Goal: Transaction & Acquisition: Purchase product/service

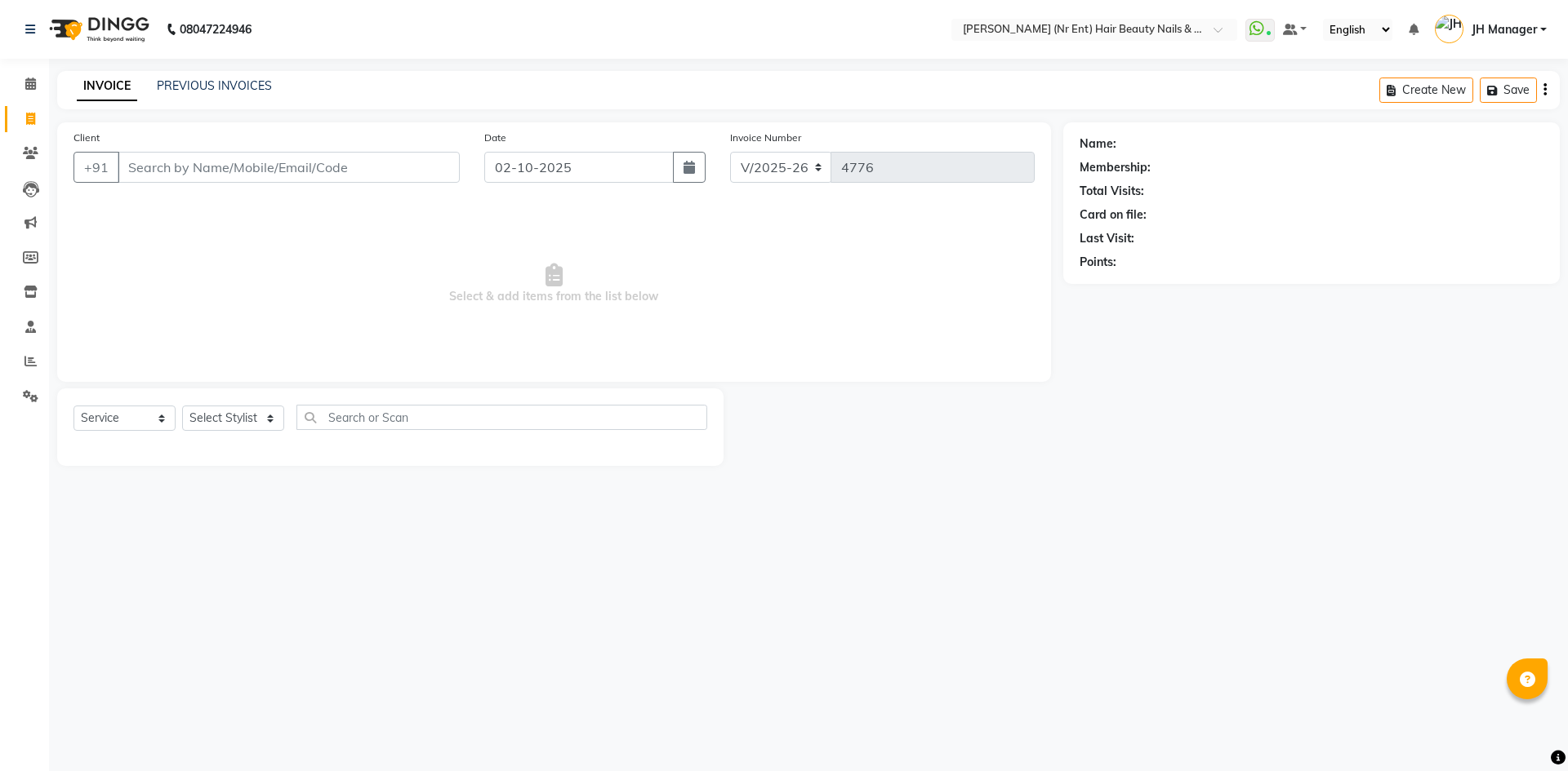
select select "640"
select select "service"
click at [204, 83] on link "PREVIOUS INVOICES" at bounding box center [214, 85] width 115 height 15
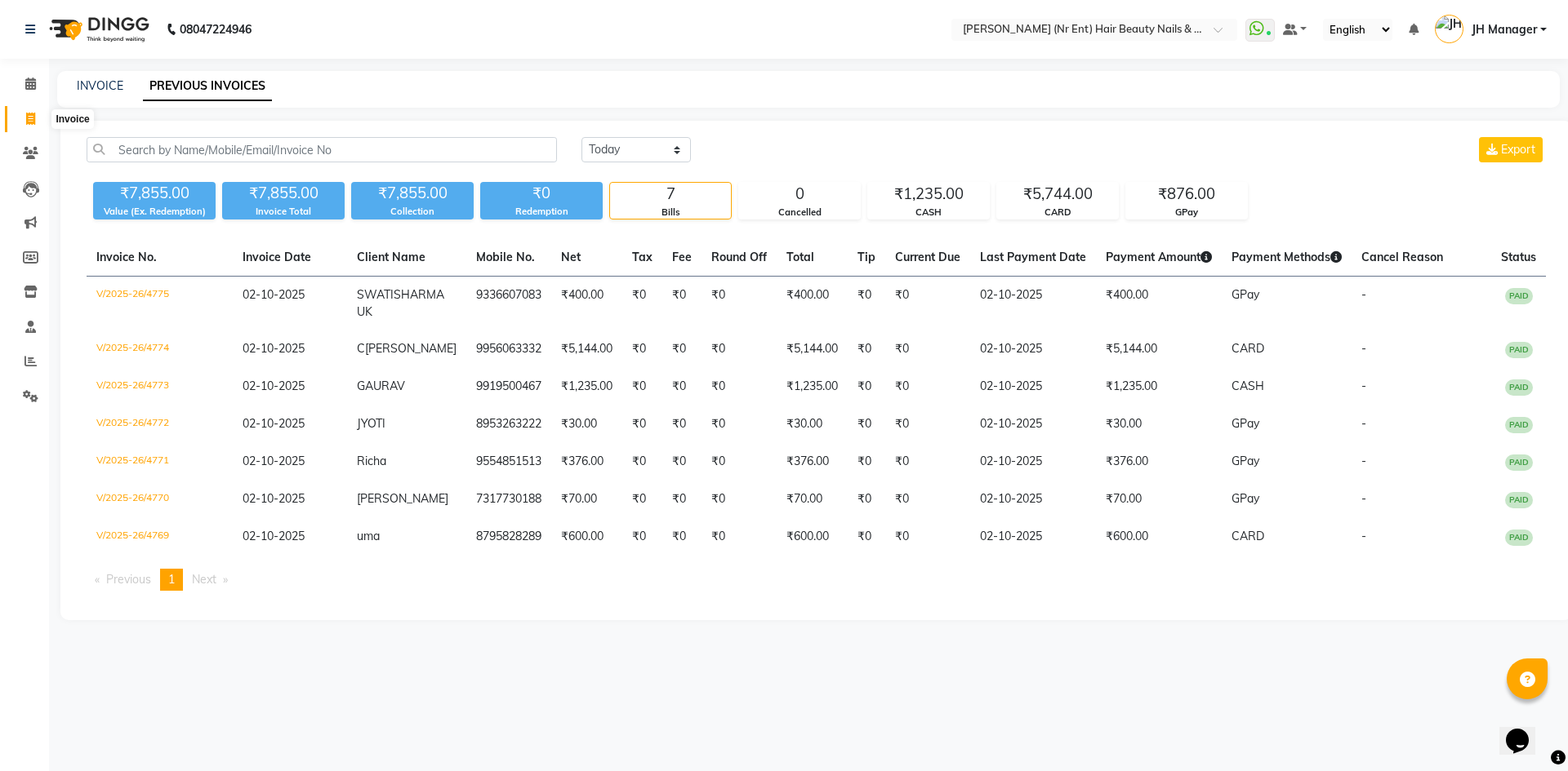
click at [31, 117] on icon at bounding box center [30, 118] width 9 height 12
select select "service"
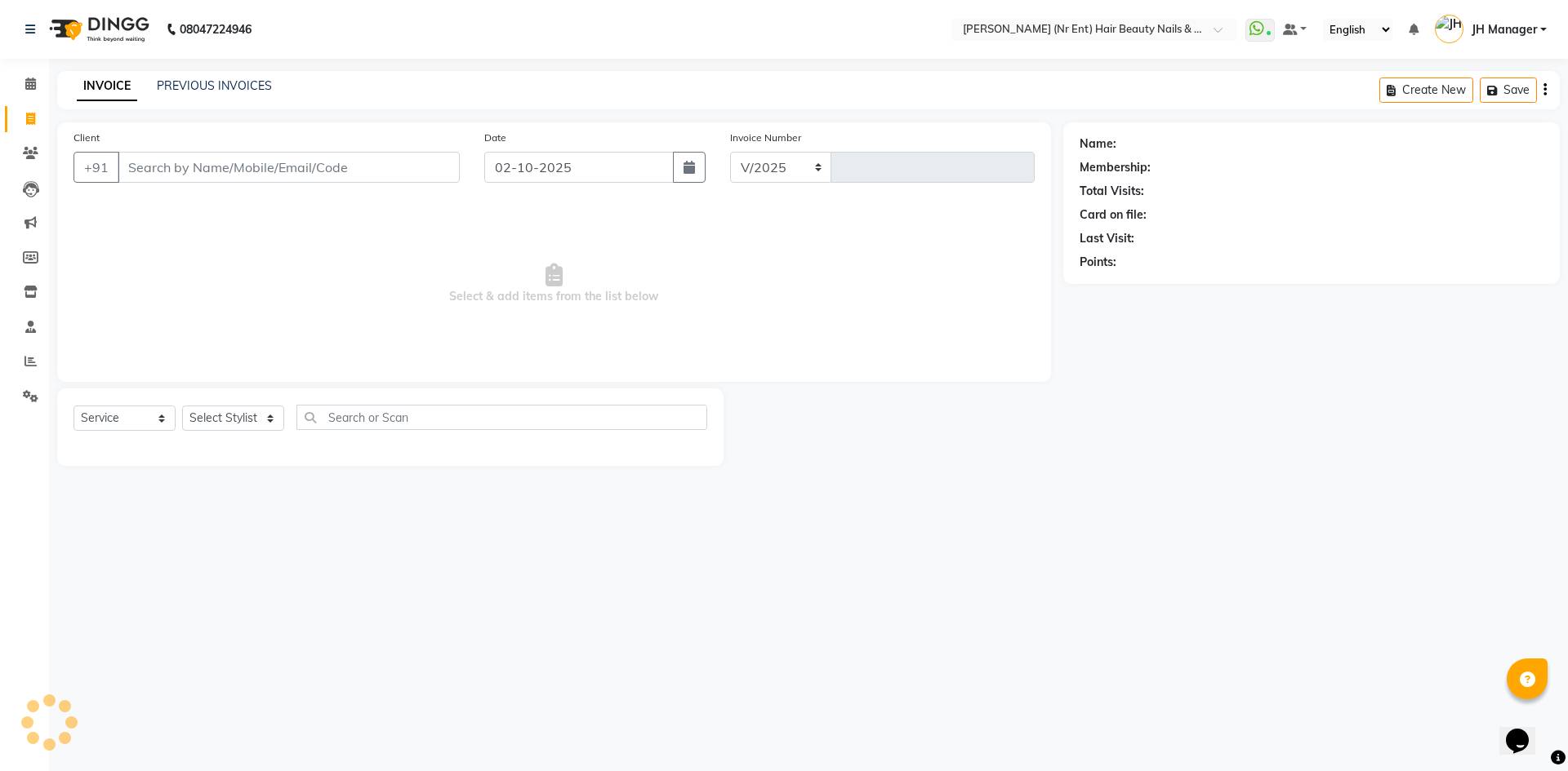
select select "640"
type input "4776"
click at [213, 418] on select "Select Stylist ADNAN ADVANCE ANJALI ANNU B-WAX JH Manager MEMBERSHIP [PERSON_NA…" at bounding box center [233, 418] width 102 height 25
select select "9206"
click at [182, 406] on select "Select Stylist ADNAN ADVANCE ANJALI ANNU B-WAX JH Manager MEMBERSHIP [PERSON_NA…" at bounding box center [233, 418] width 102 height 25
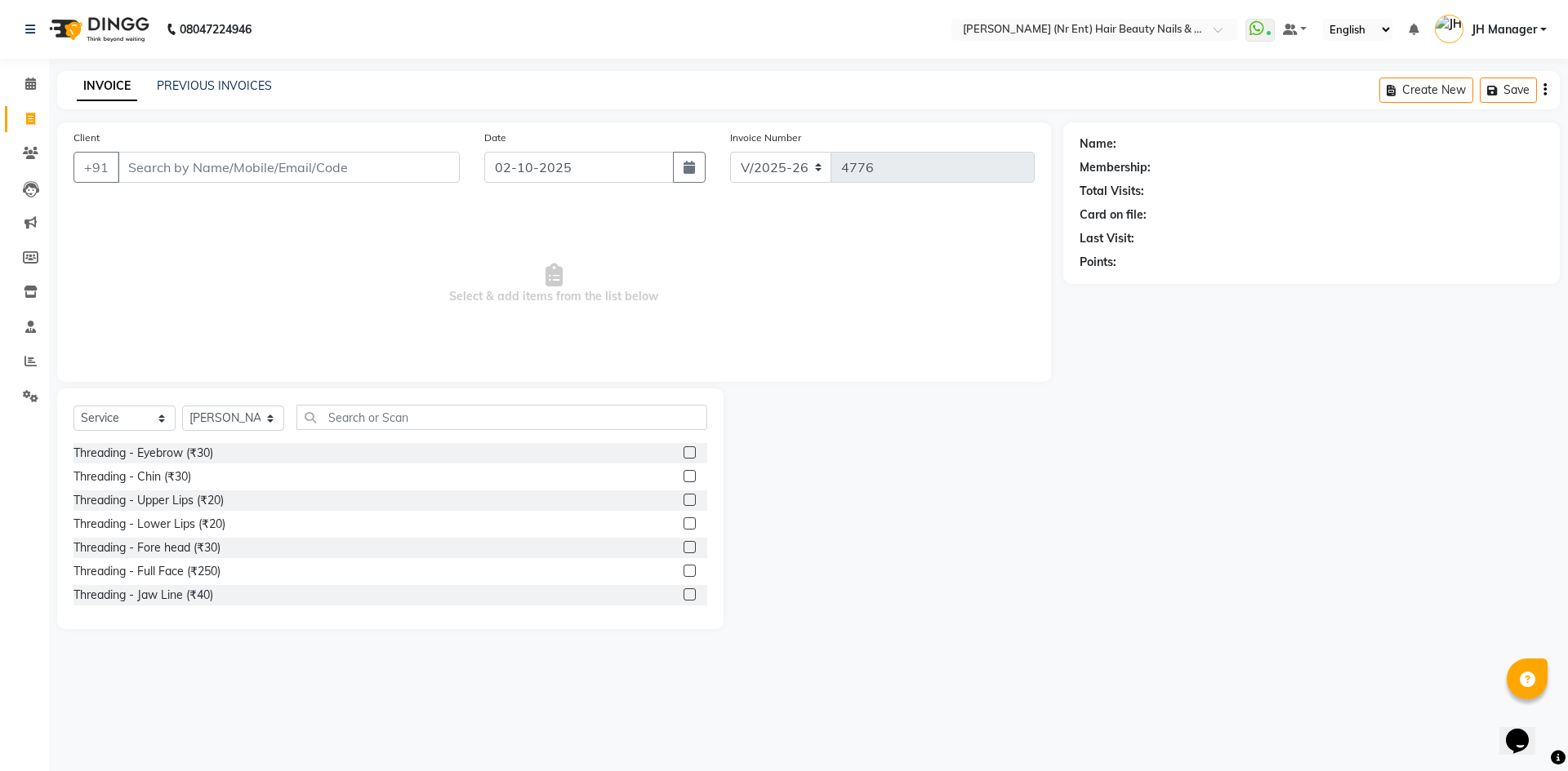
click at [446, 433] on div "Select Service Product Membership Package Voucher Prepaid Gift Card Select Styl…" at bounding box center [390, 424] width 634 height 38
click at [467, 421] on input "text" at bounding box center [502, 417] width 411 height 25
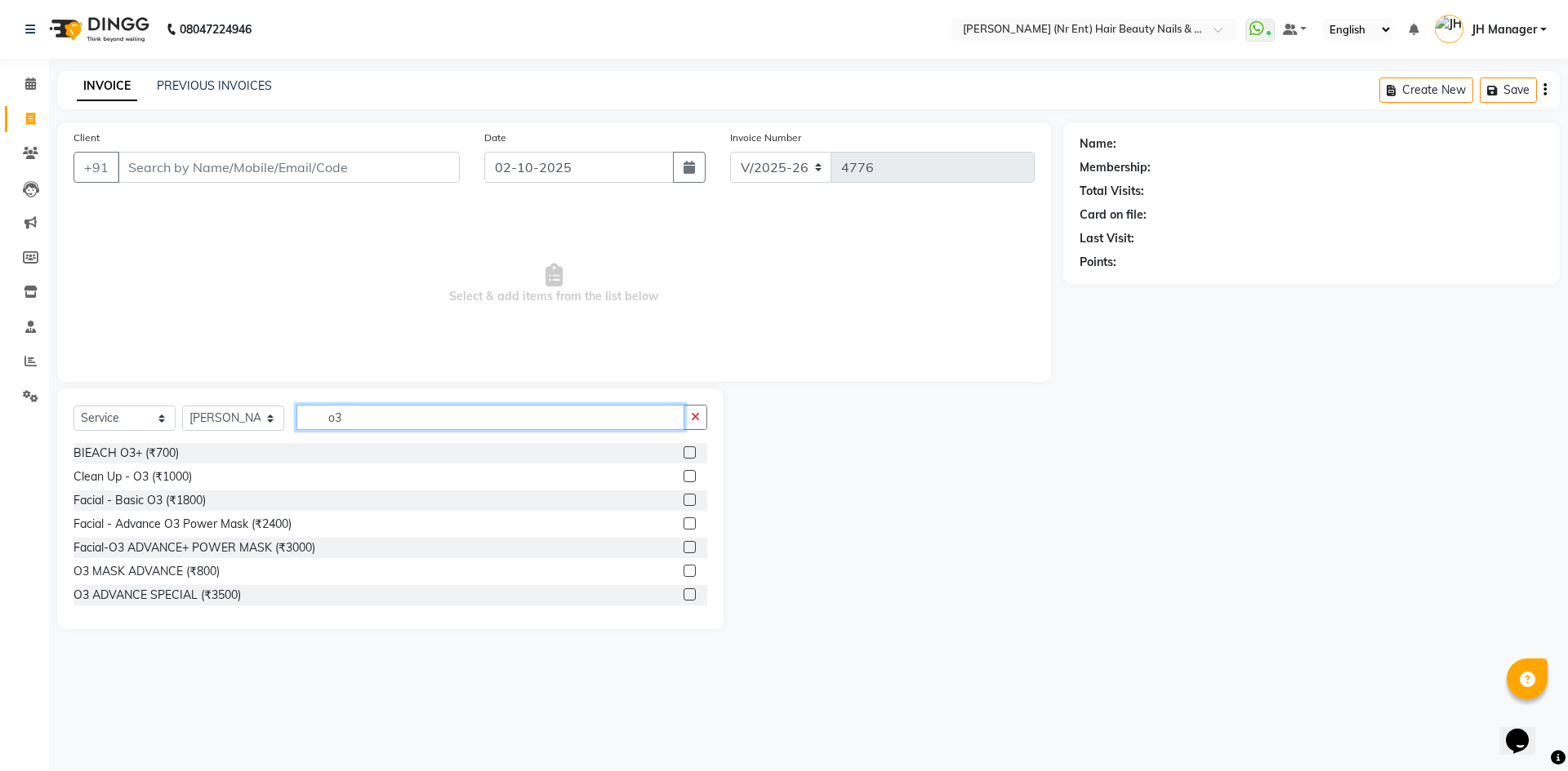
type input "o3"
click at [683, 575] on label at bounding box center [689, 571] width 12 height 12
click at [683, 575] on input "checkbox" at bounding box center [689, 572] width 10 height 10
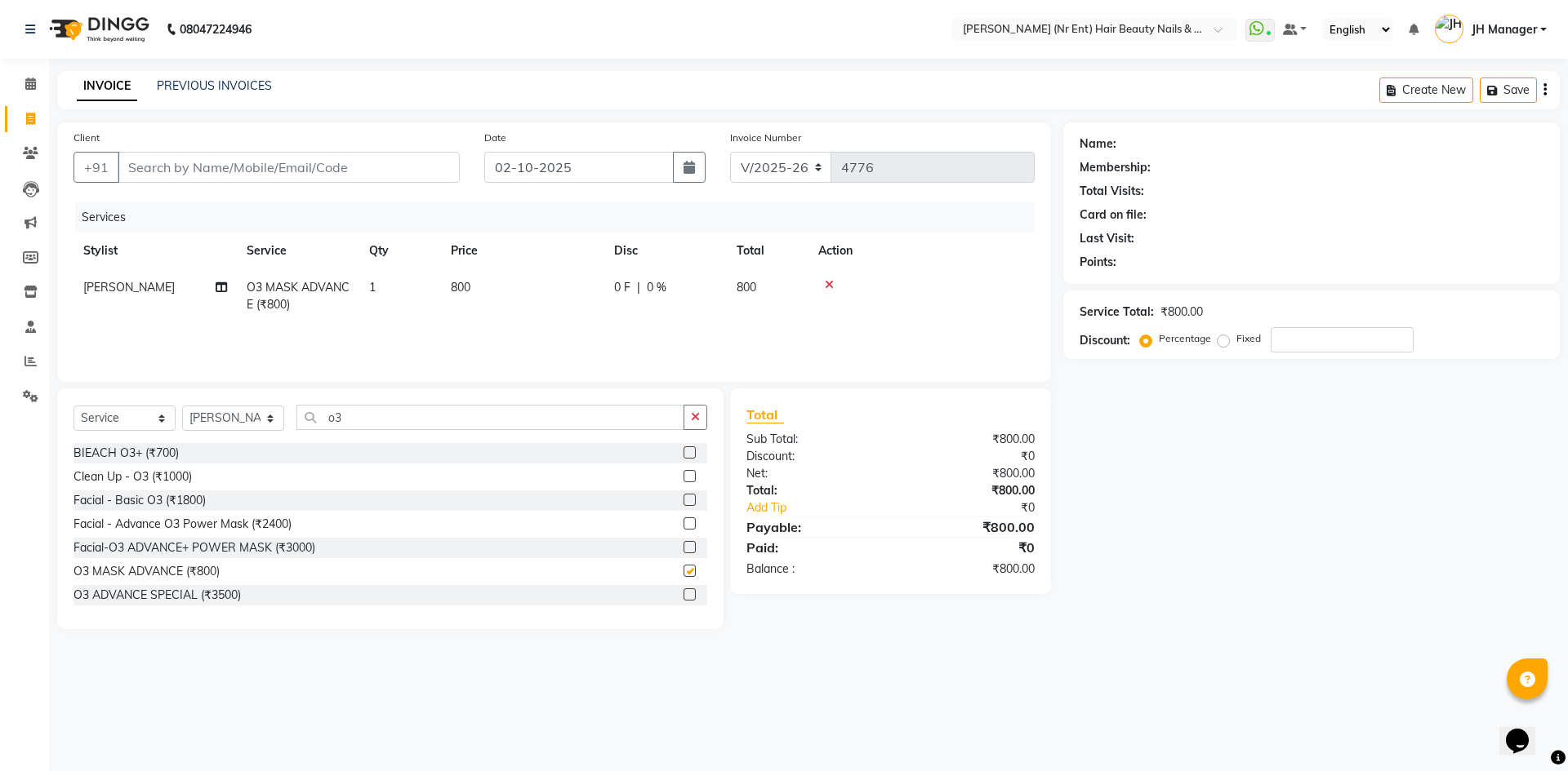
checkbox input "false"
drag, startPoint x: 379, startPoint y: 420, endPoint x: 314, endPoint y: 450, distance: 71.6
click at [314, 450] on div "Select Service Product Membership Package Voucher Prepaid Gift Card Select Styl…" at bounding box center [390, 509] width 666 height 241
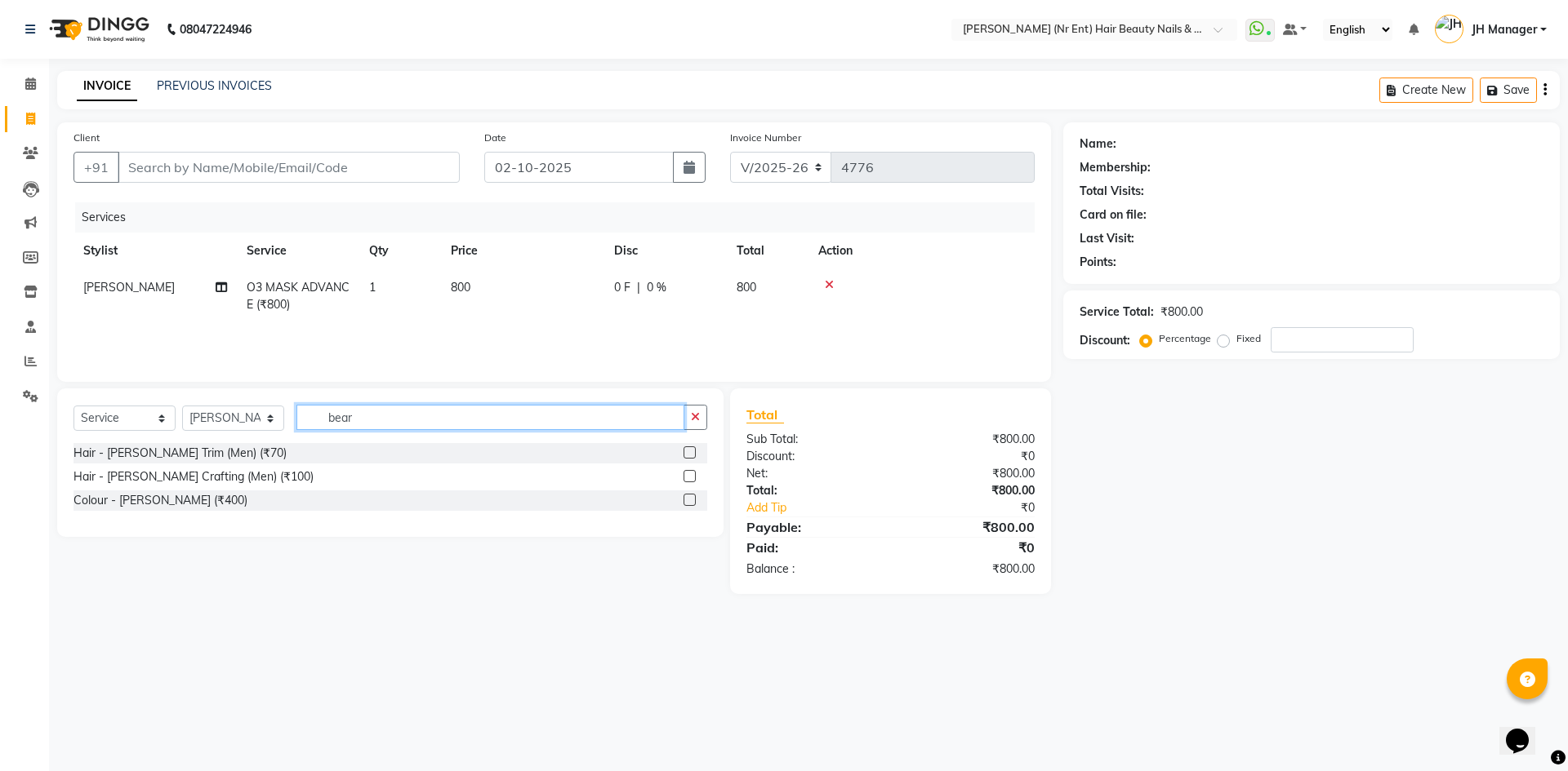
type input "bear"
click at [692, 454] on label at bounding box center [689, 452] width 12 height 12
click at [692, 454] on input "checkbox" at bounding box center [689, 453] width 10 height 10
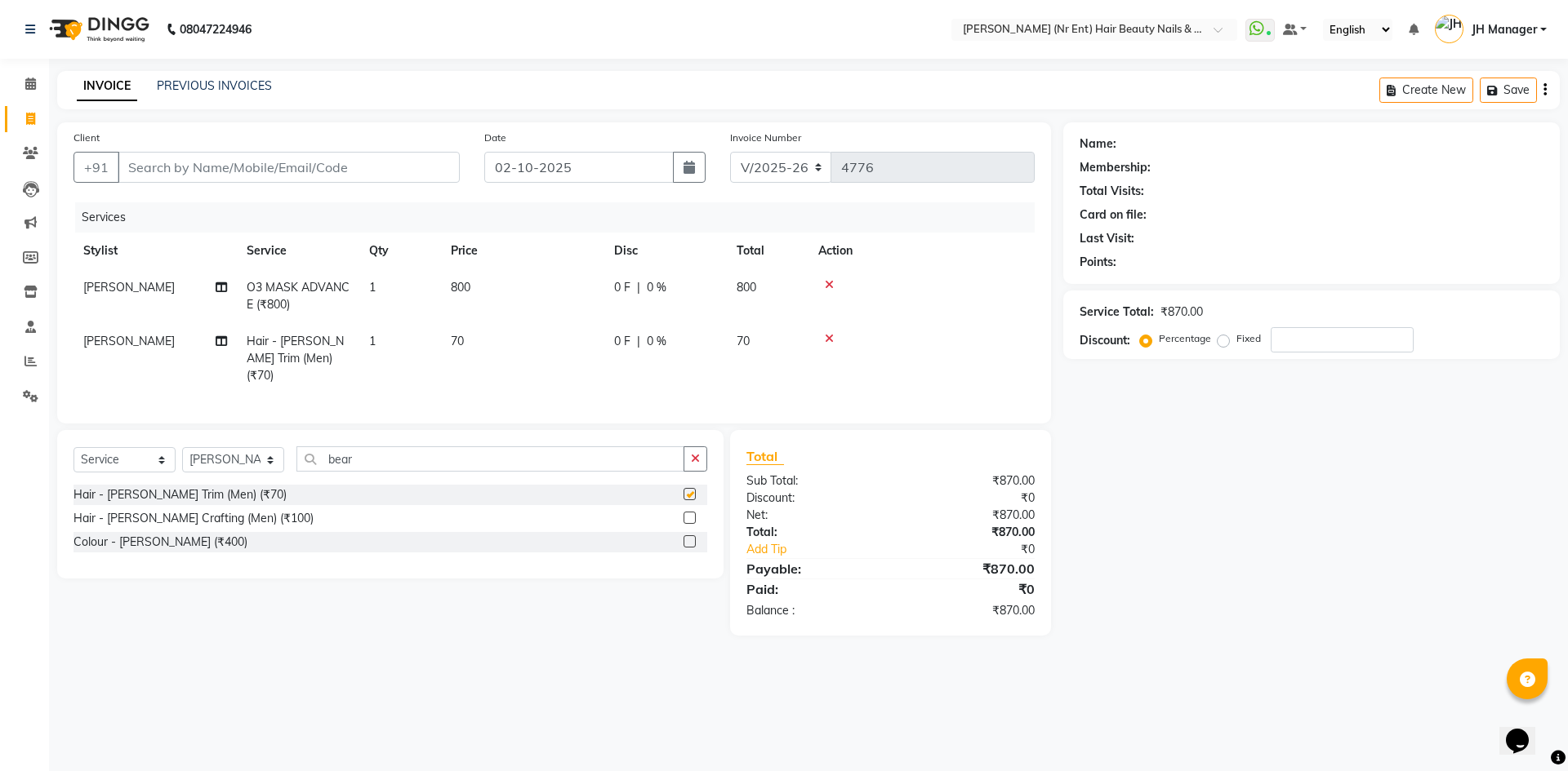
checkbox input "false"
drag, startPoint x: 396, startPoint y: 446, endPoint x: 276, endPoint y: 446, distance: 120.0
click at [276, 446] on div "Select Service Product Membership Package Voucher Prepaid Gift Card Select Styl…" at bounding box center [390, 465] width 634 height 38
type input "sty"
click at [694, 489] on label at bounding box center [689, 494] width 12 height 12
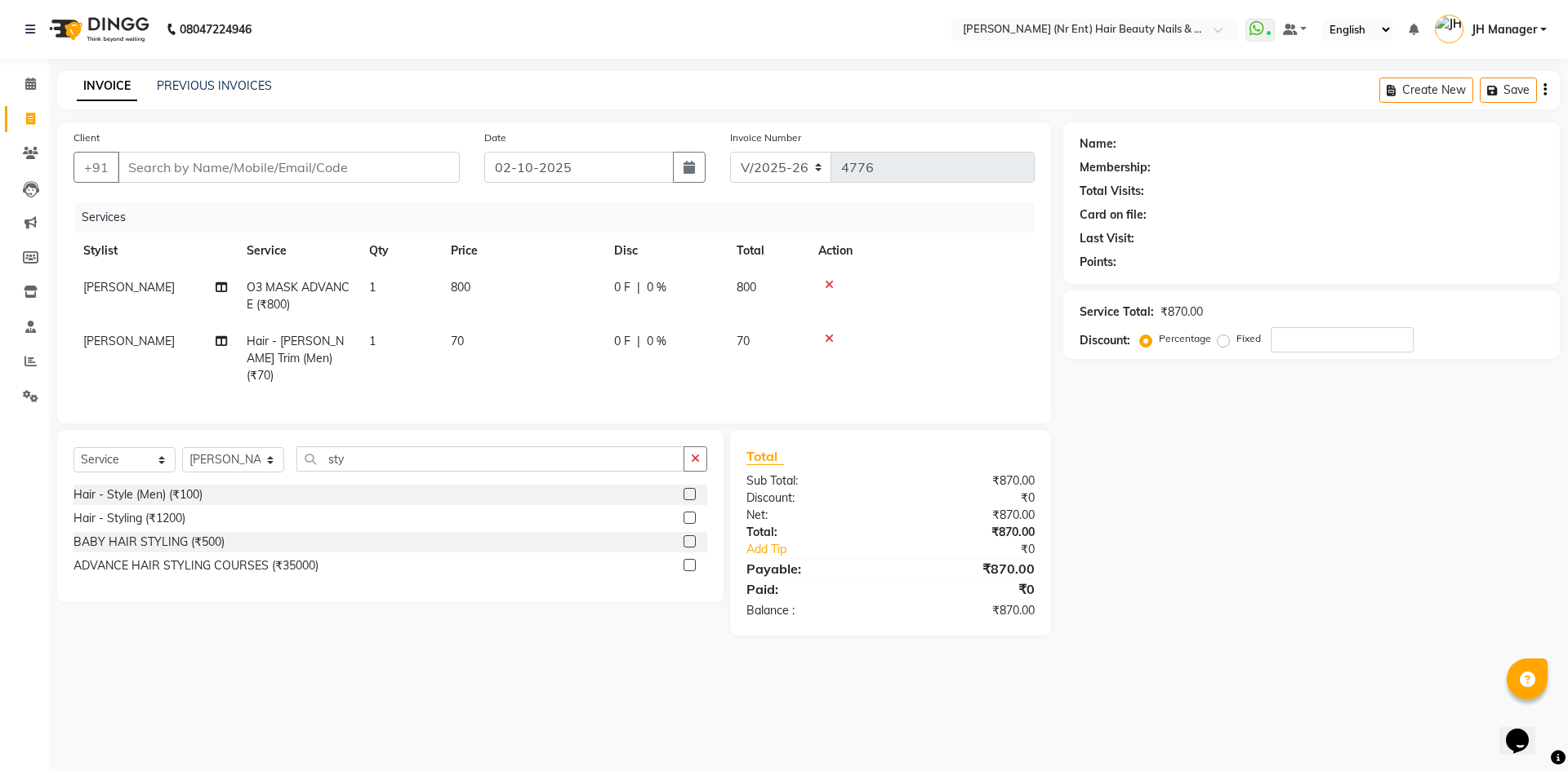
click at [694, 490] on input "checkbox" at bounding box center [689, 495] width 10 height 10
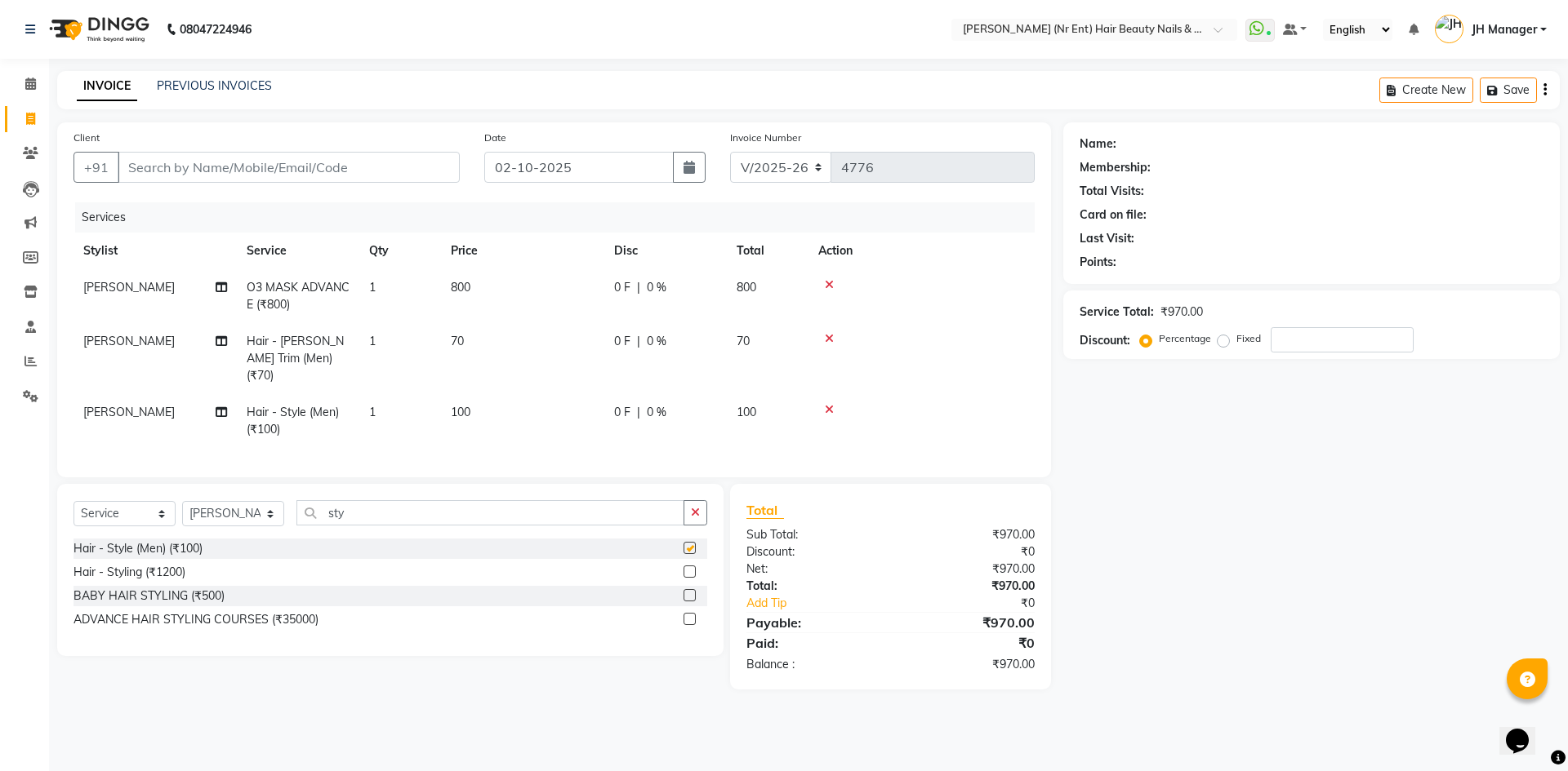
checkbox input "false"
click at [826, 281] on icon at bounding box center [829, 284] width 9 height 11
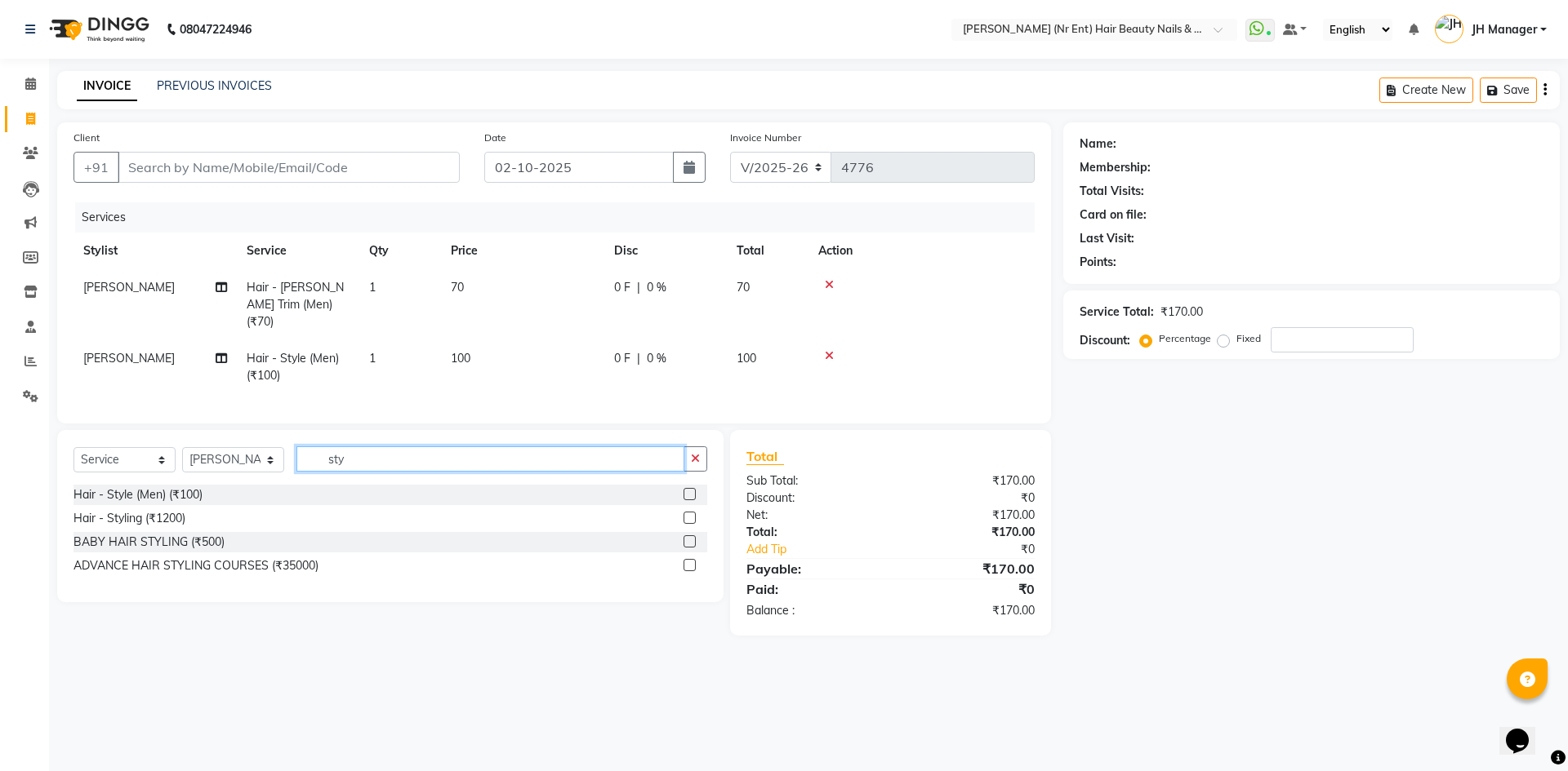
drag, startPoint x: 366, startPoint y: 445, endPoint x: 291, endPoint y: 460, distance: 76.5
click at [290, 460] on div "Select Service Product Membership Package Voucher Prepaid Gift Card Select Styl…" at bounding box center [390, 465] width 634 height 38
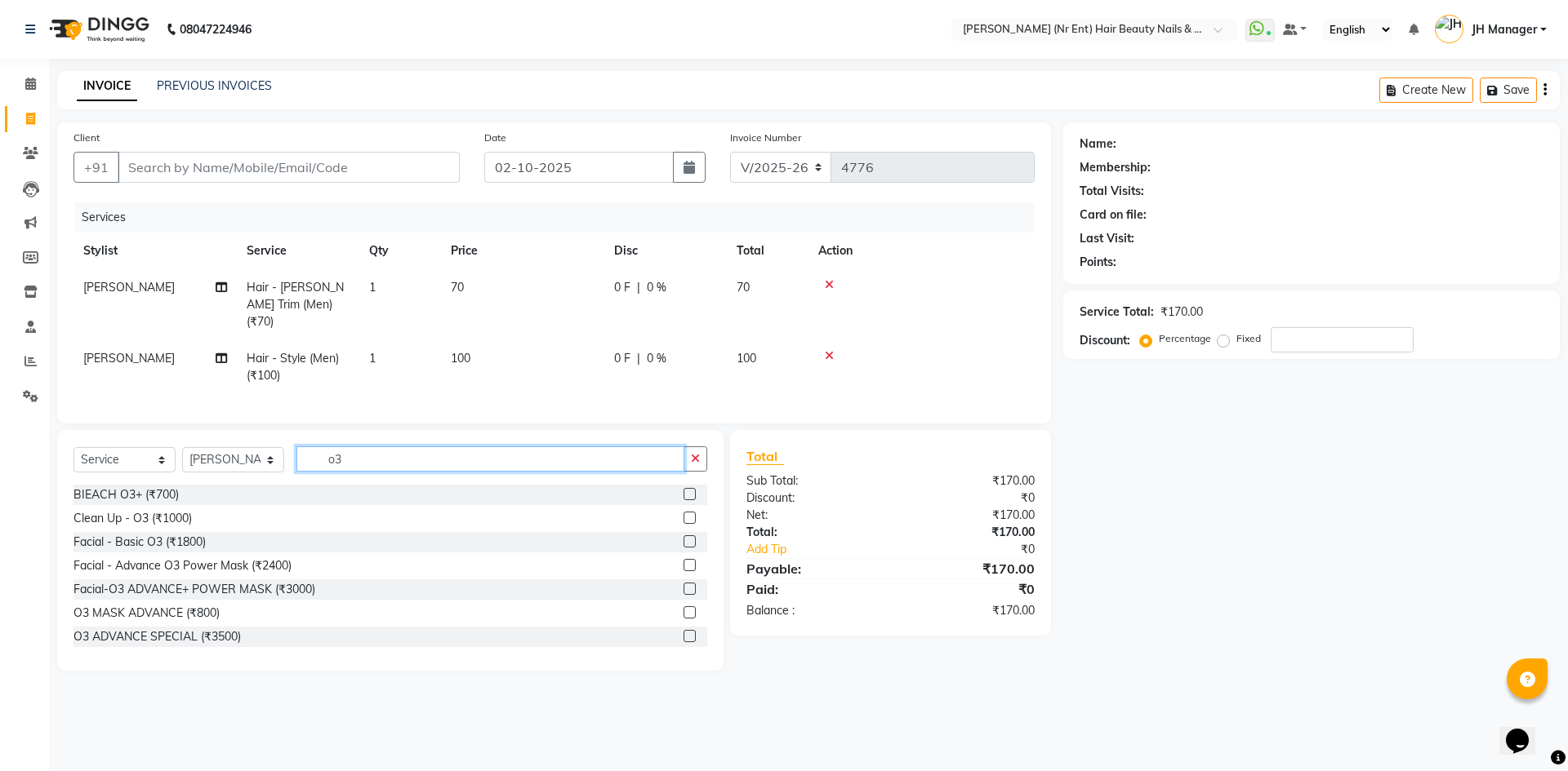
type input "o3"
click at [683, 583] on label at bounding box center [689, 589] width 12 height 12
click at [683, 585] on input "checkbox" at bounding box center [689, 590] width 10 height 10
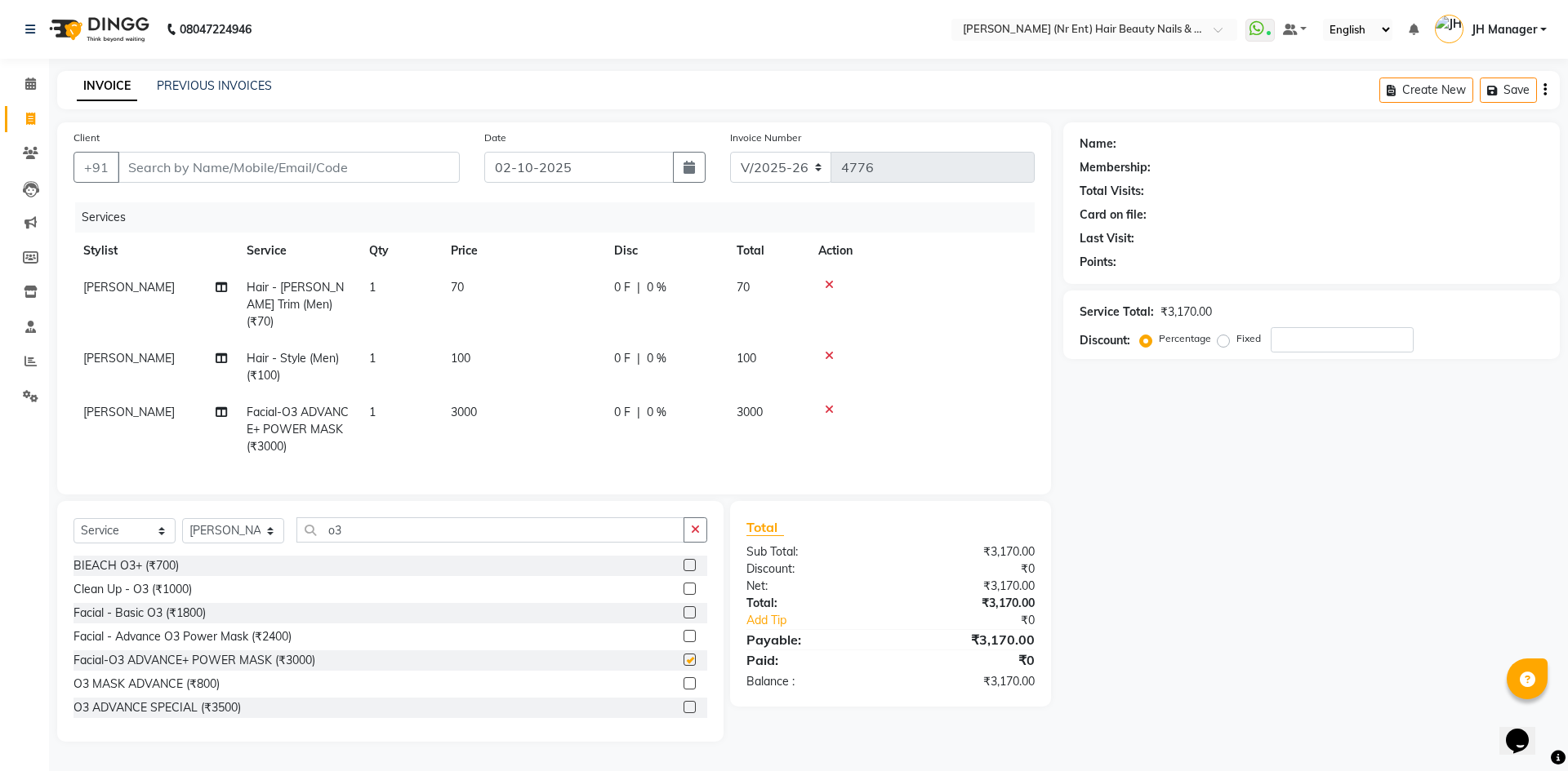
checkbox input "false"
drag, startPoint x: 374, startPoint y: 520, endPoint x: 264, endPoint y: 522, distance: 110.0
click at [264, 522] on div "Select Service Product Membership Package Voucher Prepaid Gift Card Select Styl…" at bounding box center [390, 536] width 634 height 38
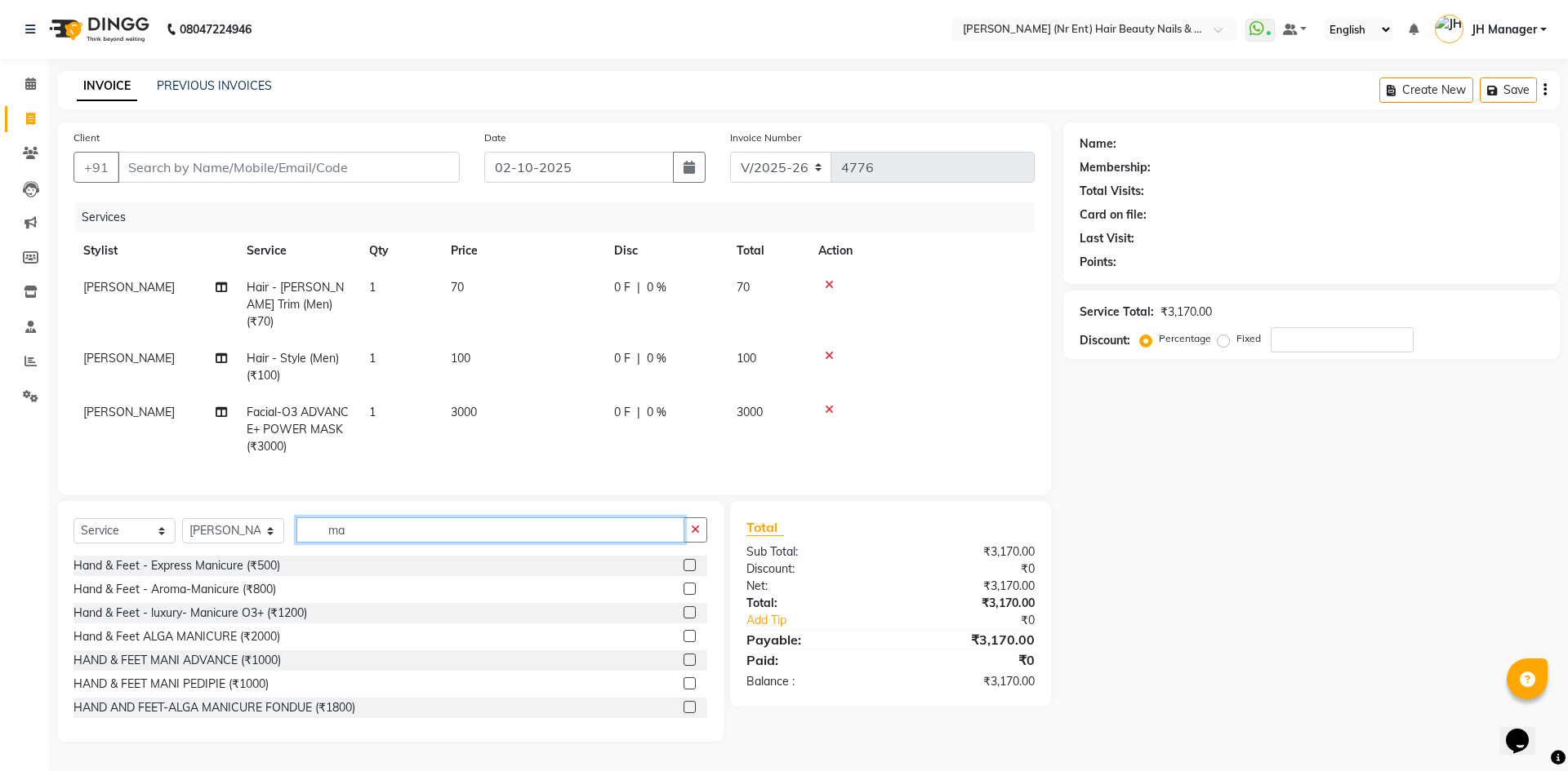
type input "m"
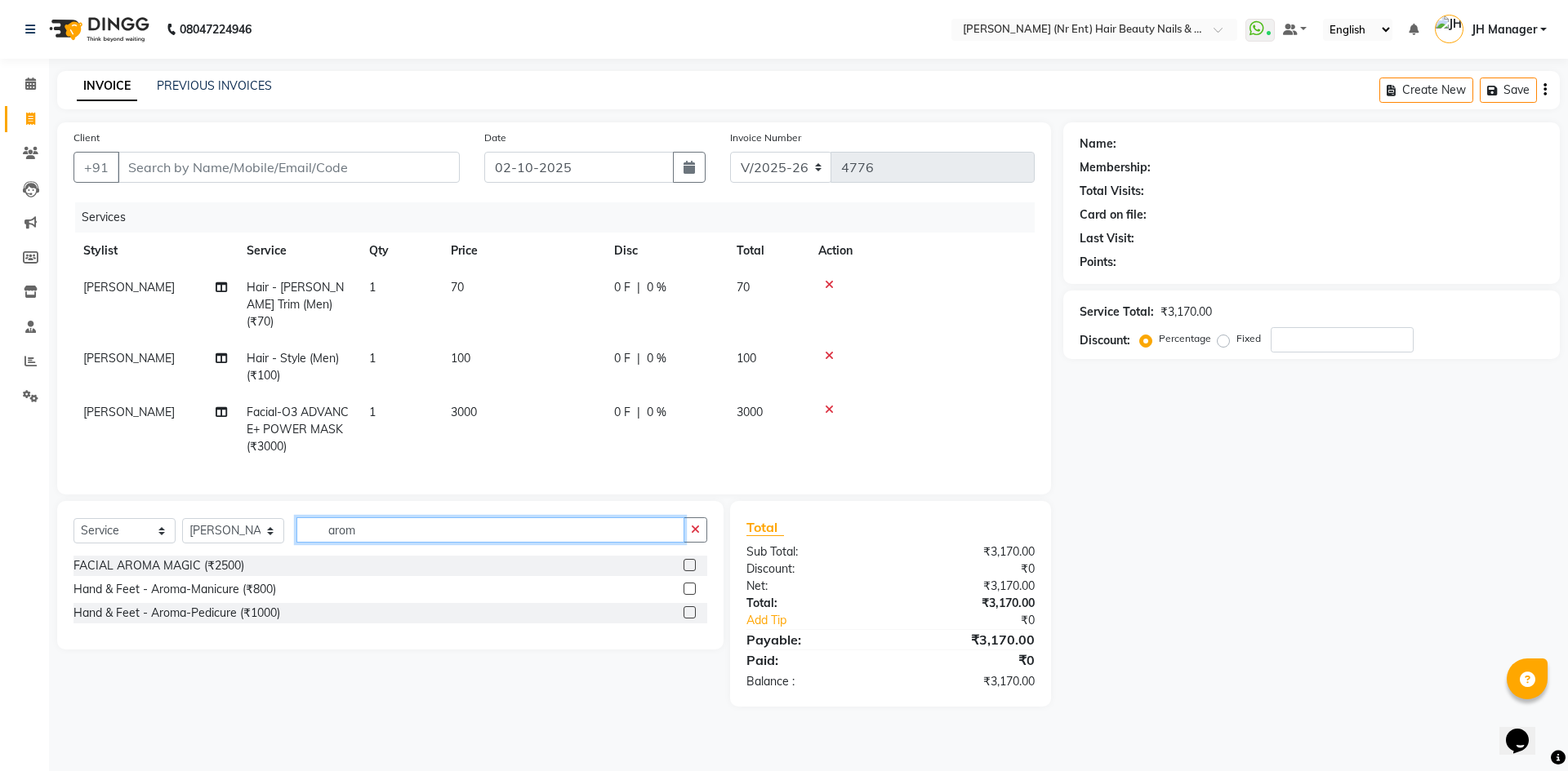
type input "arom"
click at [693, 584] on label at bounding box center [689, 589] width 12 height 12
click at [693, 585] on input "checkbox" at bounding box center [689, 590] width 10 height 10
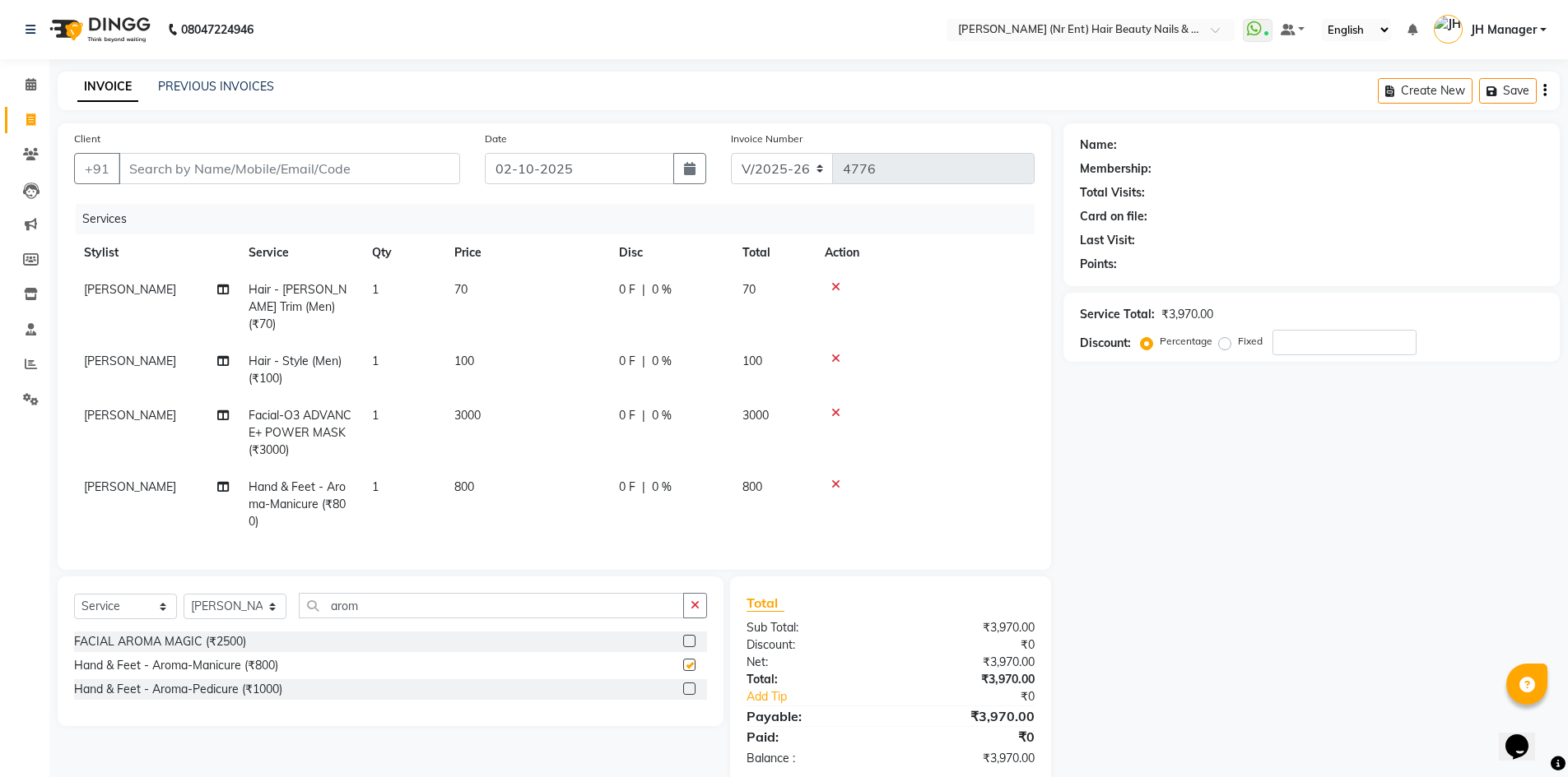
checkbox input "false"
click at [836, 285] on icon at bounding box center [836, 286] width 9 height 11
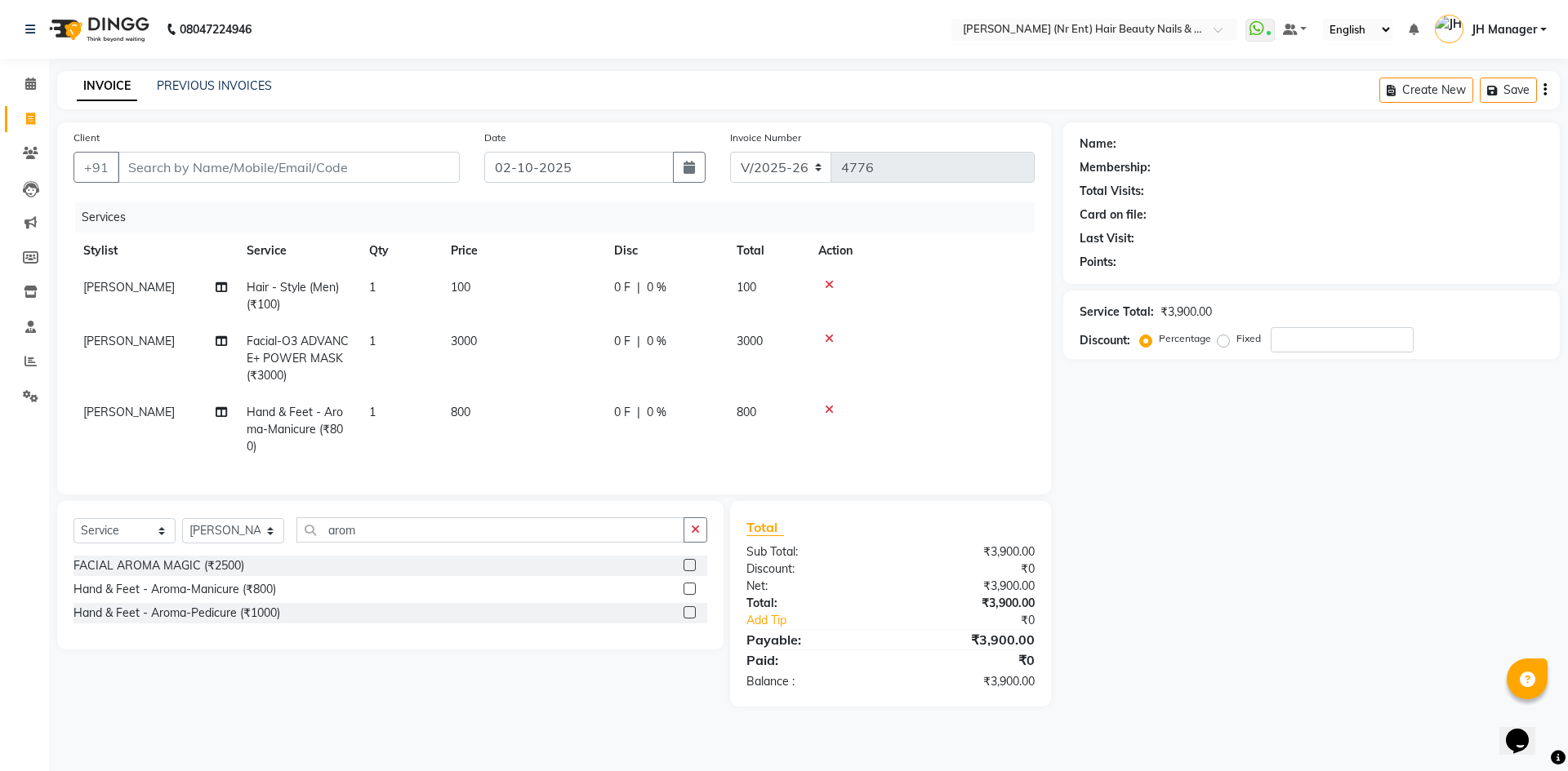
click at [828, 288] on icon at bounding box center [829, 284] width 9 height 11
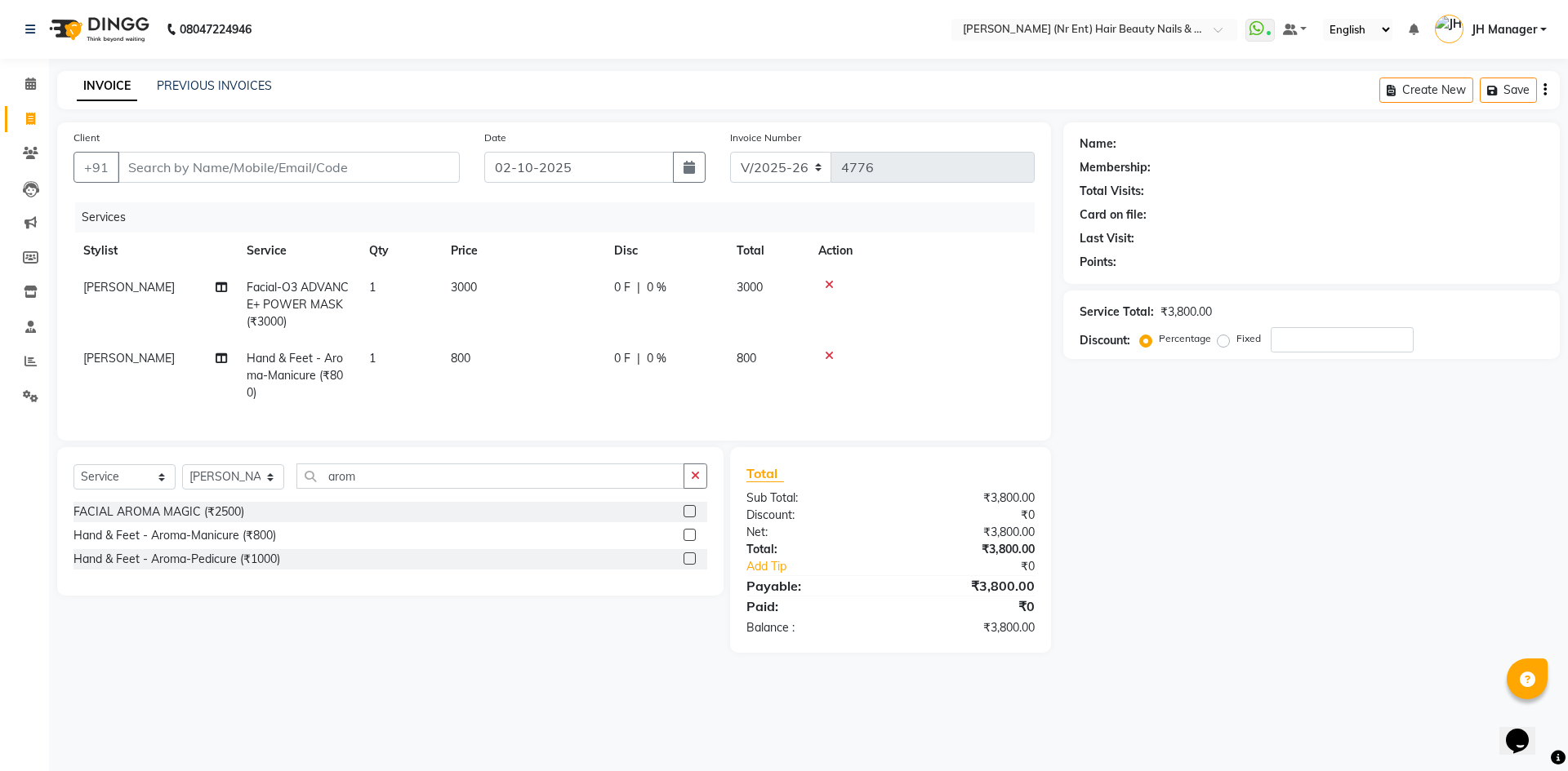
click at [830, 281] on icon at bounding box center [829, 284] width 9 height 11
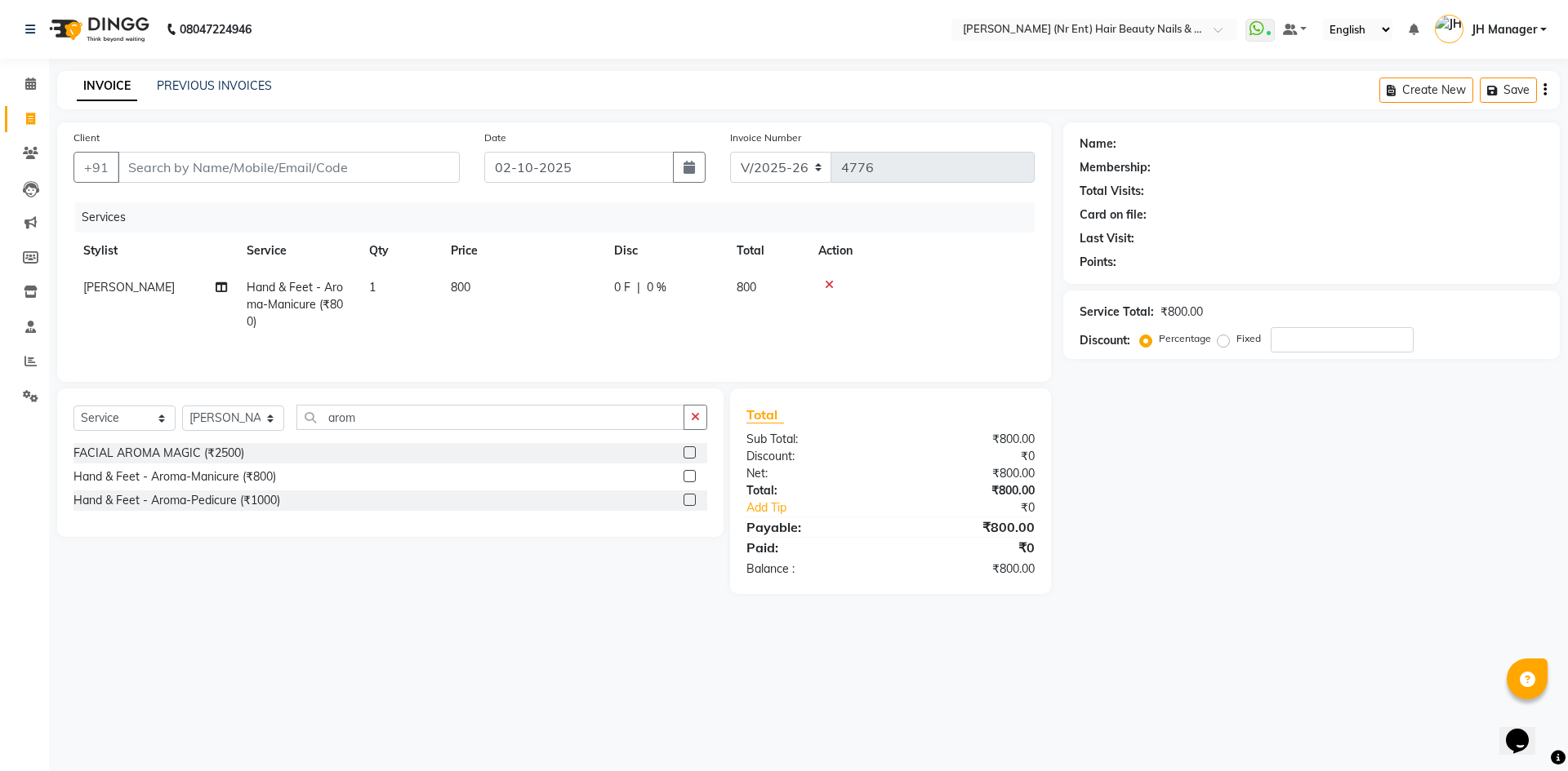
click at [823, 284] on div at bounding box center [921, 284] width 206 height 11
click at [828, 286] on icon at bounding box center [829, 284] width 9 height 11
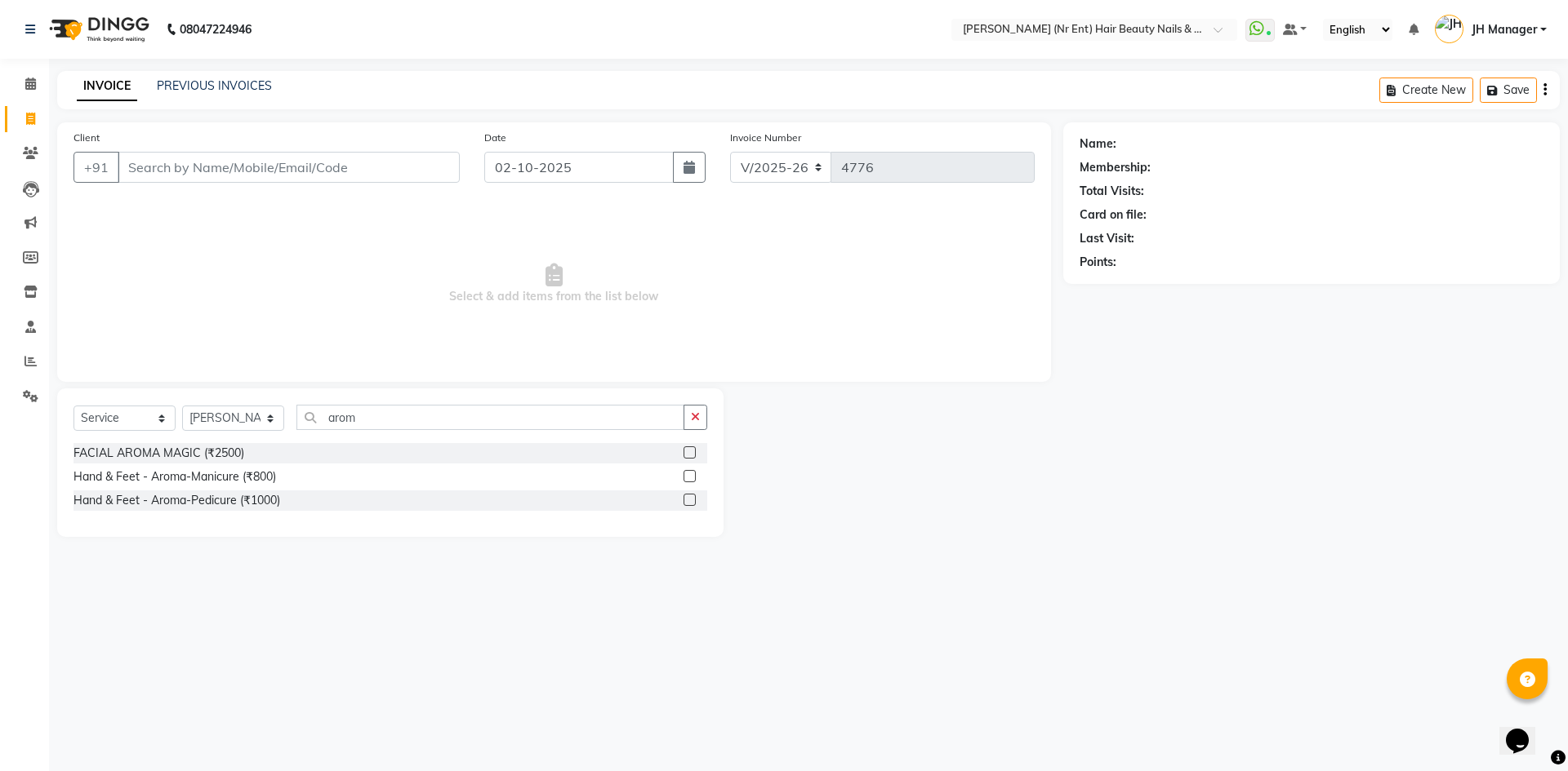
drag, startPoint x: 0, startPoint y: 674, endPoint x: 825, endPoint y: 435, distance: 858.9
click at [825, 435] on div at bounding box center [893, 463] width 340 height 149
click at [207, 89] on link "PREVIOUS INVOICES" at bounding box center [214, 85] width 115 height 15
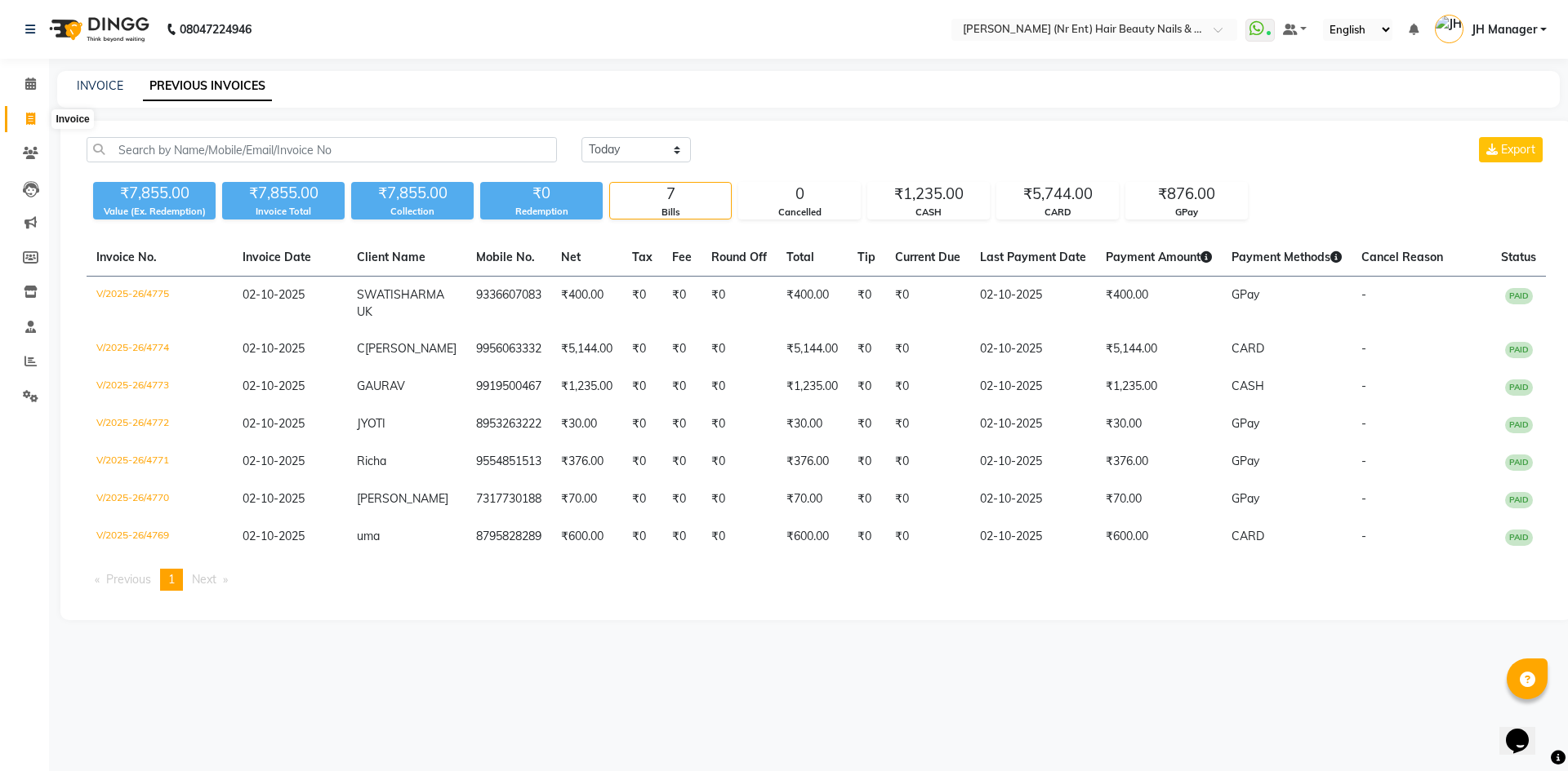
click at [35, 119] on icon at bounding box center [30, 118] width 9 height 12
select select "service"
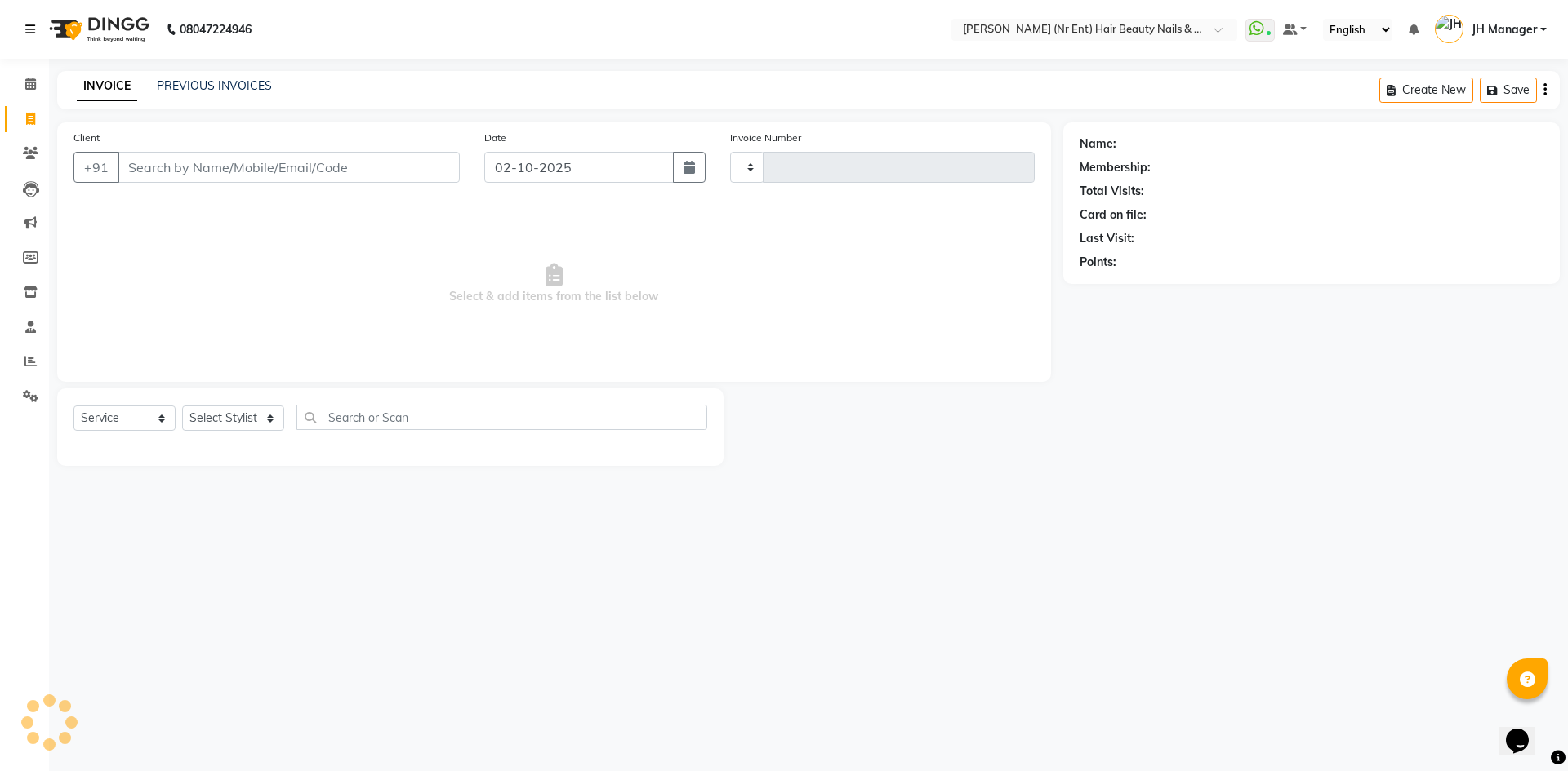
type input "4776"
select select "640"
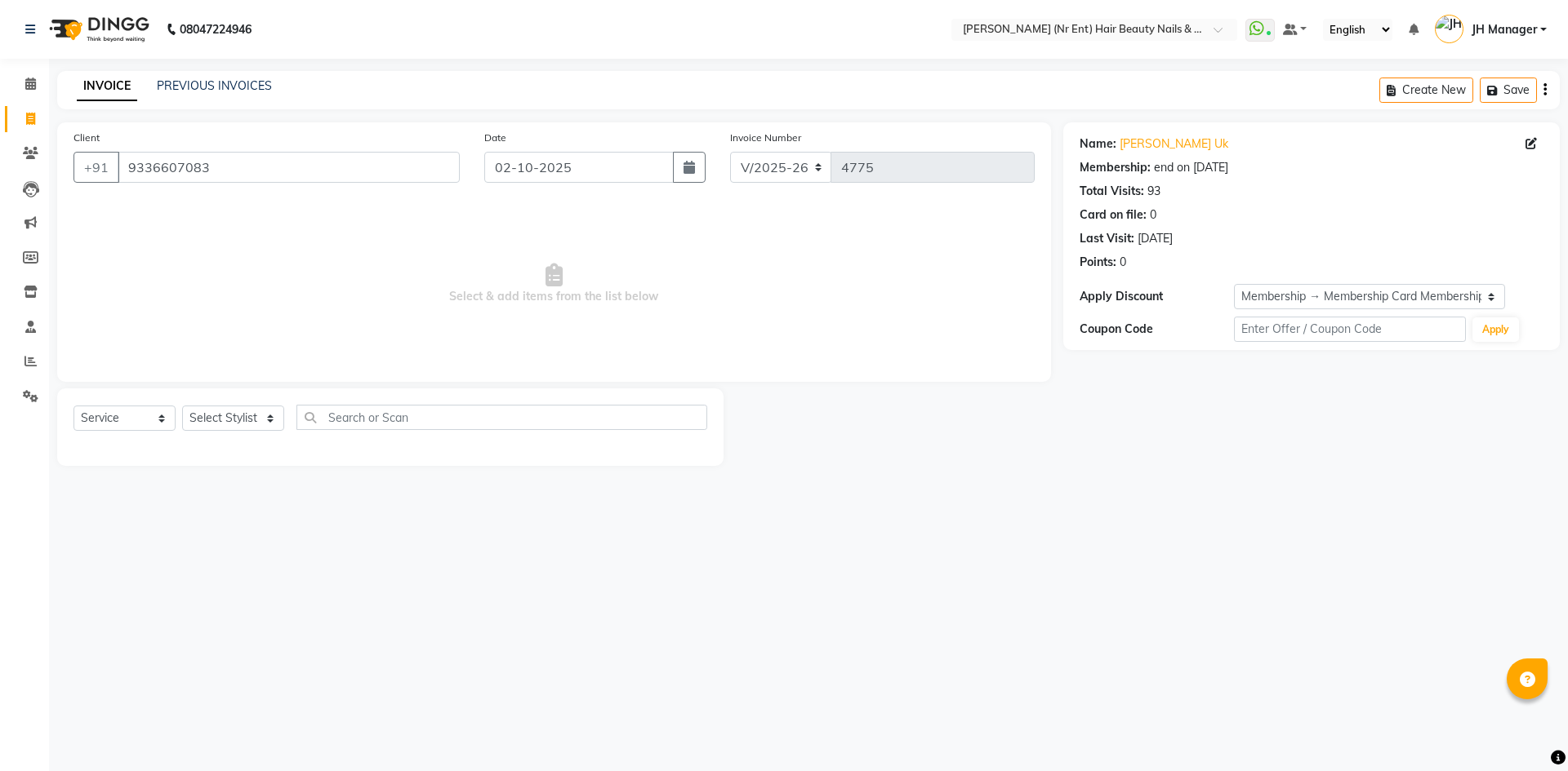
select select "640"
select select "service"
select select "2: Object"
click at [229, 150] on div "Client +91 9336607083" at bounding box center [267, 162] width 411 height 67
drag, startPoint x: 202, startPoint y: 158, endPoint x: 111, endPoint y: 154, distance: 91.1
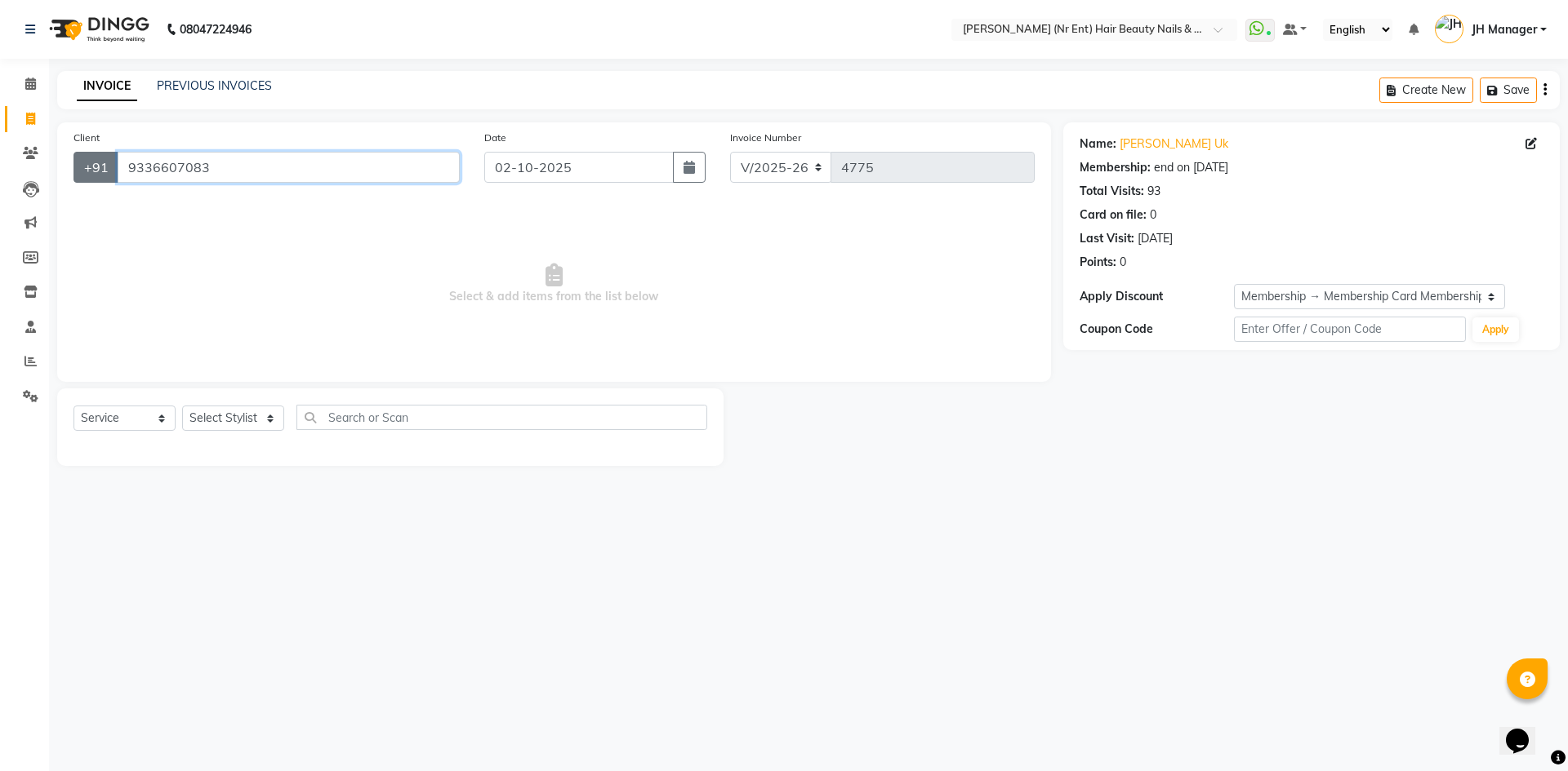
click at [111, 154] on div "+91 9336607083" at bounding box center [266, 167] width 386 height 31
click at [894, 659] on div "08047224946 Select Location × Jawed Habib (Nr Ent) Hair Beauty Nails & Makeup S…" at bounding box center [784, 385] width 1568 height 771
click at [22, 113] on span at bounding box center [30, 120] width 29 height 19
select select "service"
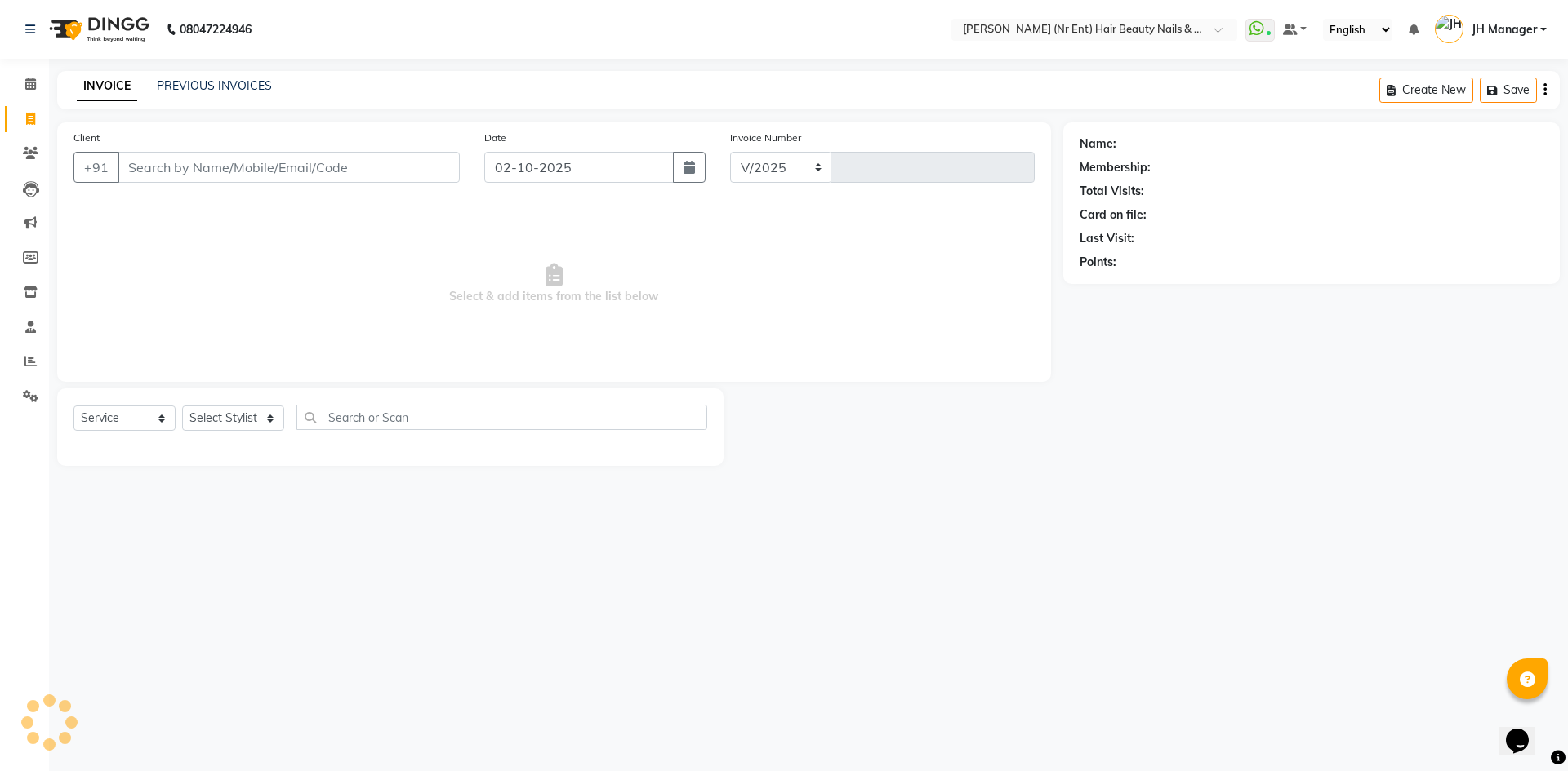
select select "640"
type input "4776"
drag, startPoint x: 259, startPoint y: 85, endPoint x: 284, endPoint y: 69, distance: 29.7
click at [259, 85] on link "PREVIOUS INVOICES" at bounding box center [214, 85] width 115 height 15
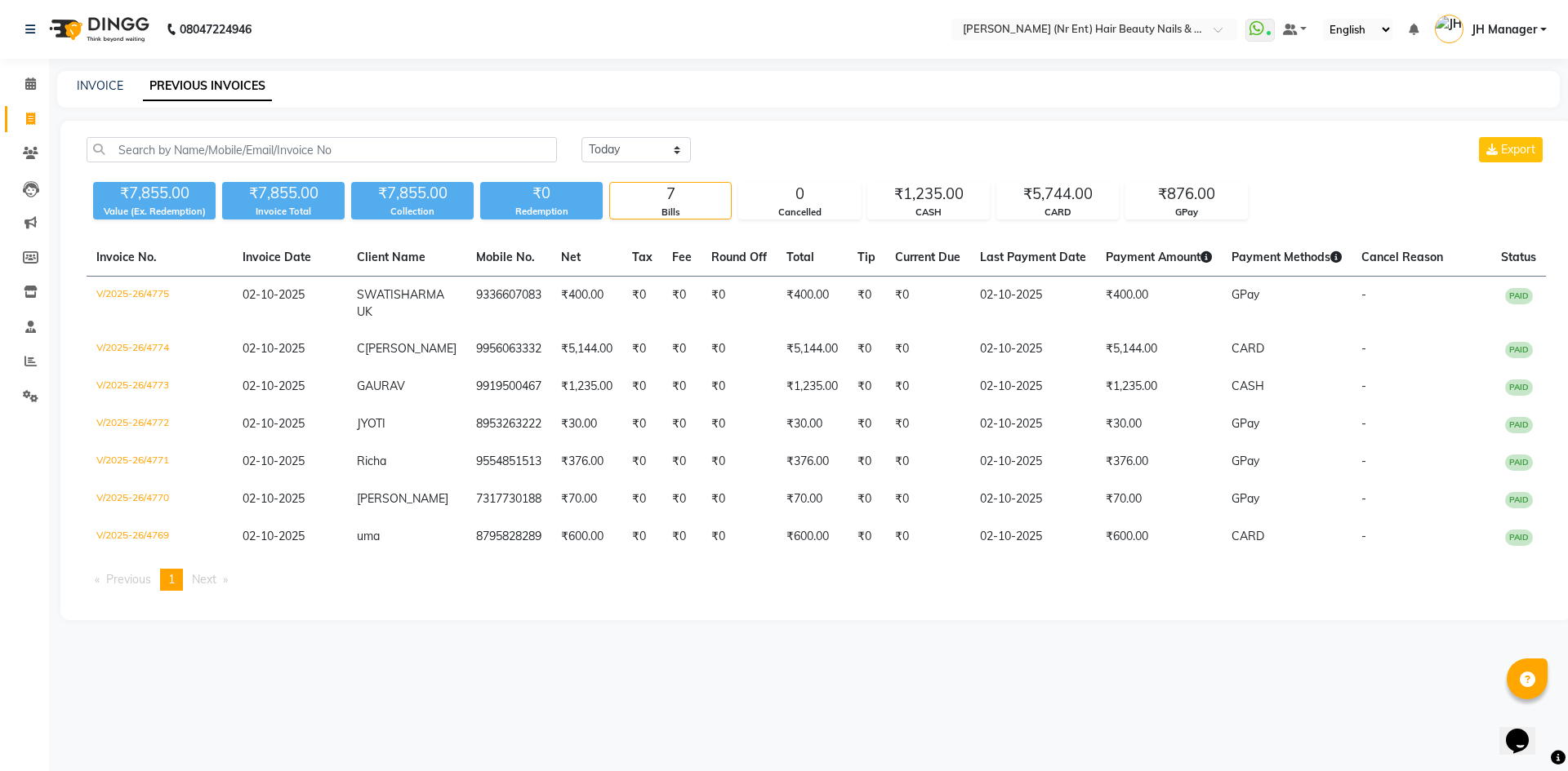
click at [644, 163] on div "Today Yesterday Custom Range Export" at bounding box center [1063, 156] width 989 height 38
click at [644, 148] on select "Today Yesterday Custom Range" at bounding box center [636, 149] width 110 height 25
click at [581, 137] on select "Today Yesterday Custom Range" at bounding box center [636, 149] width 110 height 25
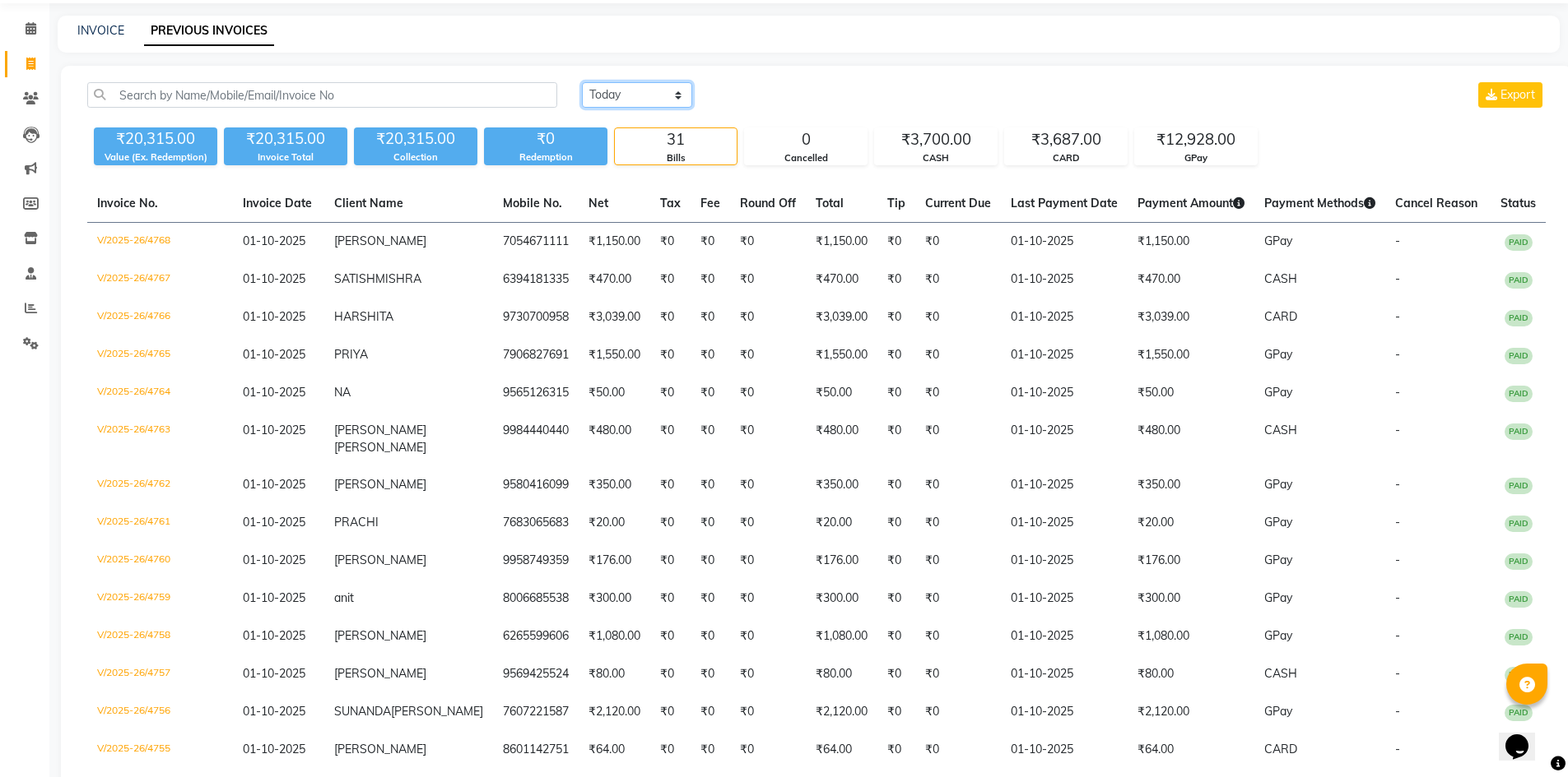
scroll to position [64, 0]
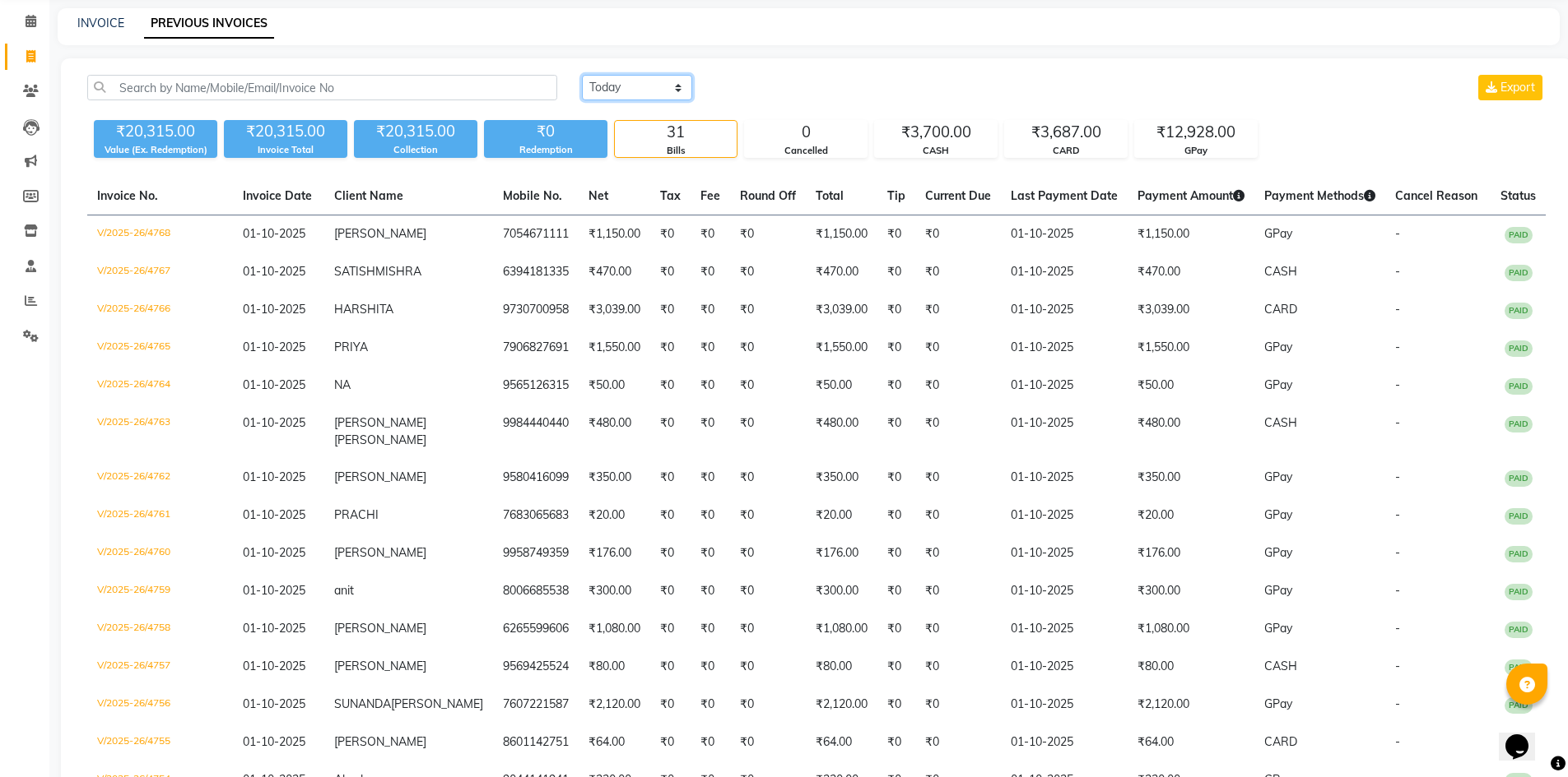
click at [636, 89] on select "Today Yesterday Custom Range" at bounding box center [636, 87] width 111 height 25
select select "range"
click at [582, 75] on select "Today Yesterday Custom Range" at bounding box center [636, 87] width 111 height 25
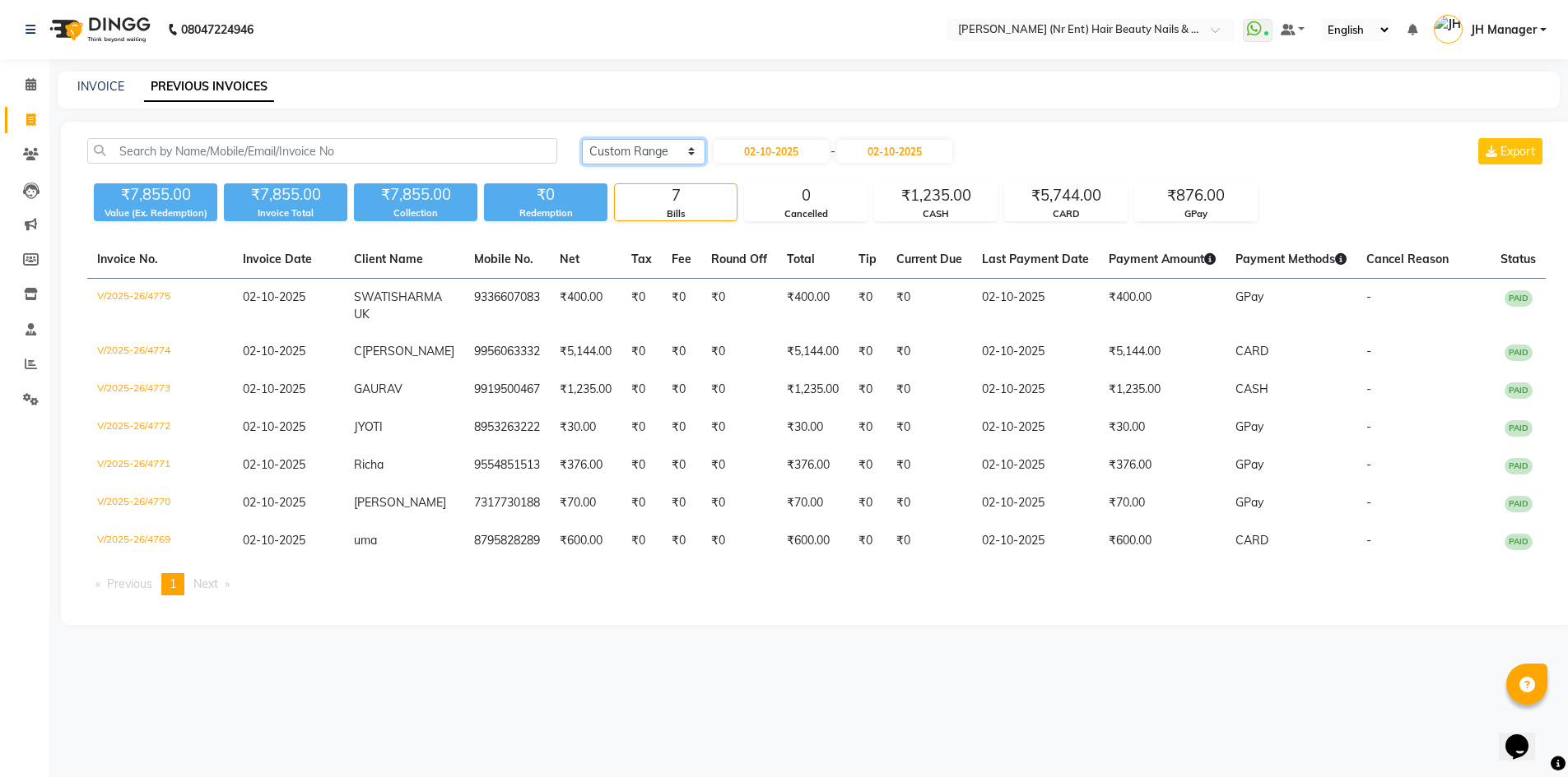
scroll to position [0, 0]
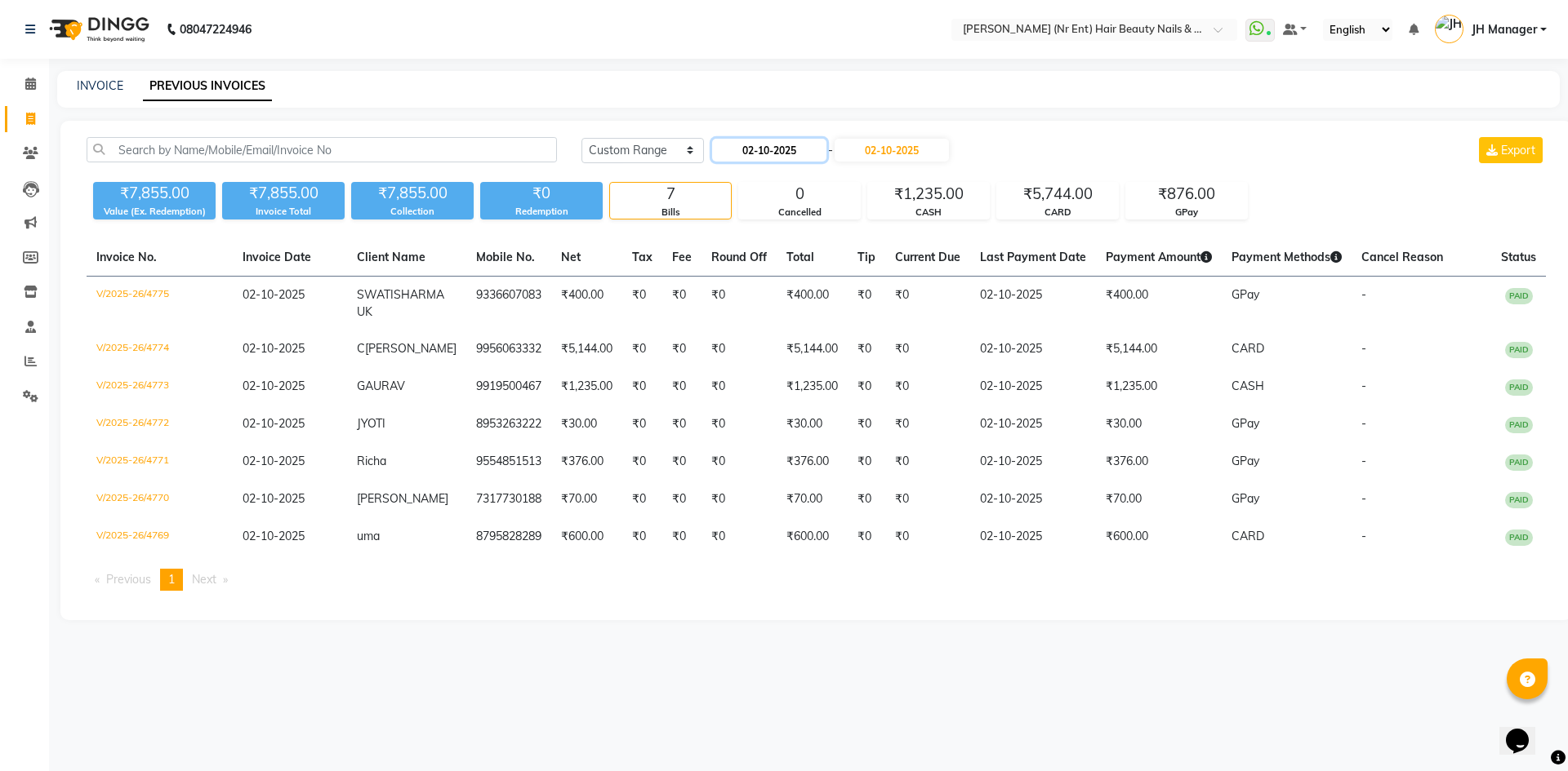
click at [804, 149] on input "02-10-2025" at bounding box center [769, 150] width 114 height 22
select select "10"
select select "2025"
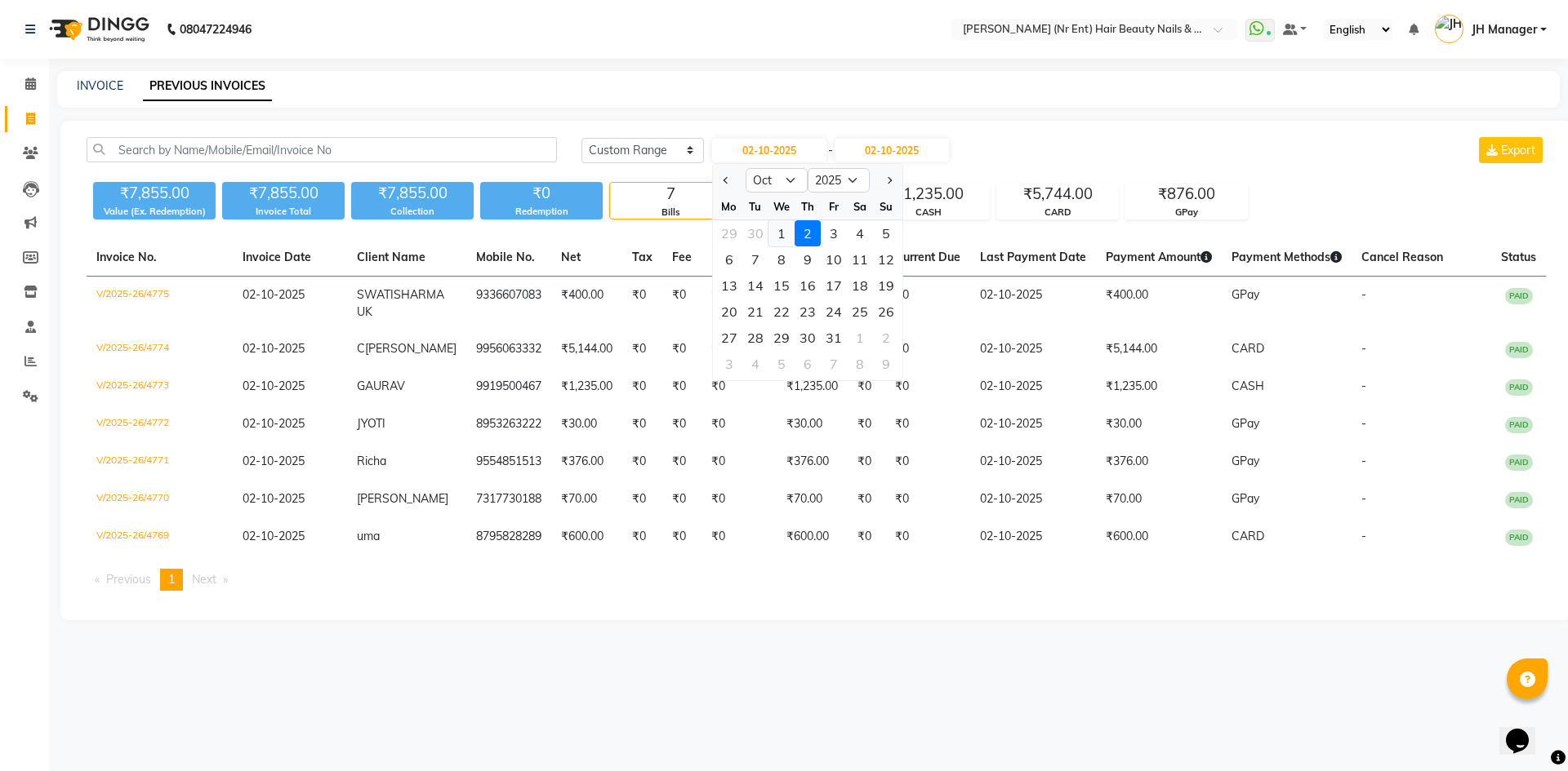
click at [778, 226] on div "1" at bounding box center [782, 233] width 26 height 26
type input "01-10-2025"
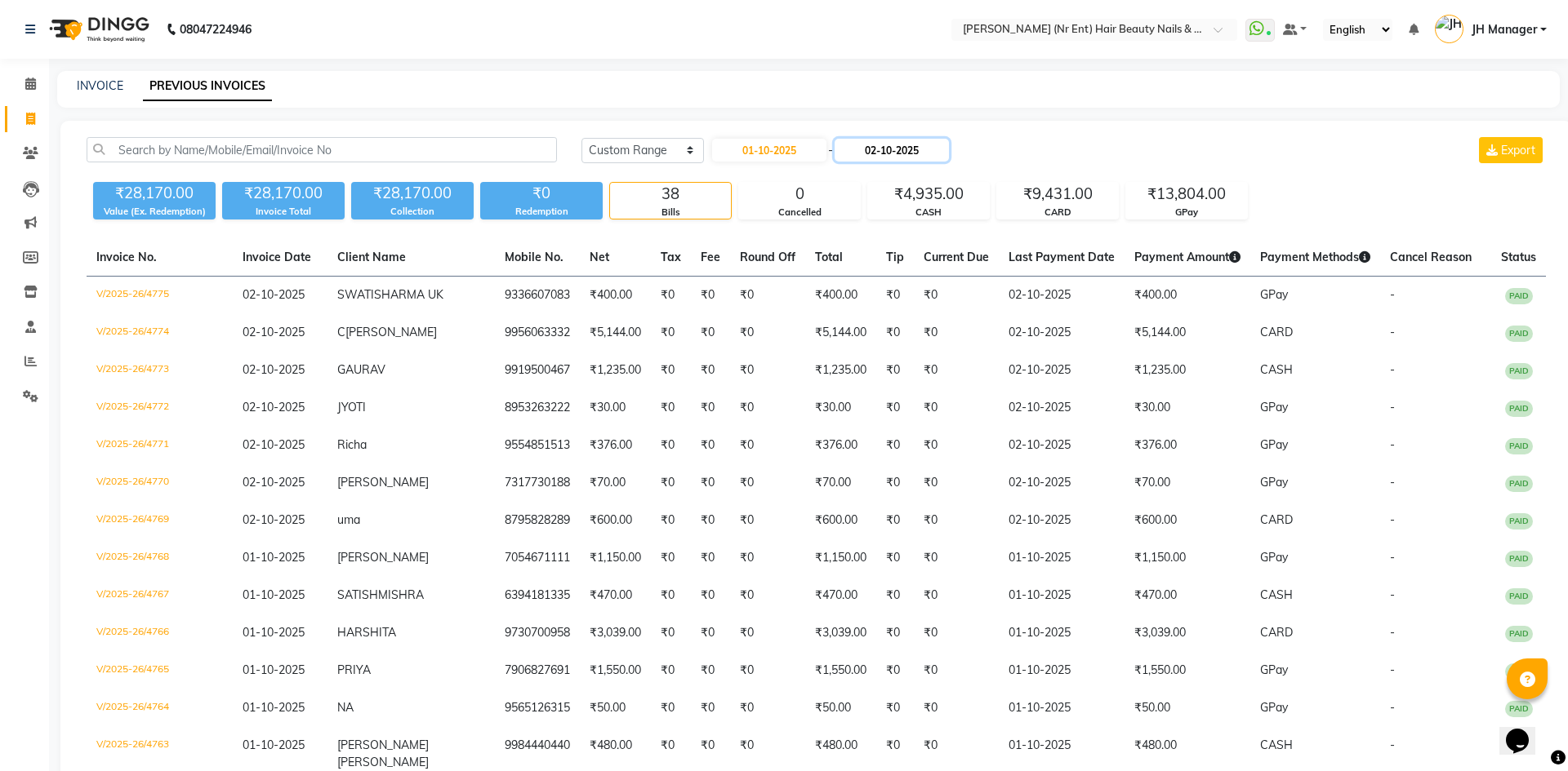
click at [890, 147] on input "02-10-2025" at bounding box center [892, 150] width 114 height 22
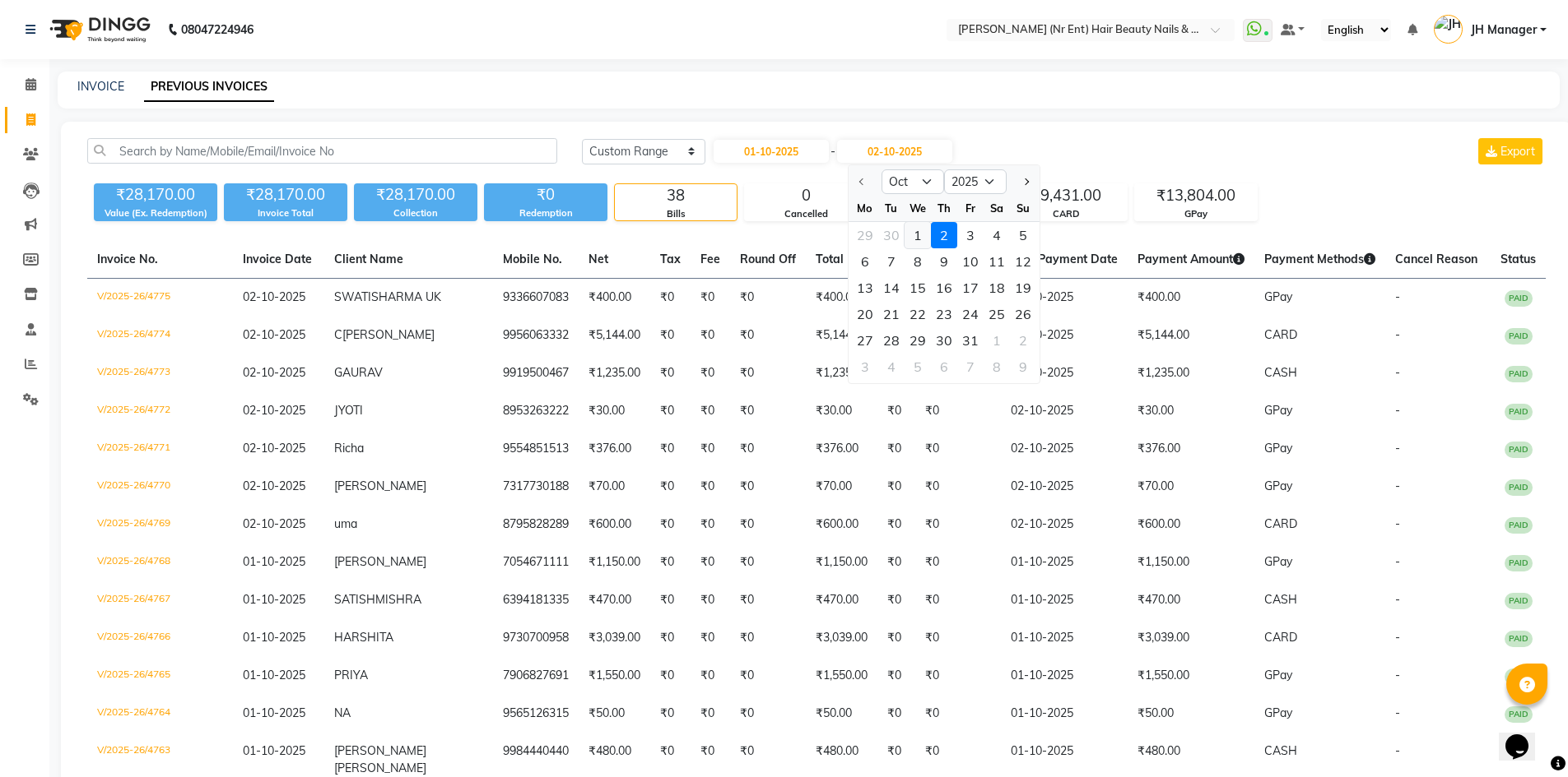
click at [926, 224] on div "1" at bounding box center [918, 235] width 26 height 26
type input "01-10-2025"
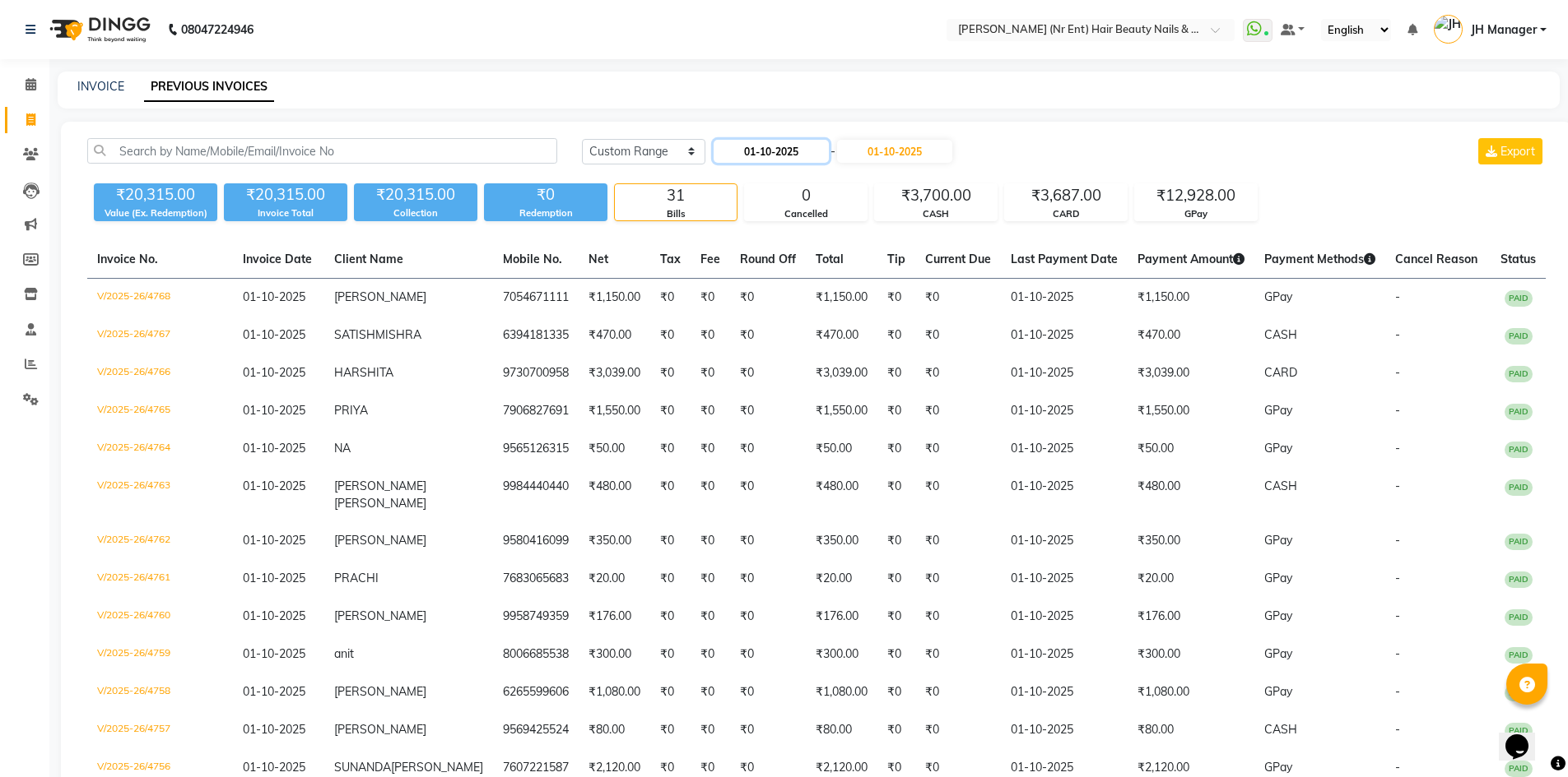
click at [777, 158] on input "01-10-2025" at bounding box center [771, 151] width 115 height 23
select select "10"
select select "2025"
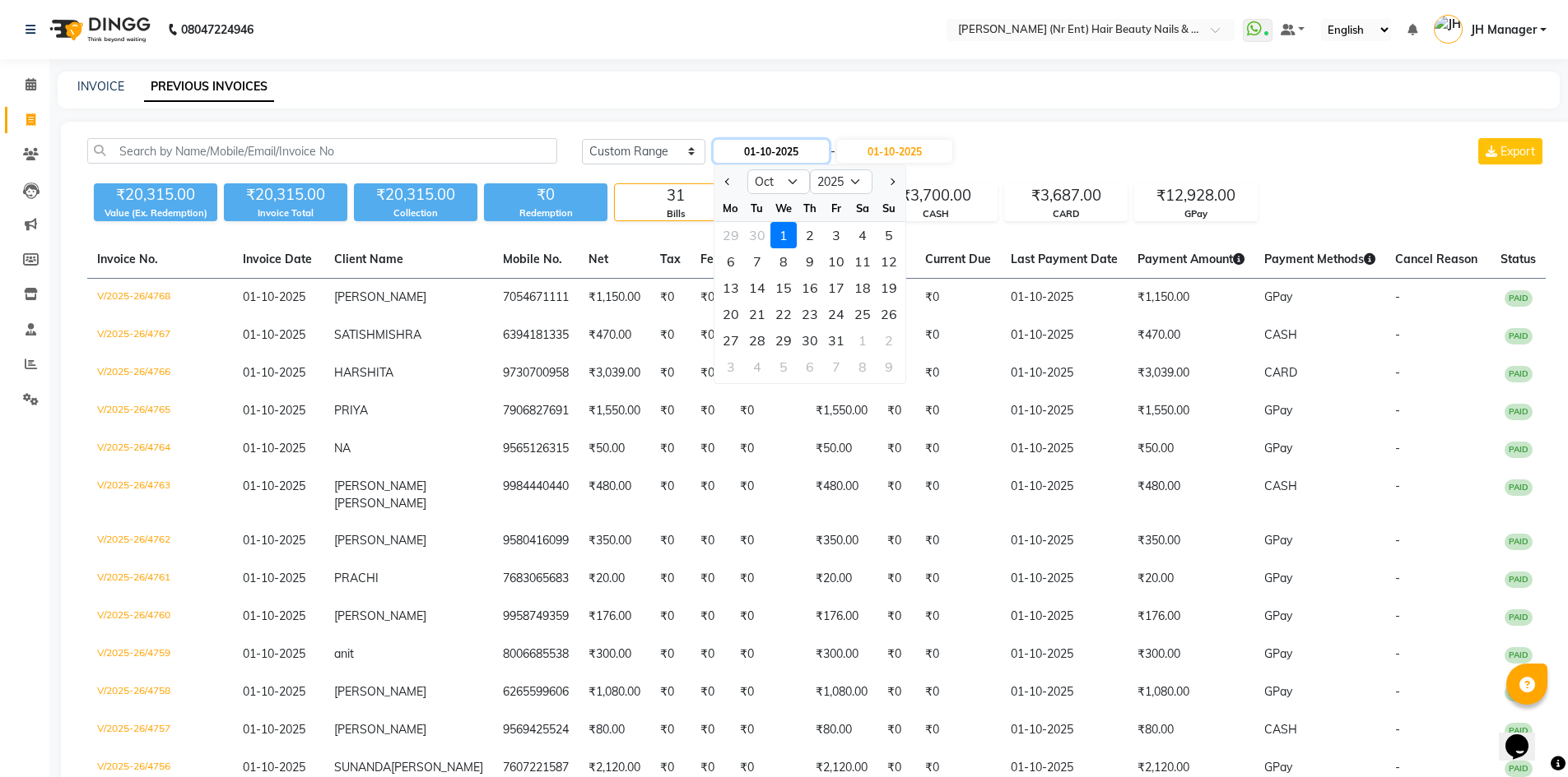
click at [816, 161] on input "01-10-2025" at bounding box center [771, 151] width 115 height 23
click at [822, 88] on div "INVOICE PREVIOUS INVOICES" at bounding box center [798, 87] width 1483 height 17
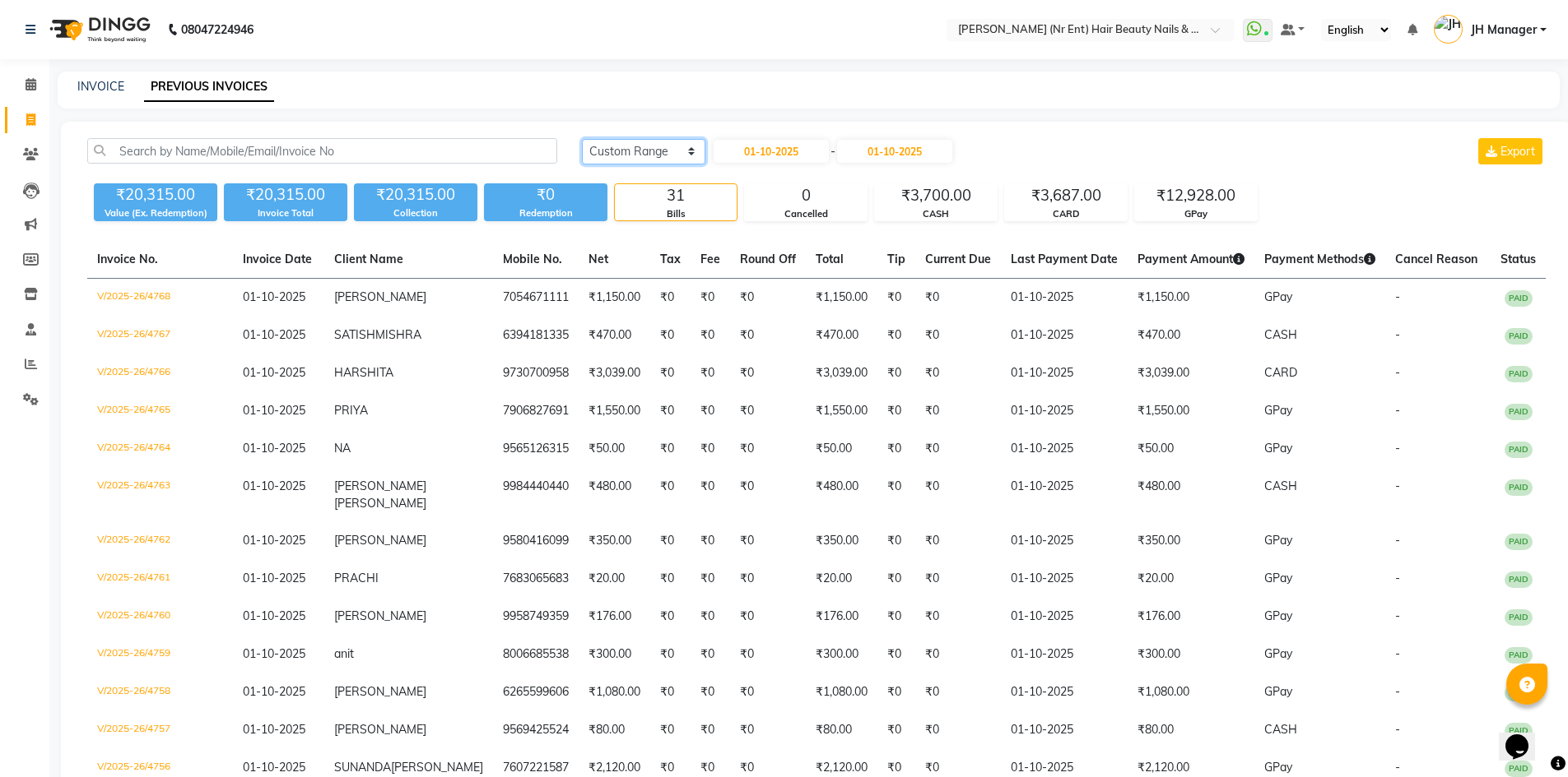
click at [625, 142] on select "[DATE] [DATE] Custom Range" at bounding box center [643, 151] width 124 height 25
click at [582, 139] on select "[DATE] [DATE] Custom Range" at bounding box center [643, 151] width 124 height 25
click at [774, 155] on input "01-10-2025" at bounding box center [771, 151] width 115 height 23
select select "10"
select select "2025"
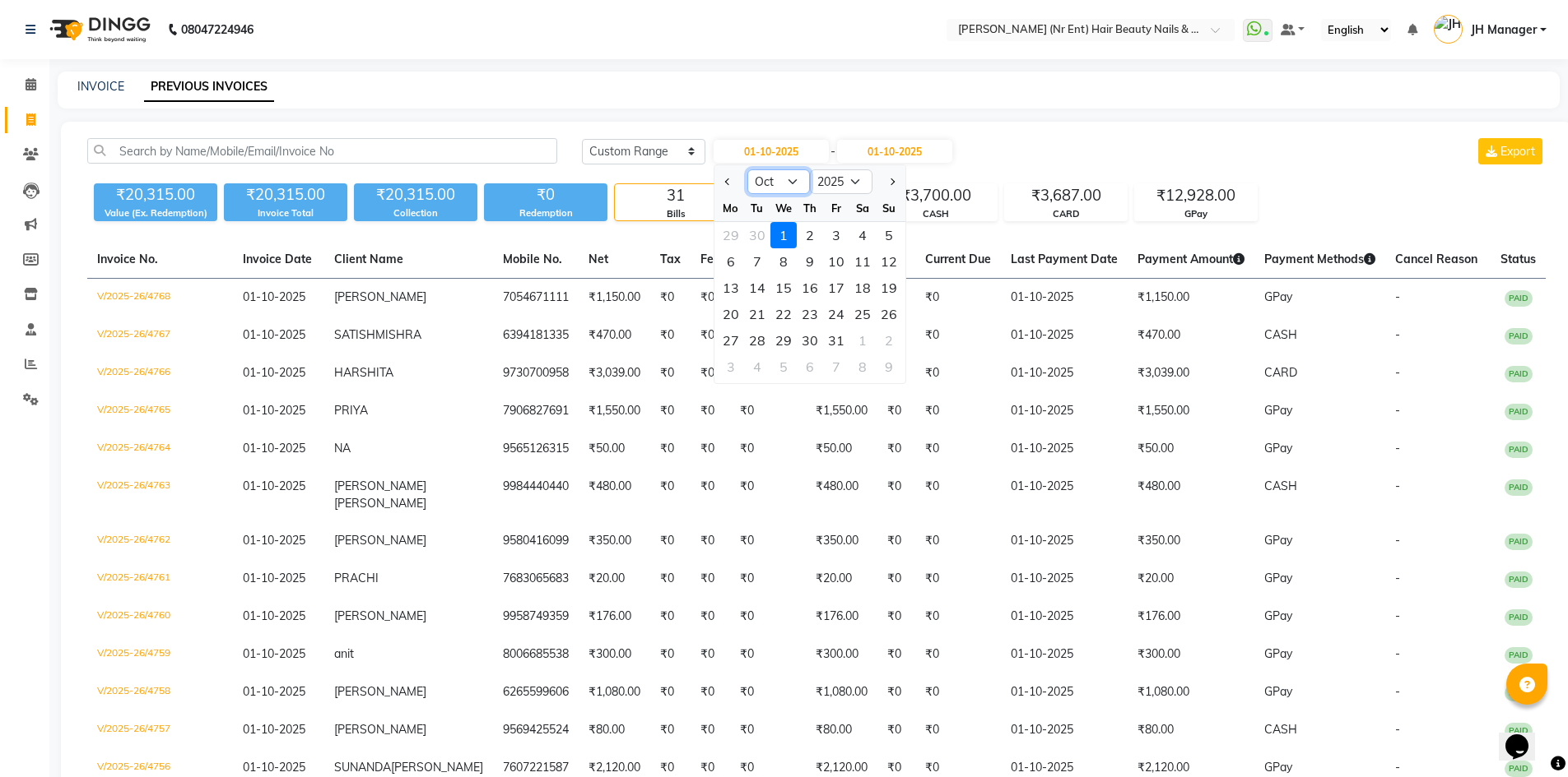
click at [785, 181] on select "Jan Feb Mar Apr May Jun Jul Aug Sep Oct Nov Dec" at bounding box center [778, 182] width 63 height 24
select select "9"
click at [747, 170] on select "Jan Feb Mar Apr May Jun Jul Aug Sep Oct Nov Dec" at bounding box center [778, 182] width 63 height 24
click at [766, 341] on div "30" at bounding box center [757, 340] width 26 height 26
type input "30-09-2025"
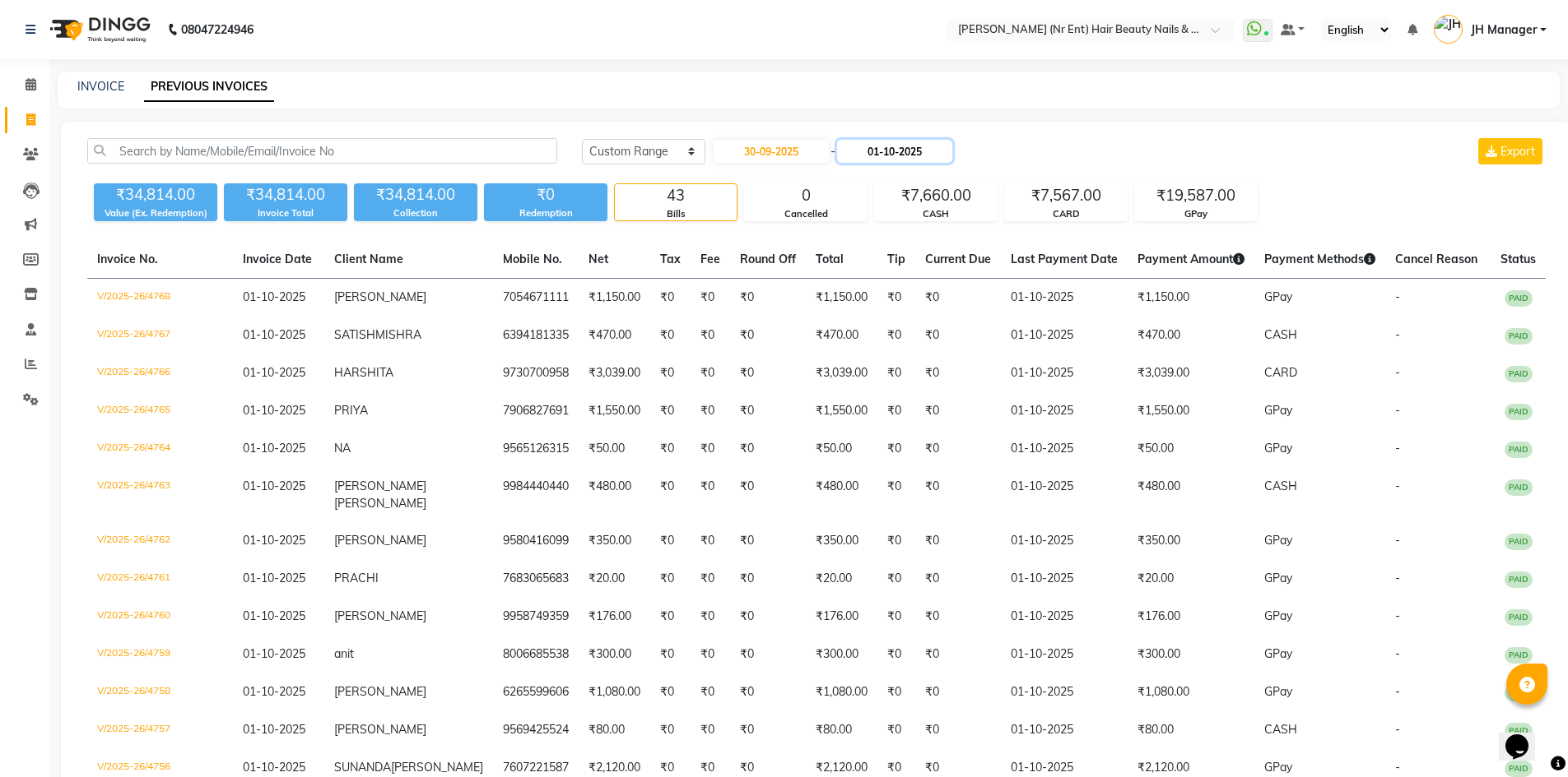
click at [947, 159] on input "01-10-2025" at bounding box center [894, 151] width 115 height 23
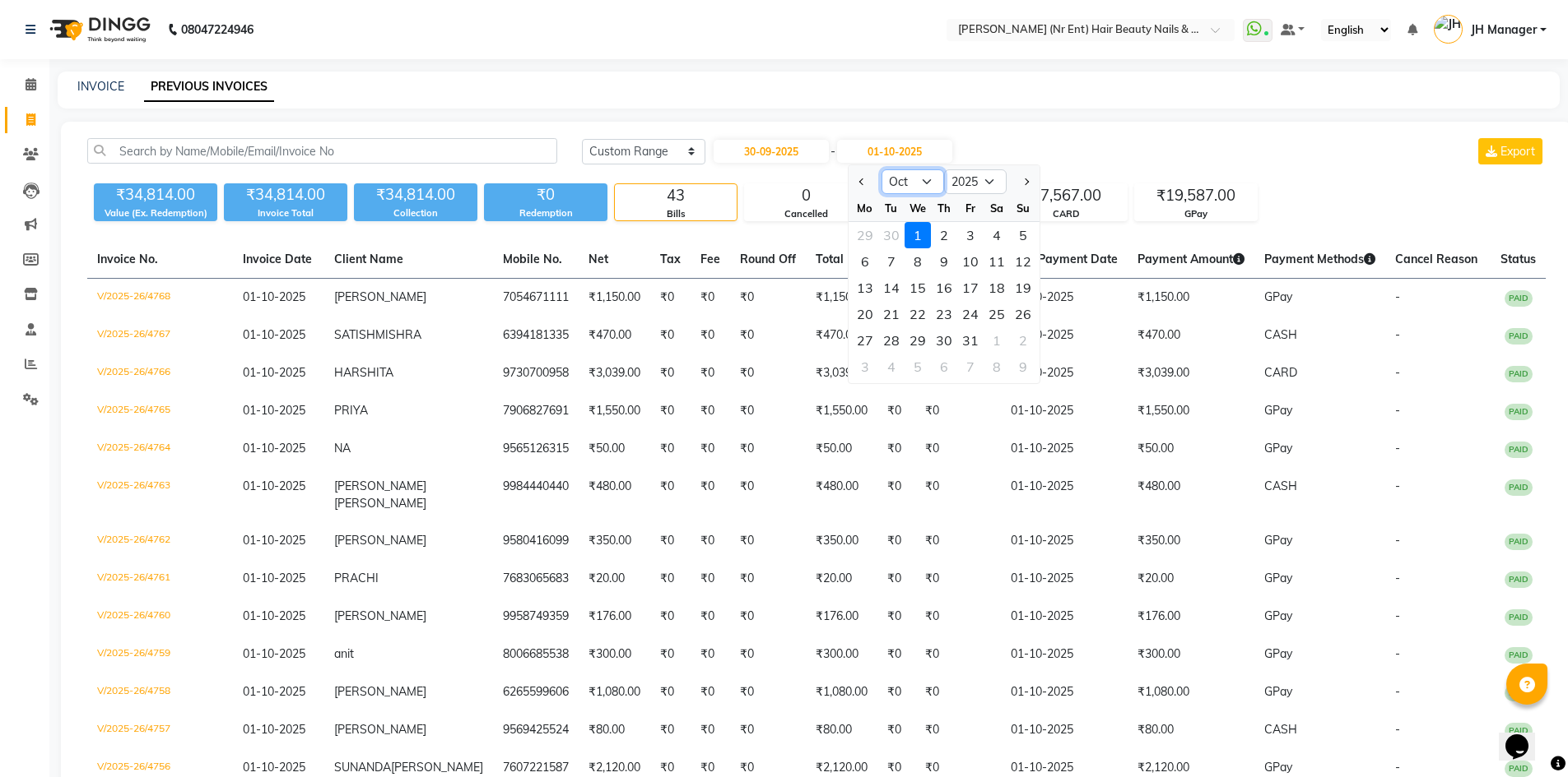
click at [932, 178] on select "Sep Oct Nov Dec" at bounding box center [913, 182] width 63 height 24
select select "9"
click at [882, 170] on select "Sep Oct Nov Dec" at bounding box center [913, 182] width 63 height 24
click at [898, 335] on div "30" at bounding box center [892, 340] width 26 height 26
type input "30-09-2025"
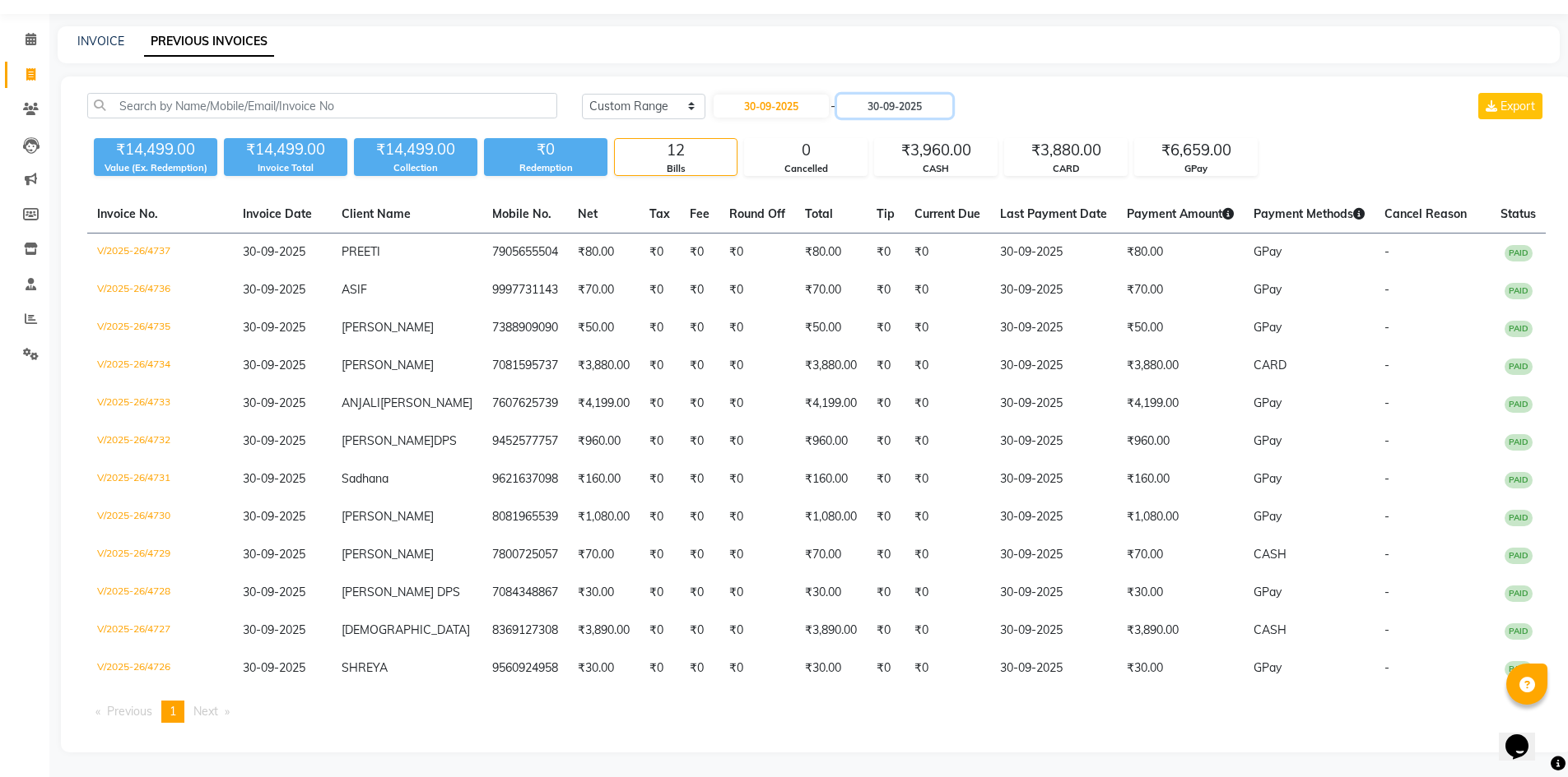
scroll to position [99, 0]
click at [1563, 499] on div "Today Yesterday Custom Range 30-09-2025 - 30-09-2025 Export ₹14,499.00 Value (E…" at bounding box center [817, 414] width 1511 height 676
click at [33, 66] on span at bounding box center [30, 76] width 29 height 19
select select "service"
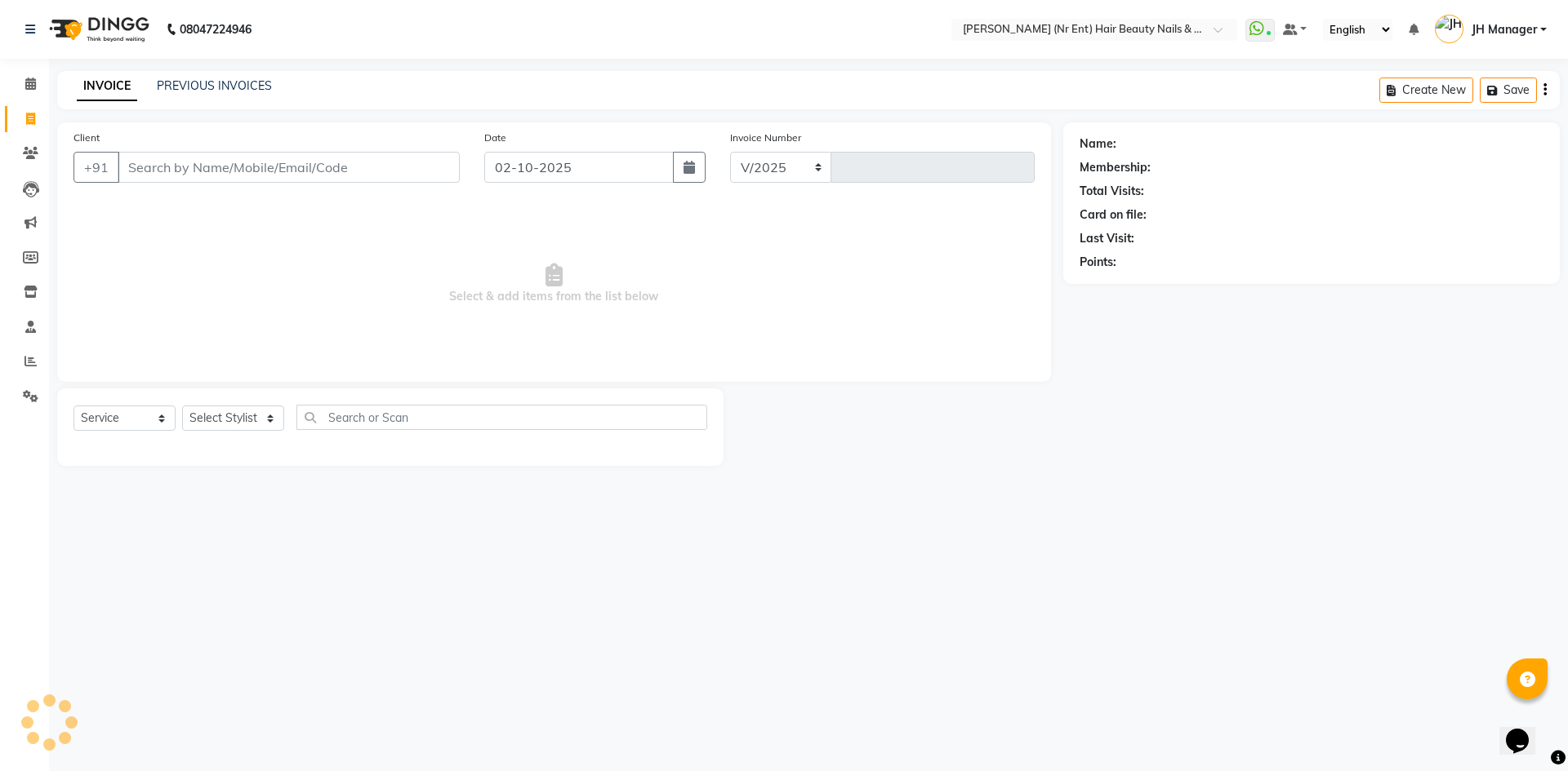
select select "640"
type input "4776"
click at [209, 424] on select "Select Stylist ADNAN ADVANCE ANJALI ANNU B-WAX JH Manager MEMBERSHIP MOHD. MOHI…" at bounding box center [233, 418] width 102 height 25
select select "11666"
click at [182, 406] on select "Select Stylist ADNAN ADVANCE ANJALI ANNU B-WAX JH Manager MEMBERSHIP MOHD. MOHI…" at bounding box center [233, 418] width 102 height 25
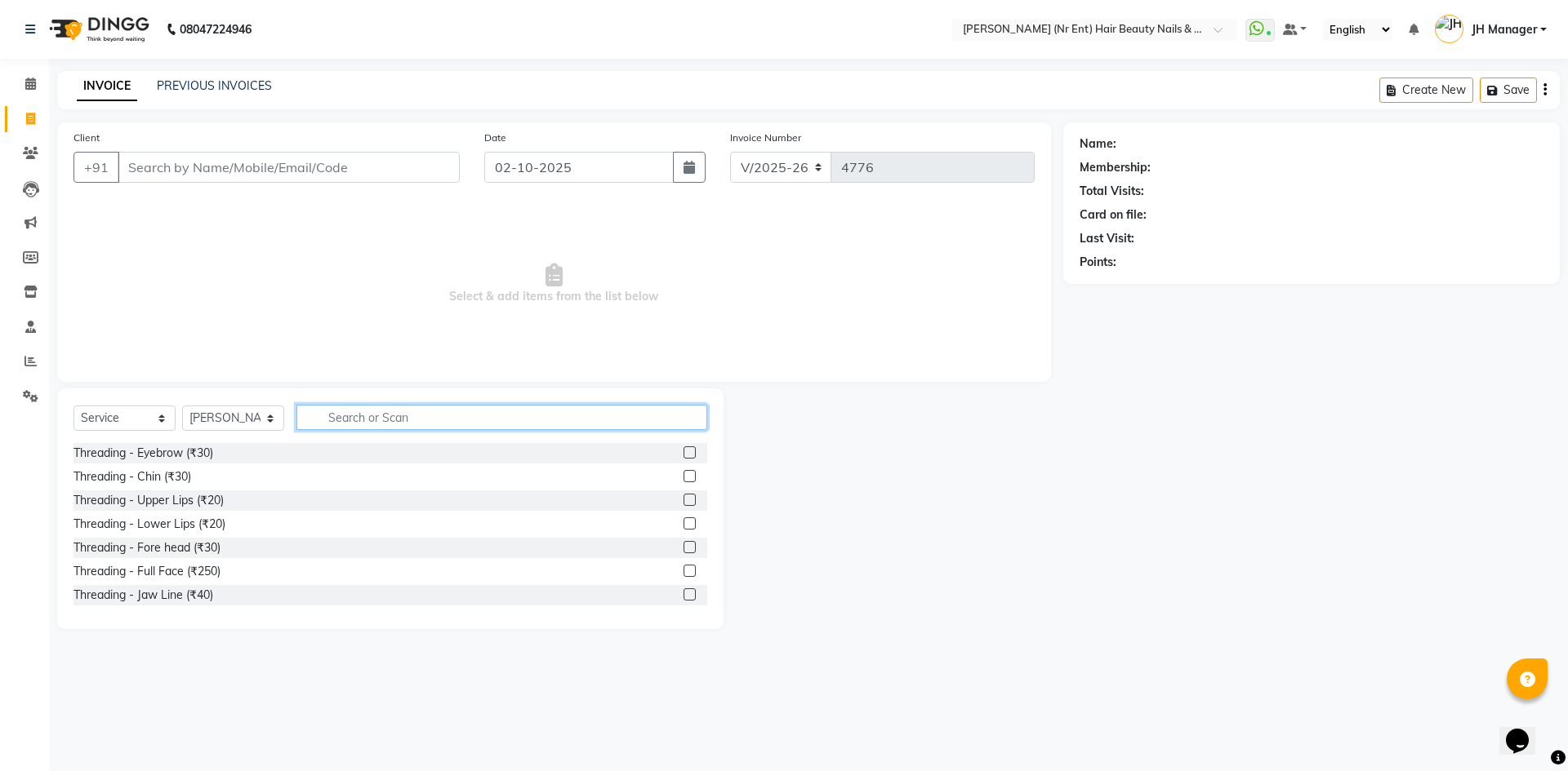
click at [504, 414] on input "text" at bounding box center [502, 417] width 411 height 25
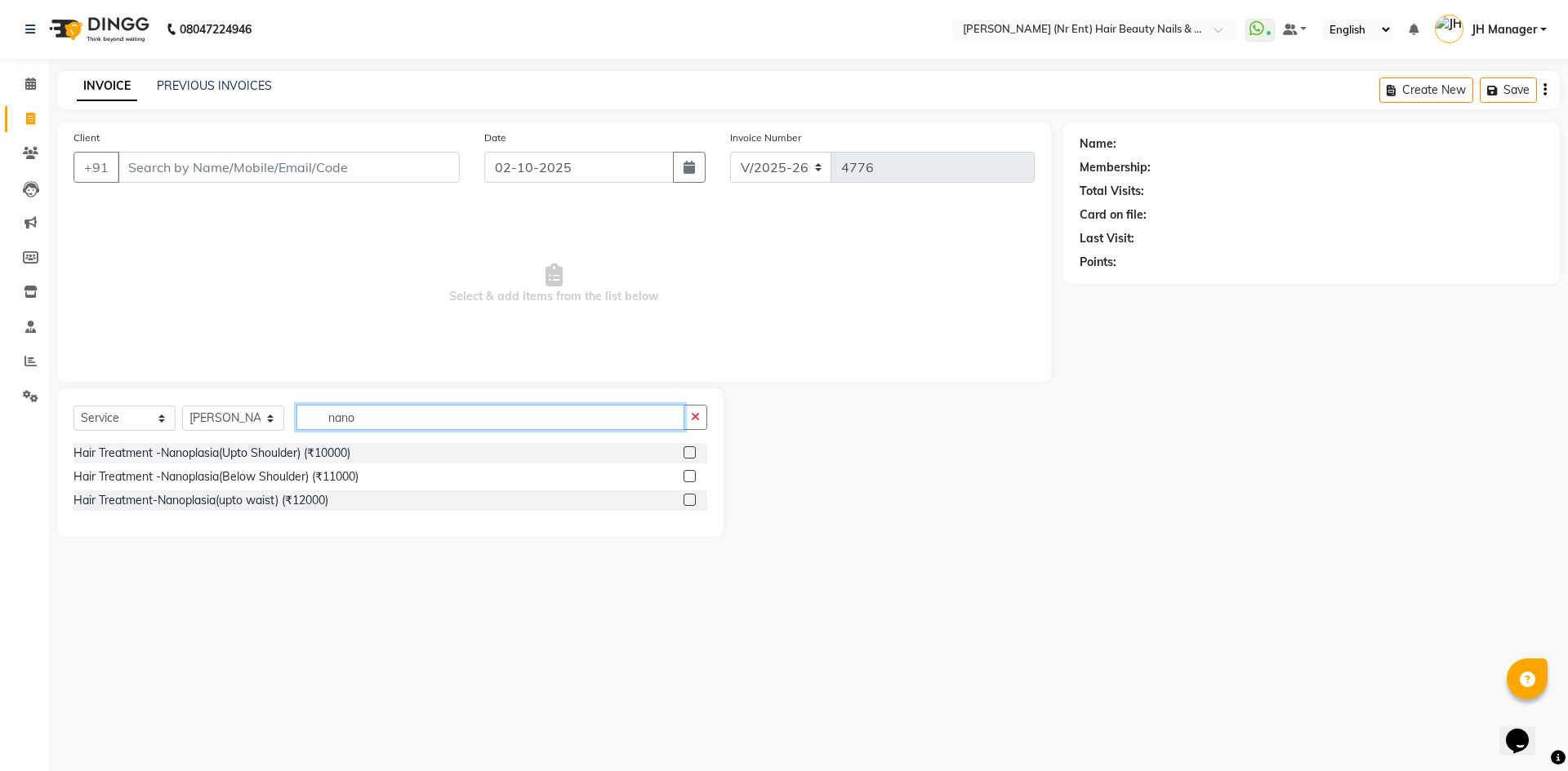
type input "nano"
click at [695, 448] on label at bounding box center [689, 452] width 12 height 12
click at [695, 448] on input "checkbox" at bounding box center [689, 453] width 10 height 10
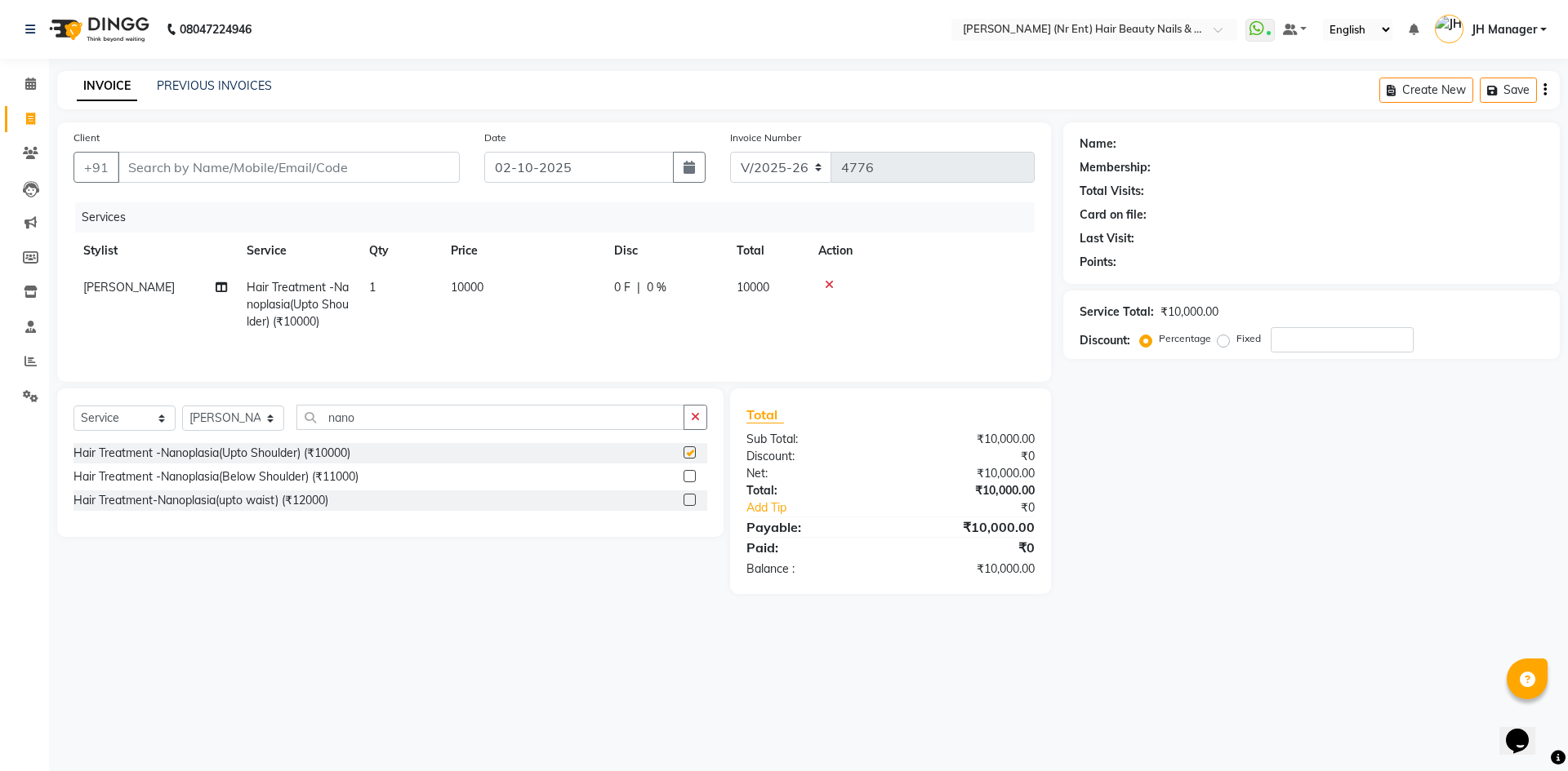
checkbox input "false"
click at [368, 178] on input "Client" at bounding box center [289, 167] width 342 height 31
type input "9"
type input "0"
type input "9451202371"
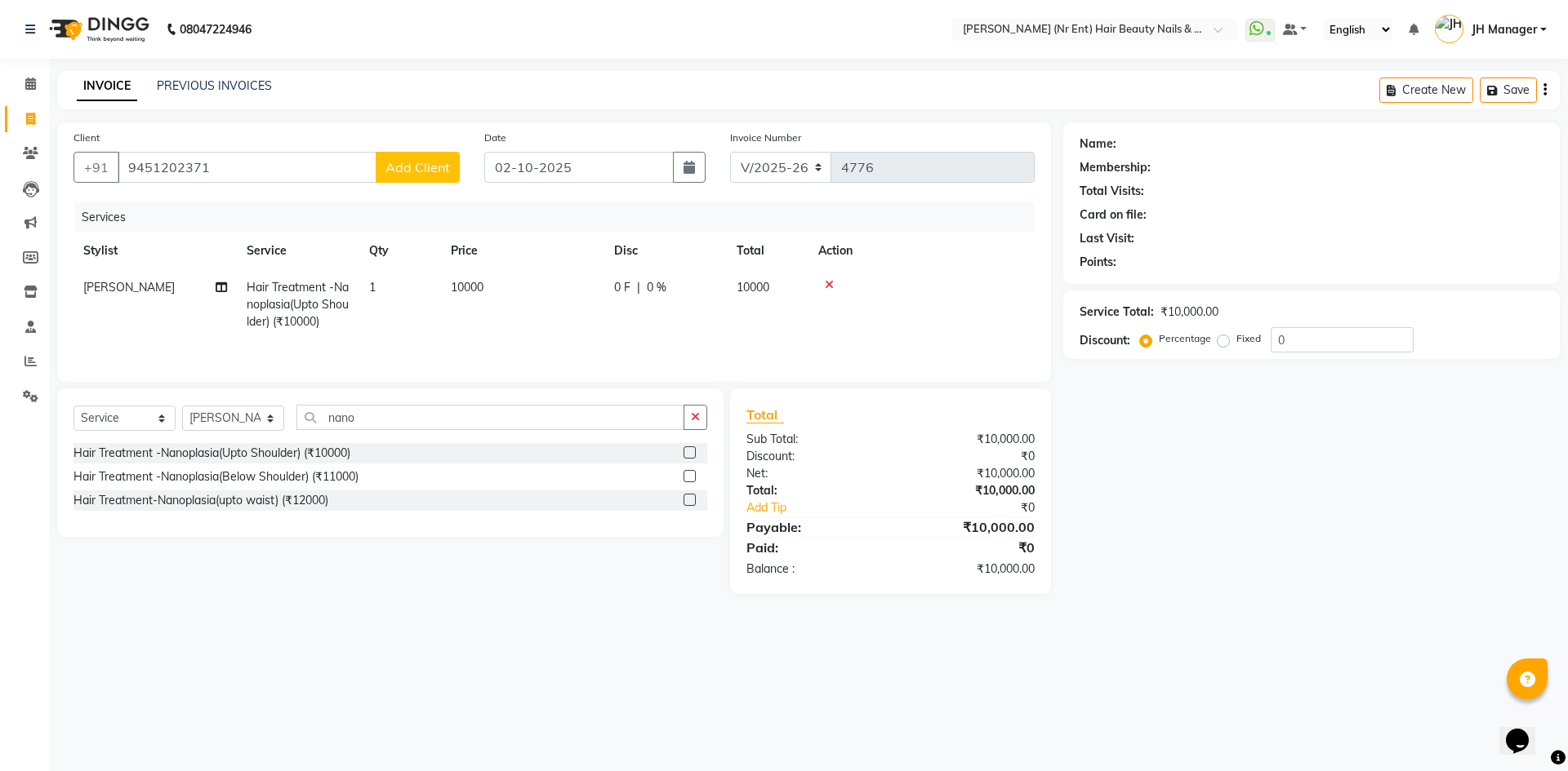
click at [404, 173] on span "Add Client" at bounding box center [417, 167] width 65 height 16
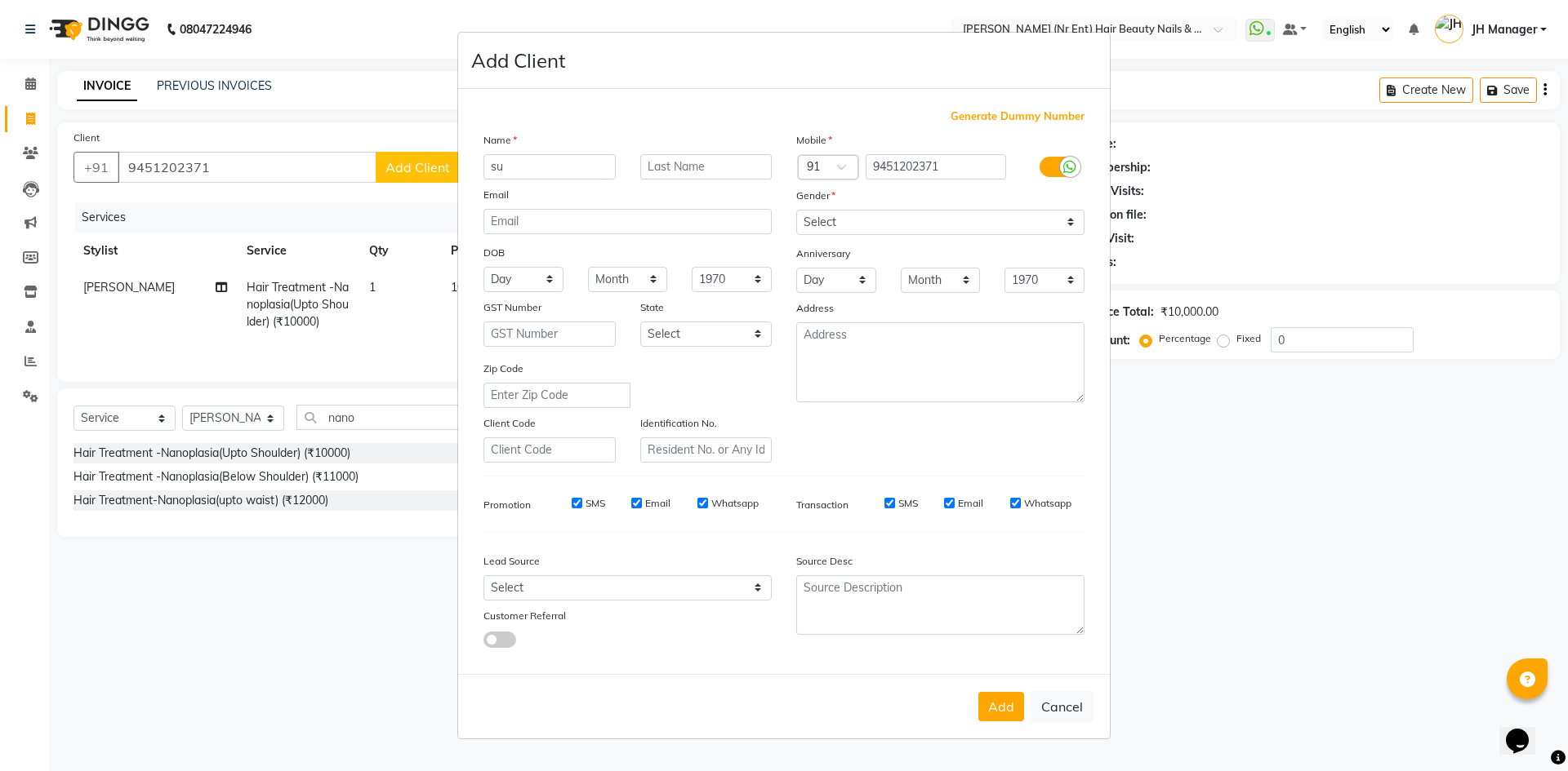
type input "s"
type input "SUNITA"
click at [835, 231] on select "Select Male Female Other Prefer Not To Say" at bounding box center [941, 222] width 289 height 25
select select "female"
click at [797, 210] on select "Select Male Female Other Prefer Not To Say" at bounding box center [941, 222] width 289 height 25
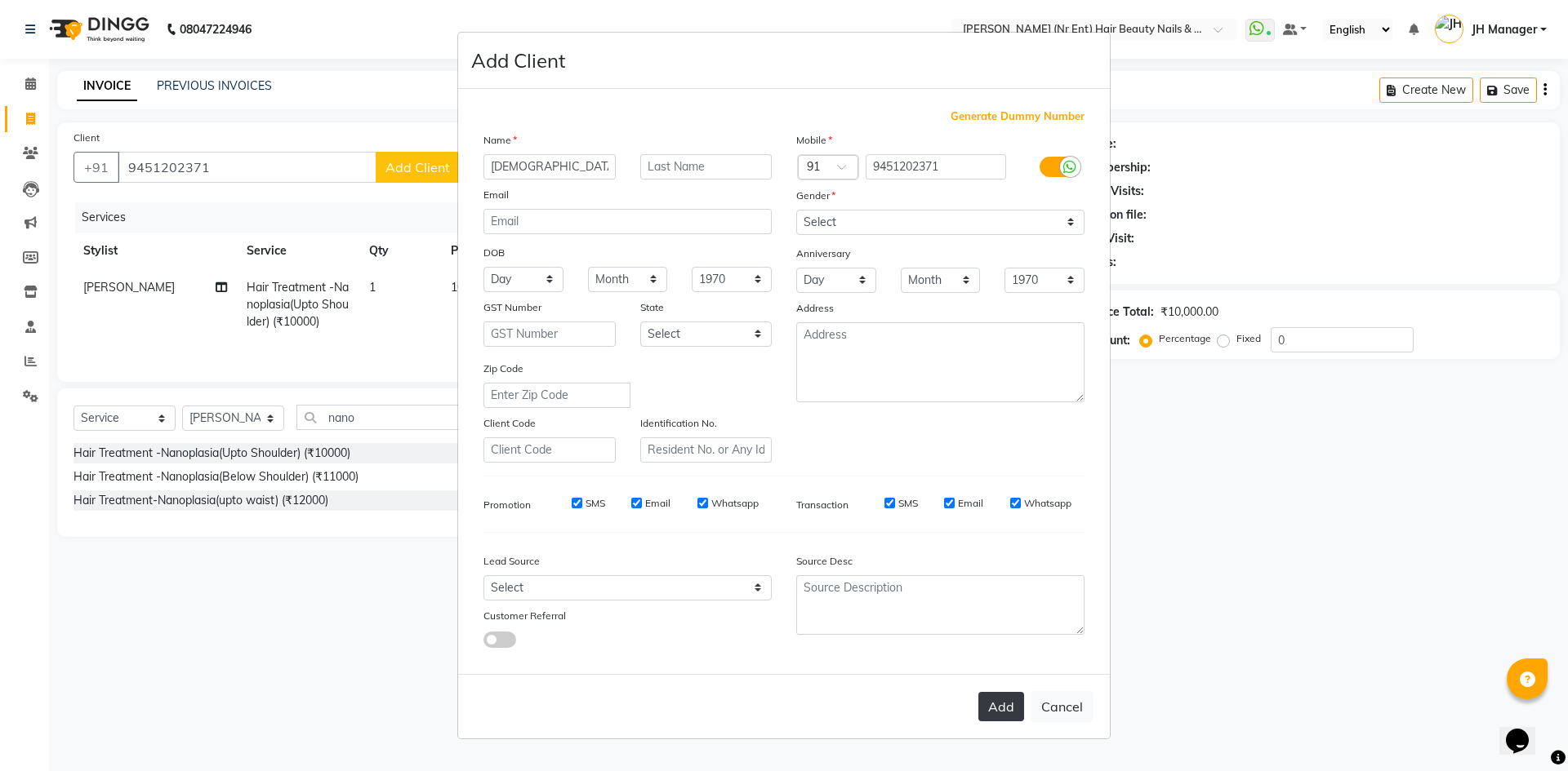
click at [993, 712] on button "Add" at bounding box center [1001, 707] width 46 height 29
select select
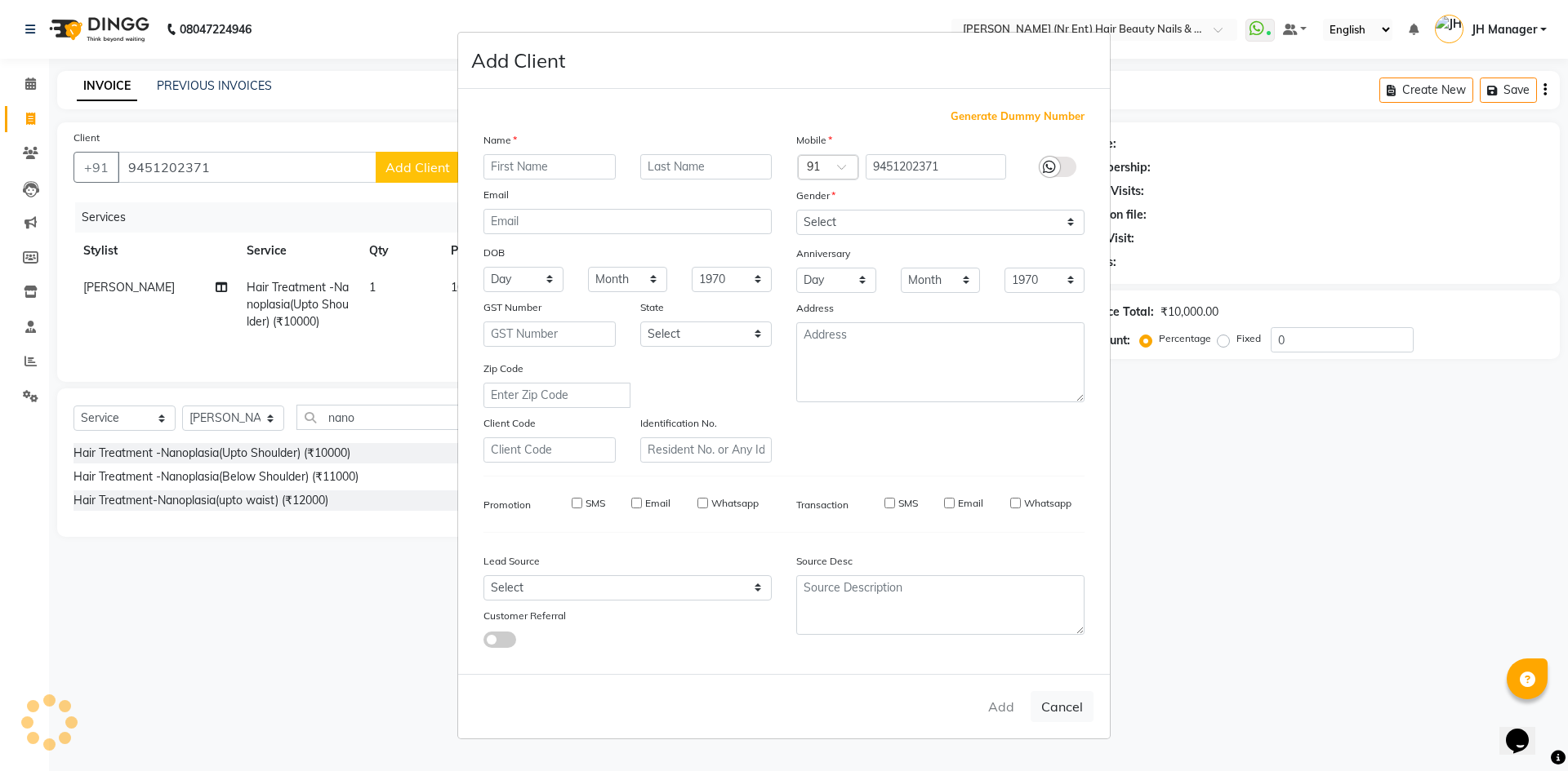
select select
checkbox input "false"
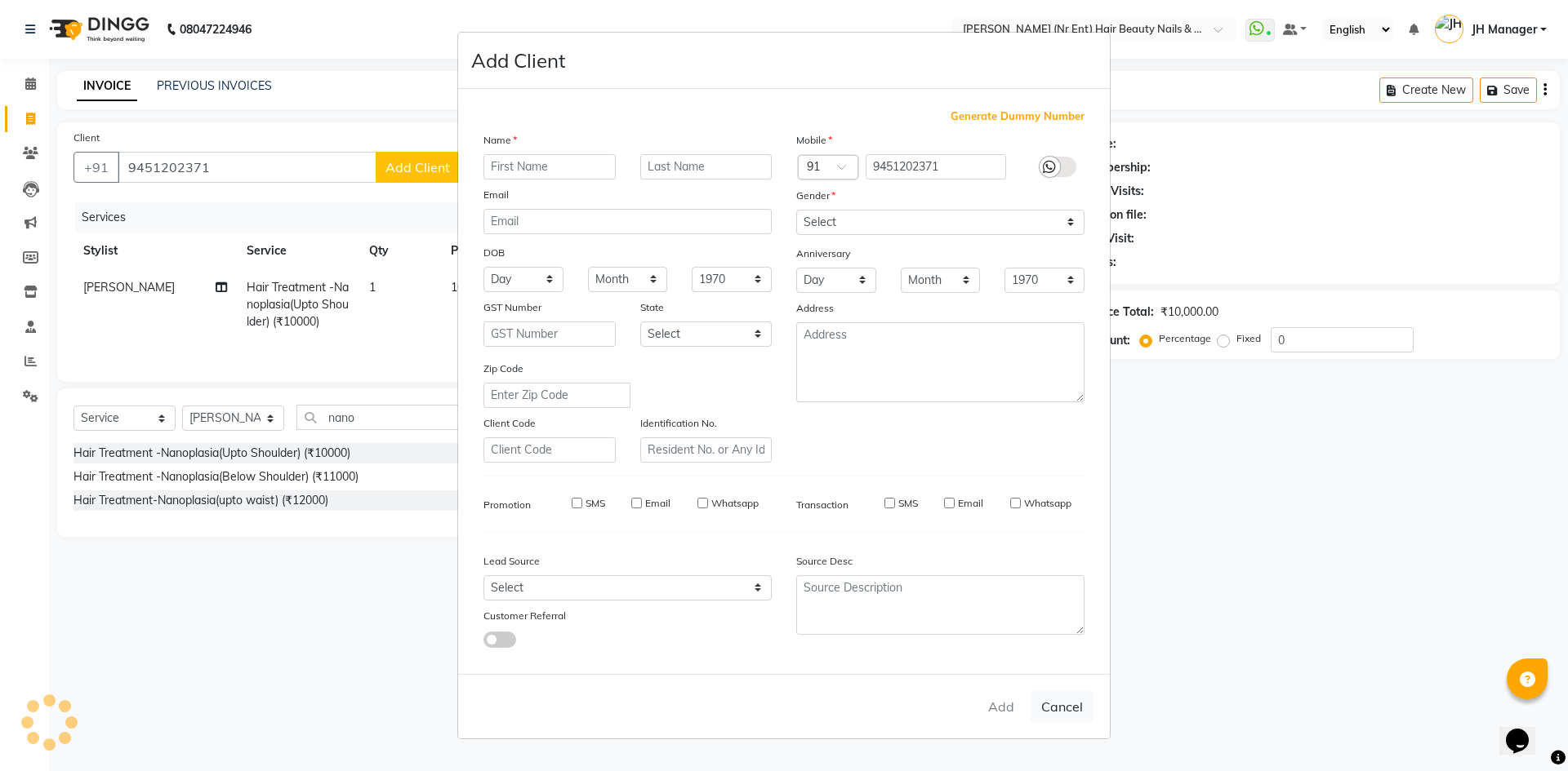
checkbox input "false"
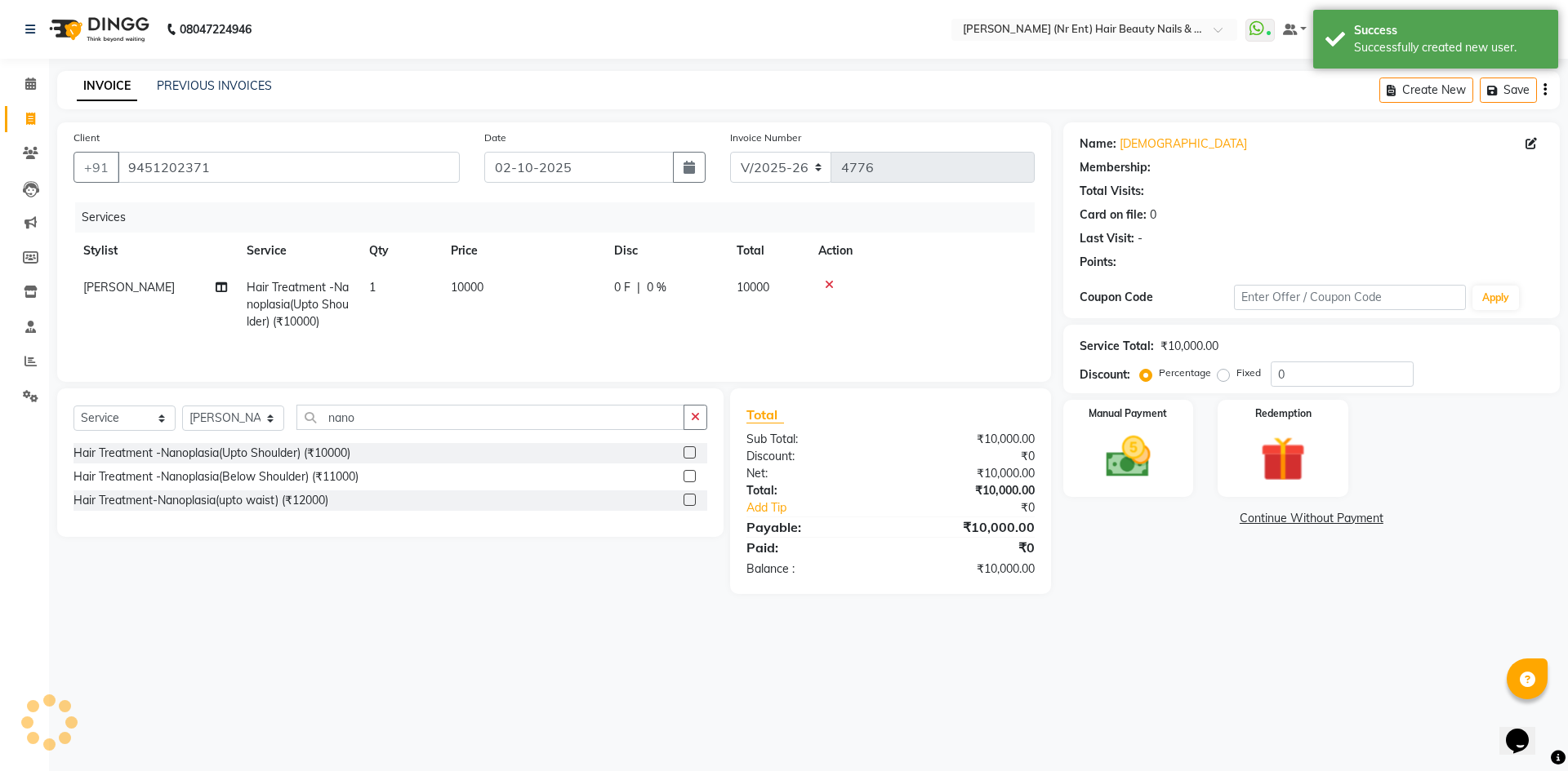
select select "1: Object"
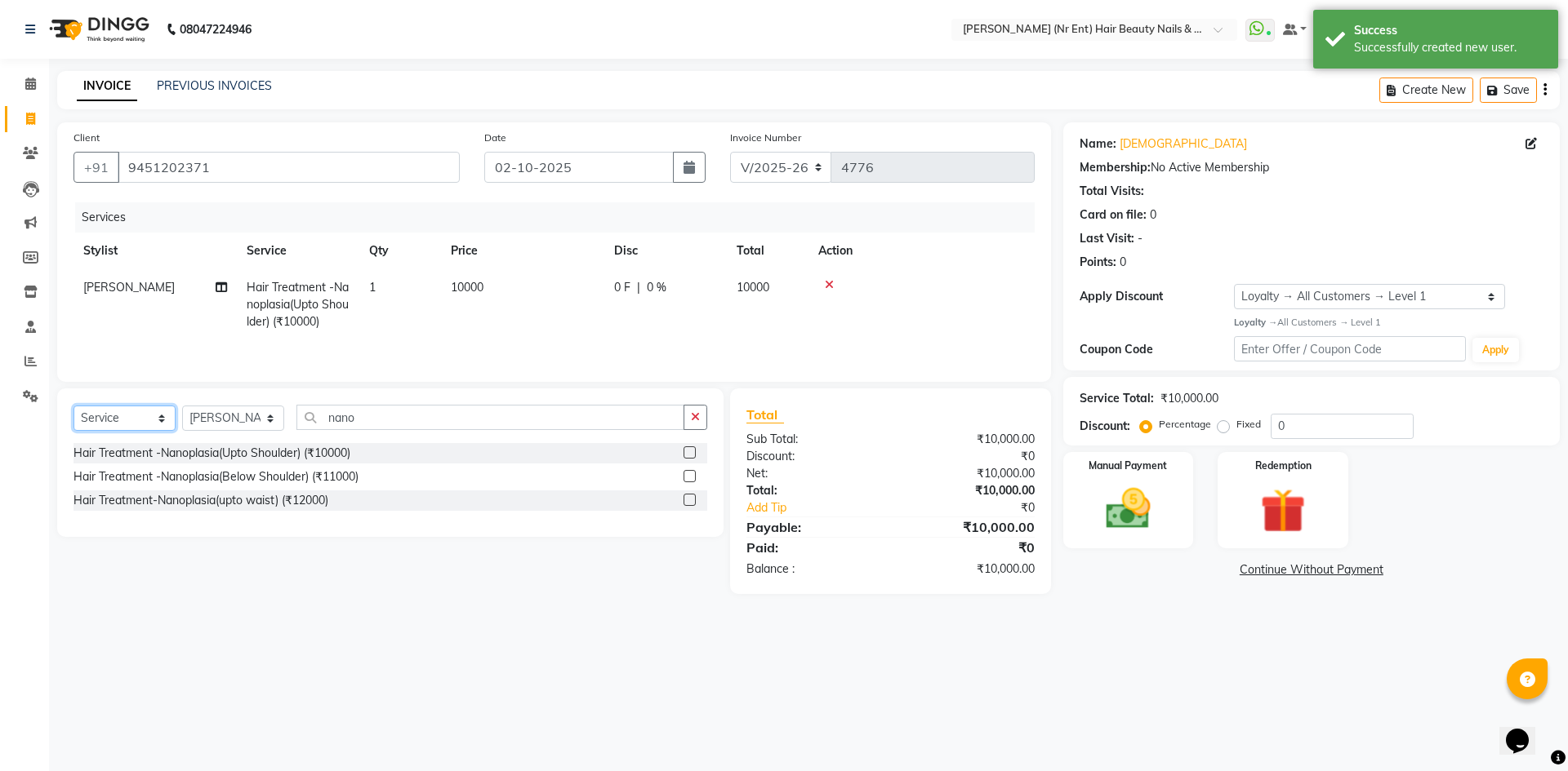
click at [99, 410] on select "Select Service Product Membership Package Voucher Prepaid Gift Card" at bounding box center [124, 418] width 102 height 25
select select "membership"
click at [73, 406] on select "Select Service Product Membership Package Voucher Prepaid Gift Card" at bounding box center [124, 418] width 102 height 25
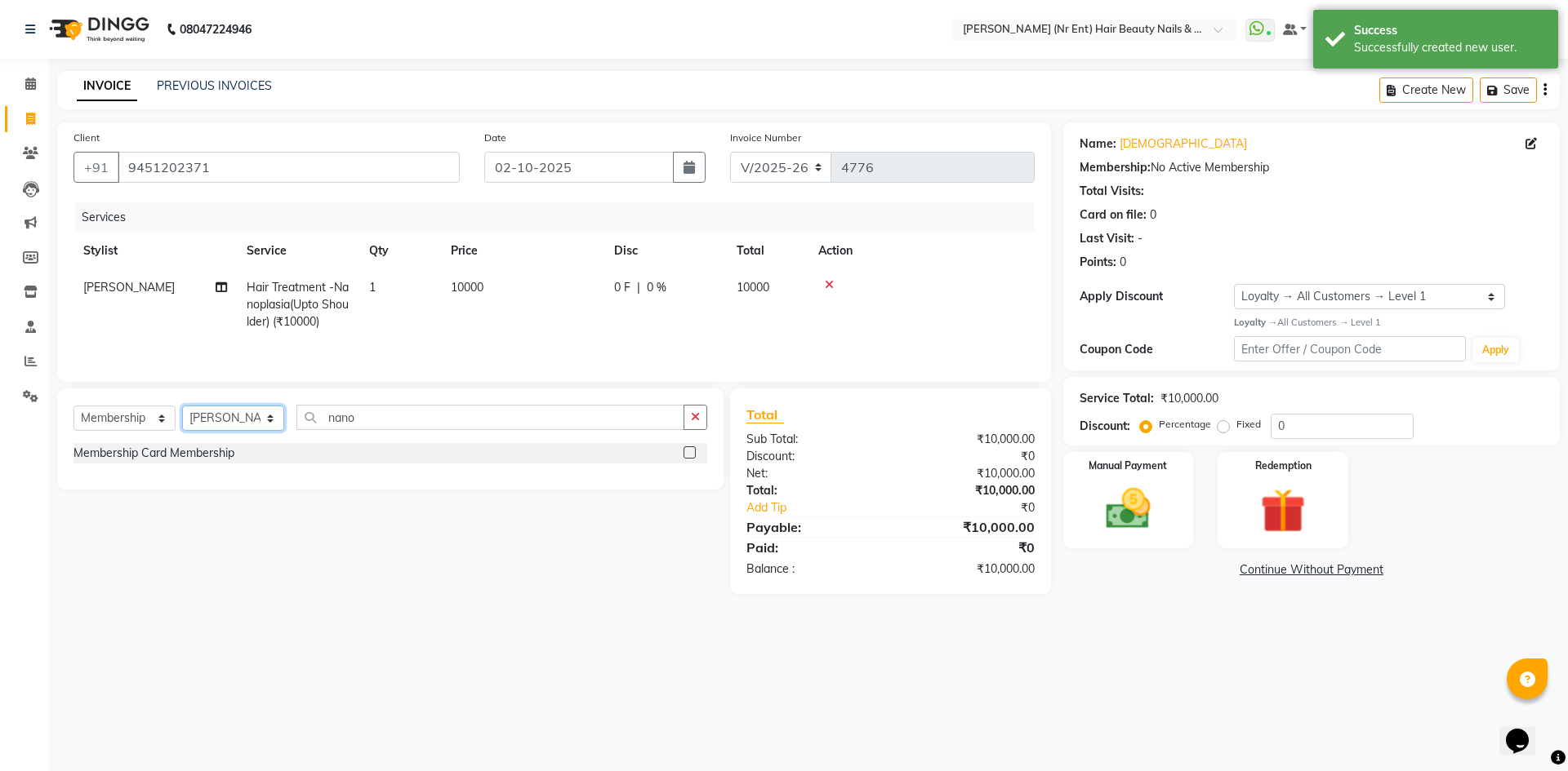
click at [214, 427] on select "Select Stylist ADNAN ADVANCE ANJALI ANNU B-WAX JH Manager MEMBERSHIP MOHD. MOHI…" at bounding box center [233, 418] width 102 height 25
select select "9213"
click at [182, 406] on select "Select Stylist ADNAN ADVANCE ANJALI ANNU B-WAX JH Manager MEMBERSHIP MOHD. MOHI…" at bounding box center [233, 418] width 102 height 25
click at [695, 450] on label at bounding box center [689, 452] width 12 height 12
click at [695, 450] on input "checkbox" at bounding box center [689, 453] width 10 height 10
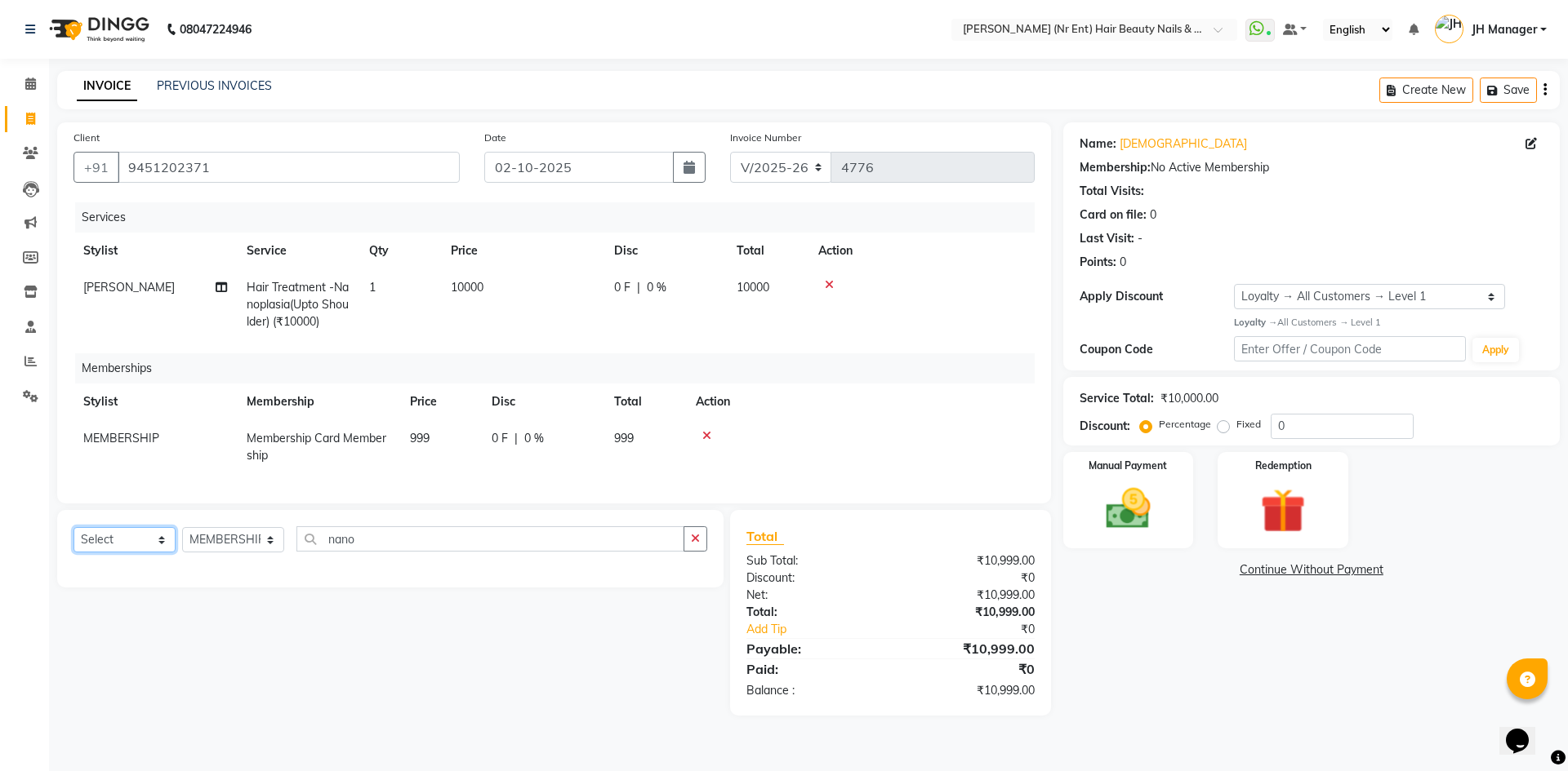
click at [112, 553] on select "Select Service Product Package Voucher Prepaid Gift Card" at bounding box center [124, 540] width 102 height 25
select select "product"
click at [73, 540] on select "Select Service Product Package Voucher Prepaid Gift Card" at bounding box center [124, 540] width 102 height 25
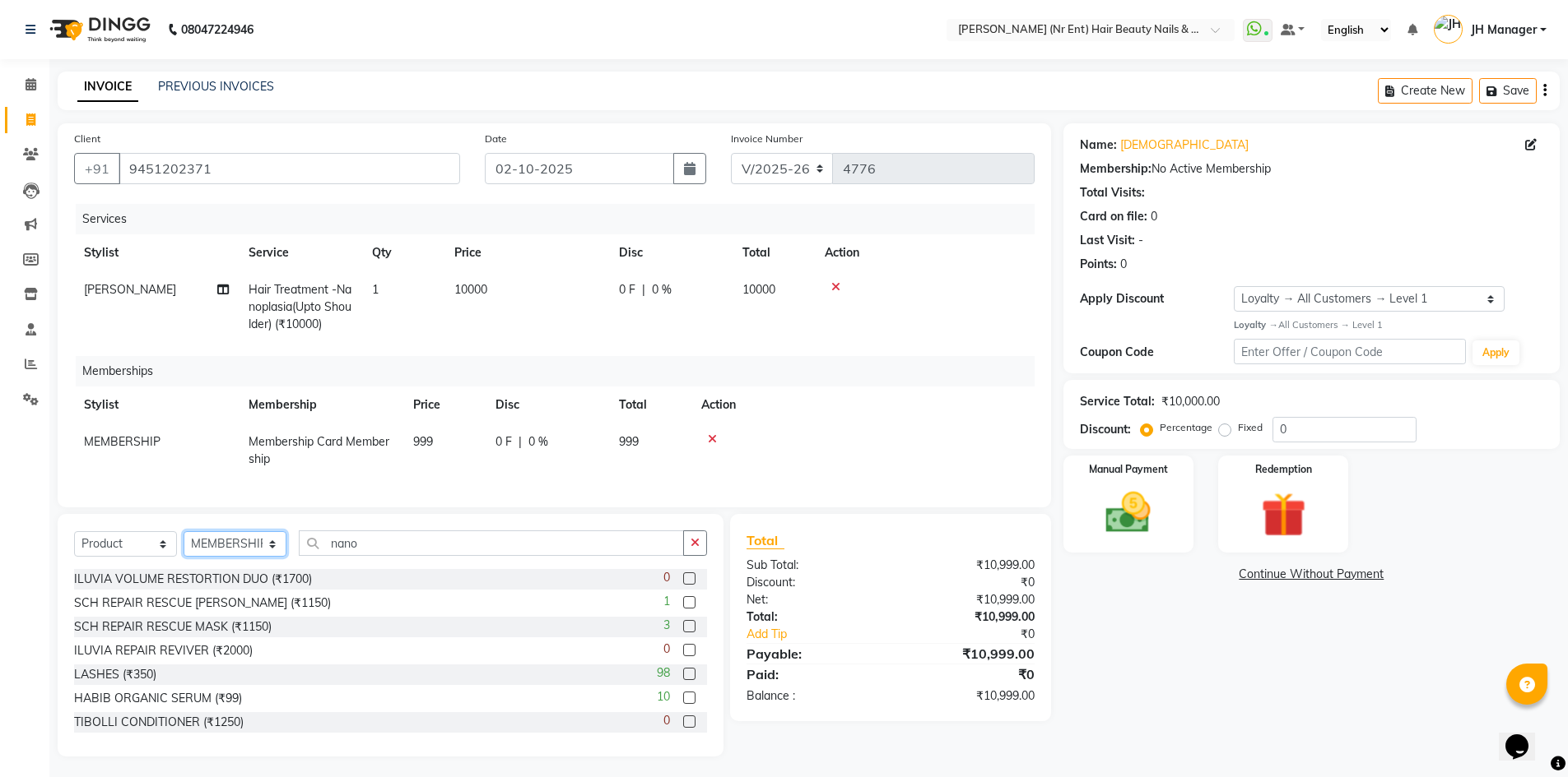
click at [207, 555] on select "Select Stylist ADNAN ADVANCE ANJALI ANNU B-WAX JH Manager MEMBERSHIP MOHD. MOHI…" at bounding box center [235, 544] width 103 height 25
select select "10581"
click at [184, 544] on select "Select Stylist ADNAN ADVANCE ANJALI ANNU B-WAX JH Manager MEMBERSHIP MOHD. MOHI…" at bounding box center [235, 544] width 103 height 25
click at [441, 548] on input "nano" at bounding box center [491, 543] width 385 height 25
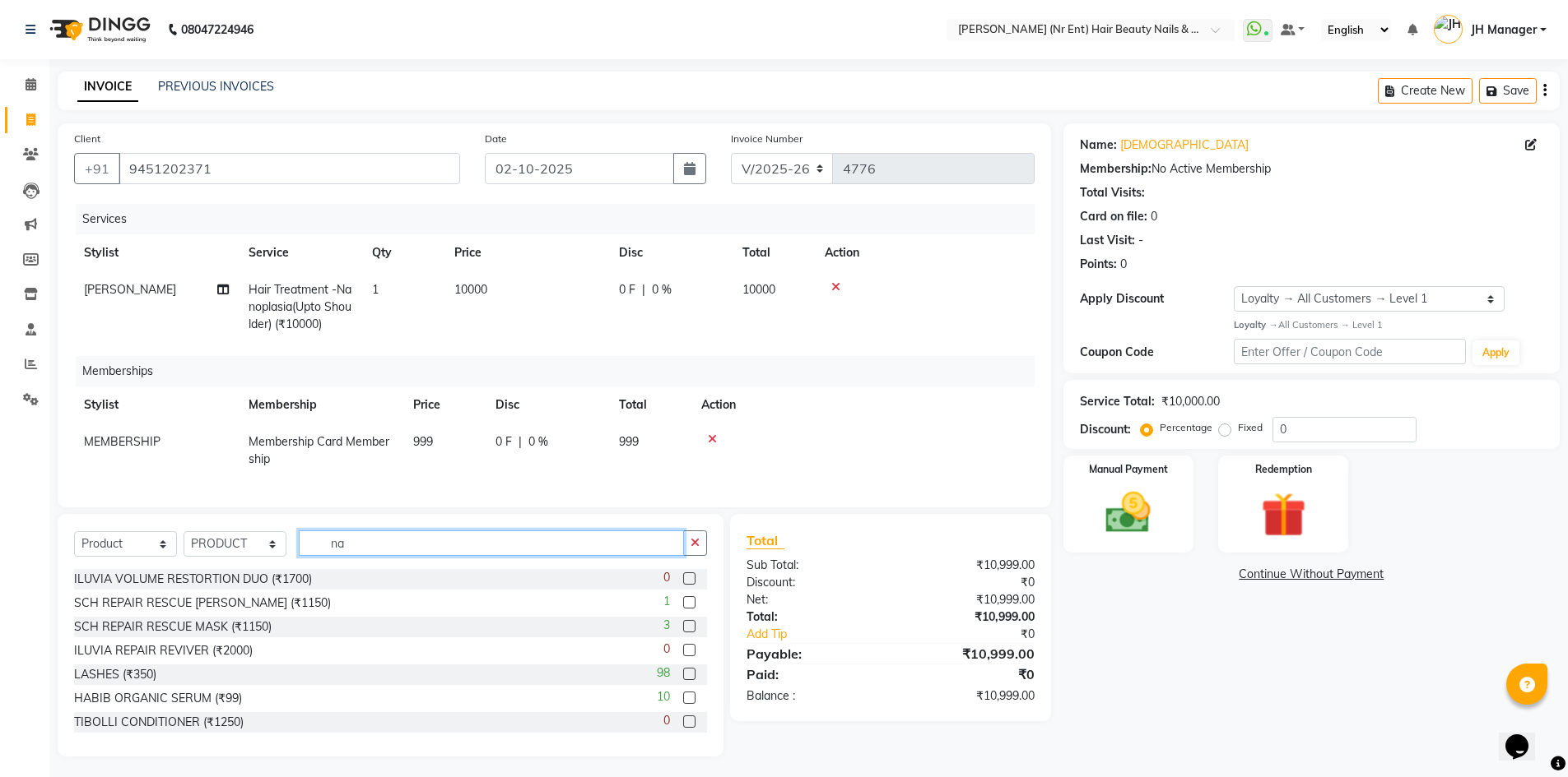
type input "n"
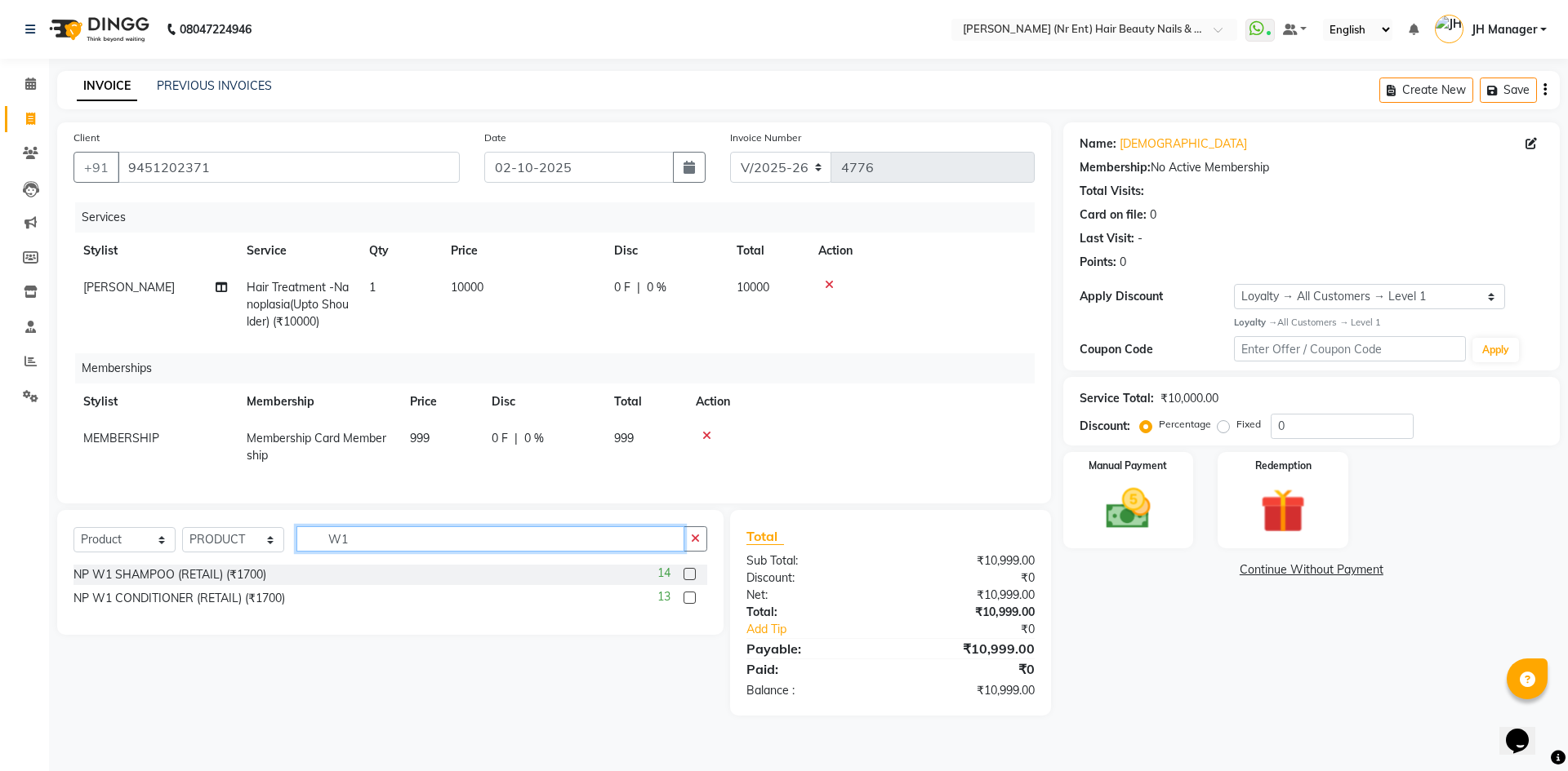
type input "W1"
click at [690, 580] on label at bounding box center [689, 574] width 12 height 12
click at [690, 580] on input "checkbox" at bounding box center [689, 575] width 10 height 10
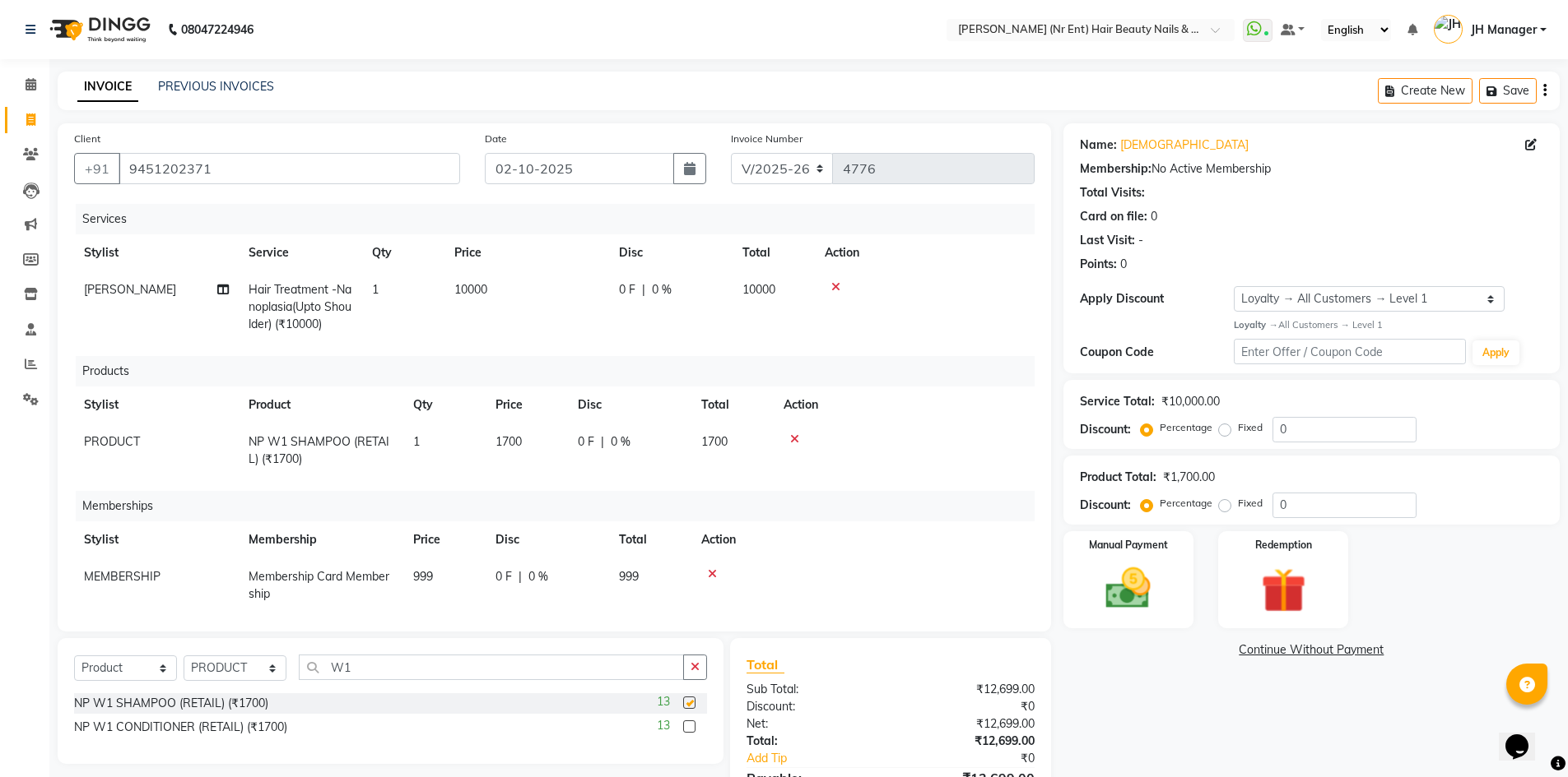
checkbox input "false"
click at [689, 726] on label at bounding box center [690, 727] width 12 height 12
click at [689, 726] on input "checkbox" at bounding box center [689, 727] width 10 height 10
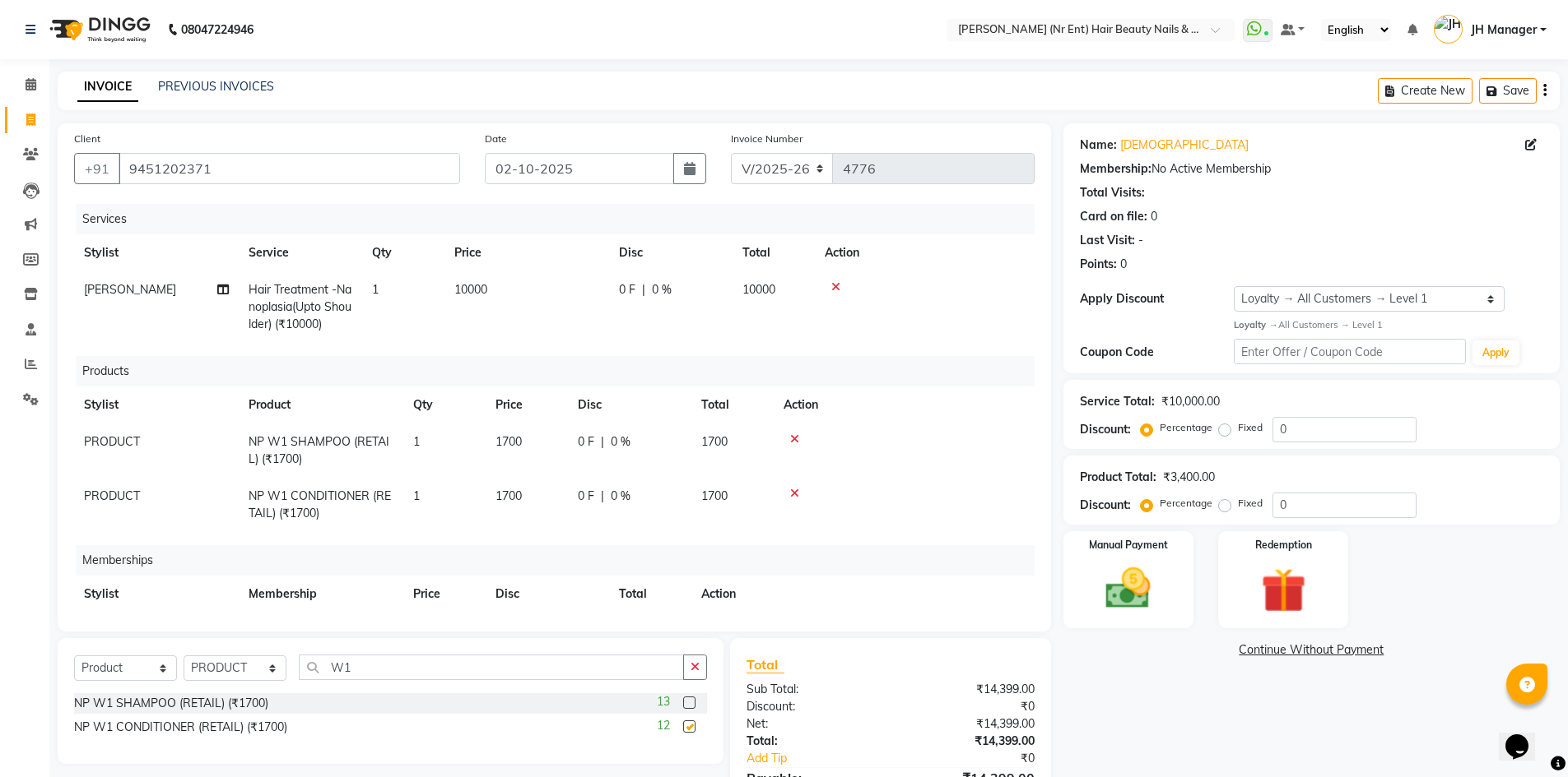
checkbox input "false"
drag, startPoint x: 368, startPoint y: 666, endPoint x: 221, endPoint y: 665, distance: 147.0
click at [221, 665] on div "Select Service Product Package Voucher Prepaid Gift Card Select Stylist ADNAN A…" at bounding box center [390, 674] width 633 height 38
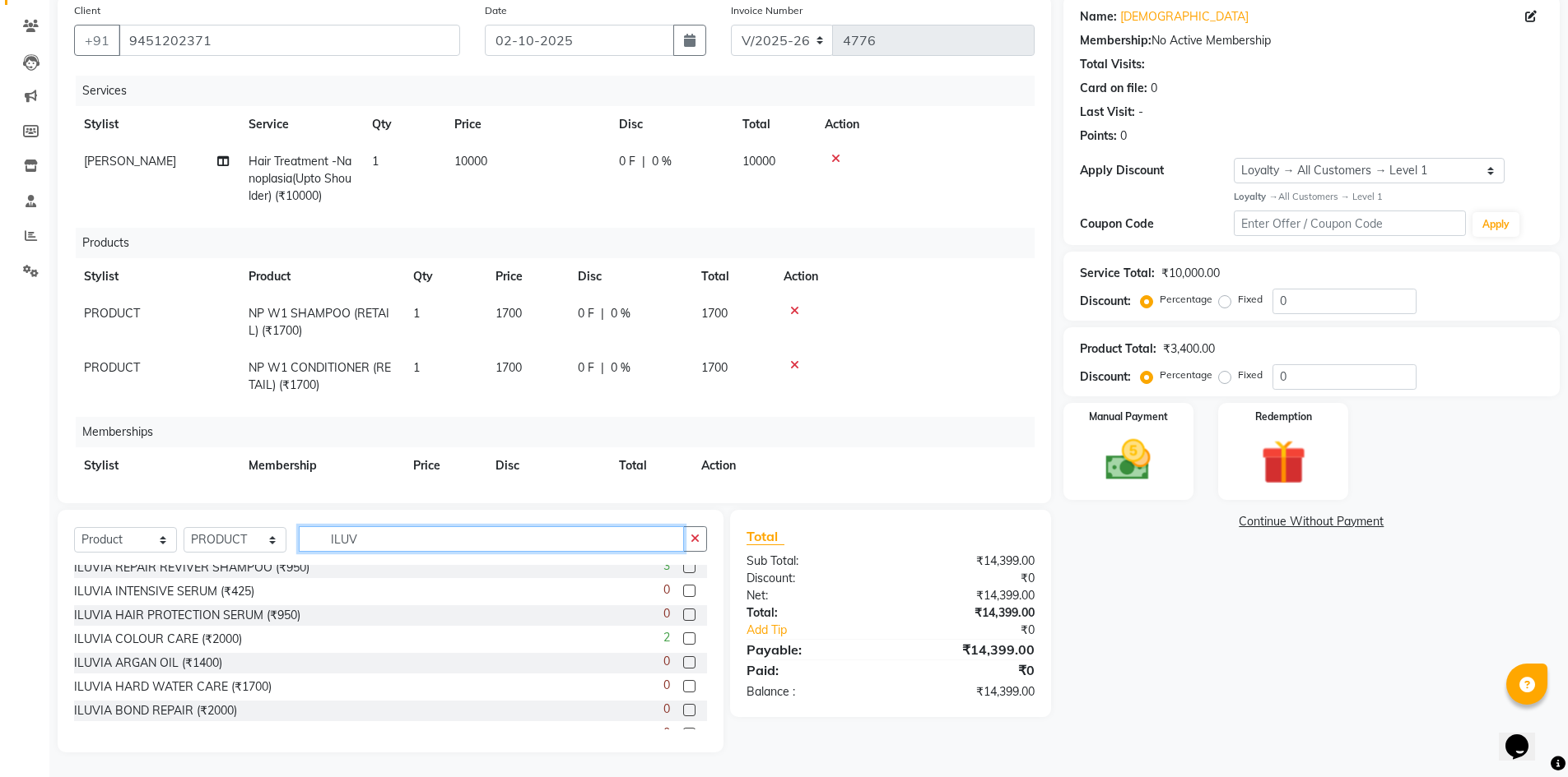
scroll to position [17, 0]
type input "ILUV"
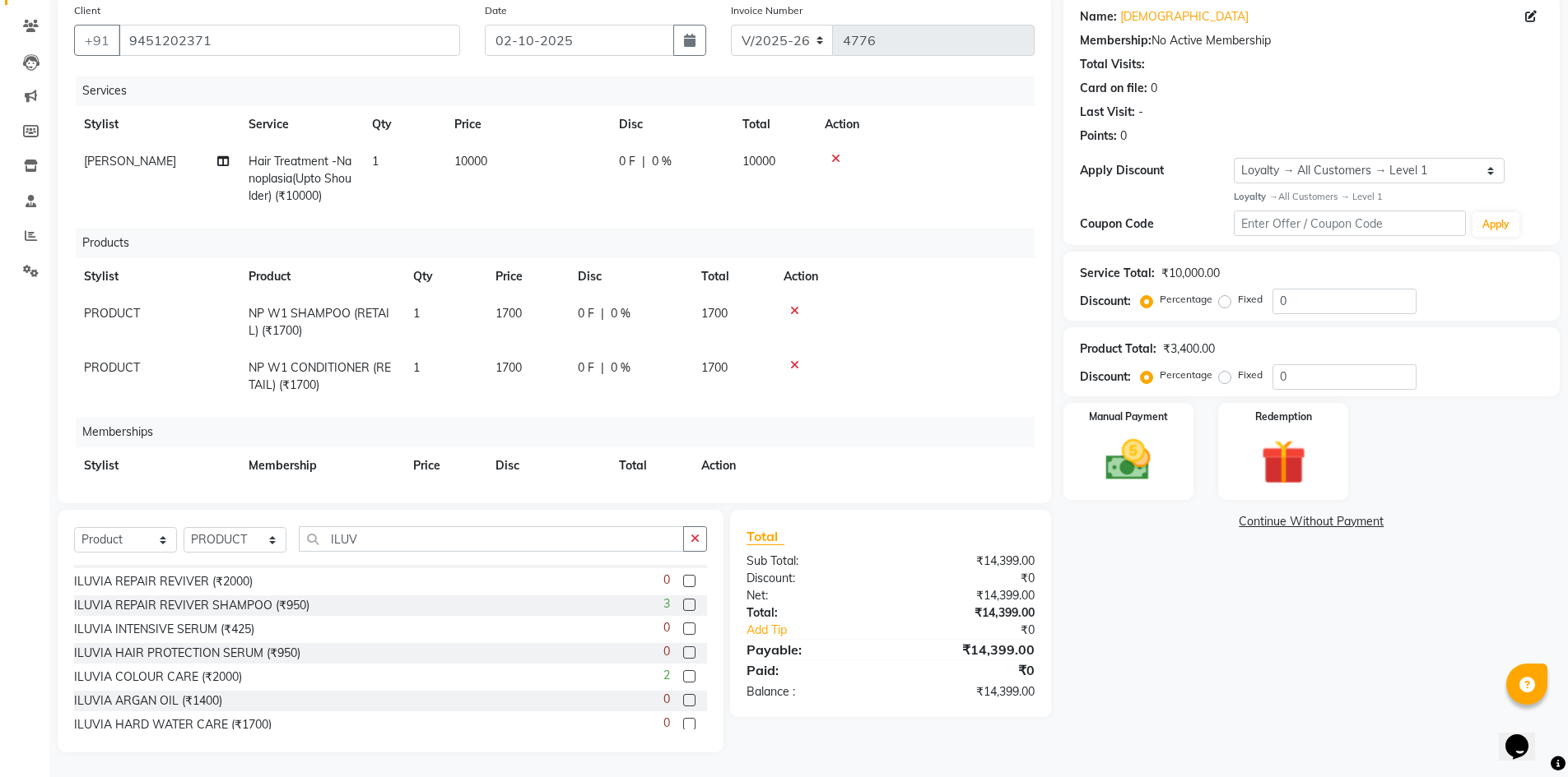
click at [683, 606] on label at bounding box center [690, 605] width 12 height 12
click at [683, 606] on input "checkbox" at bounding box center [689, 606] width 10 height 10
checkbox input "false"
click at [519, 412] on td "950" at bounding box center [527, 431] width 83 height 54
select select "10581"
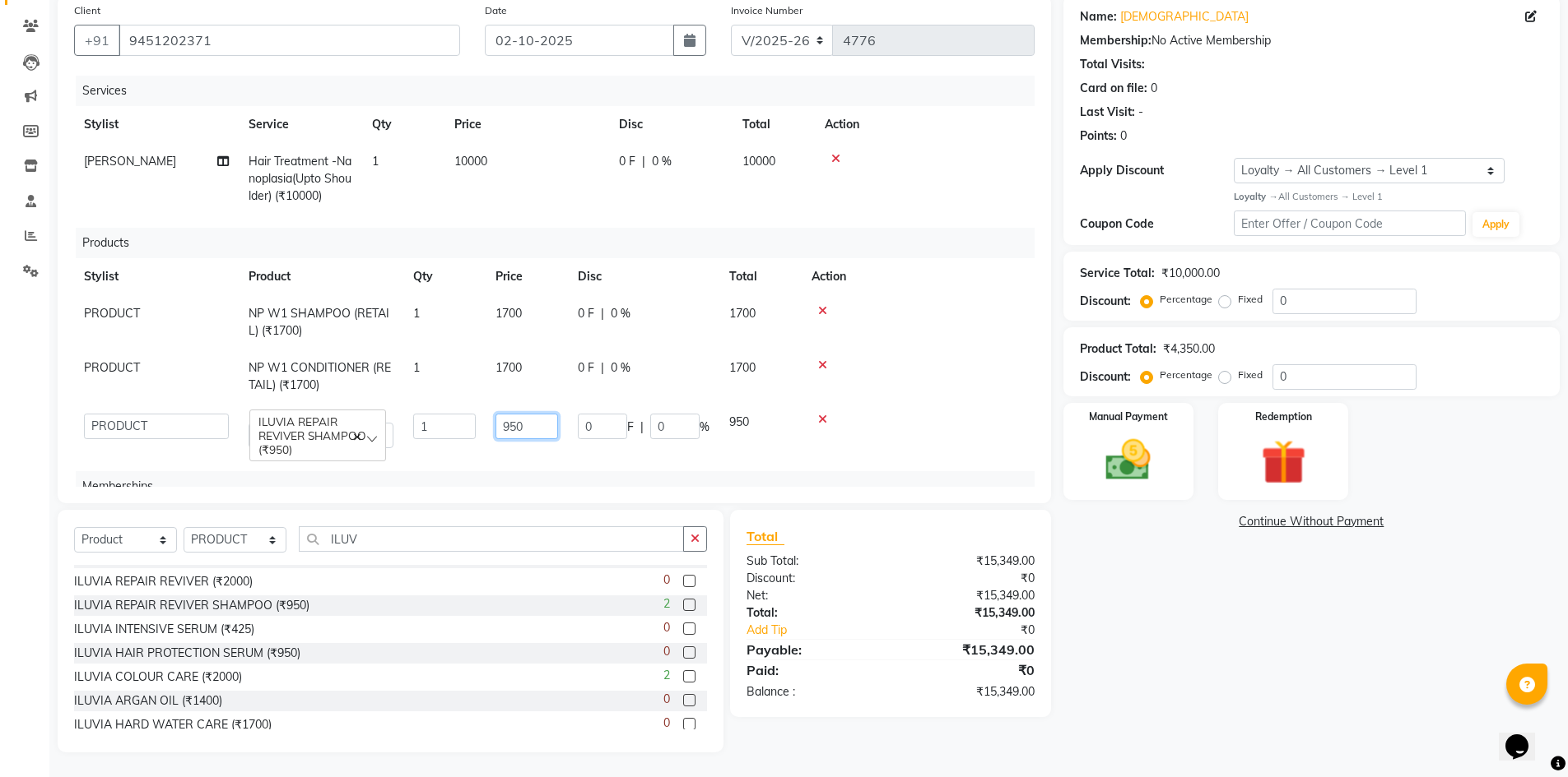
click at [520, 429] on input "950" at bounding box center [527, 426] width 63 height 25
drag, startPoint x: 546, startPoint y: 428, endPoint x: 478, endPoint y: 439, distance: 68.9
click at [478, 439] on tr "ADNAN ADVANCE ANJALI ANNU B-WAX JH Manager MEMBERSHIP MOHD. MOHIT JOSHI NAILS N…" at bounding box center [554, 431] width 960 height 54
type input "425"
click at [944, 405] on td at bounding box center [905, 431] width 261 height 54
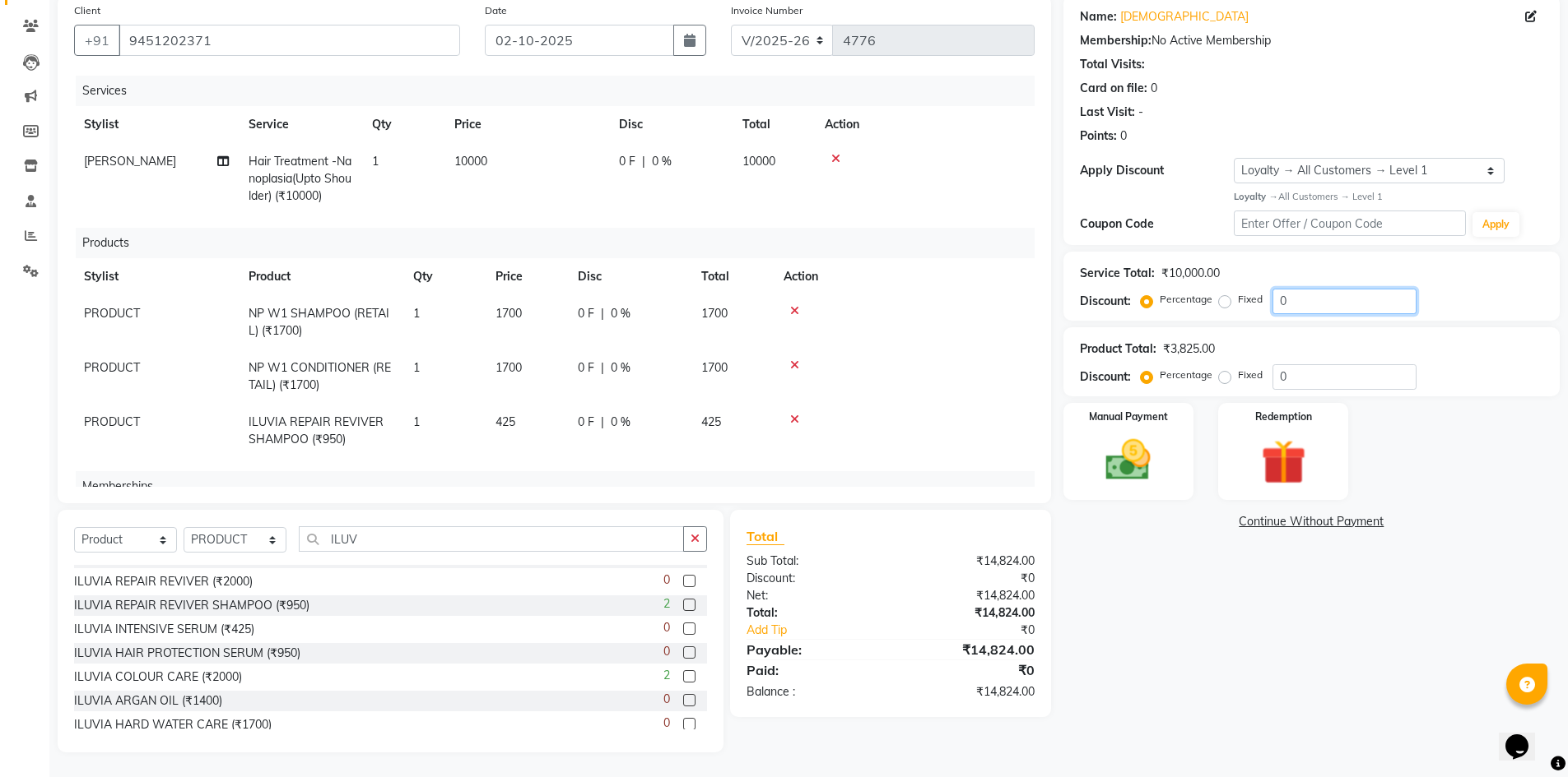
drag, startPoint x: 1293, startPoint y: 301, endPoint x: 1262, endPoint y: 309, distance: 32.0
click at [1262, 309] on div "Percentage Fixed 0" at bounding box center [1280, 301] width 273 height 25
type input "20"
click at [1519, 511] on div "Name: Sunita Membership: No Active Membership Total Visits: Card on file: 0 Las…" at bounding box center [1317, 373] width 508 height 758
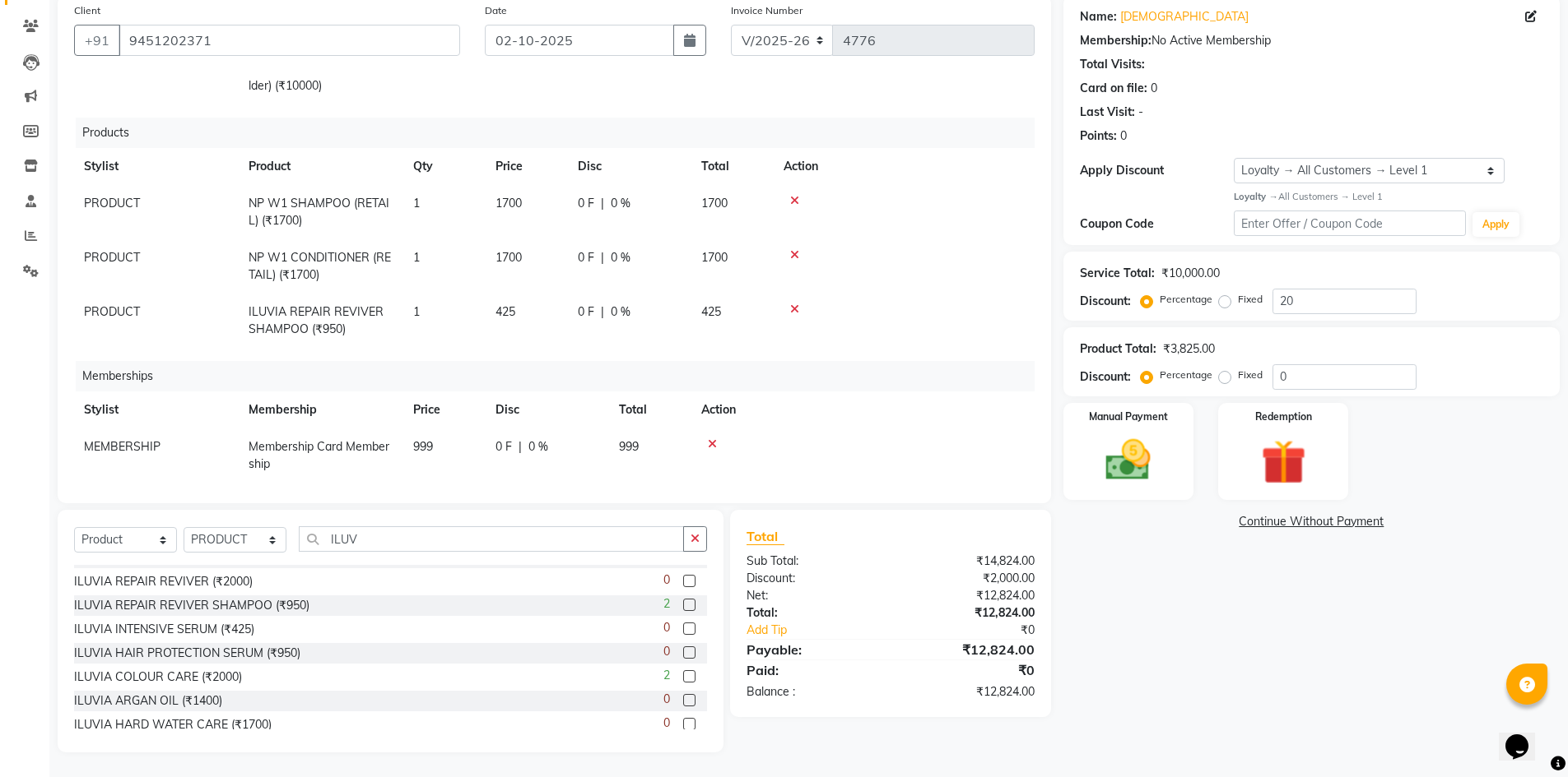
scroll to position [111, 0]
click at [1127, 456] on img at bounding box center [1128, 459] width 76 height 53
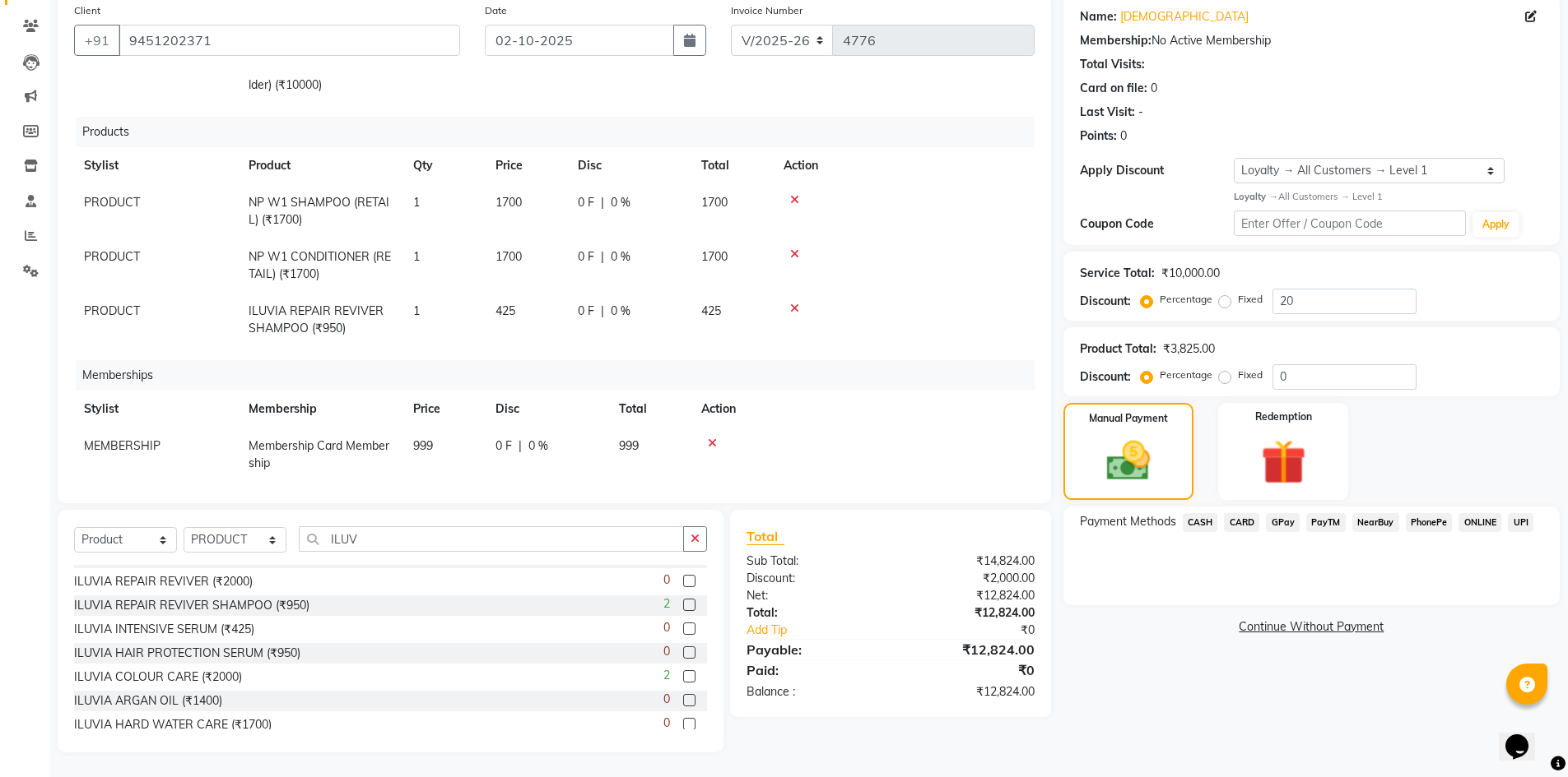
click at [1275, 520] on span "GPay" at bounding box center [1282, 523] width 34 height 19
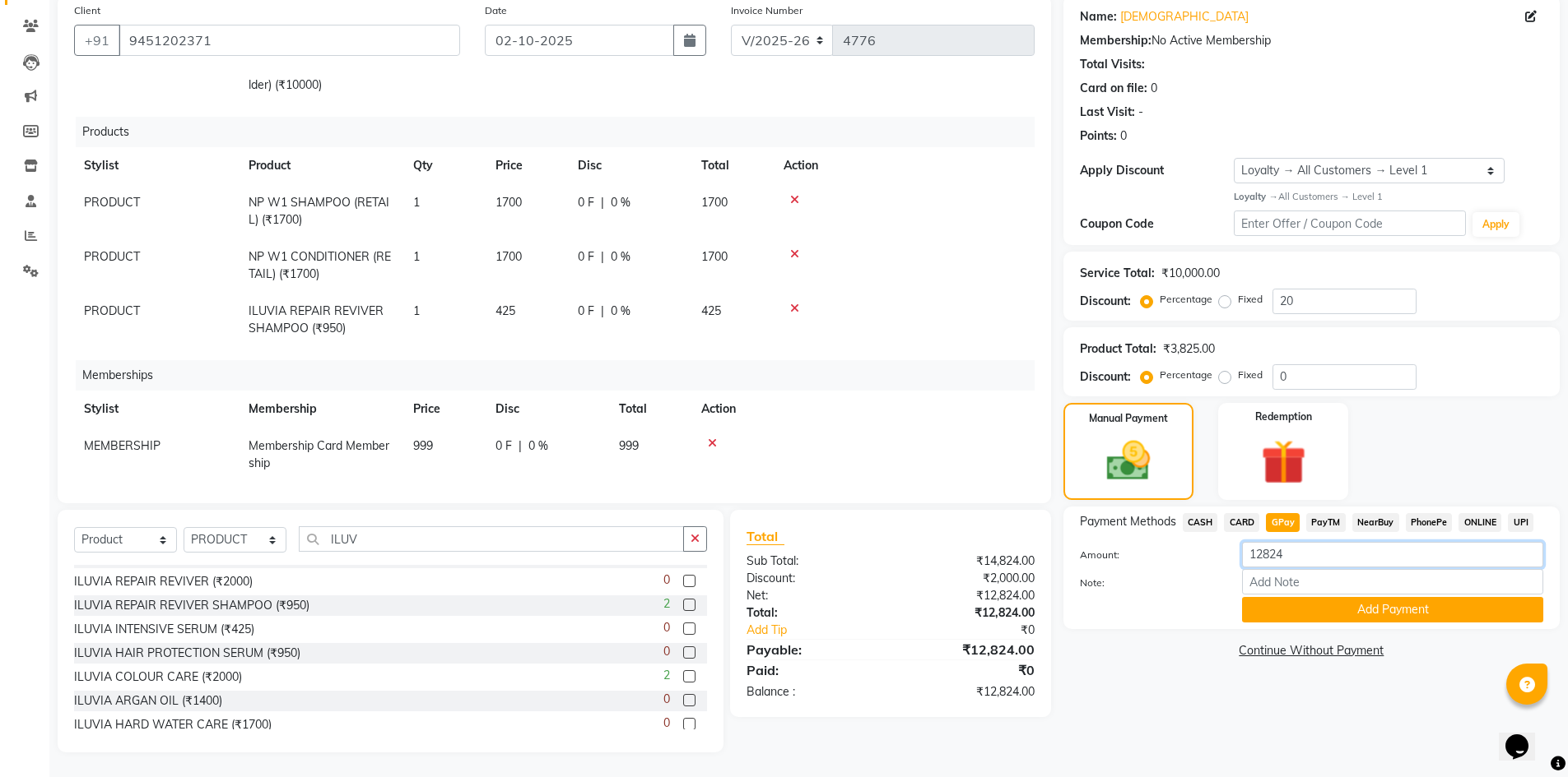
drag, startPoint x: 1289, startPoint y: 553, endPoint x: 1235, endPoint y: 559, distance: 54.3
click at [1235, 559] on div "12824" at bounding box center [1392, 554] width 326 height 25
type input "11000"
click at [1346, 609] on button "Add Payment" at bounding box center [1393, 609] width 301 height 25
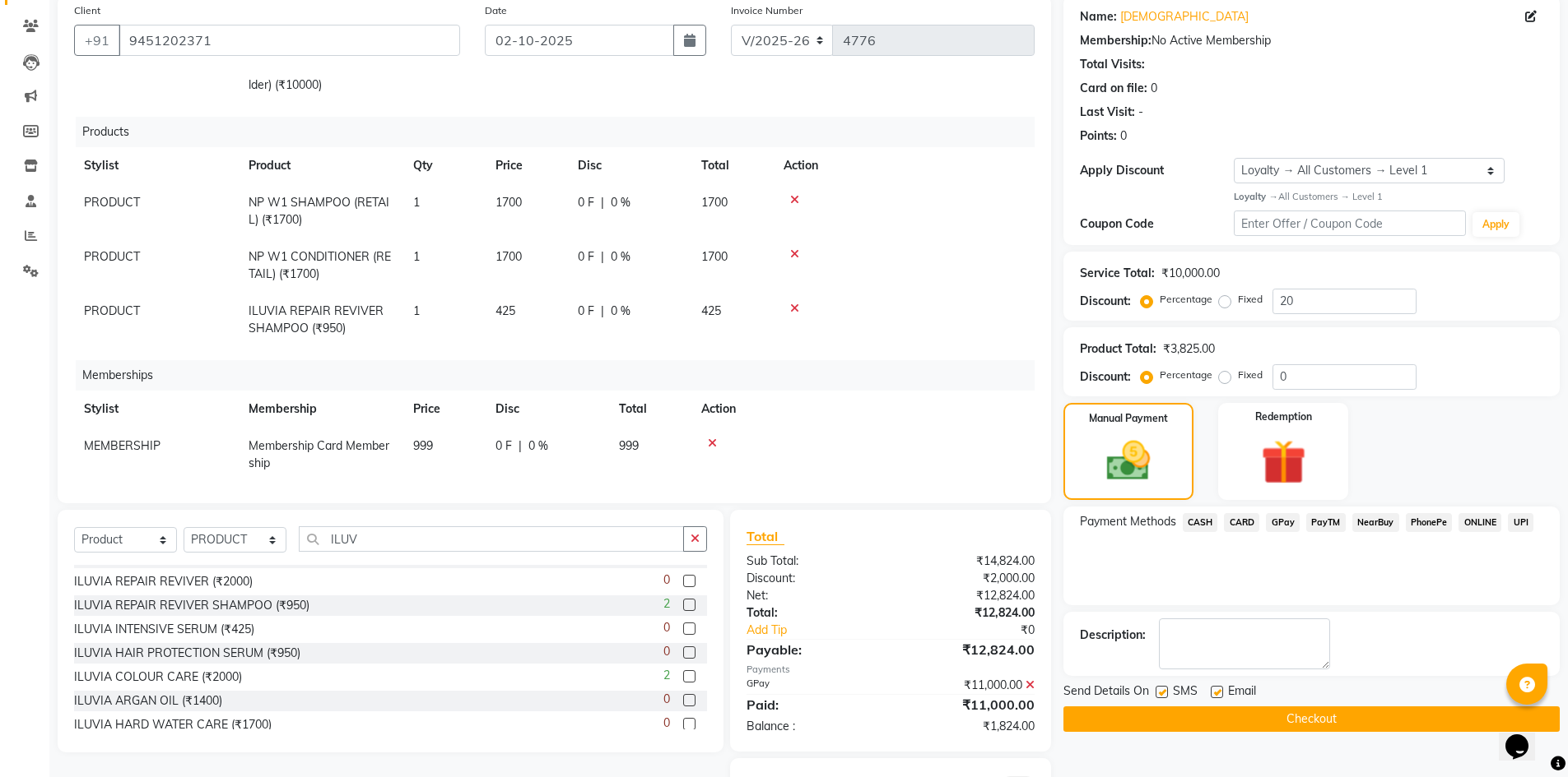
click at [1192, 517] on span "CASH" at bounding box center [1201, 523] width 36 height 19
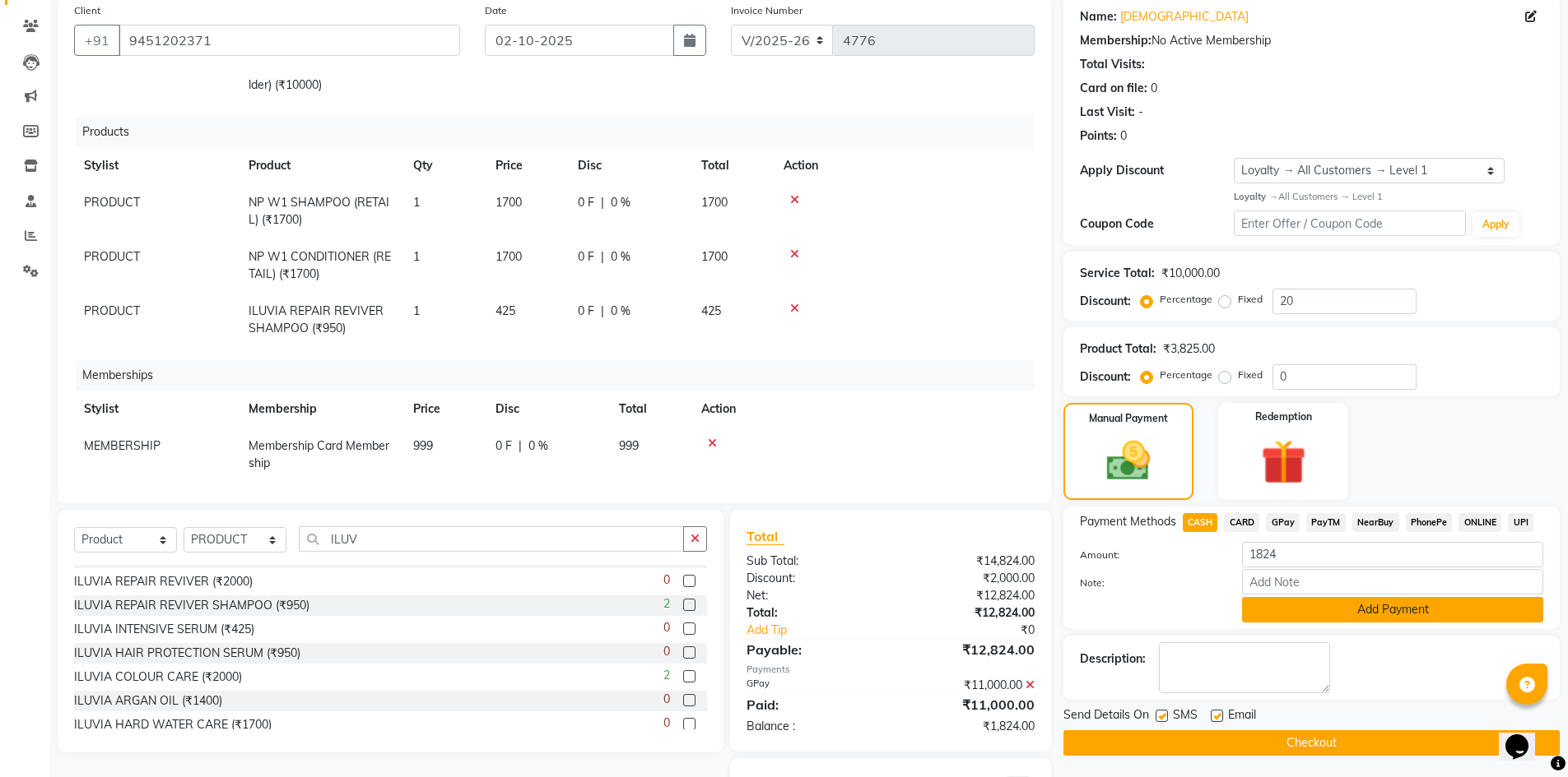
click at [1311, 601] on button "Add Payment" at bounding box center [1393, 609] width 301 height 25
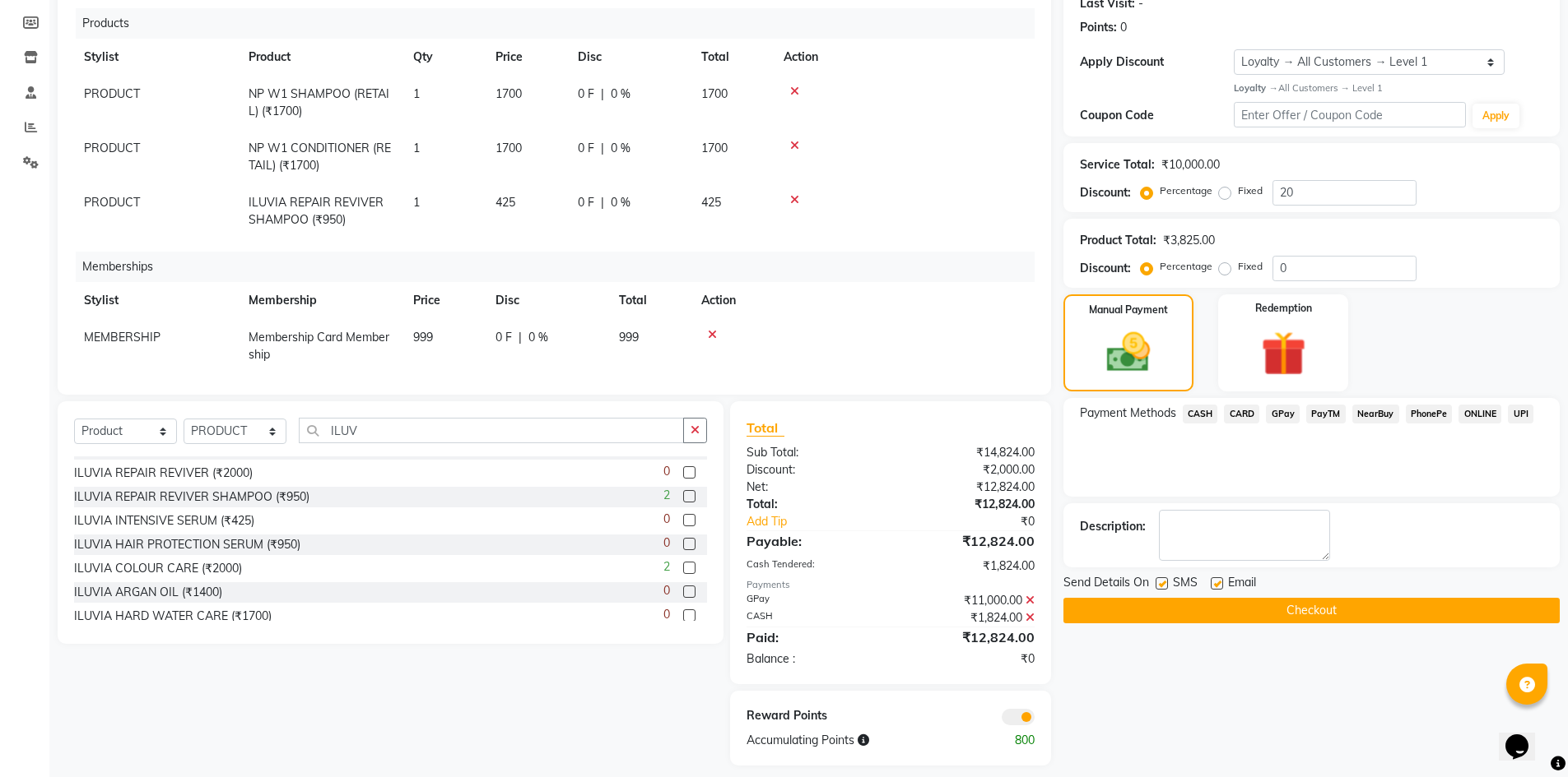
scroll to position [250, 0]
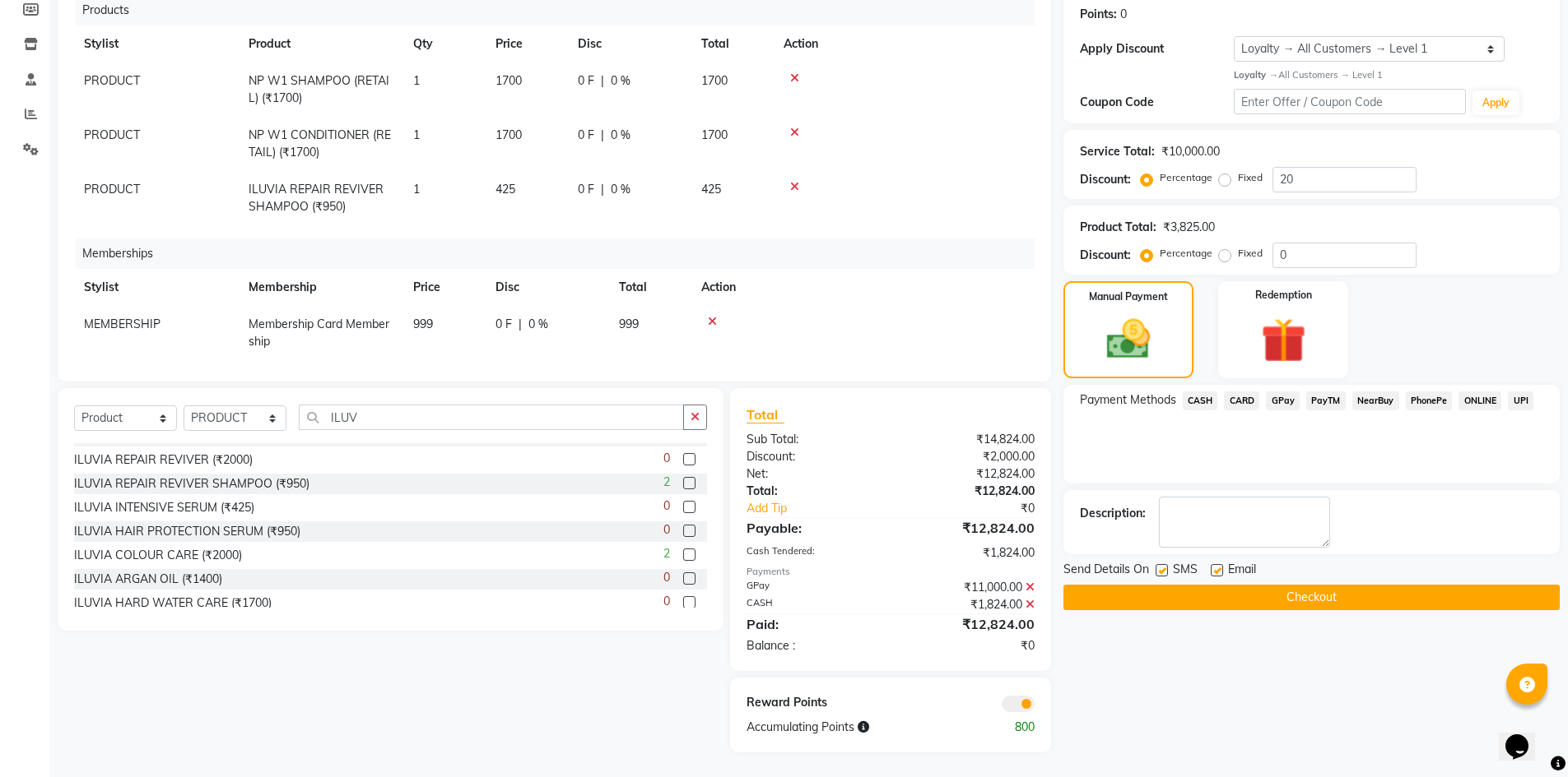
click at [1343, 596] on button "Checkout" at bounding box center [1311, 597] width 496 height 25
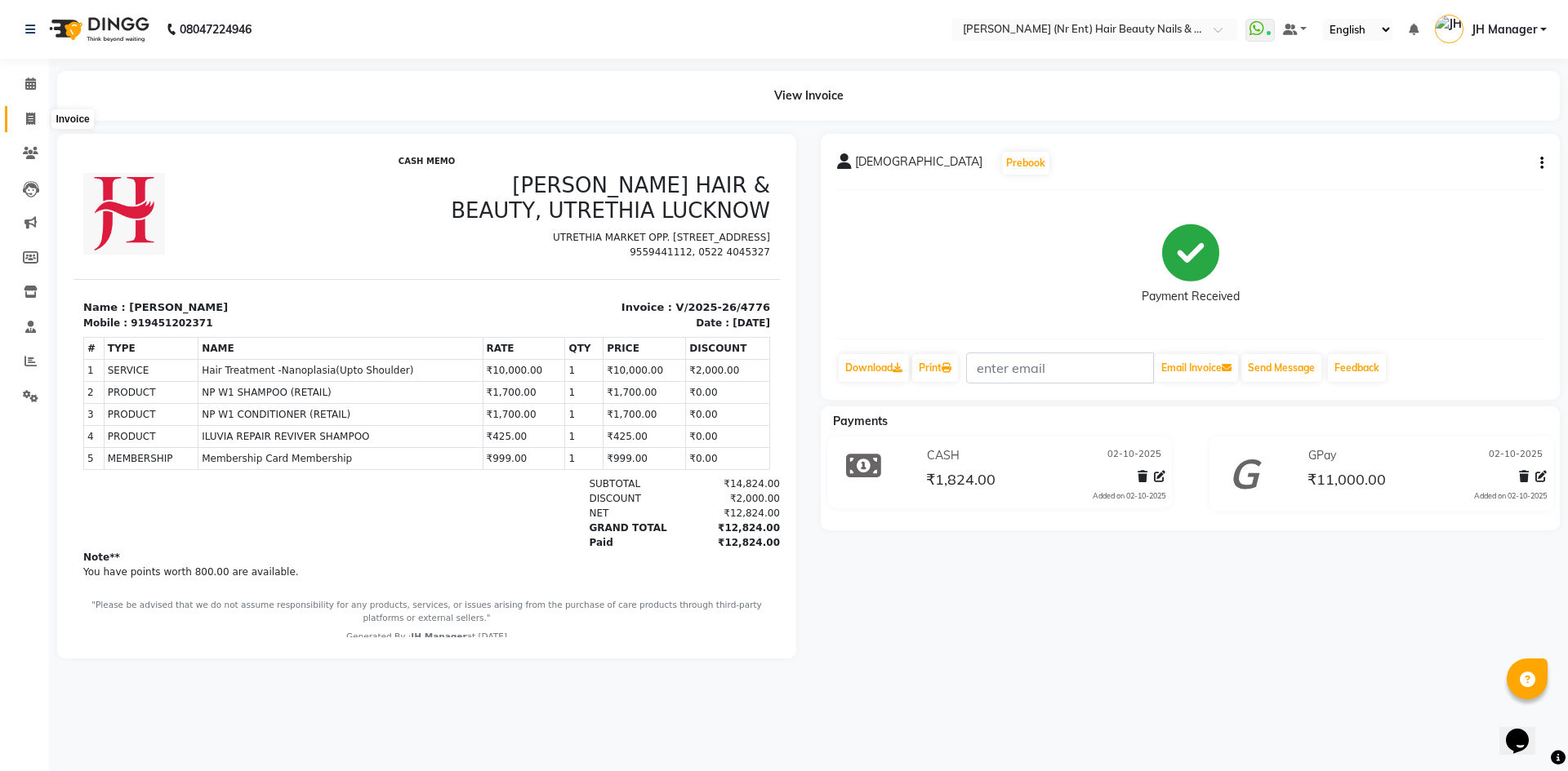
click at [28, 118] on icon at bounding box center [30, 118] width 9 height 12
select select "service"
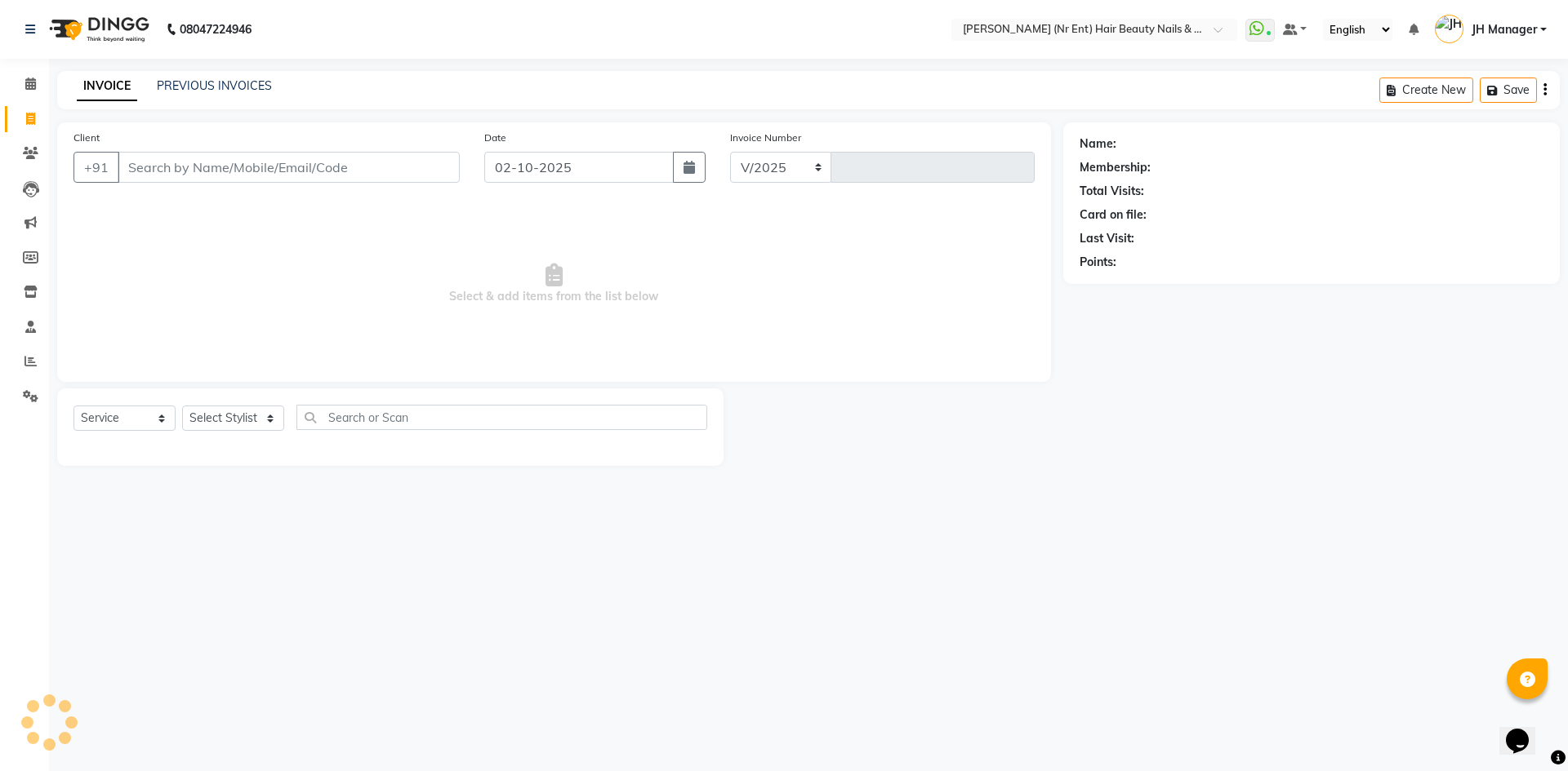
select select "640"
type input "4777"
click at [187, 81] on link "PREVIOUS INVOICES" at bounding box center [214, 85] width 115 height 15
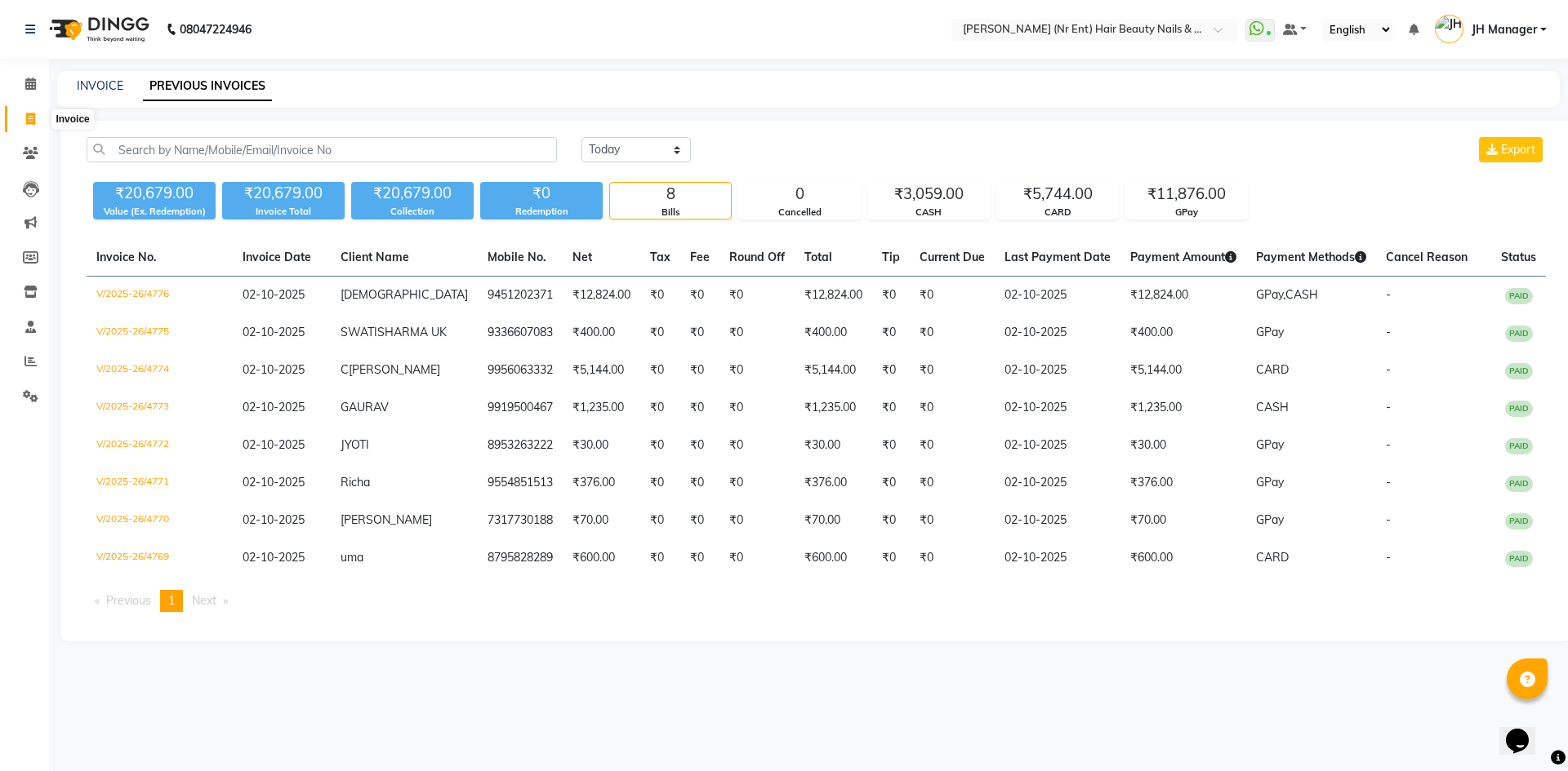
click at [32, 115] on icon at bounding box center [30, 118] width 9 height 12
select select "service"
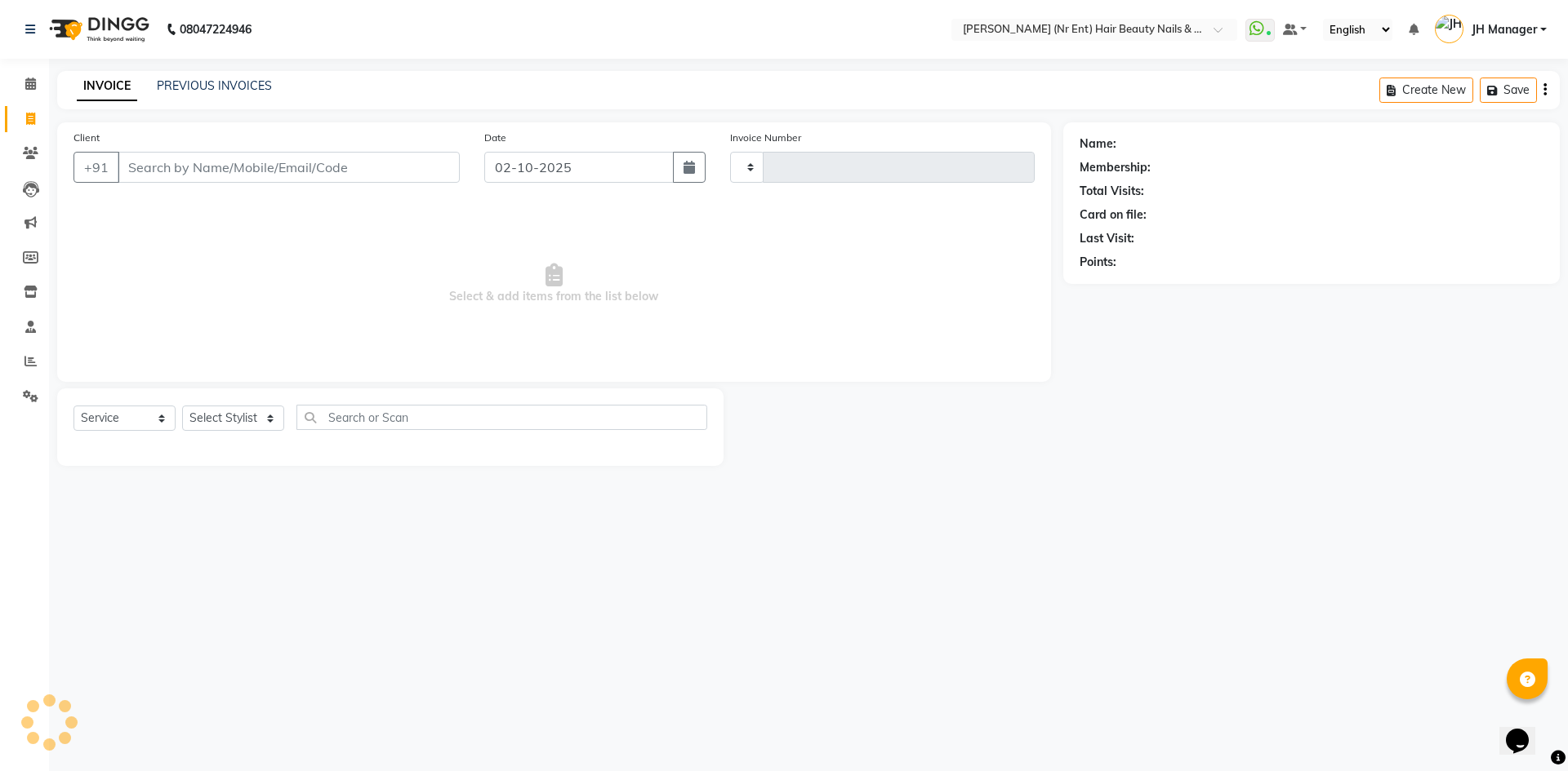
type input "4777"
select select "640"
click at [212, 82] on link "PREVIOUS INVOICES" at bounding box center [214, 85] width 115 height 15
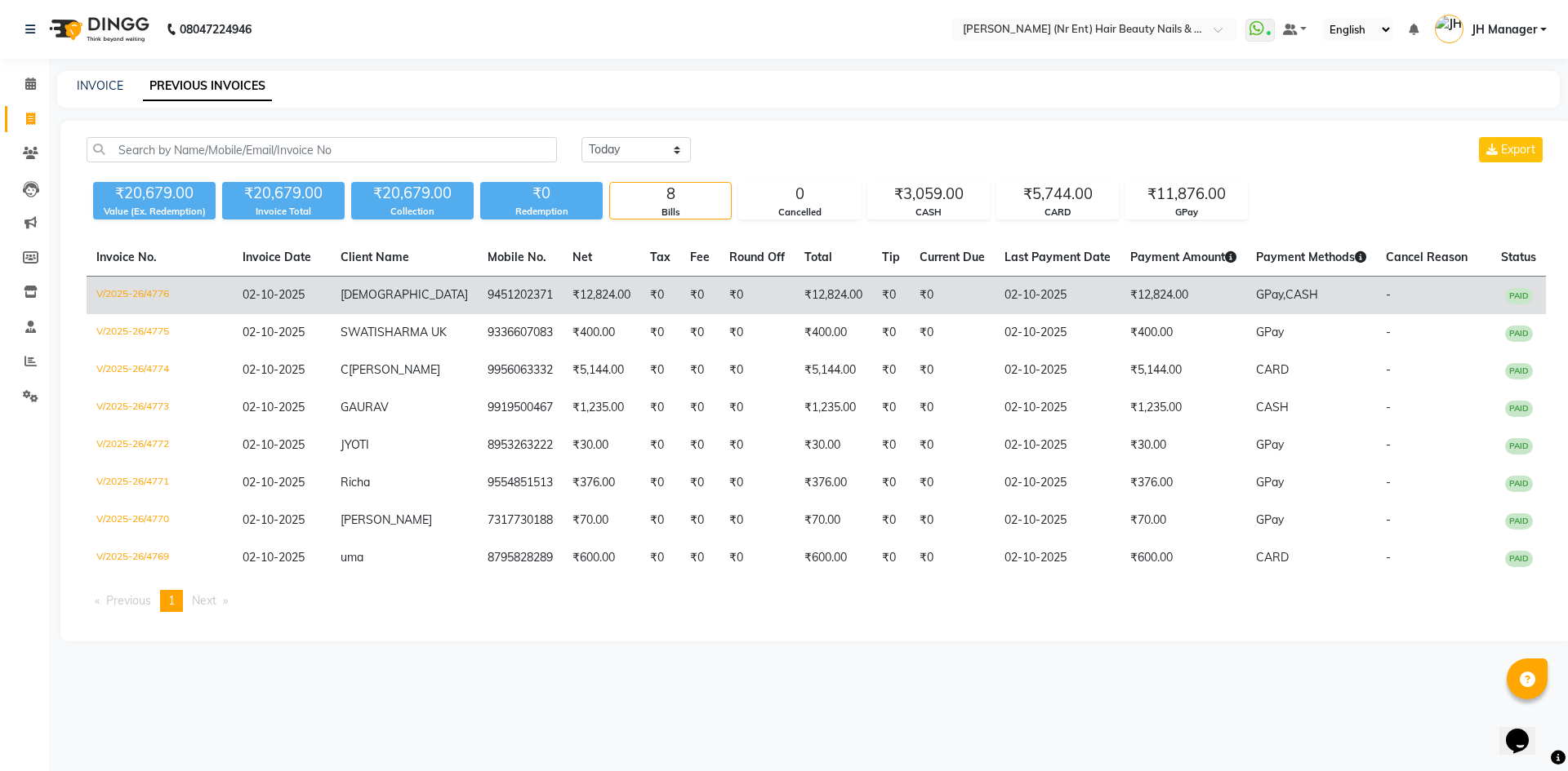
click at [478, 291] on td "9451202371" at bounding box center [520, 295] width 85 height 38
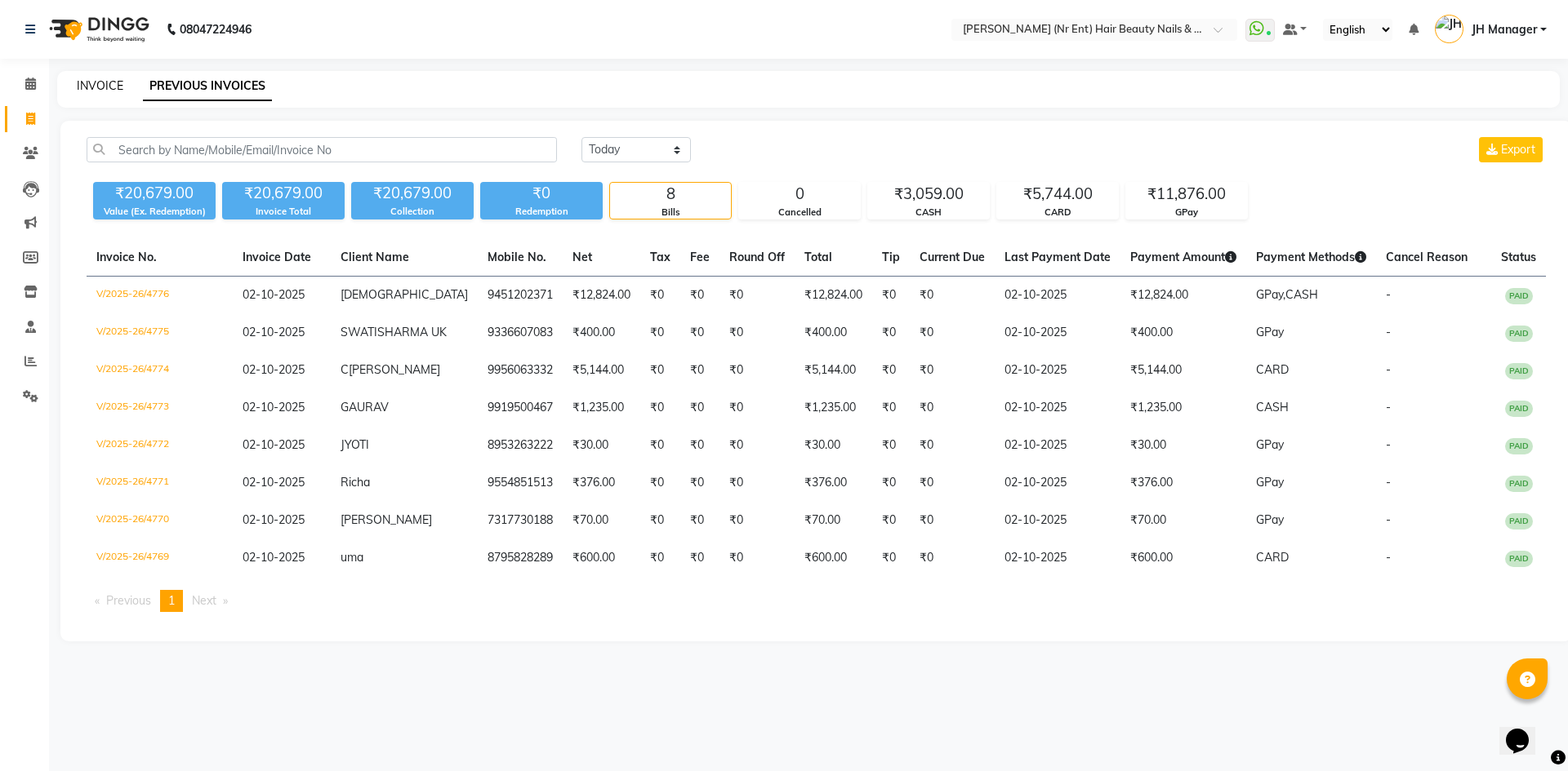
click at [86, 80] on link "INVOICE" at bounding box center [100, 85] width 47 height 15
select select "service"
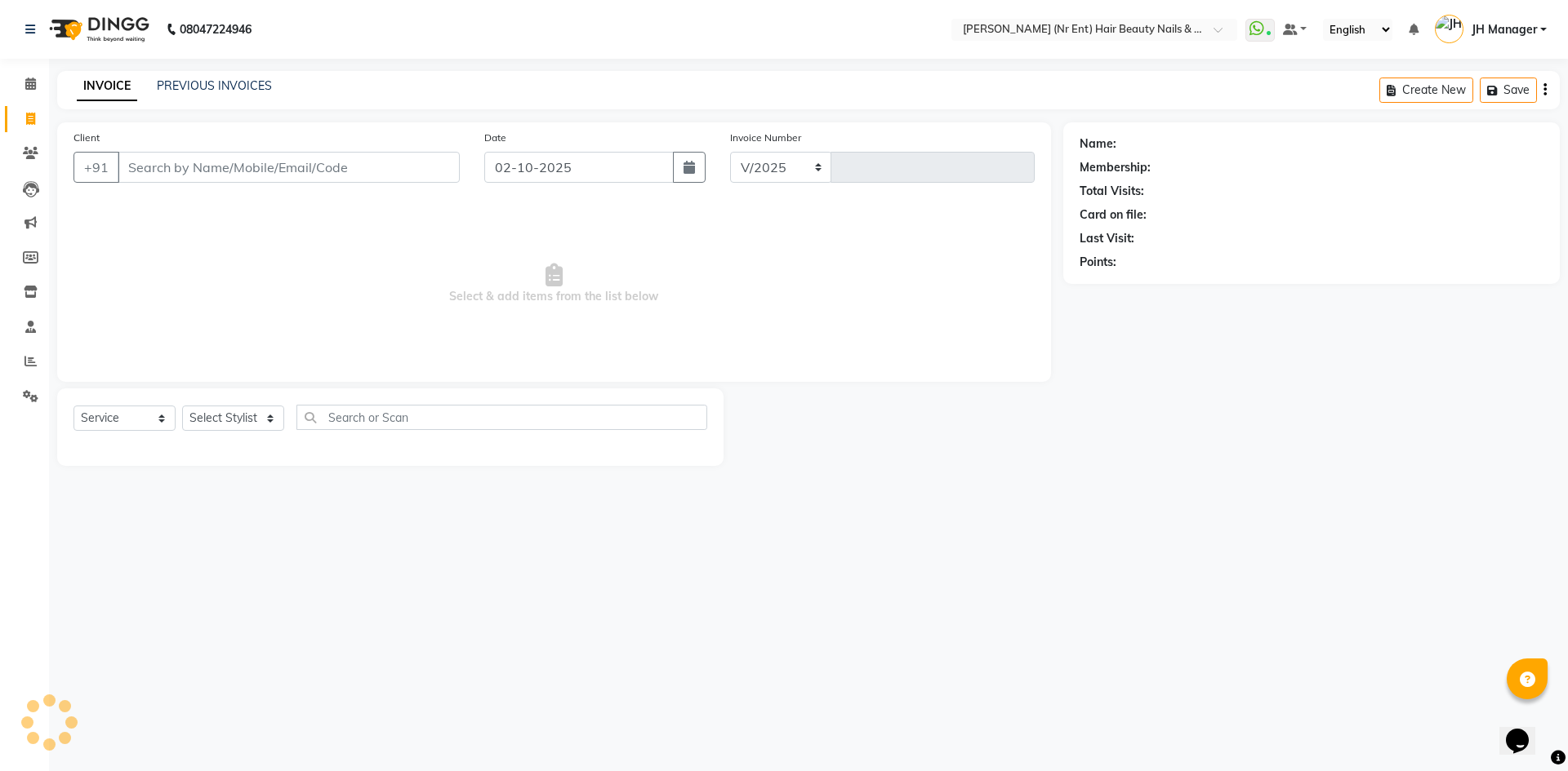
select select "640"
type input "4777"
click at [262, 83] on link "PREVIOUS INVOICES" at bounding box center [214, 85] width 115 height 15
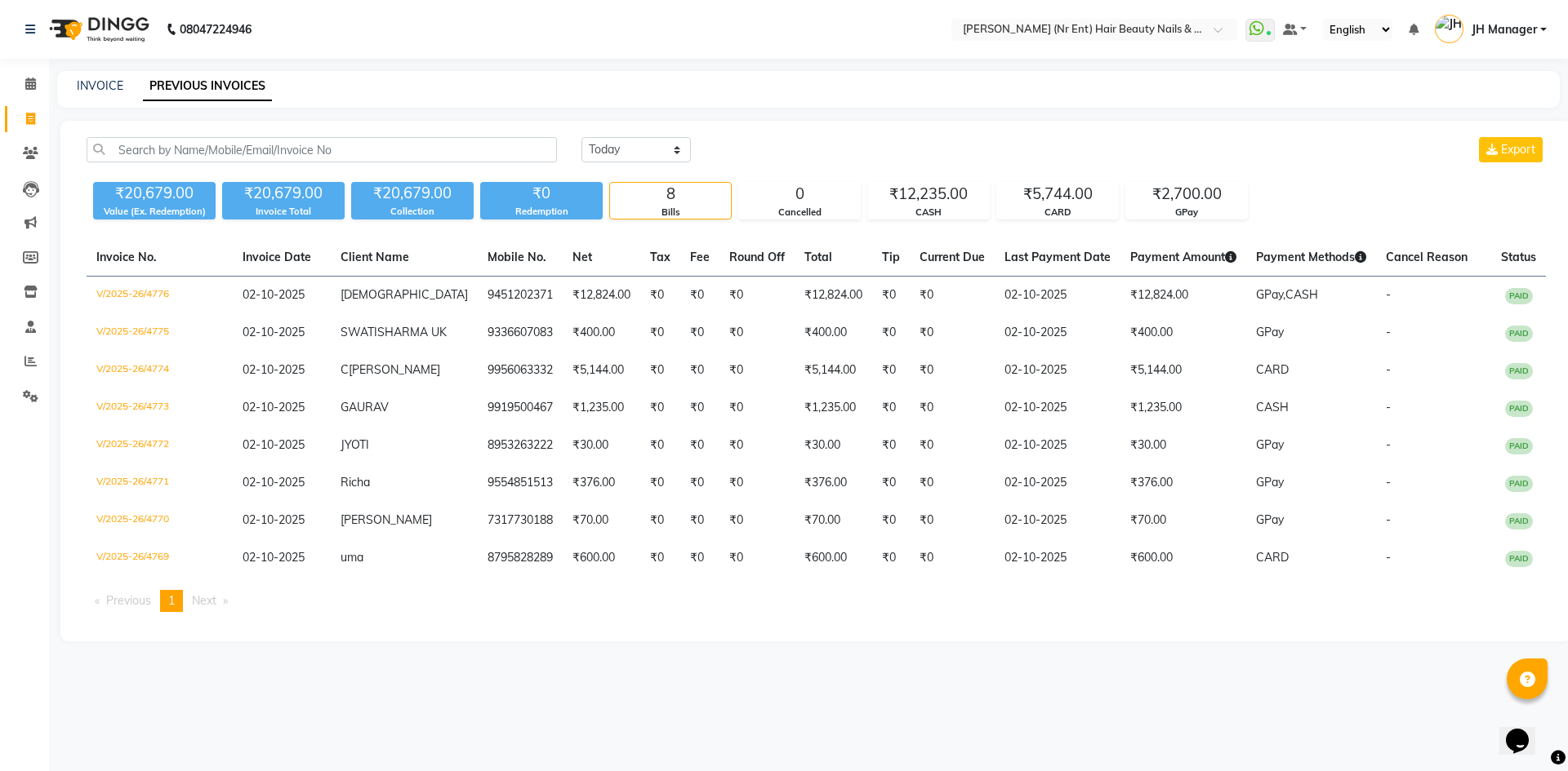
drag, startPoint x: 83, startPoint y: 98, endPoint x: 74, endPoint y: 94, distance: 9.8
click at [78, 95] on div "INVOICE PREVIOUS INVOICES" at bounding box center [809, 89] width 1503 height 37
click at [62, 90] on div "INVOICE PREVIOUS INVOICES" at bounding box center [798, 86] width 1483 height 17
click at [102, 85] on link "INVOICE" at bounding box center [100, 85] width 47 height 15
select select "service"
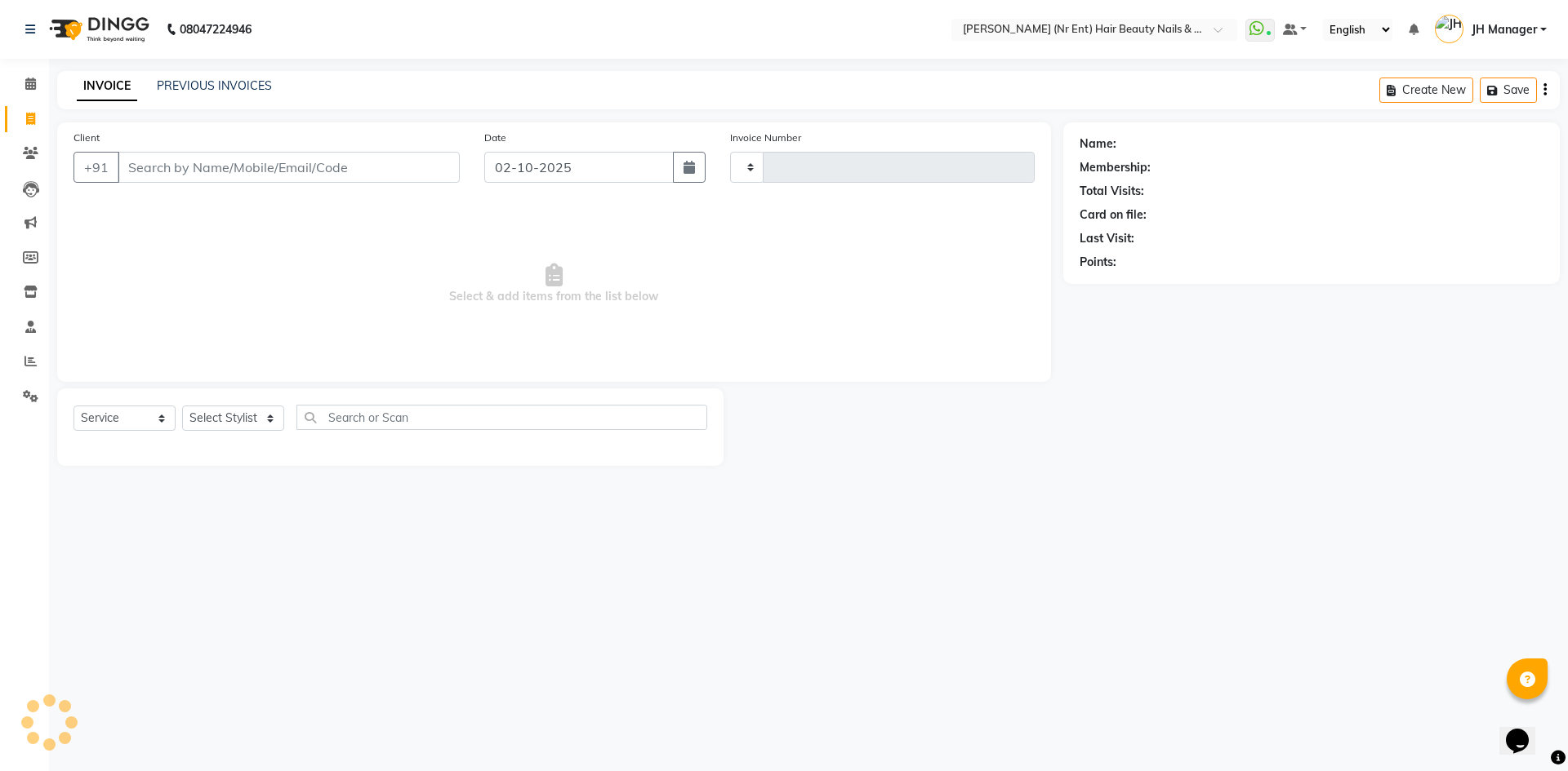
type input "4777"
select select "640"
click at [253, 410] on select "Select Stylist" at bounding box center [233, 418] width 102 height 25
select select "92487"
click at [182, 406] on select "Select Stylist ADNAN ADVANCE ANJALI ANNU B-WAX JH Manager MEMBERSHIP MOHD. MOHI…" at bounding box center [233, 418] width 102 height 25
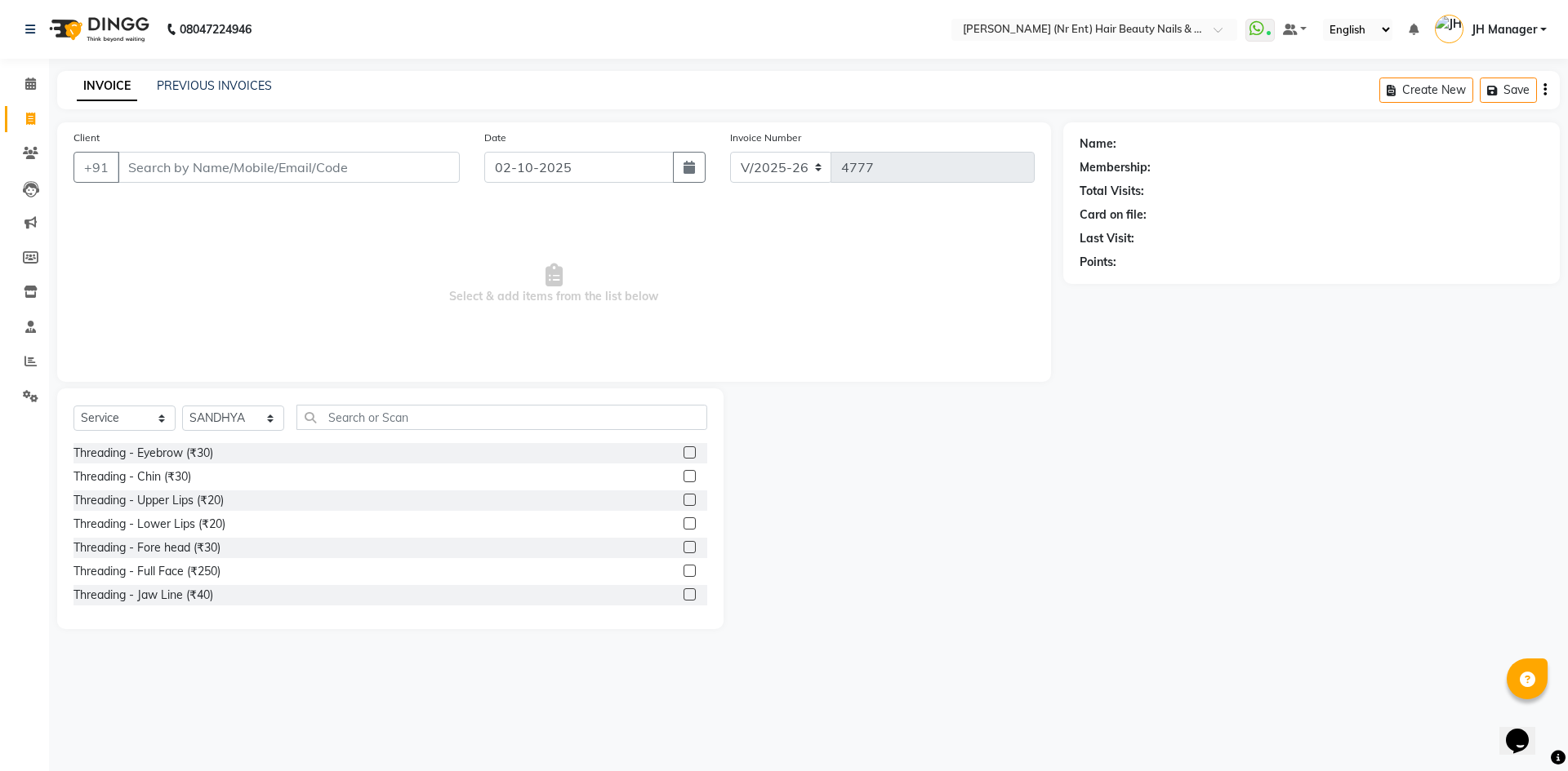
click at [683, 448] on label at bounding box center [689, 452] width 12 height 12
click at [683, 448] on input "checkbox" at bounding box center [689, 453] width 10 height 10
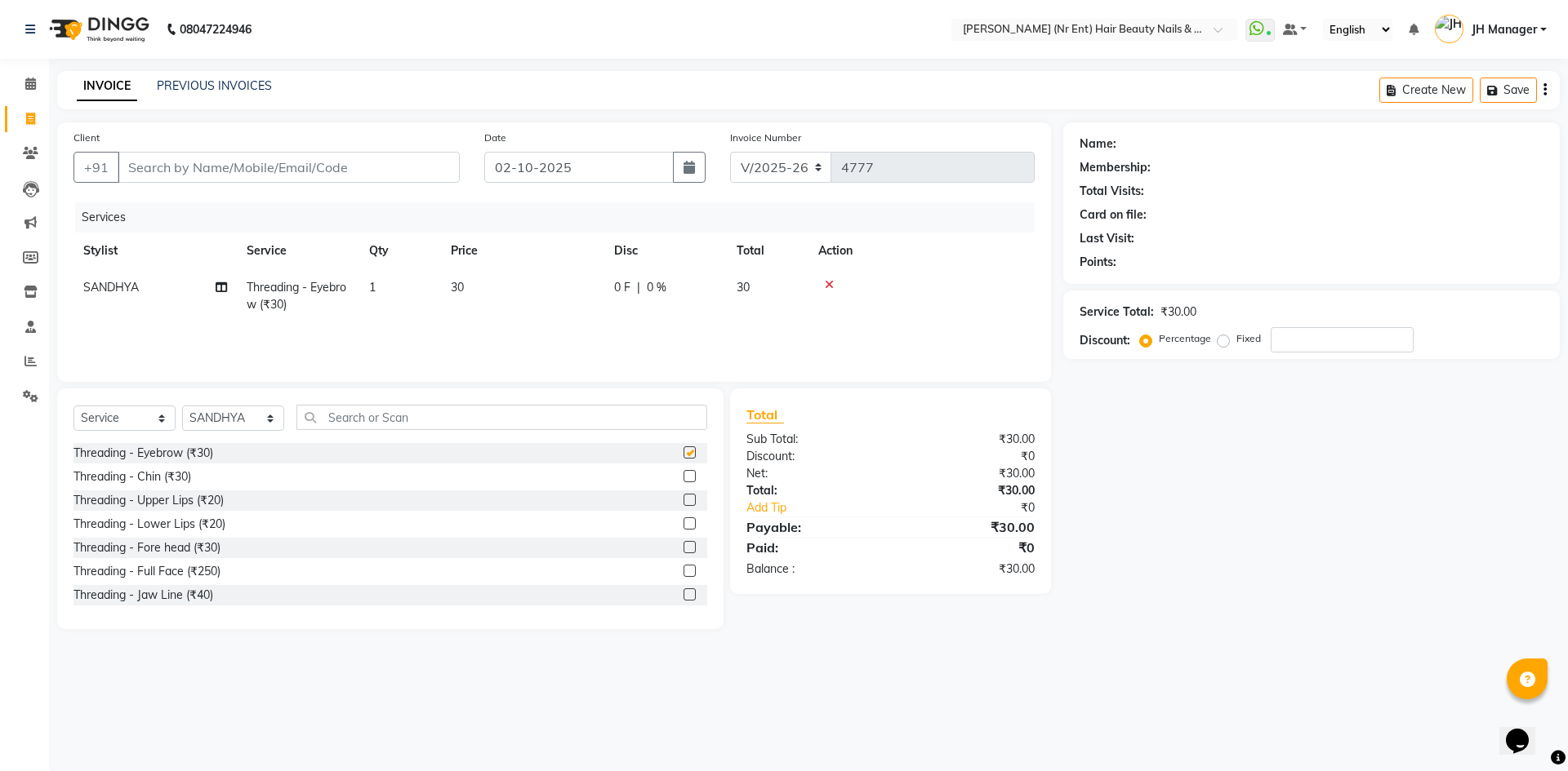
checkbox input "false"
click at [683, 501] on label at bounding box center [689, 500] width 12 height 12
click at [683, 501] on input "checkbox" at bounding box center [689, 501] width 10 height 10
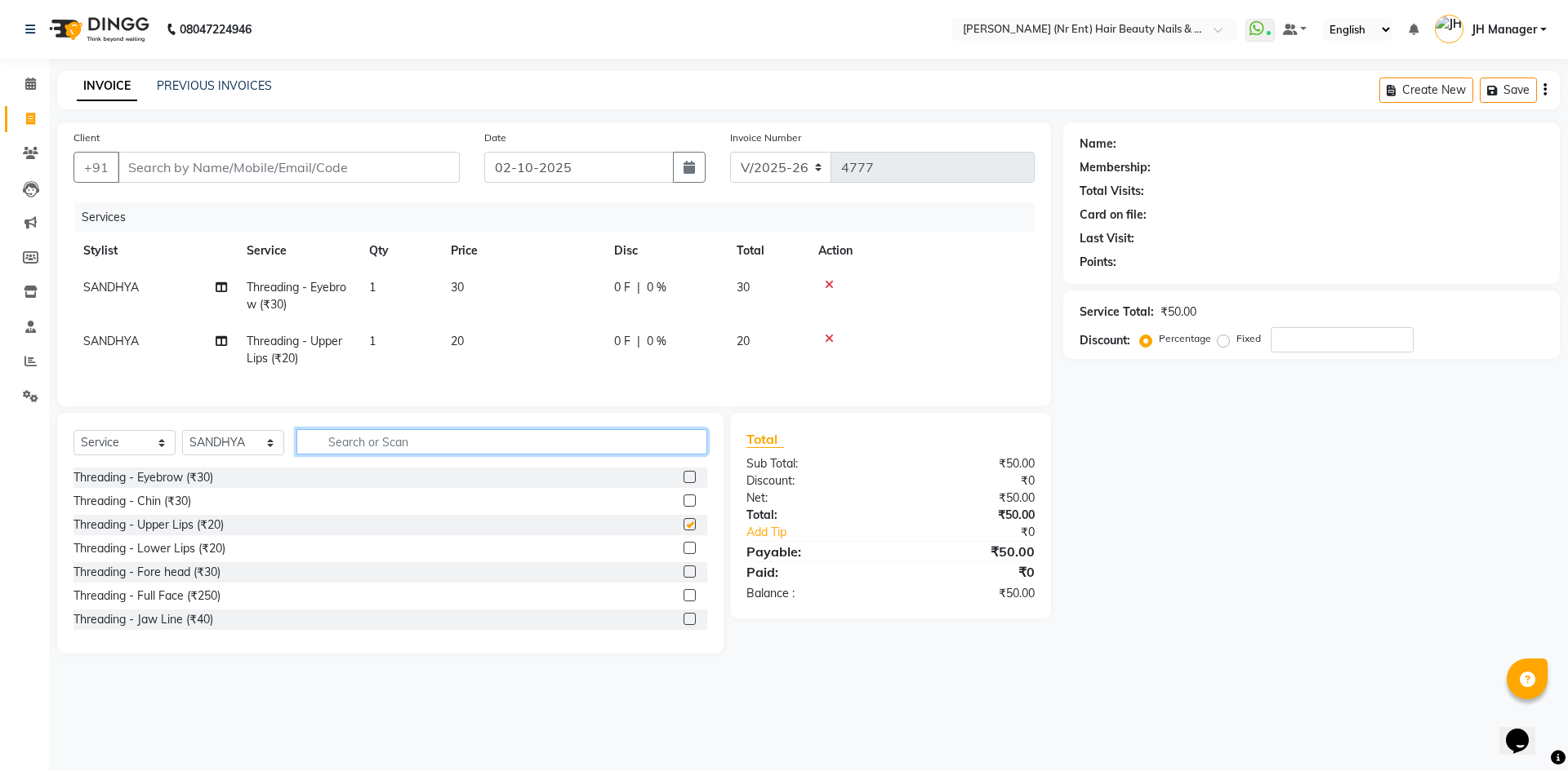
checkbox input "false"
click at [676, 455] on input "text" at bounding box center [502, 441] width 411 height 25
type input "OR"
click at [683, 507] on label at bounding box center [689, 501] width 12 height 12
click at [683, 507] on input "checkbox" at bounding box center [689, 502] width 10 height 10
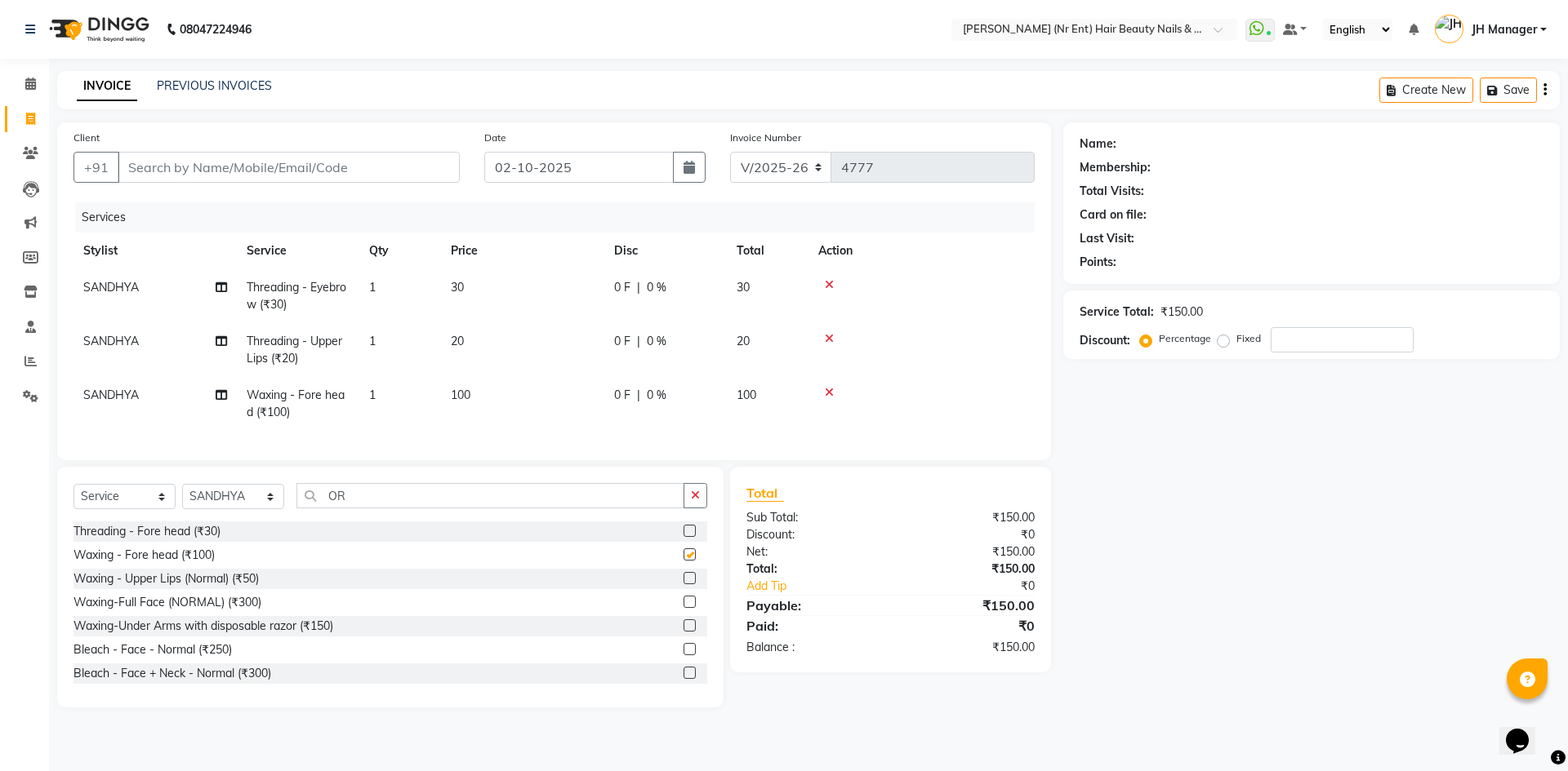
checkbox input "false"
click at [207, 168] on input "Client" at bounding box center [289, 167] width 342 height 31
type input "9"
type input "0"
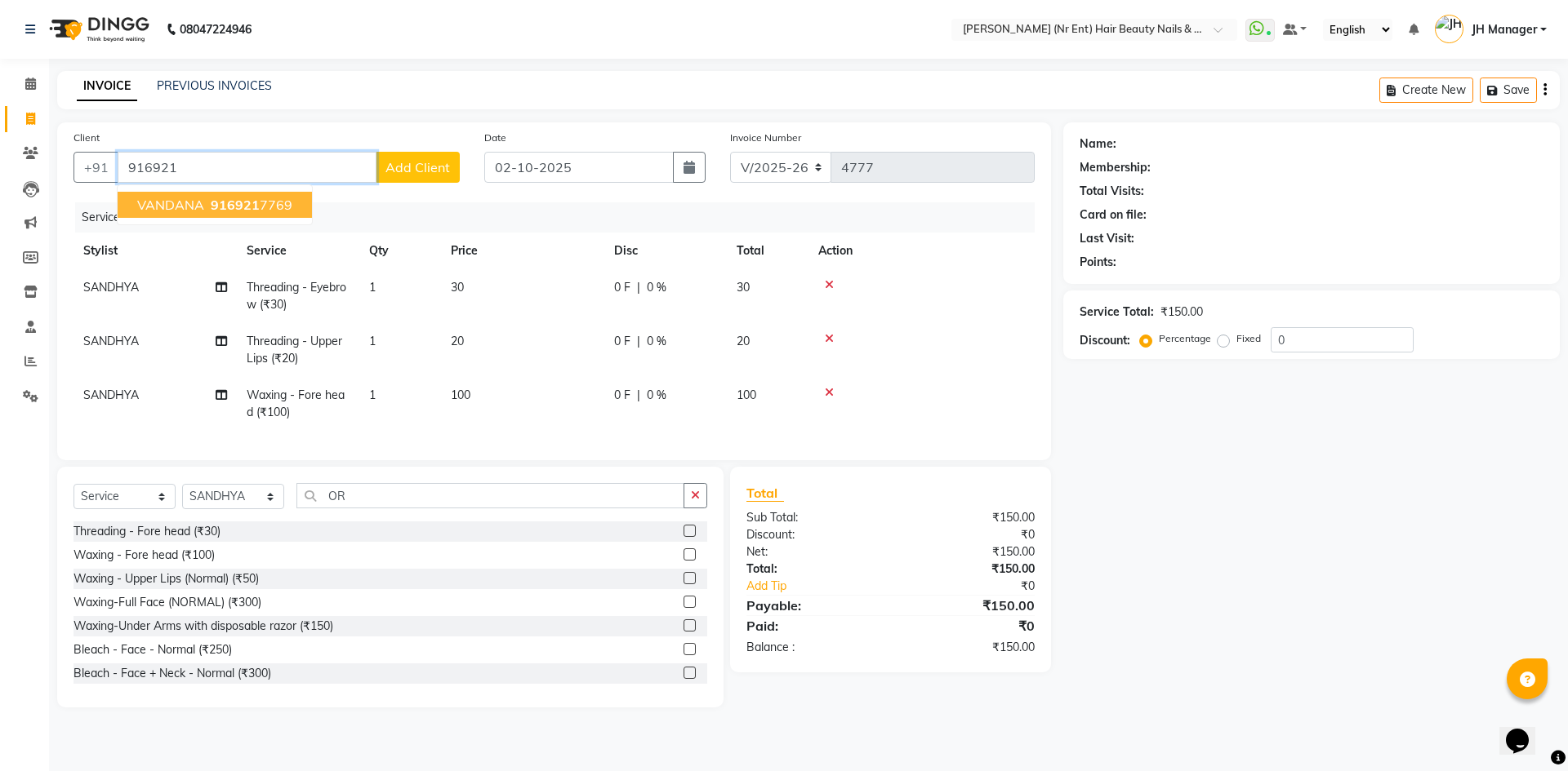
click at [187, 202] on span "VANDANA" at bounding box center [171, 205] width 67 height 16
type input "9169217769"
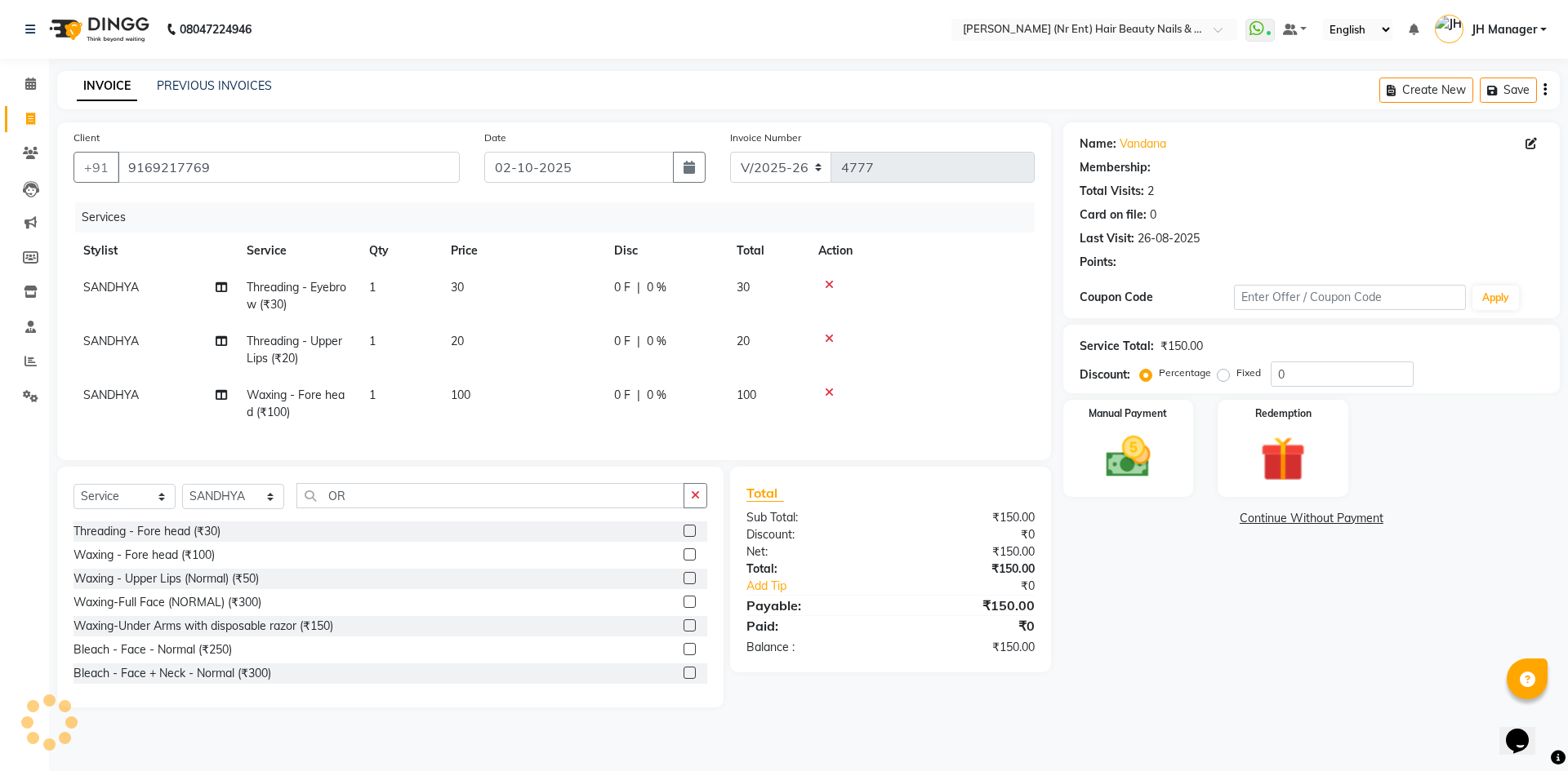
select select "1: Object"
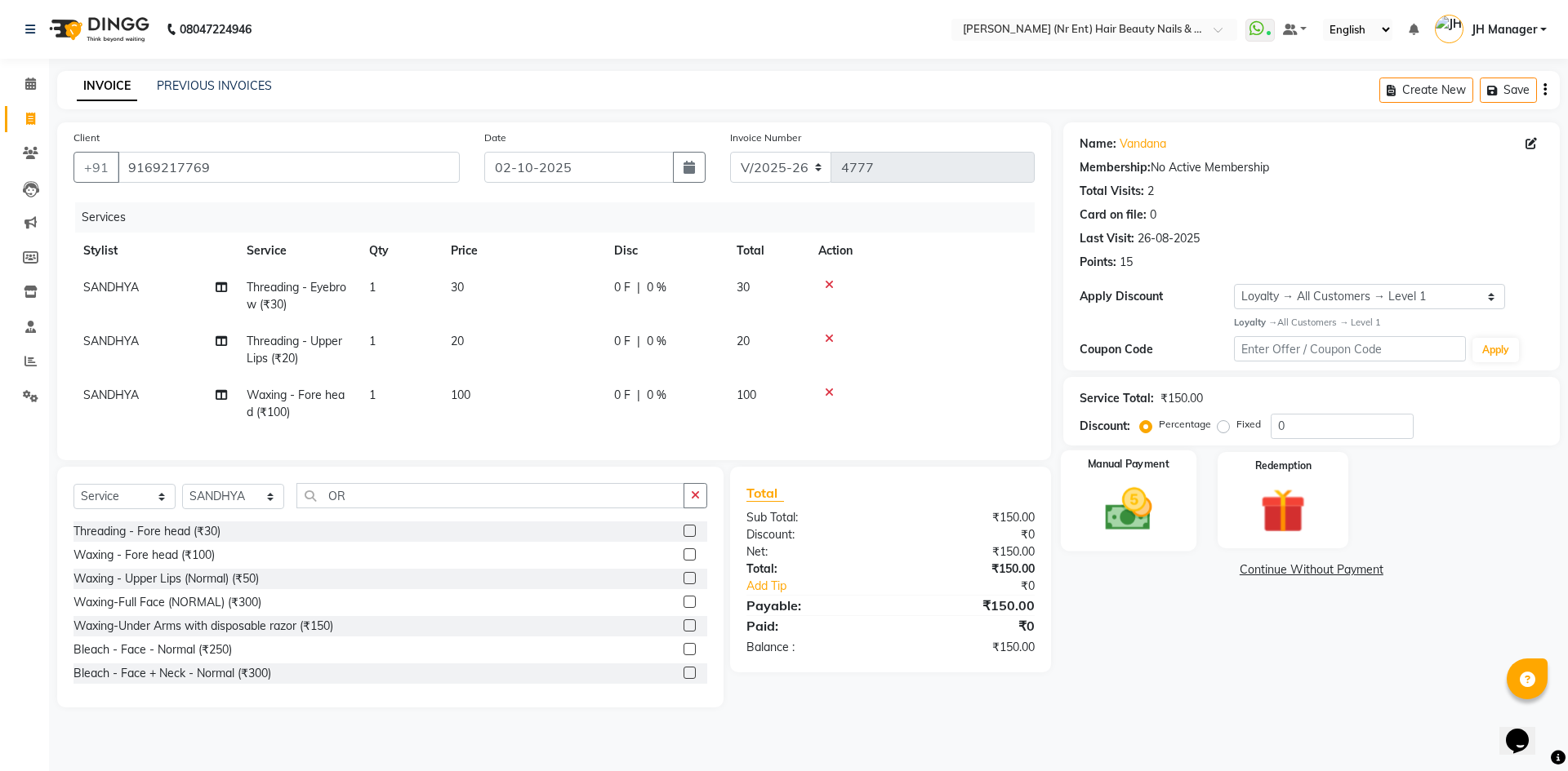
click at [1145, 517] on img at bounding box center [1128, 509] width 76 height 54
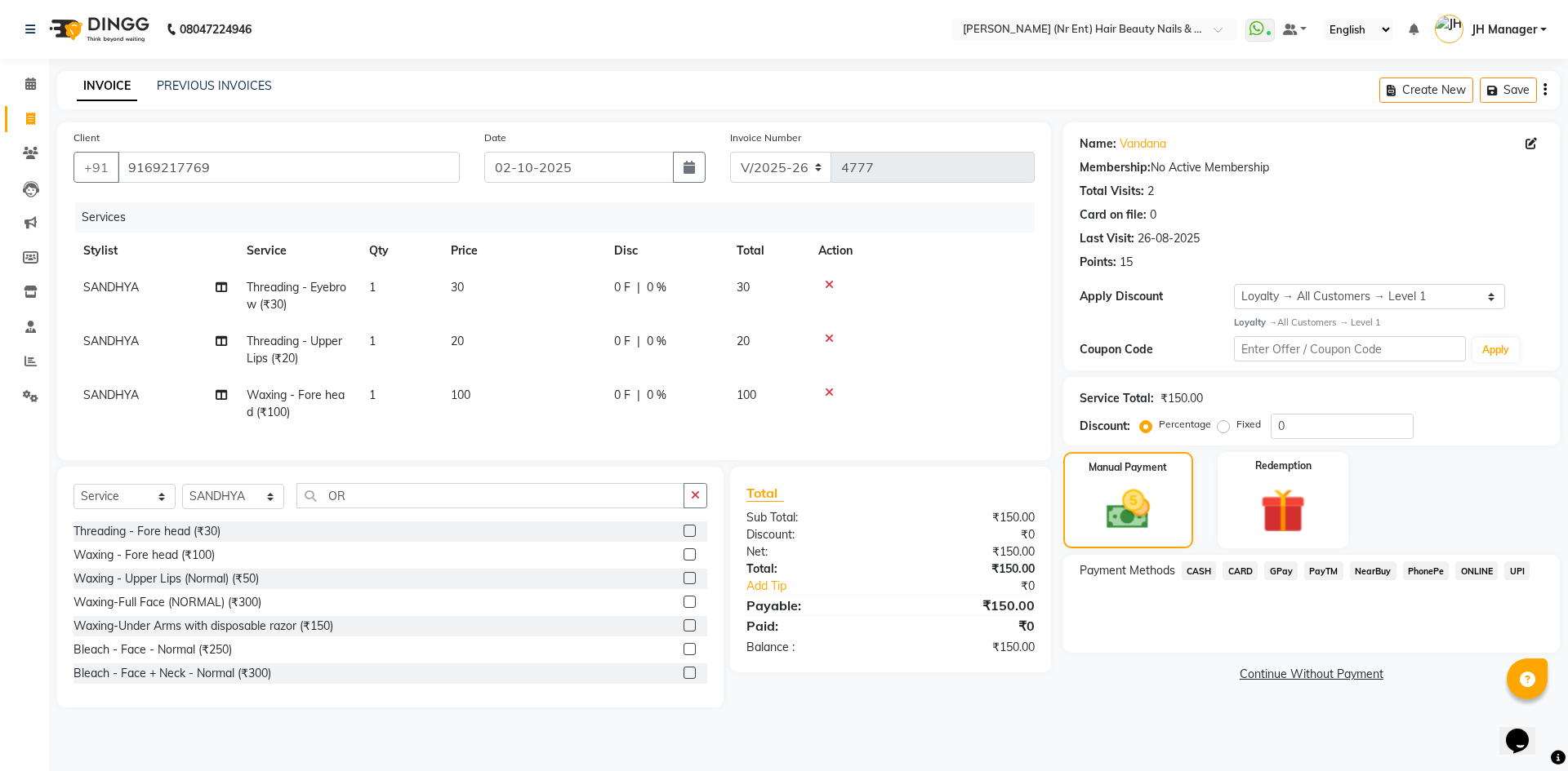
click at [1271, 571] on span "GPay" at bounding box center [1281, 571] width 34 height 19
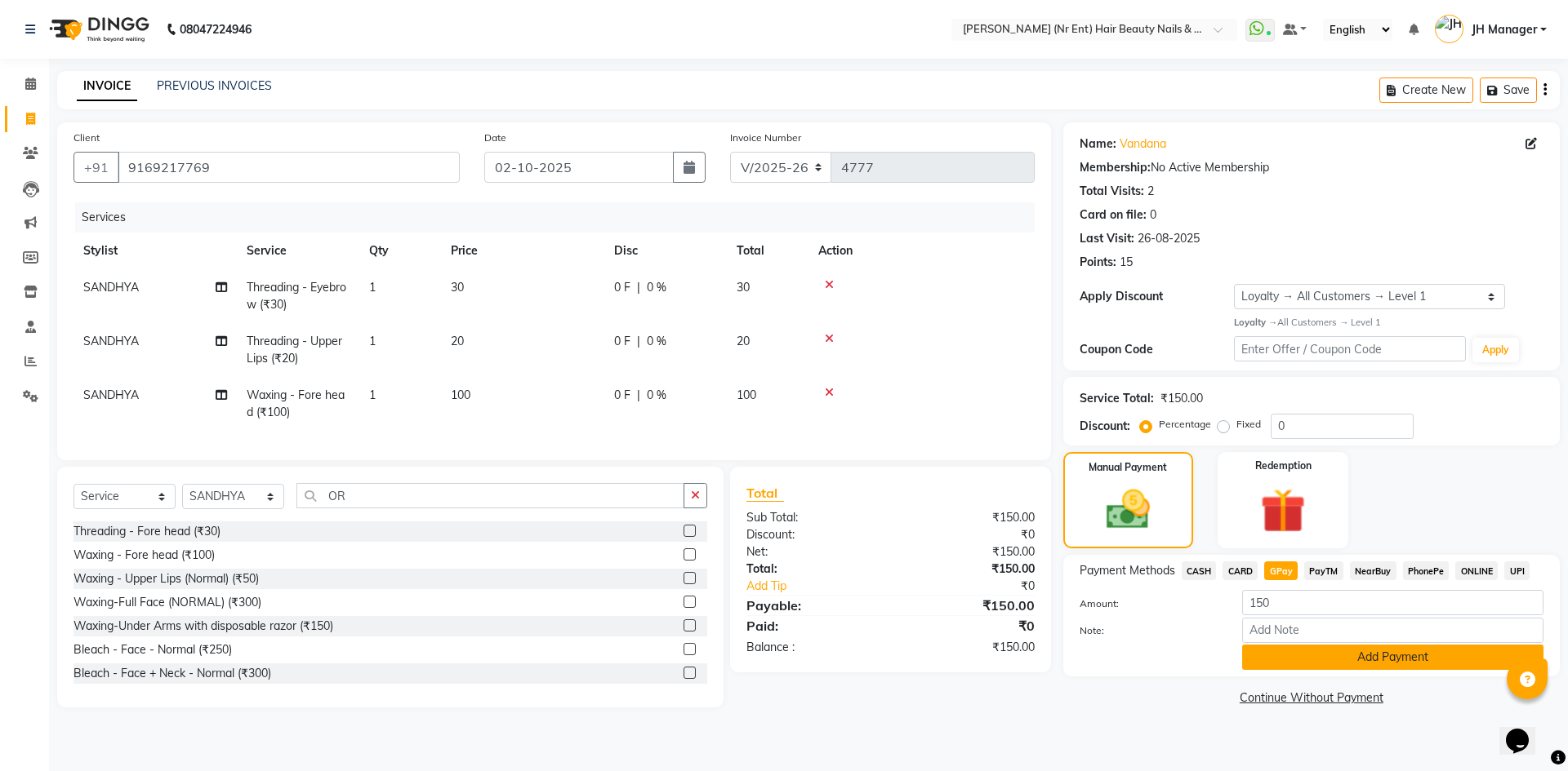
click at [1434, 649] on button "Add Payment" at bounding box center [1393, 657] width 302 height 25
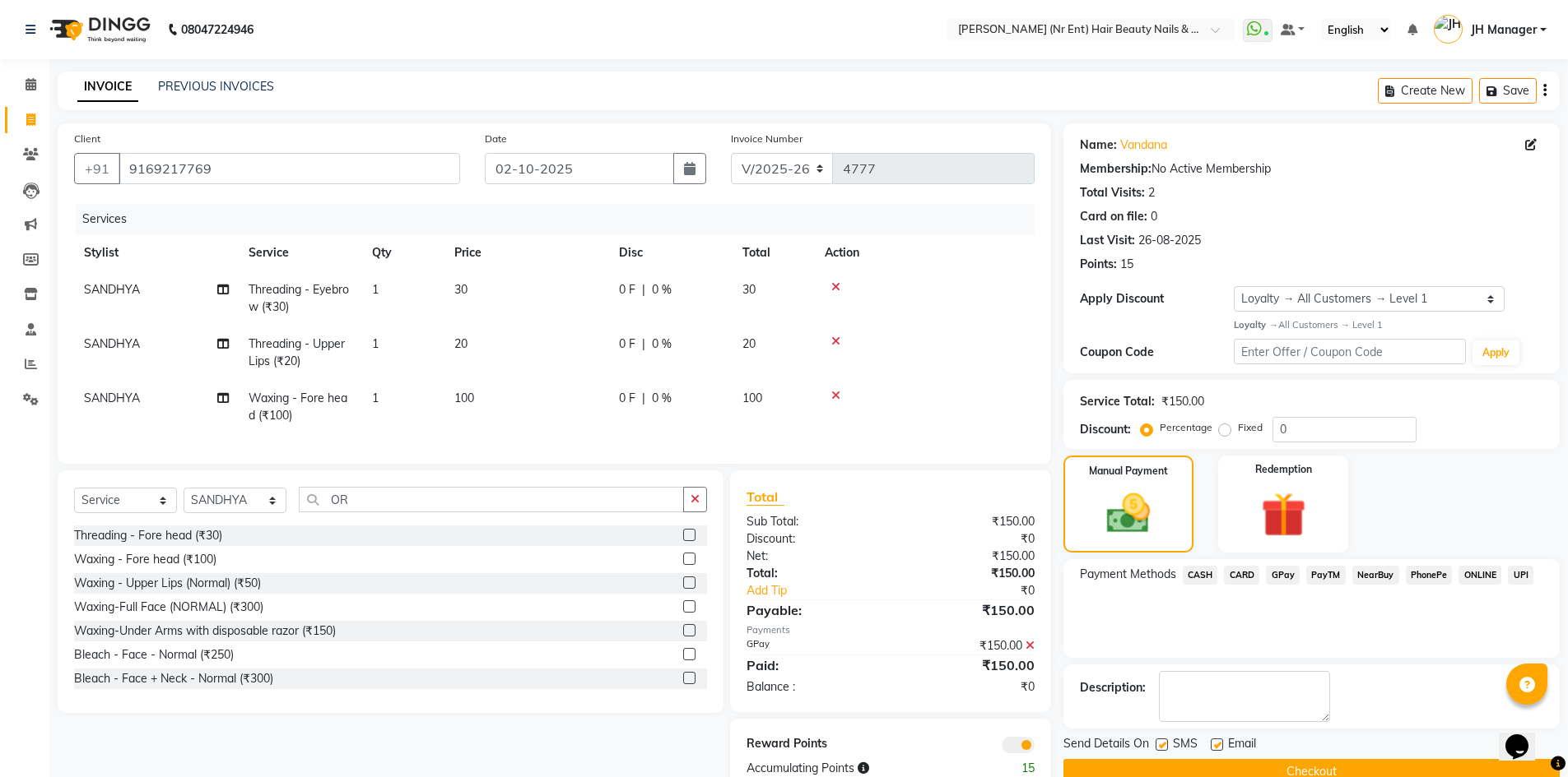
scroll to position [53, 0]
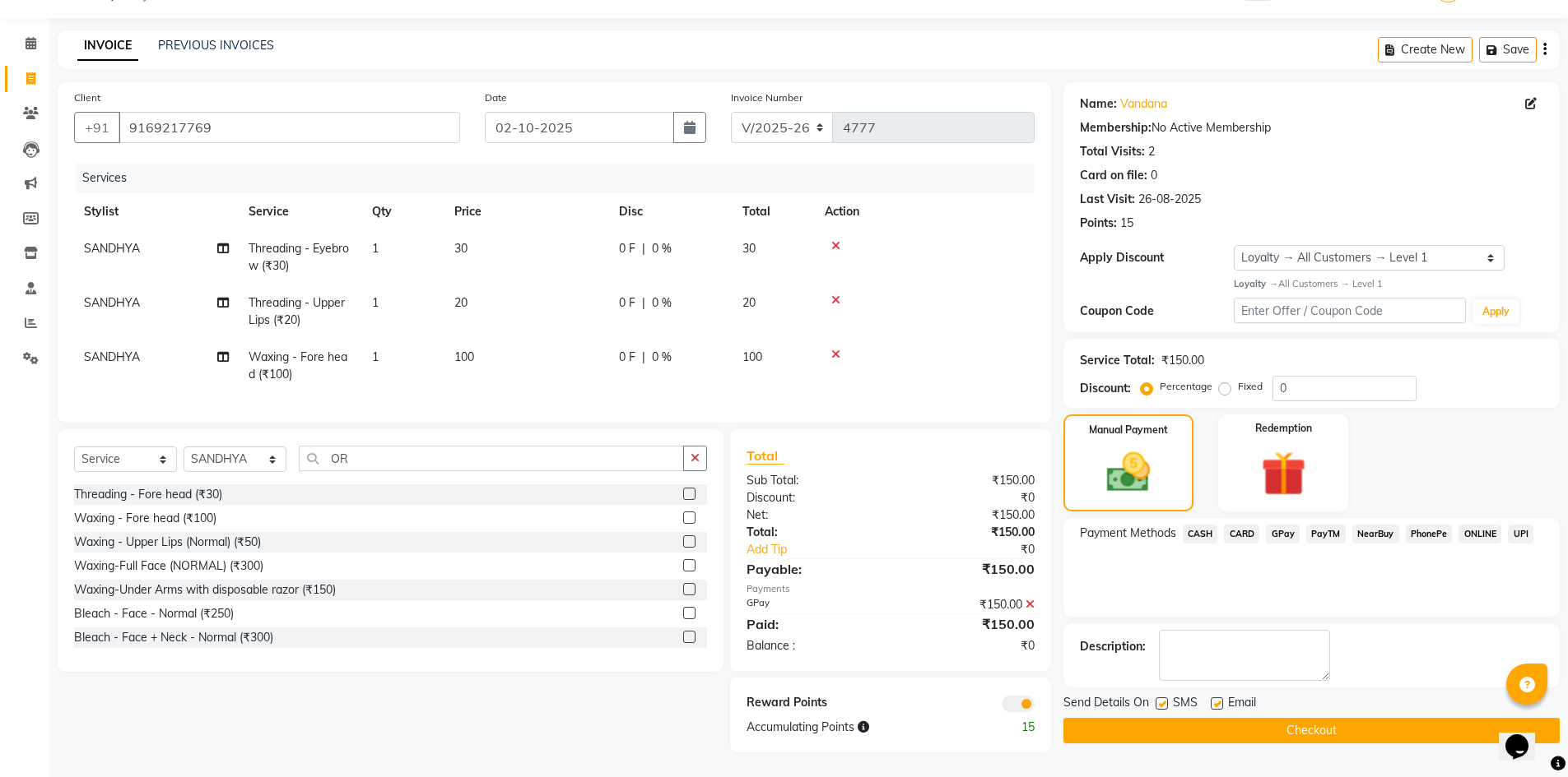
click at [1404, 720] on button "Checkout" at bounding box center [1311, 730] width 496 height 25
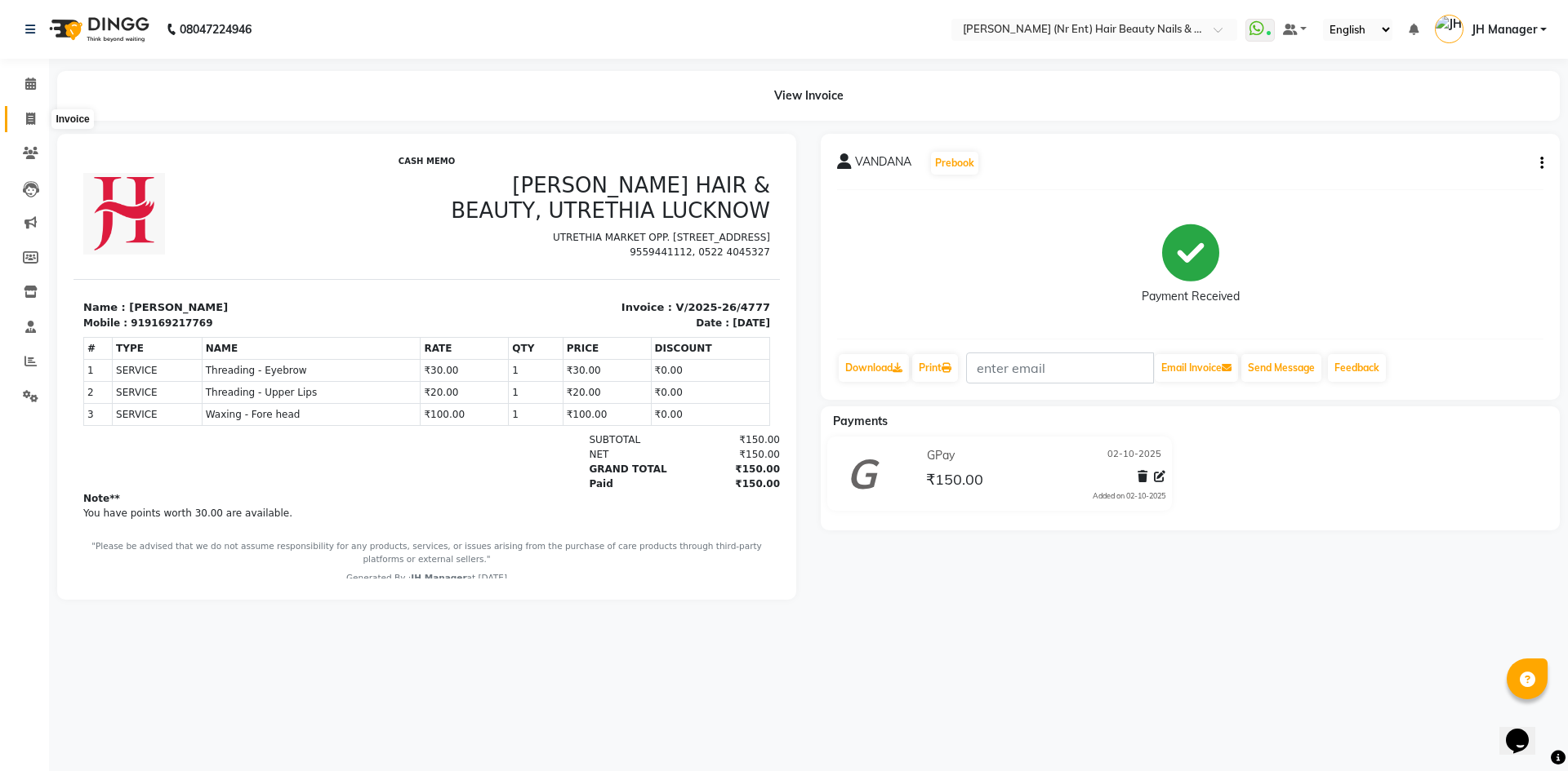
click at [26, 117] on icon at bounding box center [30, 118] width 9 height 12
select select "service"
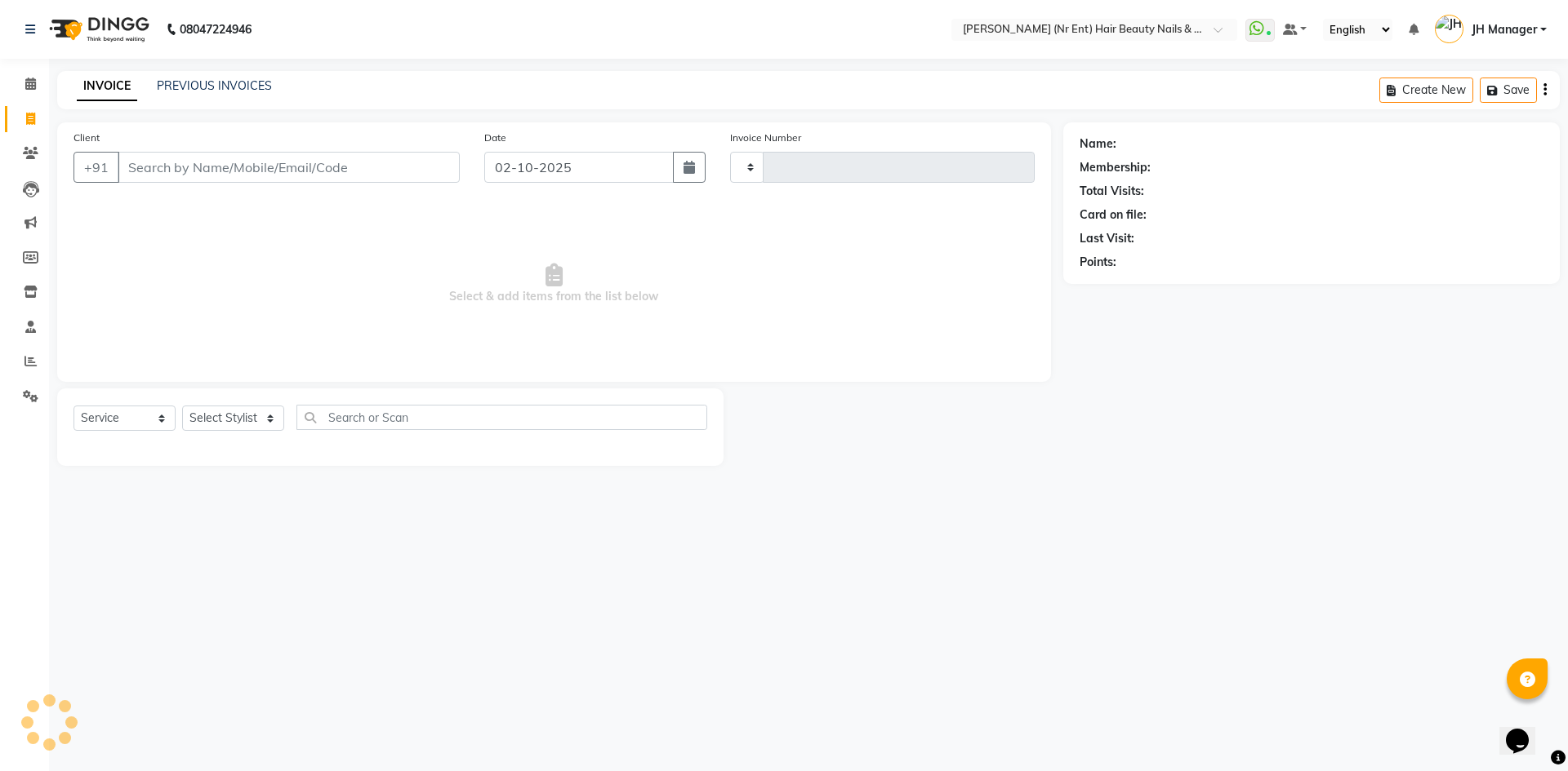
type input "4778"
select select "640"
click at [238, 410] on select "Select Stylist" at bounding box center [233, 418] width 102 height 25
select select "9207"
click at [182, 406] on select "Select Stylist ADNAN ADVANCE ANJALI ANNU B-WAX JH Manager MEMBERSHIP MOHD. MOHI…" at bounding box center [233, 418] width 102 height 25
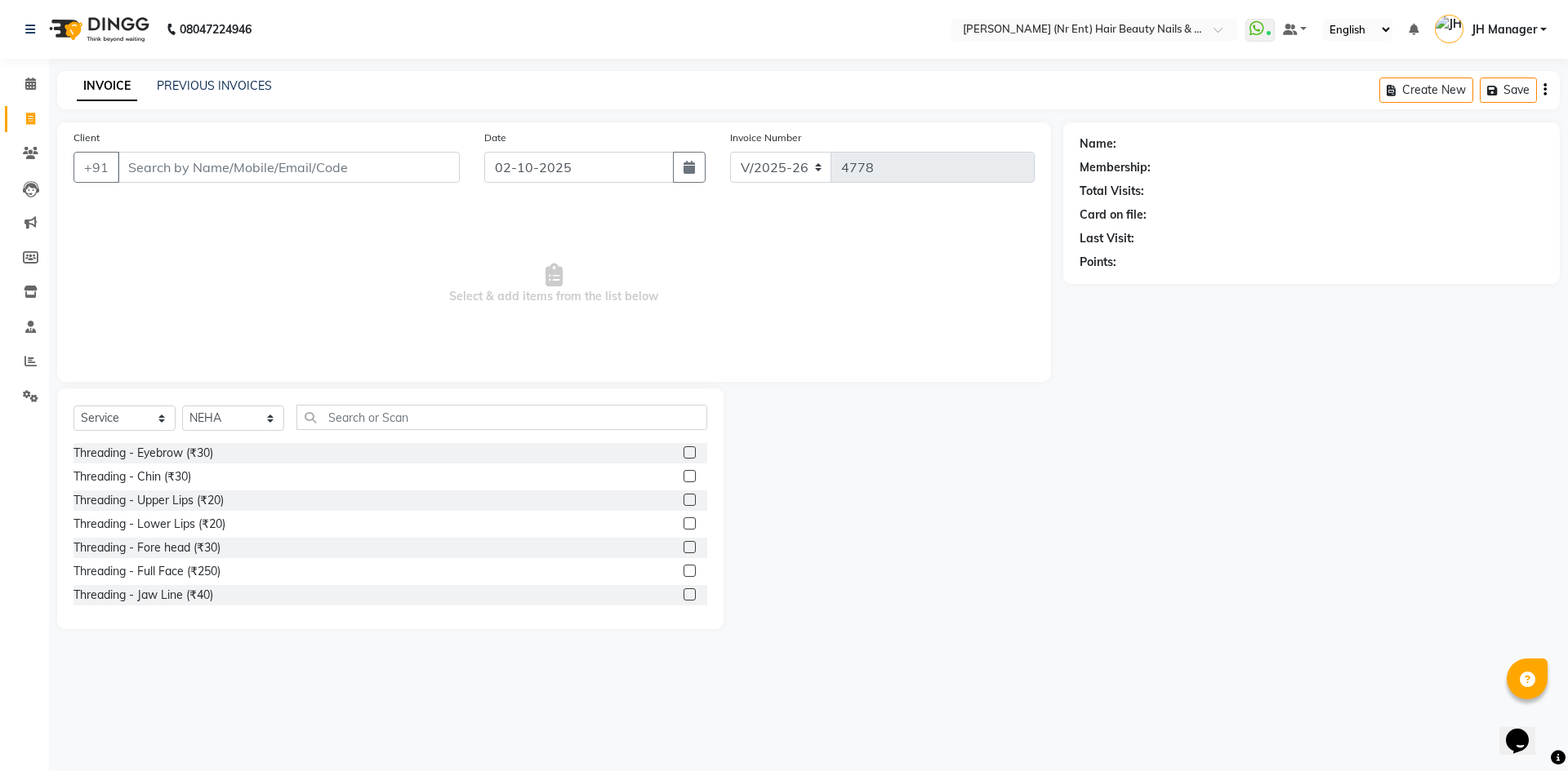
click at [683, 456] on label at bounding box center [689, 452] width 12 height 12
click at [683, 456] on input "checkbox" at bounding box center [689, 453] width 10 height 10
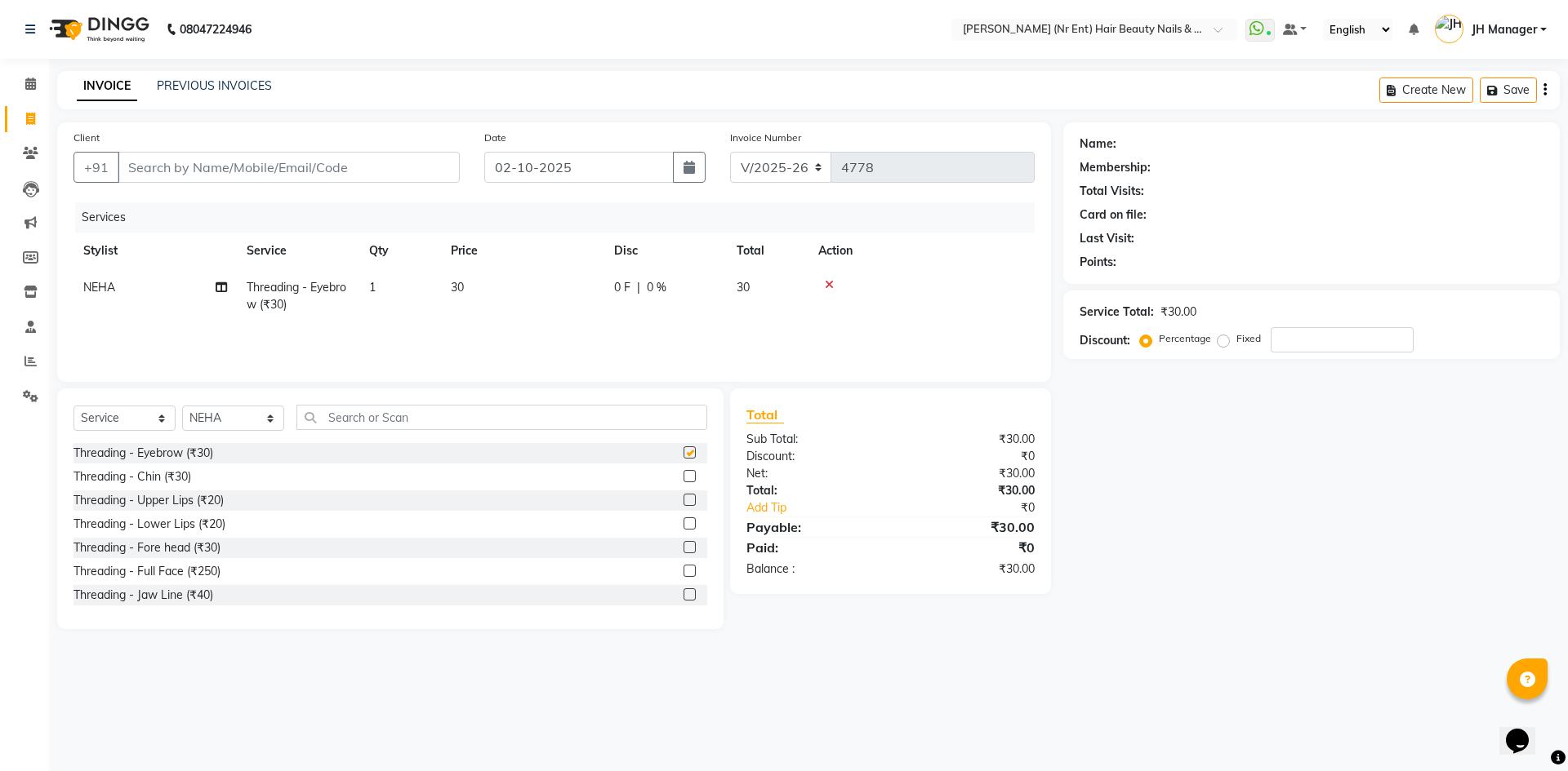
checkbox input "false"
click at [683, 546] on label at bounding box center [689, 547] width 12 height 12
click at [683, 546] on input "checkbox" at bounding box center [689, 548] width 10 height 10
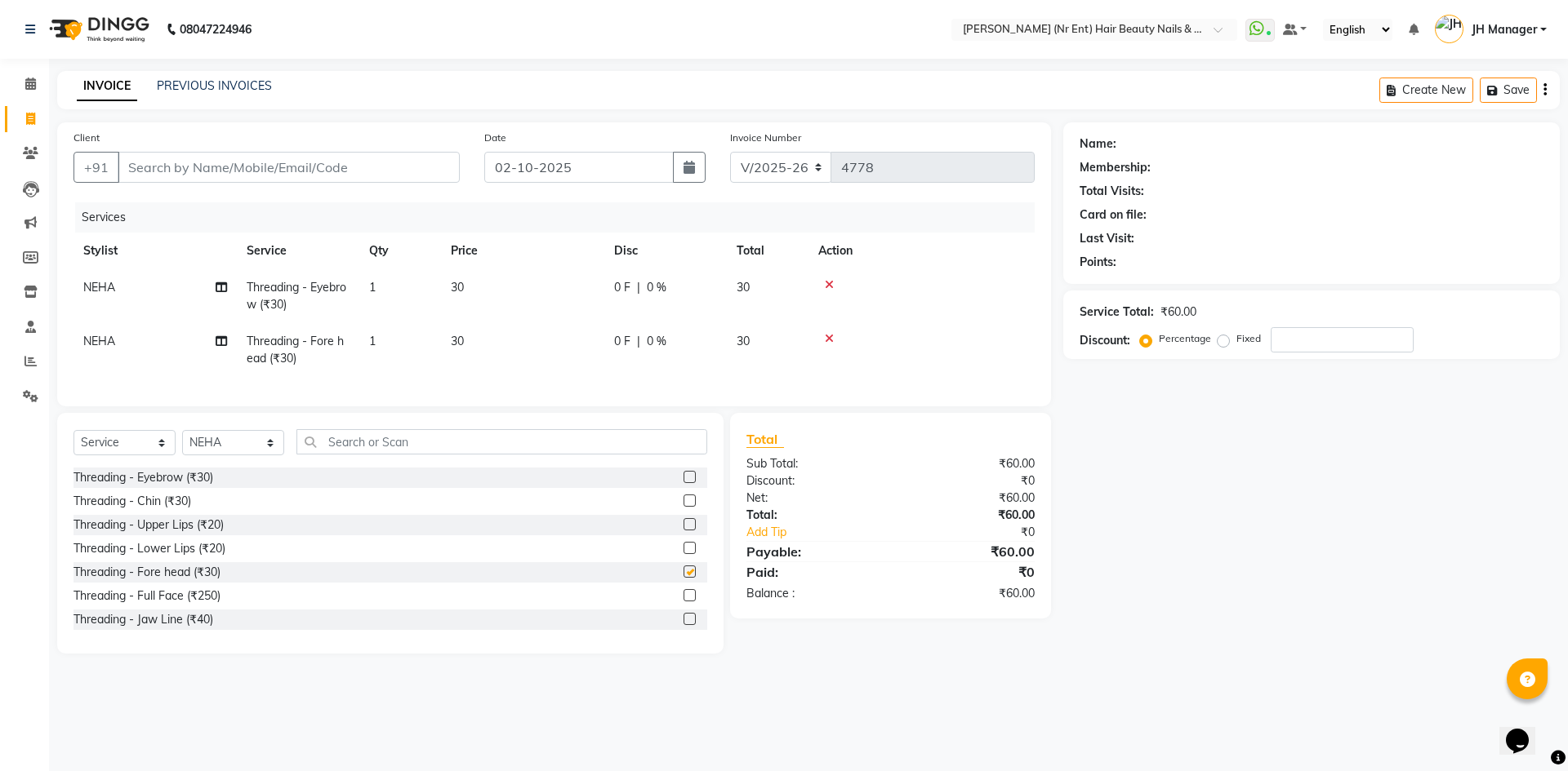
checkbox input "false"
click at [450, 449] on input "text" at bounding box center [502, 441] width 411 height 25
type input "0"
click at [374, 455] on input "0" at bounding box center [490, 441] width 388 height 25
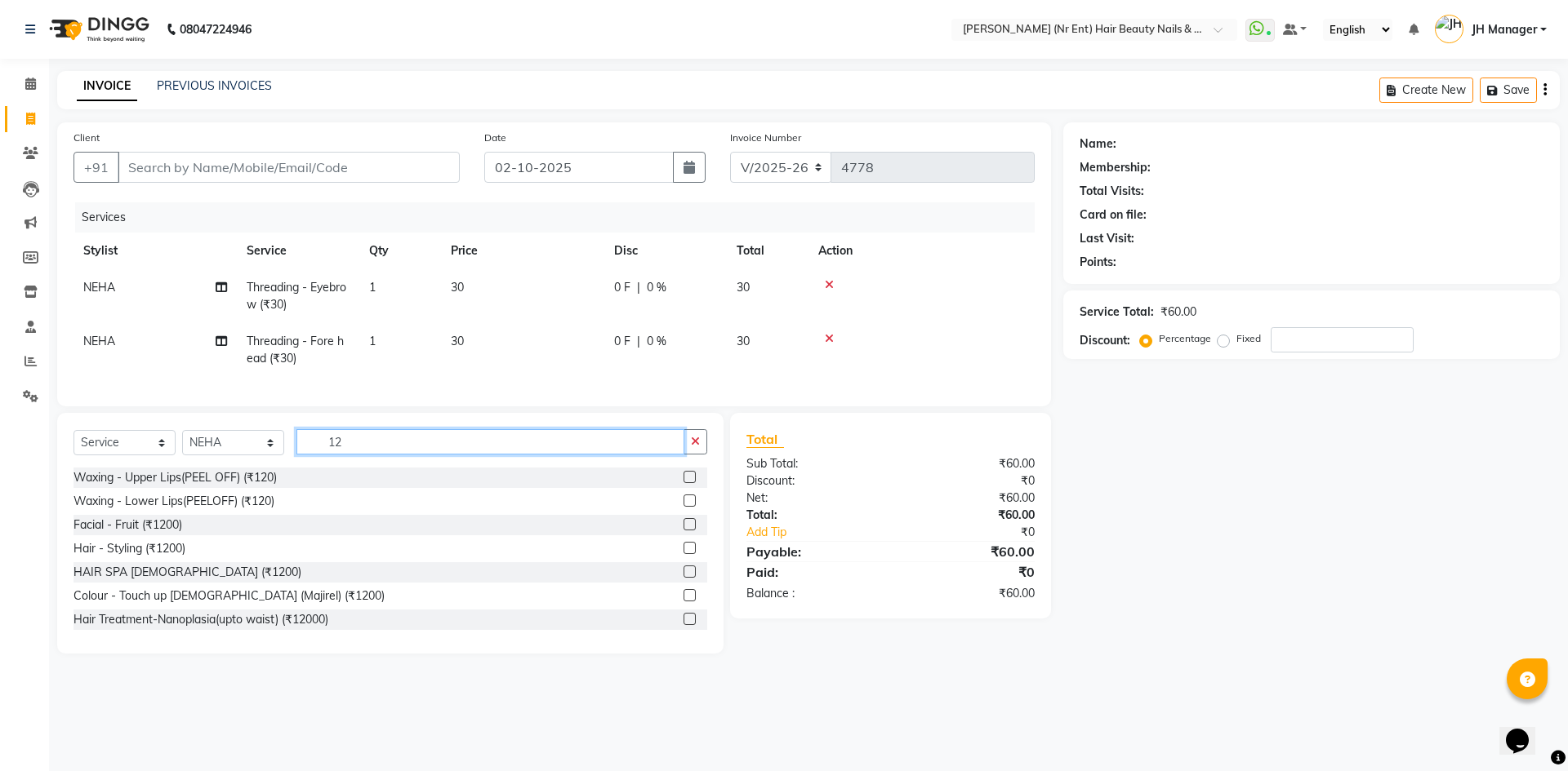
type input "12"
click at [683, 483] on label at bounding box center [689, 477] width 12 height 12
click at [683, 483] on input "checkbox" at bounding box center [689, 477] width 10 height 10
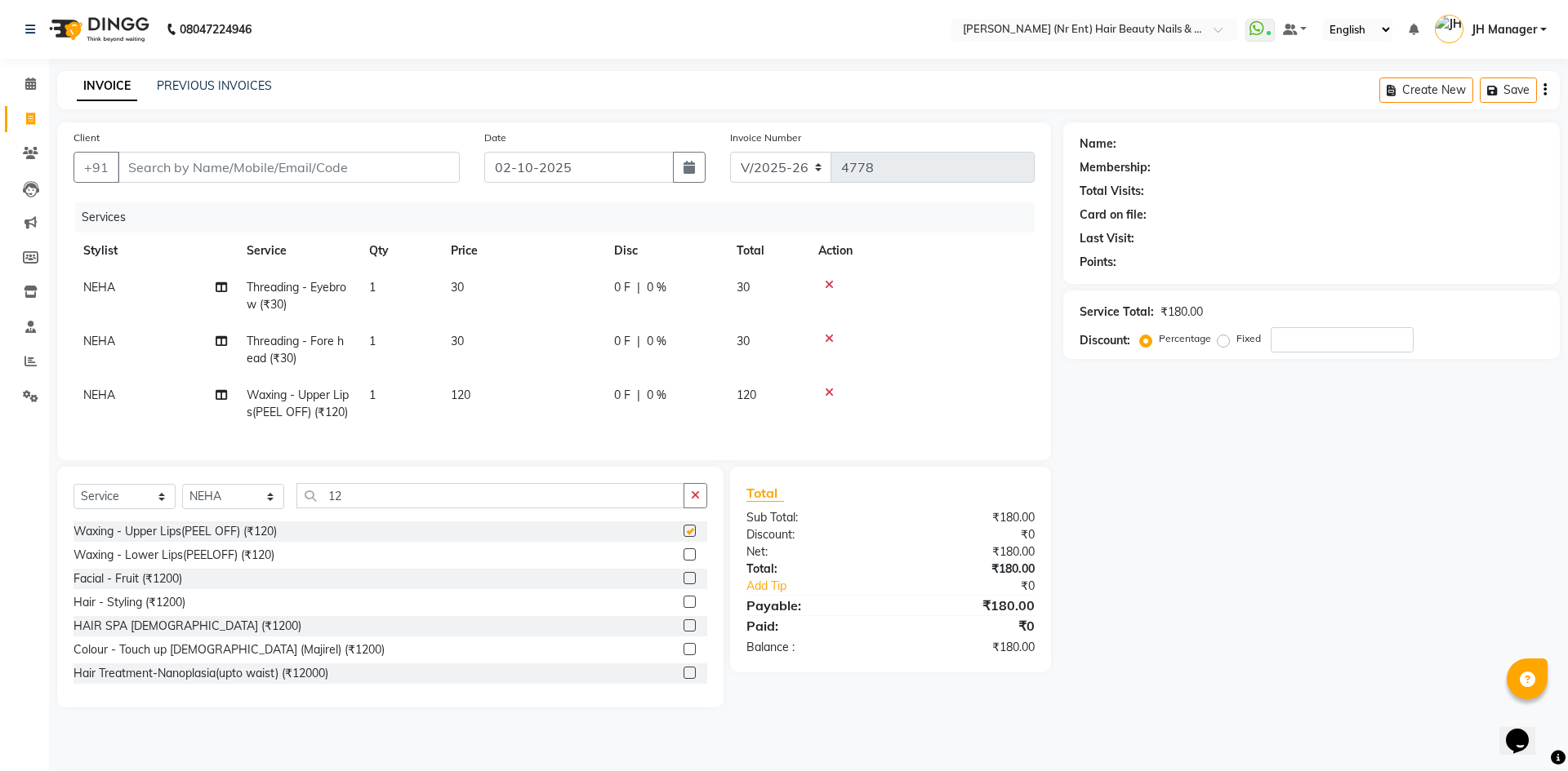
checkbox input "false"
click at [198, 168] on input "Client" at bounding box center [289, 167] width 342 height 31
type input "9"
type input "0"
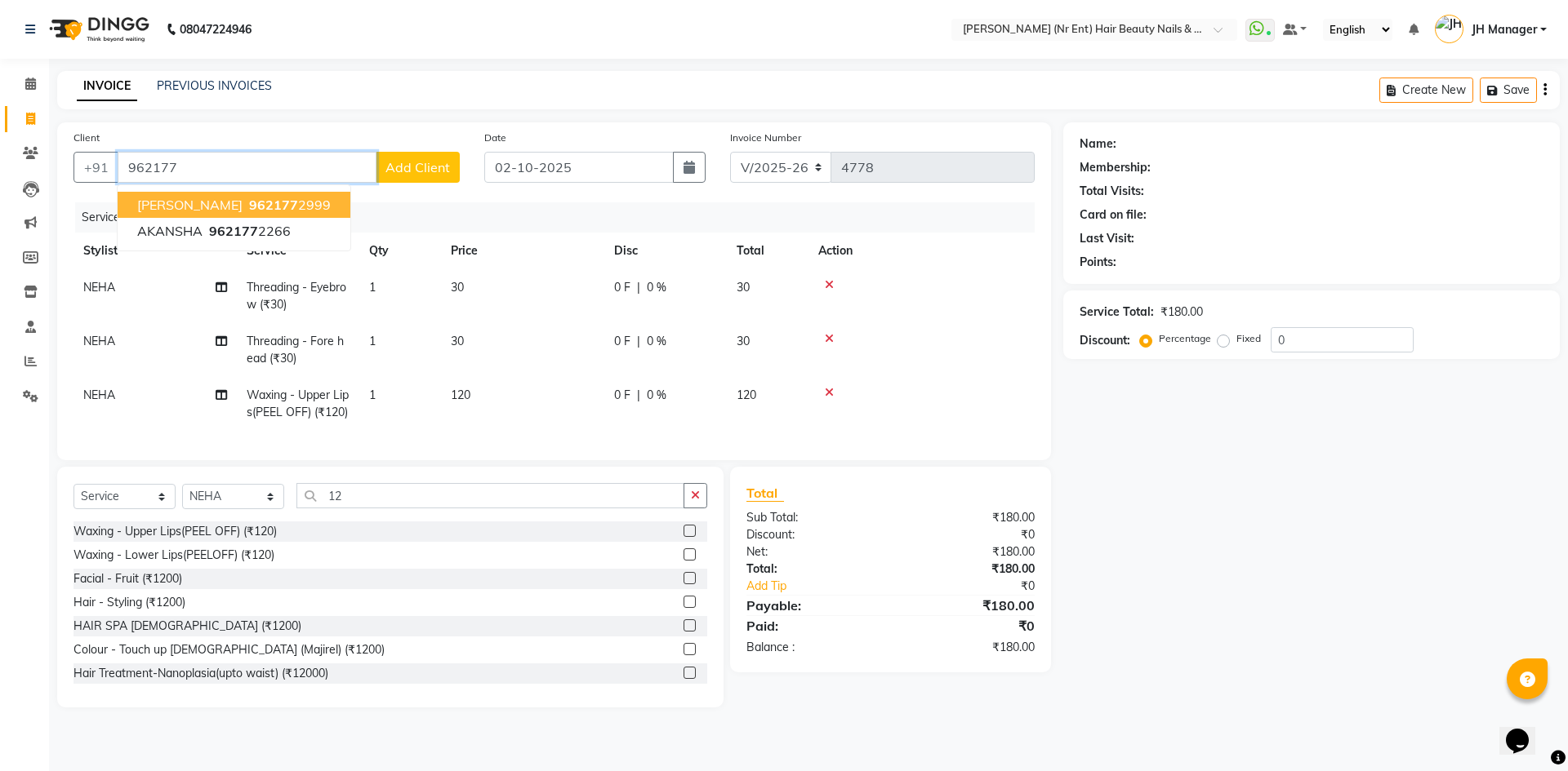
click at [249, 208] on span "962177" at bounding box center [273, 205] width 49 height 16
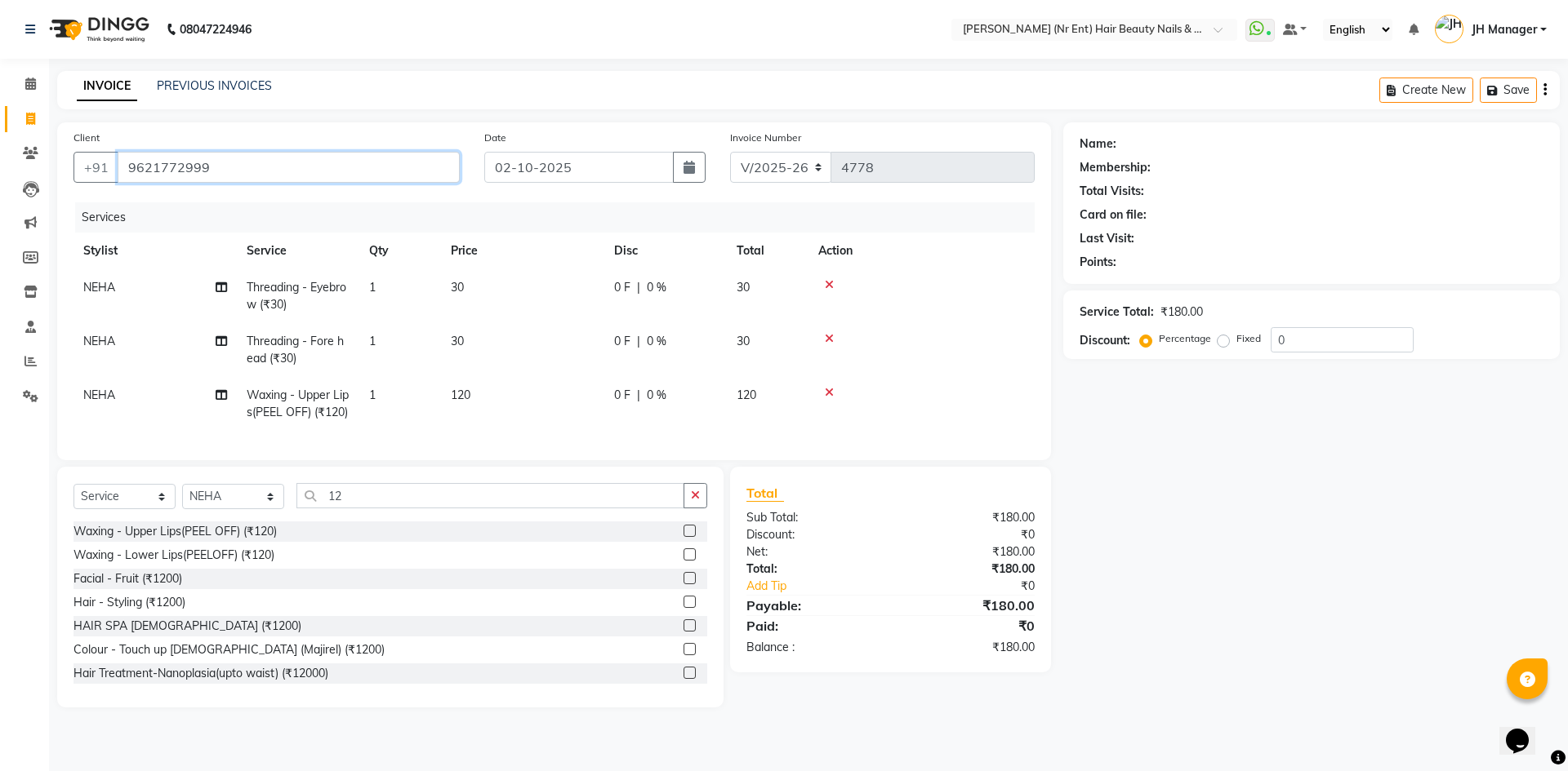
type input "9621772999"
select select "1: Object"
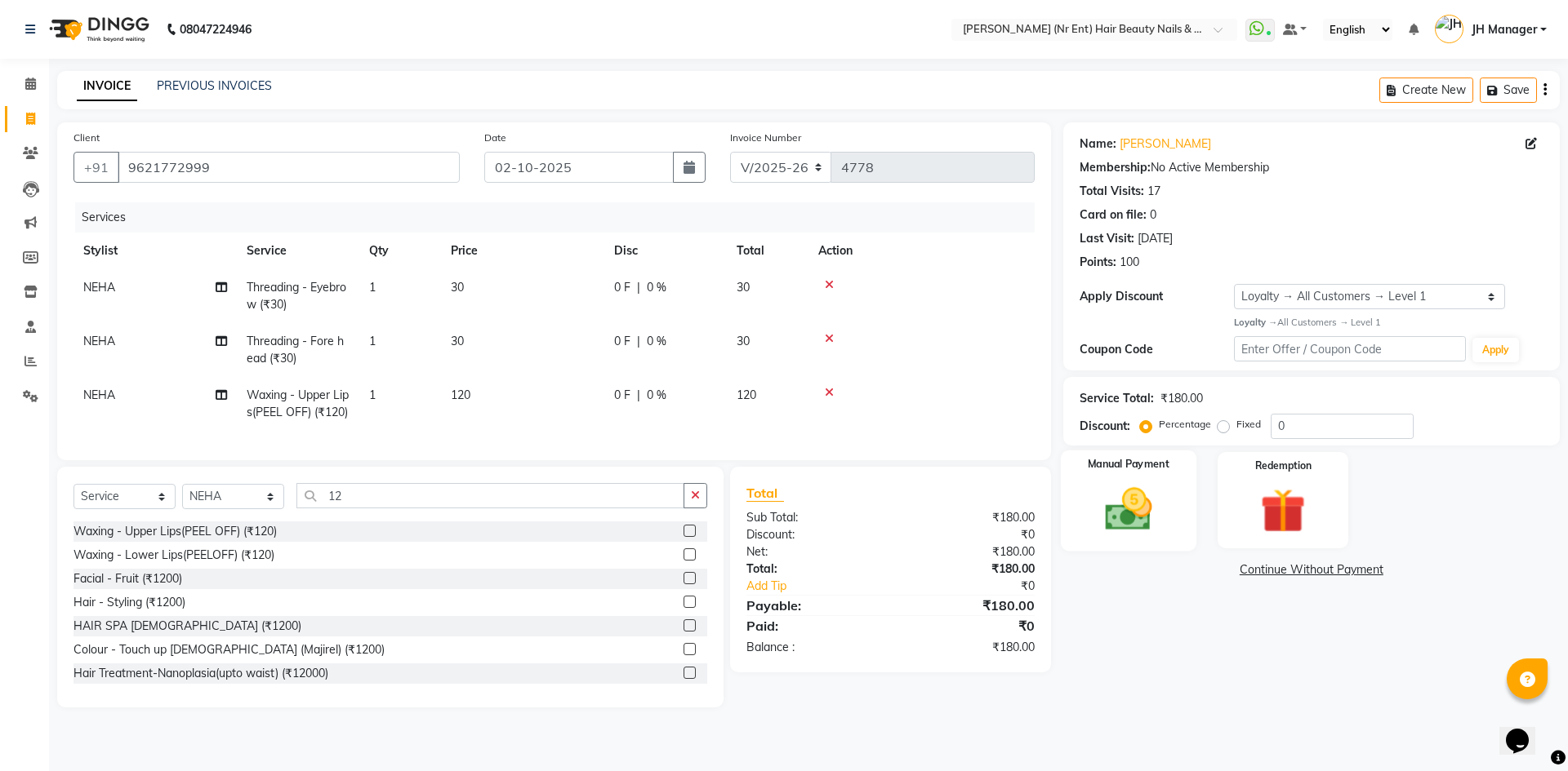
click at [1141, 517] on img at bounding box center [1128, 509] width 76 height 54
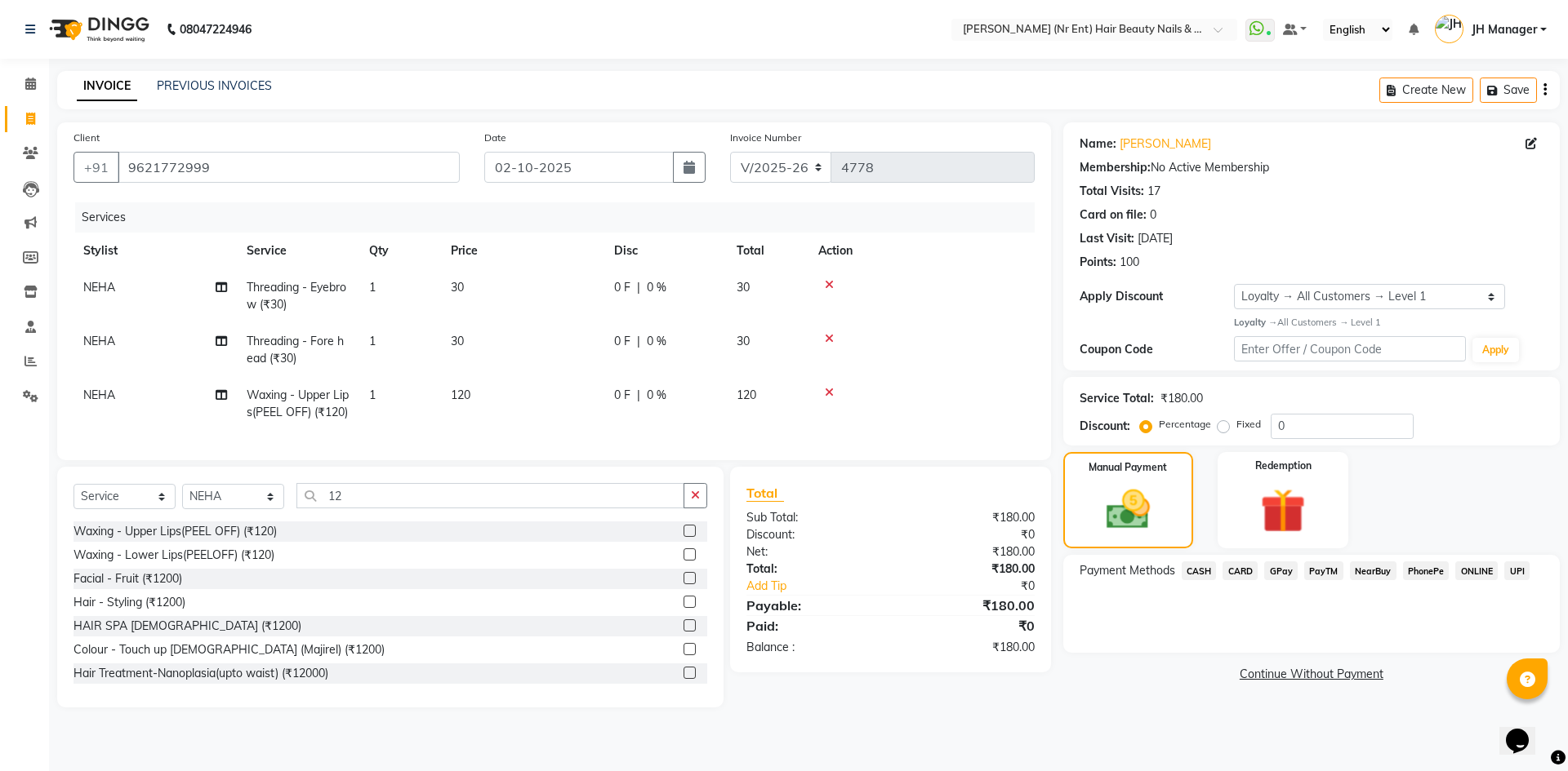
click at [1288, 572] on span "GPay" at bounding box center [1281, 571] width 34 height 19
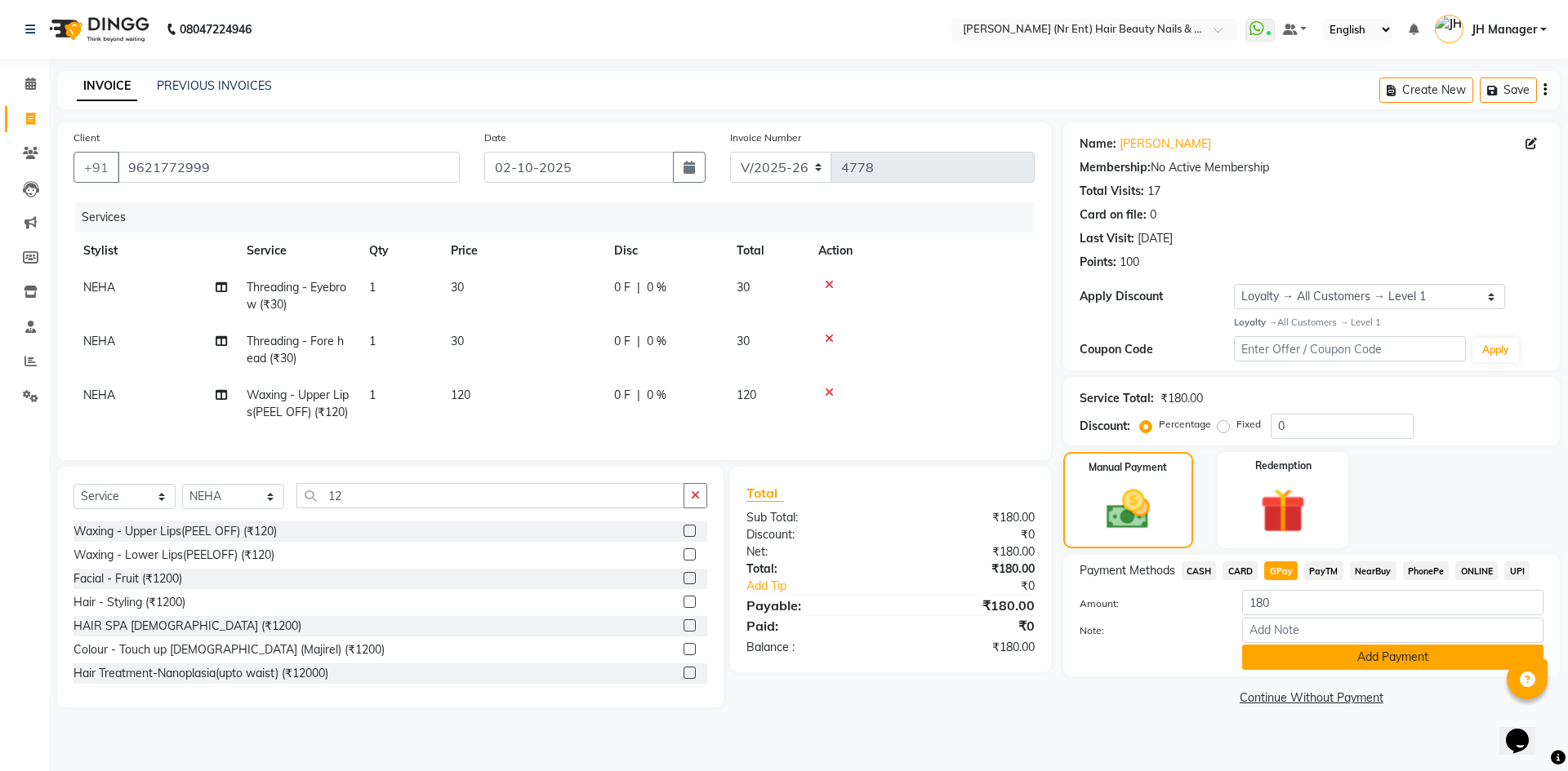
click at [1356, 665] on button "Add Payment" at bounding box center [1393, 657] width 302 height 25
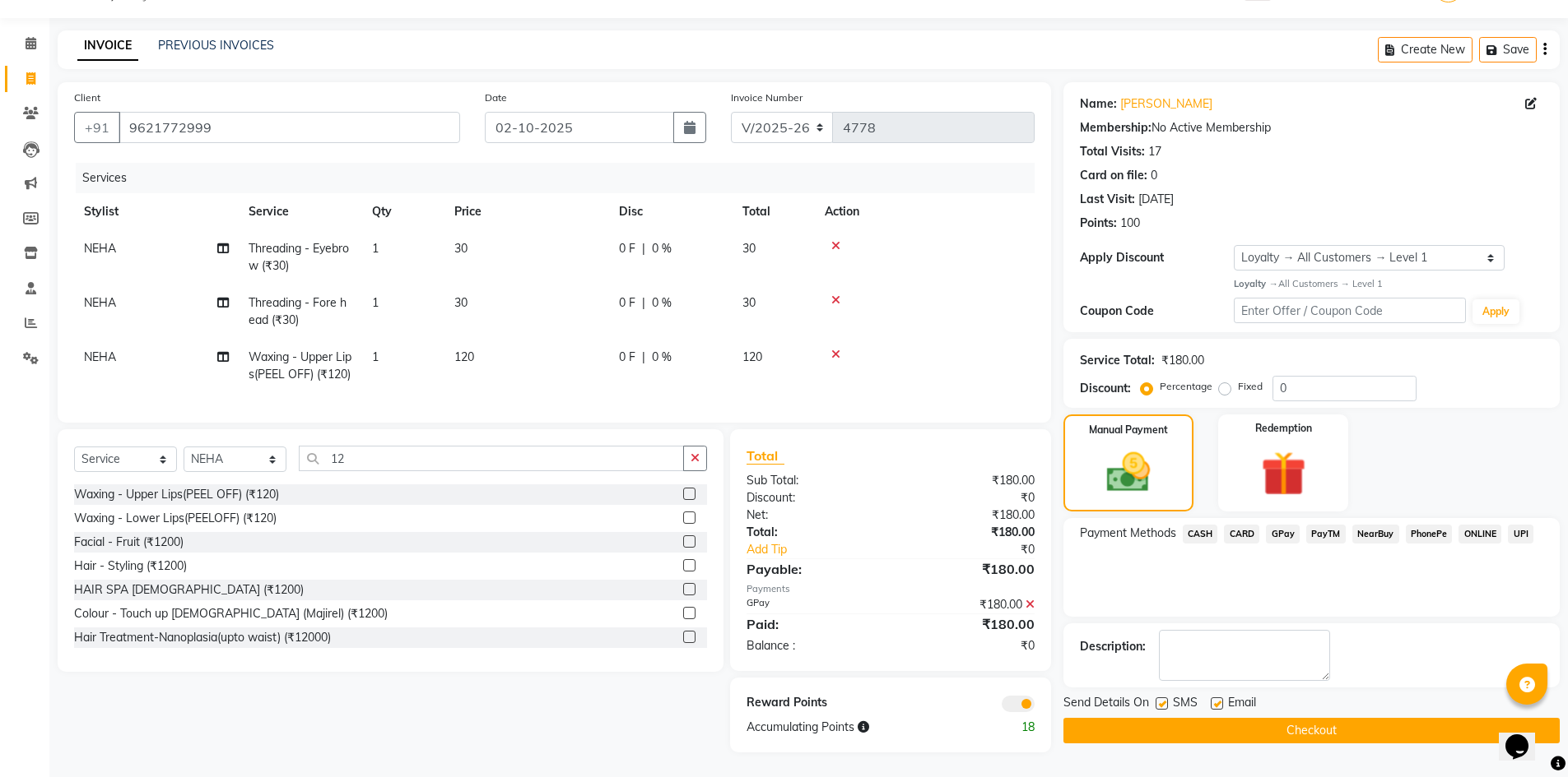
scroll to position [70, 0]
click at [1400, 718] on button "Checkout" at bounding box center [1311, 730] width 496 height 25
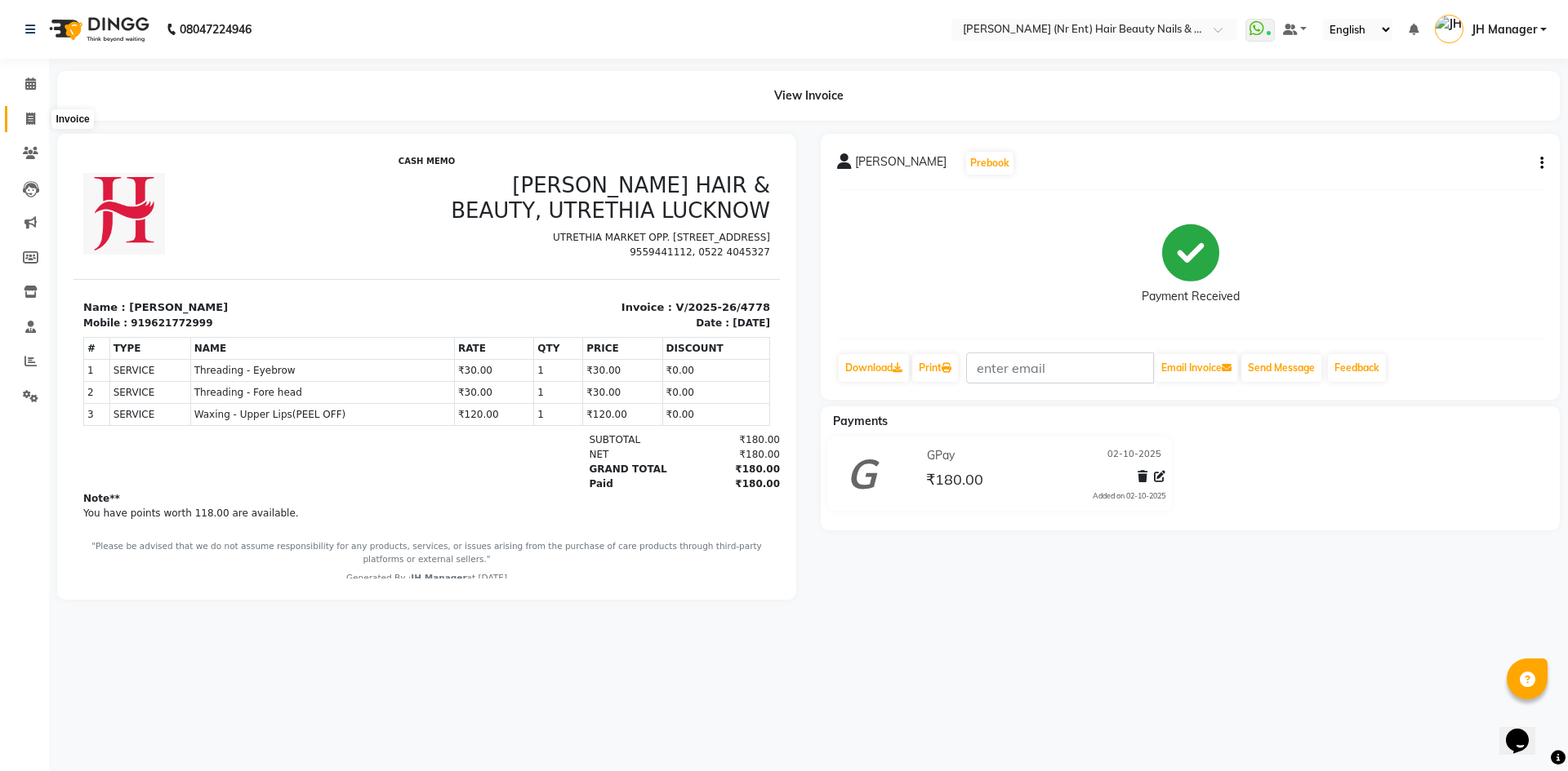
click at [28, 118] on icon at bounding box center [30, 118] width 9 height 12
select select "service"
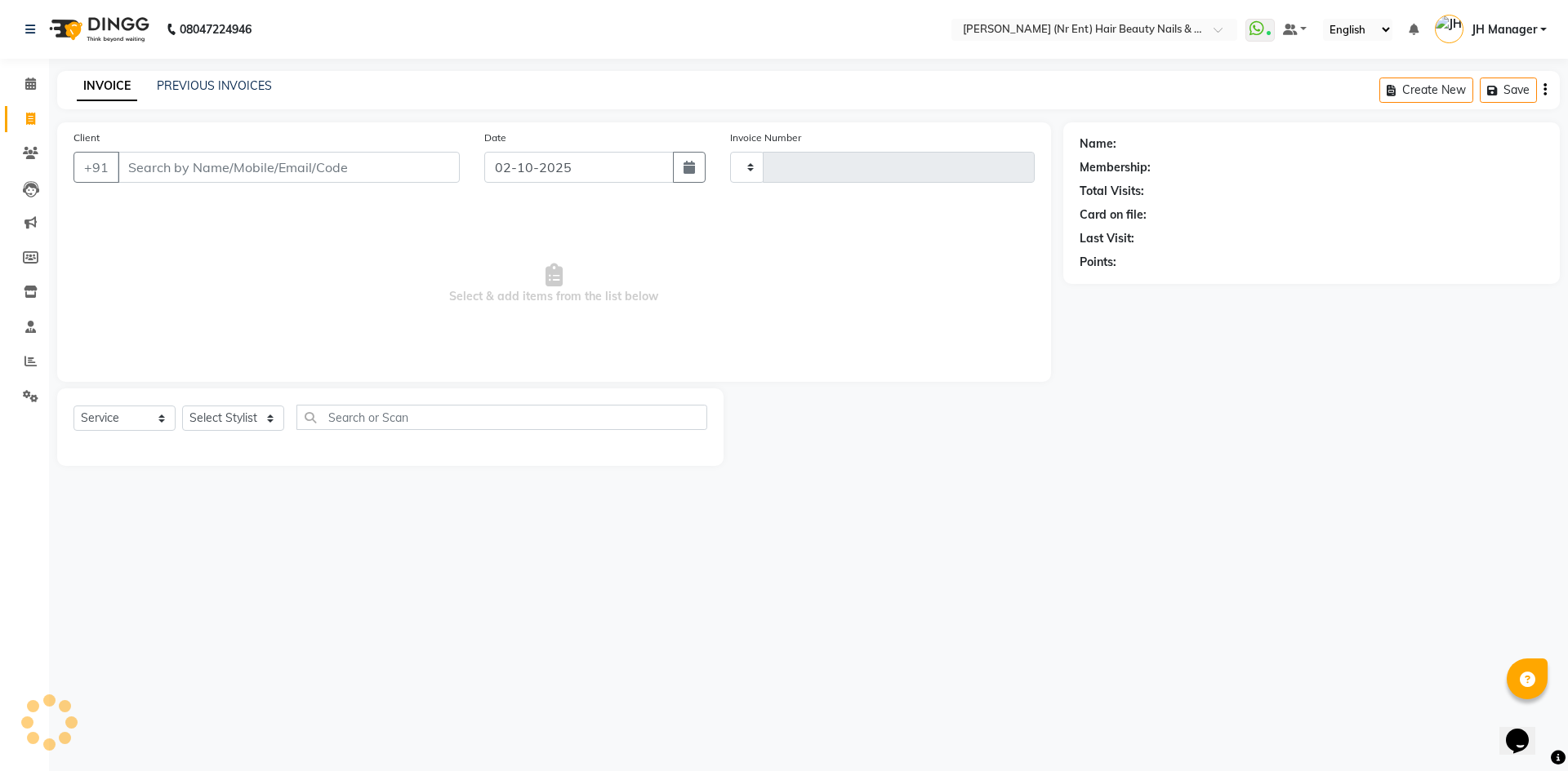
type input "4779"
select select "640"
click at [244, 417] on select "Select Stylist ADNAN ADVANCE ANJALI ANNU B-WAX JH Manager MEMBERSHIP MOHD. MOHI…" at bounding box center [233, 418] width 102 height 25
select select "9206"
click at [182, 406] on select "Select Stylist ADNAN ADVANCE ANJALI ANNU B-WAX JH Manager MEMBERSHIP MOHD. MOHI…" at bounding box center [233, 418] width 102 height 25
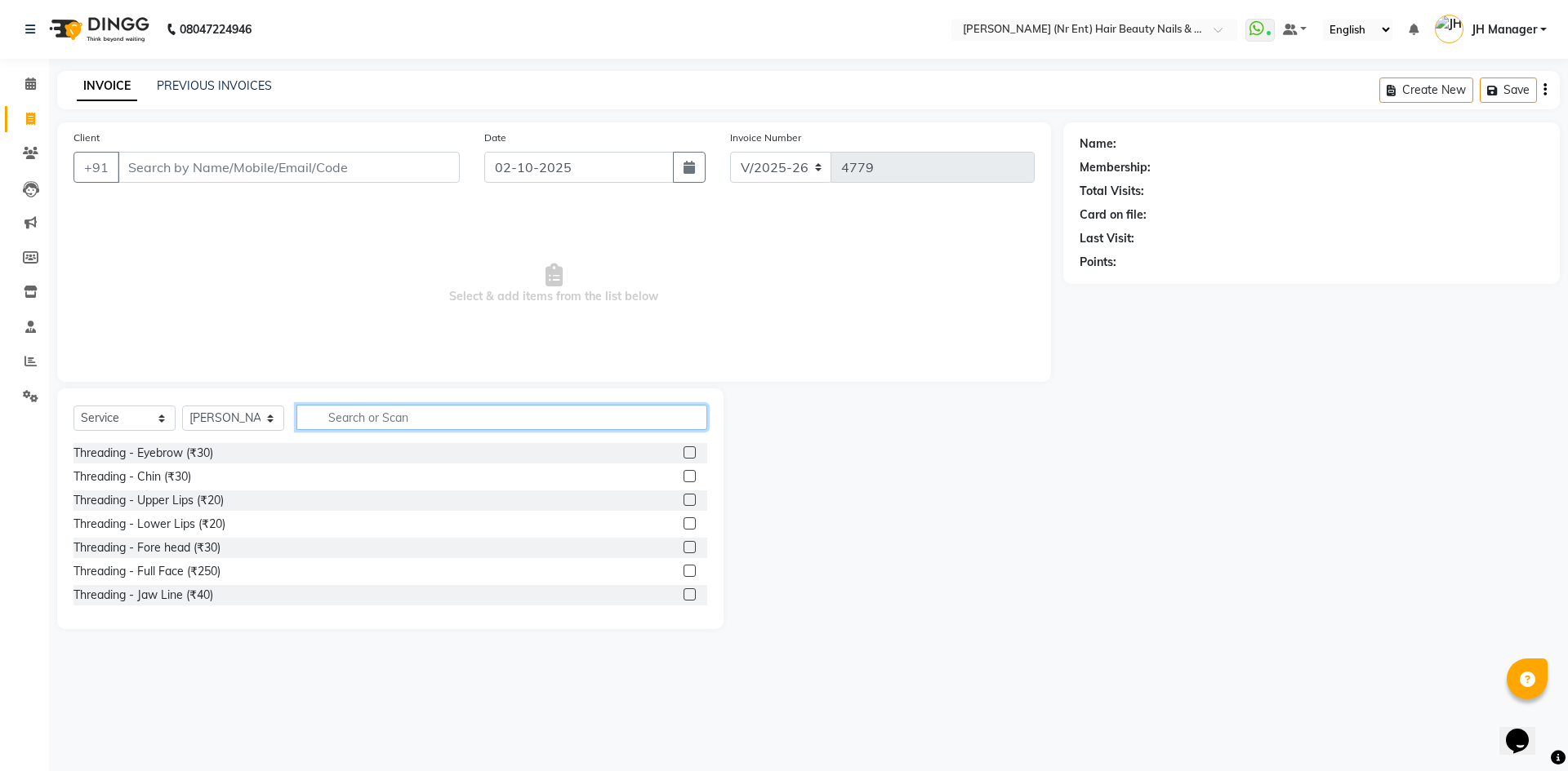
click at [575, 418] on input "text" at bounding box center [502, 417] width 411 height 25
type input "PART"
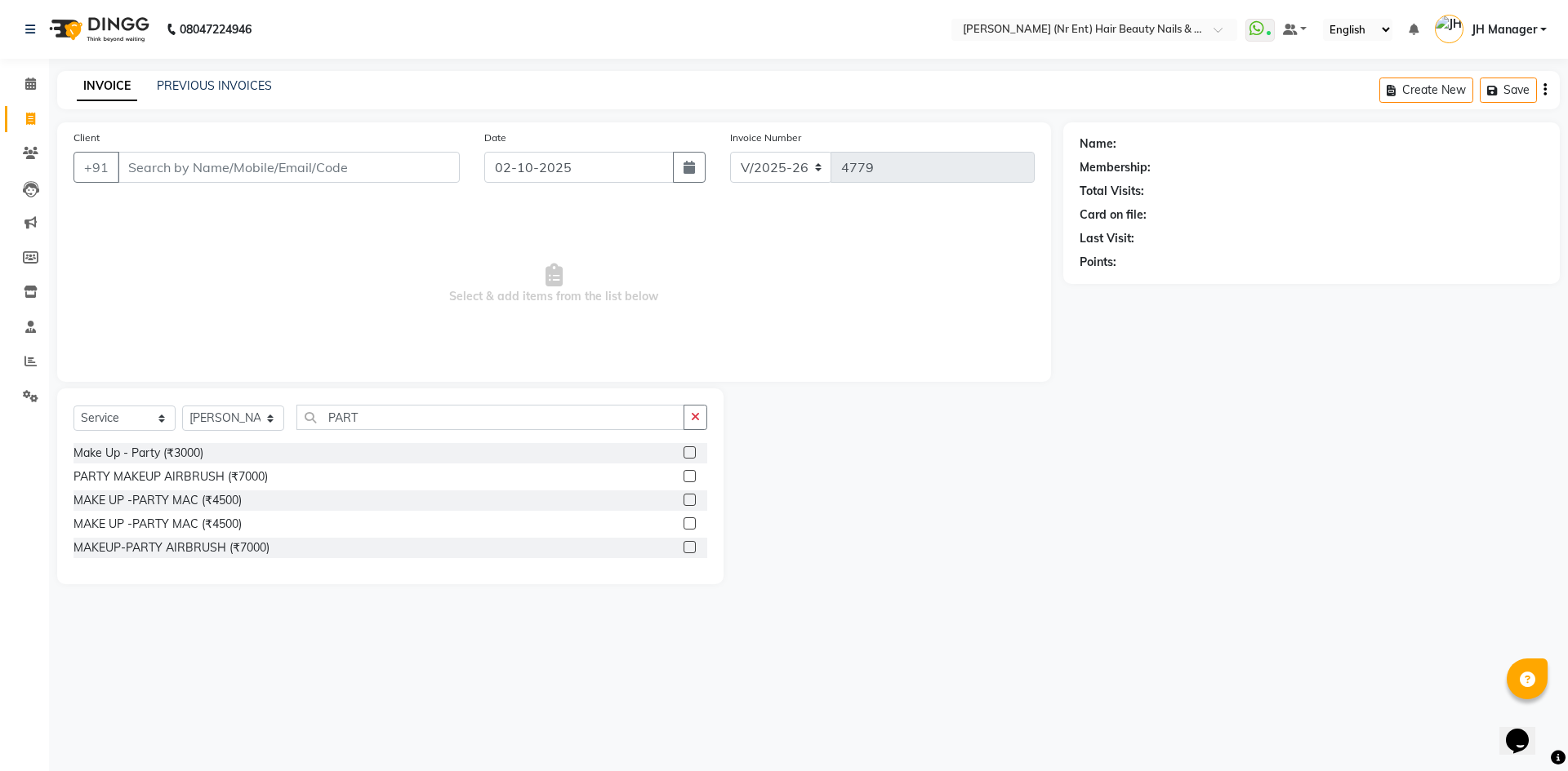
click at [691, 396] on div "Select Service Product Membership Package Voucher Prepaid Gift Card Select Styl…" at bounding box center [390, 486] width 666 height 196
click at [691, 408] on button "button" at bounding box center [695, 417] width 23 height 25
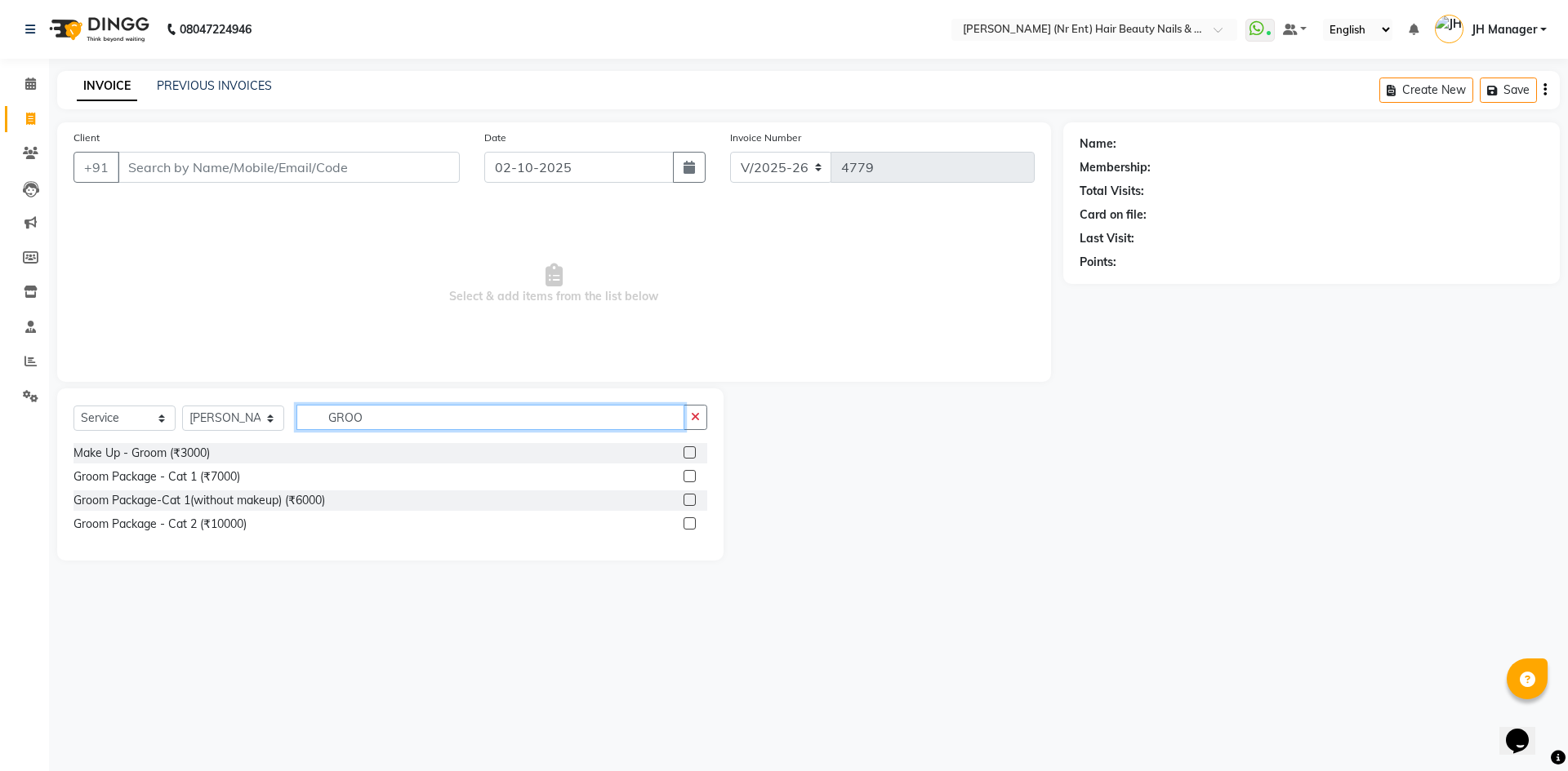
type input "GROO"
click at [689, 452] on label at bounding box center [689, 452] width 12 height 12
click at [689, 452] on input "checkbox" at bounding box center [689, 453] width 10 height 10
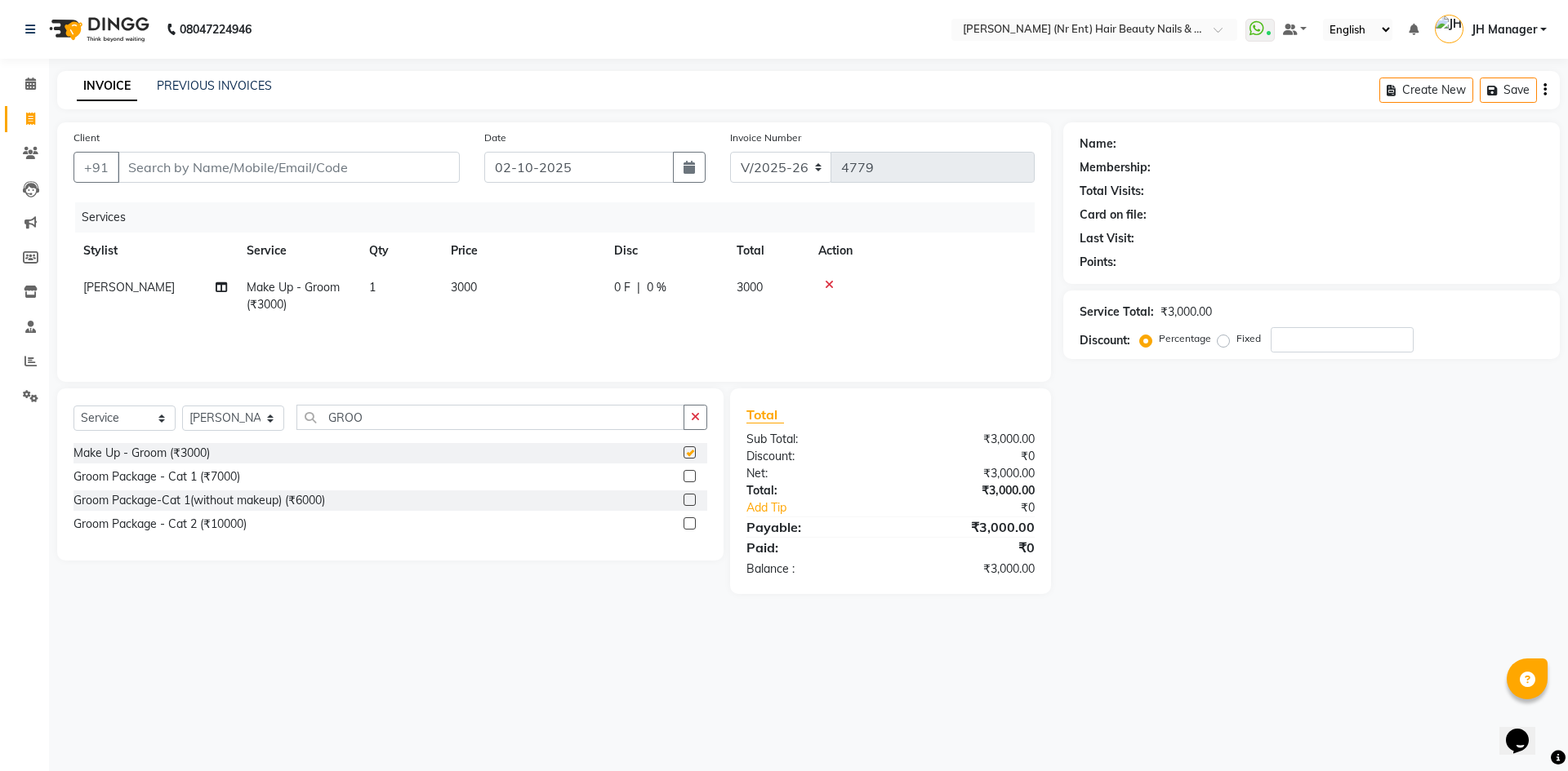
checkbox input "false"
click at [376, 162] on input "Client" at bounding box center [289, 167] width 342 height 31
type input "8"
type input "0"
type input "8858304281"
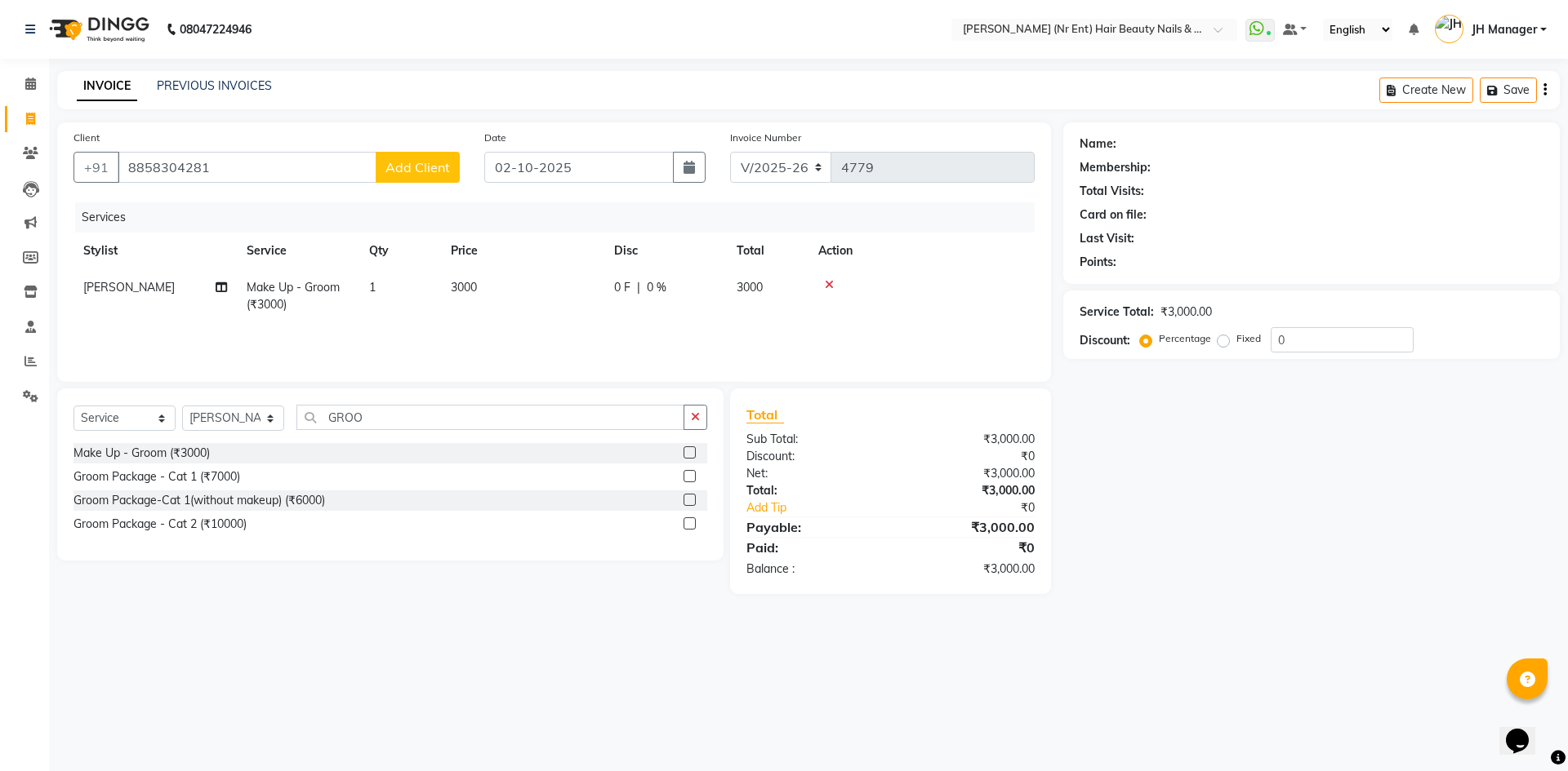
click at [479, 282] on td "3000" at bounding box center [523, 296] width 163 height 54
select select "9206"
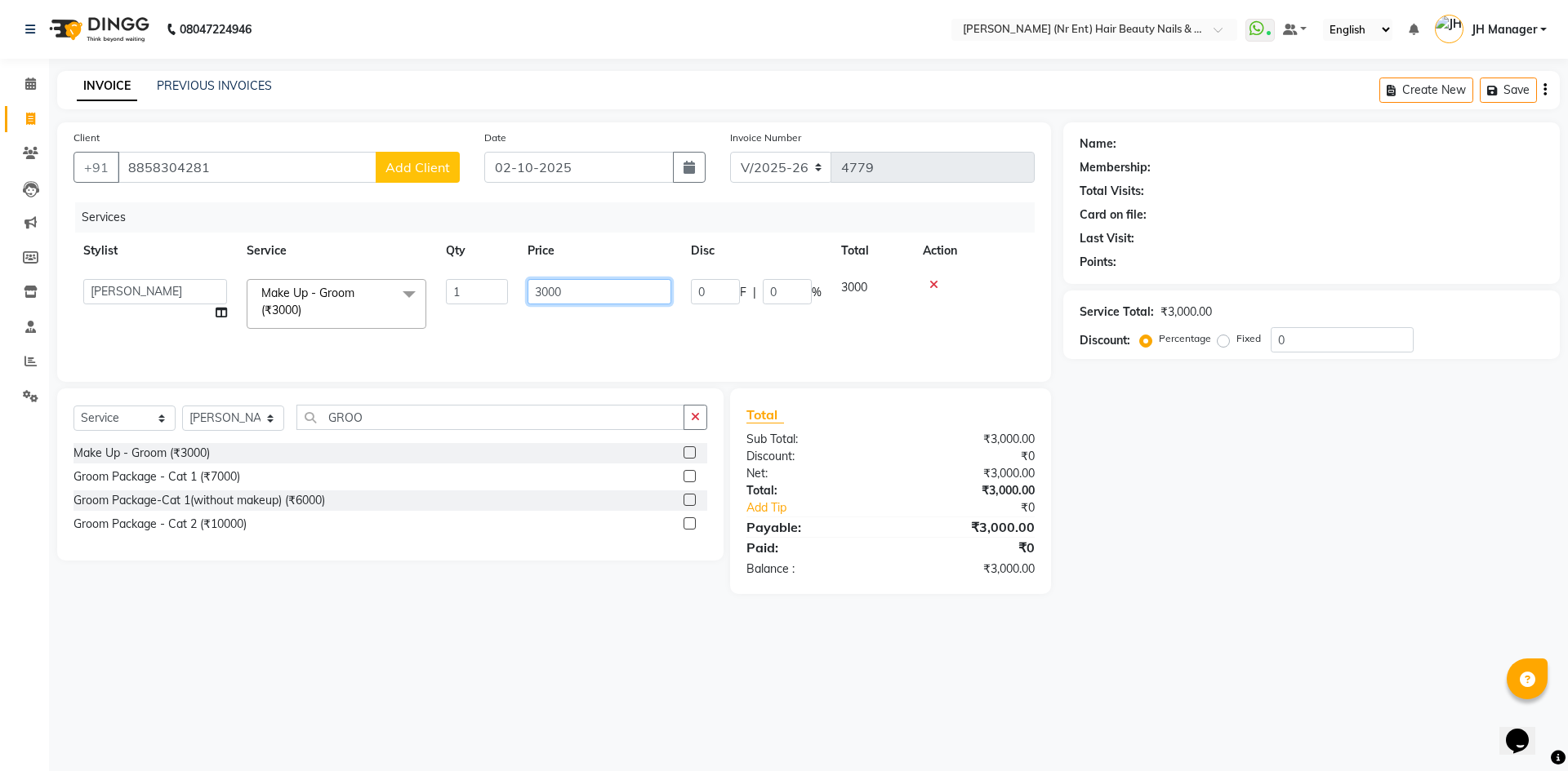
click at [546, 293] on input "3000" at bounding box center [600, 291] width 143 height 25
type input "2500"
click at [449, 194] on div "Client +91 8858304281 Add Client" at bounding box center [267, 162] width 411 height 67
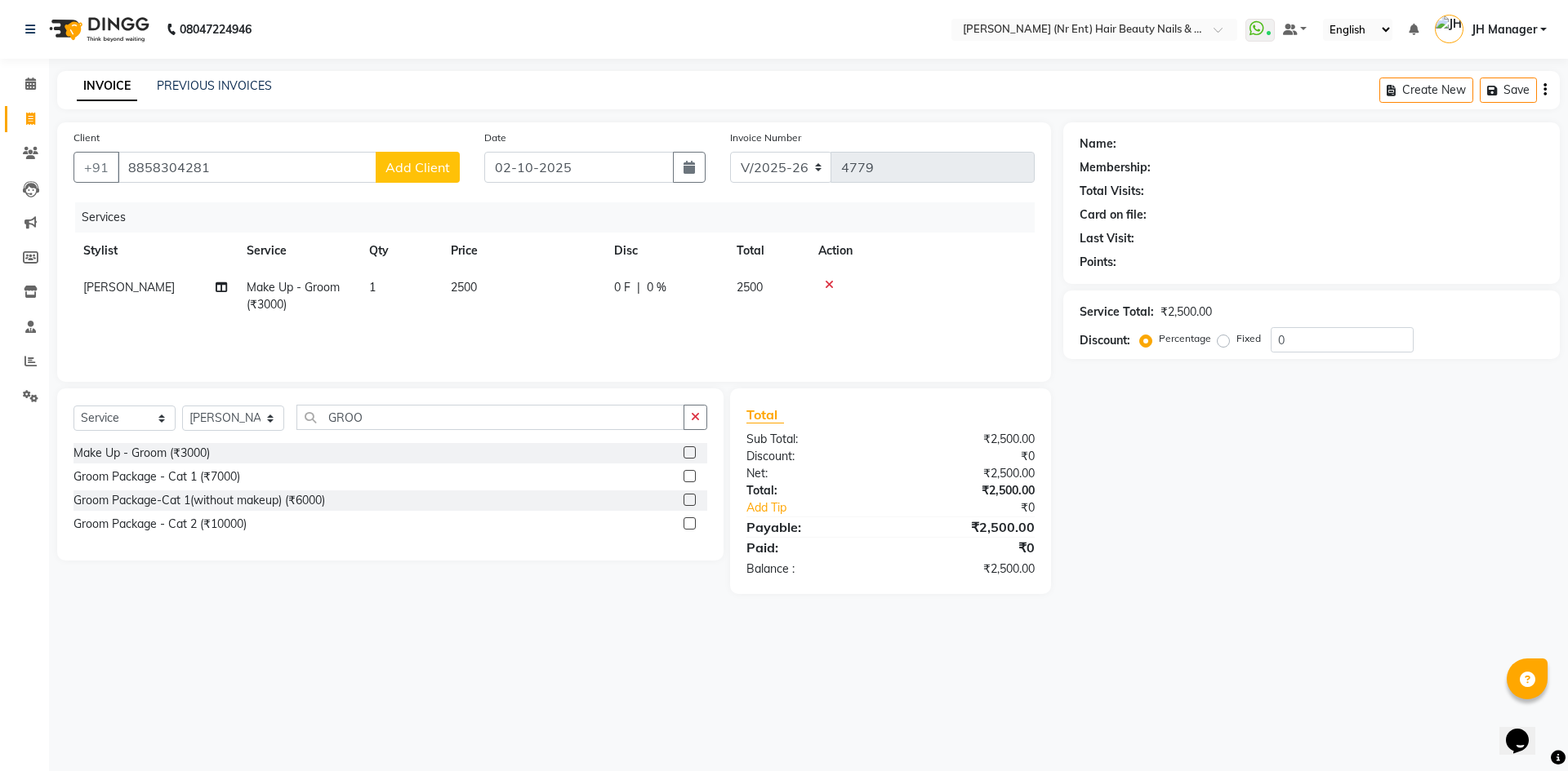
click at [444, 176] on button "Add Client" at bounding box center [417, 167] width 84 height 31
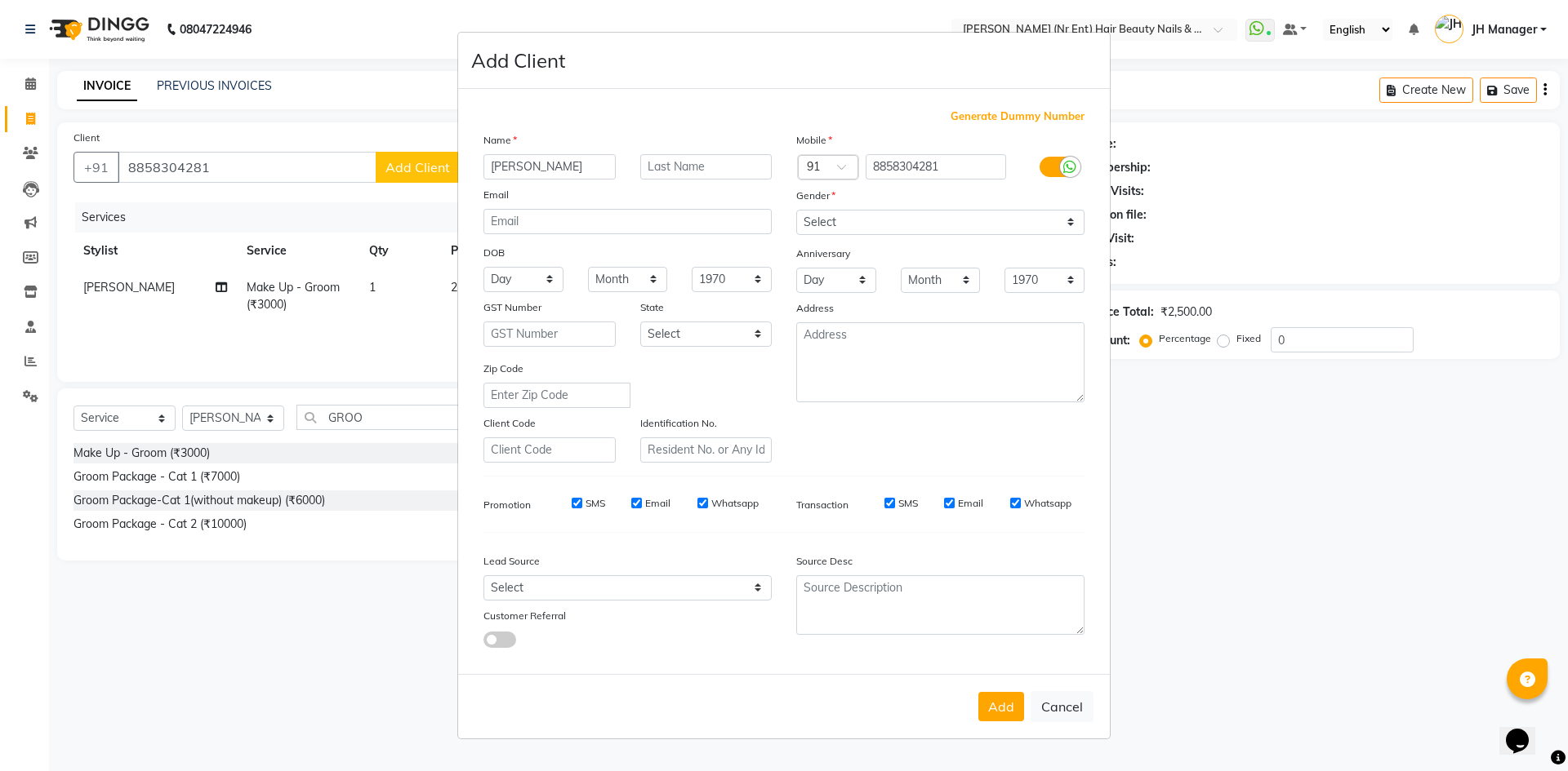
click at [527, 164] on input "SHUBHM" at bounding box center [549, 167] width 132 height 25
click at [531, 165] on input "SHUBHM" at bounding box center [549, 167] width 132 height 25
type input "SHUBHAM"
click at [728, 169] on input "text" at bounding box center [706, 167] width 132 height 25
type input "SINGH"
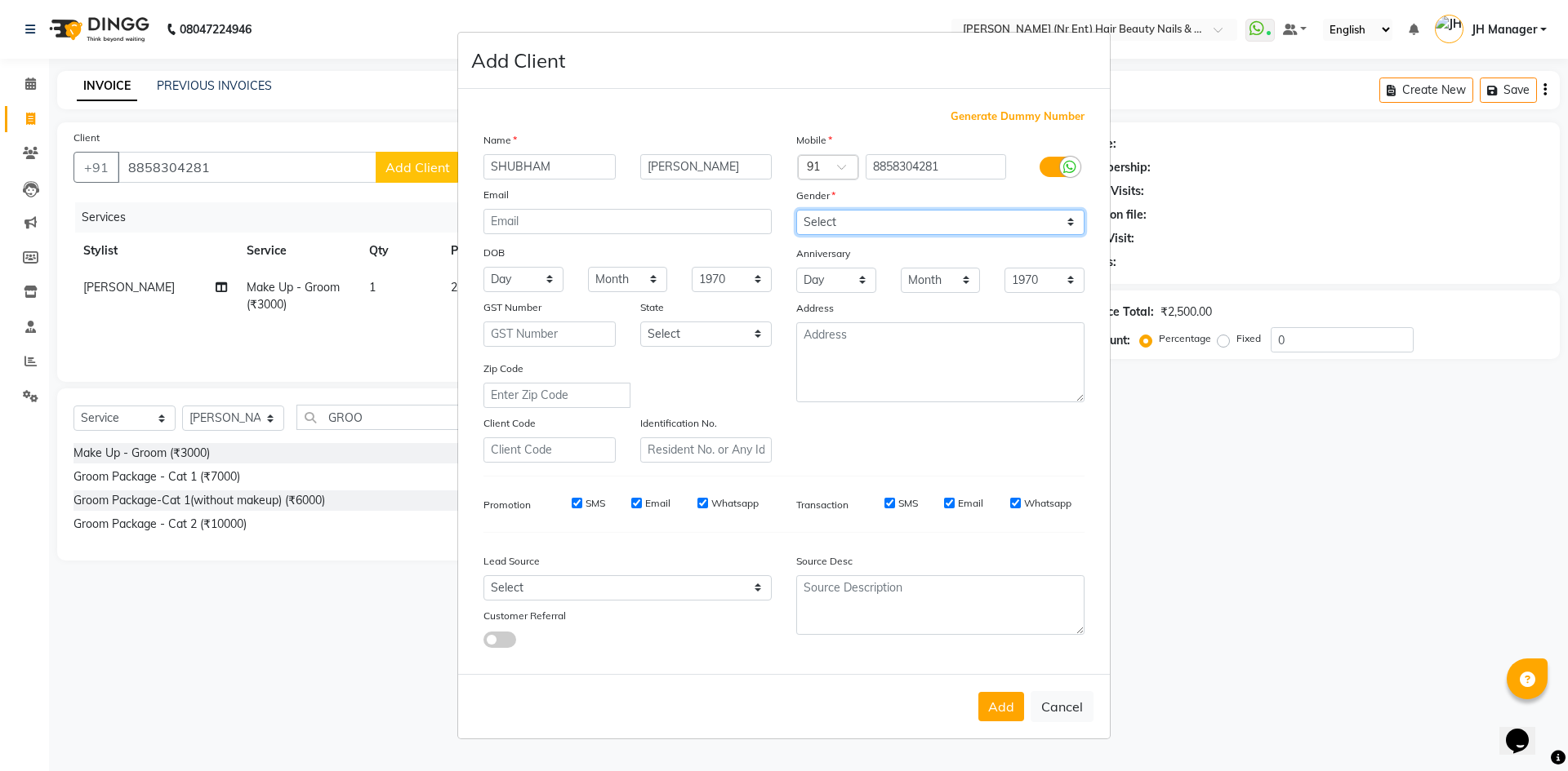
click at [869, 220] on select "Select Male Female Other Prefer Not To Say" at bounding box center [941, 222] width 289 height 25
select select "male"
click at [797, 210] on select "Select Male Female Other Prefer Not To Say" at bounding box center [941, 222] width 289 height 25
click at [1007, 711] on button "Add" at bounding box center [1001, 707] width 46 height 29
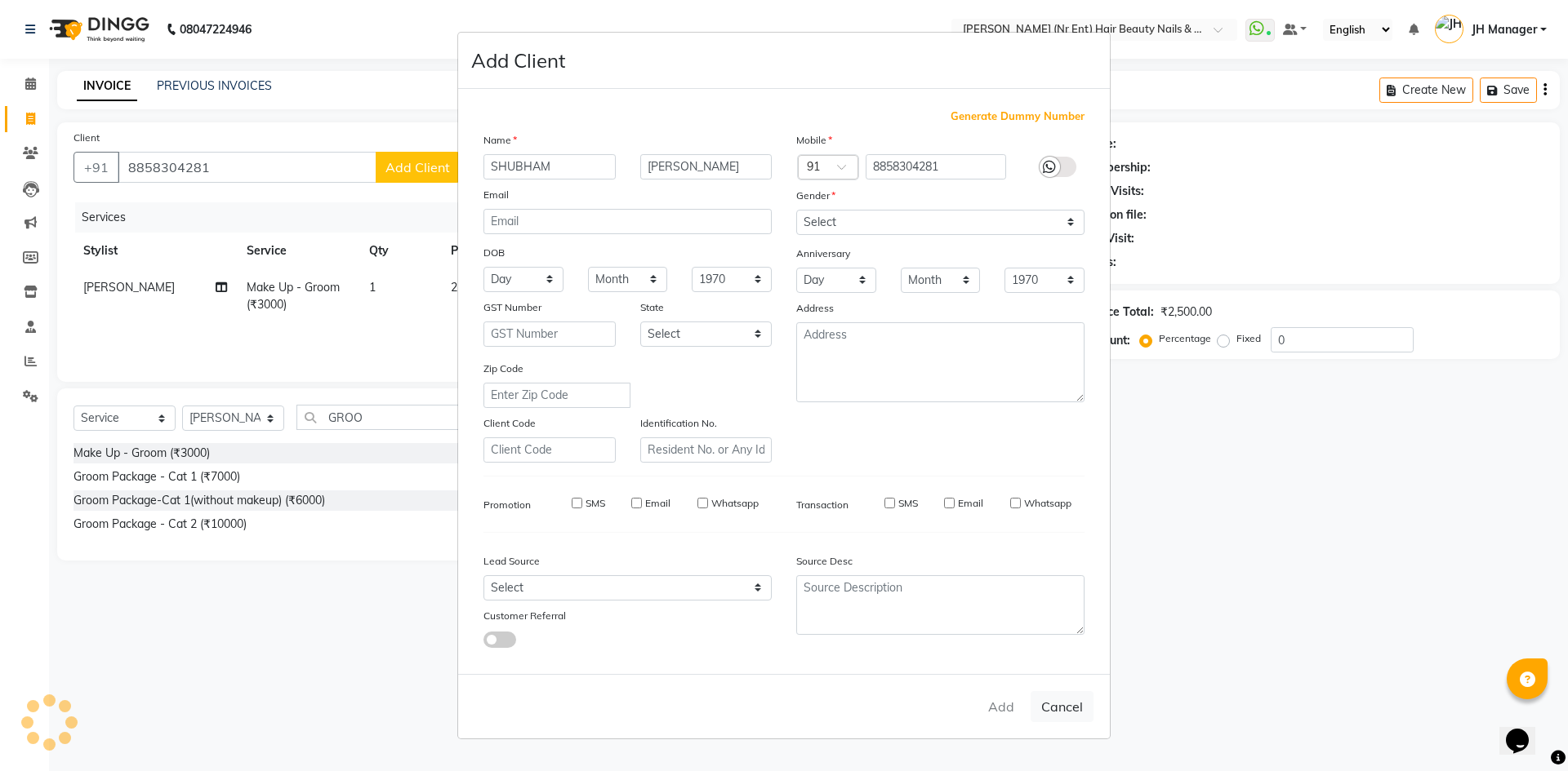
select select
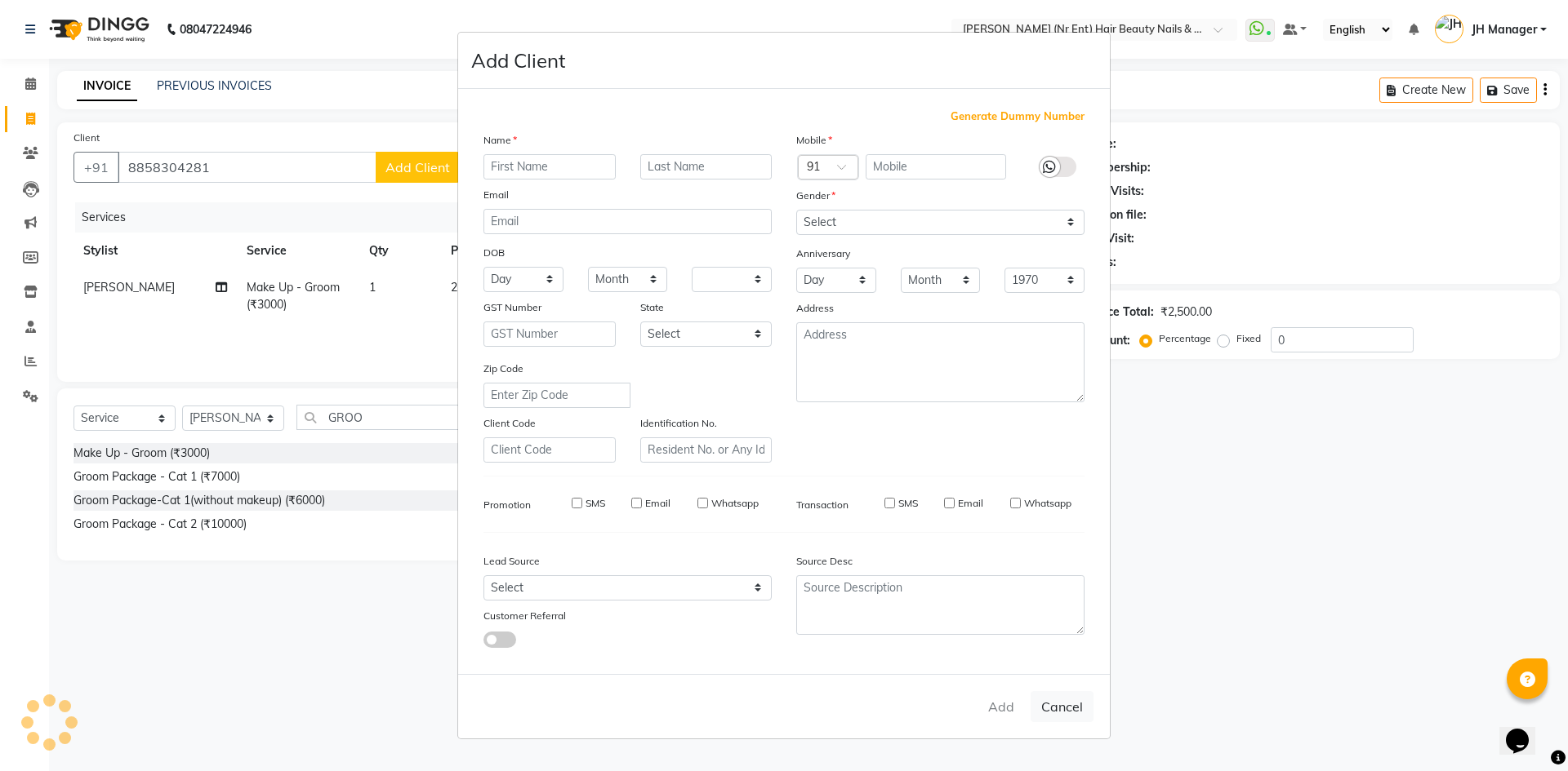
select select
checkbox input "false"
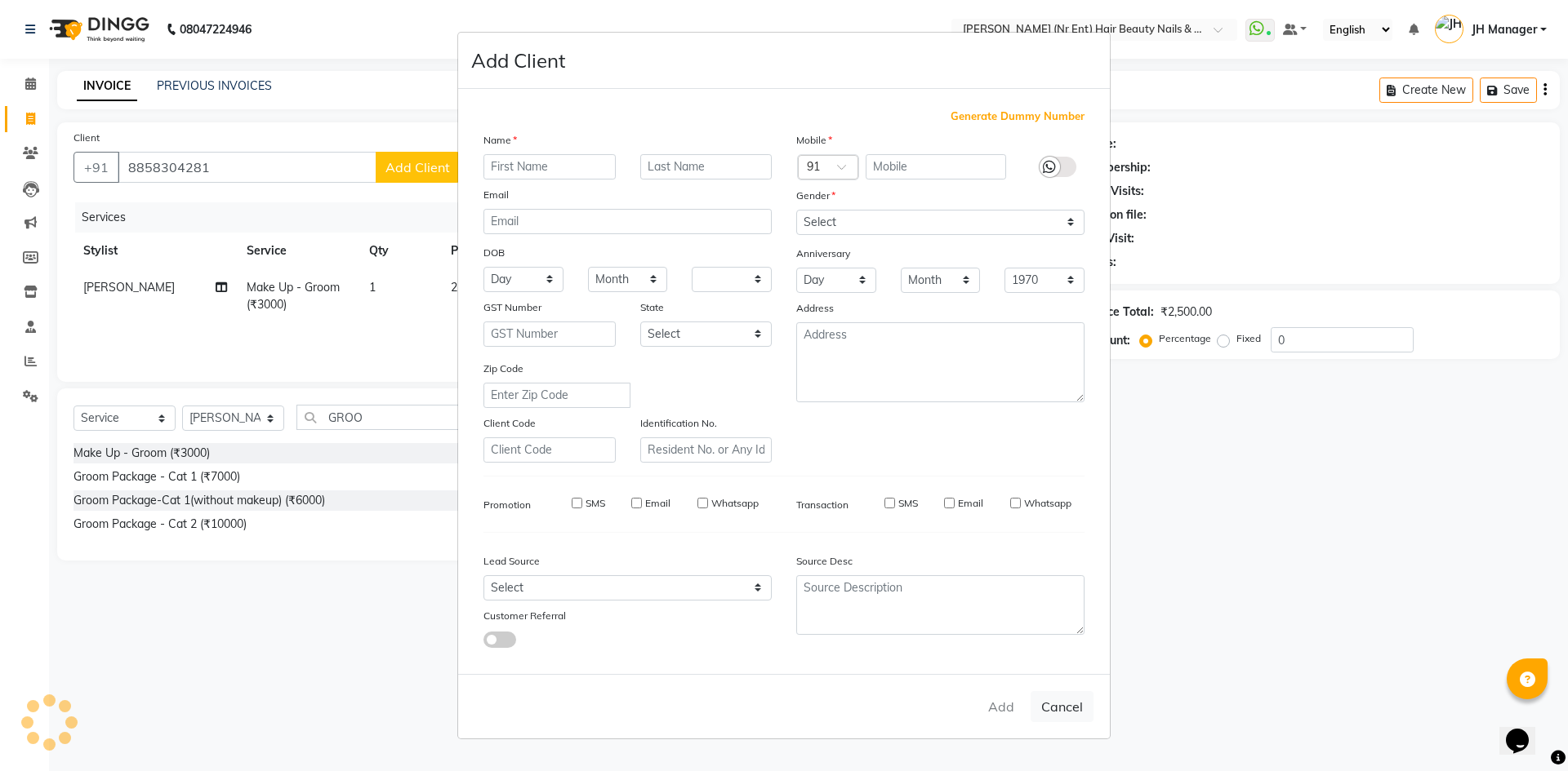
checkbox input "false"
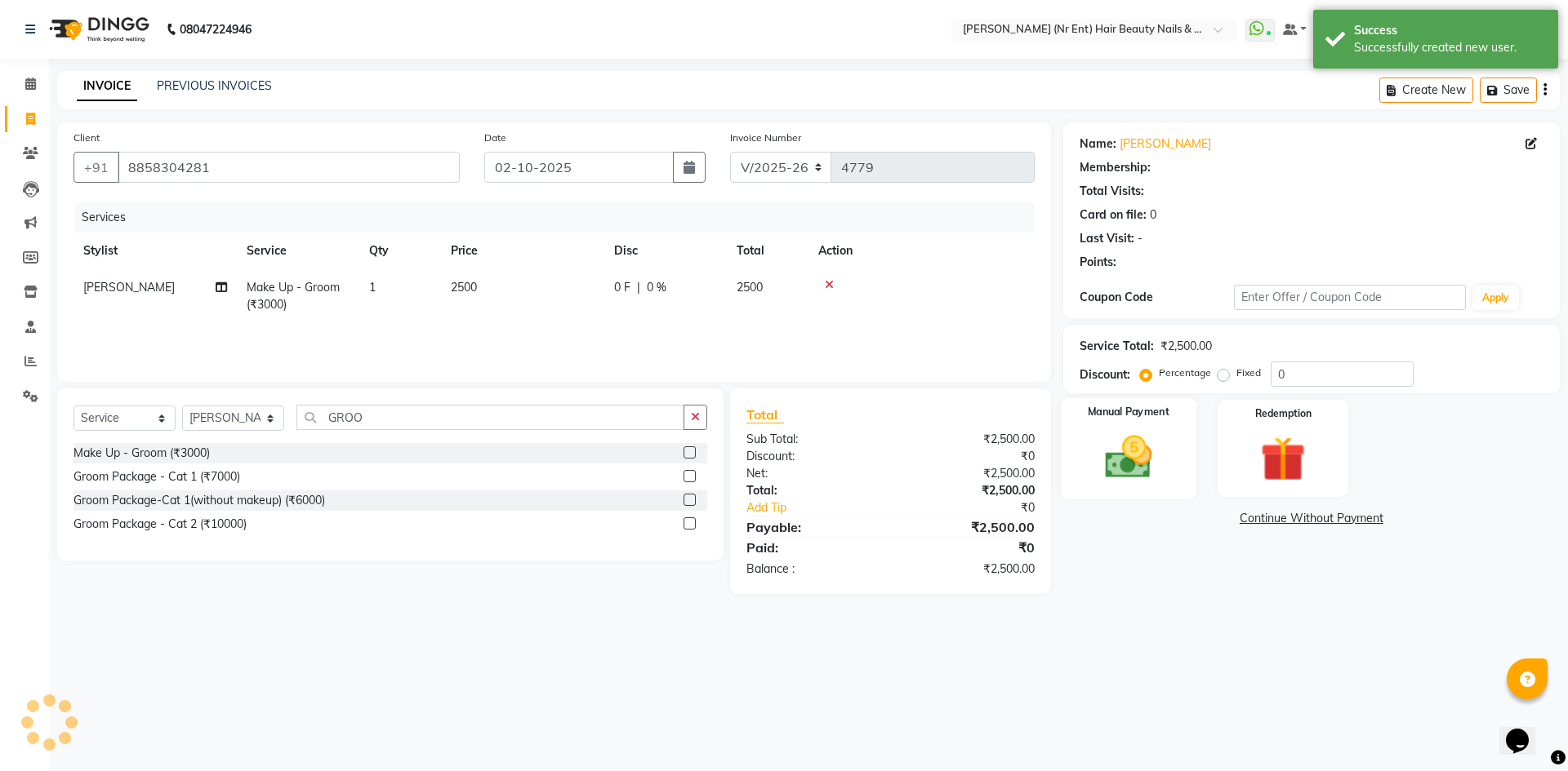
click at [1155, 420] on label "Manual Payment" at bounding box center [1128, 413] width 82 height 16
select select "1: Object"
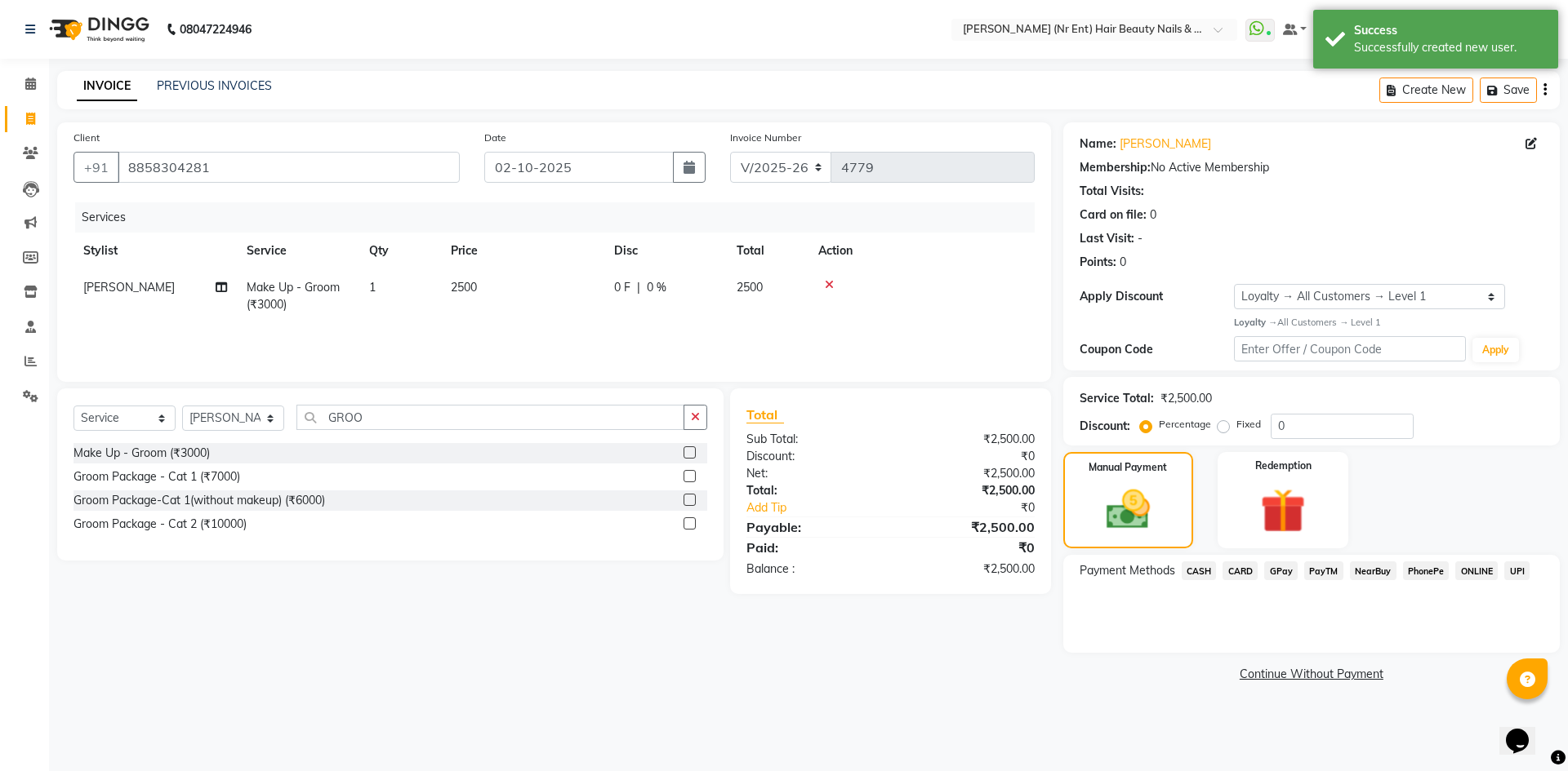
click at [1273, 566] on span "GPay" at bounding box center [1281, 571] width 34 height 19
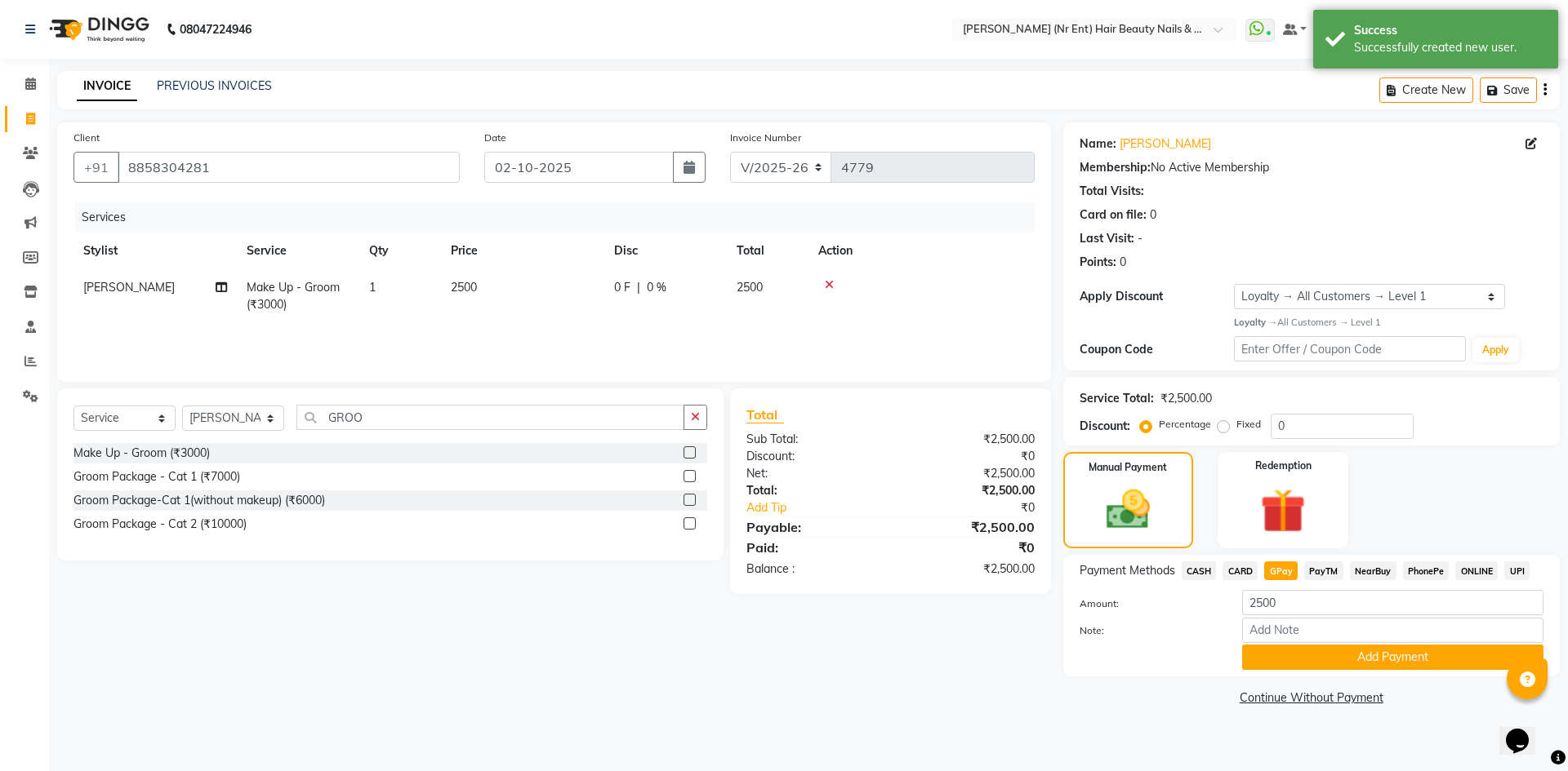
click at [1343, 654] on button "Add Payment" at bounding box center [1393, 657] width 302 height 25
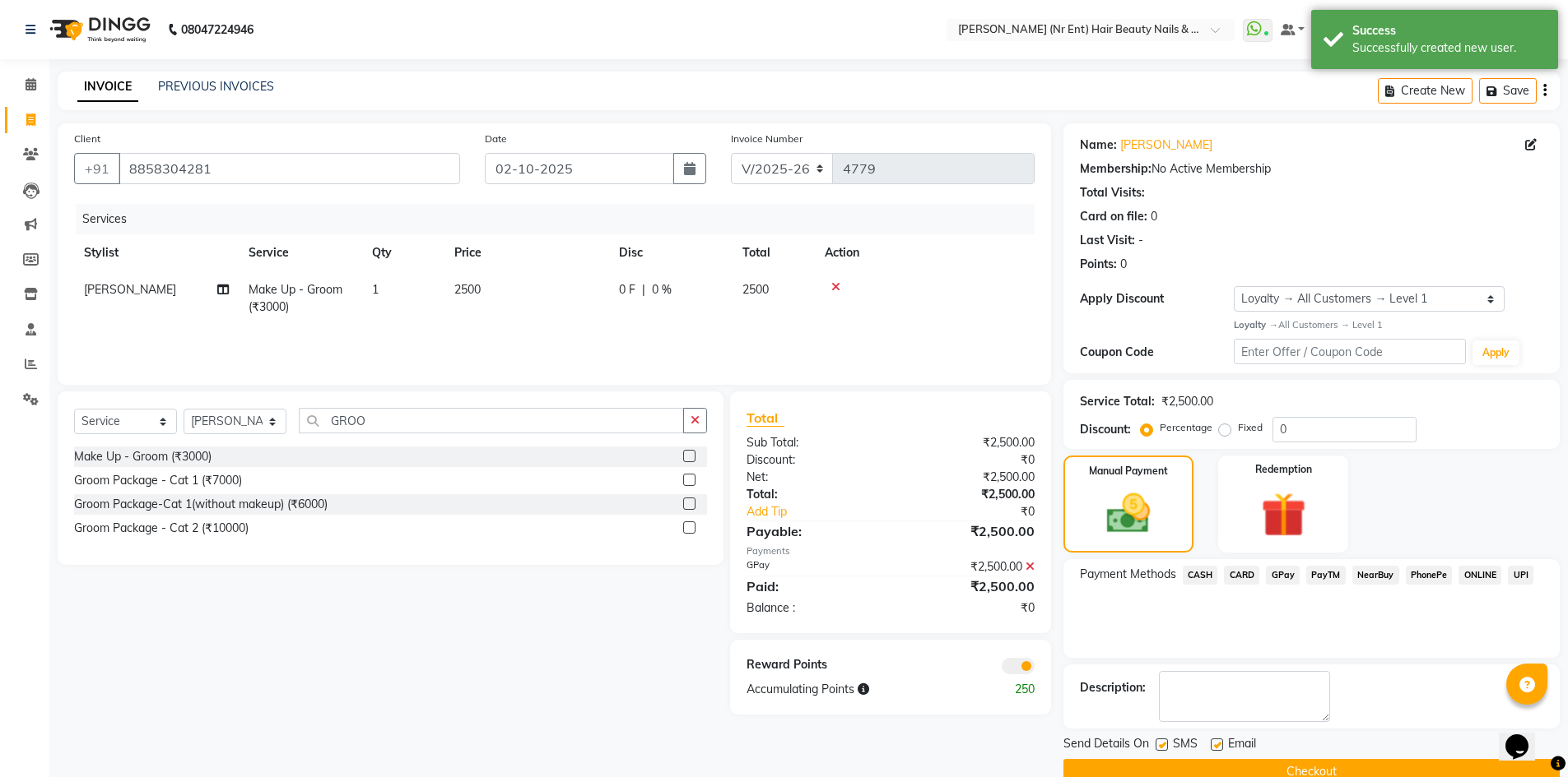
click at [1354, 761] on button "Checkout" at bounding box center [1311, 772] width 496 height 25
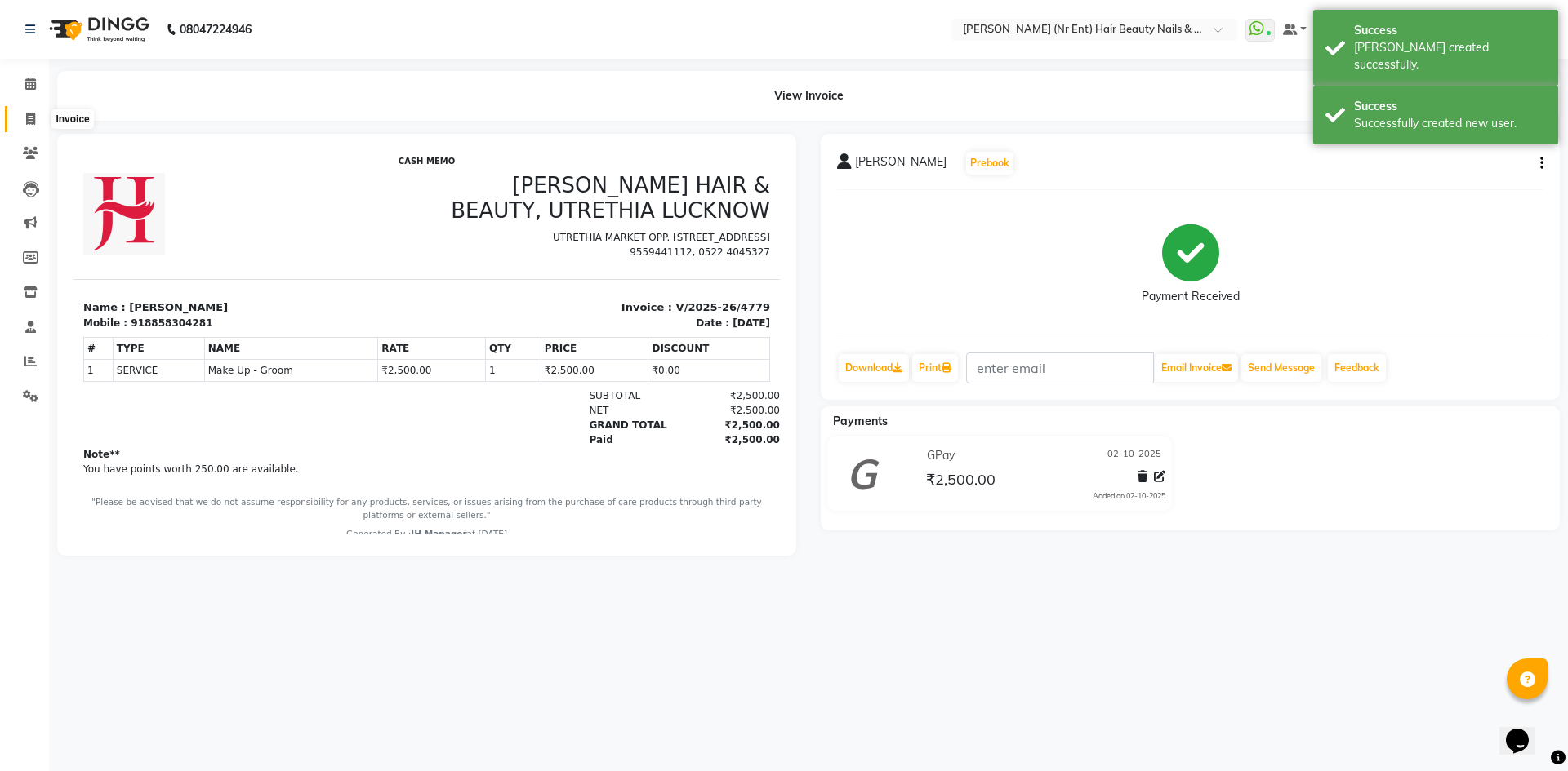
drag, startPoint x: 35, startPoint y: 118, endPoint x: 80, endPoint y: 120, distance: 45.0
click at [35, 118] on icon at bounding box center [30, 118] width 9 height 12
select select "service"
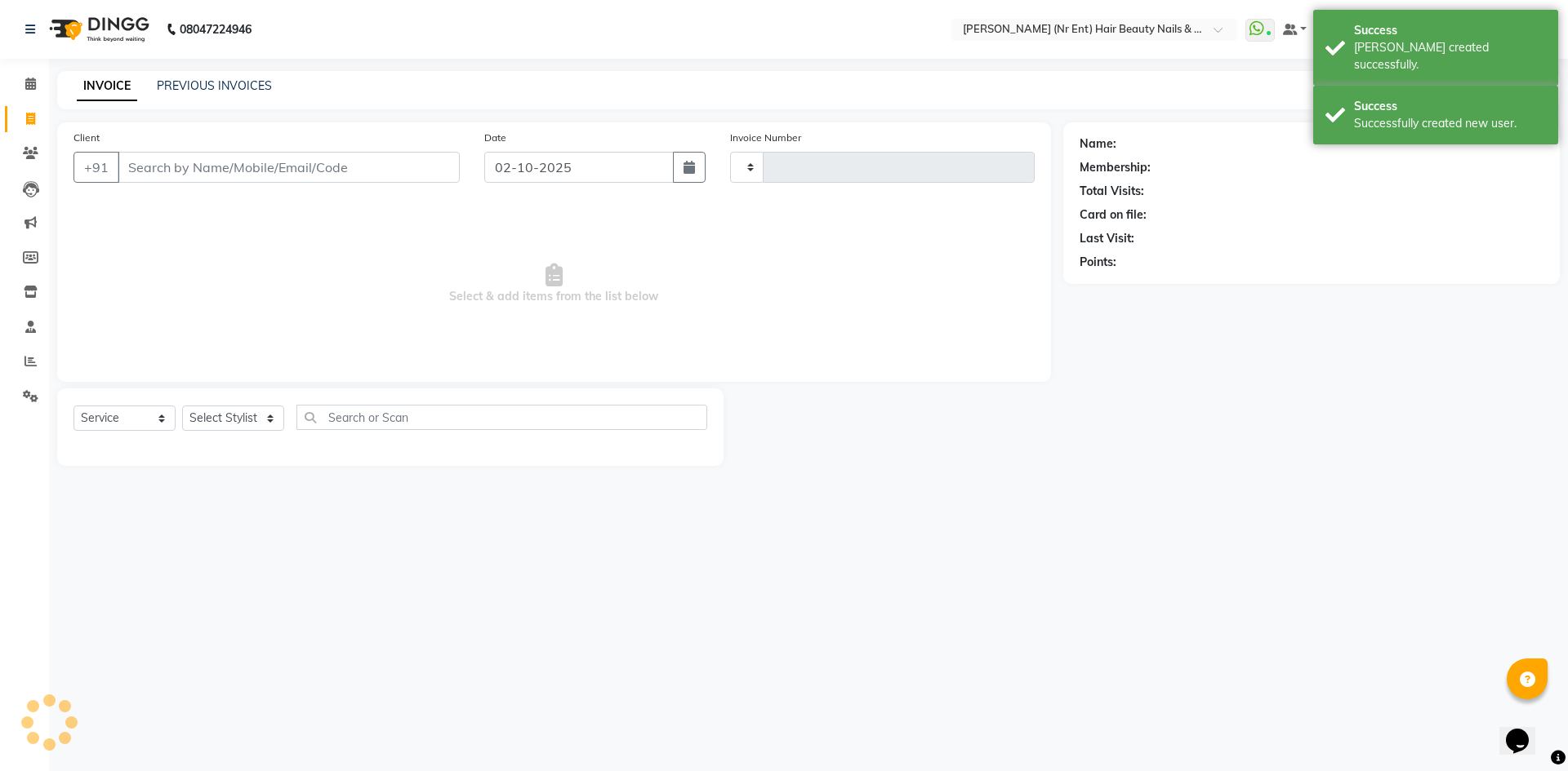
type input "4780"
select select "640"
click at [219, 92] on link "PREVIOUS INVOICES" at bounding box center [214, 85] width 115 height 15
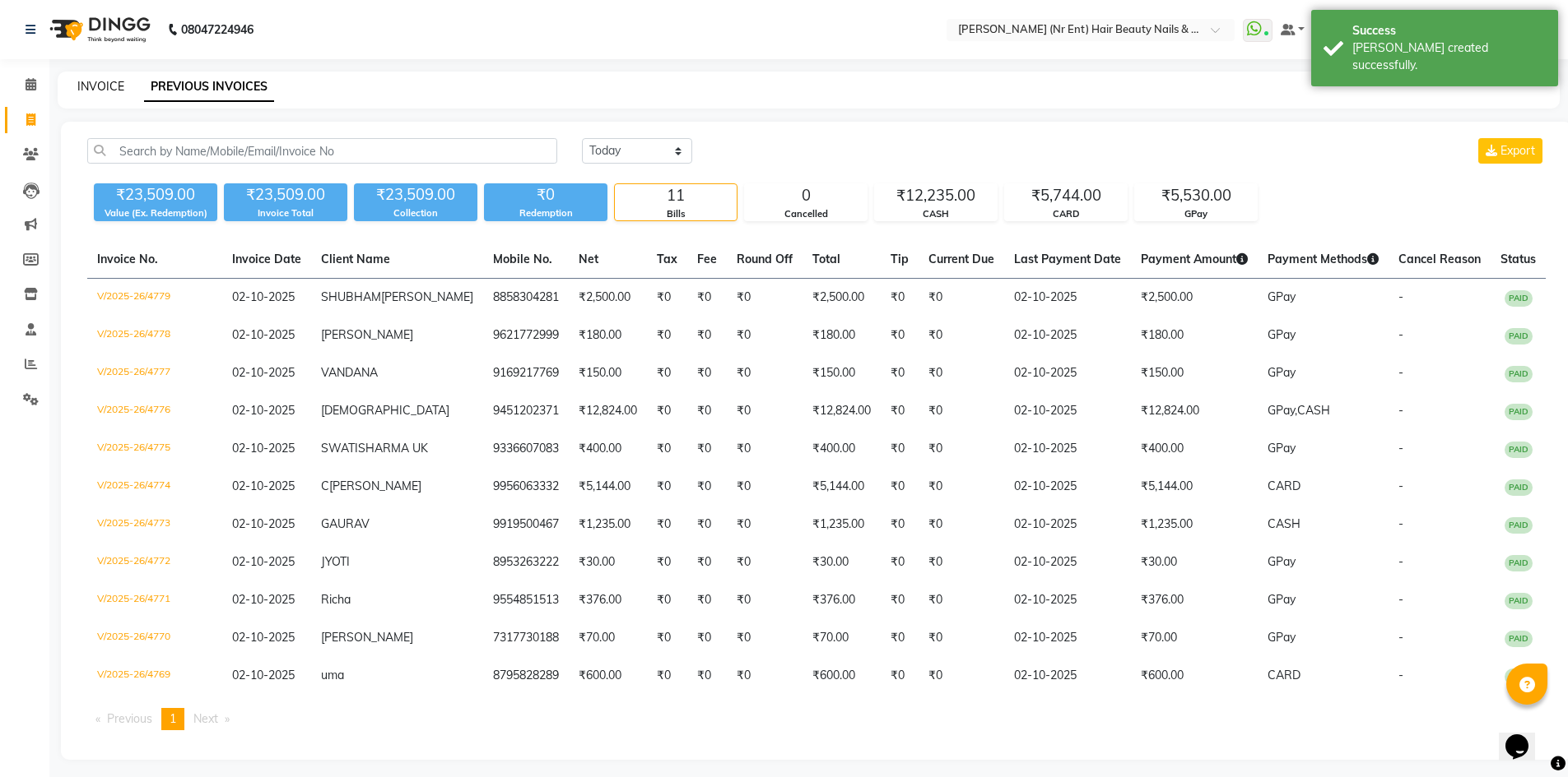
click at [80, 84] on link "INVOICE" at bounding box center [101, 86] width 47 height 15
select select "service"
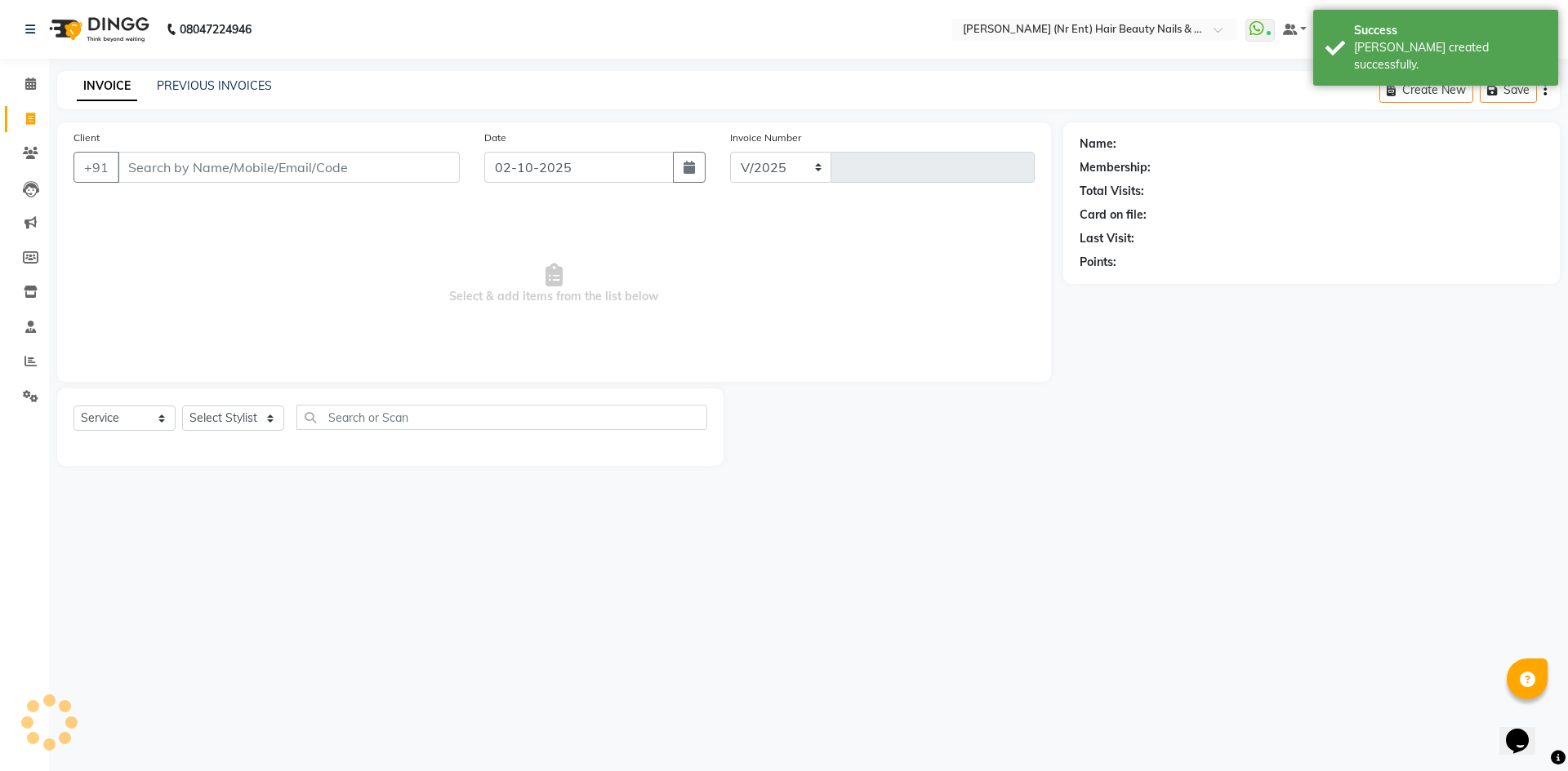
select select "640"
type input "4780"
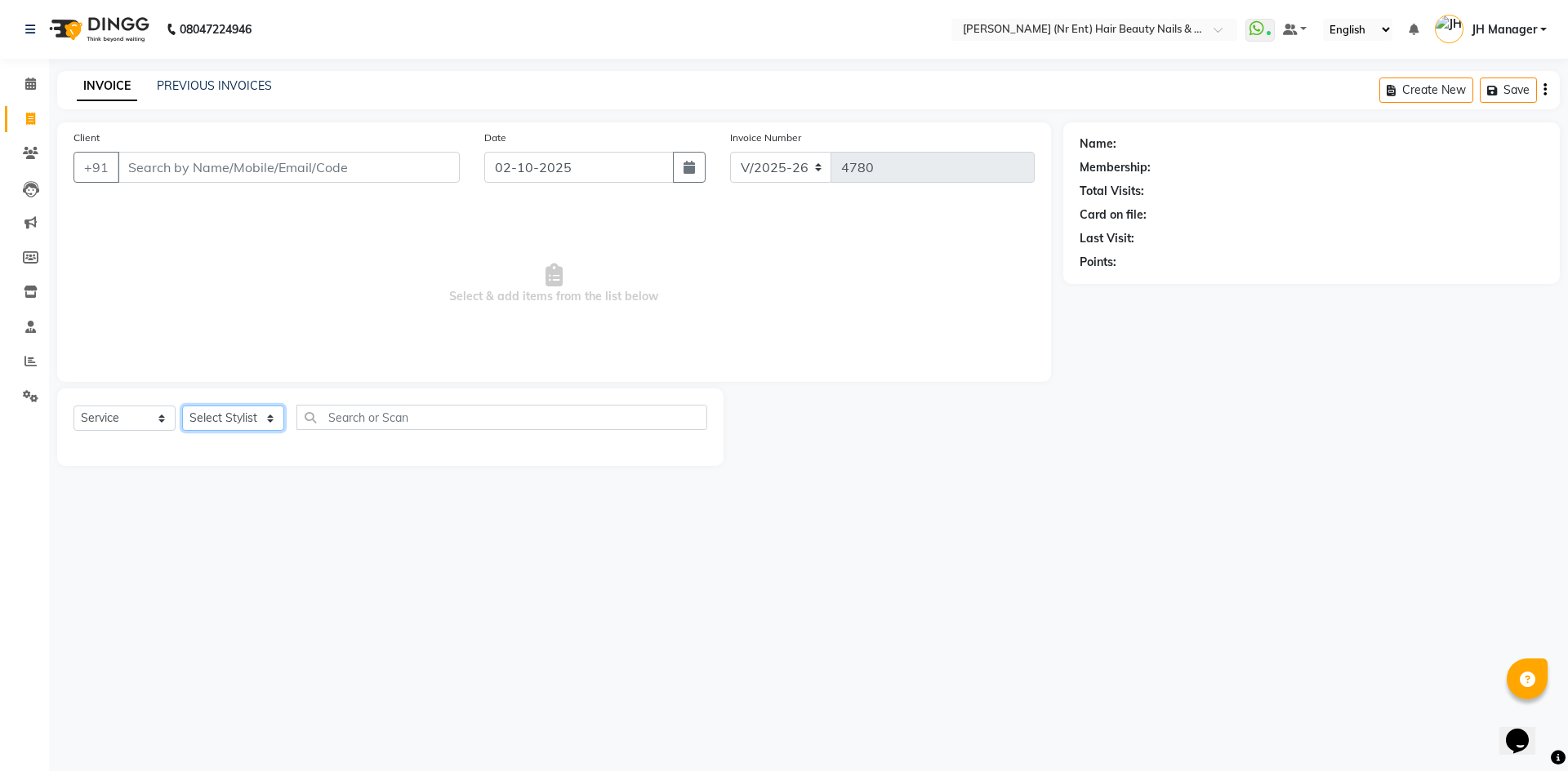
drag, startPoint x: 257, startPoint y: 427, endPoint x: 273, endPoint y: 409, distance: 24.1
click at [257, 426] on select "Select Stylist ADNAN ADVANCE ANJALI ANNU B-WAX JH Manager MEMBERSHIP MOHD. MOHI…" at bounding box center [233, 418] width 102 height 25
select select "92487"
click at [182, 406] on select "Select Stylist ADNAN ADVANCE ANJALI ANNU B-WAX JH Manager MEMBERSHIP MOHD. MOHI…" at bounding box center [233, 418] width 102 height 25
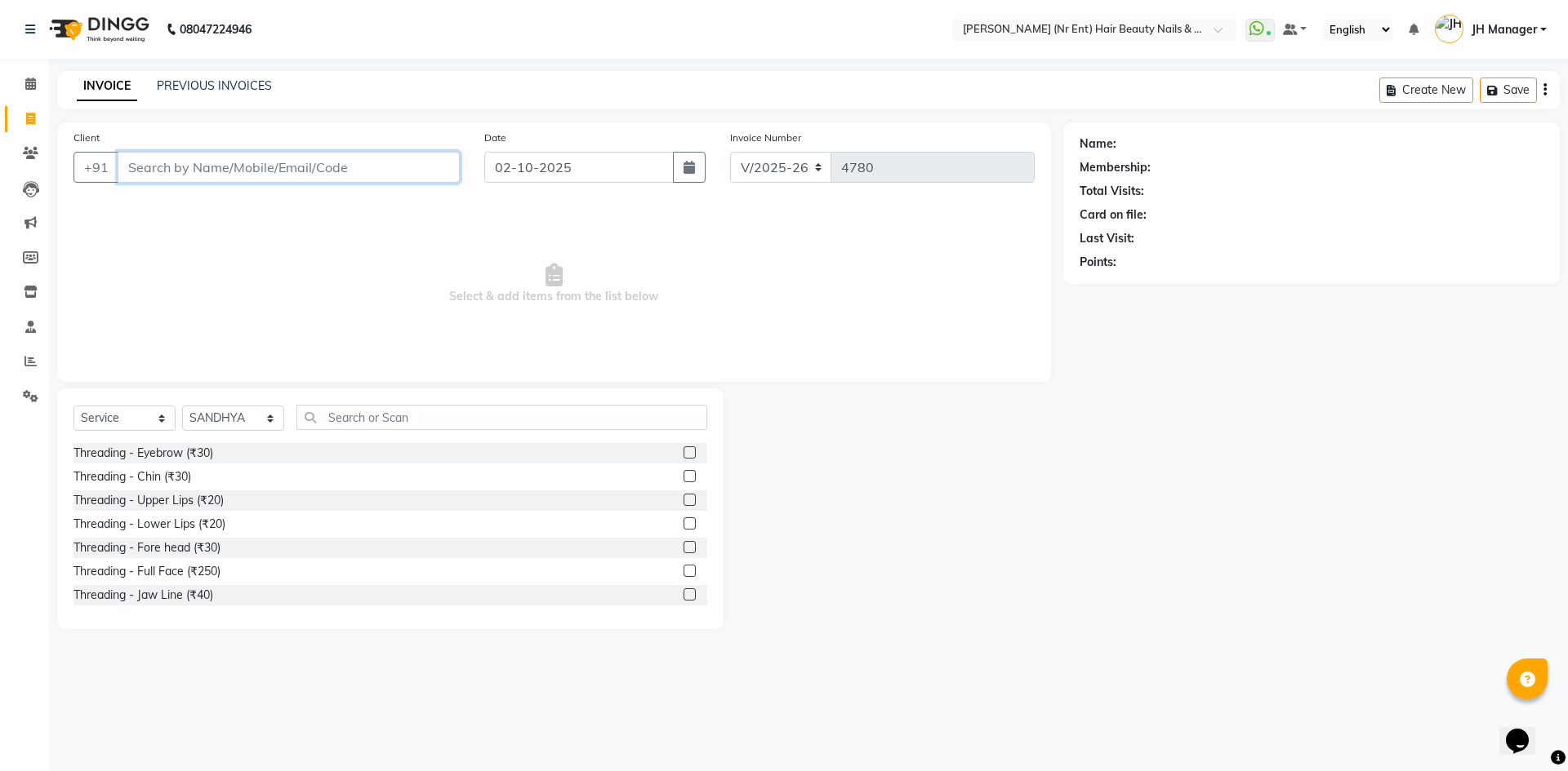
drag, startPoint x: 269, startPoint y: 156, endPoint x: 276, endPoint y: 159, distance: 7.6
click at [270, 156] on input "Client" at bounding box center [289, 167] width 342 height 31
click at [409, 403] on div "Select Service Product Membership Package Voucher Prepaid Gift Card Select Styl…" at bounding box center [390, 509] width 666 height 241
click at [683, 456] on label at bounding box center [689, 452] width 12 height 12
click at [683, 456] on input "checkbox" at bounding box center [689, 453] width 10 height 10
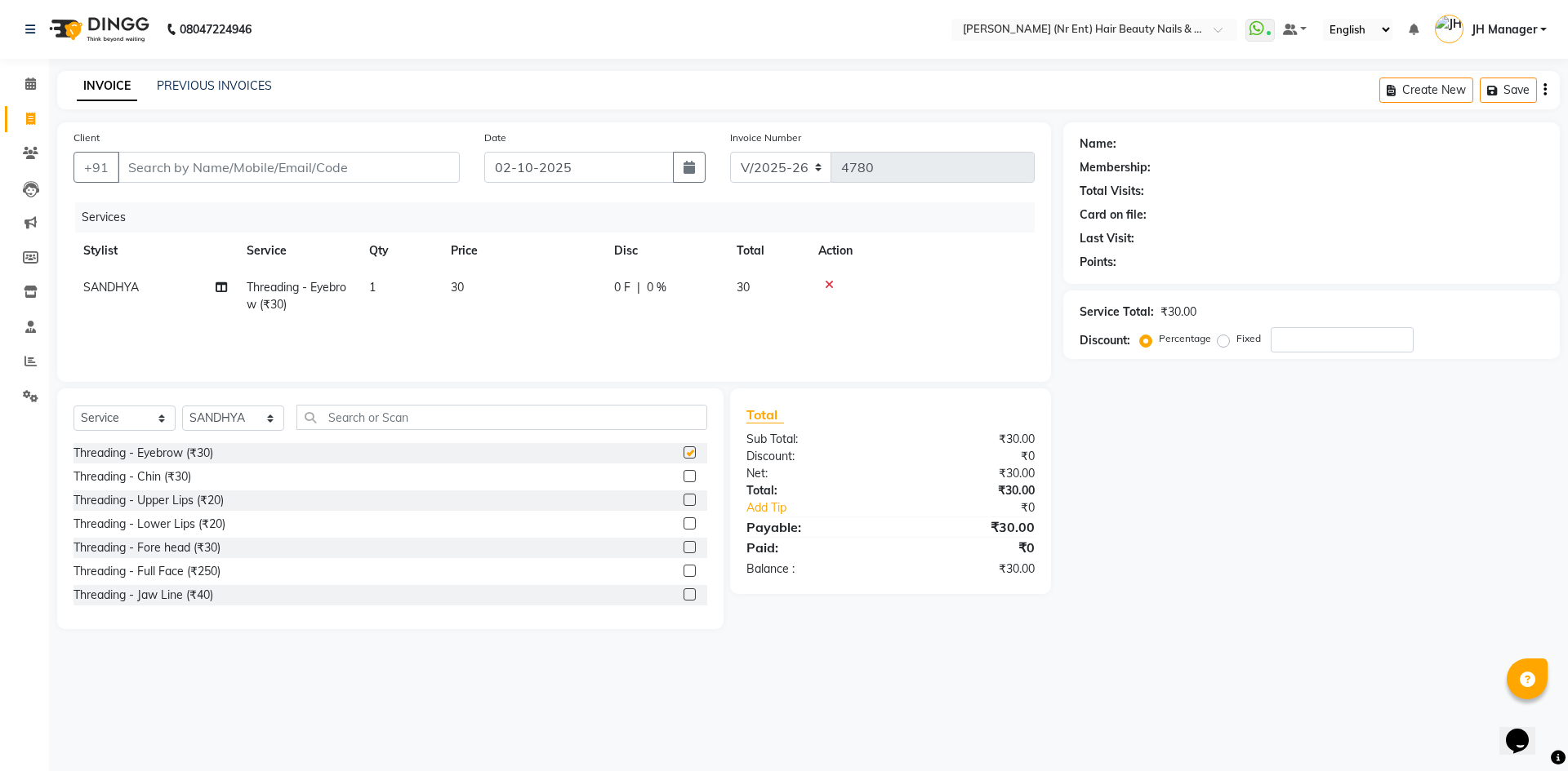
checkbox input "false"
click at [683, 499] on label at bounding box center [689, 500] width 12 height 12
click at [683, 499] on input "checkbox" at bounding box center [689, 501] width 10 height 10
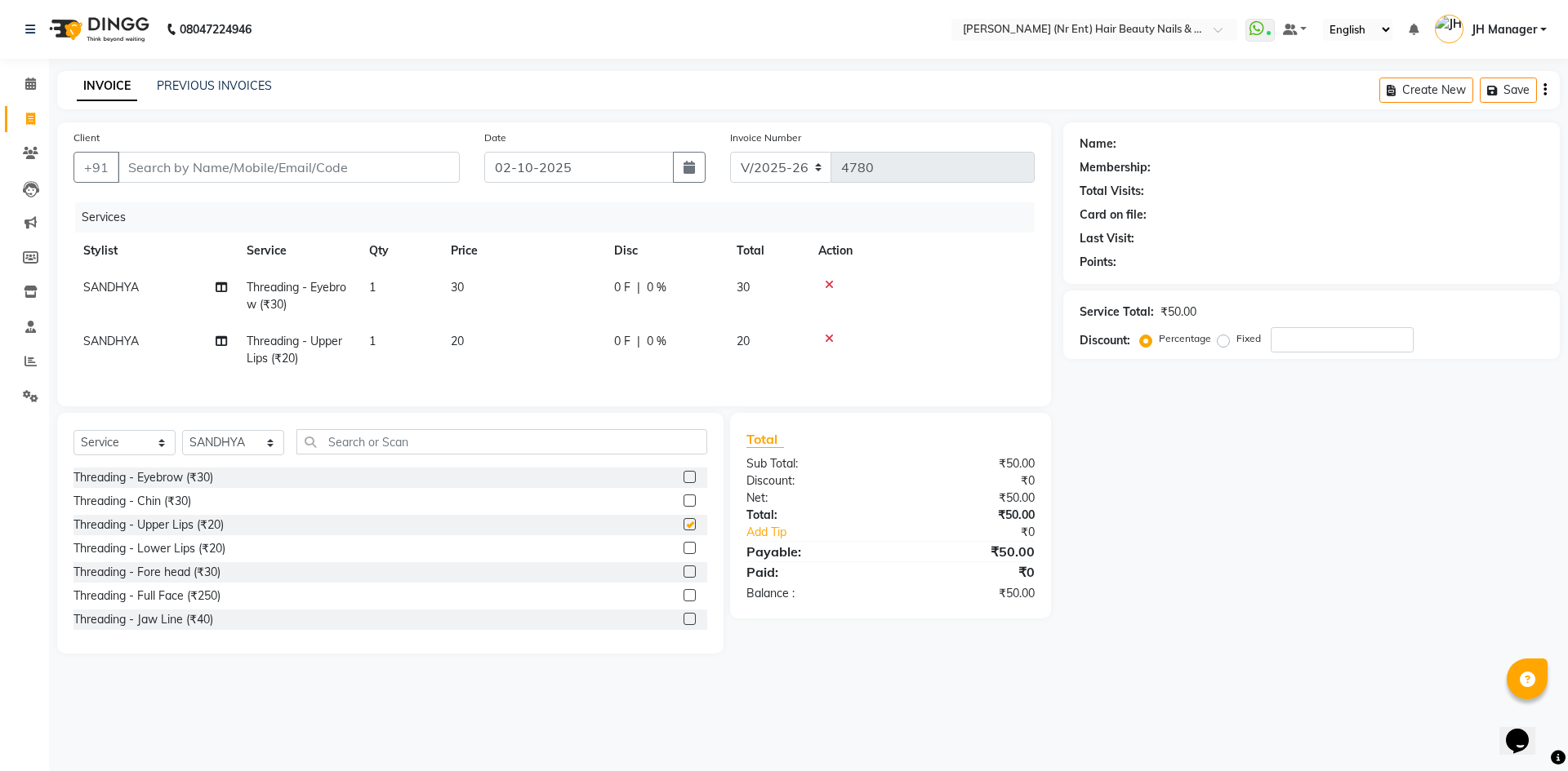
checkbox input "false"
click at [397, 162] on input "Client" at bounding box center [289, 167] width 342 height 31
type input "9"
type input "0"
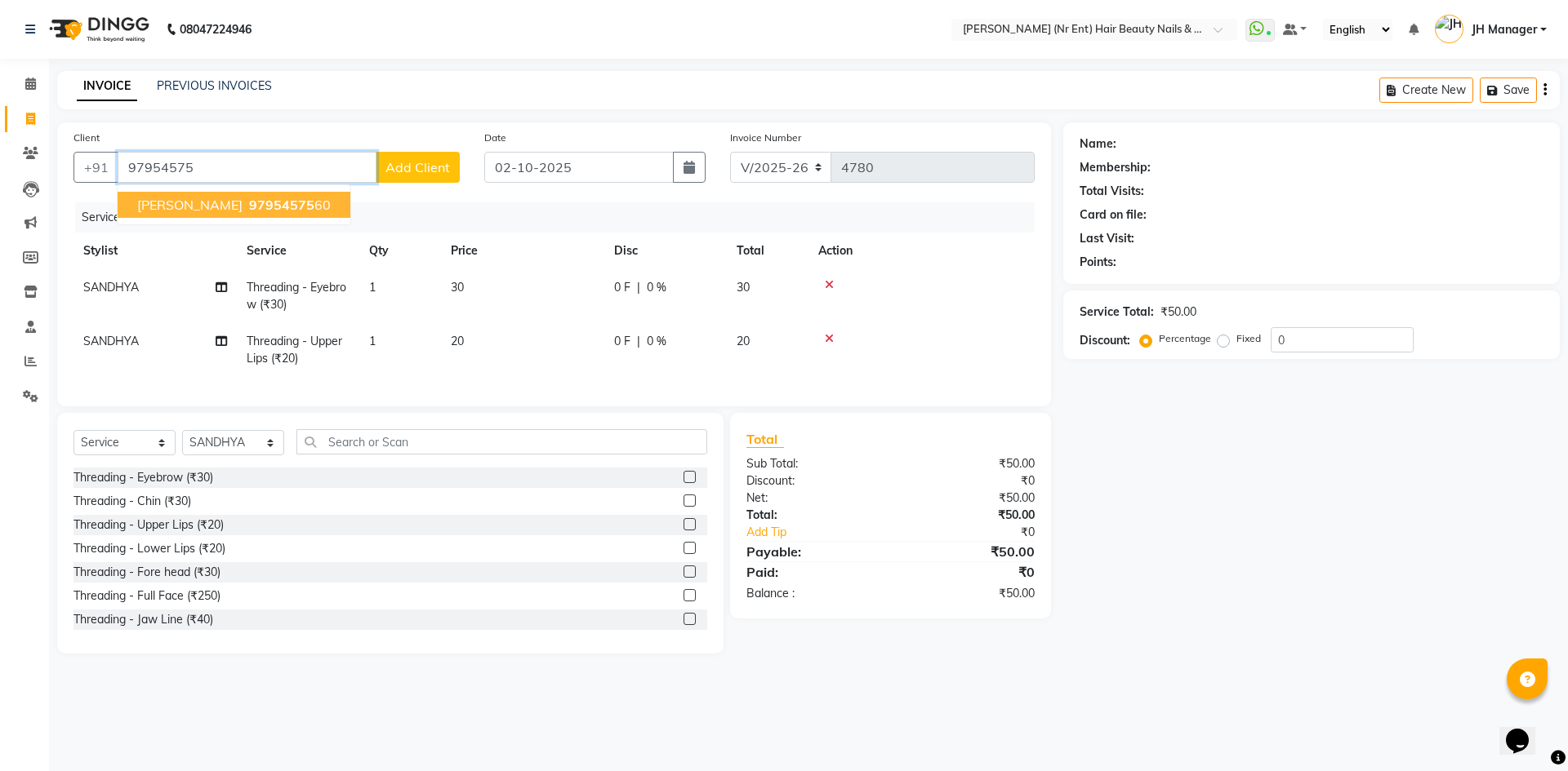
click at [188, 202] on span "GARIMA" at bounding box center [190, 205] width 105 height 16
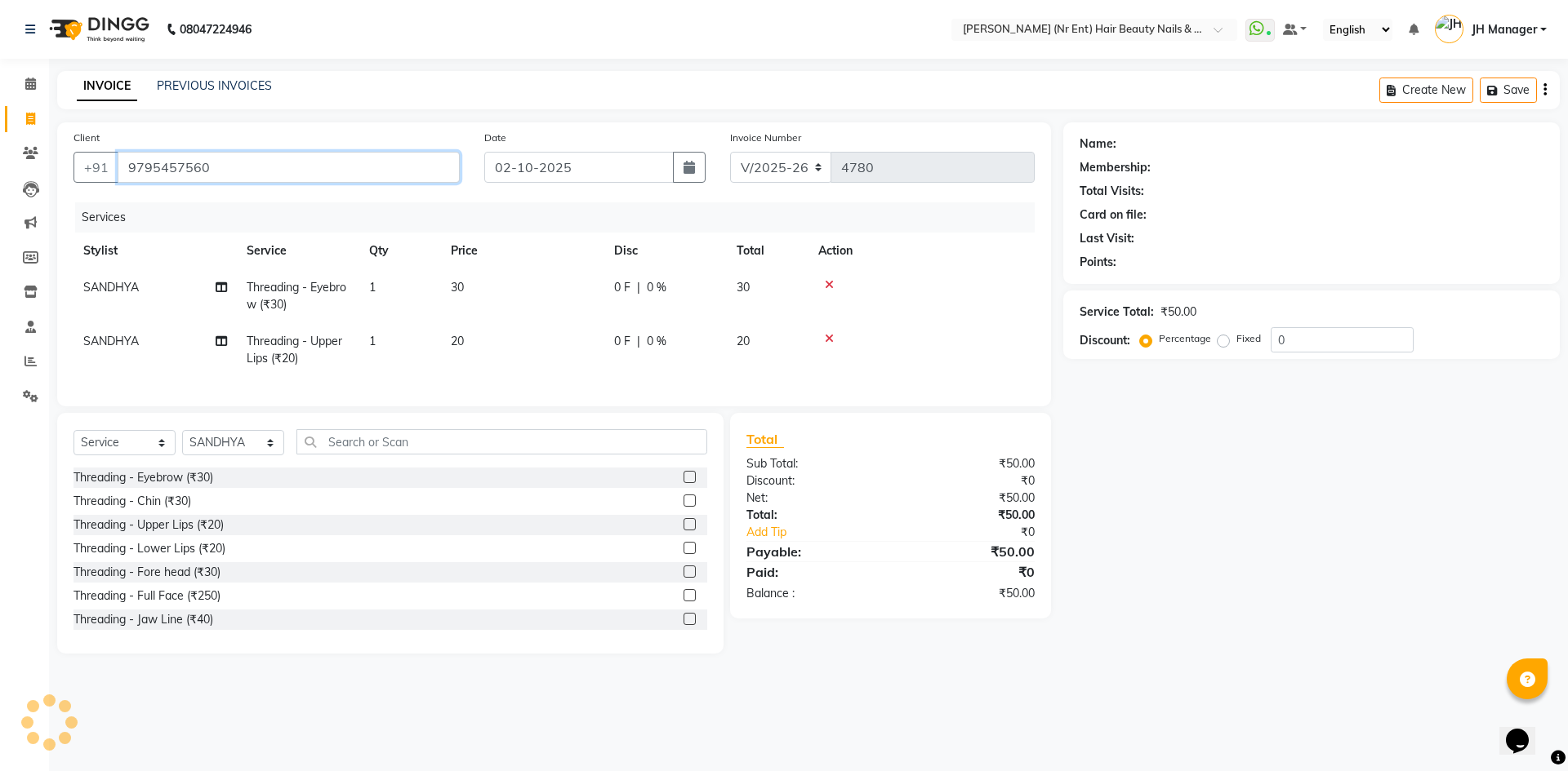
type input "9795457560"
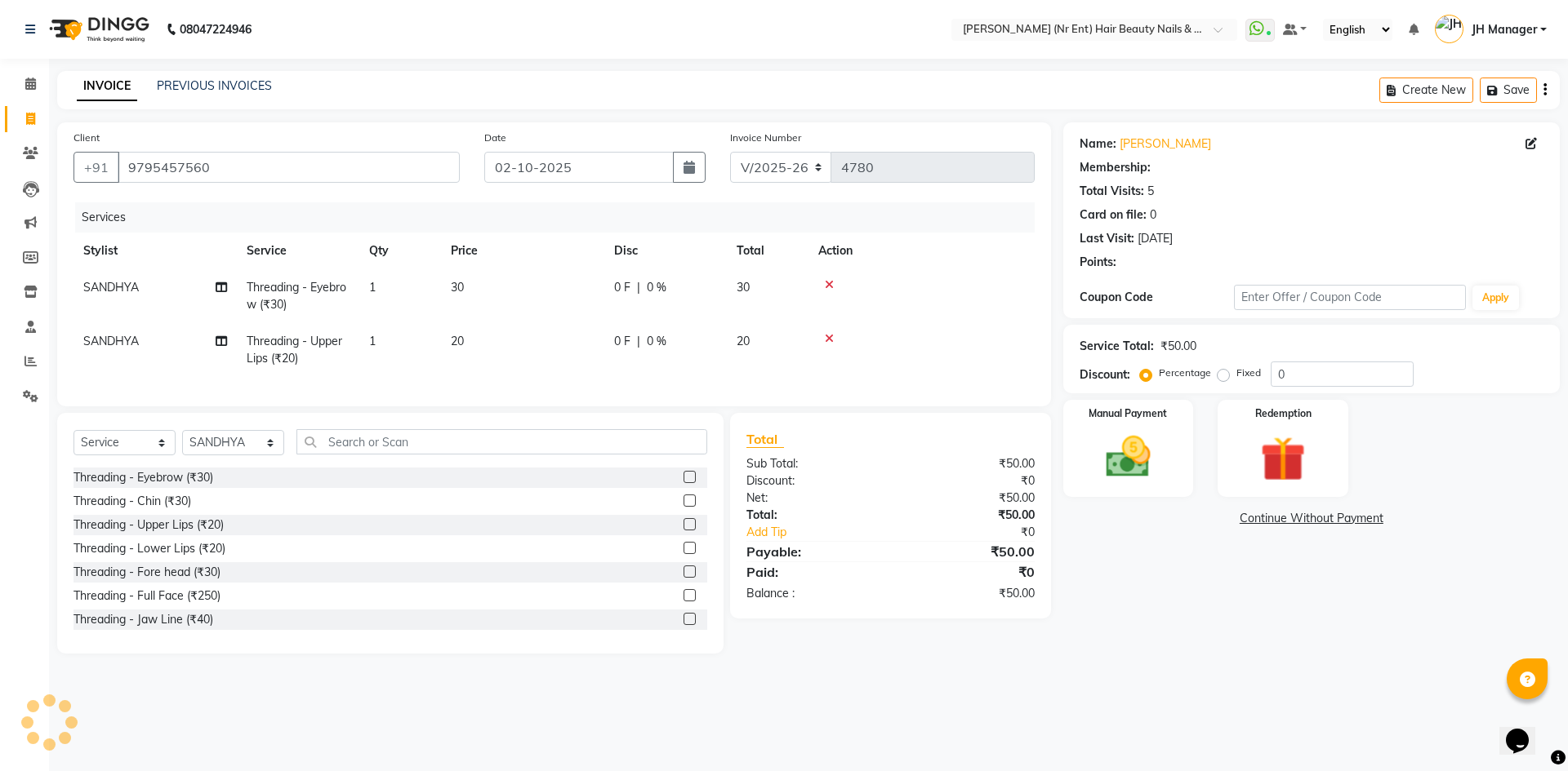
select select "1: Object"
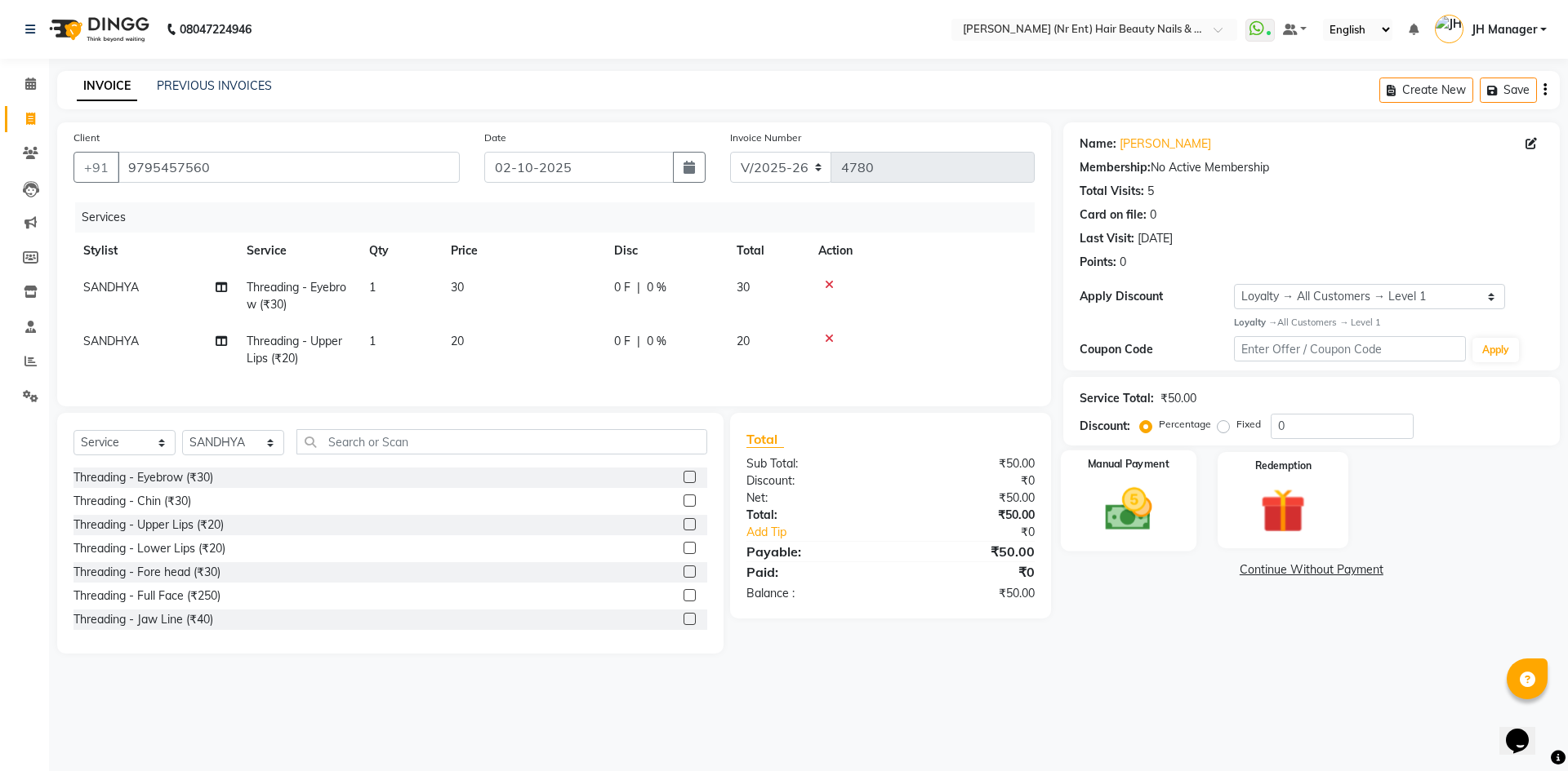
click at [1171, 498] on div "Manual Payment" at bounding box center [1127, 500] width 136 height 100
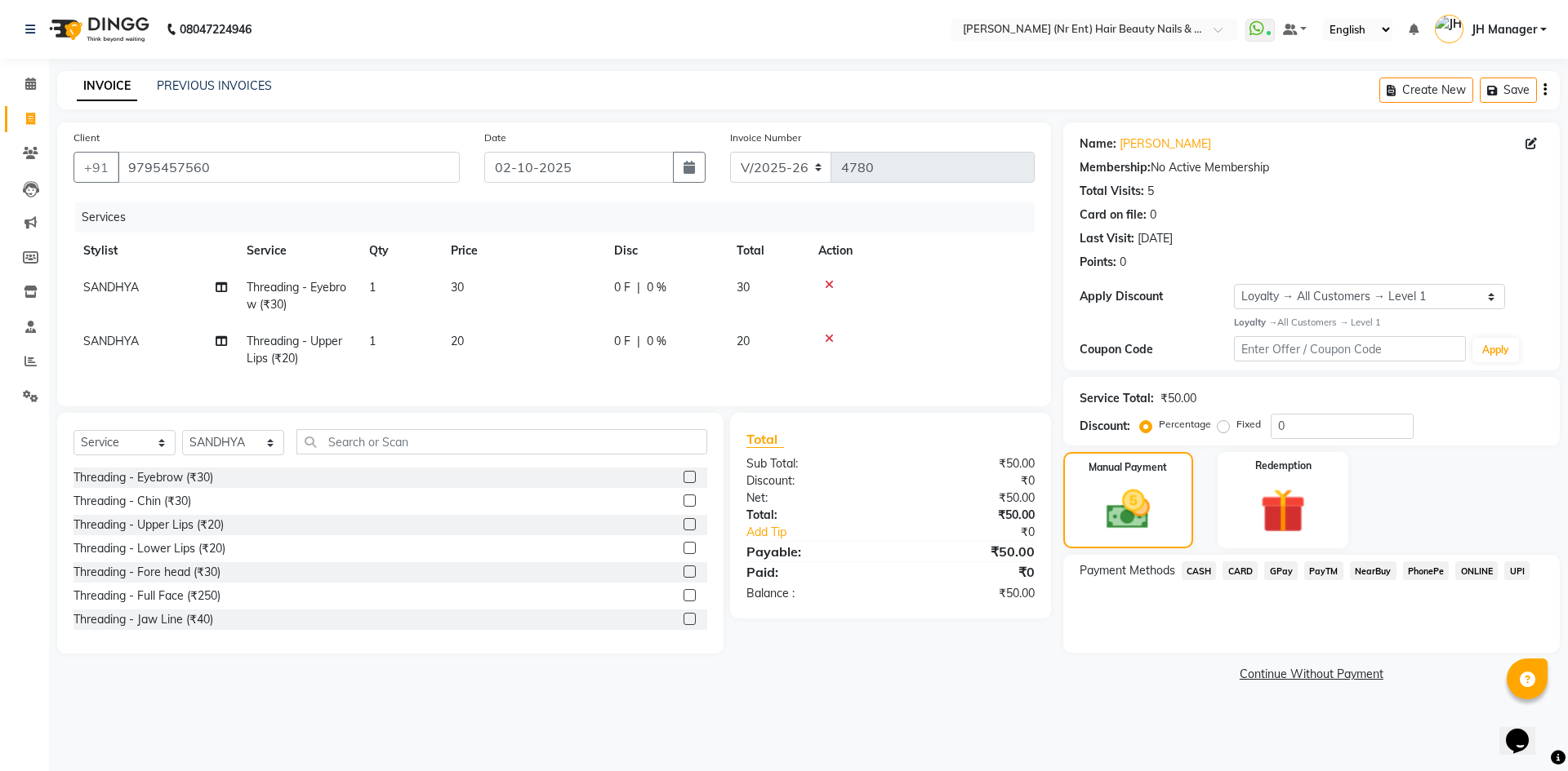
click at [1283, 572] on span "GPay" at bounding box center [1281, 571] width 34 height 19
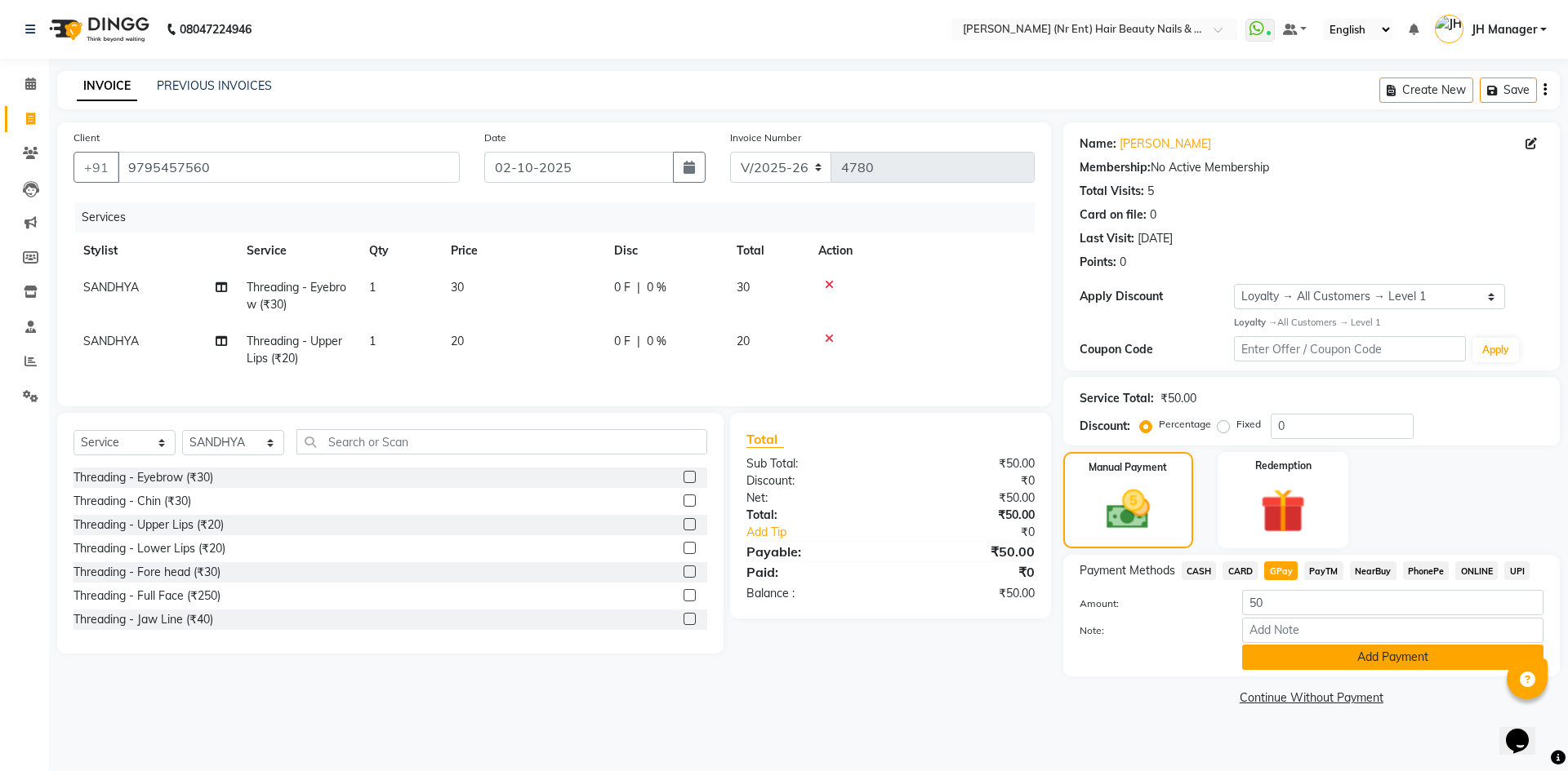
drag, startPoint x: 1414, startPoint y: 661, endPoint x: 1434, endPoint y: 649, distance: 23.3
click at [1414, 660] on button "Add Payment" at bounding box center [1393, 657] width 302 height 25
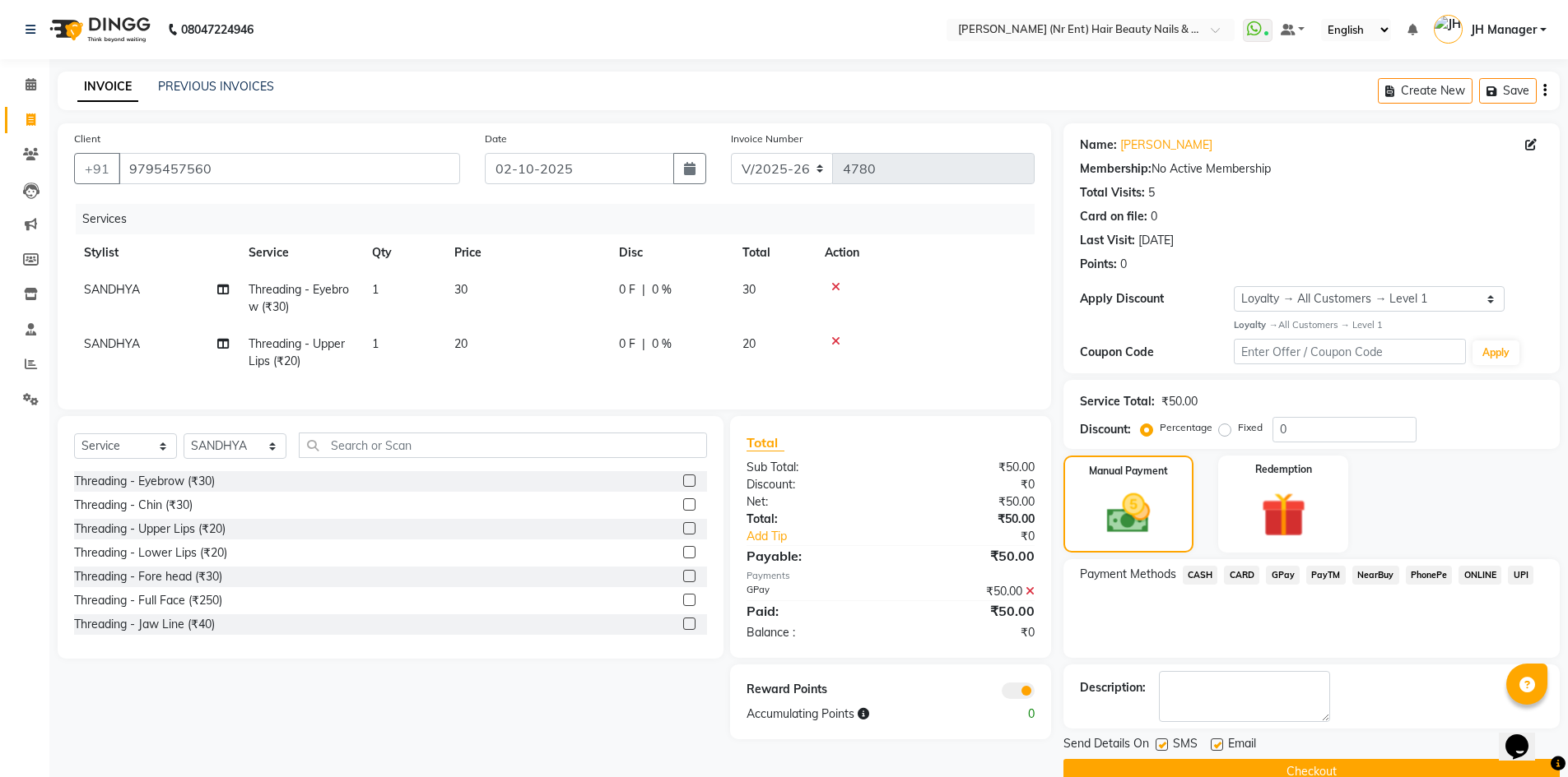
scroll to position [32, 0]
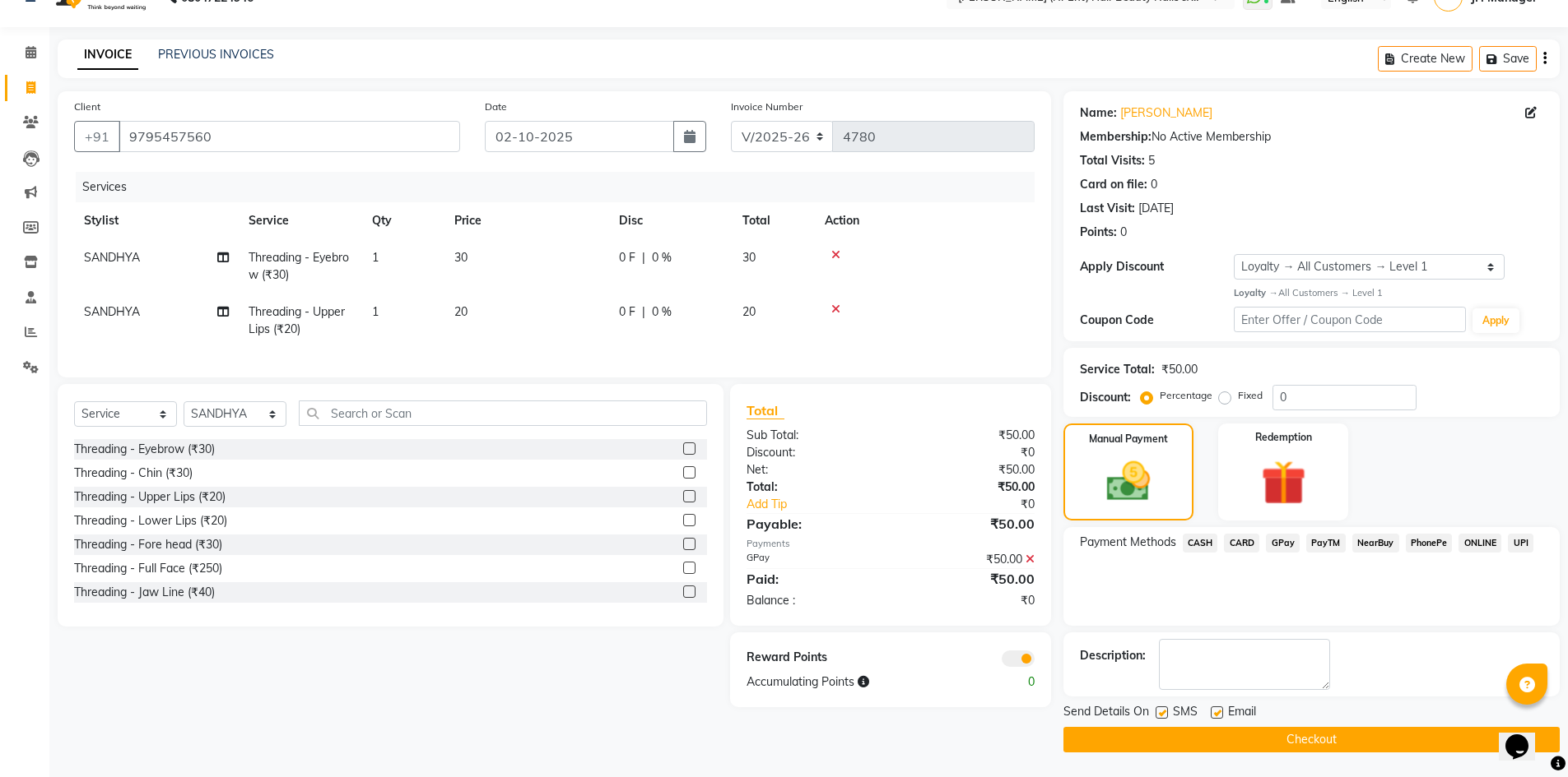
click at [1283, 731] on button "Checkout" at bounding box center [1311, 740] width 496 height 25
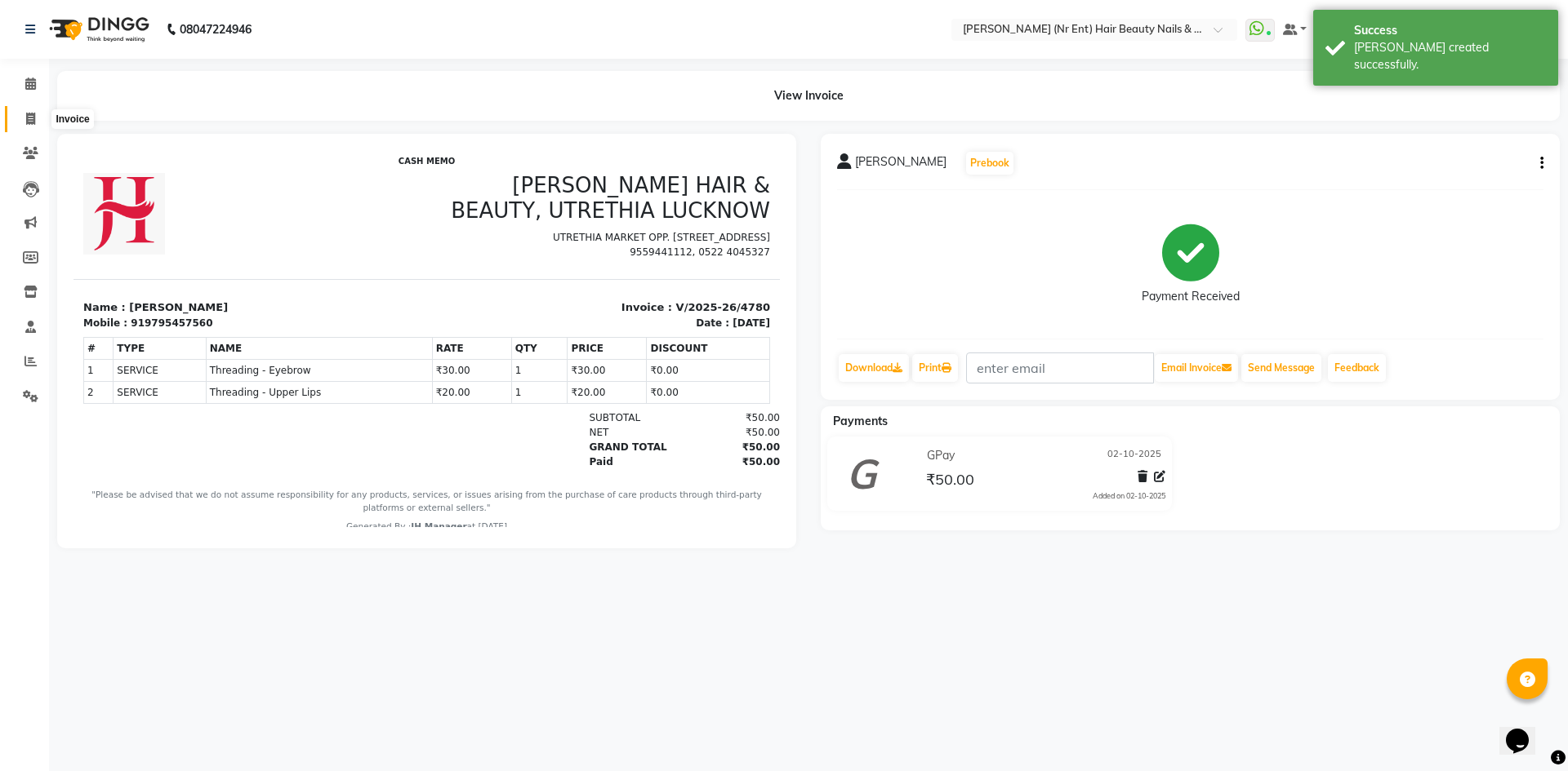
drag, startPoint x: 34, startPoint y: 114, endPoint x: 613, endPoint y: 537, distance: 717.1
click at [34, 114] on icon at bounding box center [30, 118] width 9 height 12
select select "service"
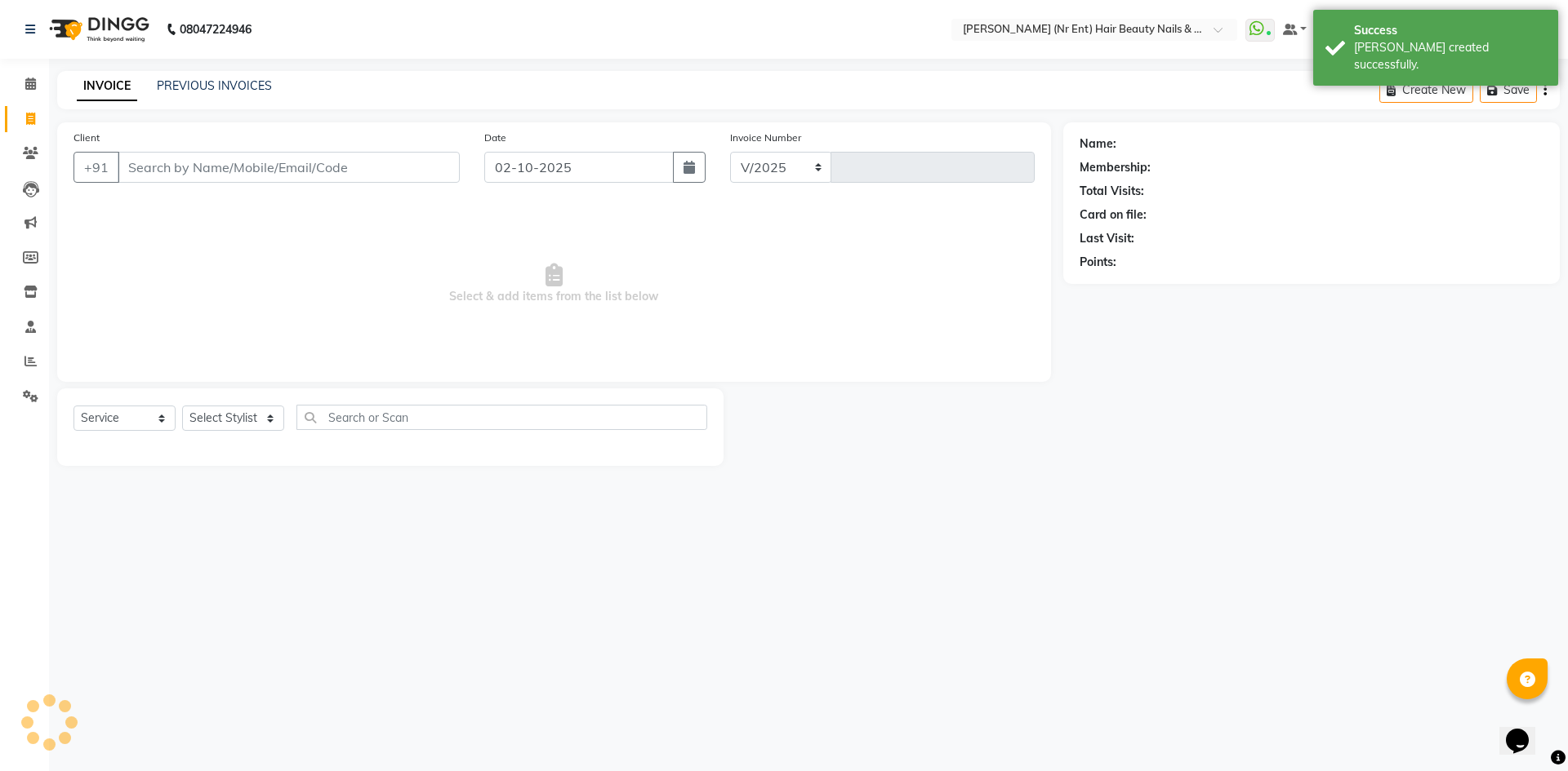
select select "640"
type input "4781"
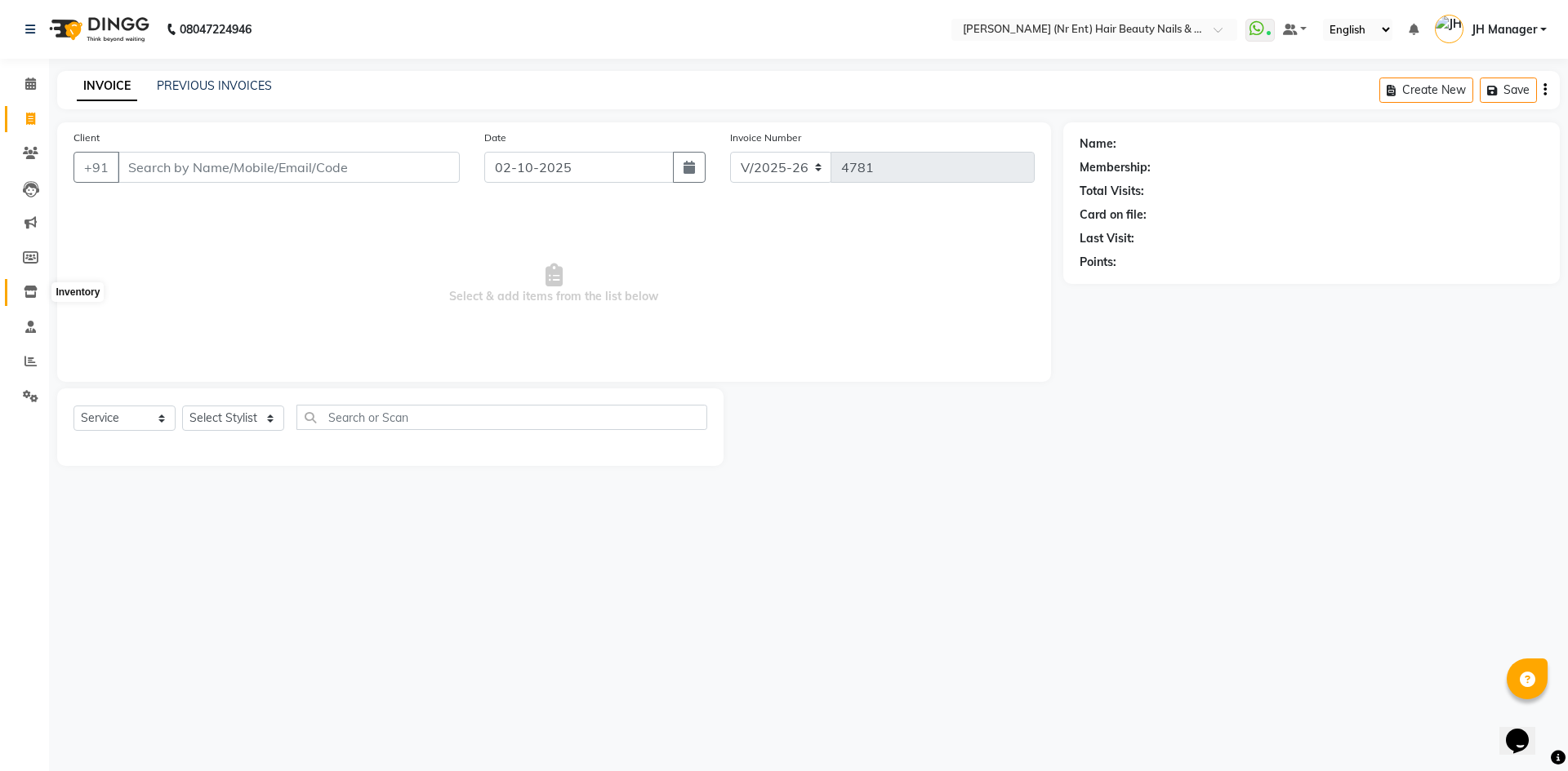
click at [29, 298] on span at bounding box center [30, 293] width 29 height 19
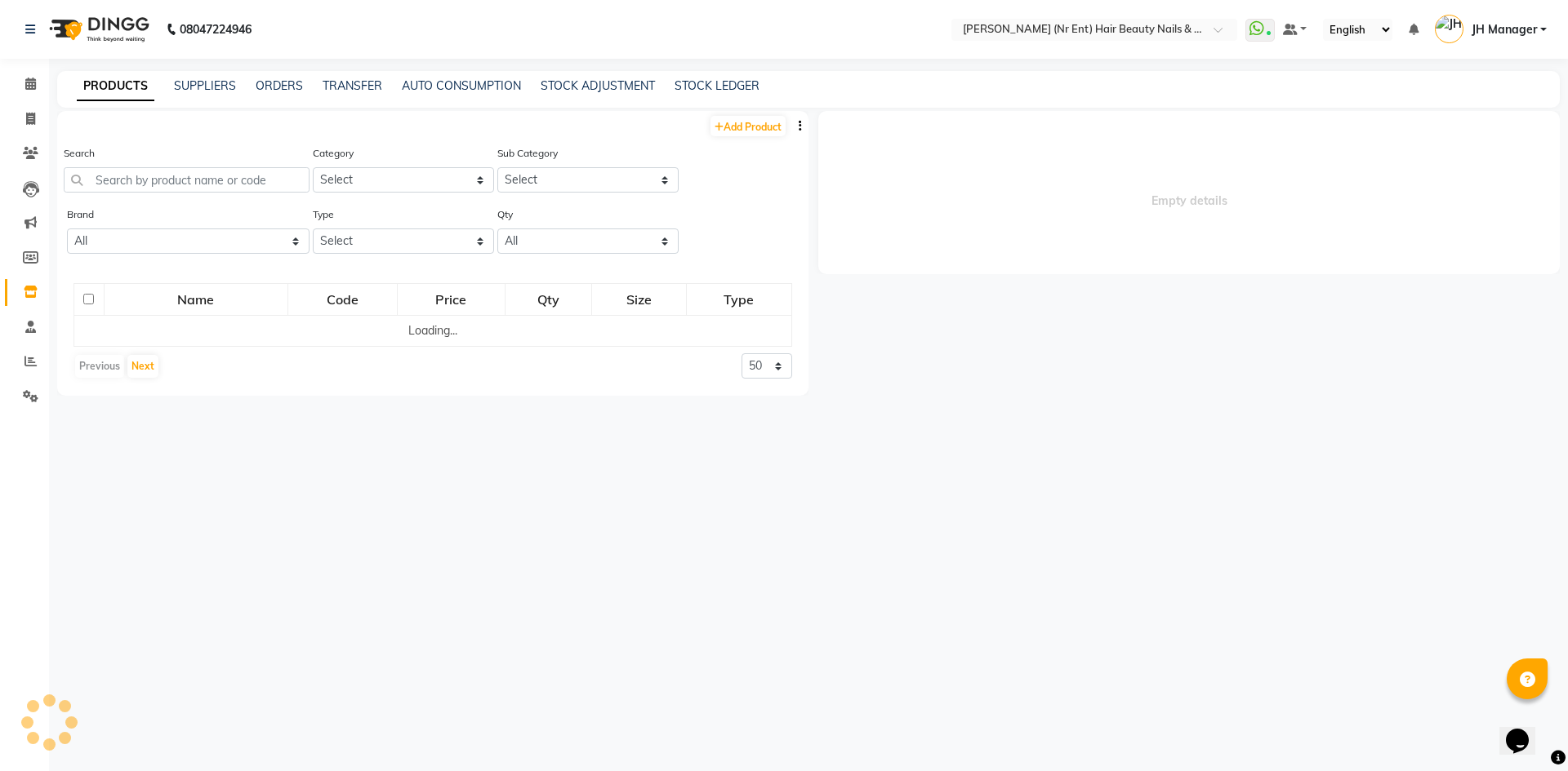
select select
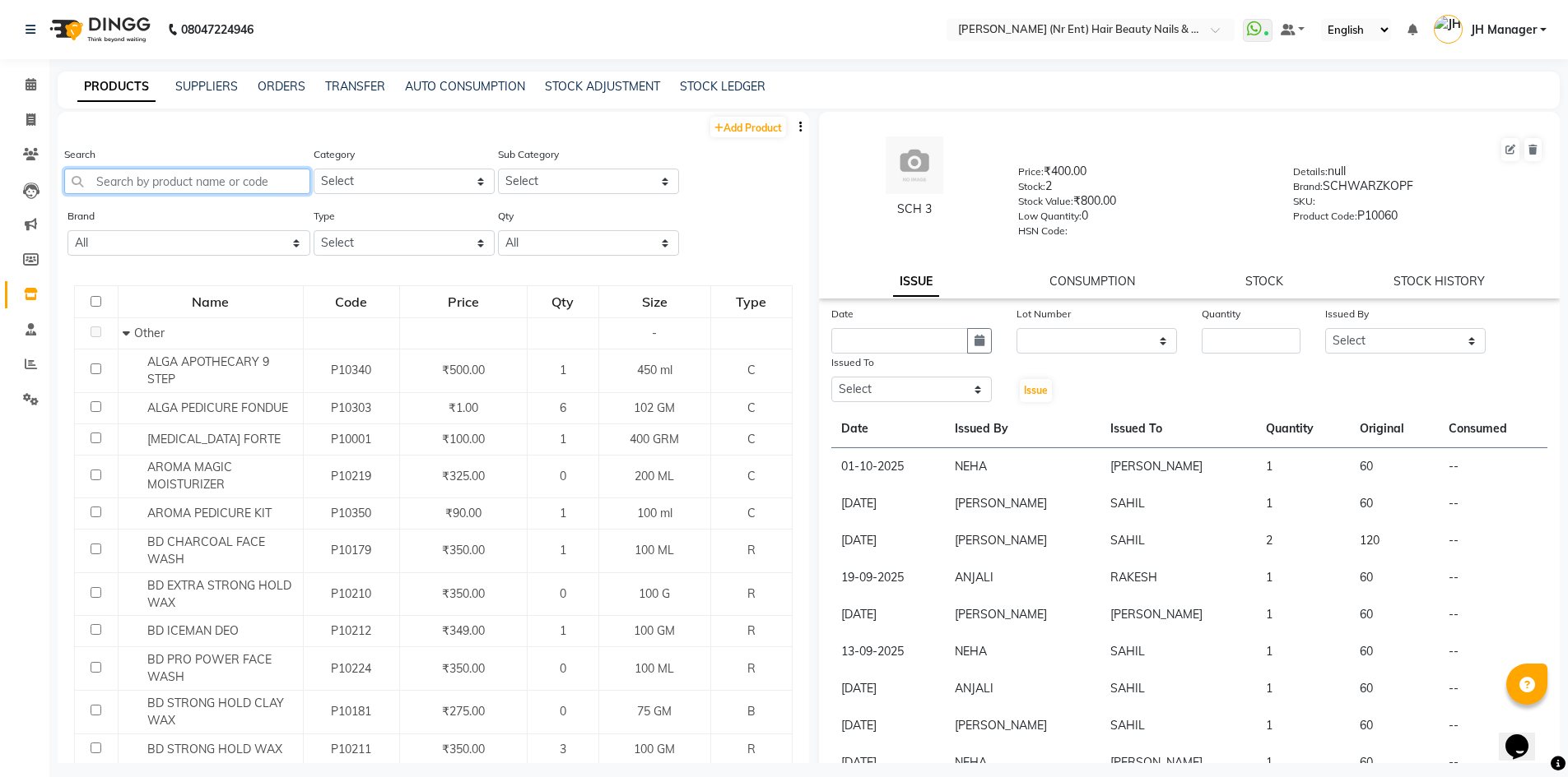
click at [256, 189] on input "text" at bounding box center [187, 181] width 246 height 25
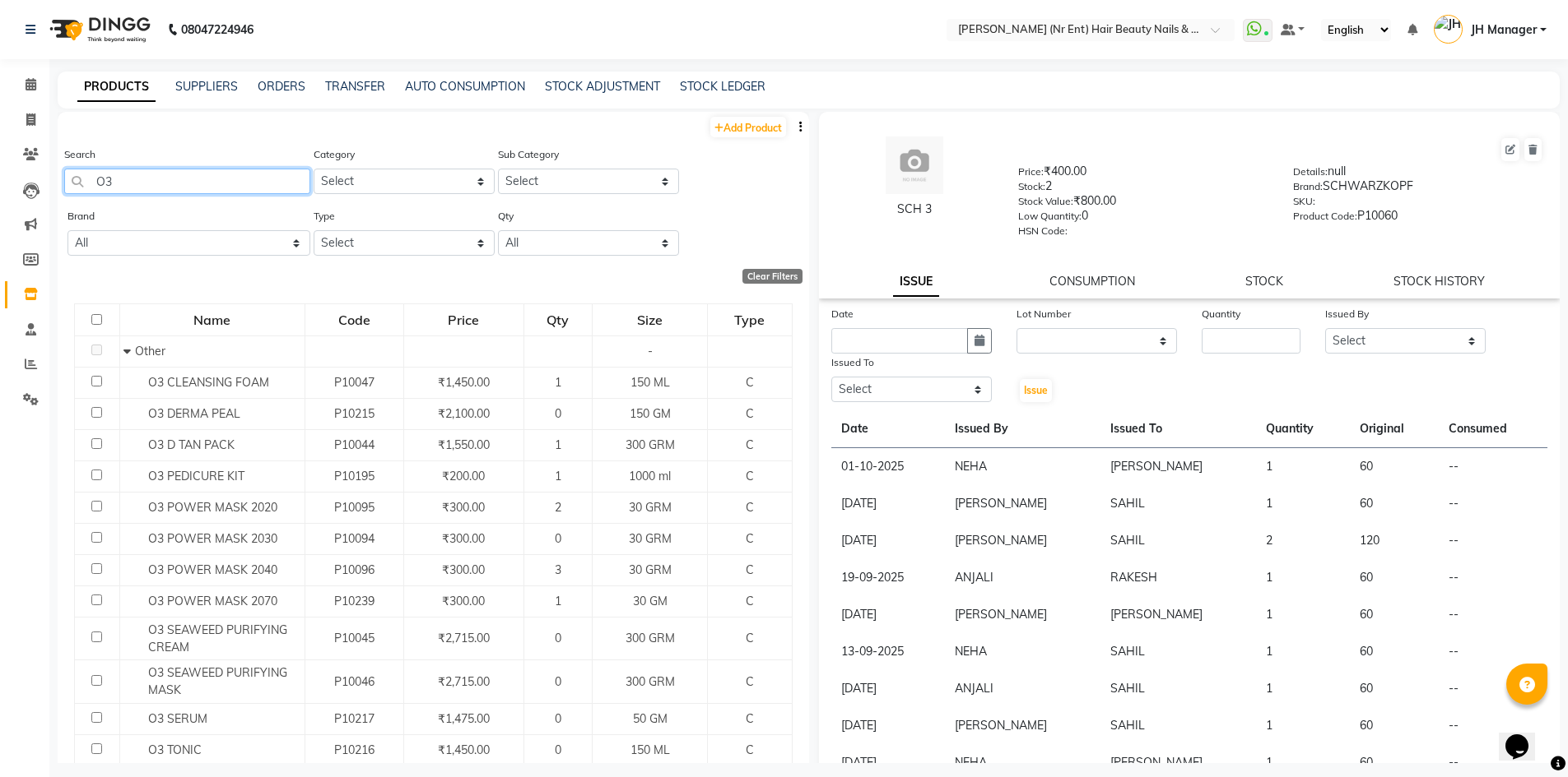
click at [266, 186] on input "O3" at bounding box center [187, 181] width 246 height 25
type input "O"
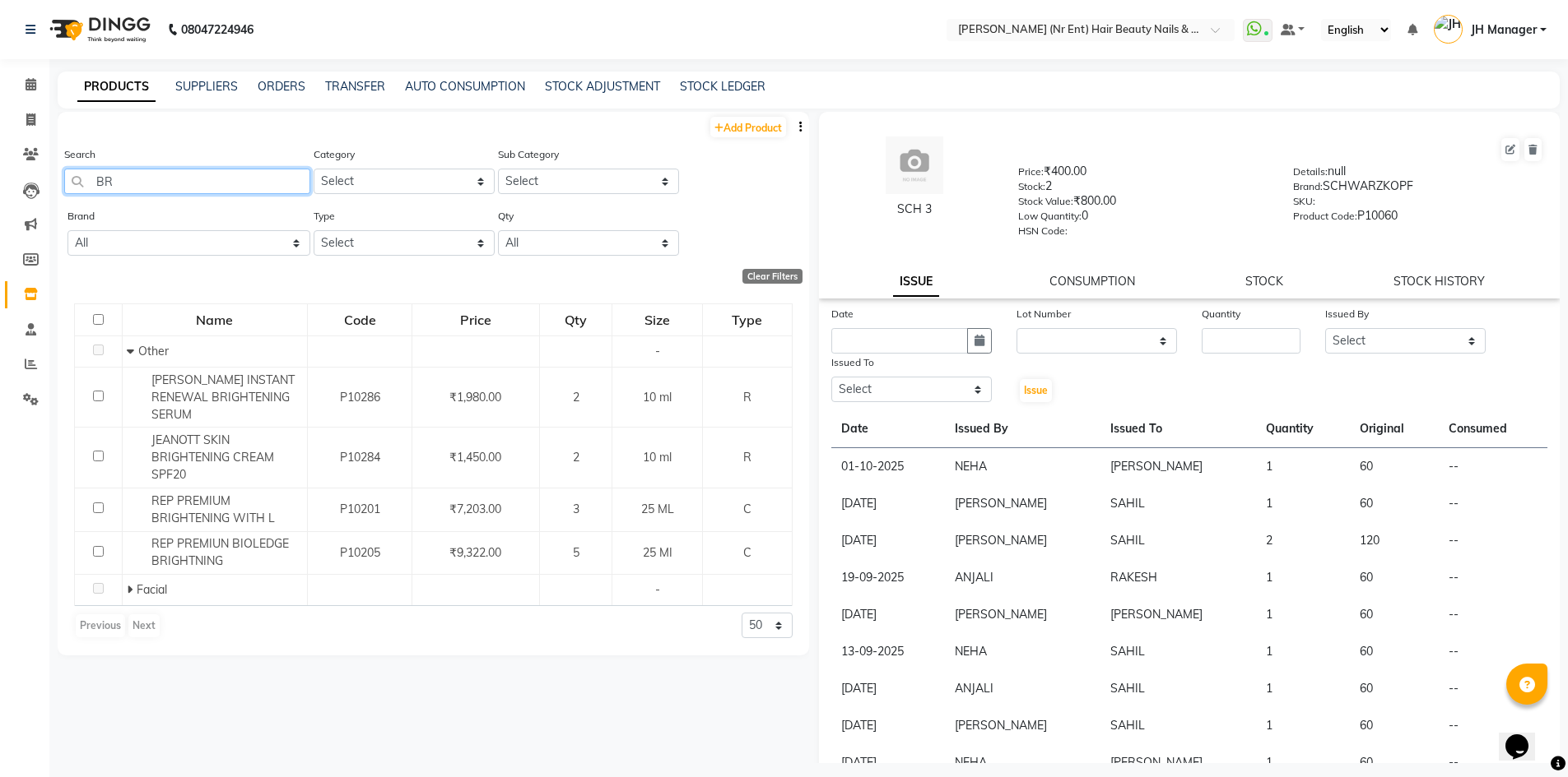
type input "B"
type input "b"
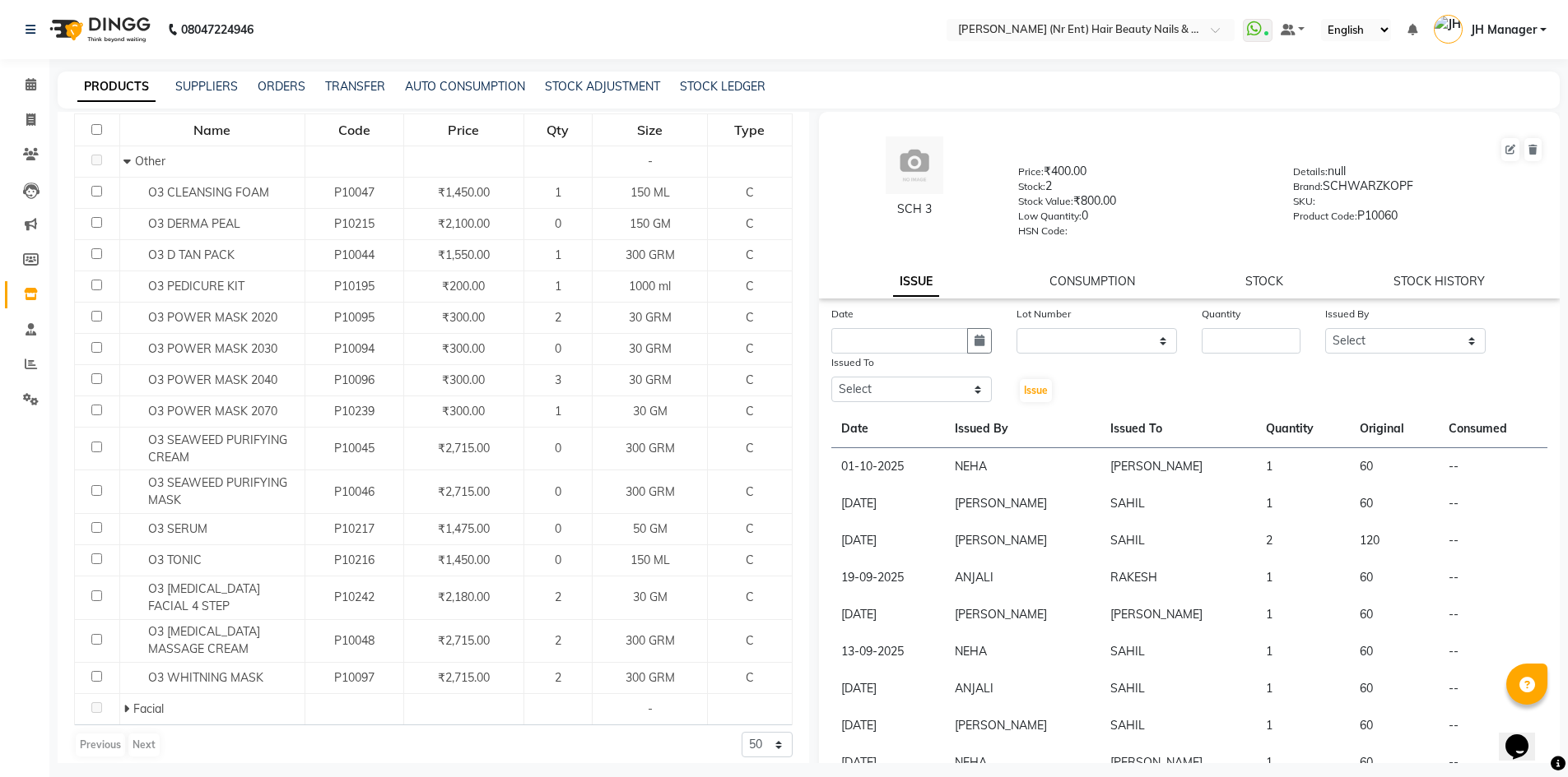
scroll to position [202, 0]
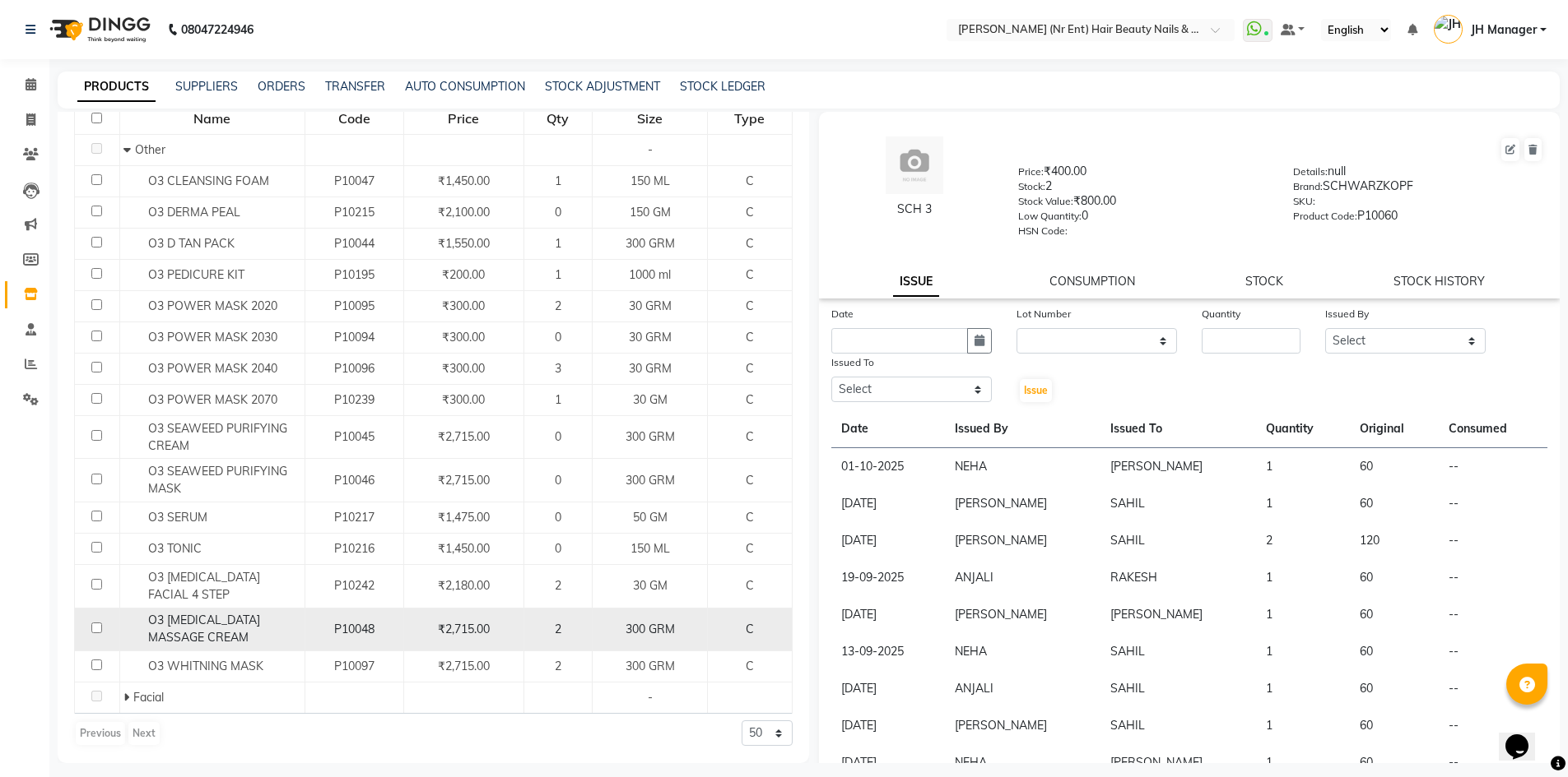
type input "o3"
click at [95, 628] on input "checkbox" at bounding box center [97, 628] width 10 height 10
checkbox input "true"
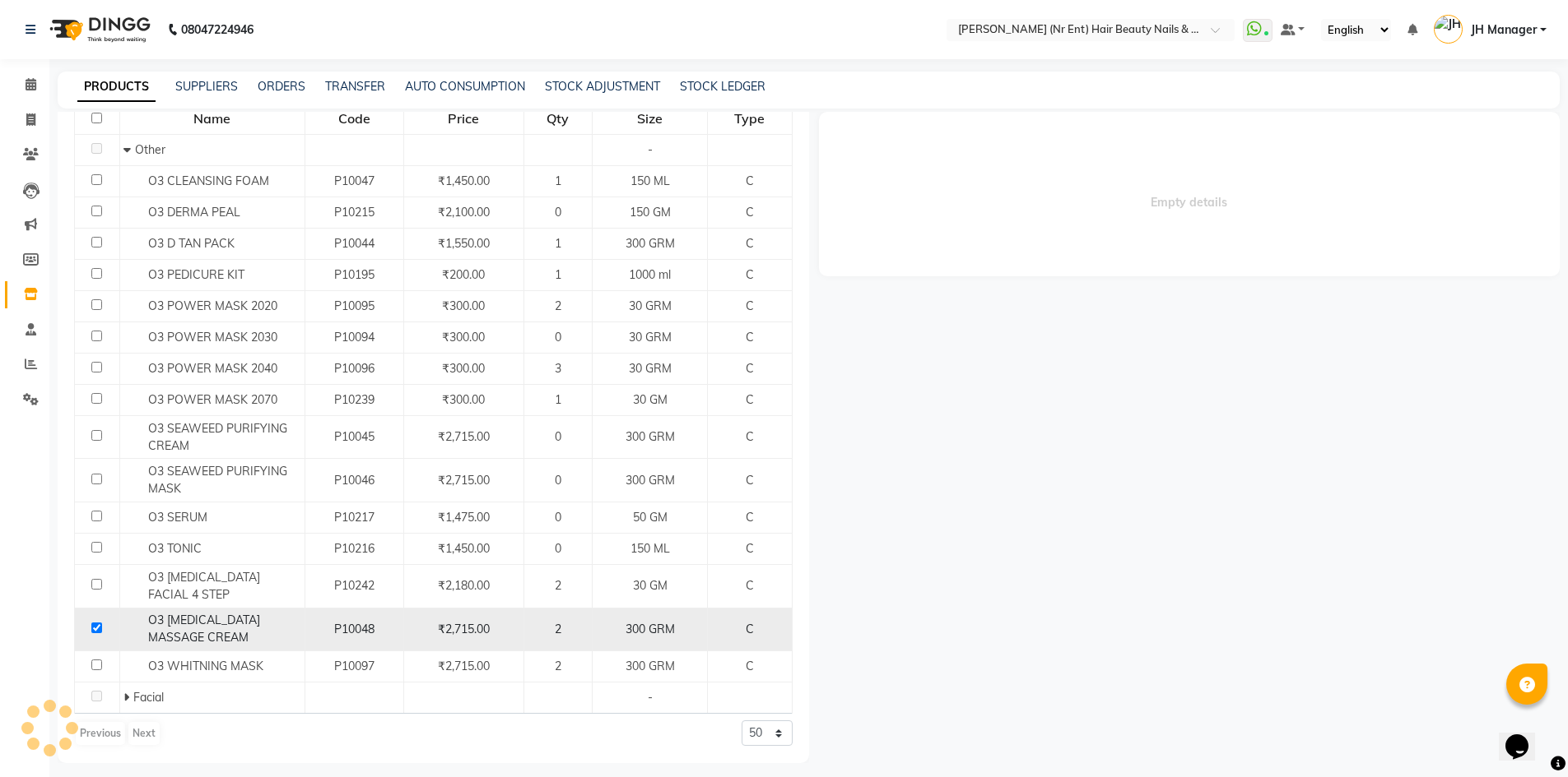
select select
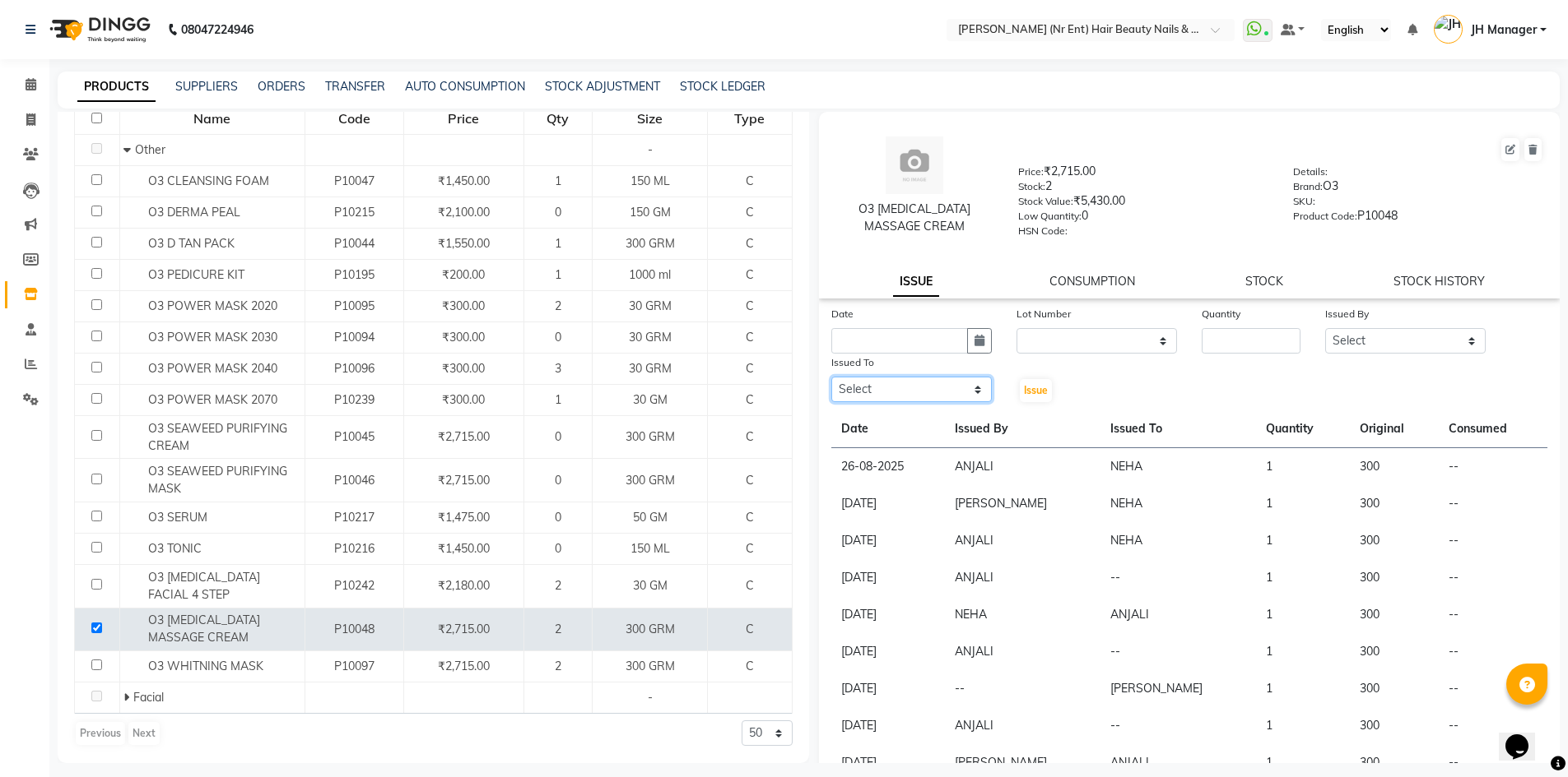
click at [927, 395] on select "Select ADNAN ADVANCE ANJALI ANNU B-WAX JH Manager MEMBERSHIP MOHD. MOHIT JOSHI …" at bounding box center [912, 389] width 160 height 25
click at [831, 377] on select "Select ADNAN ADVANCE ANJALI ANNU B-WAX JH Manager MEMBERSHIP MOHD. MOHIT JOSHI …" at bounding box center [912, 389] width 160 height 25
click at [948, 385] on select "Select ADNAN ADVANCE ANJALI ANNU B-WAX JH Manager MEMBERSHIP MOHD. MOHIT JOSHI …" at bounding box center [912, 389] width 160 height 25
select select "32626"
click at [831, 377] on select "Select ADNAN ADVANCE ANJALI ANNU B-WAX JH Manager MEMBERSHIP MOHD. MOHIT JOSHI …" at bounding box center [912, 389] width 160 height 25
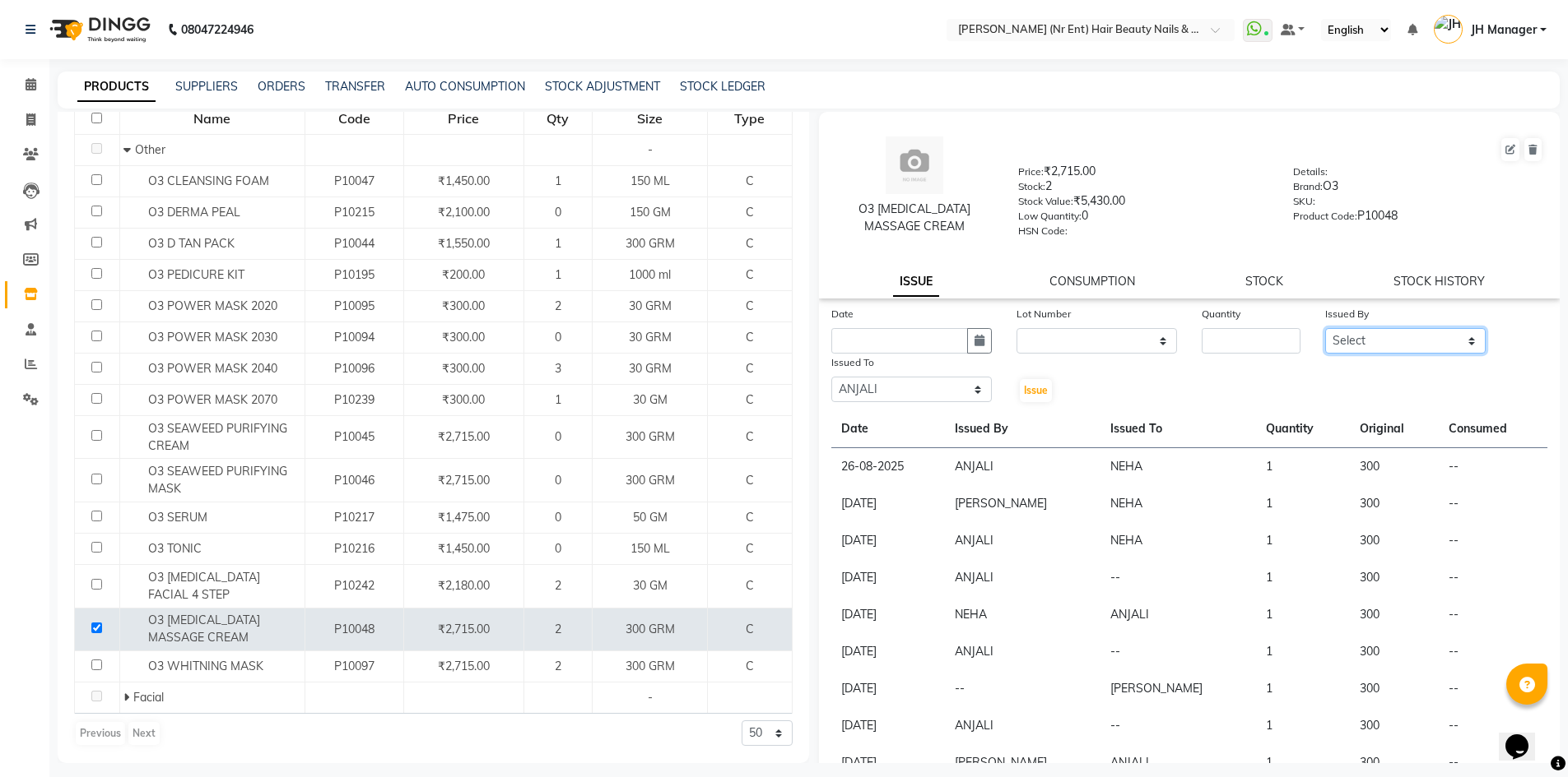
click at [1416, 332] on select "Select ADNAN ADVANCE ANJALI ANNU B-WAX JH Manager MEMBERSHIP MOHD. MOHIT JOSHI …" at bounding box center [1405, 340] width 160 height 25
click at [1474, 675] on tbody "26-08-2025 ANJALI NEHA 1 300 -- 07-07-2025 REEMA JOSHI NEHA 1 300 -- 28-06-2025…" at bounding box center [1189, 633] width 717 height 371
click at [1445, 347] on select "Select ADNAN ADVANCE ANJALI ANNU B-WAX JH Manager MEMBERSHIP MOHD. MOHIT JOSHI …" at bounding box center [1405, 340] width 160 height 25
select select "85504"
click at [1325, 328] on select "Select ADNAN ADVANCE ANJALI ANNU B-WAX JH Manager MEMBERSHIP MOHD. MOHIT JOSHI …" at bounding box center [1405, 340] width 160 height 25
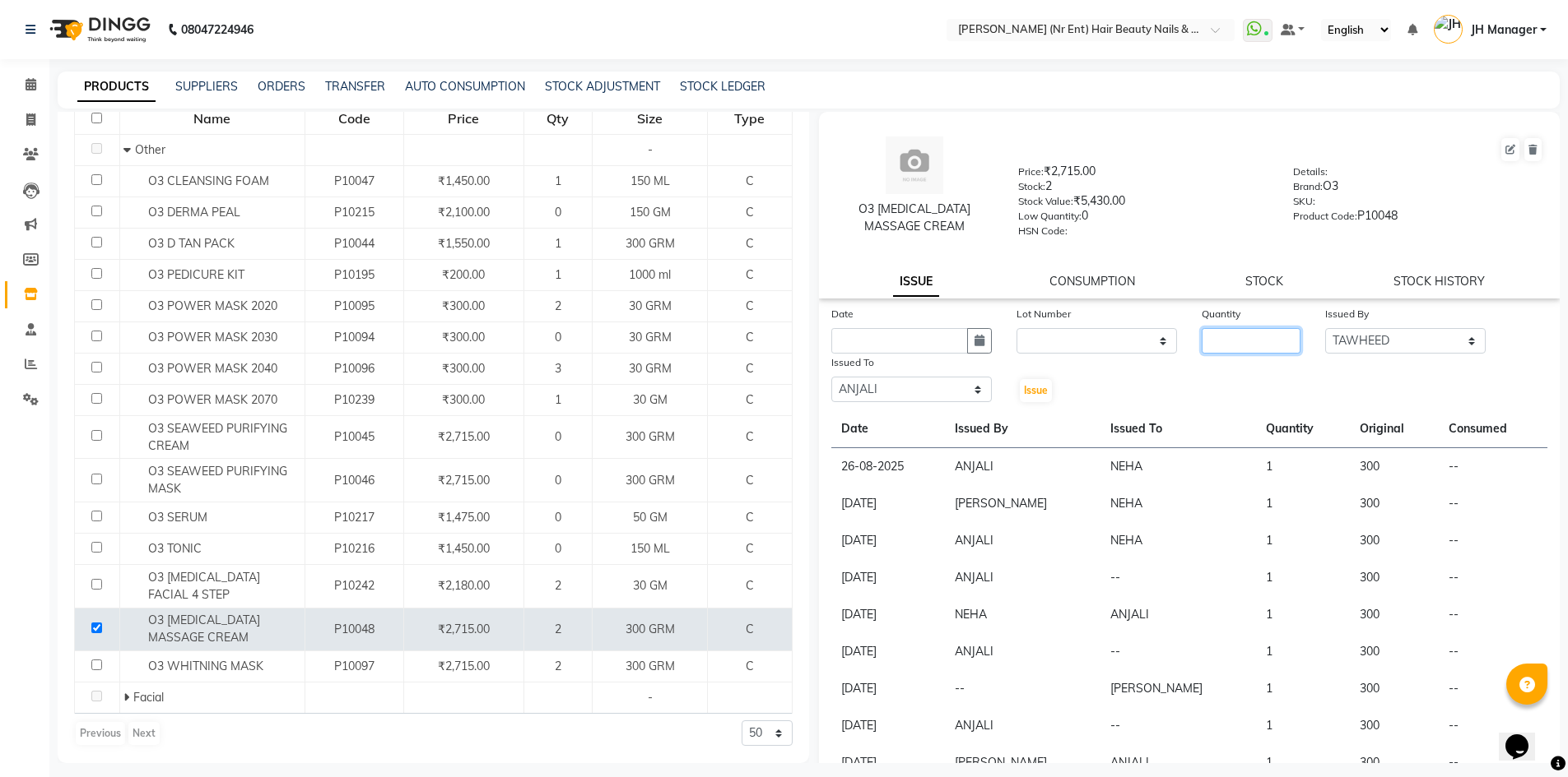
click at [1216, 340] on input "number" at bounding box center [1250, 340] width 98 height 25
type input "1"
click at [960, 338] on input "text" at bounding box center [899, 340] width 137 height 25
type input "02-10-2025"
click at [943, 345] on input "02-10-2025" at bounding box center [899, 340] width 137 height 25
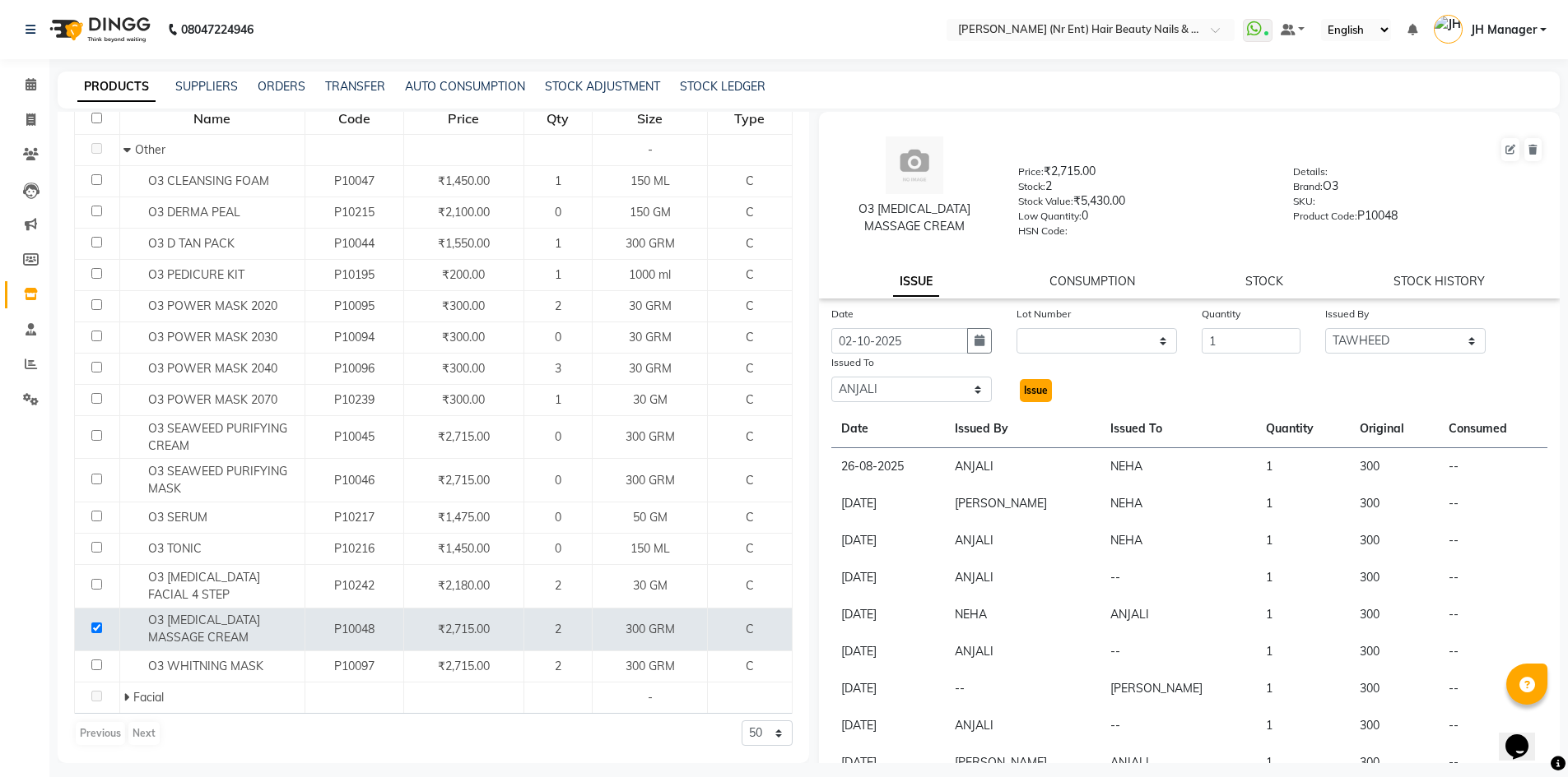
click at [1029, 392] on span "Issue" at bounding box center [1035, 391] width 24 height 12
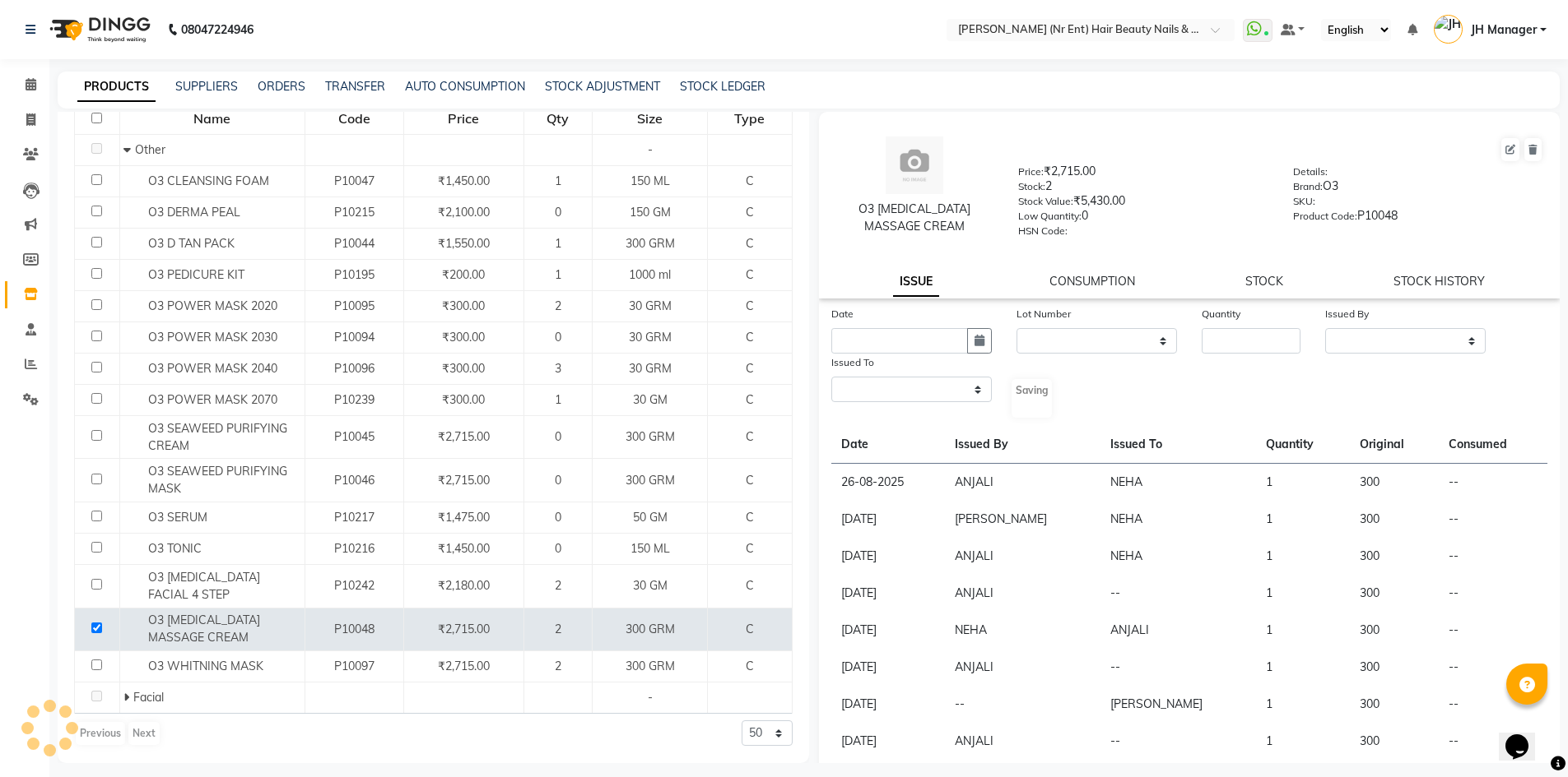
select select
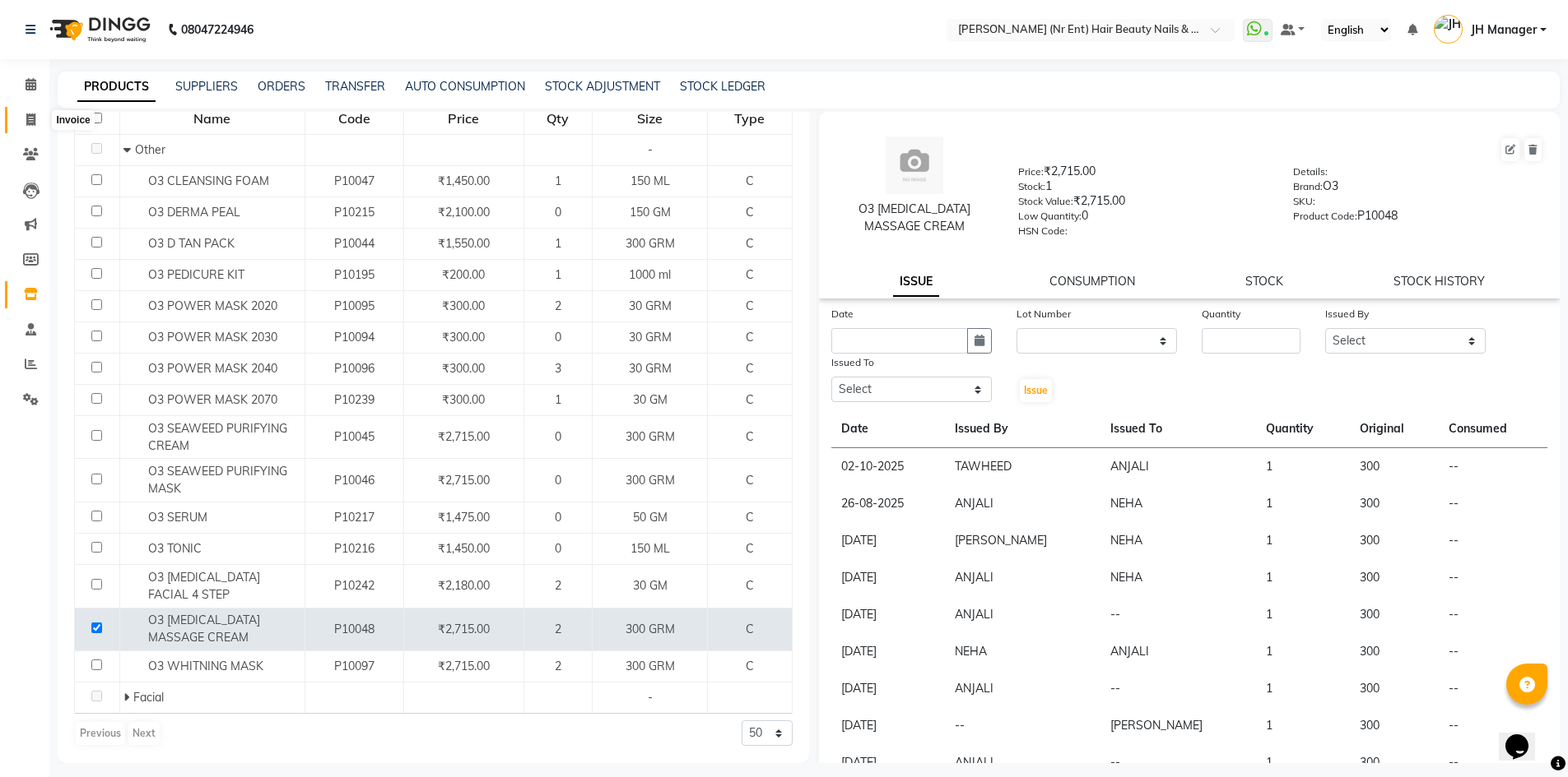
click at [40, 117] on span at bounding box center [30, 121] width 29 height 19
select select "service"
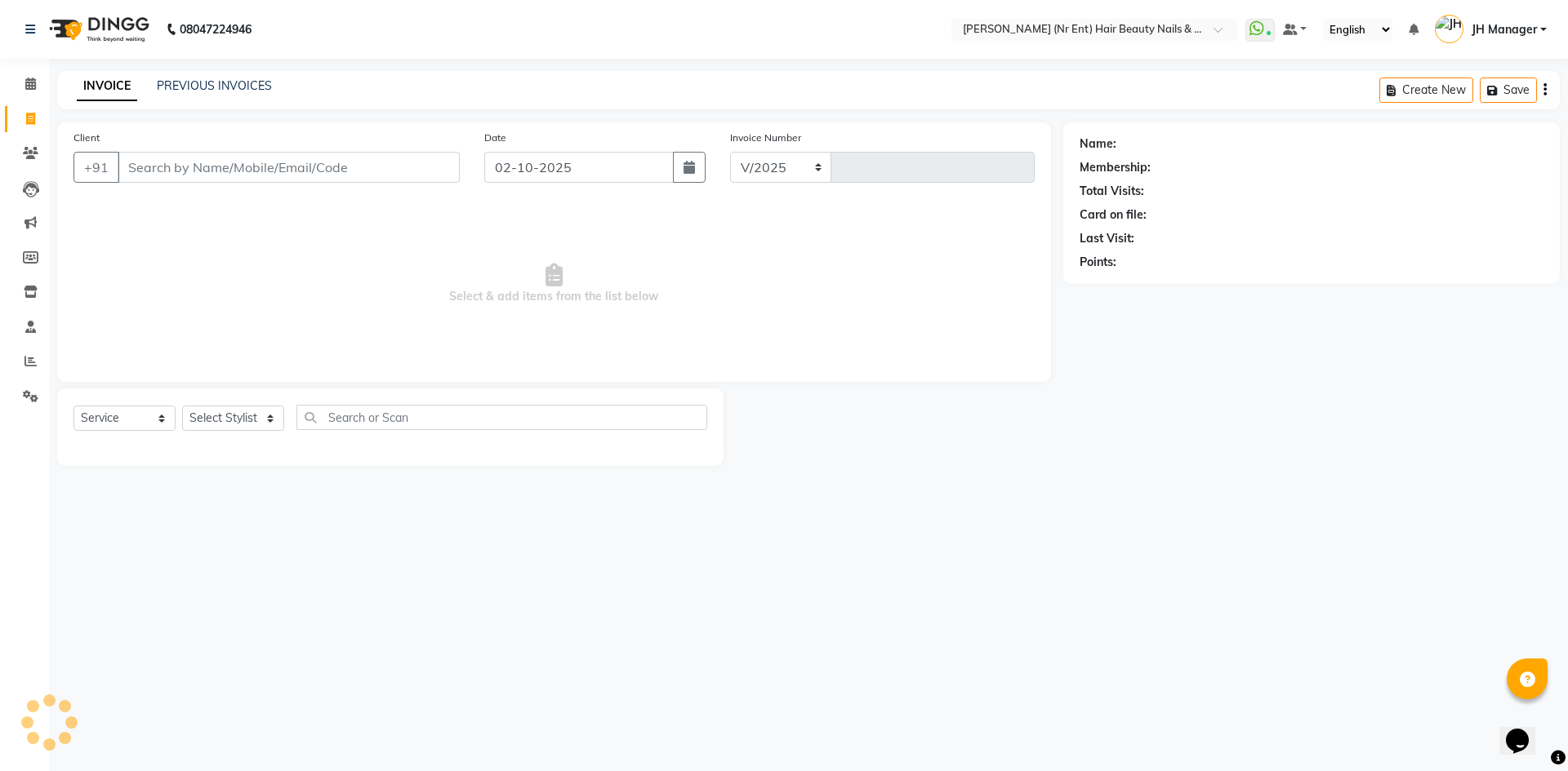
select select "640"
type input "4781"
drag, startPoint x: 273, startPoint y: 421, endPoint x: 287, endPoint y: 382, distance: 41.4
click at [273, 421] on select "Select Stylist ADNAN ADVANCE ANJALI ANNU B-WAX JH Manager MEMBERSHIP MOHD. MOHI…" at bounding box center [233, 418] width 102 height 25
select select "92487"
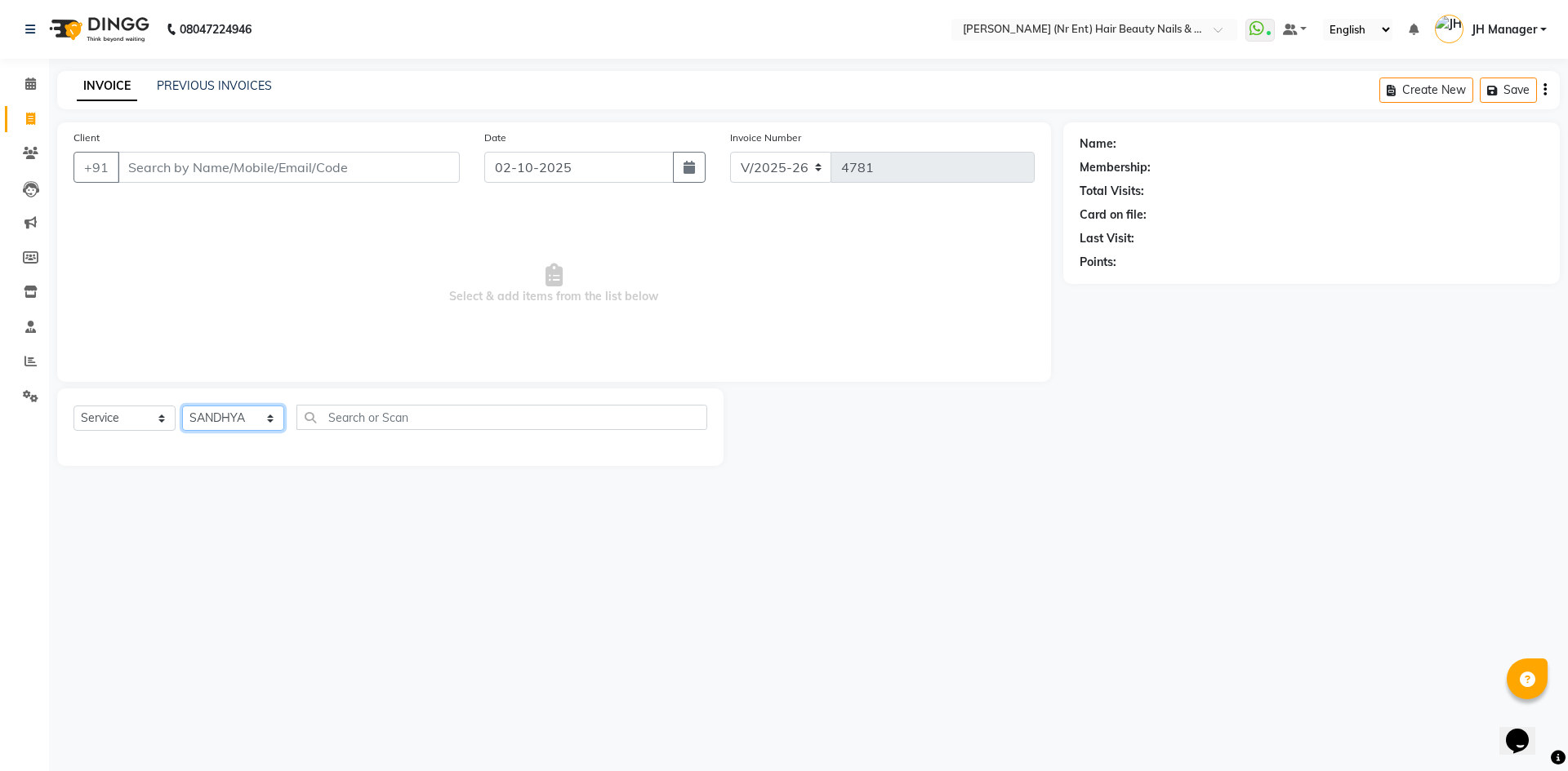
click at [182, 406] on select "Select Stylist ADNAN ADVANCE ANJALI ANNU B-WAX JH Manager MEMBERSHIP MOHD. MOHI…" at bounding box center [233, 418] width 102 height 25
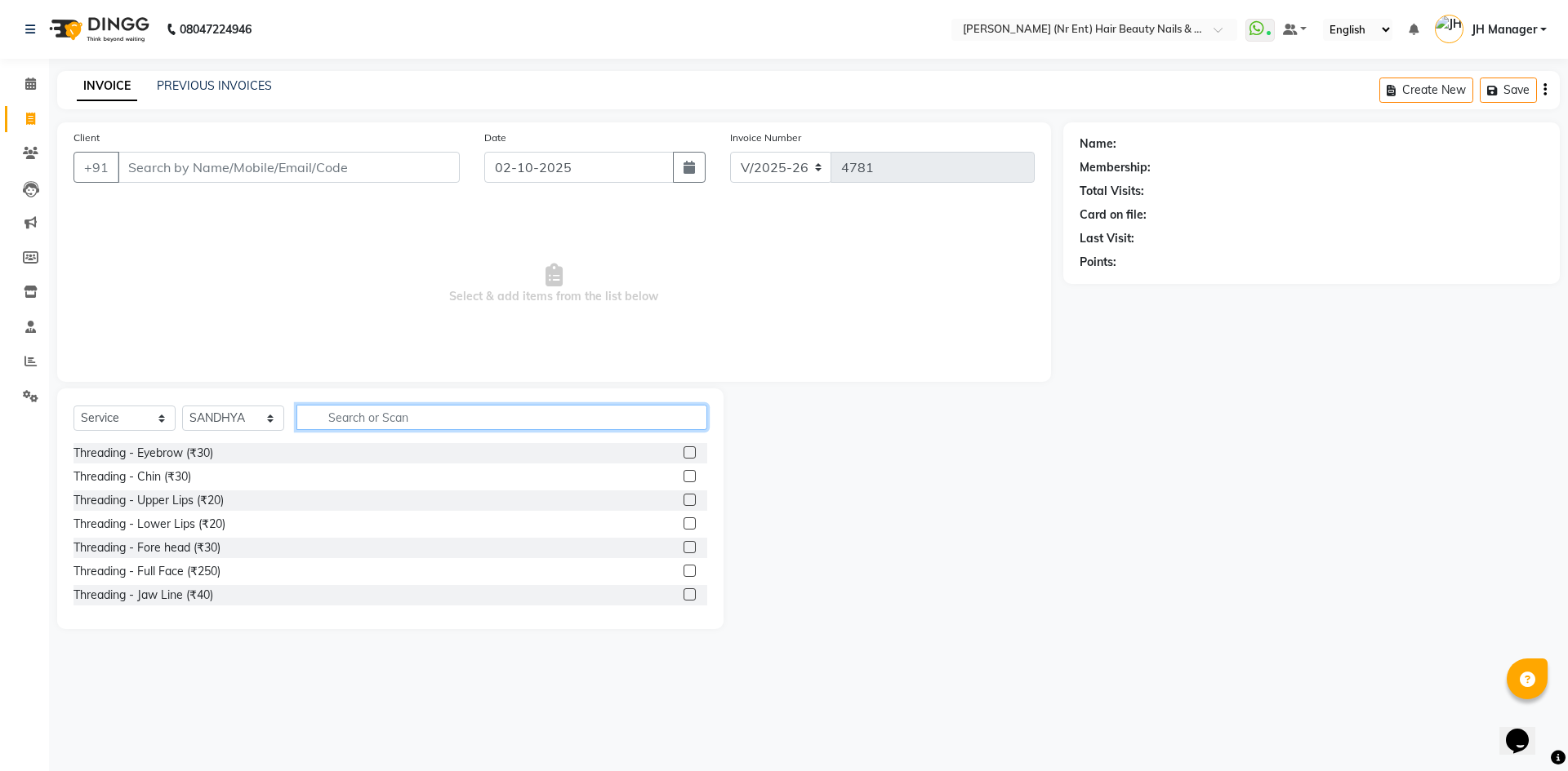
click at [349, 411] on input "text" at bounding box center [502, 417] width 411 height 25
click at [683, 452] on label at bounding box center [689, 452] width 12 height 12
click at [683, 452] on input "checkbox" at bounding box center [689, 453] width 10 height 10
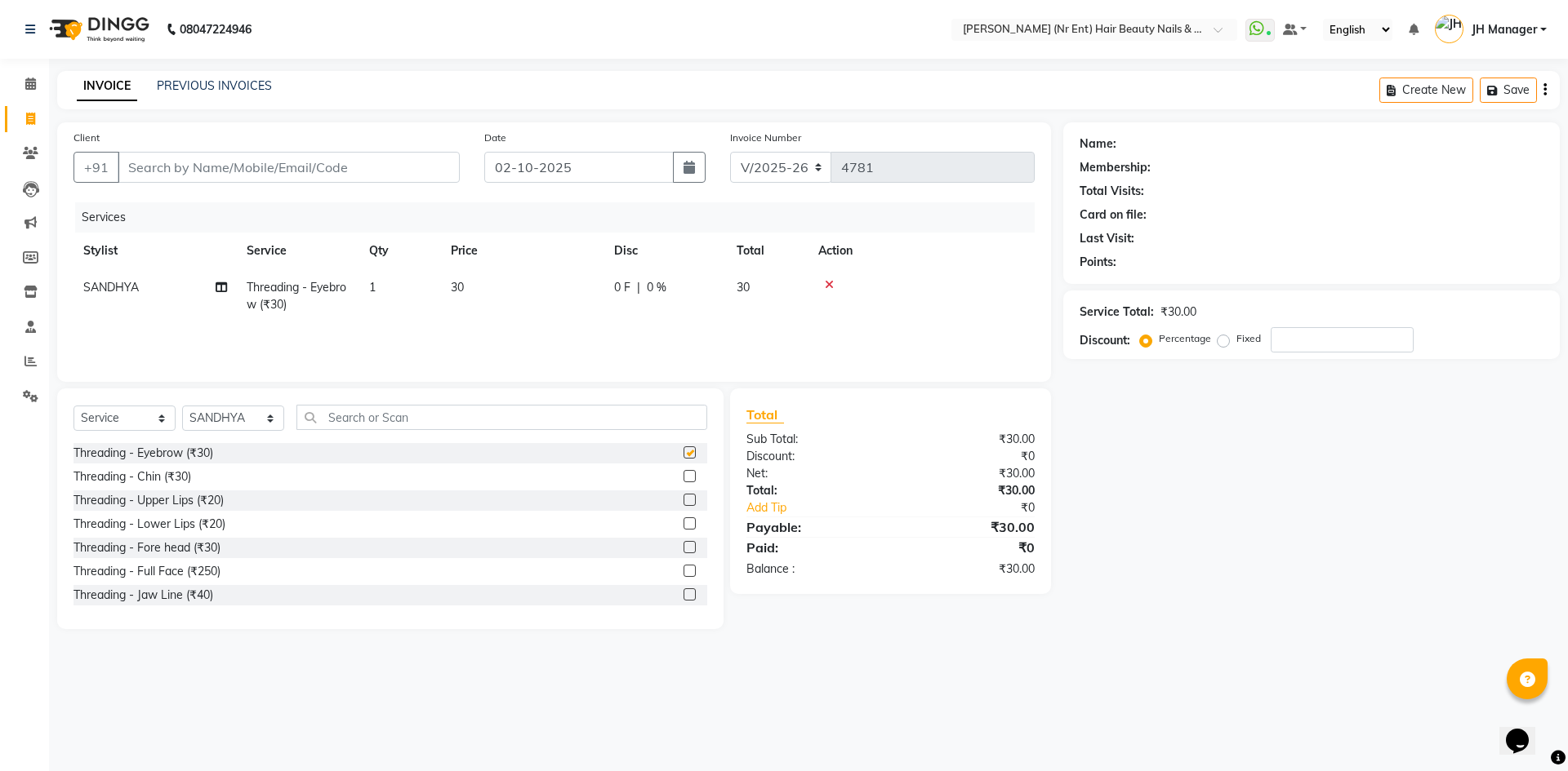
checkbox input "false"
click at [683, 471] on label at bounding box center [689, 477] width 12 height 12
click at [683, 471] on input "checkbox" at bounding box center [689, 477] width 10 height 10
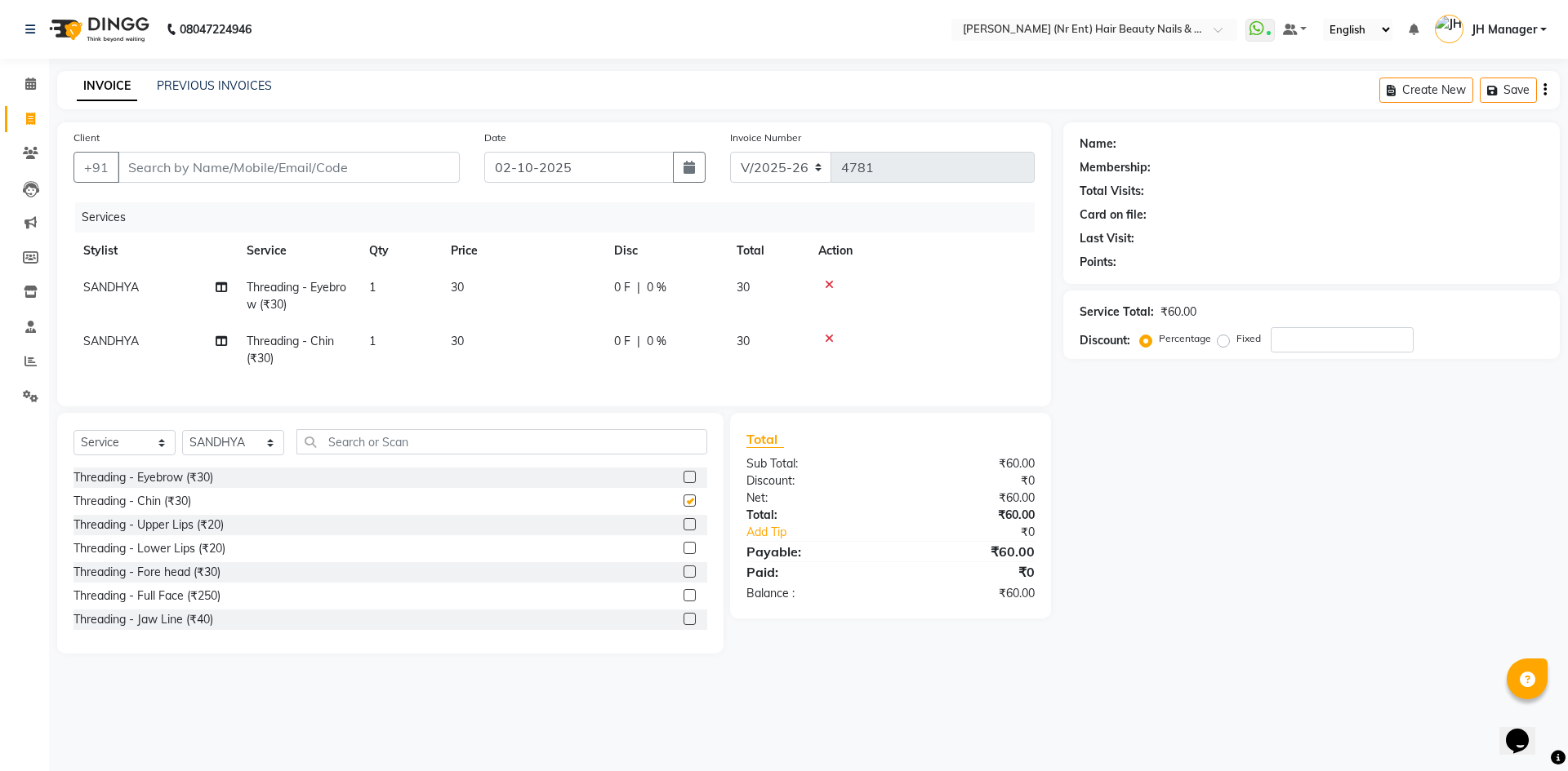
checkbox input "false"
click at [683, 531] on label at bounding box center [689, 524] width 12 height 12
click at [683, 531] on input "checkbox" at bounding box center [689, 525] width 10 height 10
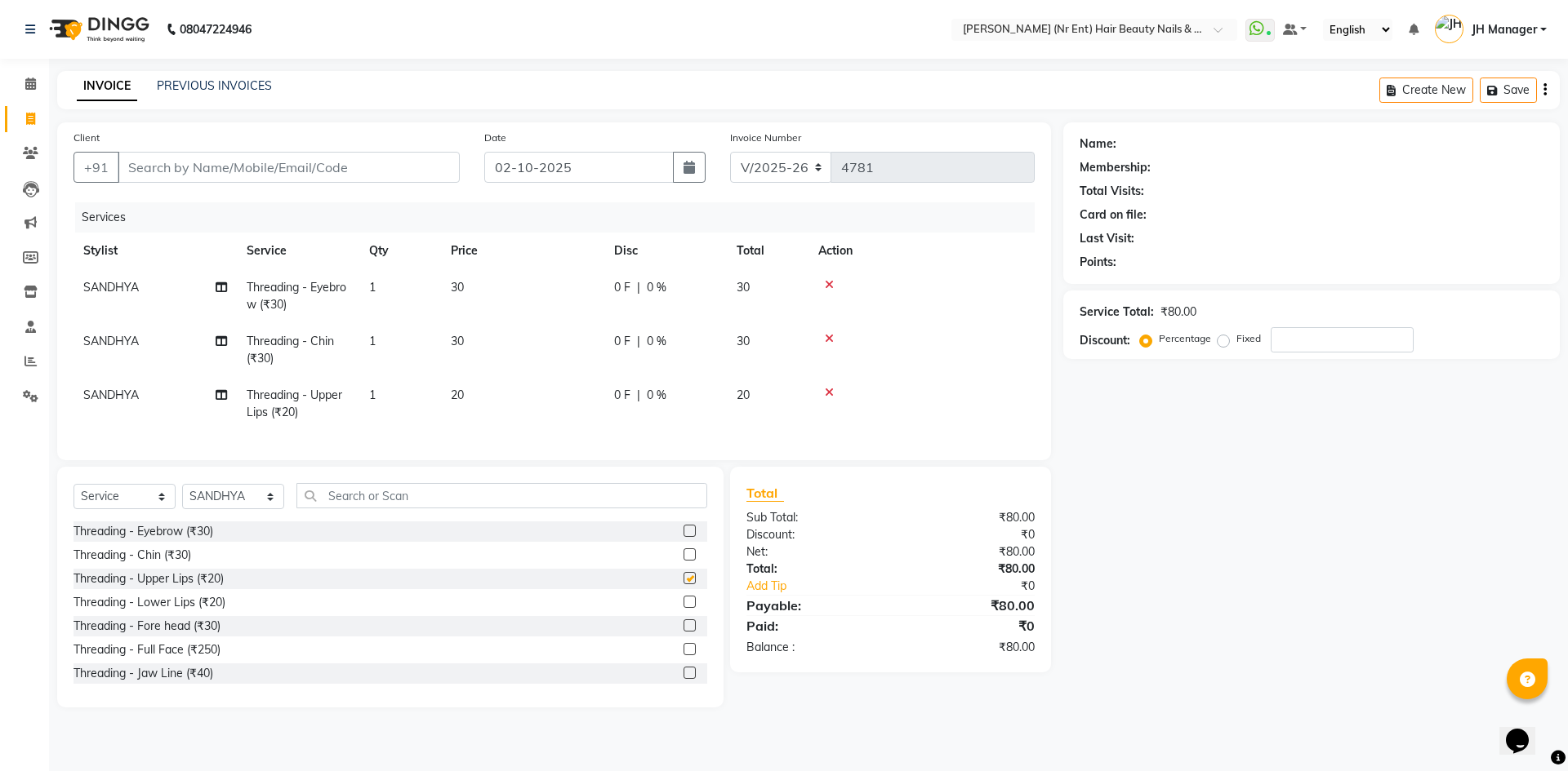
checkbox input "false"
click at [683, 632] on label at bounding box center [689, 626] width 12 height 12
click at [683, 632] on input "checkbox" at bounding box center [689, 626] width 10 height 10
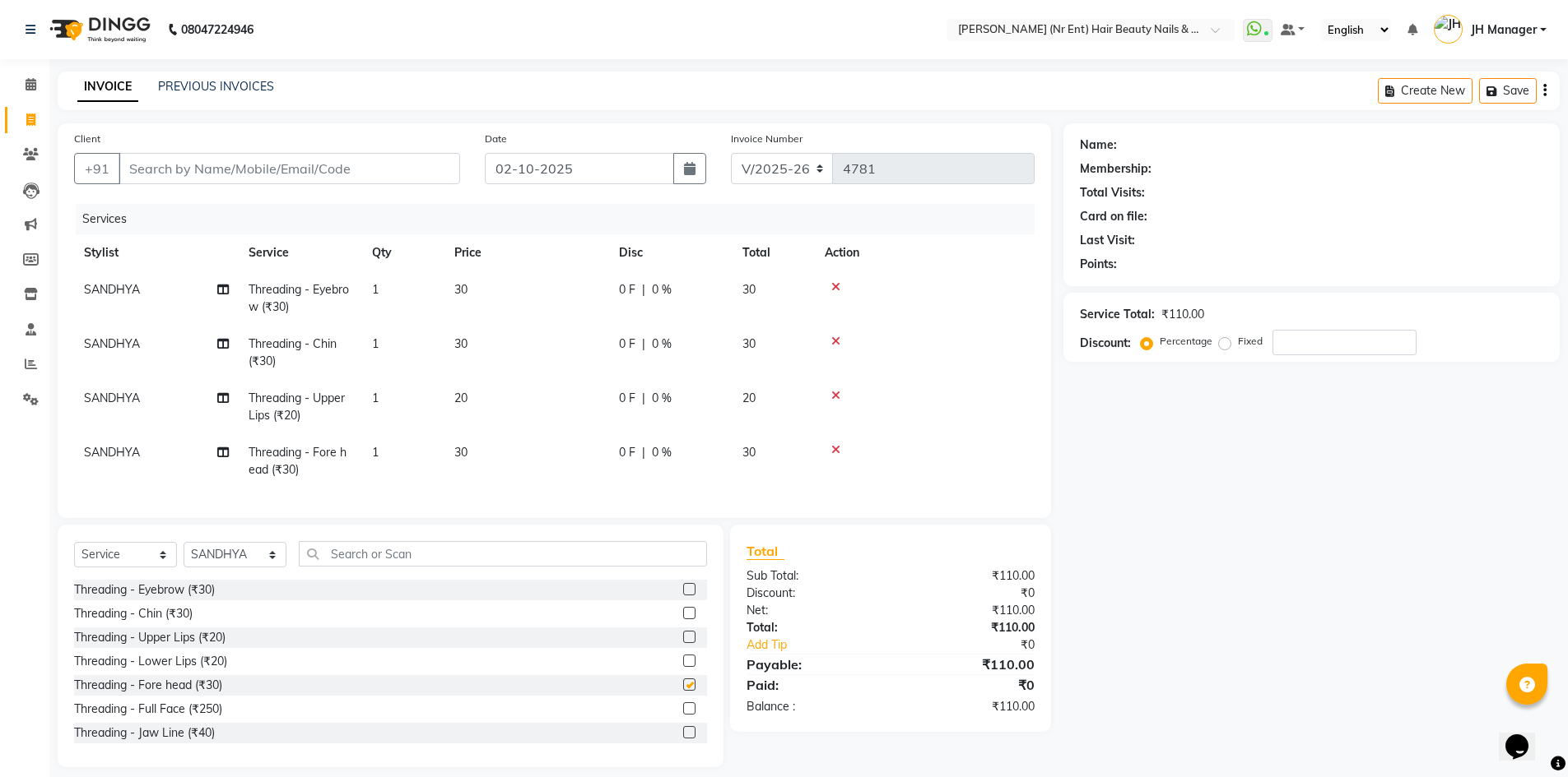
checkbox input "false"
click at [683, 667] on label at bounding box center [690, 661] width 12 height 12
click at [683, 667] on input "checkbox" at bounding box center [689, 661] width 10 height 10
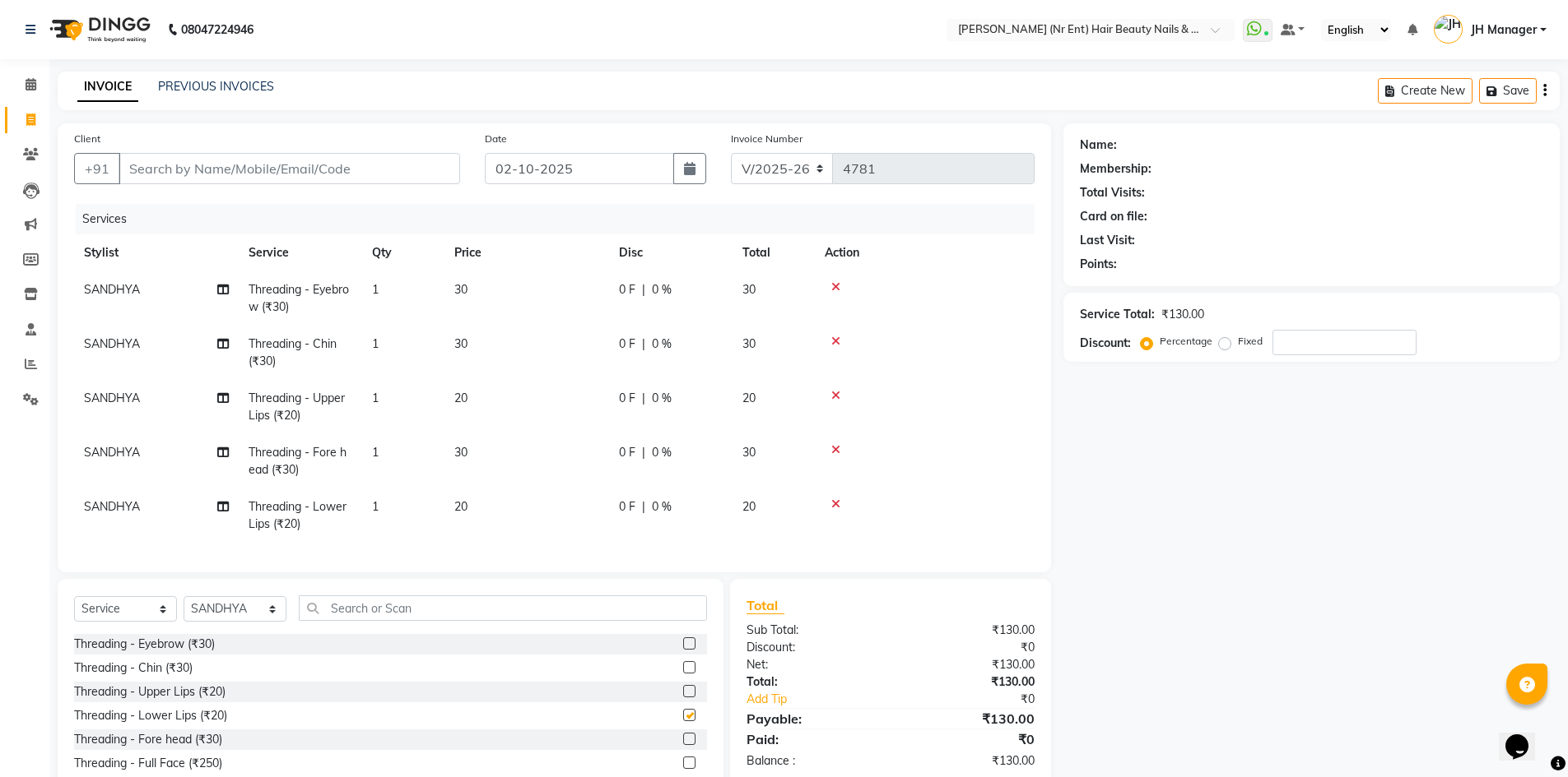
checkbox input "false"
click at [352, 167] on input "Client" at bounding box center [289, 169] width 341 height 31
click at [382, 616] on input "text" at bounding box center [502, 607] width 408 height 25
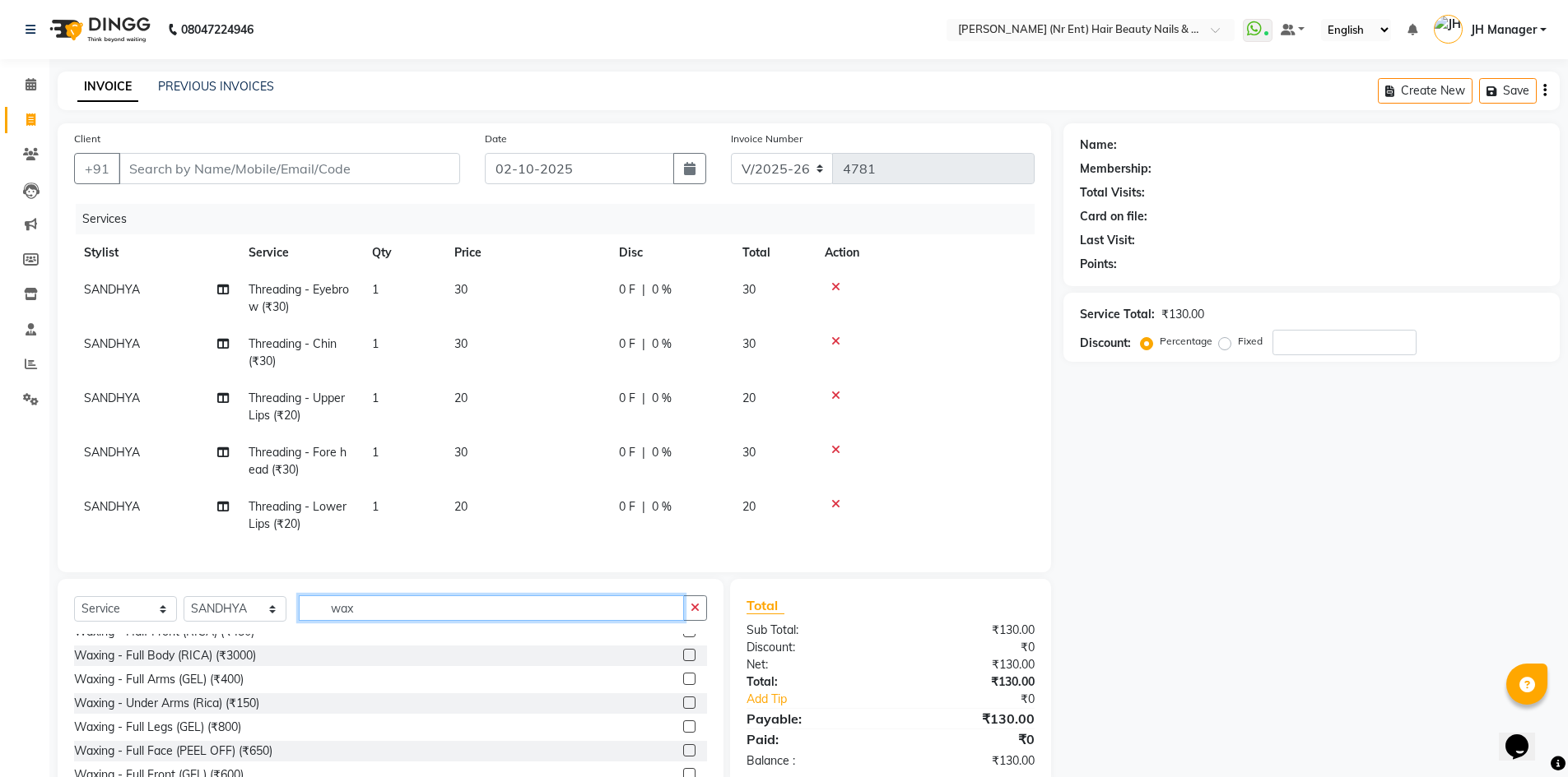
scroll to position [244, 0]
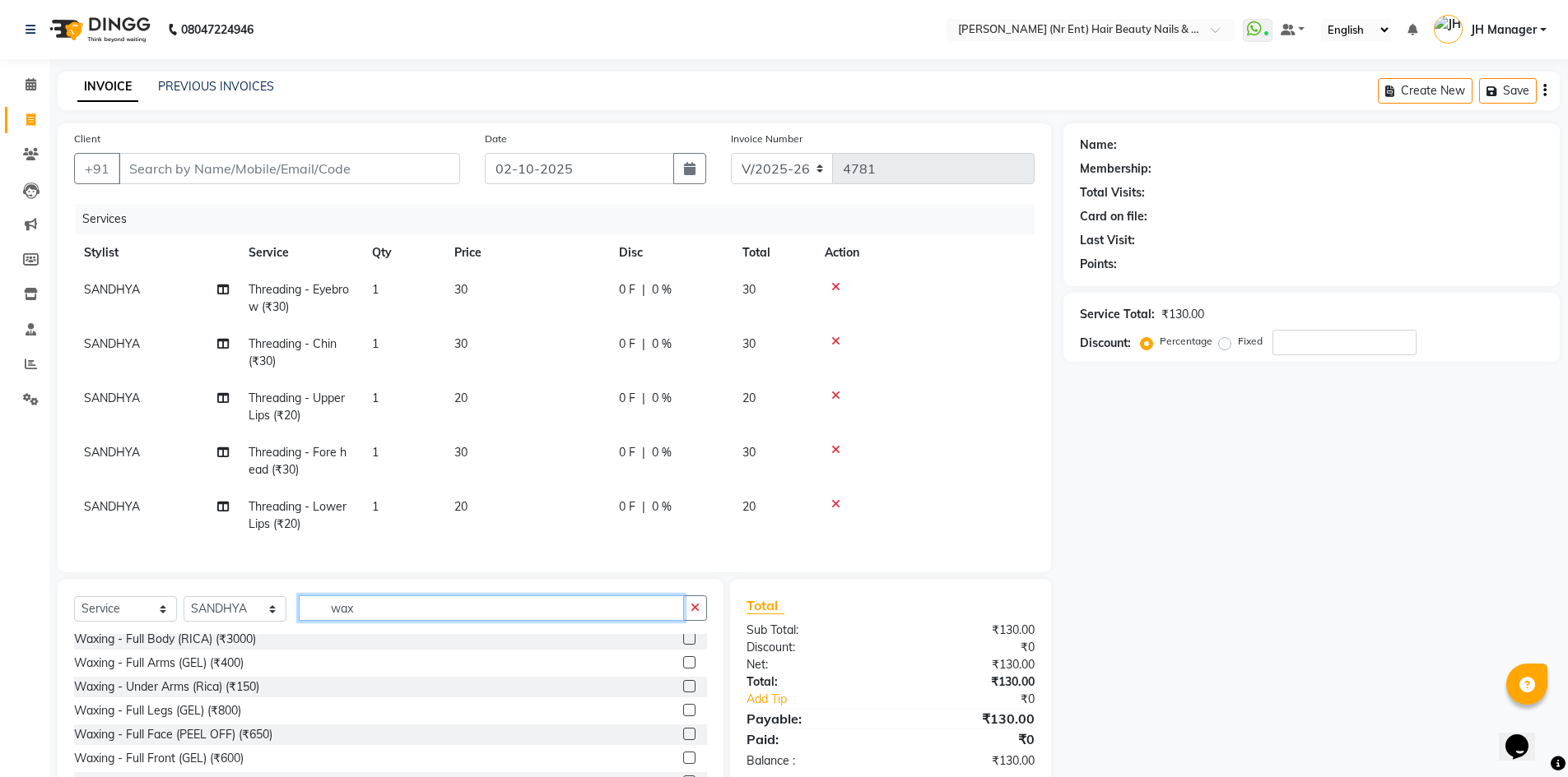
click at [405, 621] on input "wax" at bounding box center [491, 607] width 385 height 25
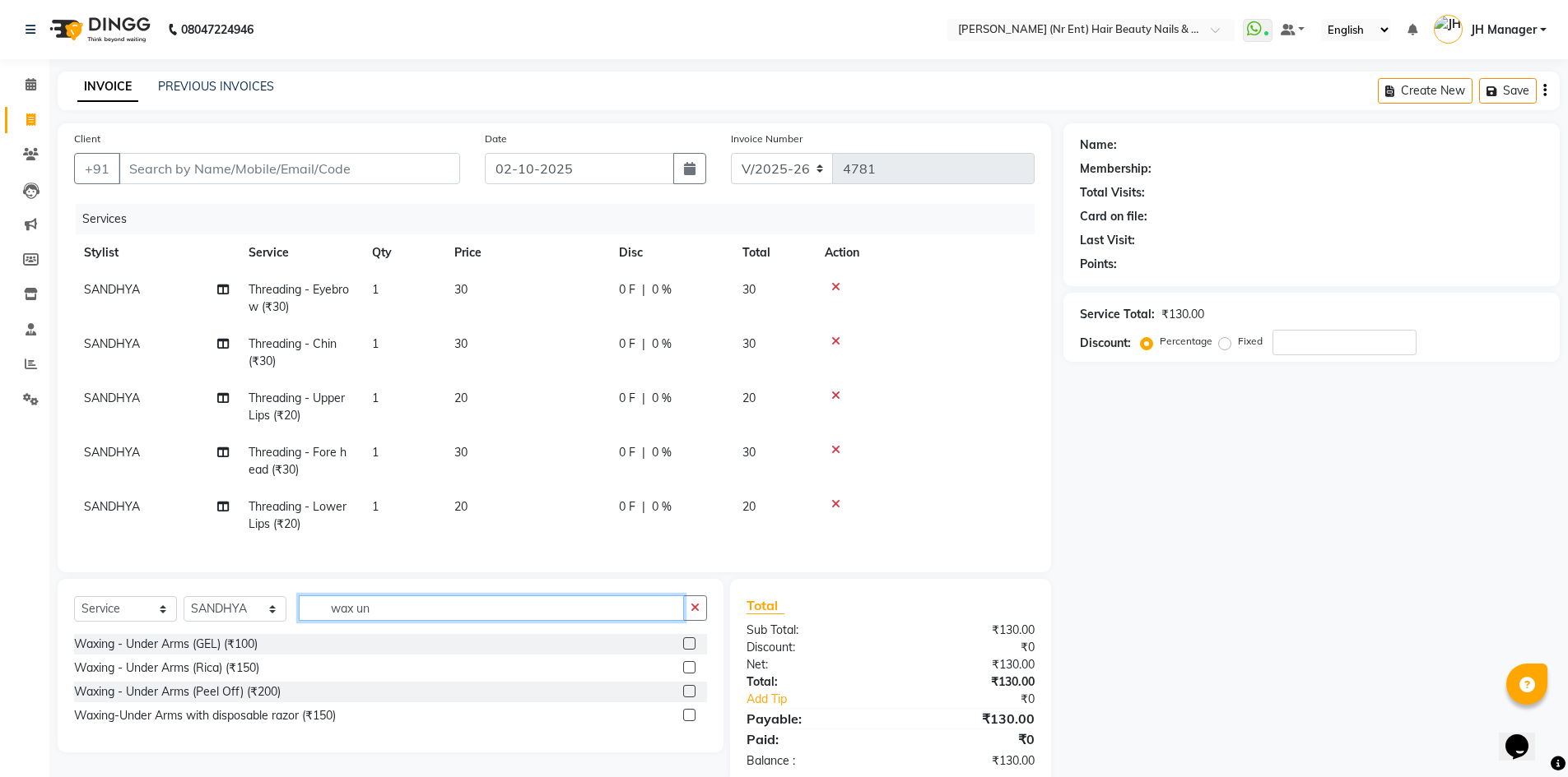
scroll to position [0, 0]
type input "wax un"
click at [688, 650] on label at bounding box center [690, 644] width 12 height 12
click at [688, 650] on input "checkbox" at bounding box center [689, 645] width 10 height 10
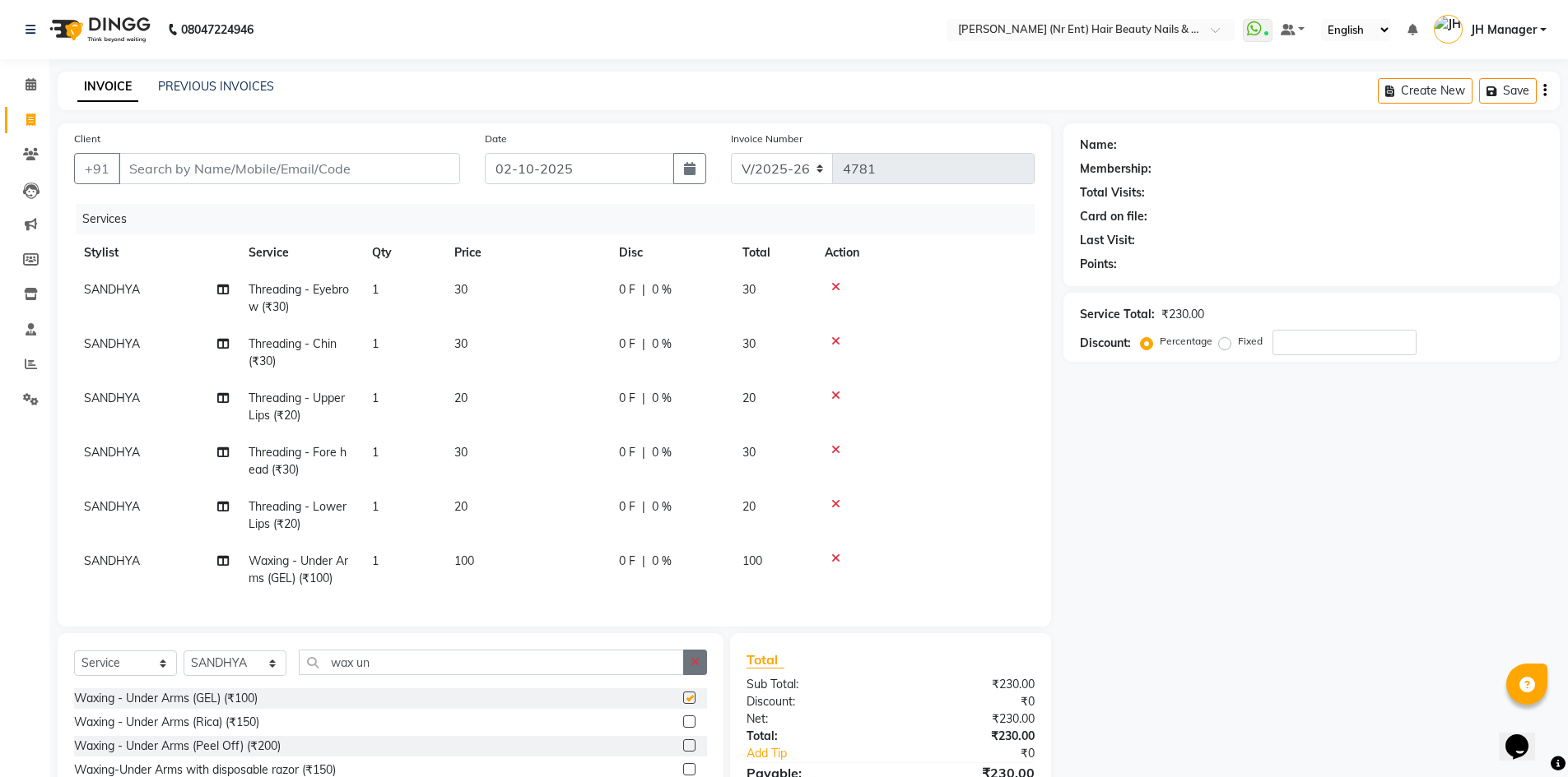
checkbox input "false"
click at [690, 657] on button "button" at bounding box center [695, 662] width 24 height 25
drag, startPoint x: 266, startPoint y: 673, endPoint x: 263, endPoint y: 662, distance: 11.4
click at [266, 673] on select "Select Stylist ADNAN ADVANCE ANJALI ANNU B-WAX JH Manager MEMBERSHIP MOHD. MOHI…" at bounding box center [235, 663] width 103 height 25
select select "48593"
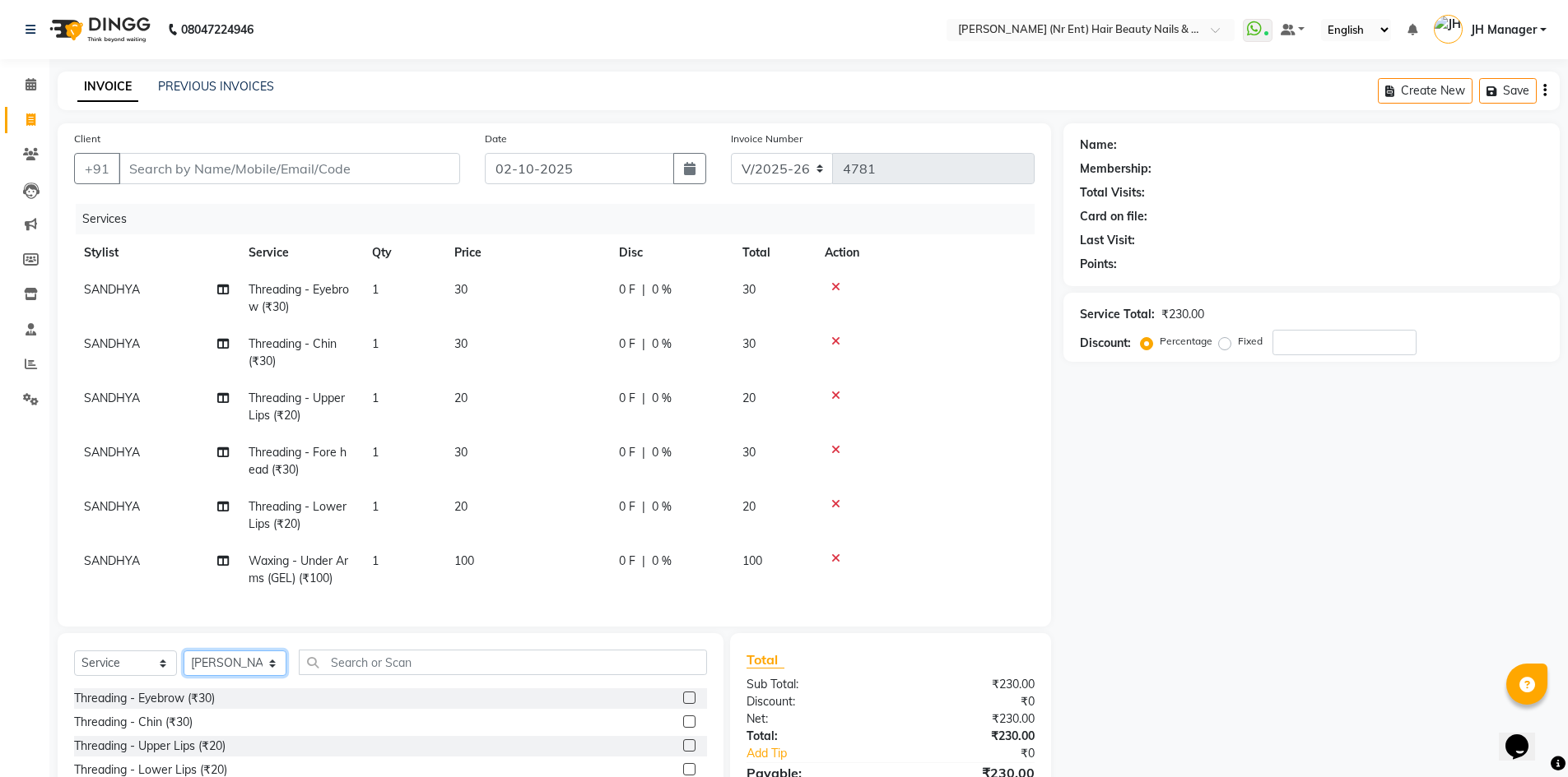
click at [184, 656] on select "Select Stylist ADNAN ADVANCE ANJALI ANNU B-WAX JH Manager MEMBERSHIP MOHD. MOHI…" at bounding box center [235, 663] width 103 height 25
click at [440, 664] on input "text" at bounding box center [502, 662] width 408 height 25
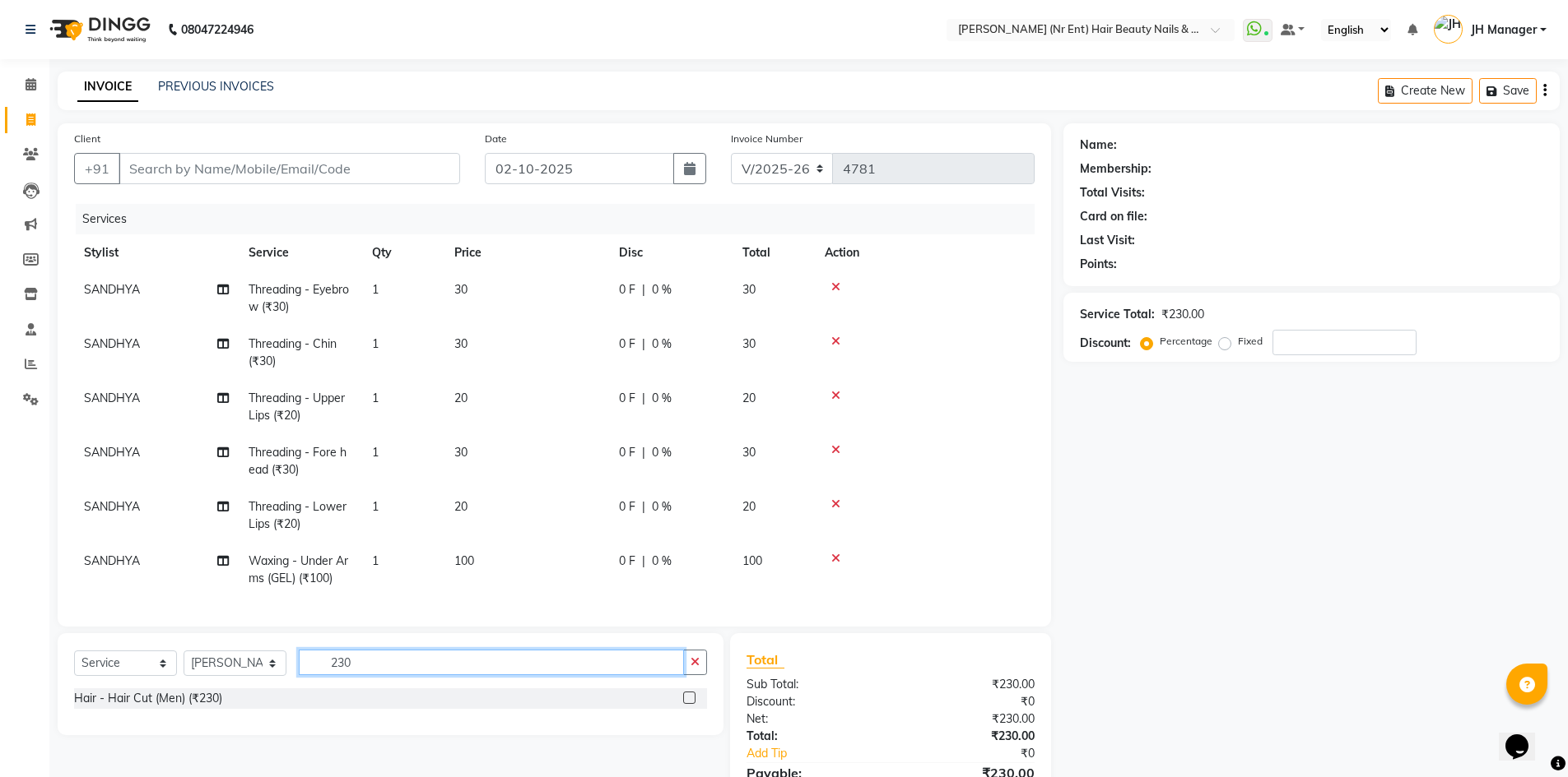
type input "230"
click at [684, 700] on label at bounding box center [690, 698] width 12 height 12
click at [684, 700] on input "checkbox" at bounding box center [689, 699] width 10 height 10
checkbox input "false"
drag, startPoint x: 696, startPoint y: 671, endPoint x: 687, endPoint y: 663, distance: 12.0
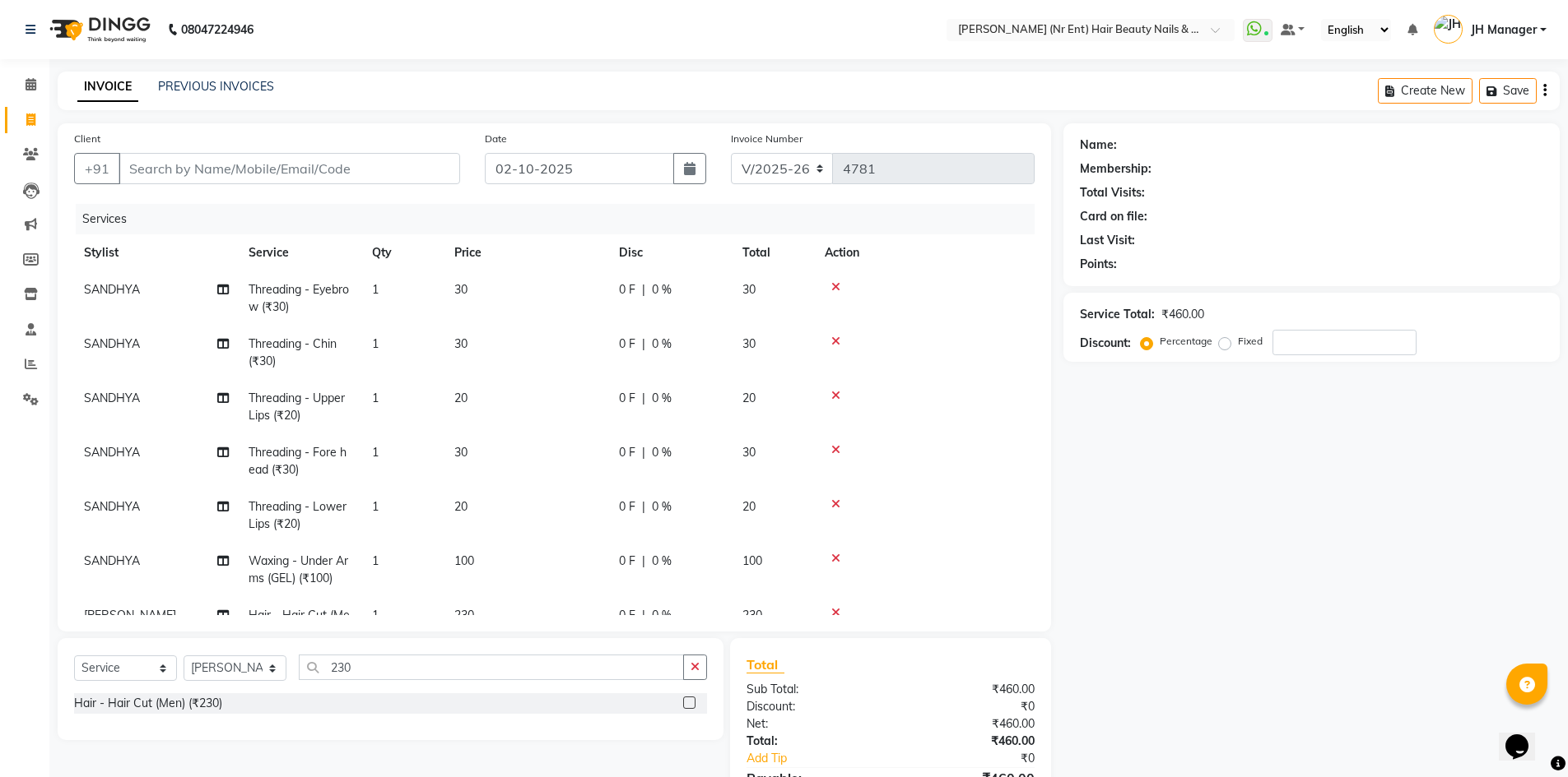
click at [695, 671] on icon "button" at bounding box center [695, 666] width 9 height 11
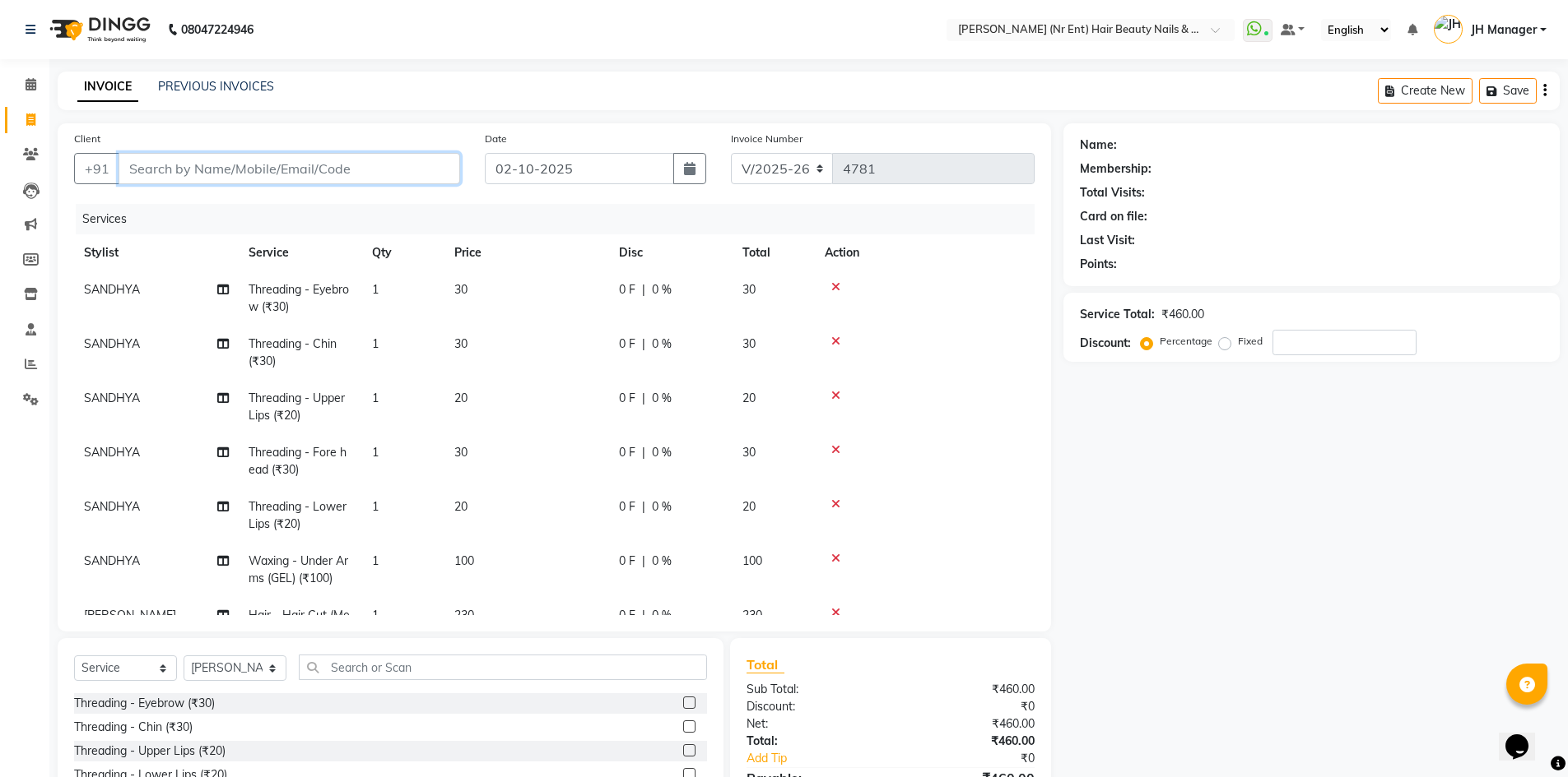
click at [342, 164] on input "Client" at bounding box center [289, 169] width 341 height 31
type input "9"
type input "0"
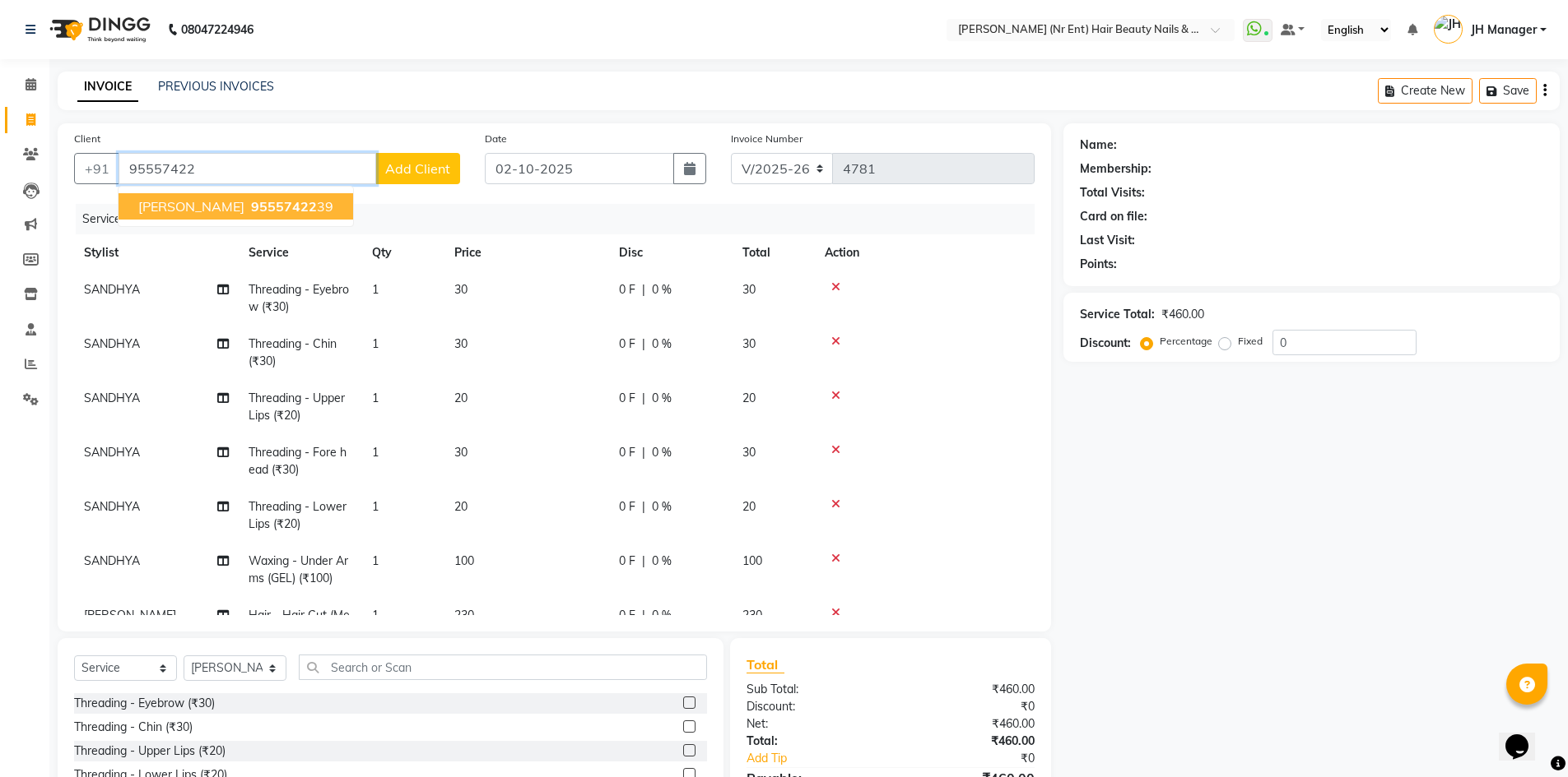
click at [262, 205] on button "ritika 95557422 39" at bounding box center [235, 206] width 234 height 26
type input "9555742239"
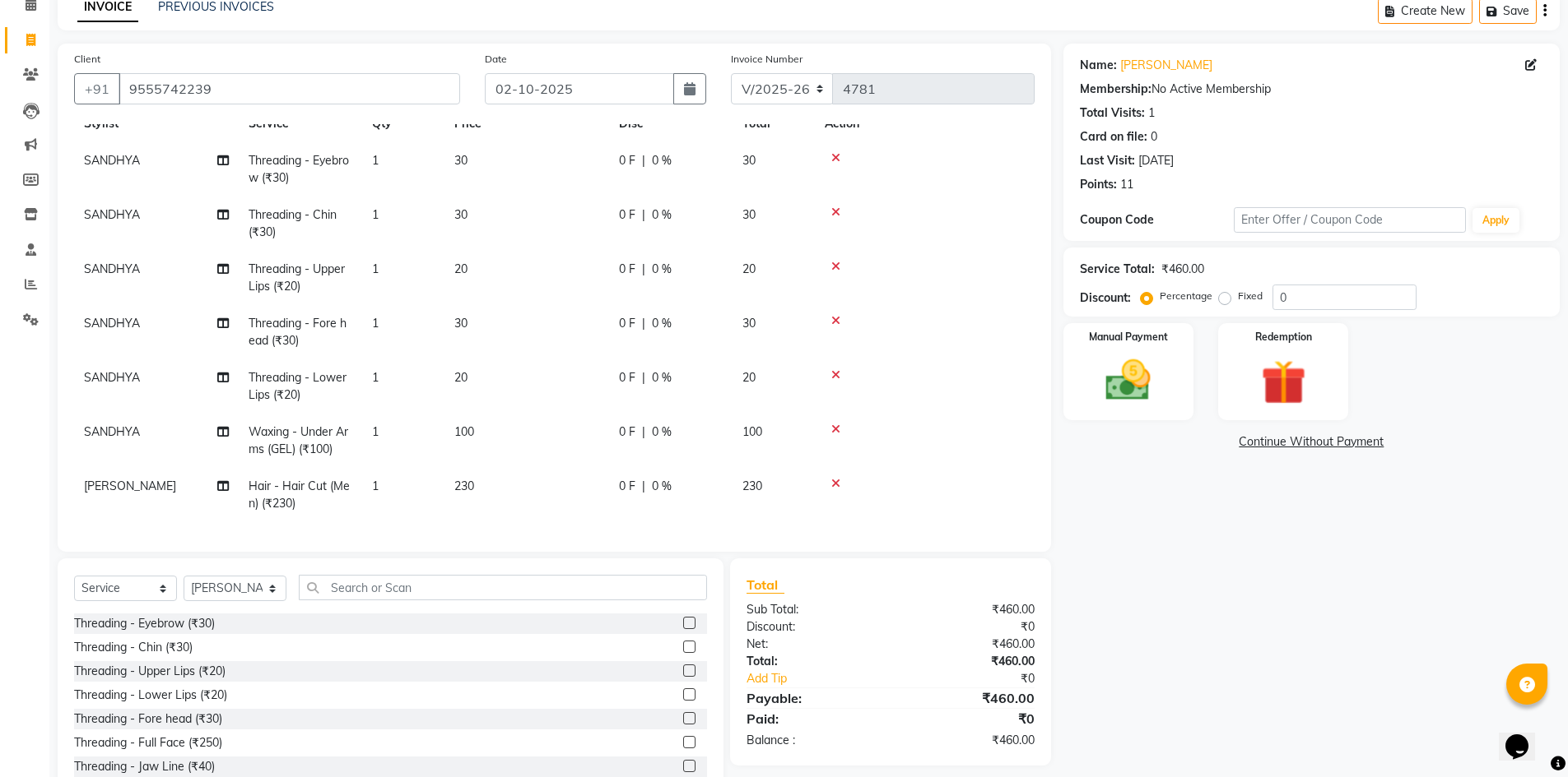
scroll to position [128, 0]
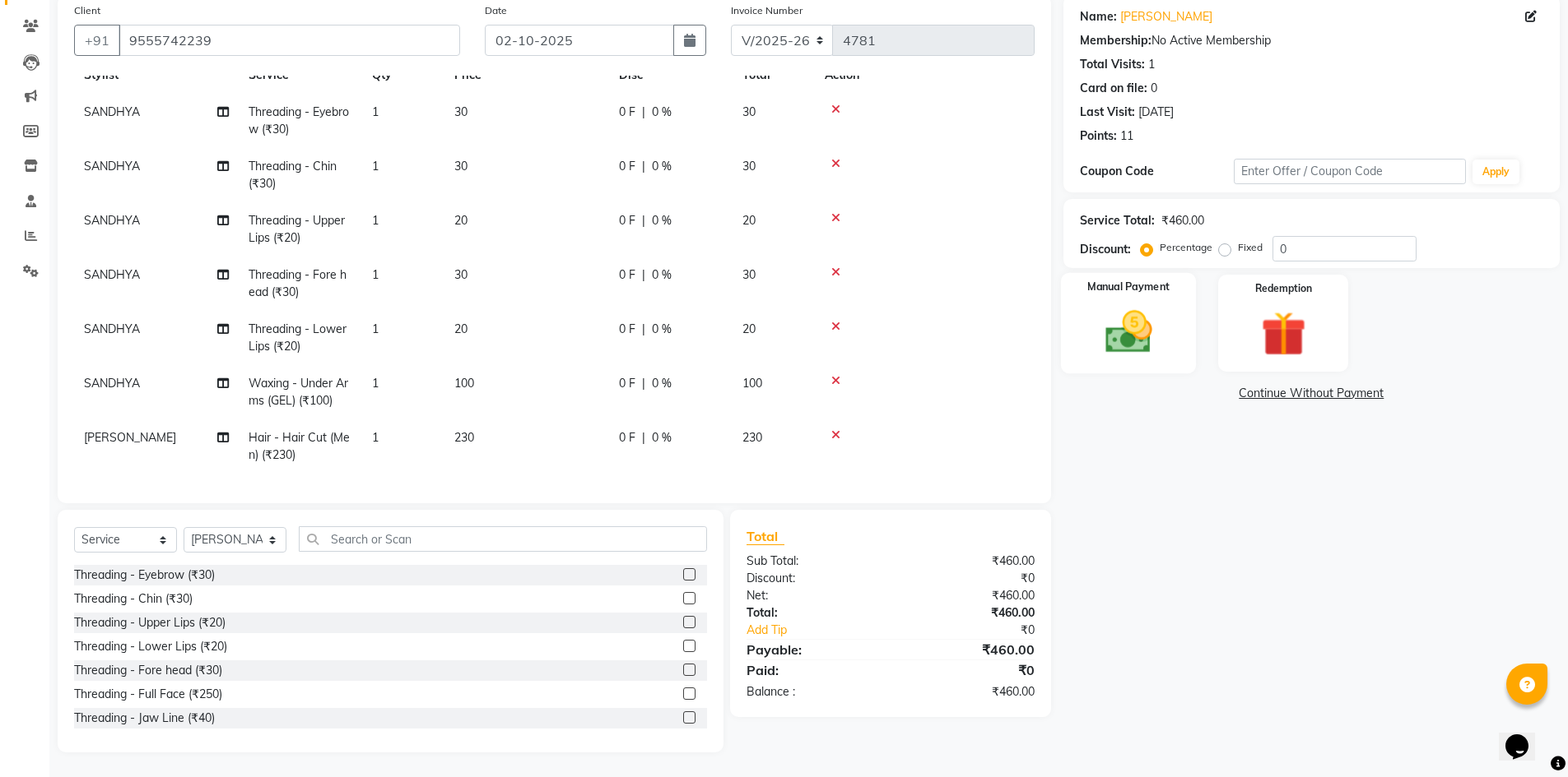
click at [1160, 340] on img at bounding box center [1128, 332] width 76 height 53
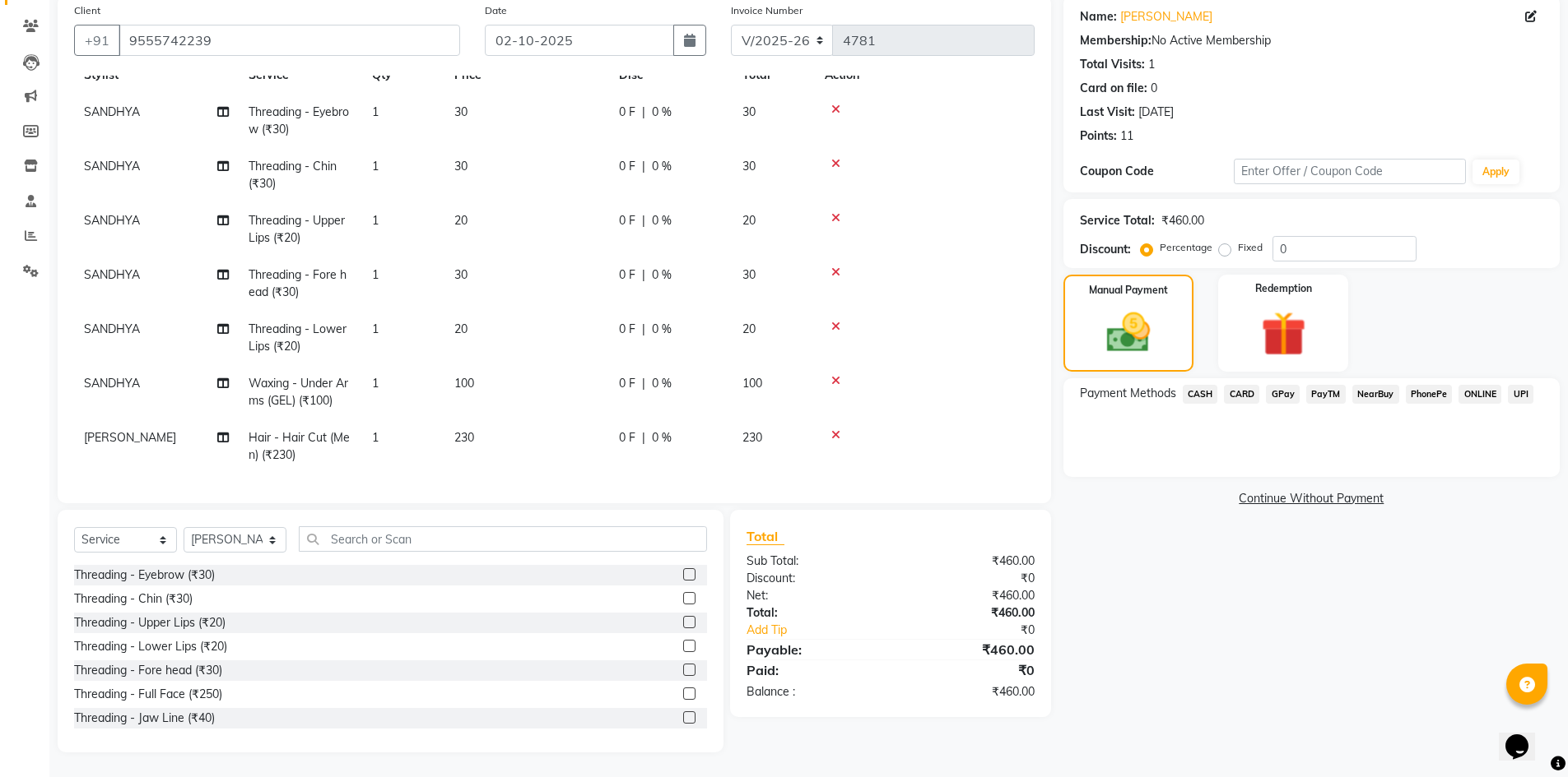
click at [1275, 399] on span "GPay" at bounding box center [1282, 394] width 34 height 19
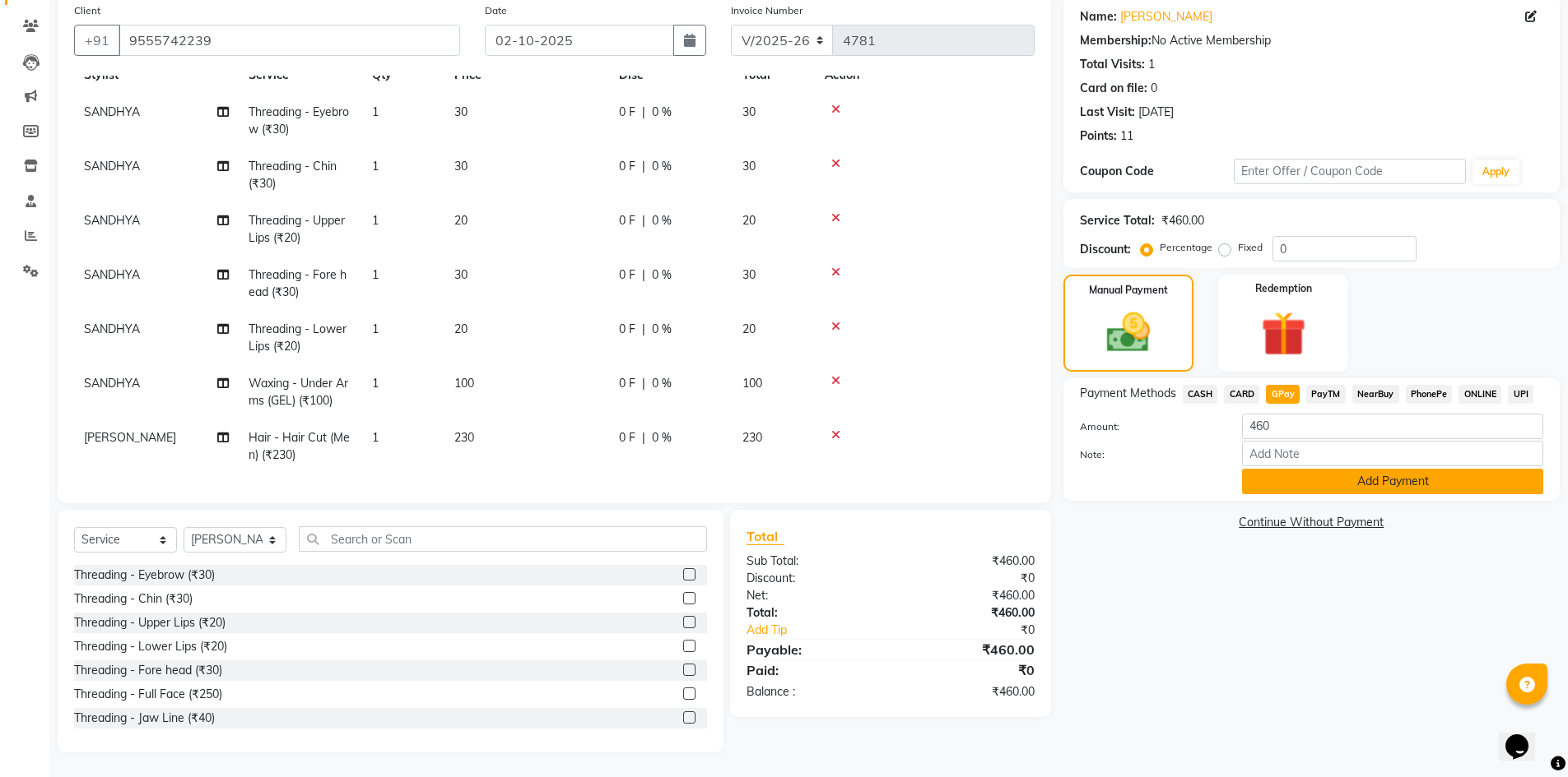
click at [1373, 482] on button "Add Payment" at bounding box center [1393, 481] width 301 height 25
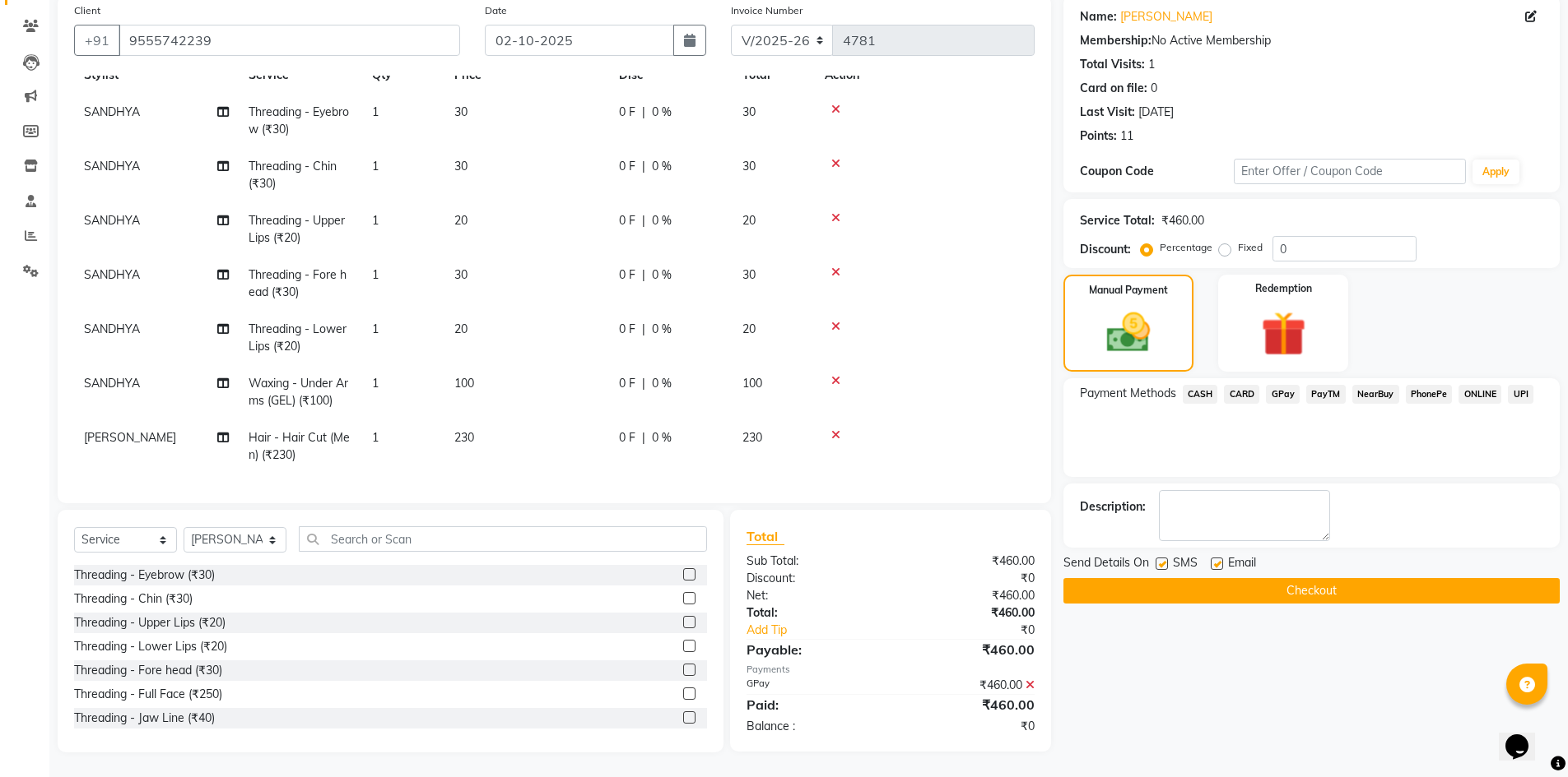
click at [1203, 591] on button "Checkout" at bounding box center [1311, 591] width 496 height 25
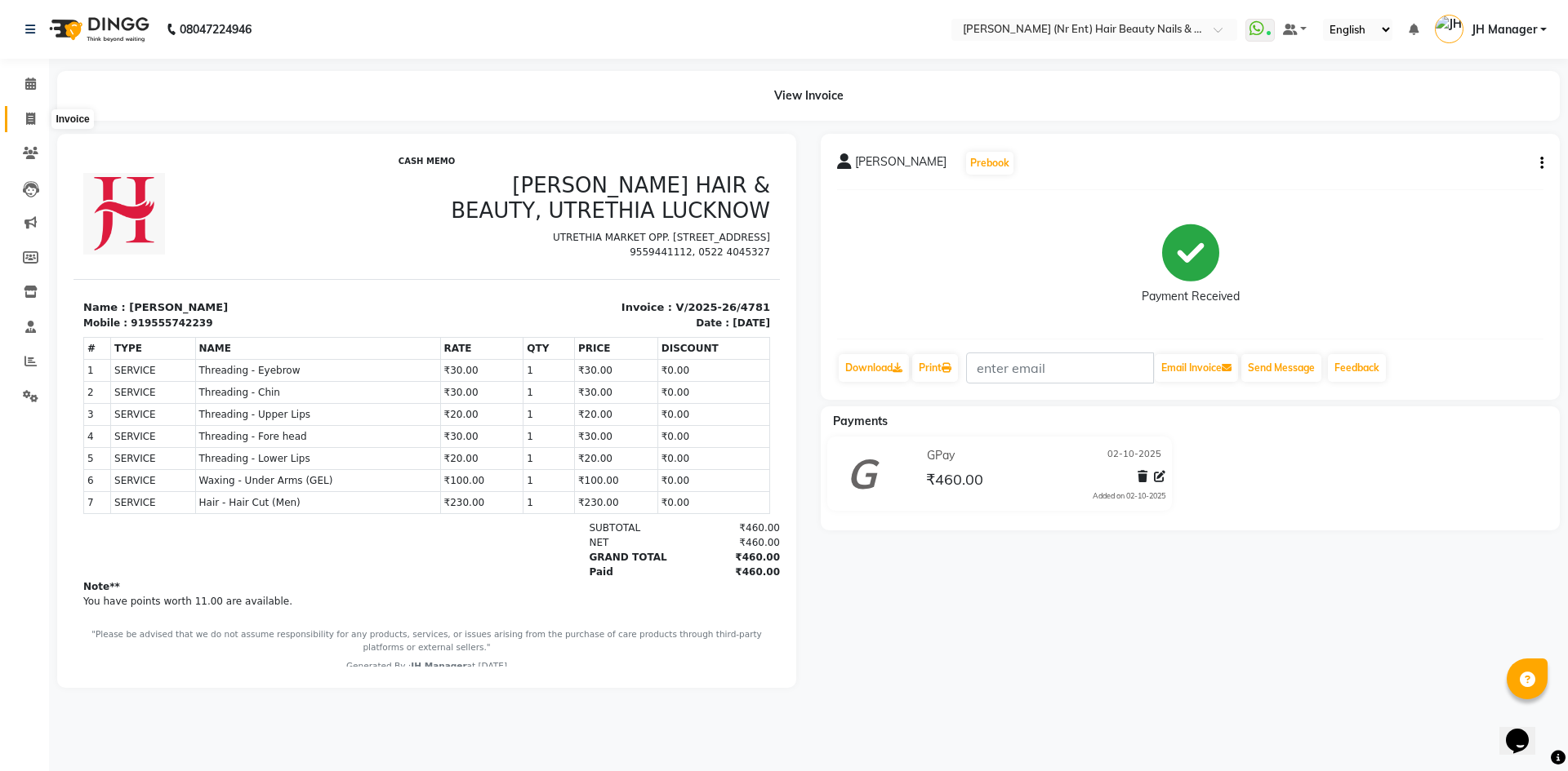
click at [33, 112] on icon at bounding box center [30, 118] width 9 height 12
select select "service"
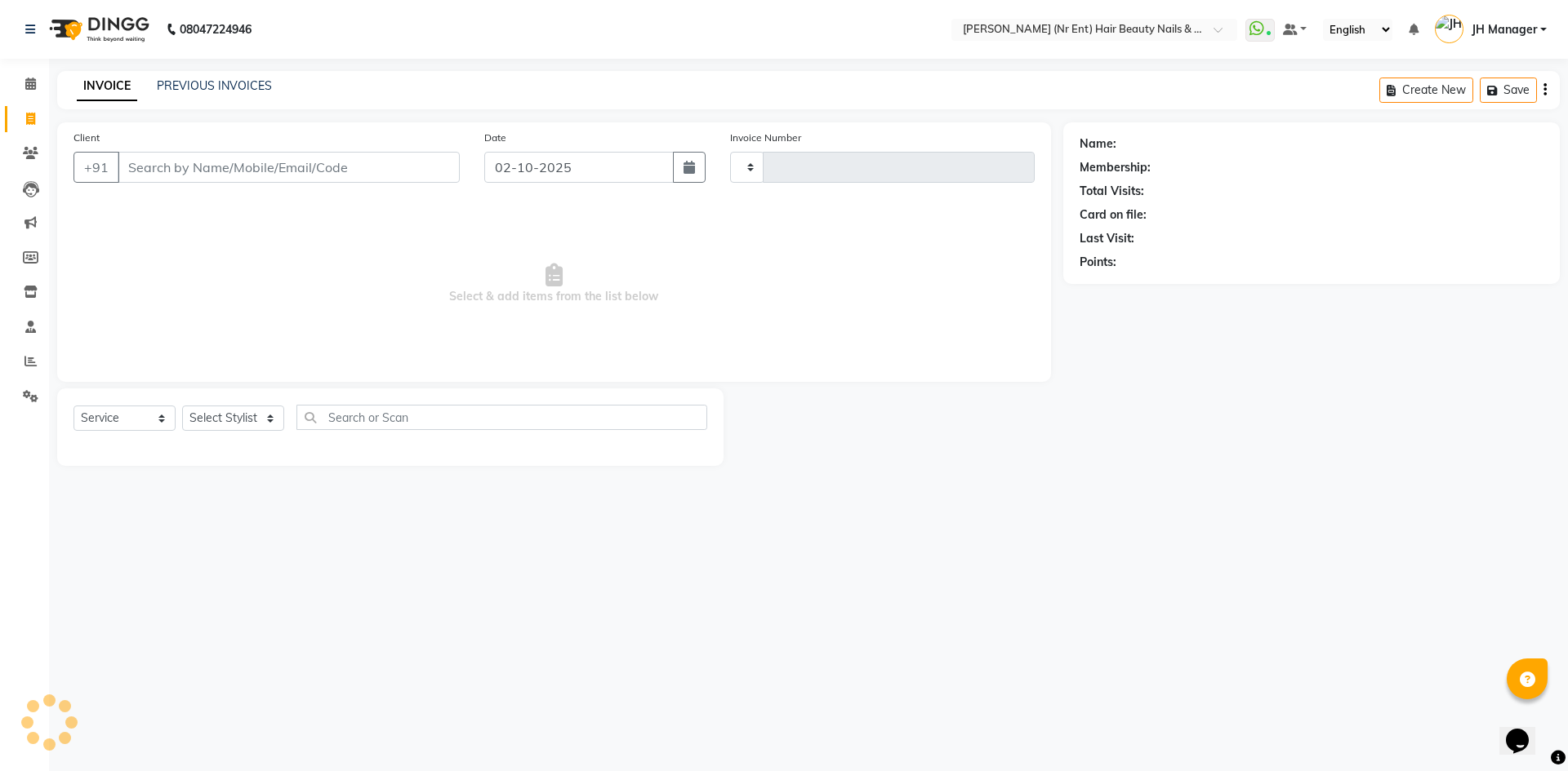
type input "4782"
select select "640"
click at [238, 411] on select "Select Stylist ADNAN ADVANCE ANJALI ANNU B-WAX JH Manager MEMBERSHIP MOHD. MOHI…" at bounding box center [233, 418] width 102 height 25
click at [182, 406] on select "Select Stylist ADNAN ADVANCE ANJALI ANNU B-WAX JH Manager MEMBERSHIP MOHD. MOHI…" at bounding box center [233, 418] width 102 height 25
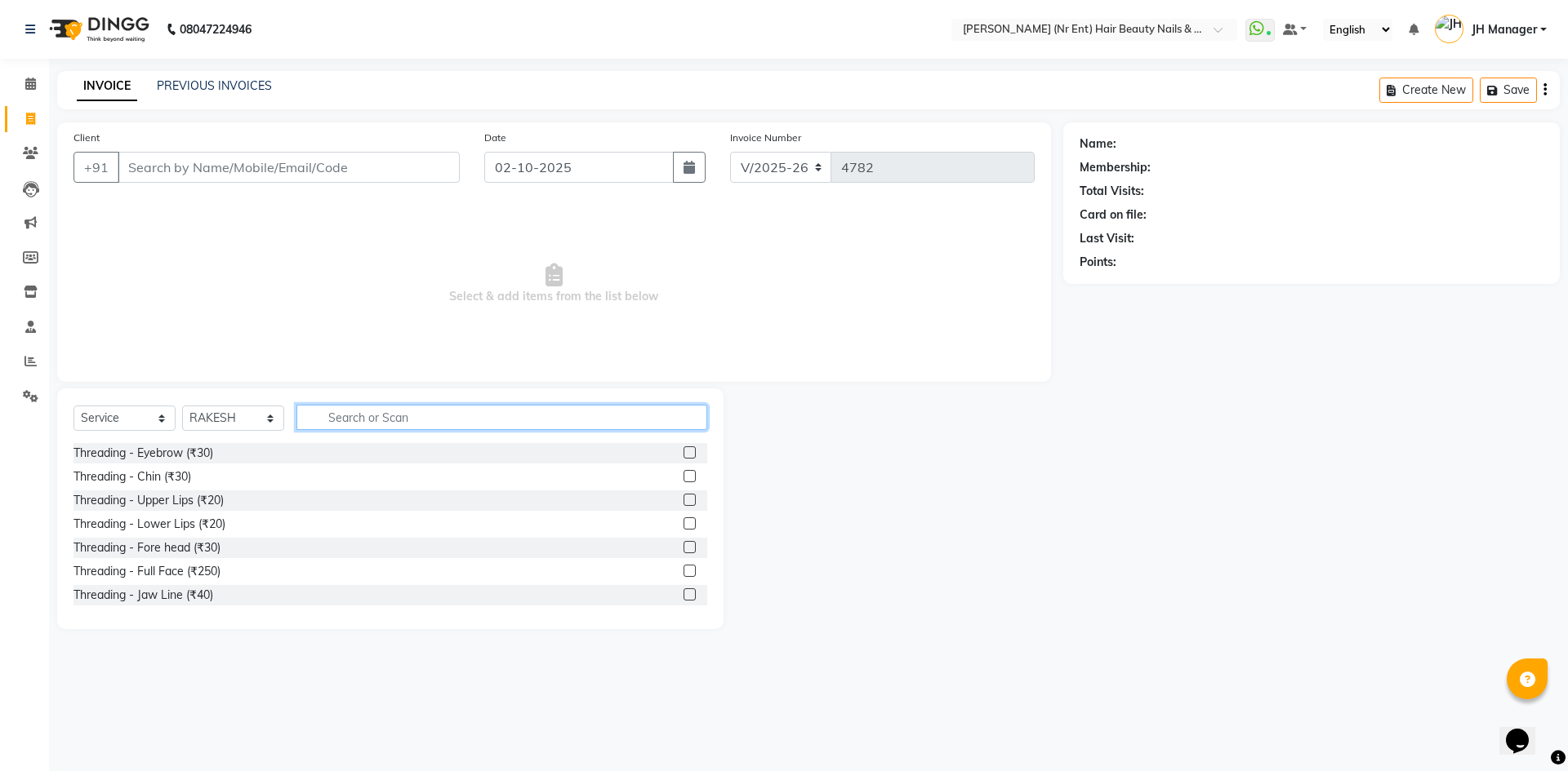
click at [505, 413] on input "text" at bounding box center [502, 417] width 411 height 25
click at [242, 406] on select "Select Stylist ADNAN ADVANCE ANJALI ANNU B-WAX JH Manager MEMBERSHIP MOHD. MOHI…" at bounding box center [233, 418] width 102 height 25
select select "92487"
click at [182, 406] on select "Select Stylist ADNAN ADVANCE ANJALI ANNU B-WAX JH Manager MEMBERSHIP MOHD. MOHI…" at bounding box center [233, 418] width 102 height 25
click at [369, 413] on input "text" at bounding box center [502, 417] width 411 height 25
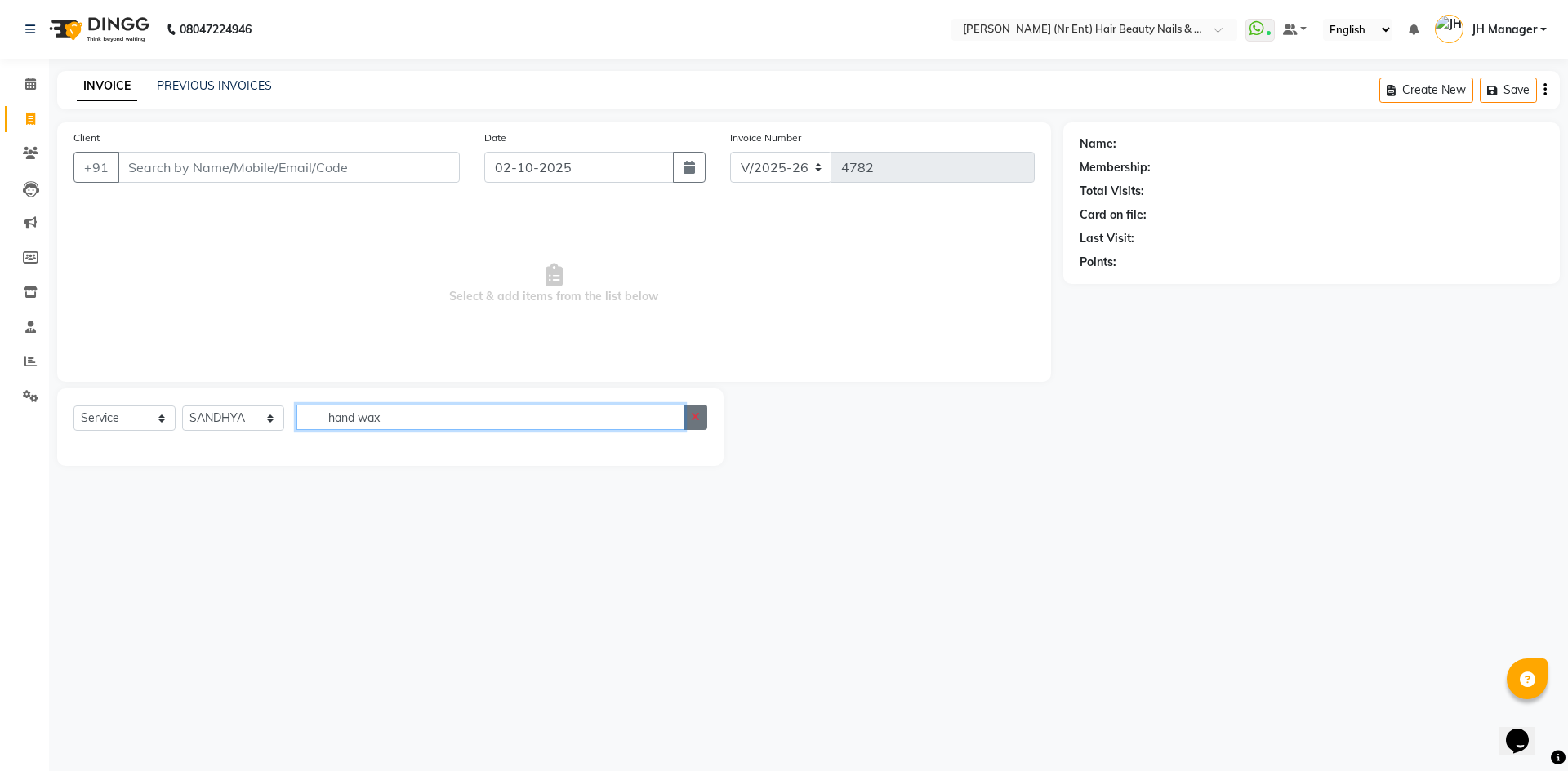
type input "hand wax"
drag, startPoint x: 701, startPoint y: 416, endPoint x: 626, endPoint y: 434, distance: 77.1
click at [695, 417] on button "button" at bounding box center [695, 417] width 23 height 25
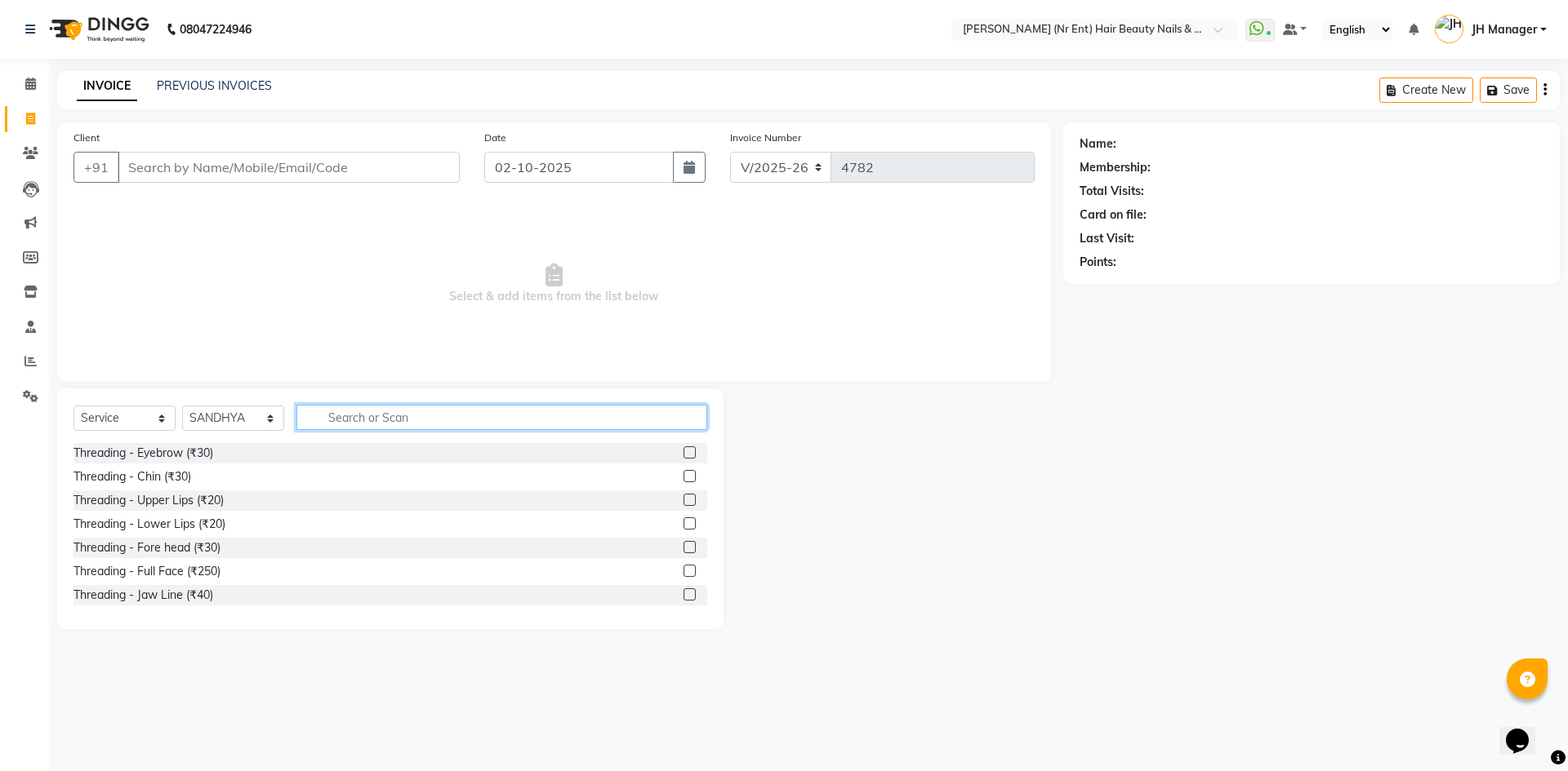
click at [600, 425] on input "text" at bounding box center [502, 417] width 411 height 25
type input "wax"
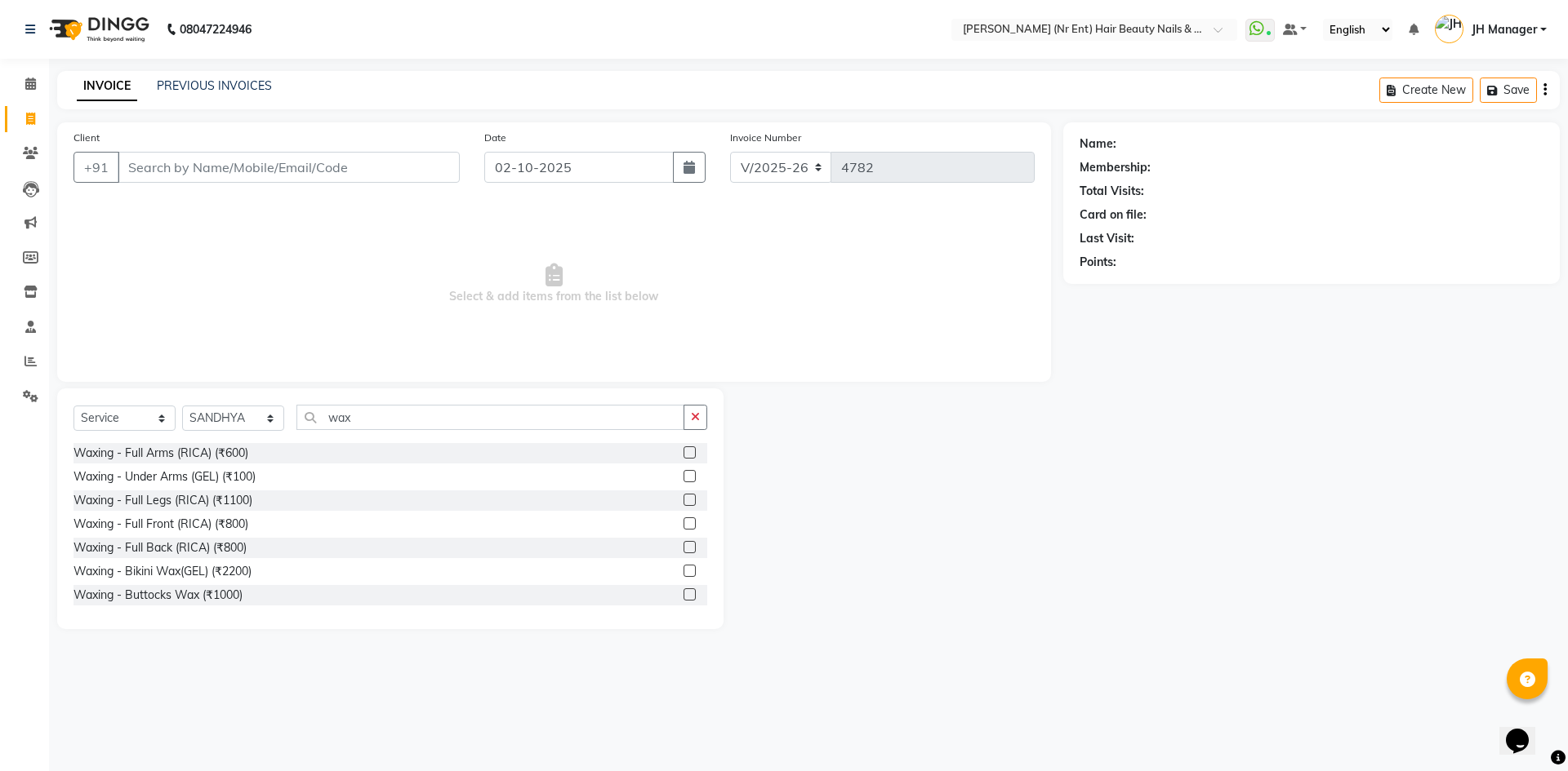
click at [683, 449] on label at bounding box center [689, 452] width 12 height 12
click at [683, 449] on input "checkbox" at bounding box center [689, 453] width 10 height 10
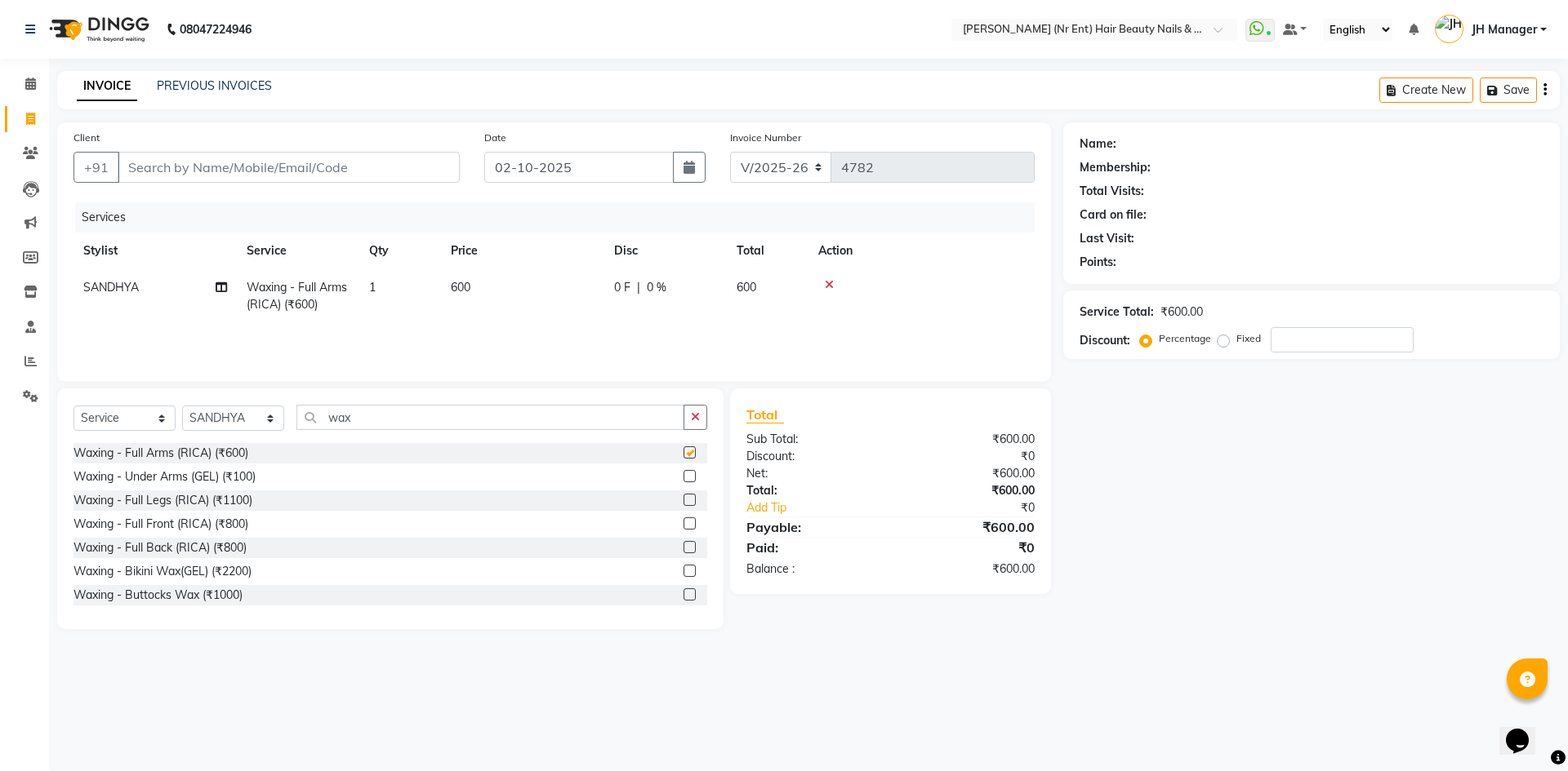
checkbox input "false"
click at [648, 423] on input "wax" at bounding box center [490, 417] width 388 height 25
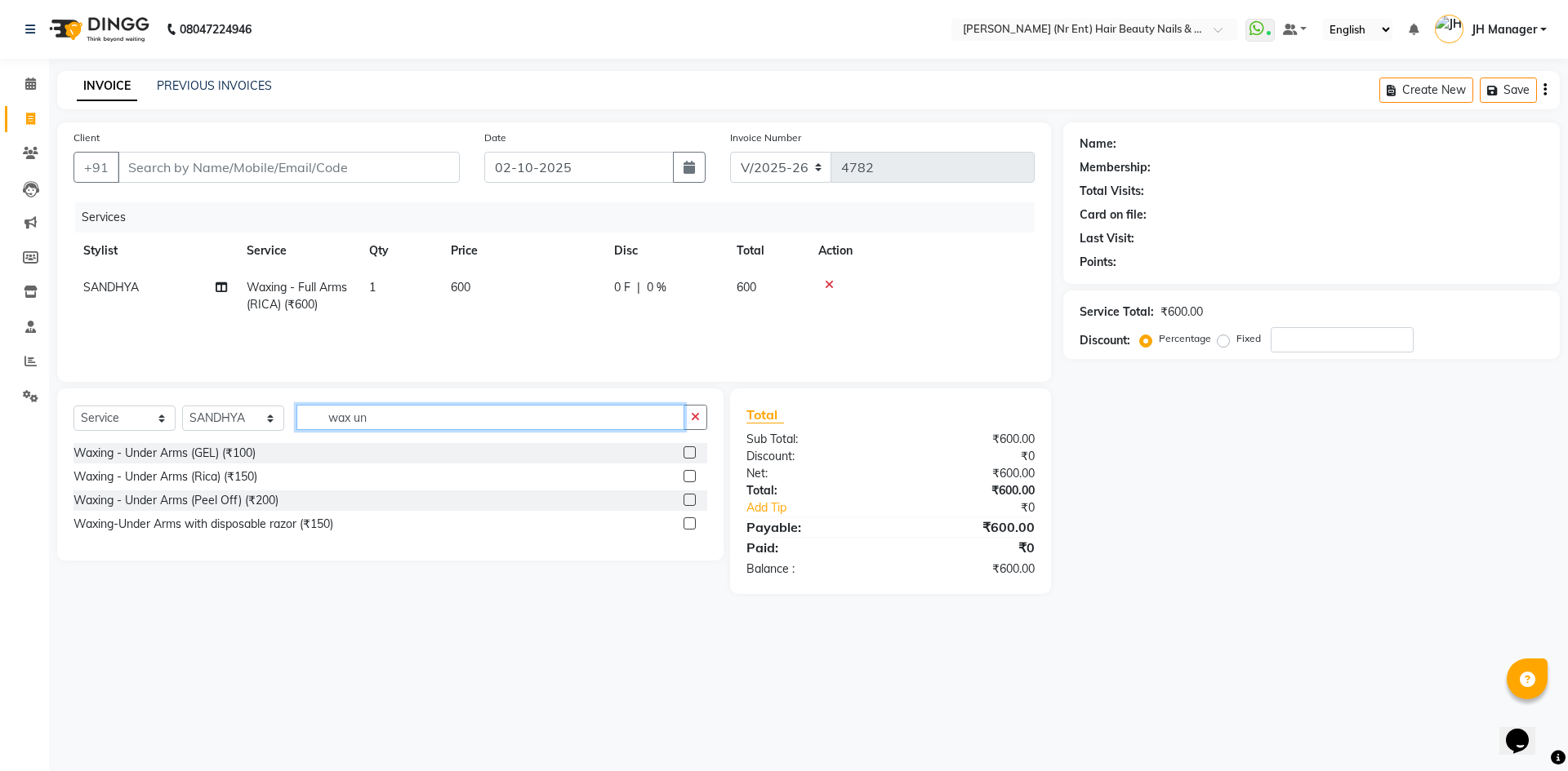
type input "wax un"
click at [688, 476] on label at bounding box center [689, 477] width 12 height 12
click at [688, 476] on input "checkbox" at bounding box center [689, 477] width 10 height 10
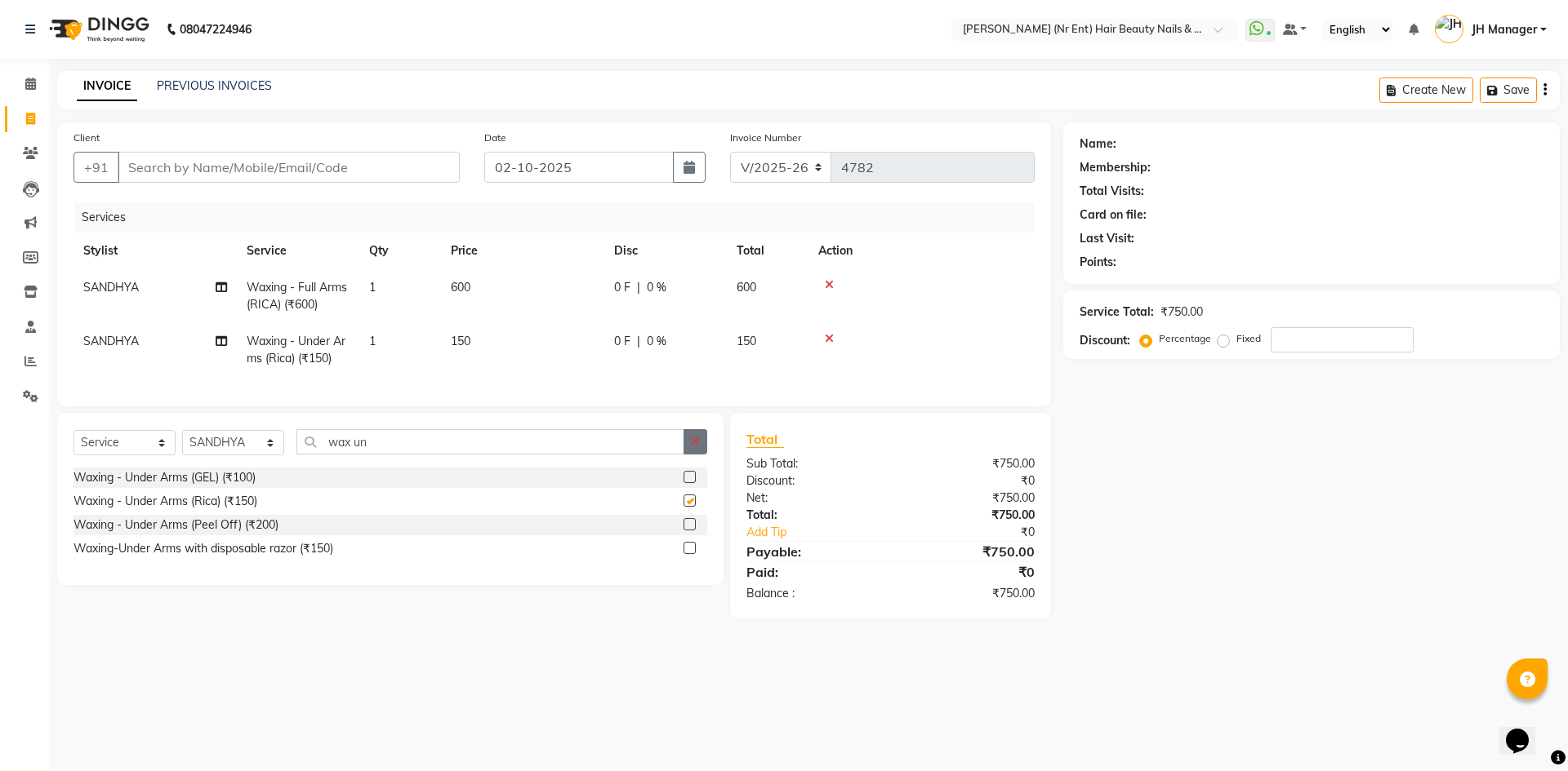
checkbox input "false"
click at [635, 455] on input "wax un" at bounding box center [490, 441] width 388 height 25
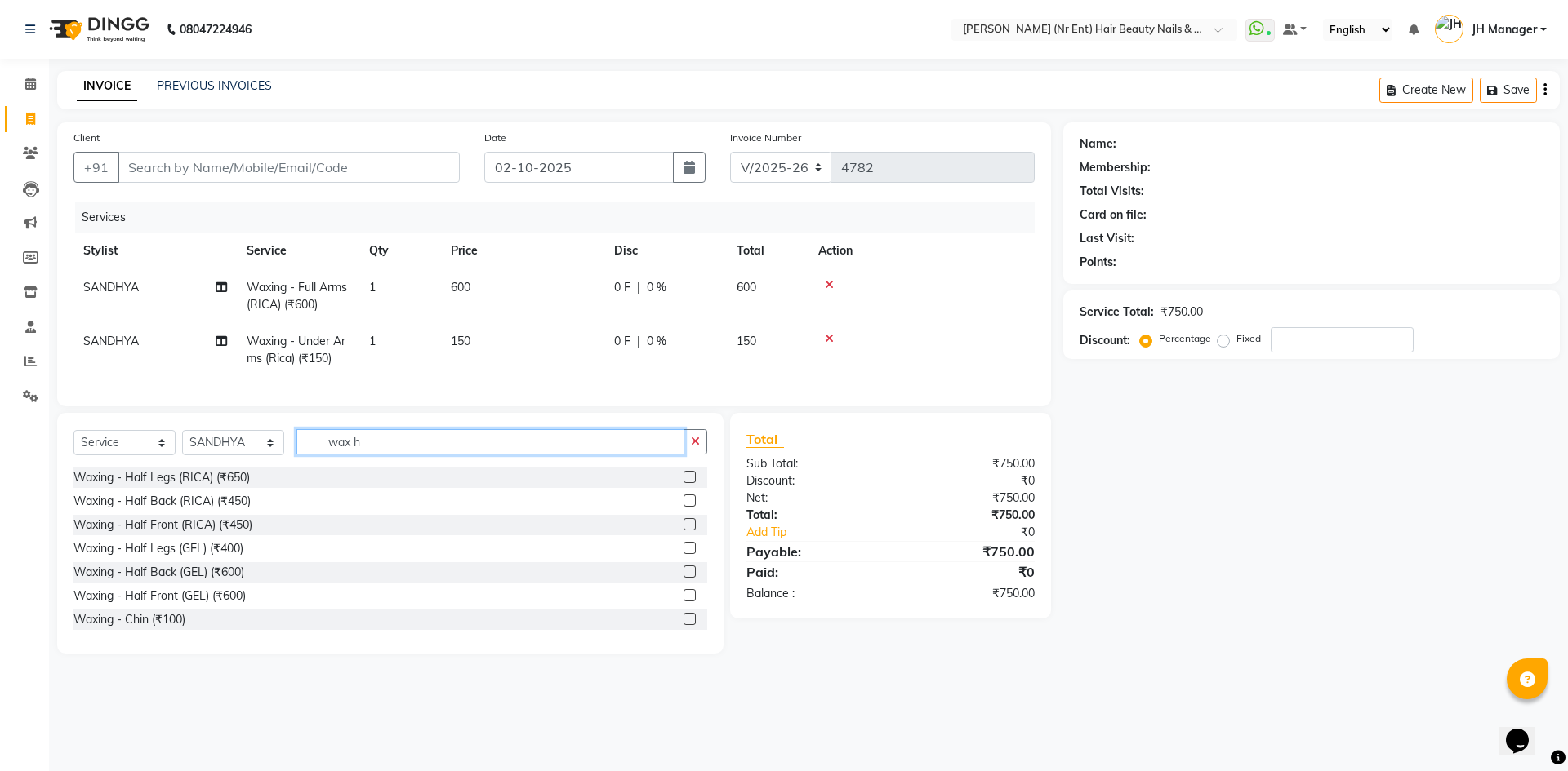
type input "wax h"
click at [683, 483] on label at bounding box center [689, 477] width 12 height 12
click at [683, 483] on input "checkbox" at bounding box center [689, 477] width 10 height 10
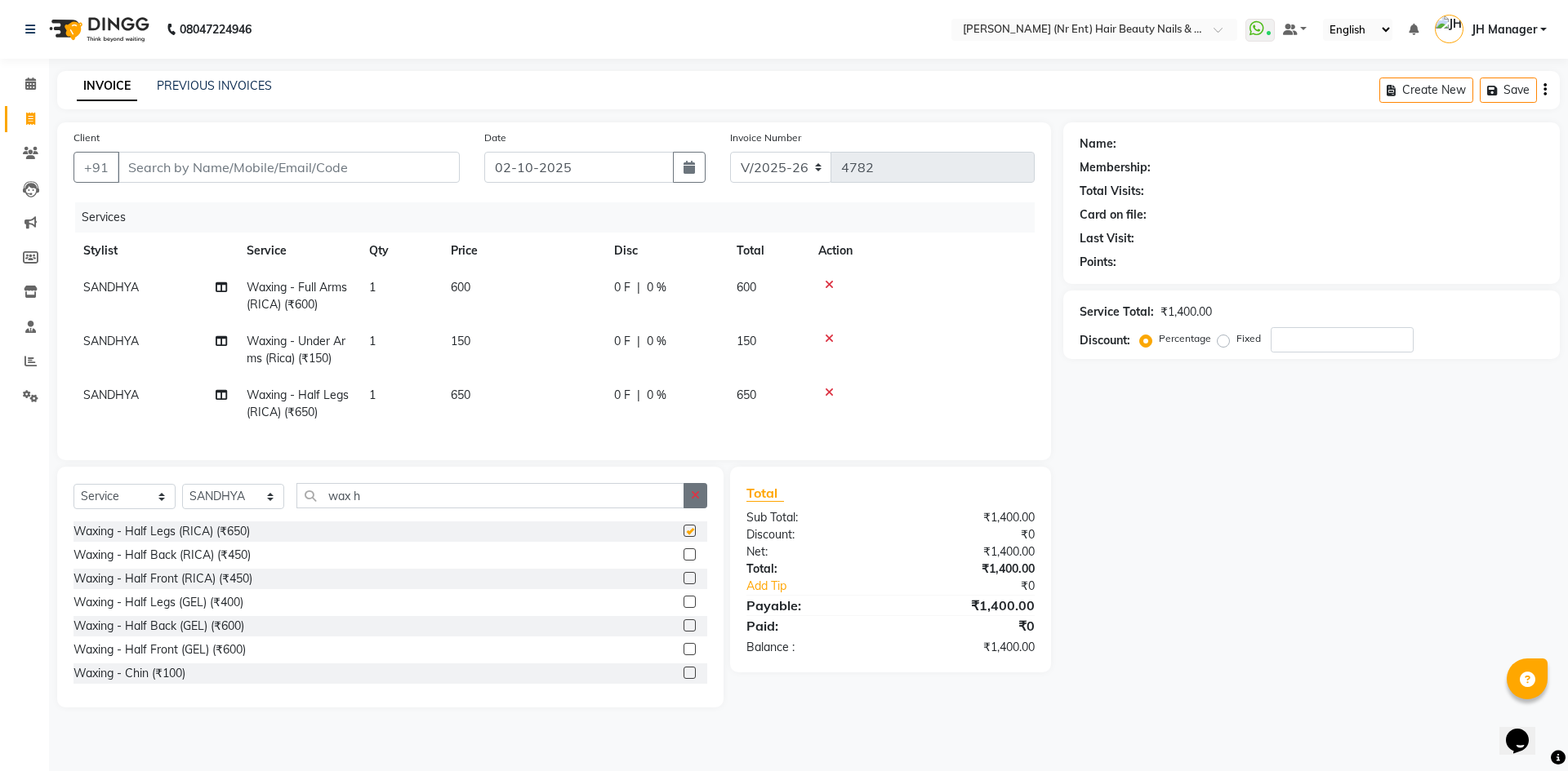
checkbox input "false"
click at [683, 505] on button "button" at bounding box center [695, 496] width 23 height 25
click at [683, 537] on label at bounding box center [689, 531] width 12 height 12
click at [683, 537] on input "checkbox" at bounding box center [689, 532] width 10 height 10
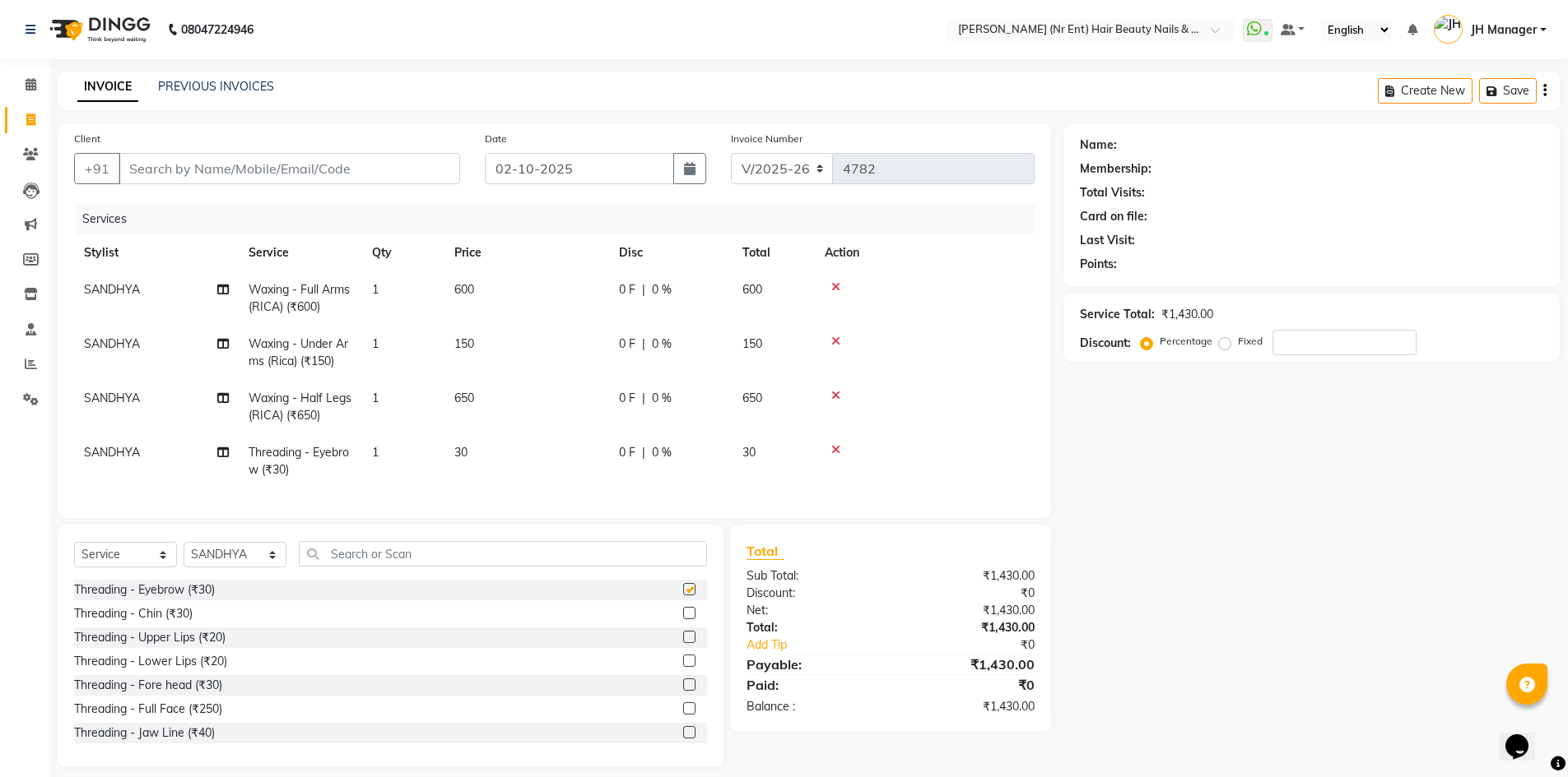
checkbox input "false"
click at [683, 691] on label at bounding box center [690, 685] width 12 height 12
click at [683, 691] on input "checkbox" at bounding box center [689, 686] width 10 height 10
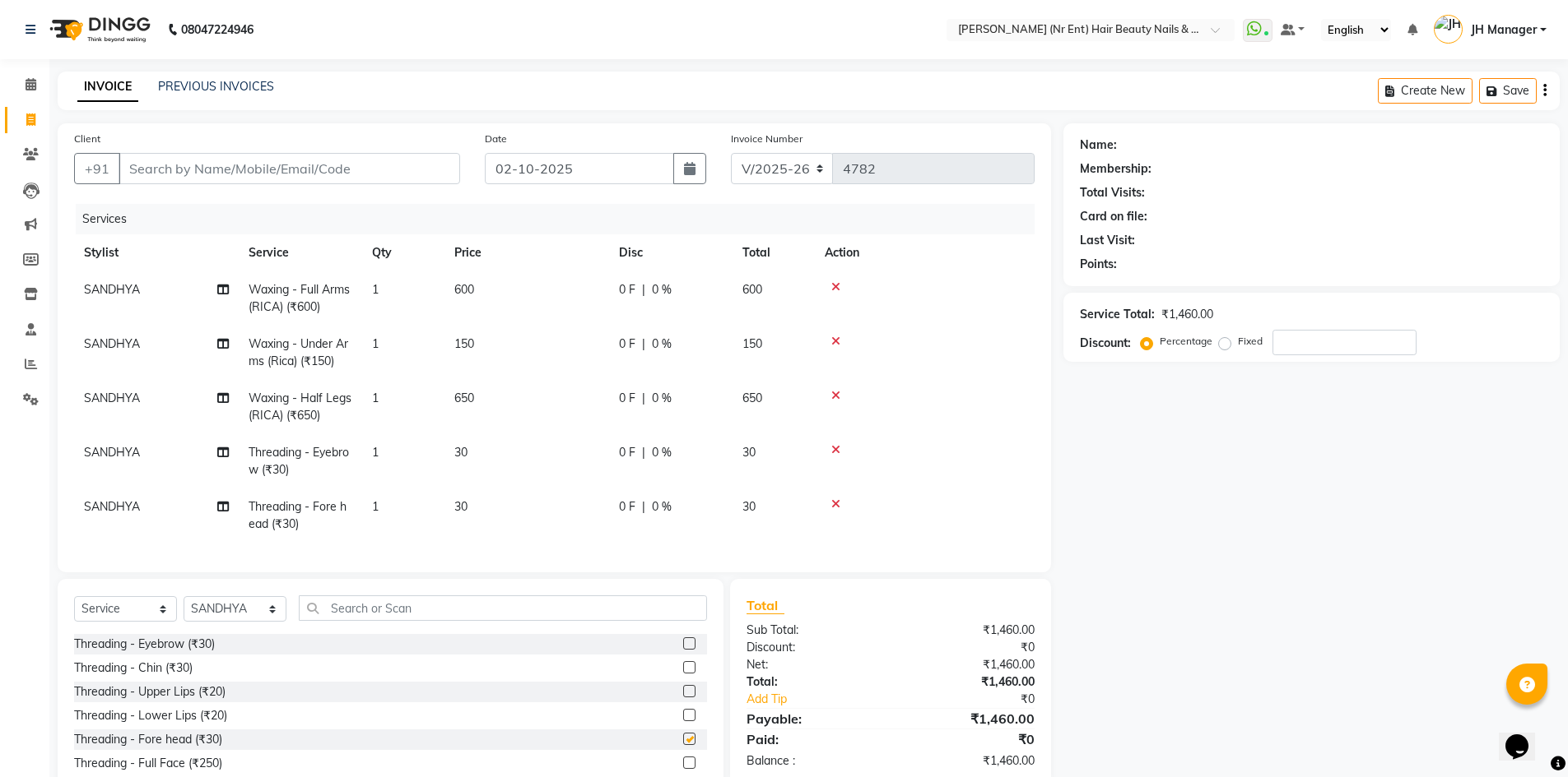
checkbox input "false"
click at [683, 698] on label at bounding box center [690, 692] width 12 height 12
click at [683, 698] on input "checkbox" at bounding box center [689, 692] width 10 height 10
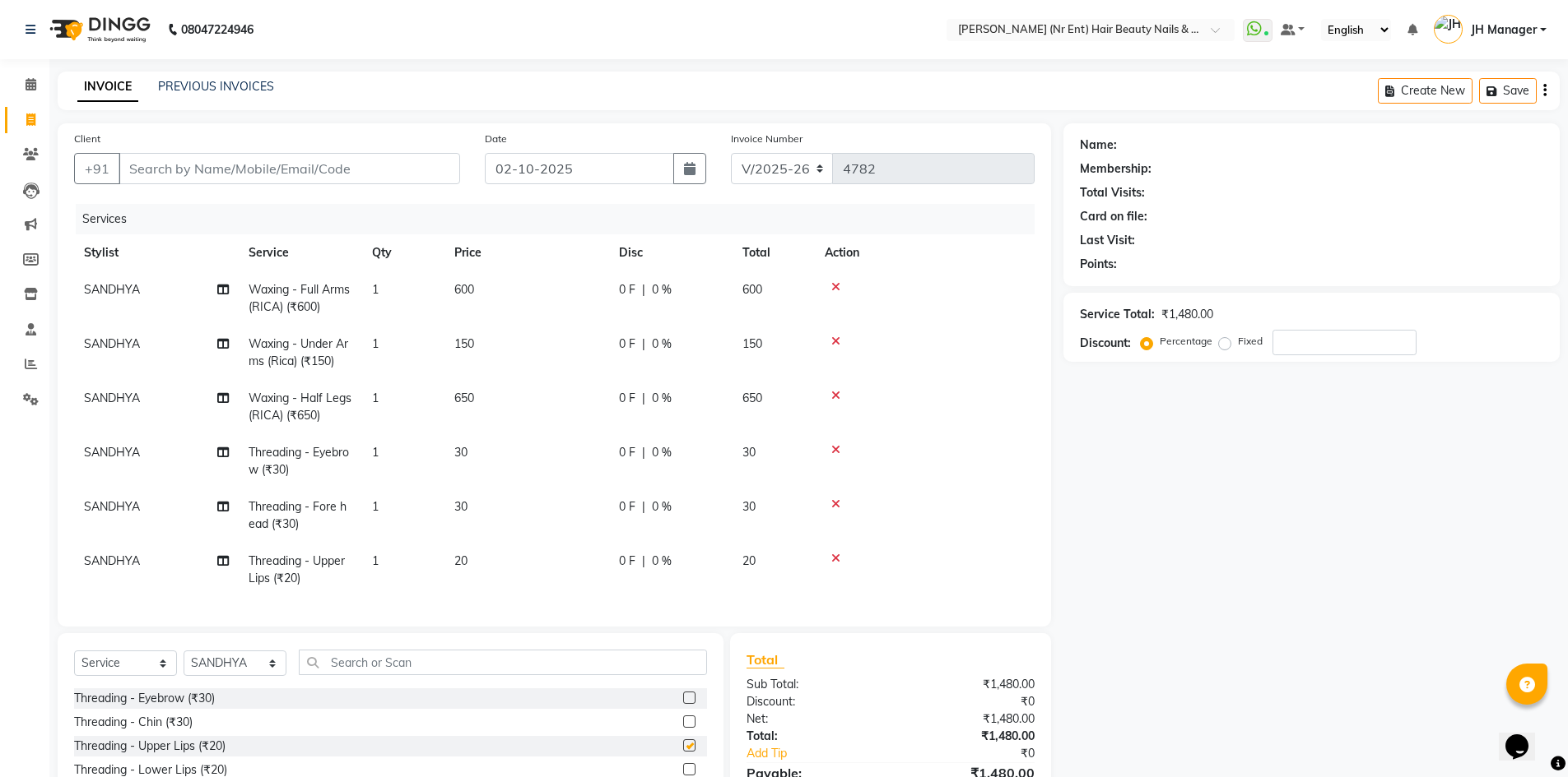
checkbox input "false"
click at [252, 673] on select "Select Stylist ADNAN ADVANCE ANJALI ANNU B-WAX JH Manager MEMBERSHIP MOHD. MOHI…" at bounding box center [235, 663] width 103 height 25
select select "13395"
click at [184, 656] on select "Select Stylist ADNAN ADVANCE ANJALI ANNU B-WAX JH Manager MEMBERSHIP MOHD. MOHI…" at bounding box center [235, 663] width 103 height 25
click at [460, 674] on input "text" at bounding box center [502, 662] width 408 height 25
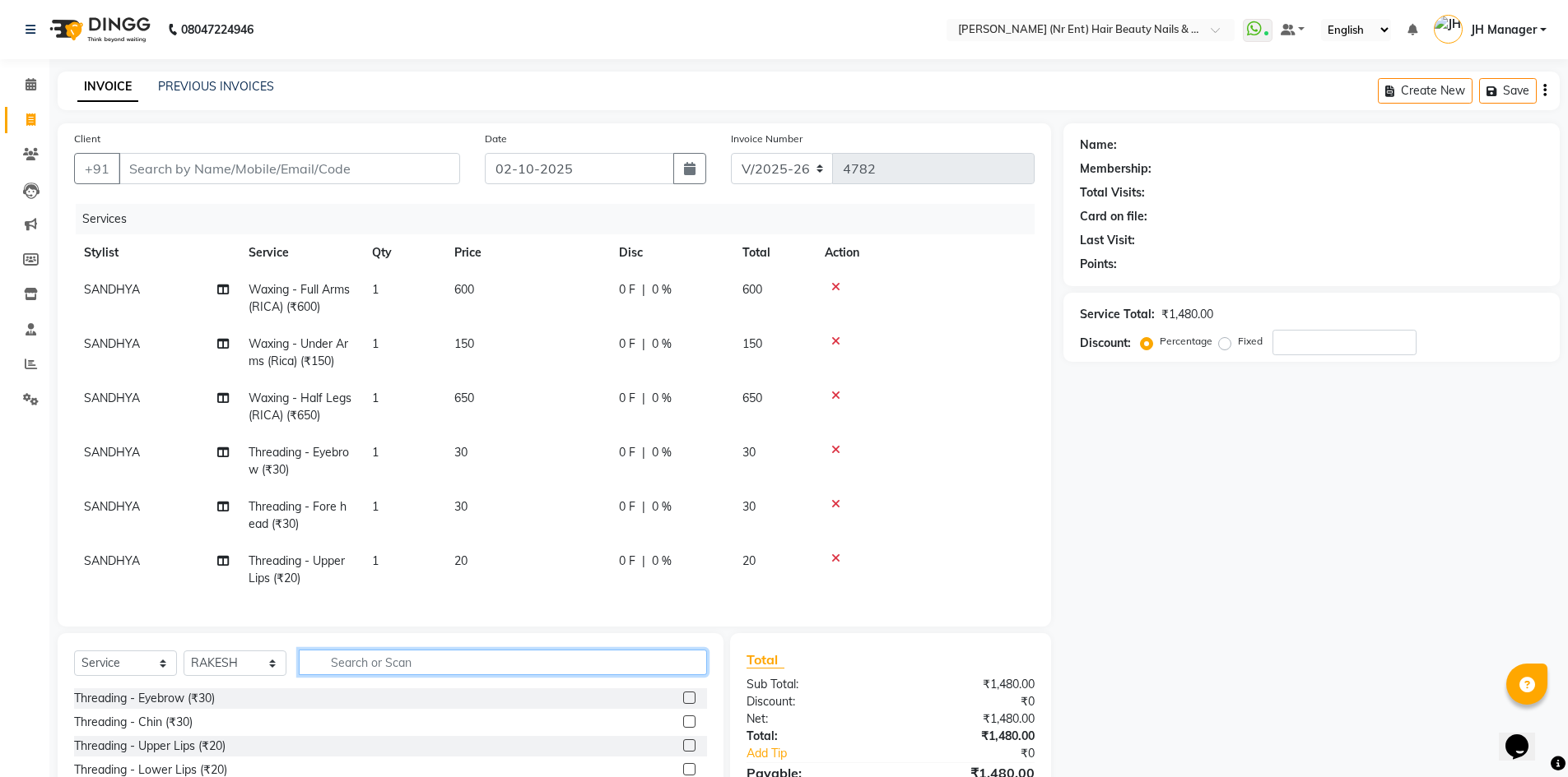
type input "p"
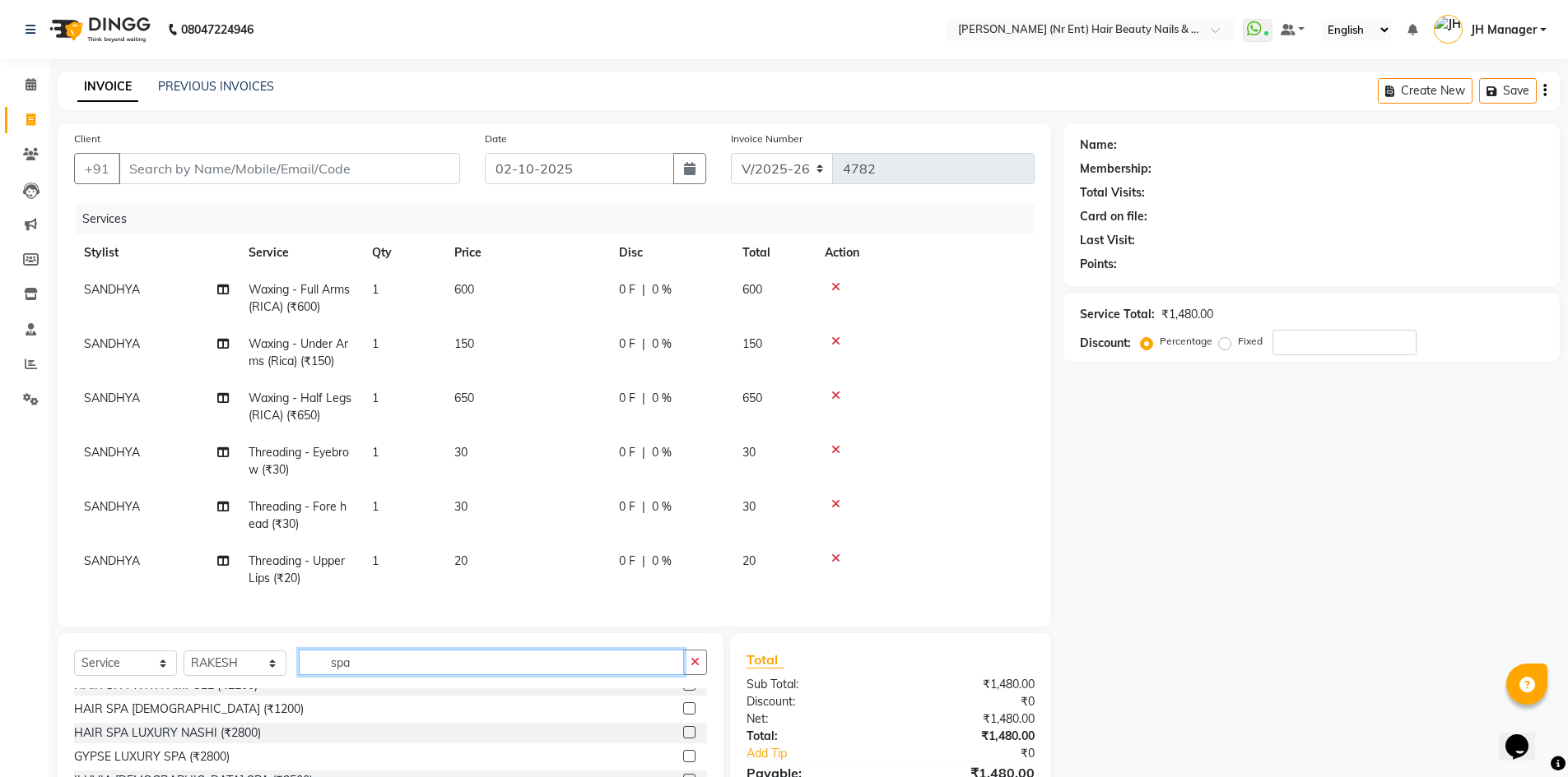
type input "spa"
click at [683, 733] on label at bounding box center [690, 733] width 12 height 12
click at [683, 733] on input "checkbox" at bounding box center [689, 733] width 10 height 10
checkbox input "false"
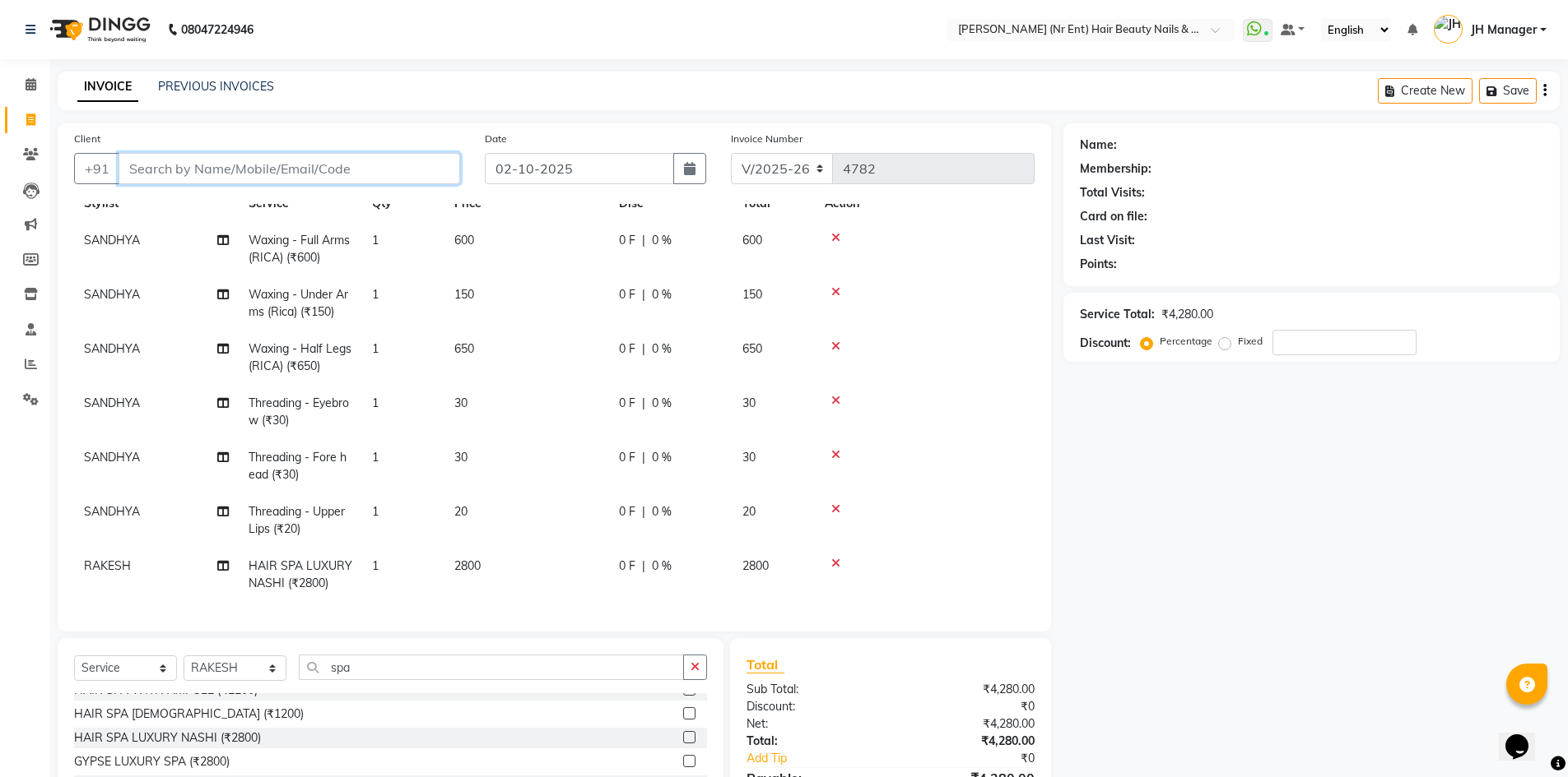
click at [390, 165] on input "Client" at bounding box center [289, 169] width 341 height 31
click at [392, 164] on input "Client" at bounding box center [289, 169] width 341 height 31
type input "9"
type input "0"
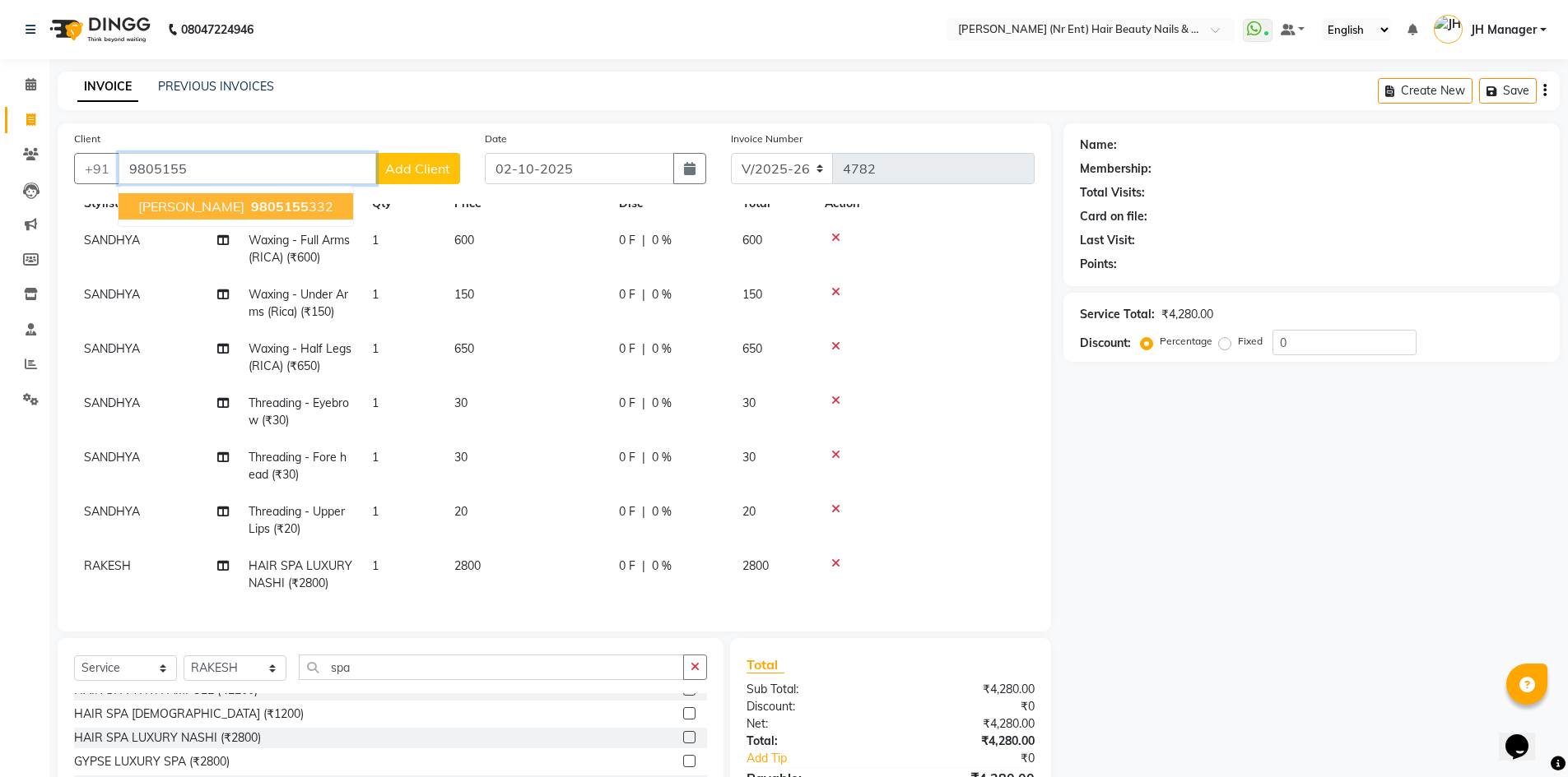
click at [271, 212] on ngb-highlight "9805155 332" at bounding box center [291, 206] width 85 height 17
type input "9805155332"
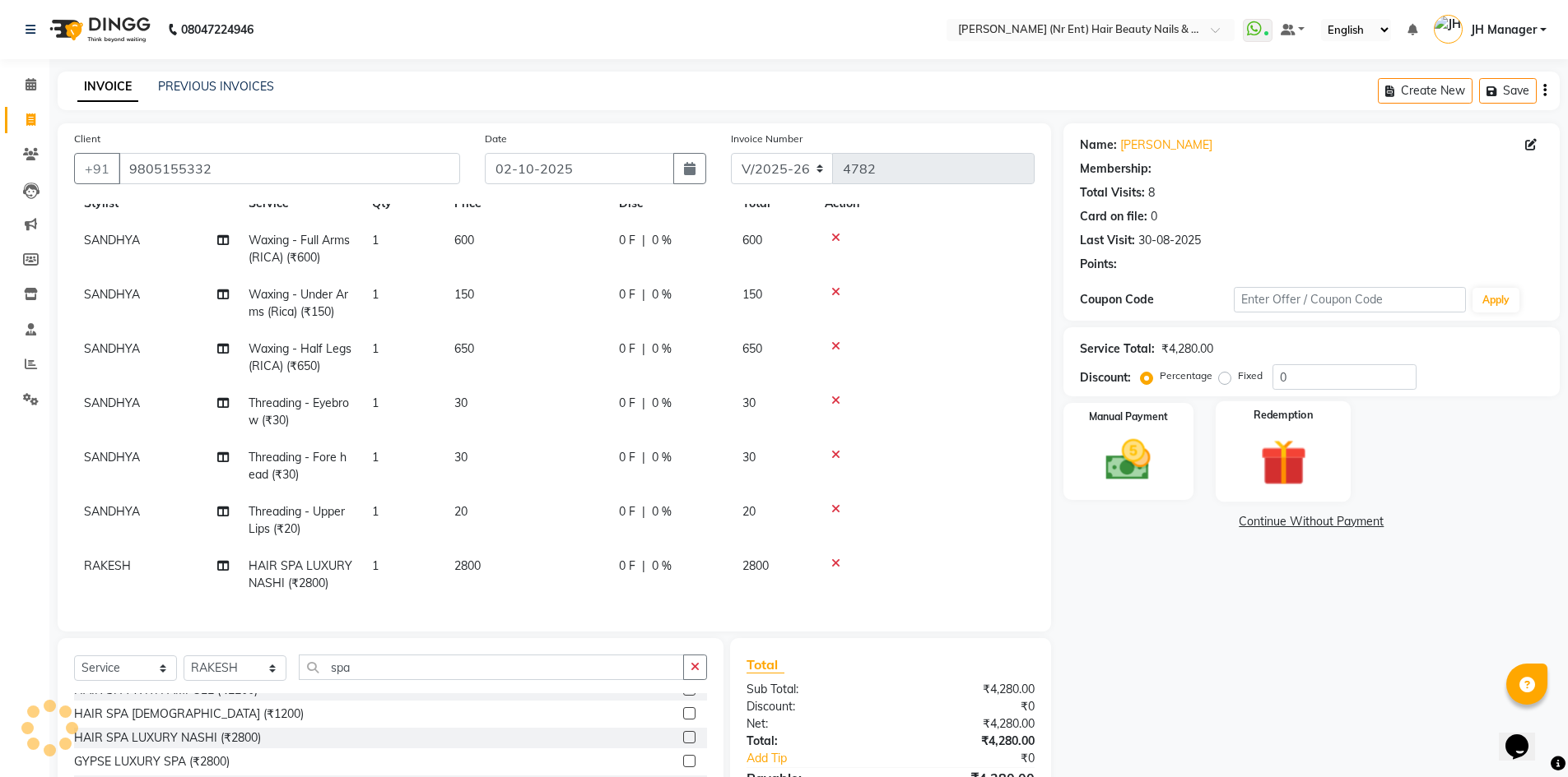
select select "2: Object"
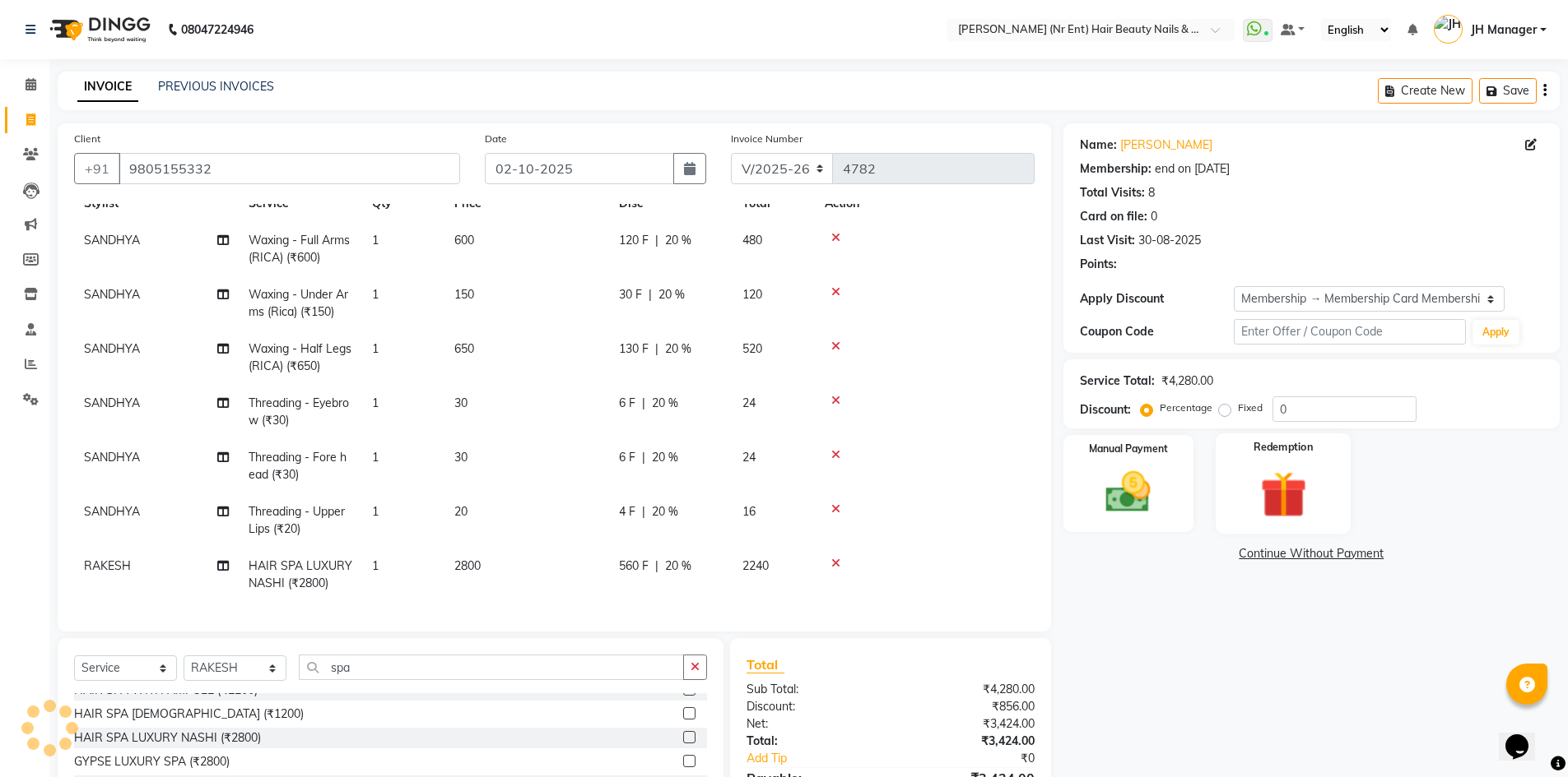
type input "20"
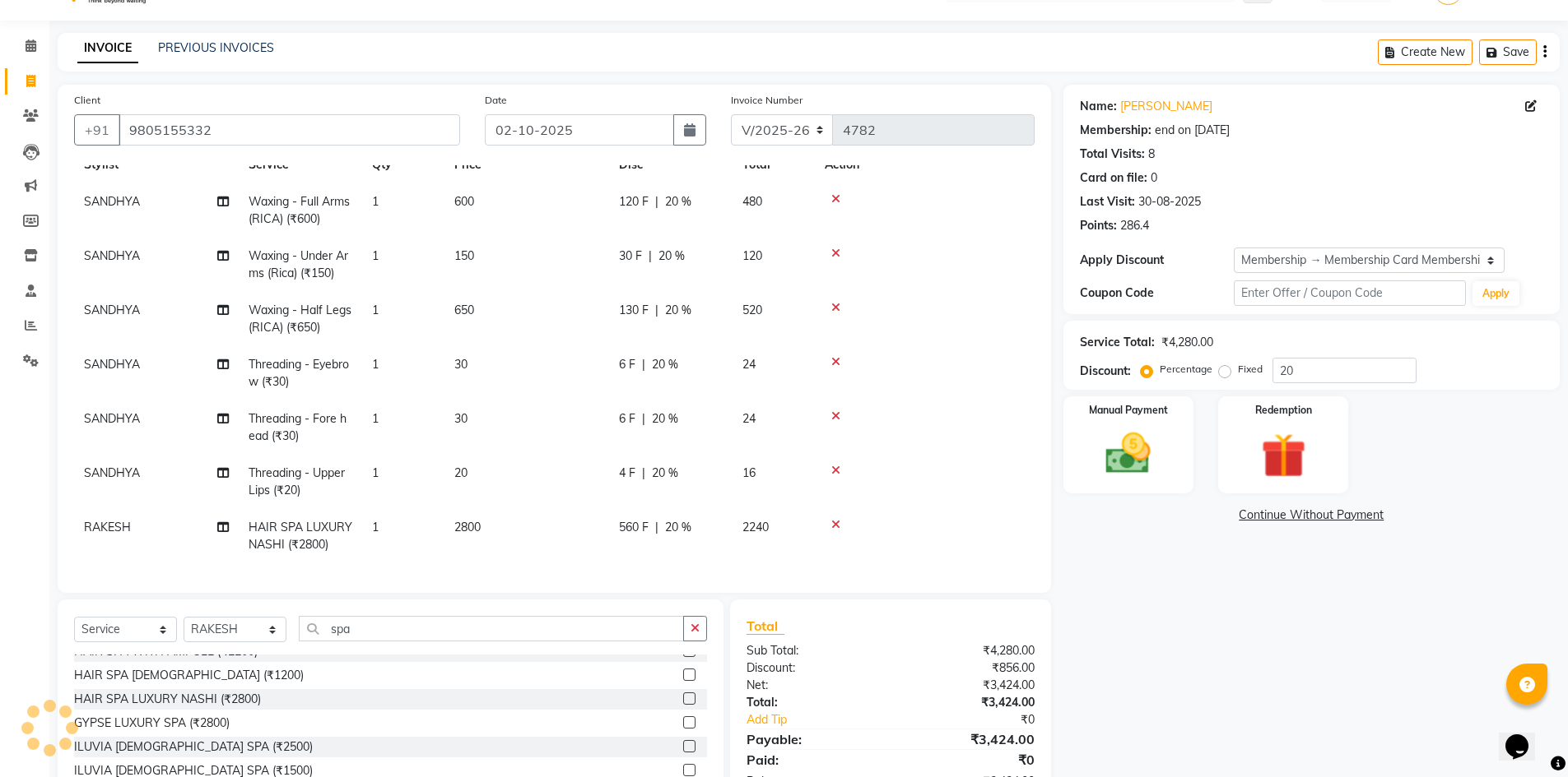
scroll to position [98, 0]
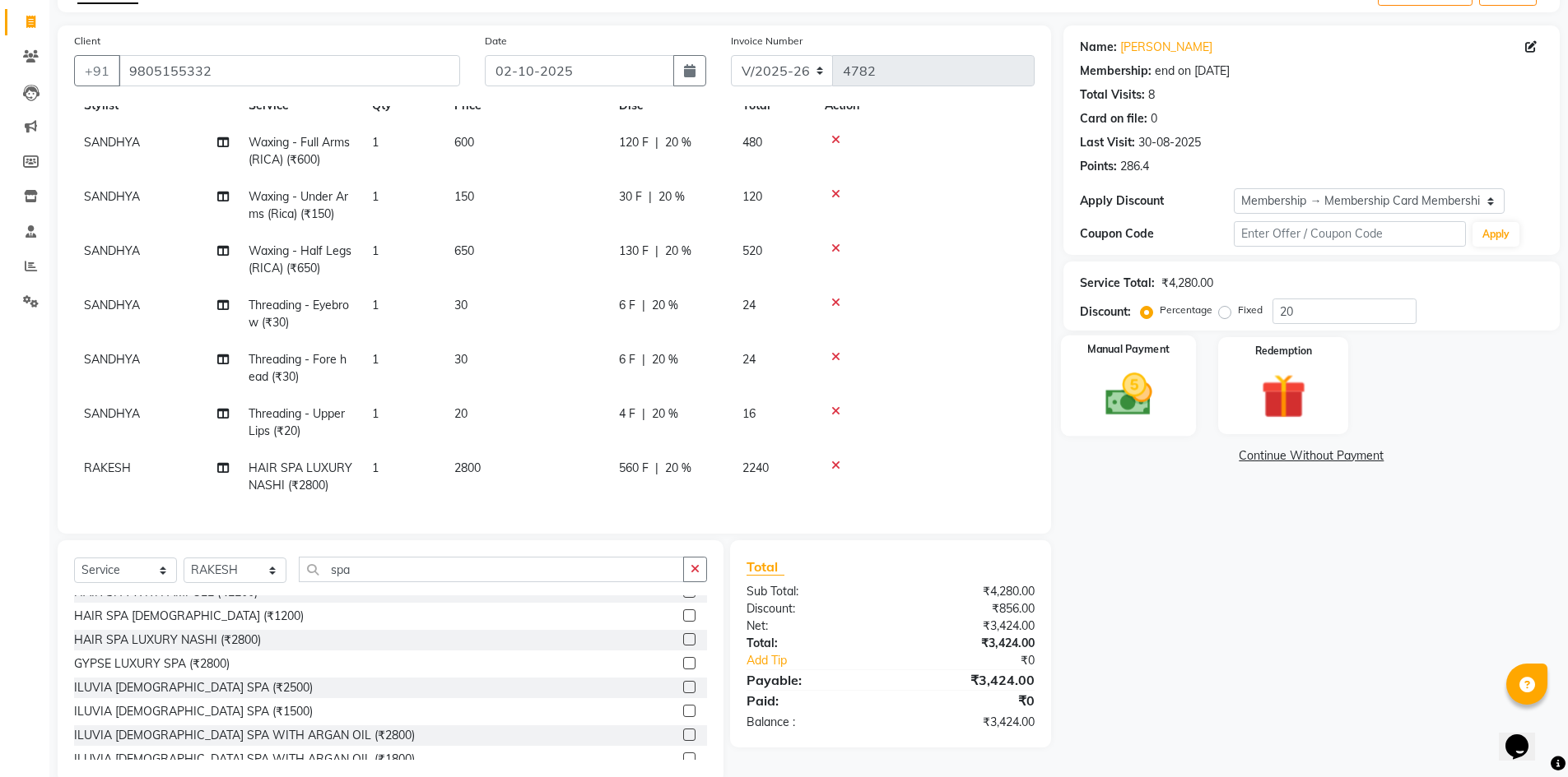
click at [1139, 408] on img at bounding box center [1128, 394] width 76 height 53
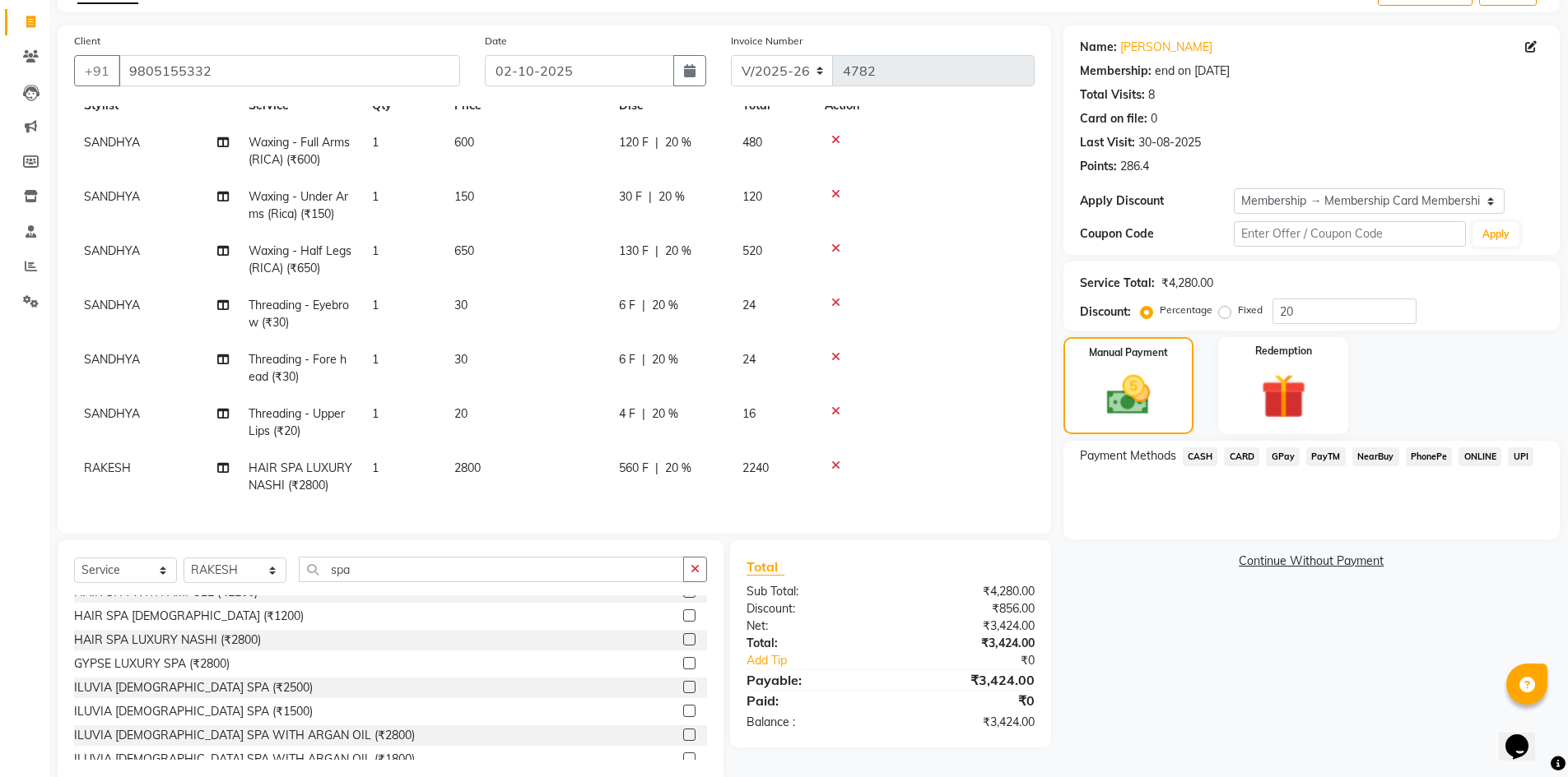
click at [1277, 458] on span "GPay" at bounding box center [1282, 457] width 34 height 19
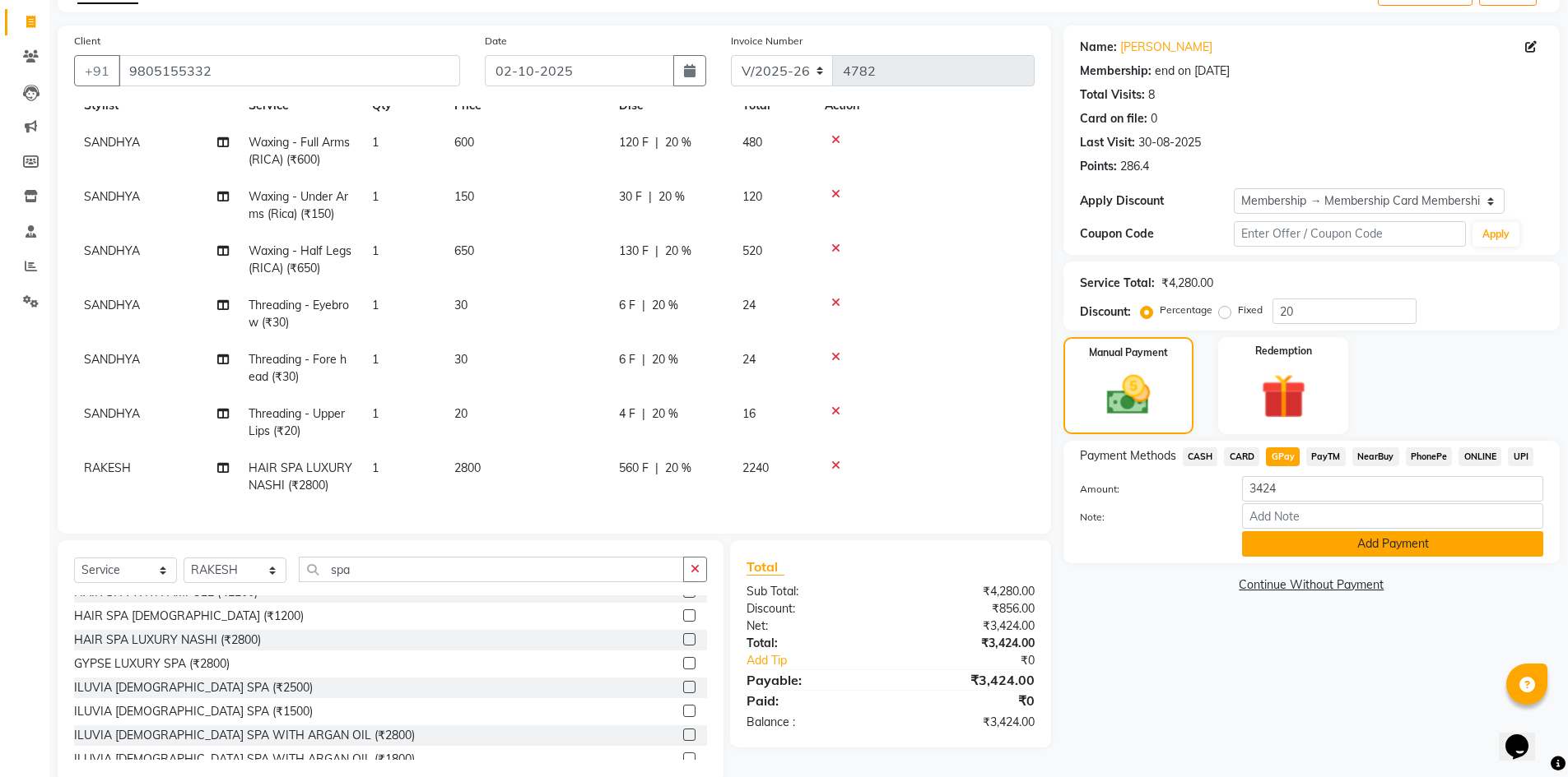
click at [1340, 540] on button "Add Payment" at bounding box center [1393, 544] width 301 height 25
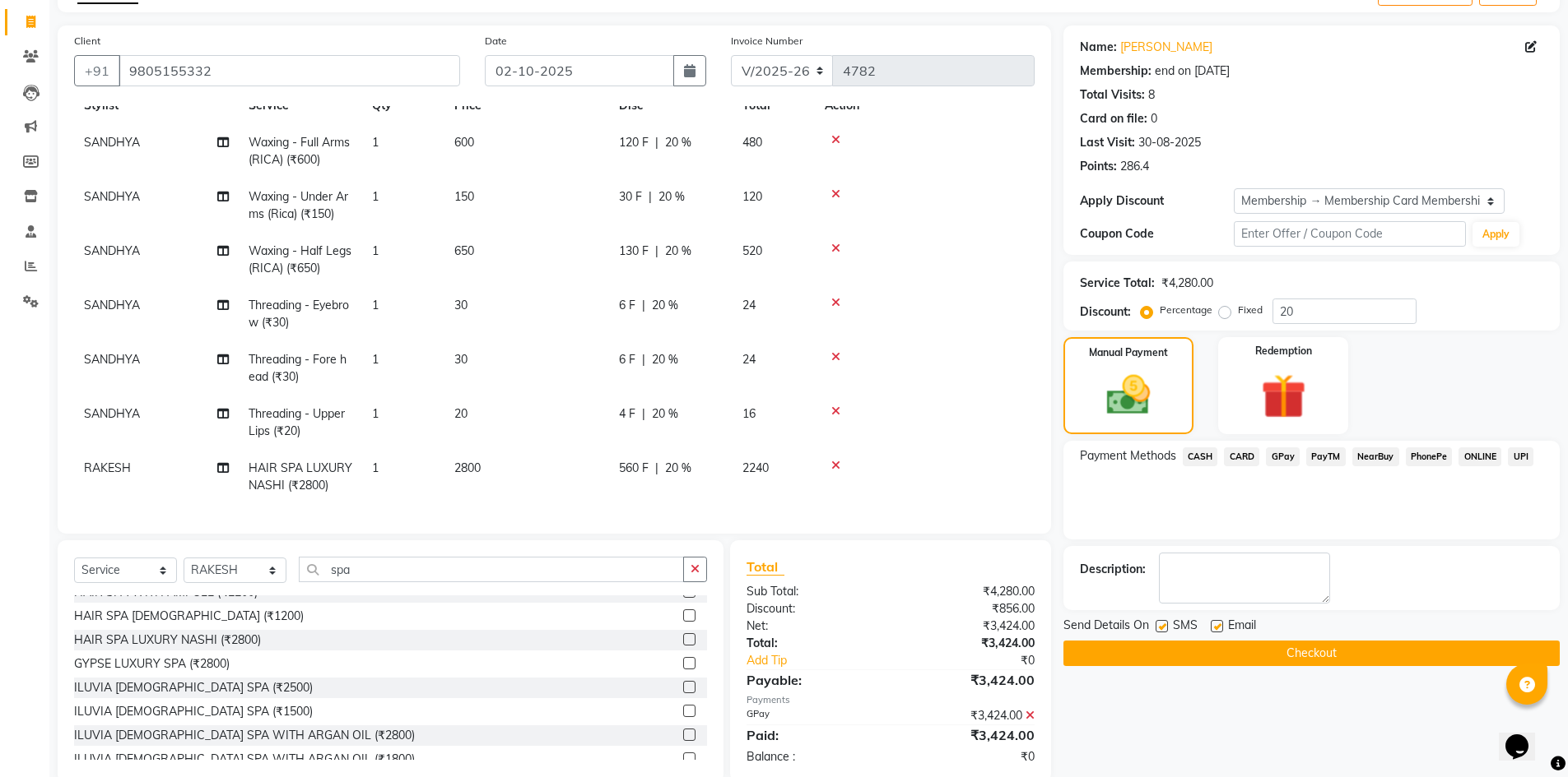
click at [1419, 654] on button "Checkout" at bounding box center [1311, 653] width 496 height 25
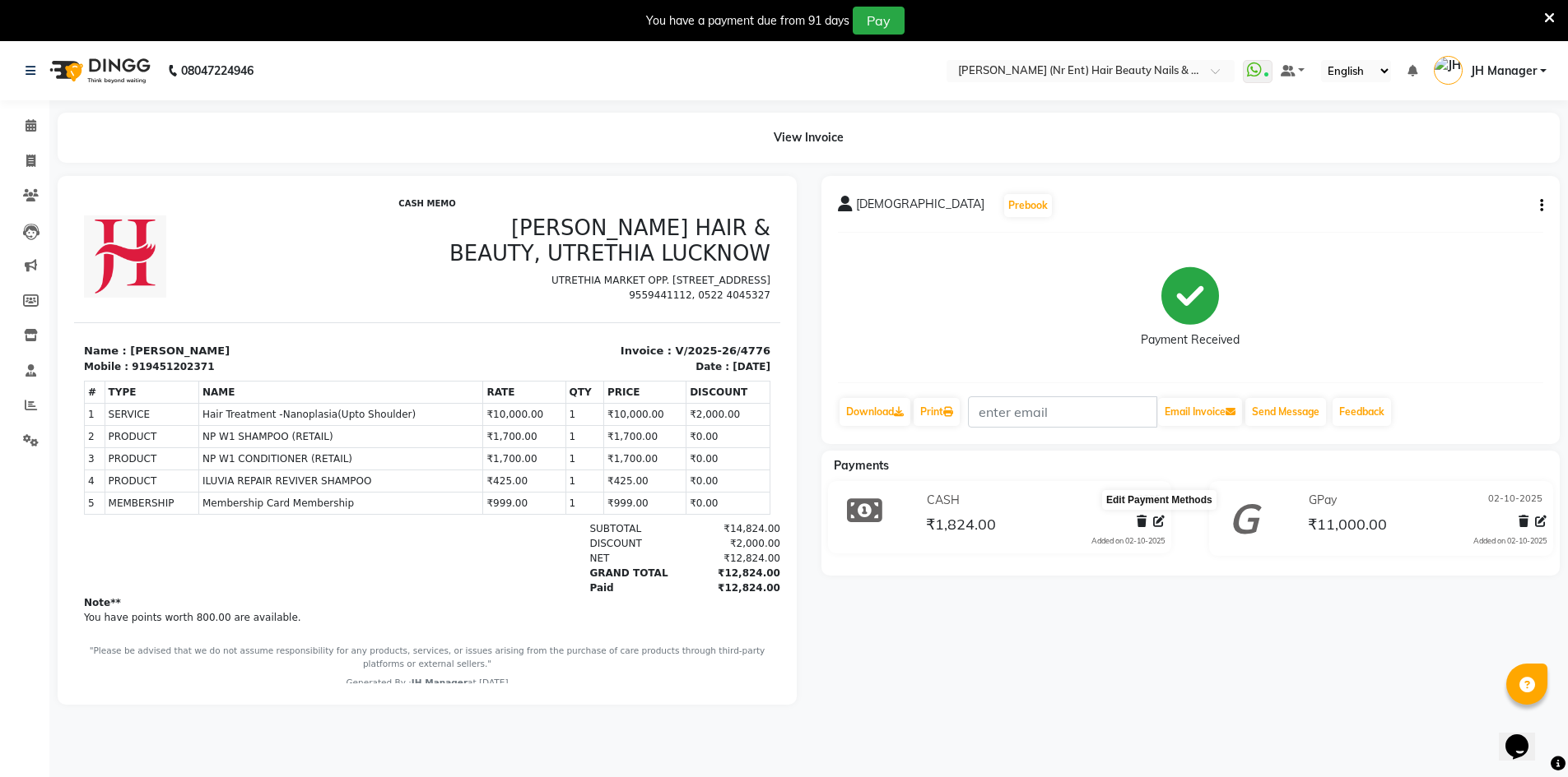
click at [1161, 521] on icon at bounding box center [1159, 521] width 11 height 11
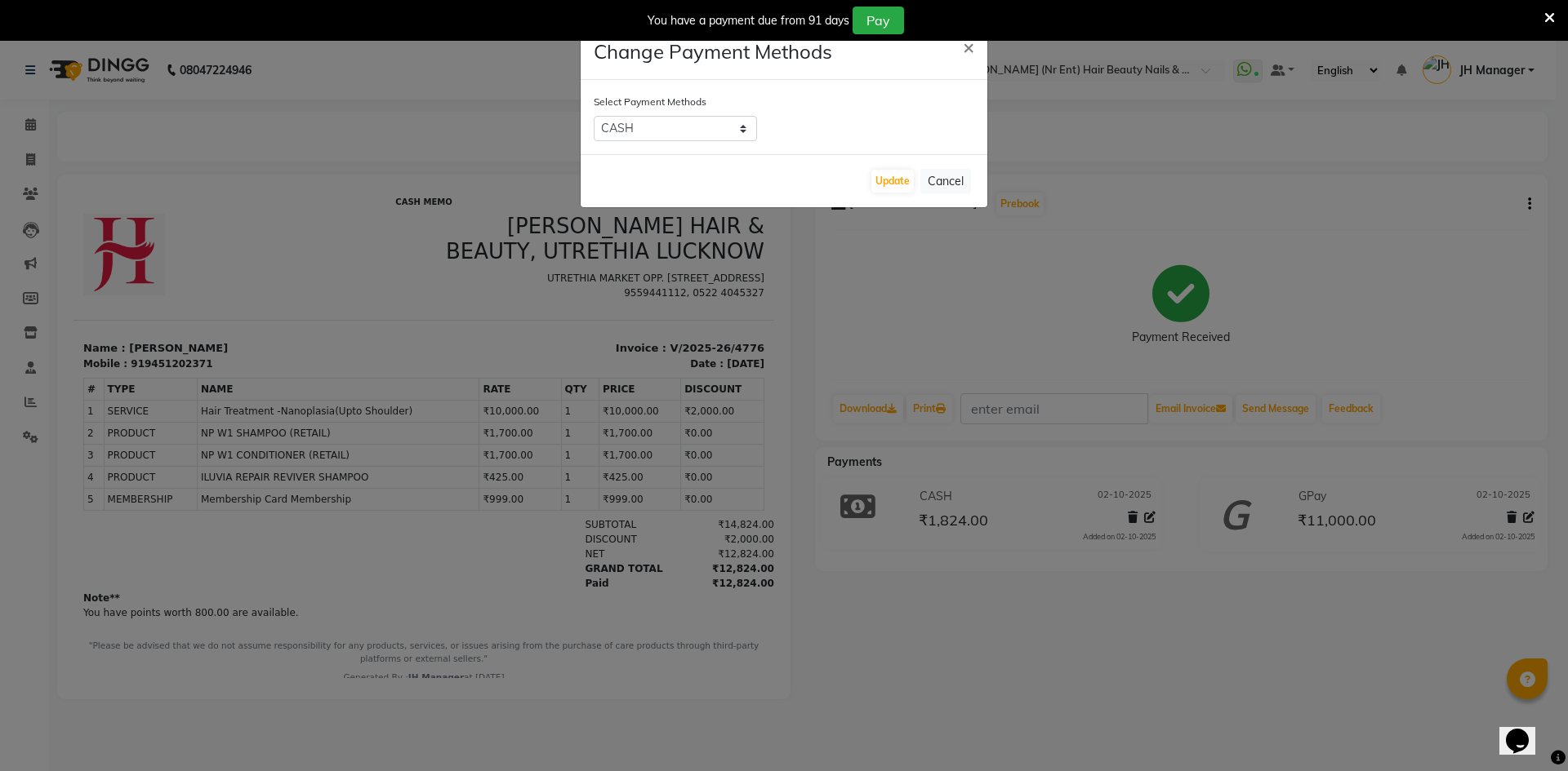
click at [661, 115] on div "Select Payment Methods CASH CARD GPay PayTM NearBuy PhonePe ONLINE UPI" at bounding box center [784, 117] width 407 height 74
click at [655, 127] on select "CASH CARD GPay PayTM NearBuy PhonePe ONLINE UPI" at bounding box center [675, 128] width 163 height 25
select select "5"
click at [594, 116] on select "CASH CARD GPay PayTM NearBuy PhonePe ONLINE UPI" at bounding box center [675, 128] width 163 height 25
click at [897, 184] on button "Update" at bounding box center [892, 181] width 42 height 22
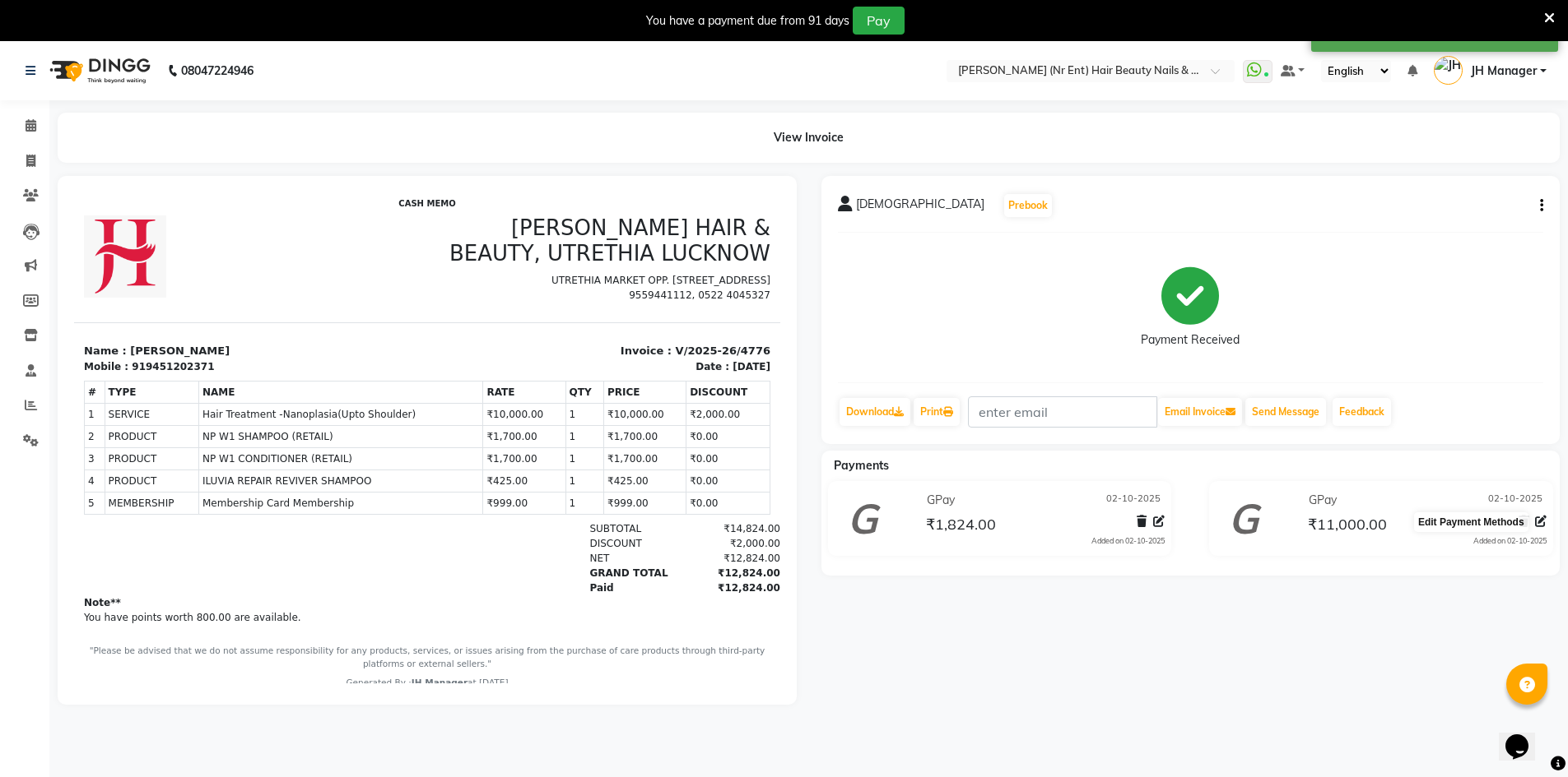
click at [1544, 523] on icon at bounding box center [1540, 521] width 11 height 11
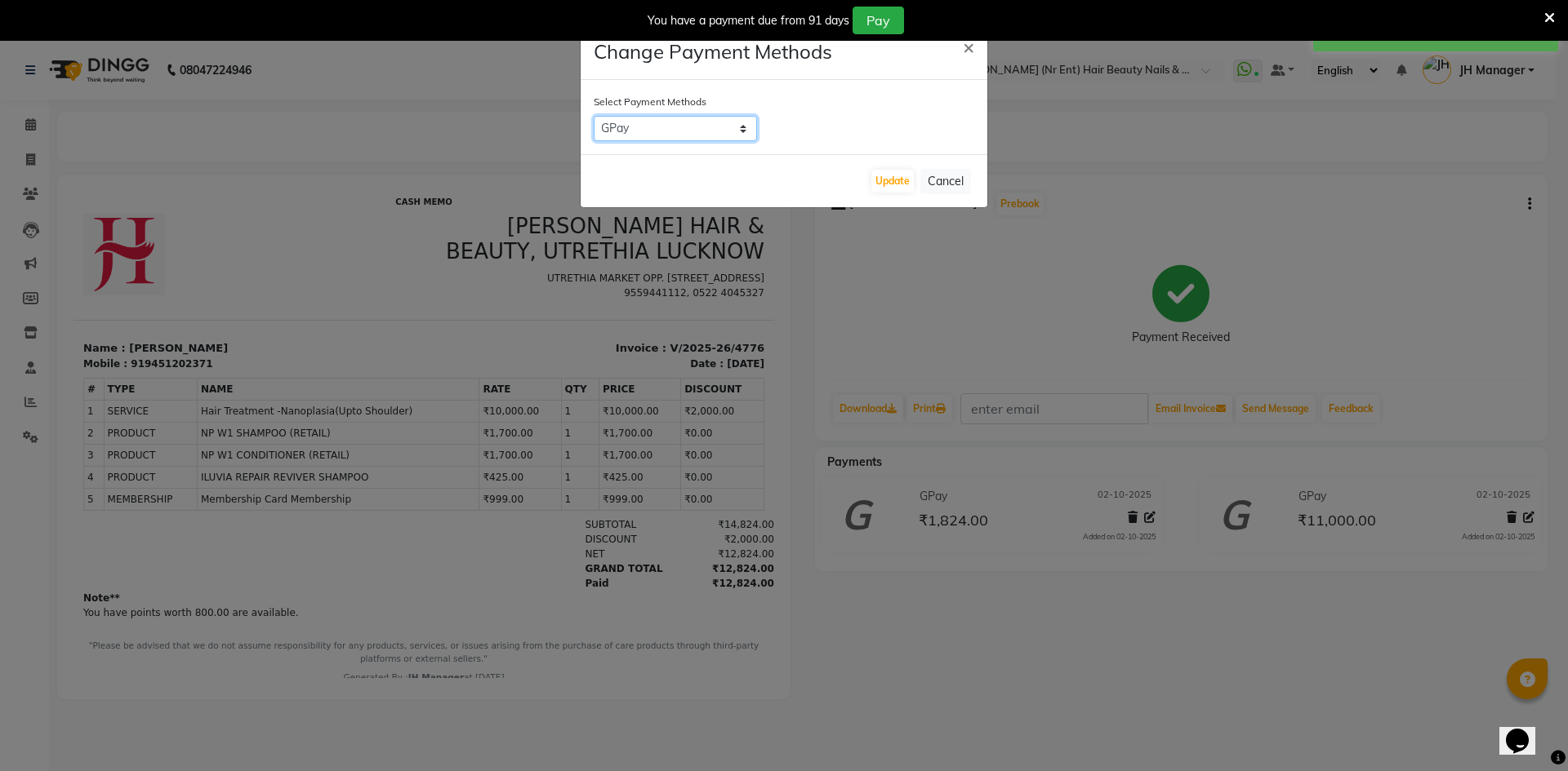
click at [669, 131] on select "CASH CARD GPay PayTM NearBuy PhonePe ONLINE UPI" at bounding box center [675, 128] width 163 height 25
select select "1"
click at [594, 116] on select "CASH CARD GPay PayTM NearBuy PhonePe ONLINE UPI" at bounding box center [675, 128] width 163 height 25
click at [891, 180] on button "Update" at bounding box center [892, 181] width 42 height 22
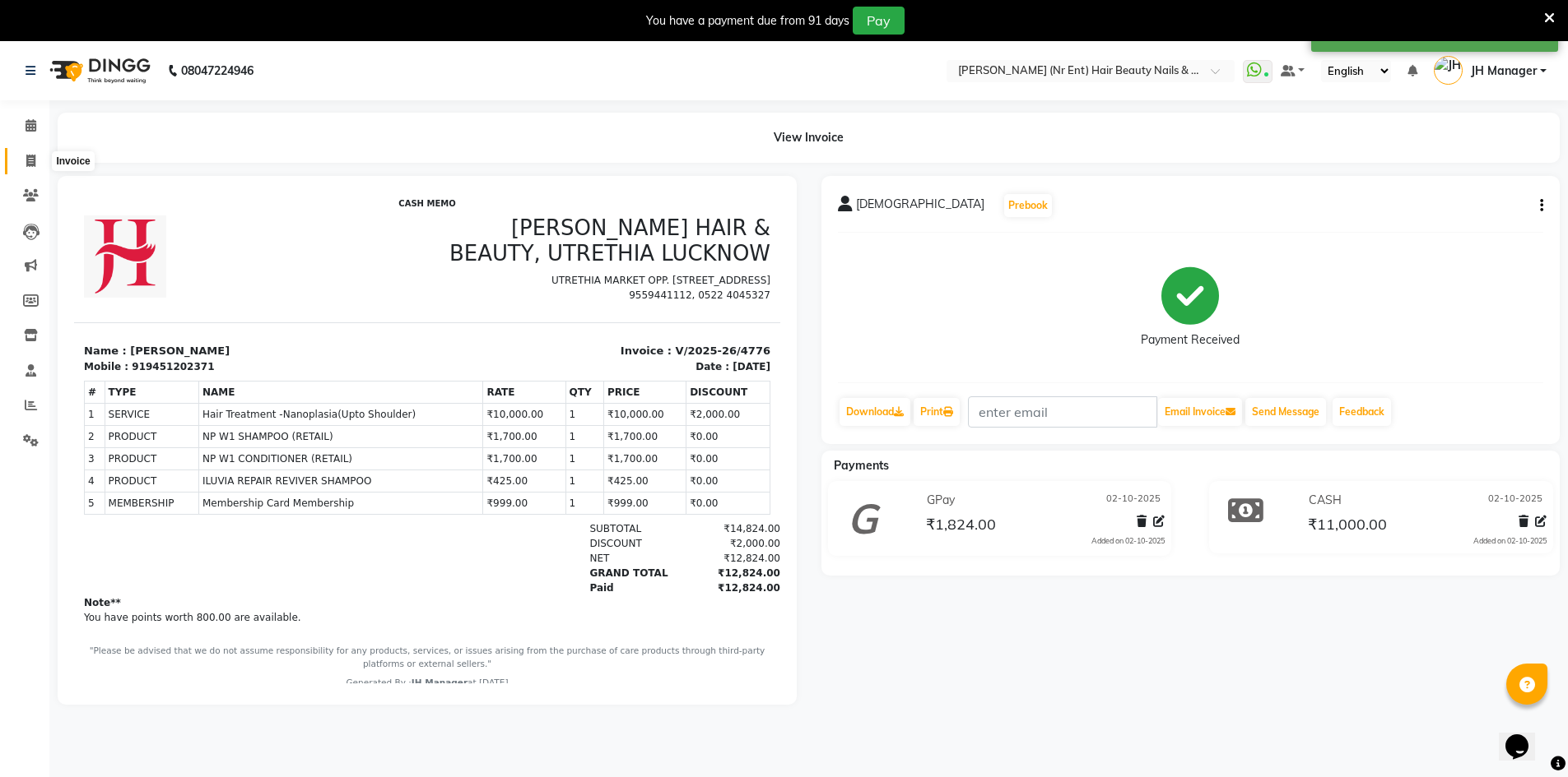
click at [23, 168] on span at bounding box center [30, 162] width 29 height 19
select select "service"
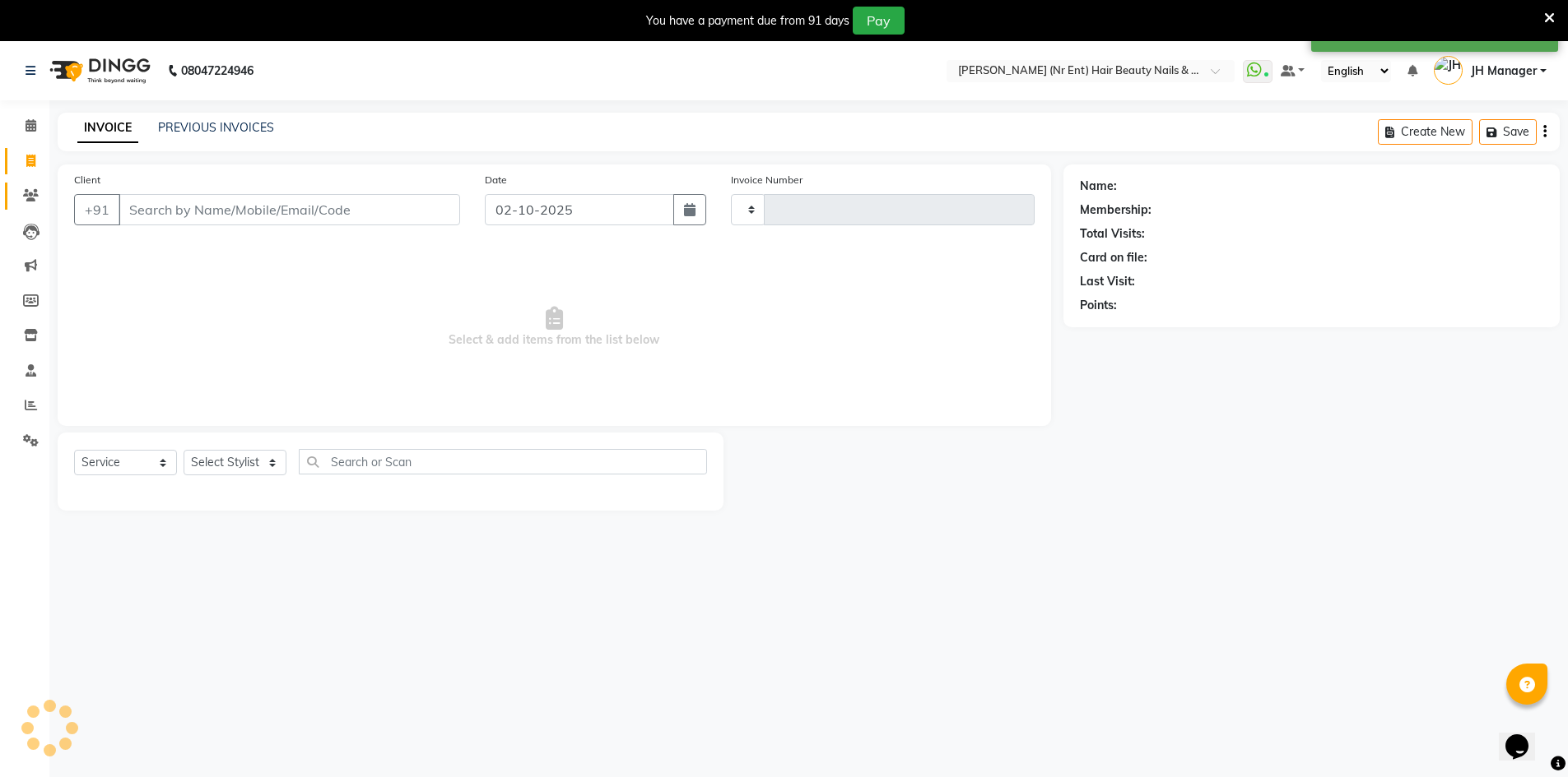
scroll to position [41, 0]
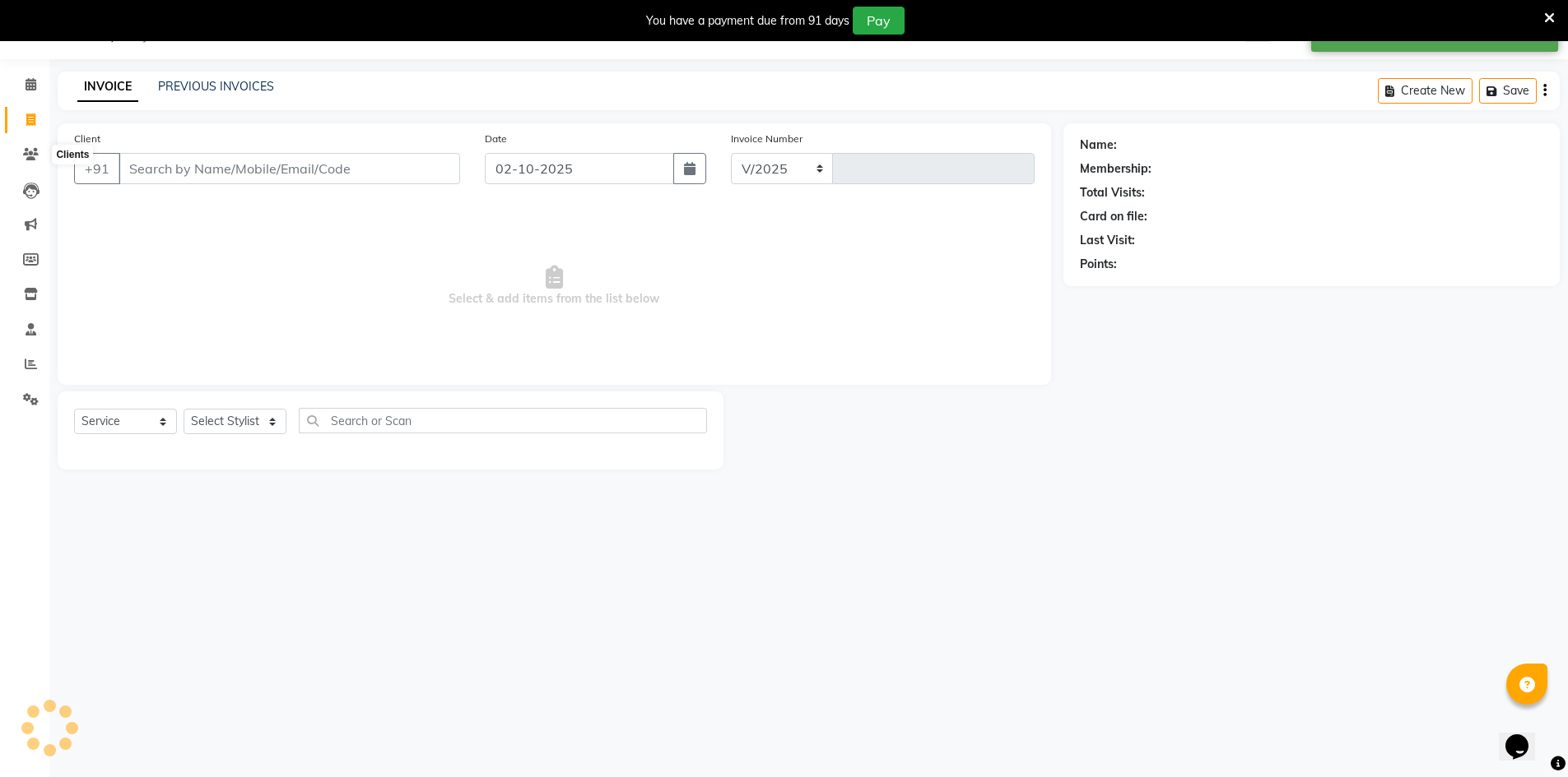
select select "640"
type input "4777"
click at [187, 101] on div "INVOICE PREVIOUS INVOICES Create New Save" at bounding box center [808, 90] width 1502 height 38
click at [194, 93] on link "PREVIOUS INVOICES" at bounding box center [216, 86] width 116 height 15
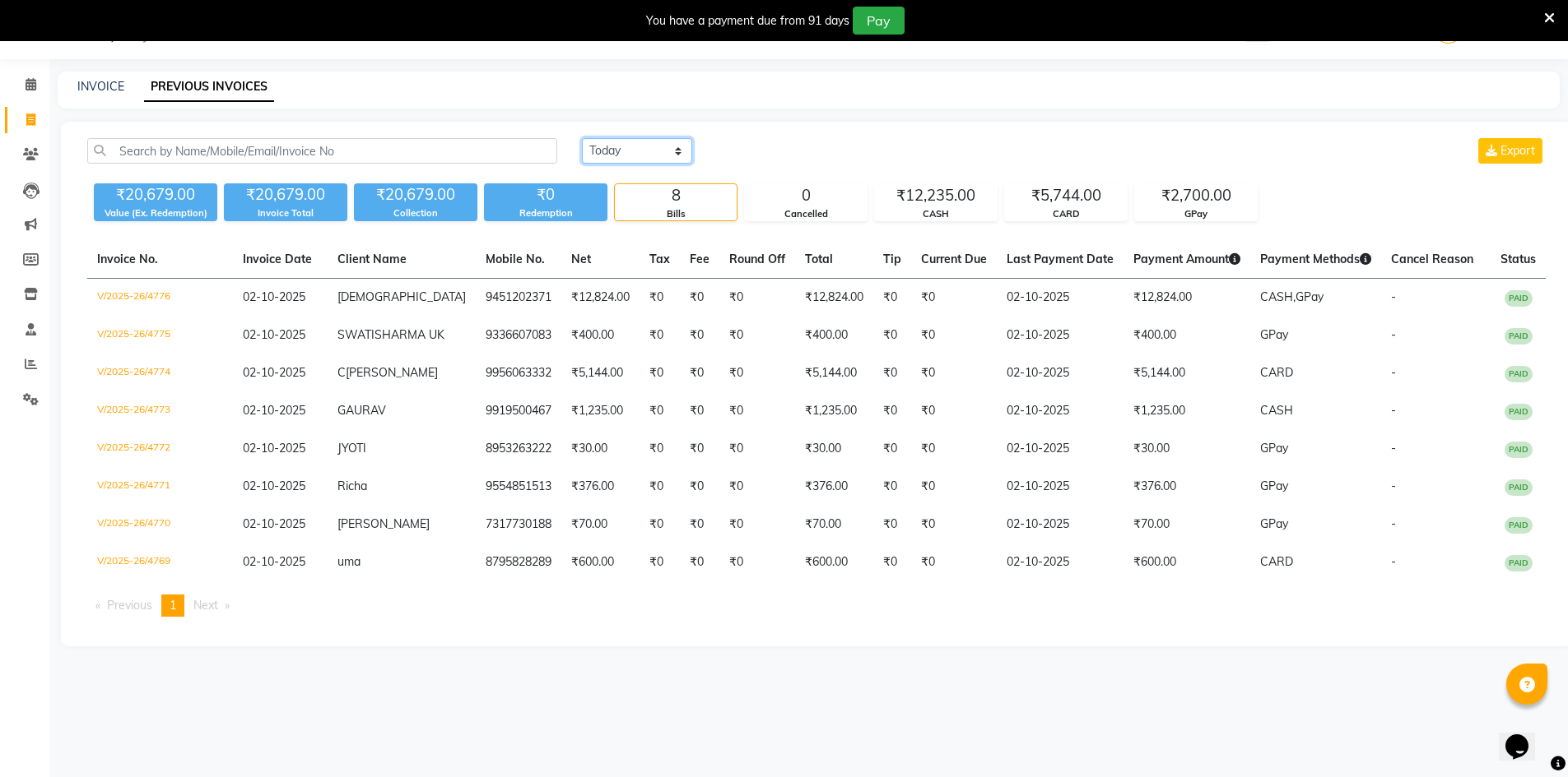
drag, startPoint x: 609, startPoint y: 147, endPoint x: 628, endPoint y: 163, distance: 24.8
click at [609, 147] on select "Today Yesterday Custom Range" at bounding box center [636, 151] width 111 height 25
click at [582, 138] on select "Today Yesterday Custom Range" at bounding box center [636, 151] width 111 height 25
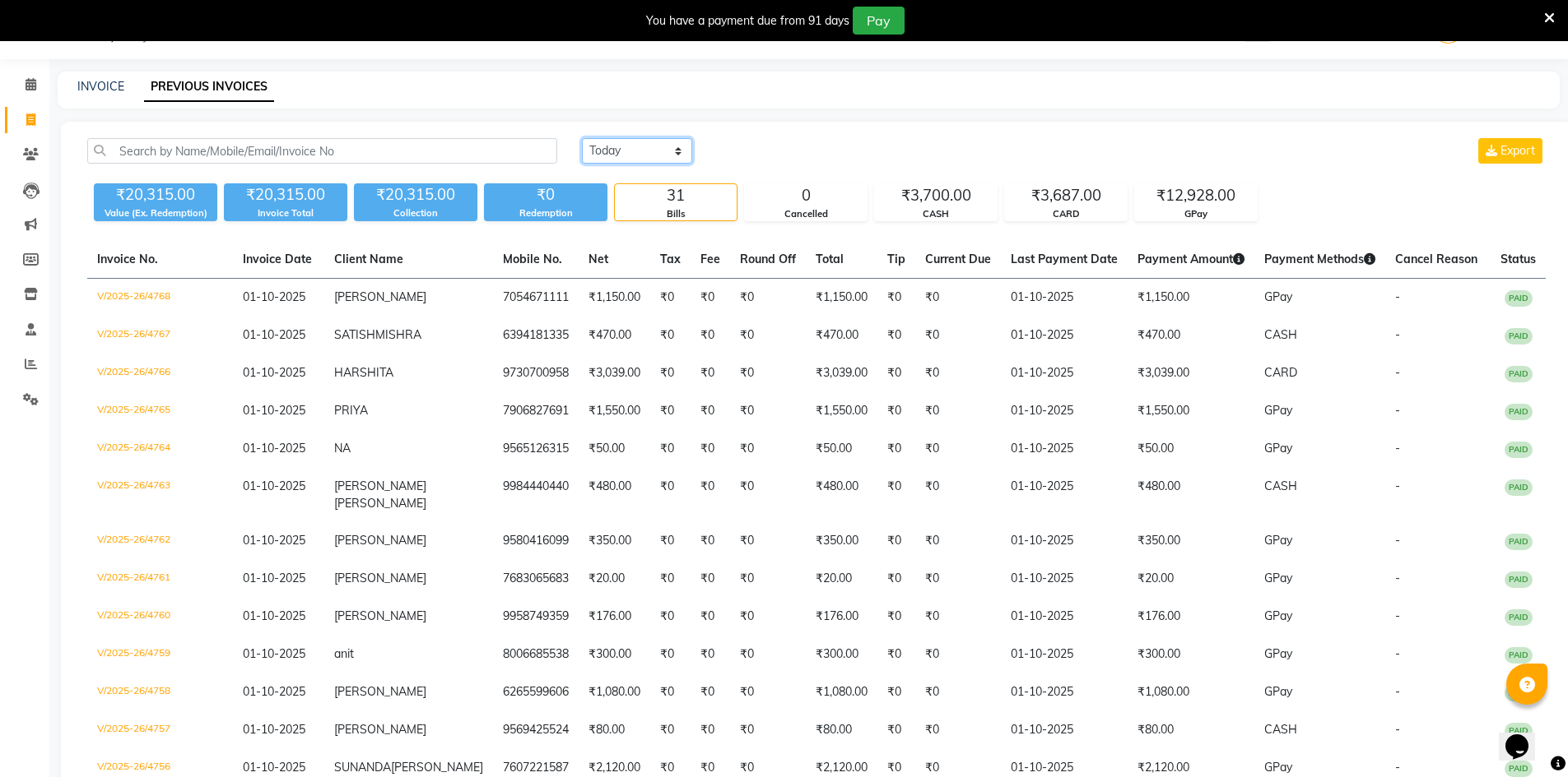
click at [654, 151] on select "Today Yesterday Custom Range" at bounding box center [636, 151] width 111 height 25
click at [582, 138] on select "Today Yesterday Custom Range" at bounding box center [636, 151] width 111 height 25
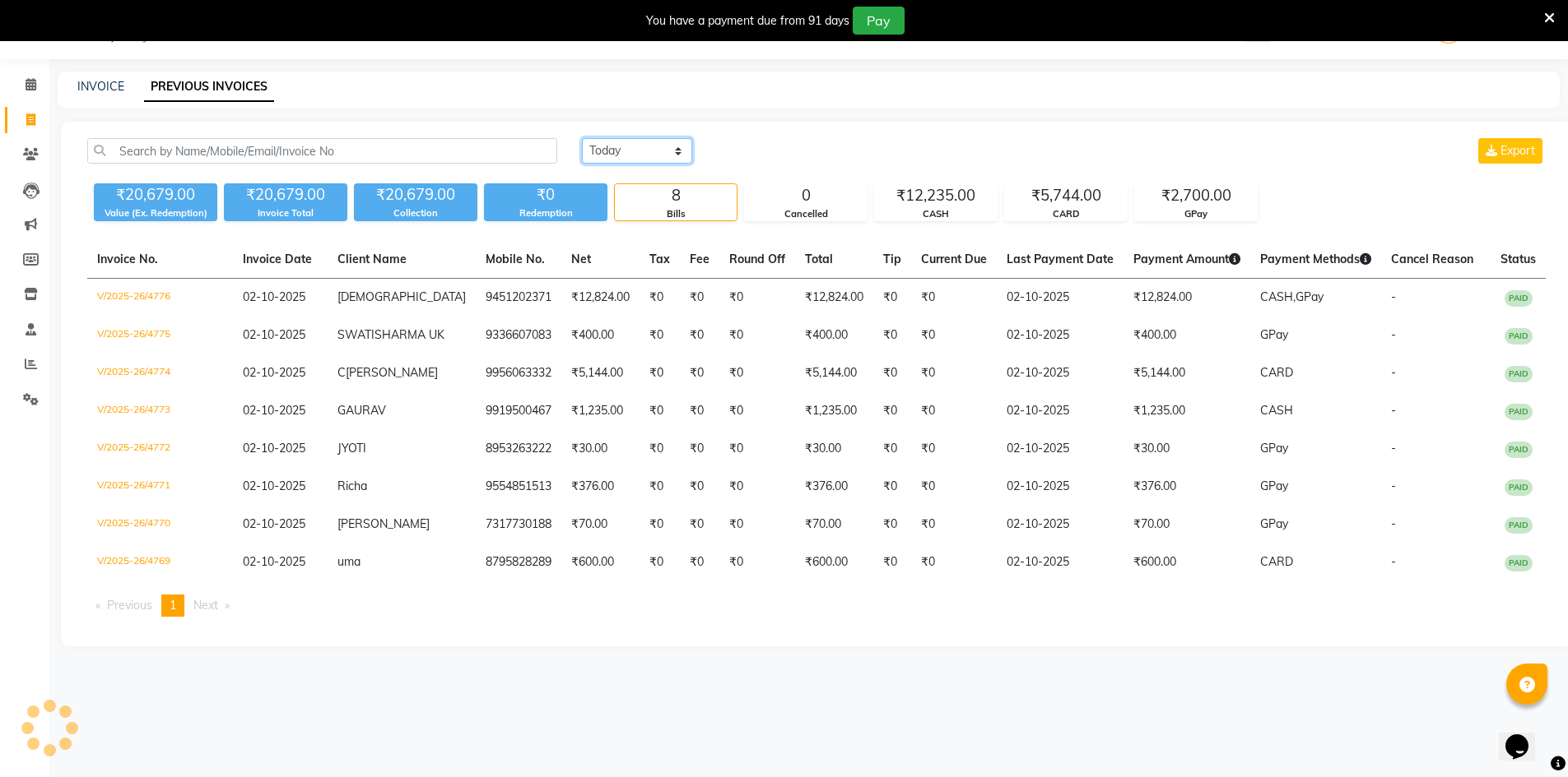
click at [670, 158] on select "Today Yesterday Custom Range" at bounding box center [636, 151] width 111 height 25
click at [582, 138] on select "Today Yesterday Custom Range" at bounding box center [636, 151] width 111 height 25
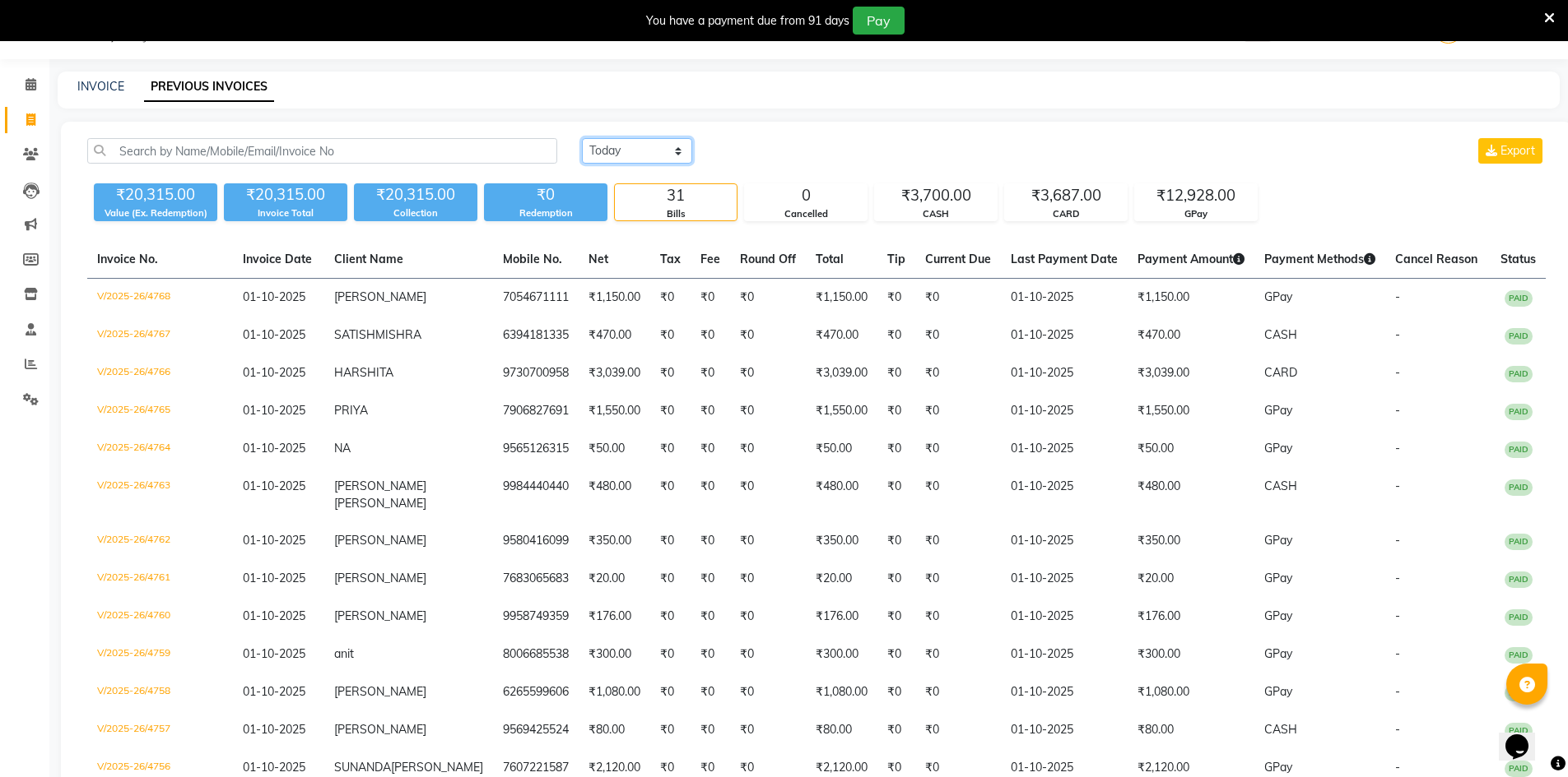
click at [641, 161] on select "Today Yesterday Custom Range" at bounding box center [636, 151] width 111 height 25
click at [582, 138] on select "Today Yesterday Custom Range" at bounding box center [636, 151] width 111 height 25
click at [646, 150] on select "Today Yesterday Custom Range" at bounding box center [636, 151] width 111 height 25
click at [582, 138] on select "Today Yesterday Custom Range" at bounding box center [636, 151] width 111 height 25
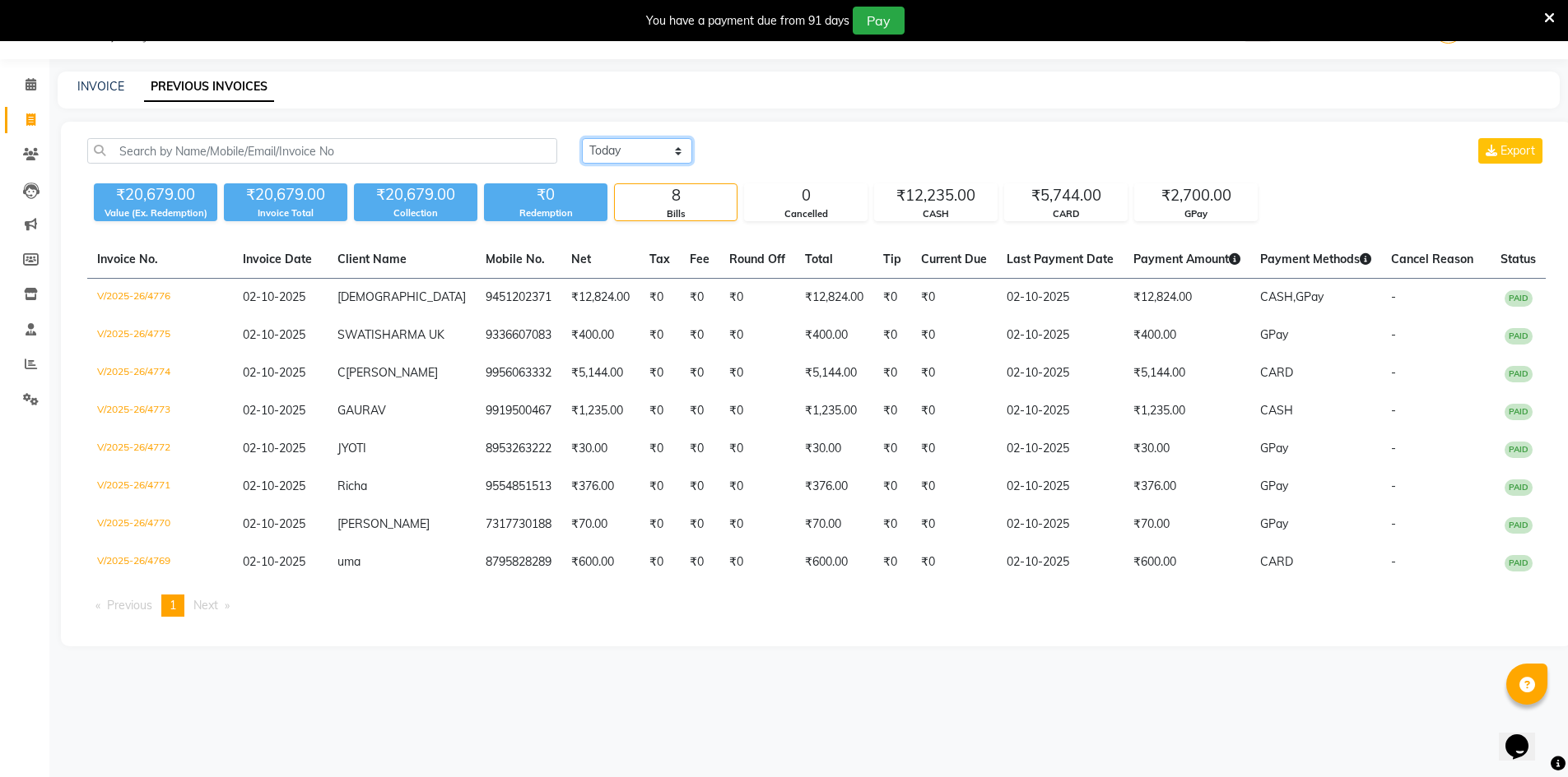
click at [679, 156] on select "Today Yesterday Custom Range" at bounding box center [636, 151] width 111 height 25
click at [582, 138] on select "Today Yesterday Custom Range" at bounding box center [636, 151] width 111 height 25
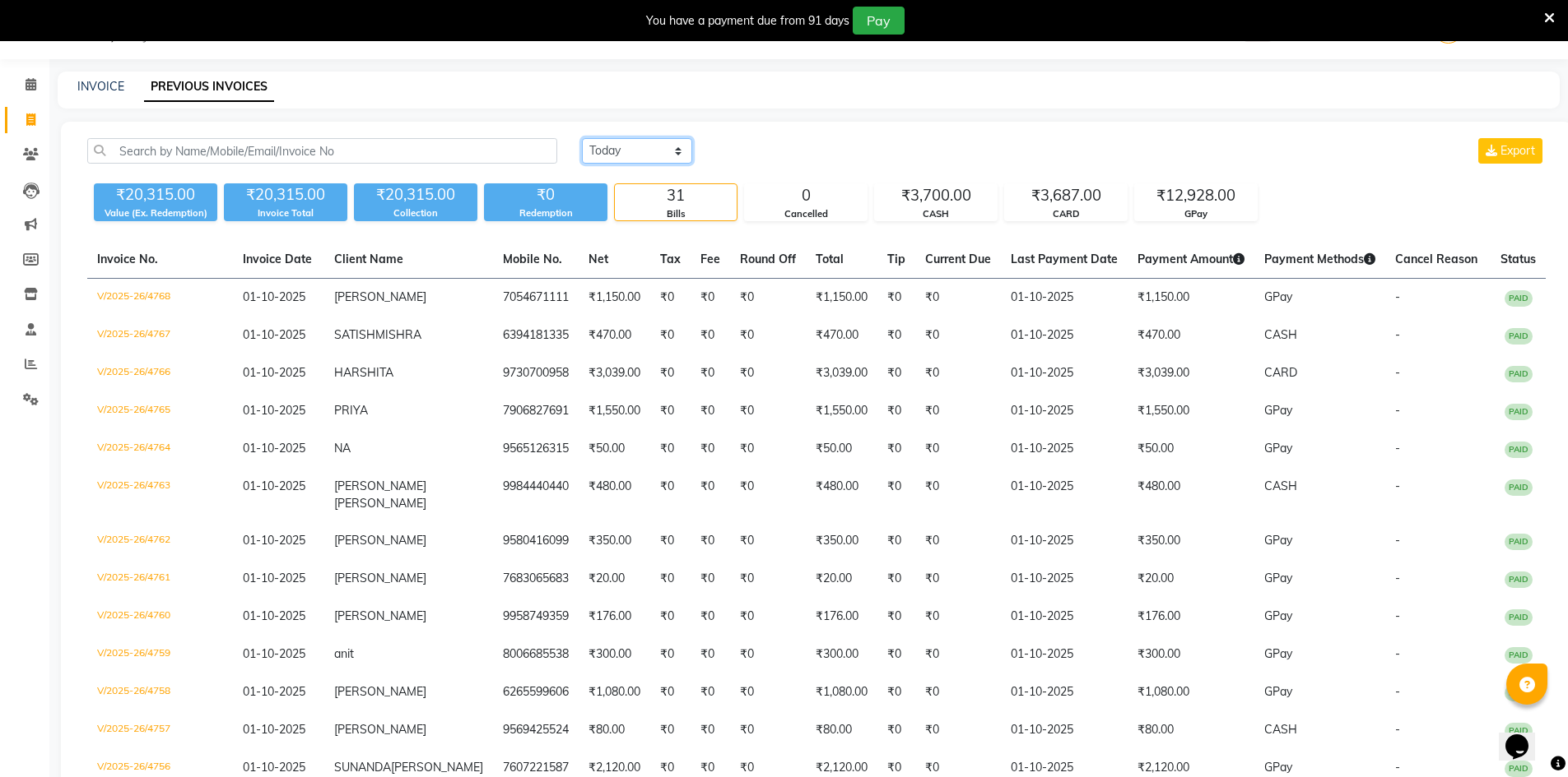
click at [670, 154] on select "Today Yesterday Custom Range" at bounding box center [636, 151] width 111 height 25
select select "today"
click at [582, 138] on select "Today Yesterday Custom Range" at bounding box center [636, 151] width 111 height 25
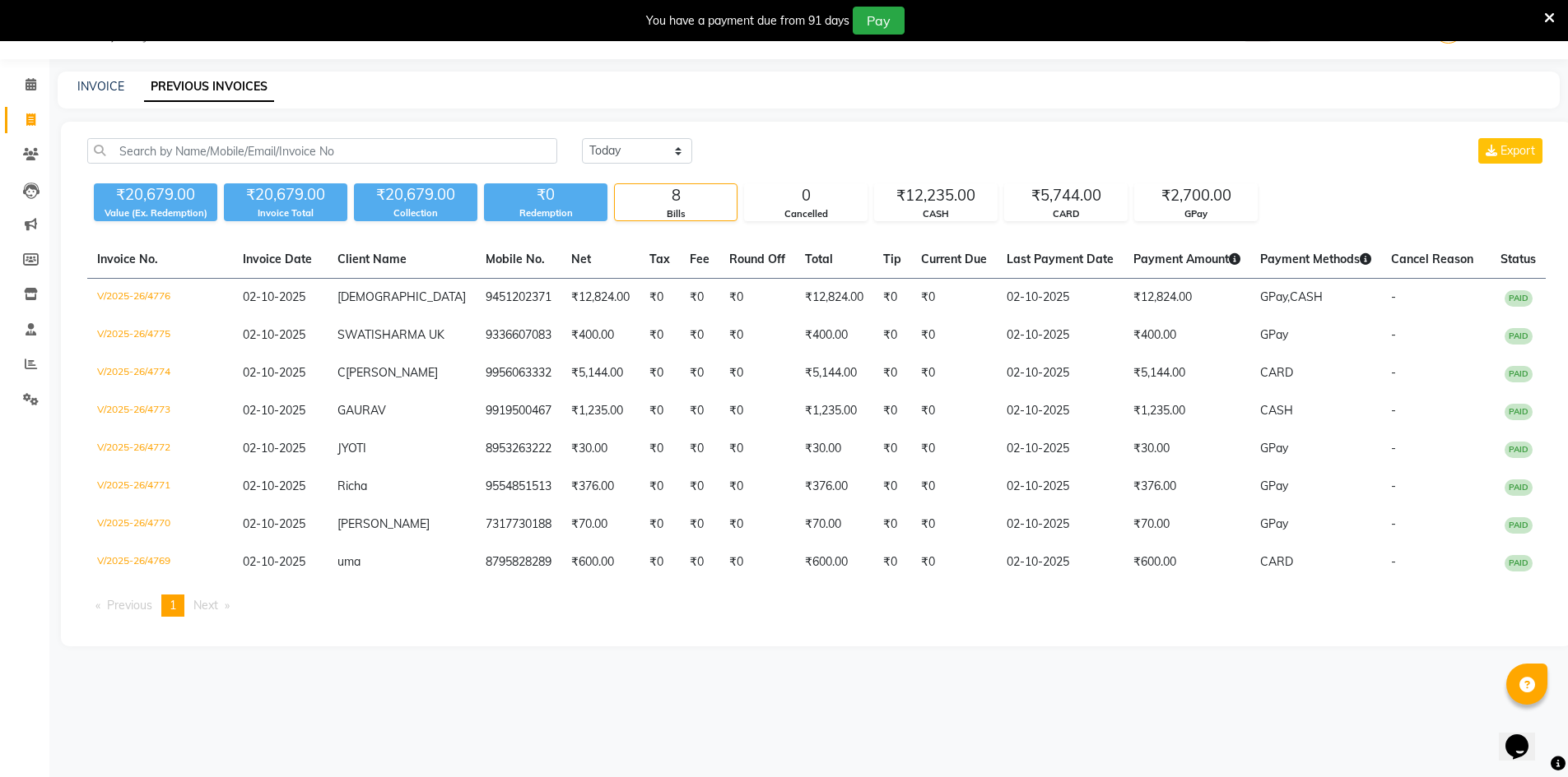
click at [1053, 128] on div "Today Yesterday Custom Range Export ₹20,679.00 Value (Ex. Redemption) ₹20,679.0…" at bounding box center [817, 384] width 1511 height 525
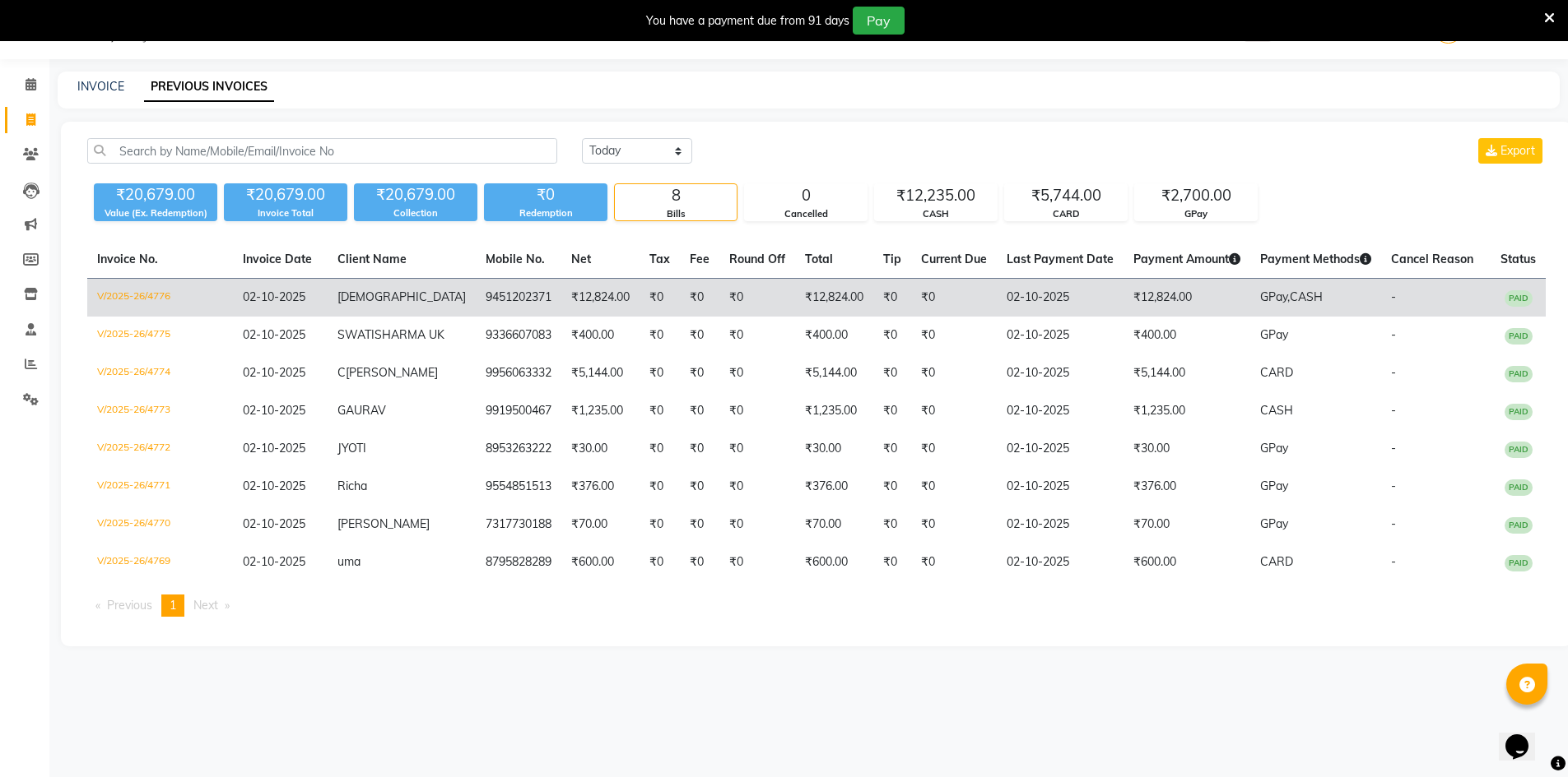
click at [484, 292] on td "9451202371" at bounding box center [518, 298] width 85 height 38
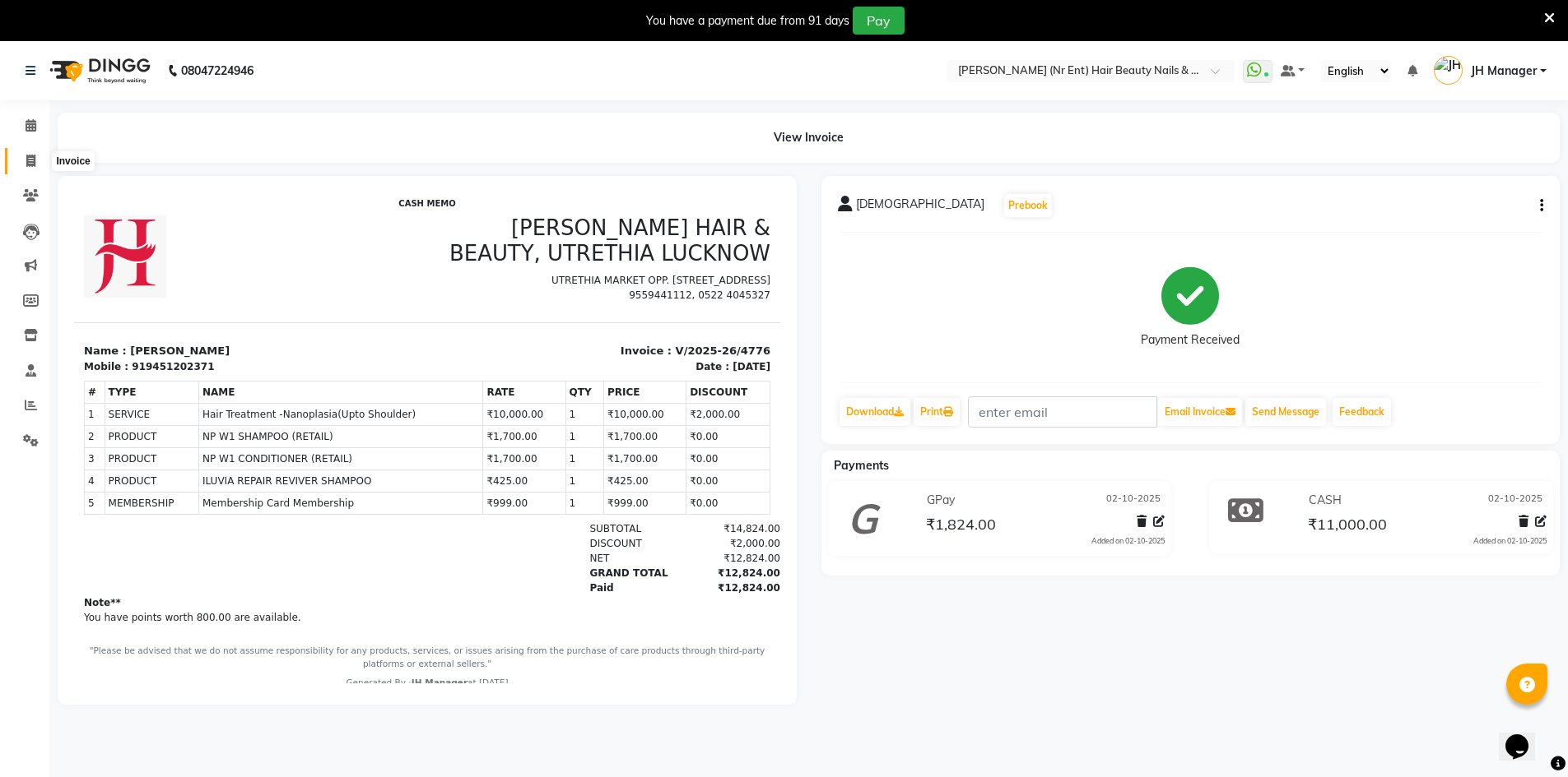
click at [27, 162] on icon at bounding box center [30, 161] width 9 height 12
select select "640"
select select "service"
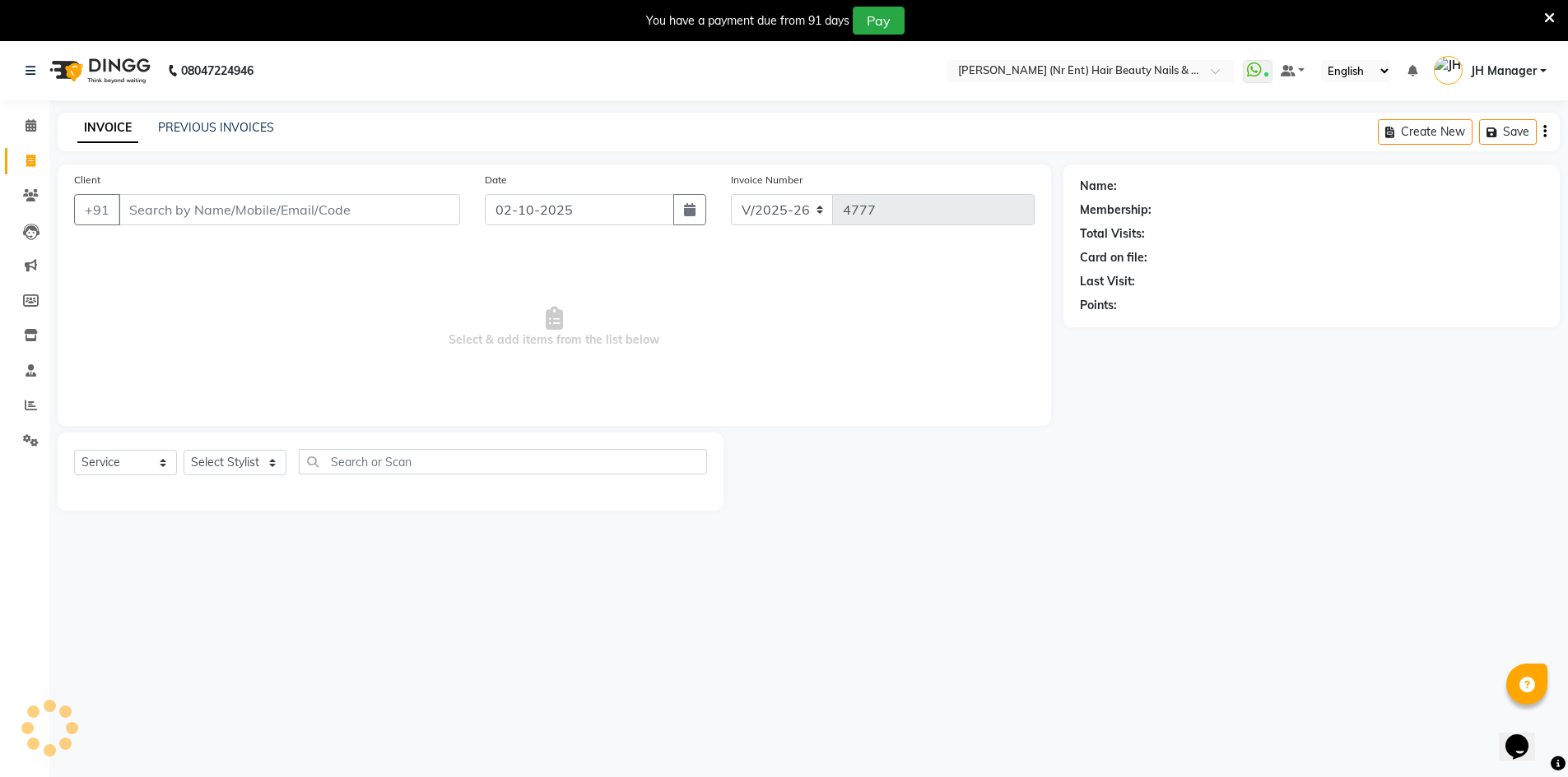
scroll to position [41, 0]
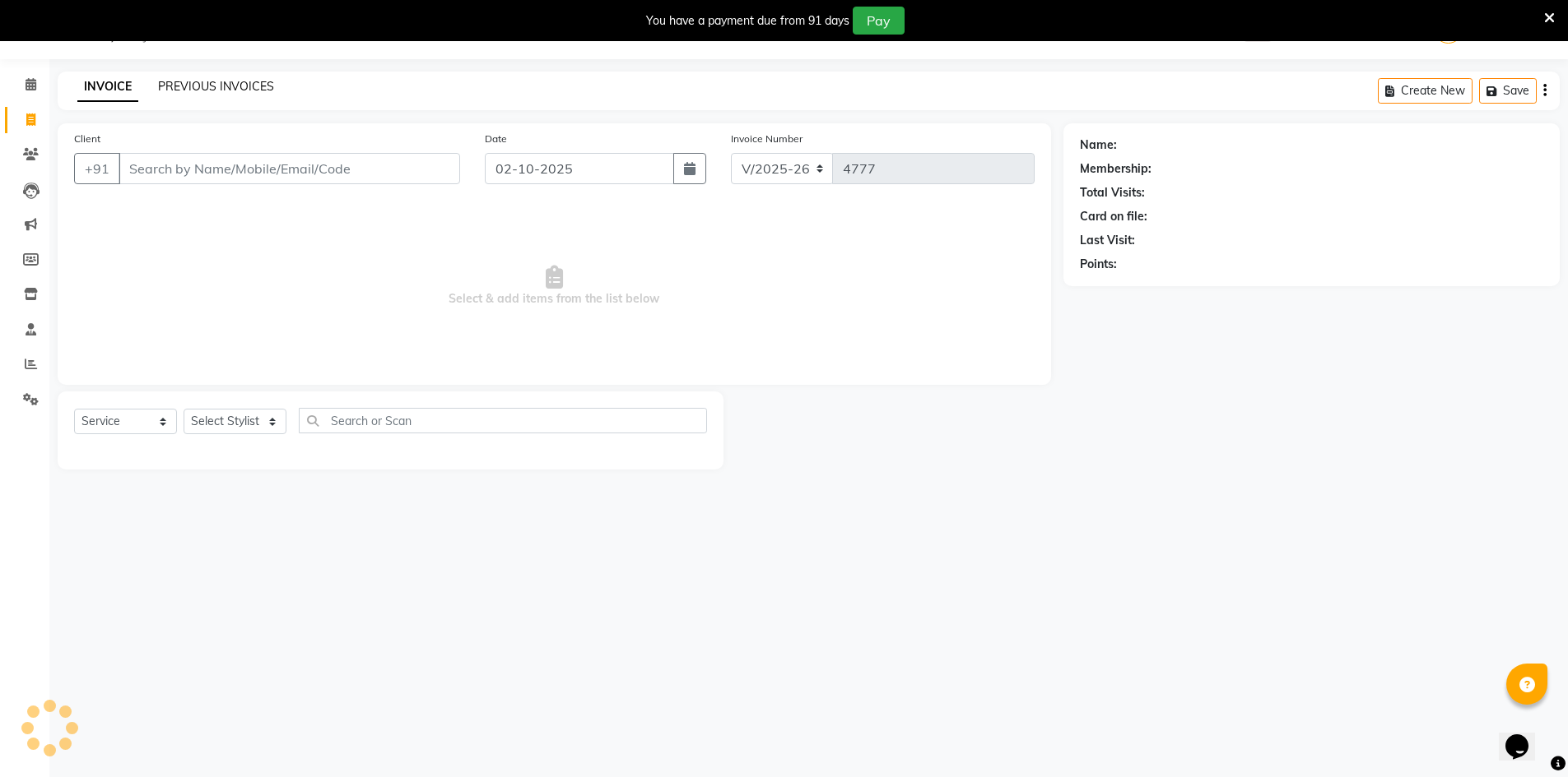
click at [240, 86] on link "PREVIOUS INVOICES" at bounding box center [216, 86] width 116 height 15
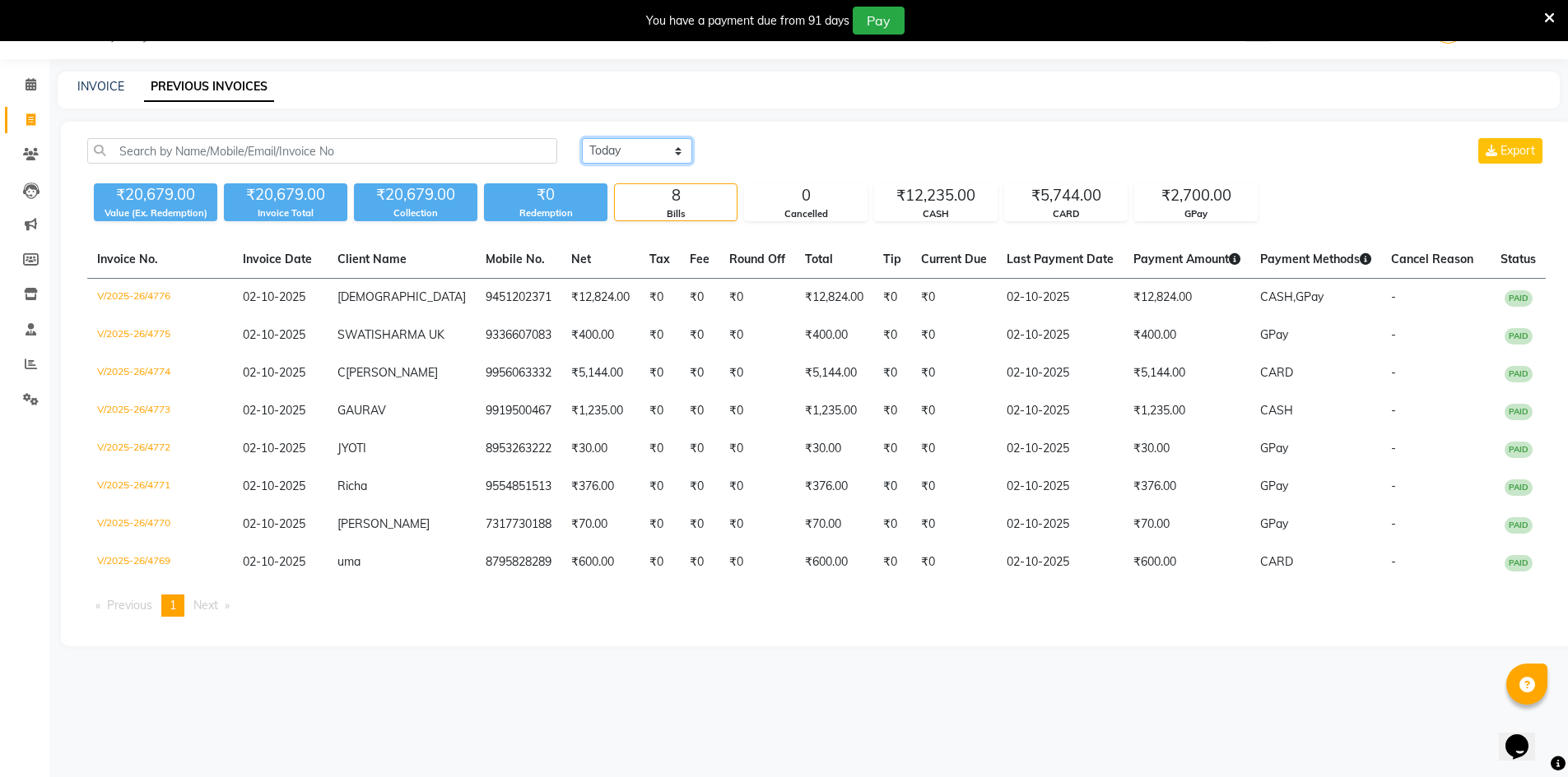
click at [628, 152] on select "Today Yesterday Custom Range" at bounding box center [636, 151] width 111 height 25
click at [582, 138] on select "Today Yesterday Custom Range" at bounding box center [636, 151] width 111 height 25
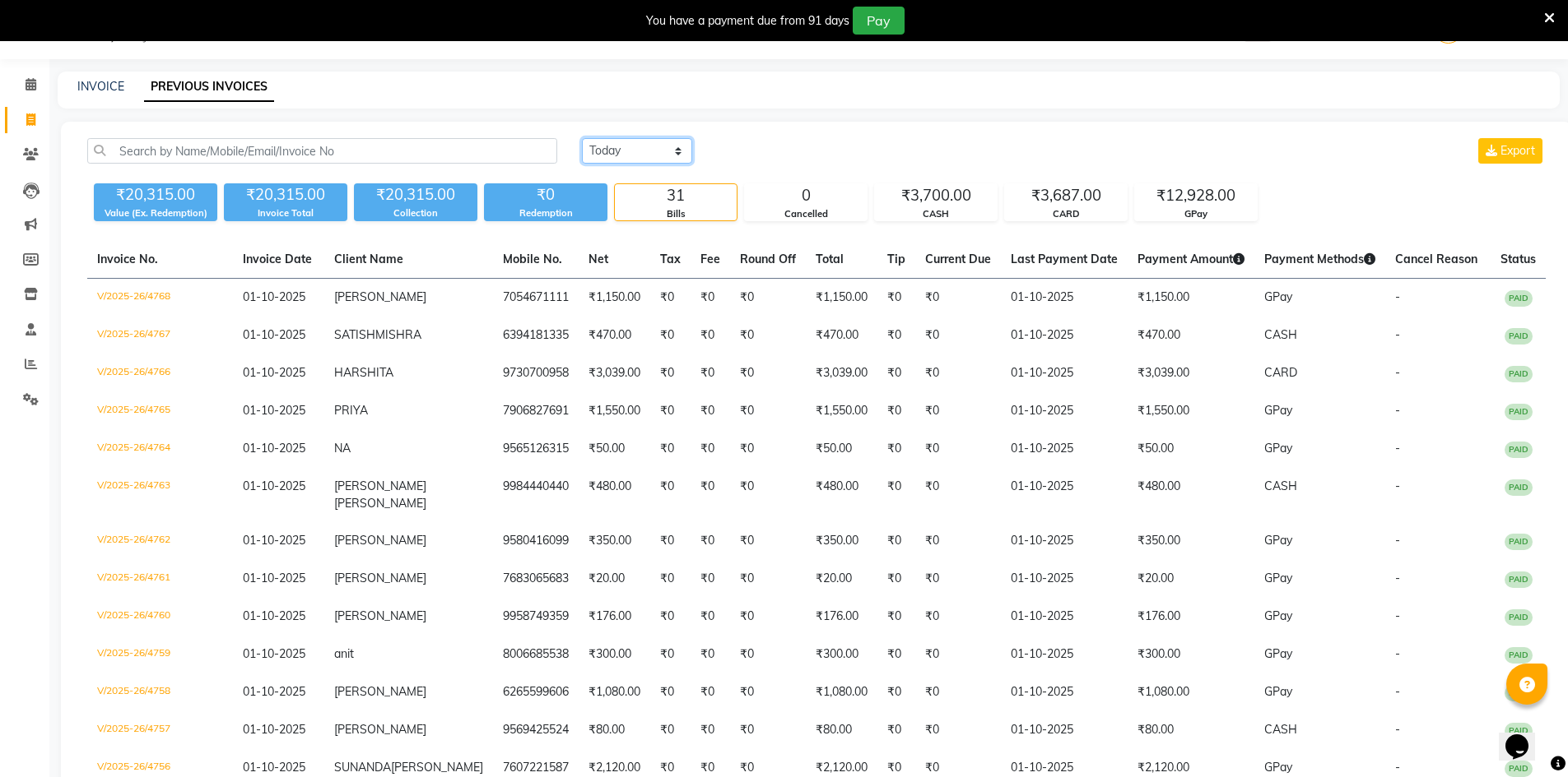
click at [647, 148] on select "Today Yesterday Custom Range" at bounding box center [636, 151] width 111 height 25
click at [582, 138] on select "Today Yesterday Custom Range" at bounding box center [636, 151] width 111 height 25
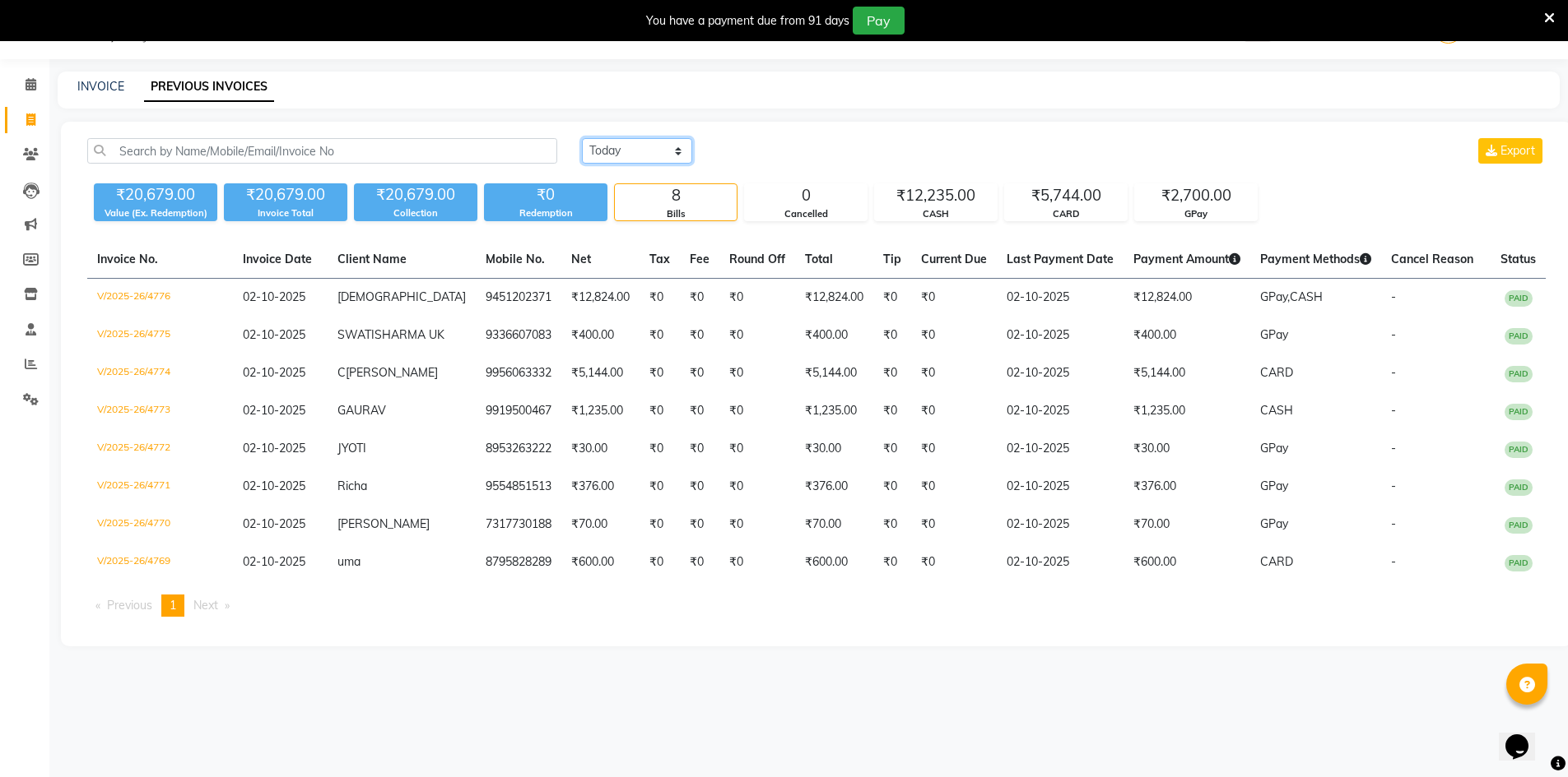
click at [648, 159] on select "[DATE] [DATE] Custom Range" at bounding box center [636, 151] width 111 height 25
click at [582, 138] on select "[DATE] [DATE] Custom Range" at bounding box center [636, 151] width 111 height 25
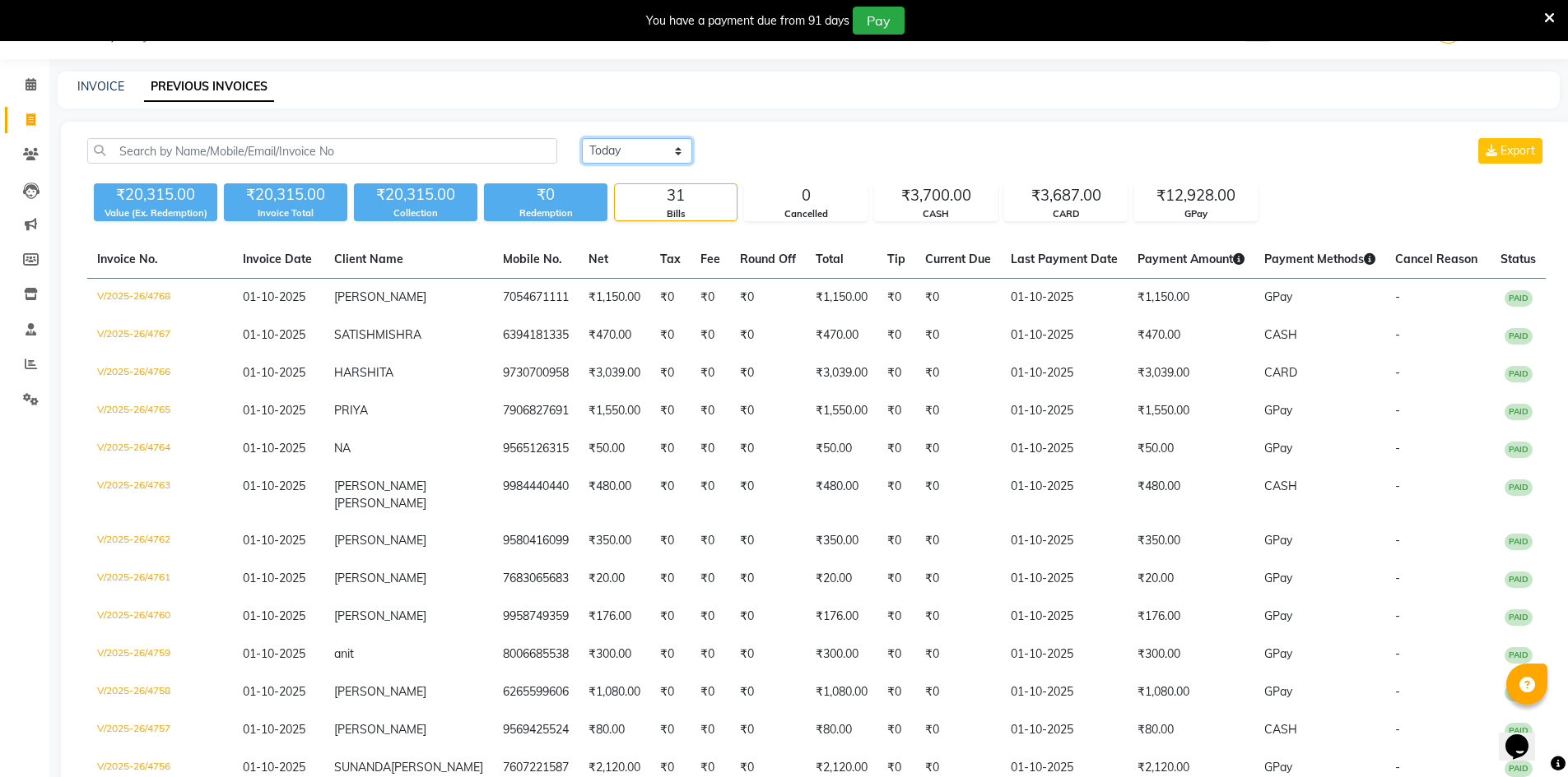
click at [632, 144] on select "[DATE] [DATE] Custom Range" at bounding box center [636, 151] width 111 height 25
select select "today"
click at [582, 138] on select "[DATE] [DATE] Custom Range" at bounding box center [636, 151] width 111 height 25
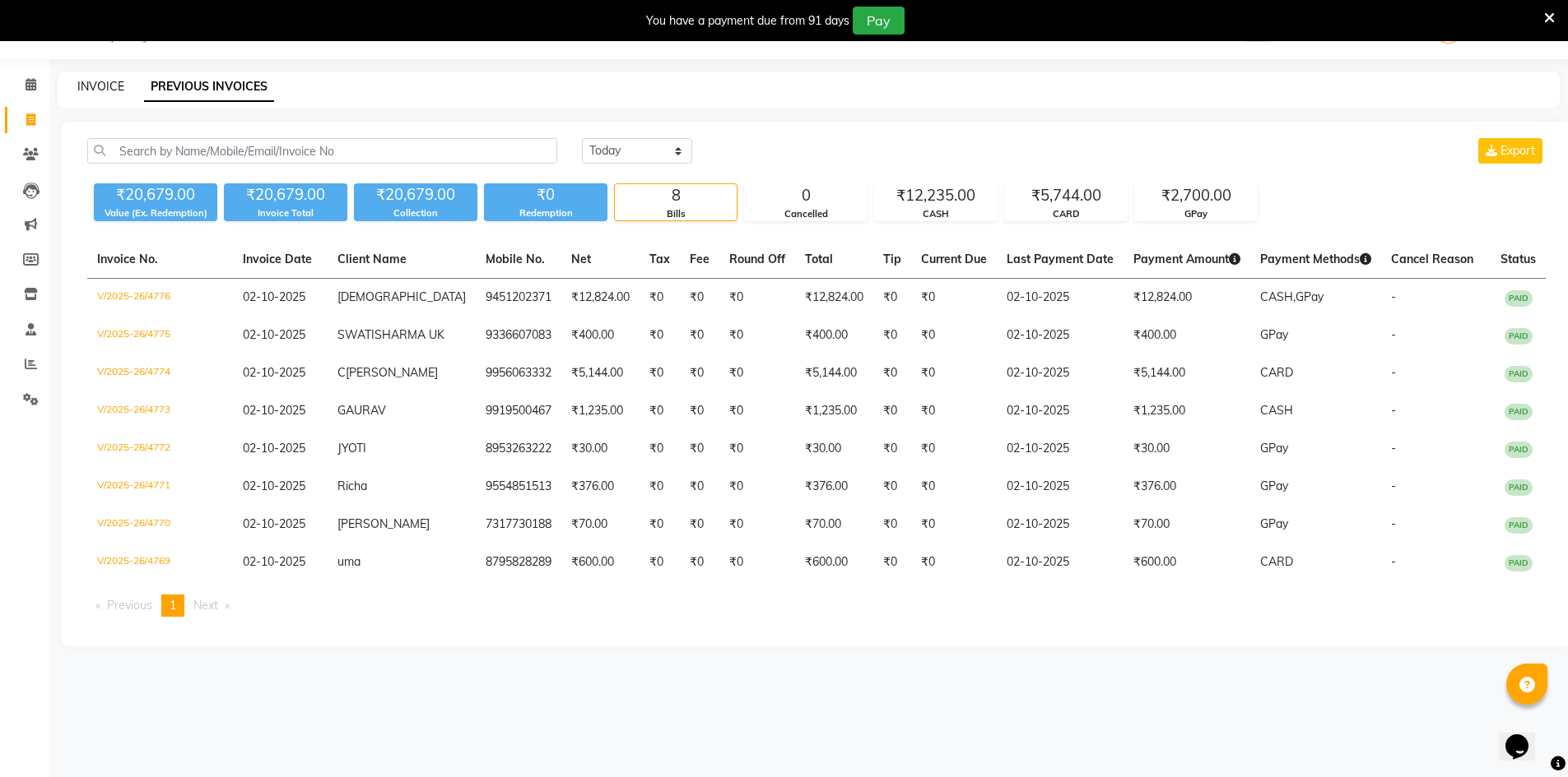
drag, startPoint x: 98, startPoint y: 84, endPoint x: 221, endPoint y: 5, distance: 146.2
click at [98, 84] on link "INVOICE" at bounding box center [101, 86] width 47 height 15
select select "service"
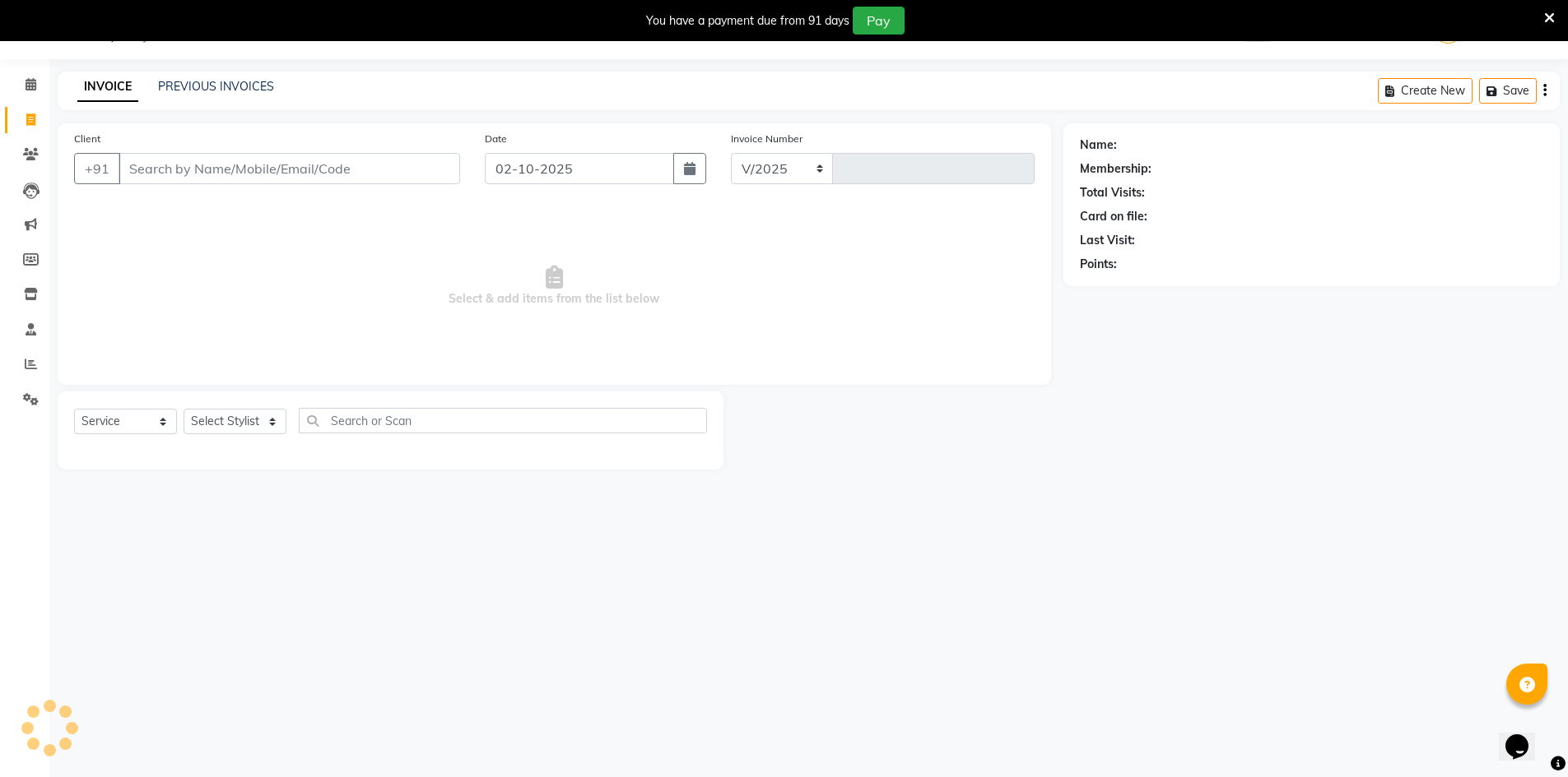
select select "640"
type input "4777"
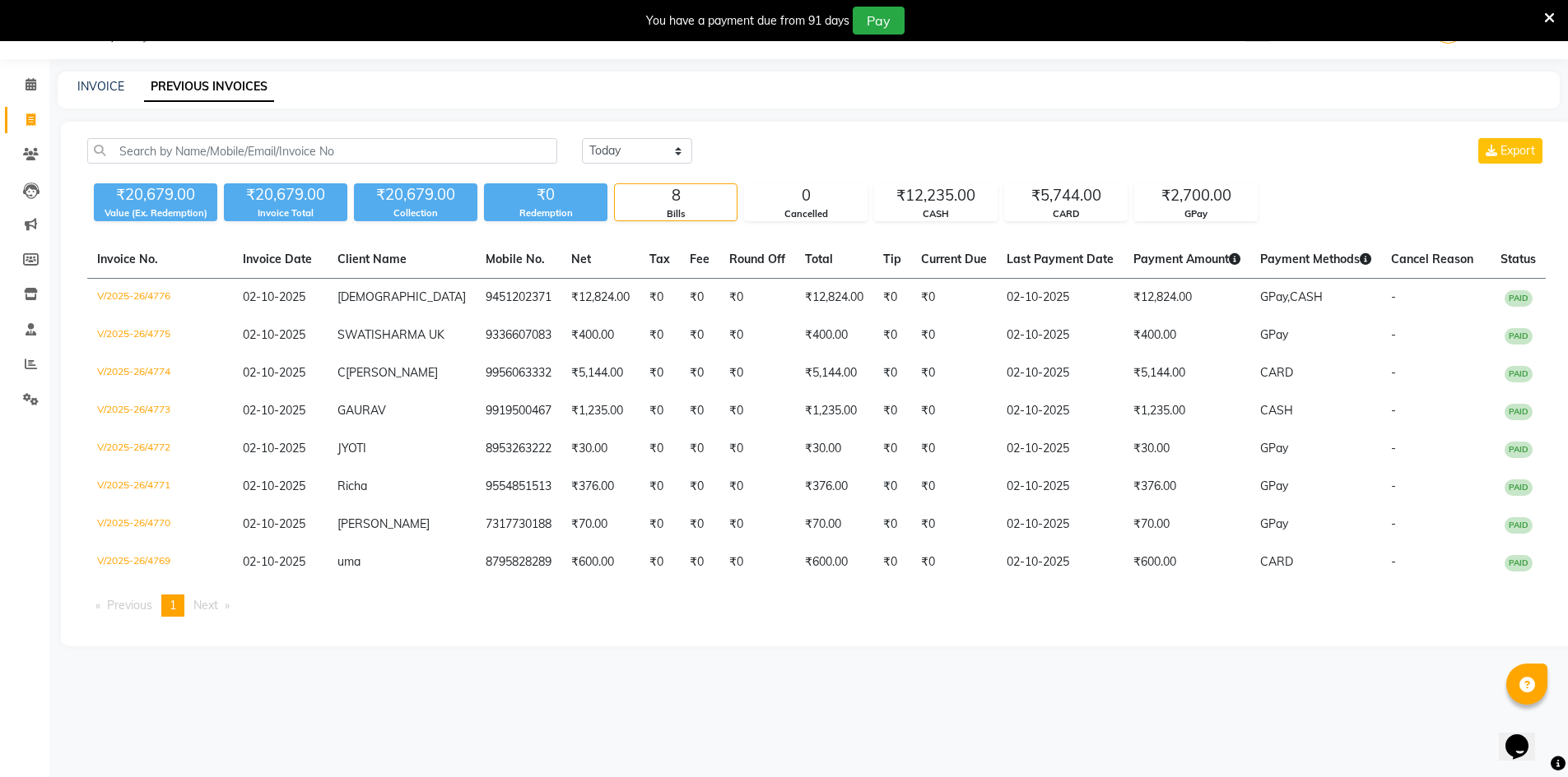
scroll to position [41, 0]
click at [28, 111] on span at bounding box center [30, 121] width 29 height 19
select select "service"
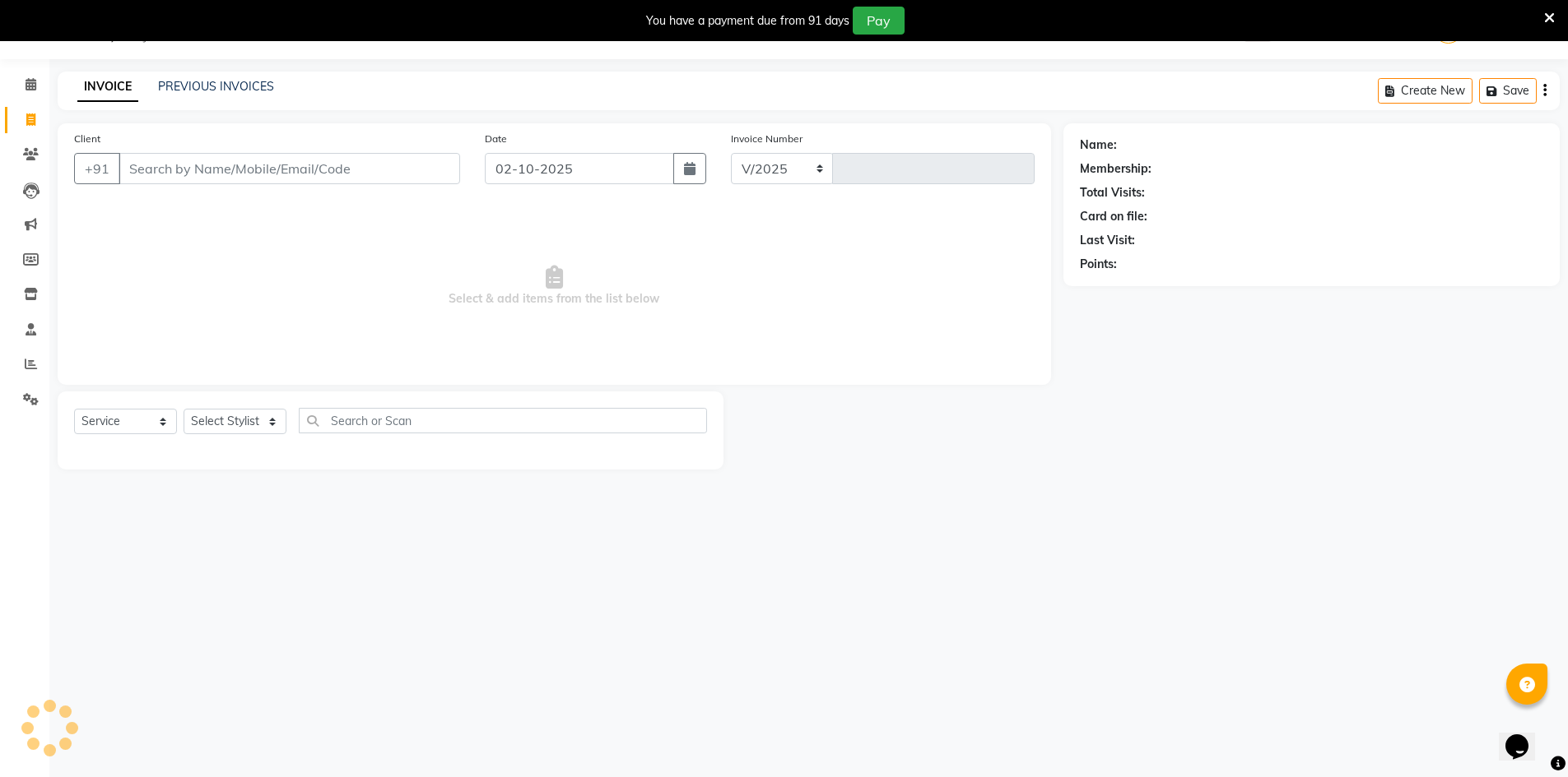
select select "640"
type input "4781"
click at [251, 415] on select "Select Stylist" at bounding box center [235, 421] width 103 height 25
select select "48593"
click at [184, 409] on select "Select Stylist ADNAN ADVANCE ANJALI ANNU B-WAX JH Manager MEMBERSHIP [PERSON_NA…" at bounding box center [235, 421] width 103 height 25
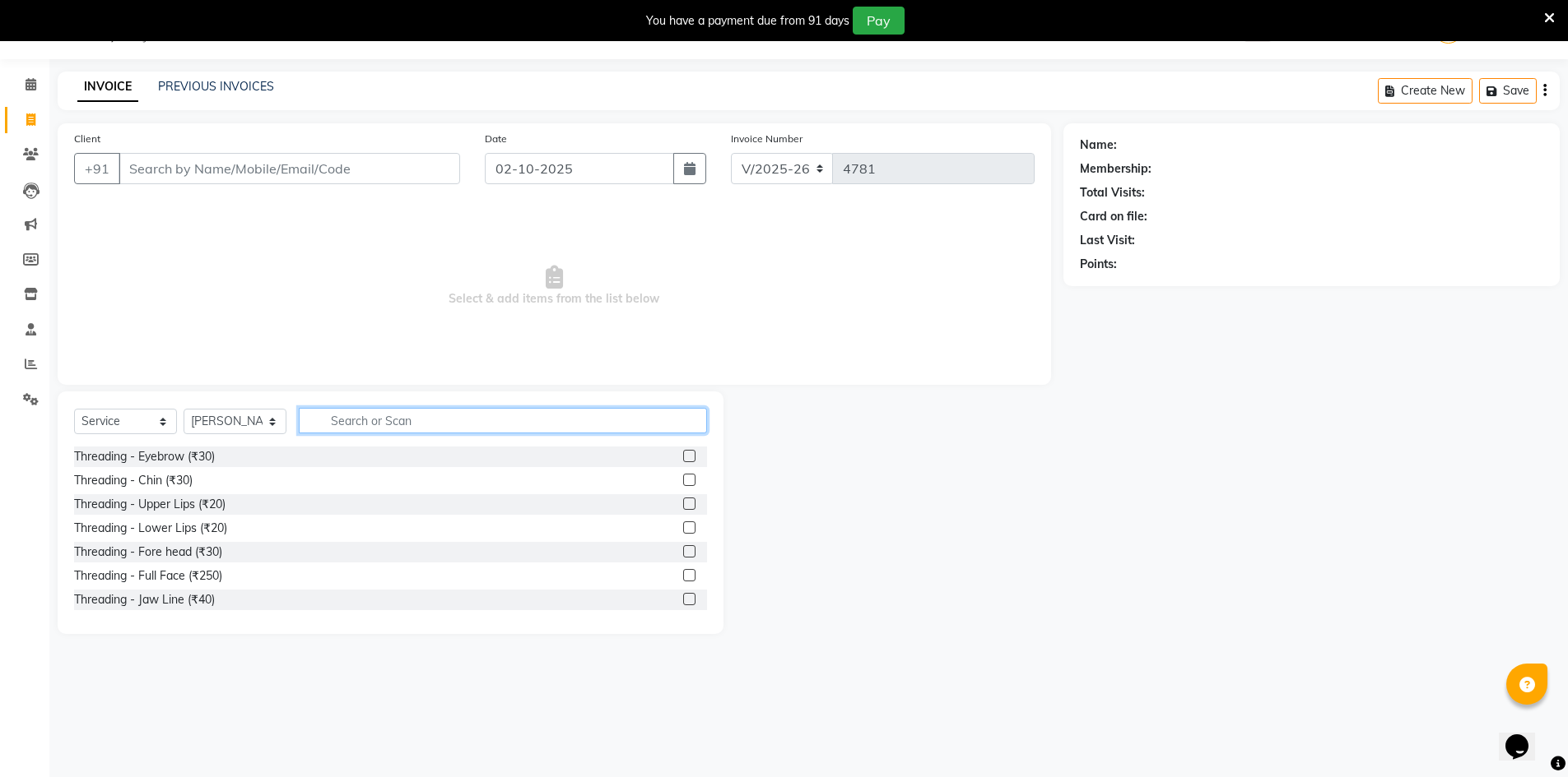
click at [437, 421] on input "text" at bounding box center [502, 420] width 408 height 25
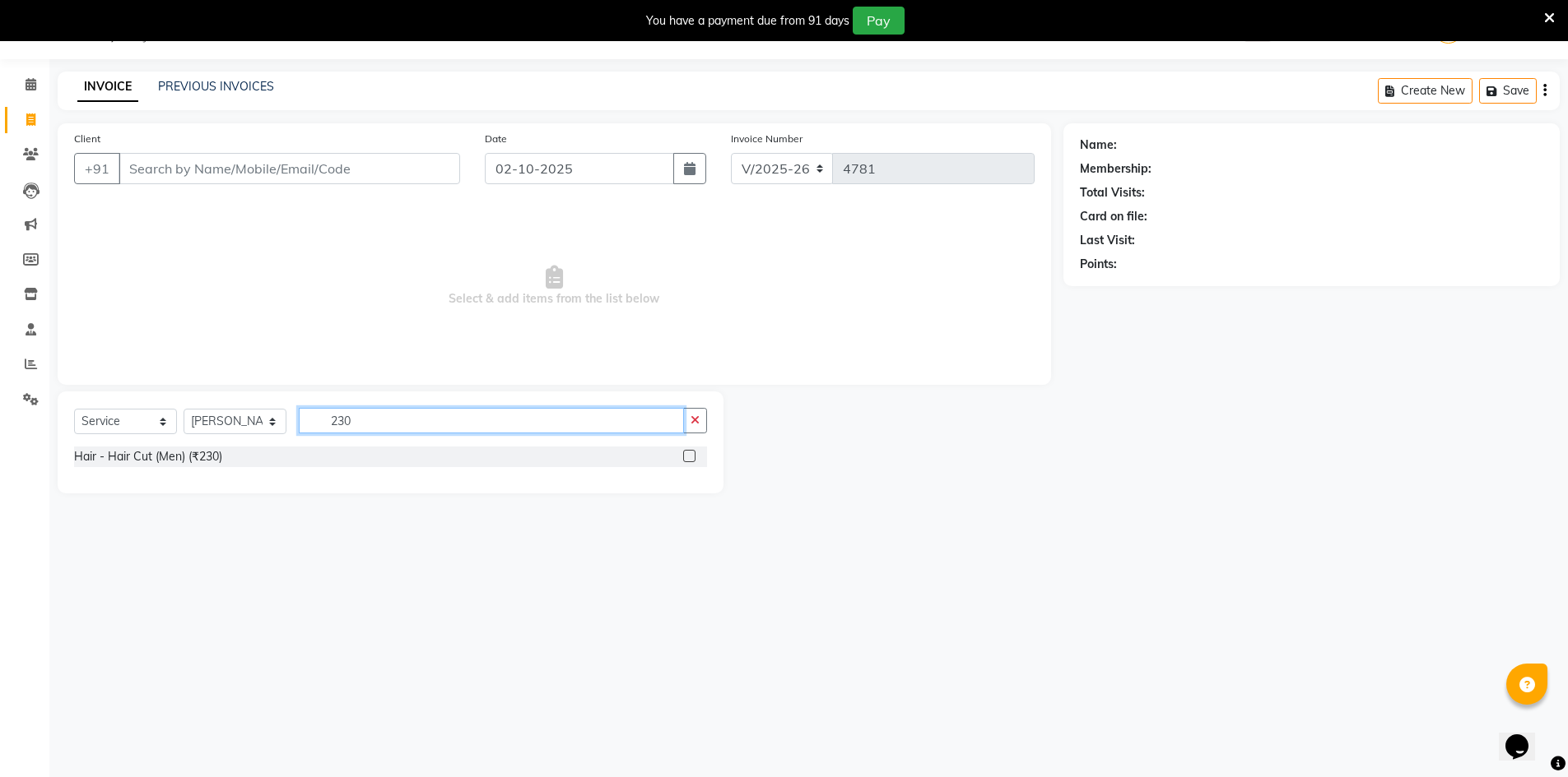
type input "230"
click at [691, 455] on label at bounding box center [690, 456] width 12 height 12
click at [691, 455] on input "checkbox" at bounding box center [689, 457] width 10 height 10
checkbox input "true"
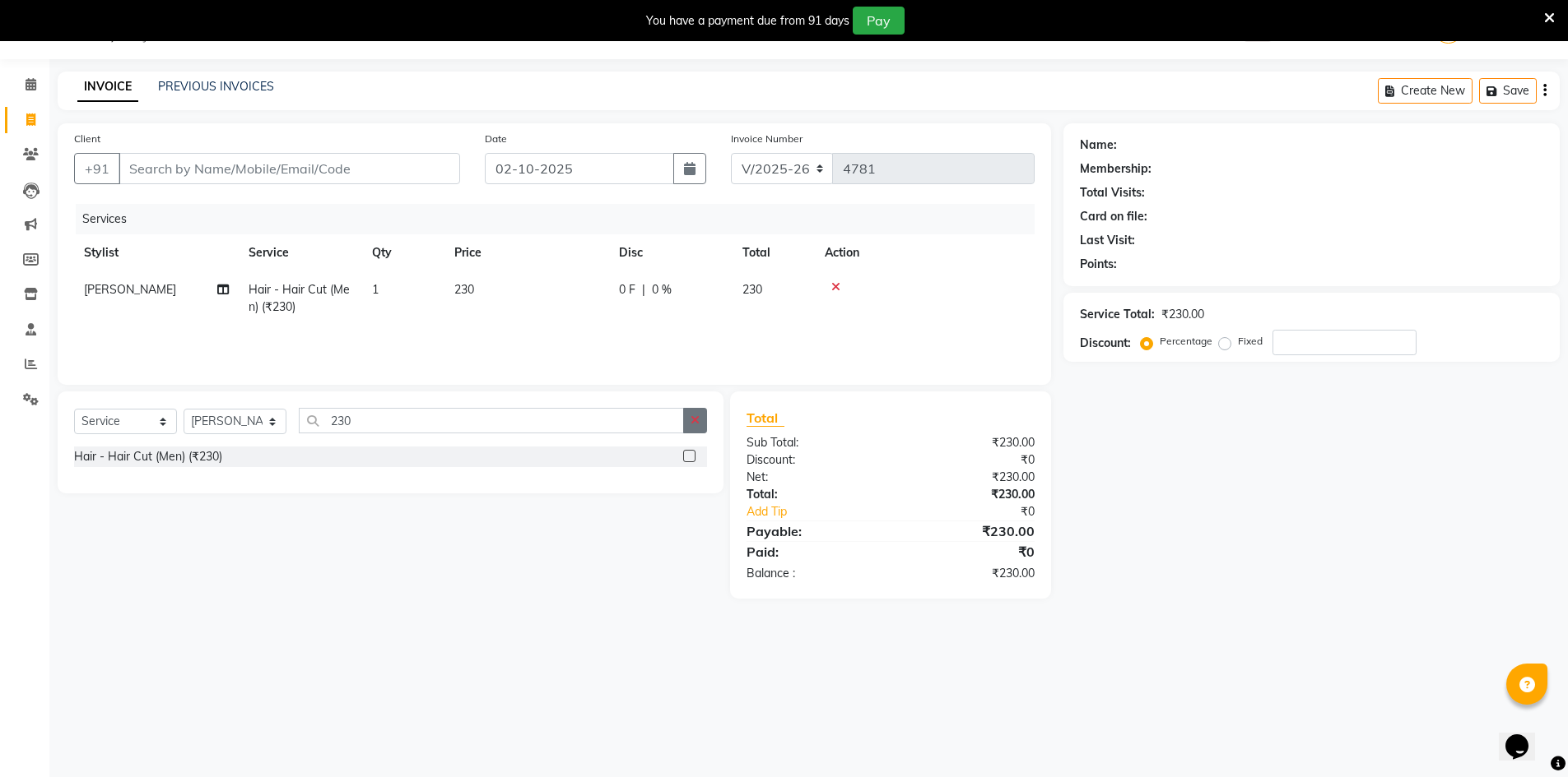
click at [696, 417] on icon "button" at bounding box center [695, 419] width 9 height 11
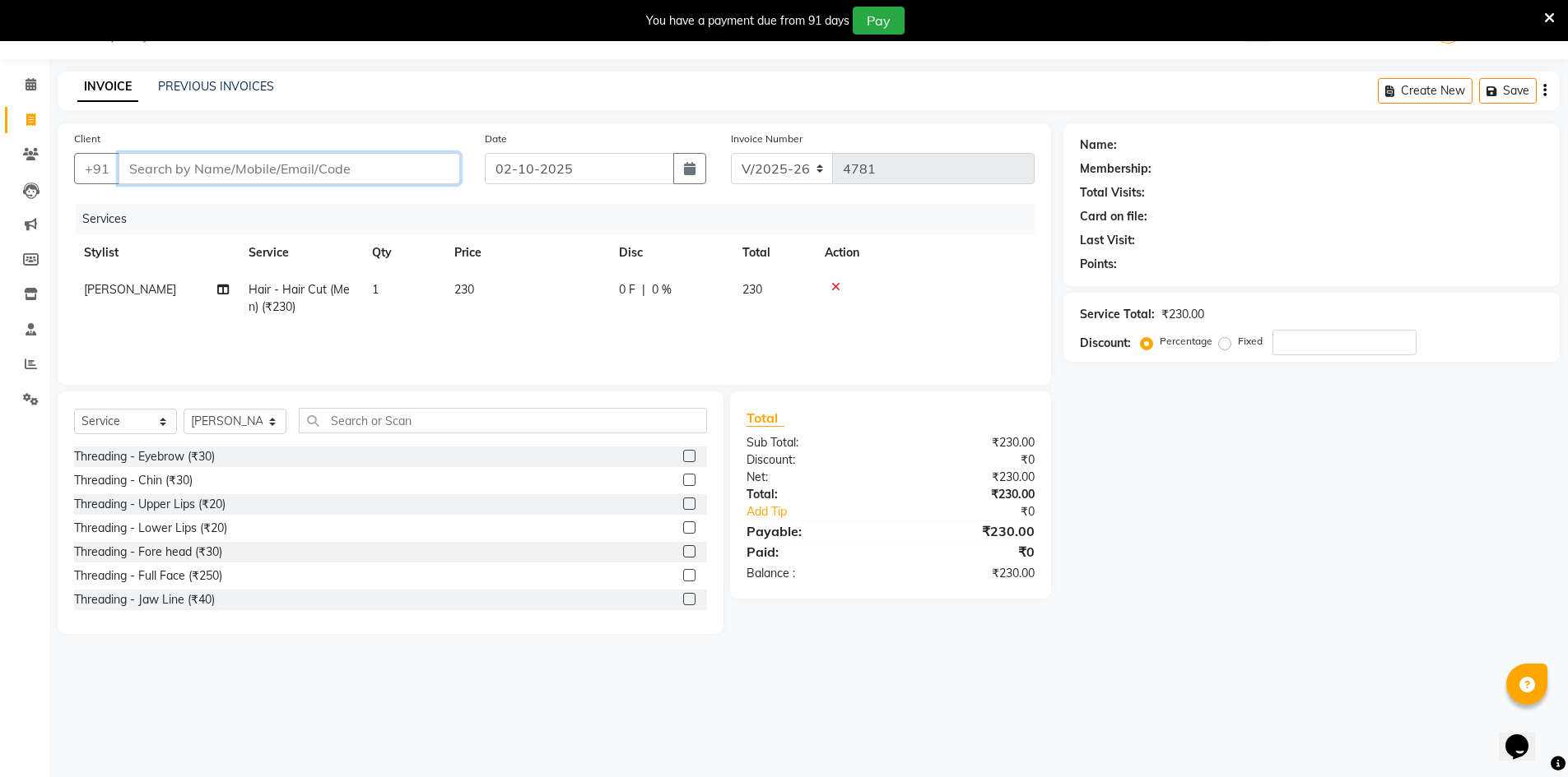
click at [309, 177] on input "Client" at bounding box center [289, 169] width 341 height 31
click at [130, 298] on td "[PERSON_NAME]" at bounding box center [156, 298] width 165 height 54
select select "48593"
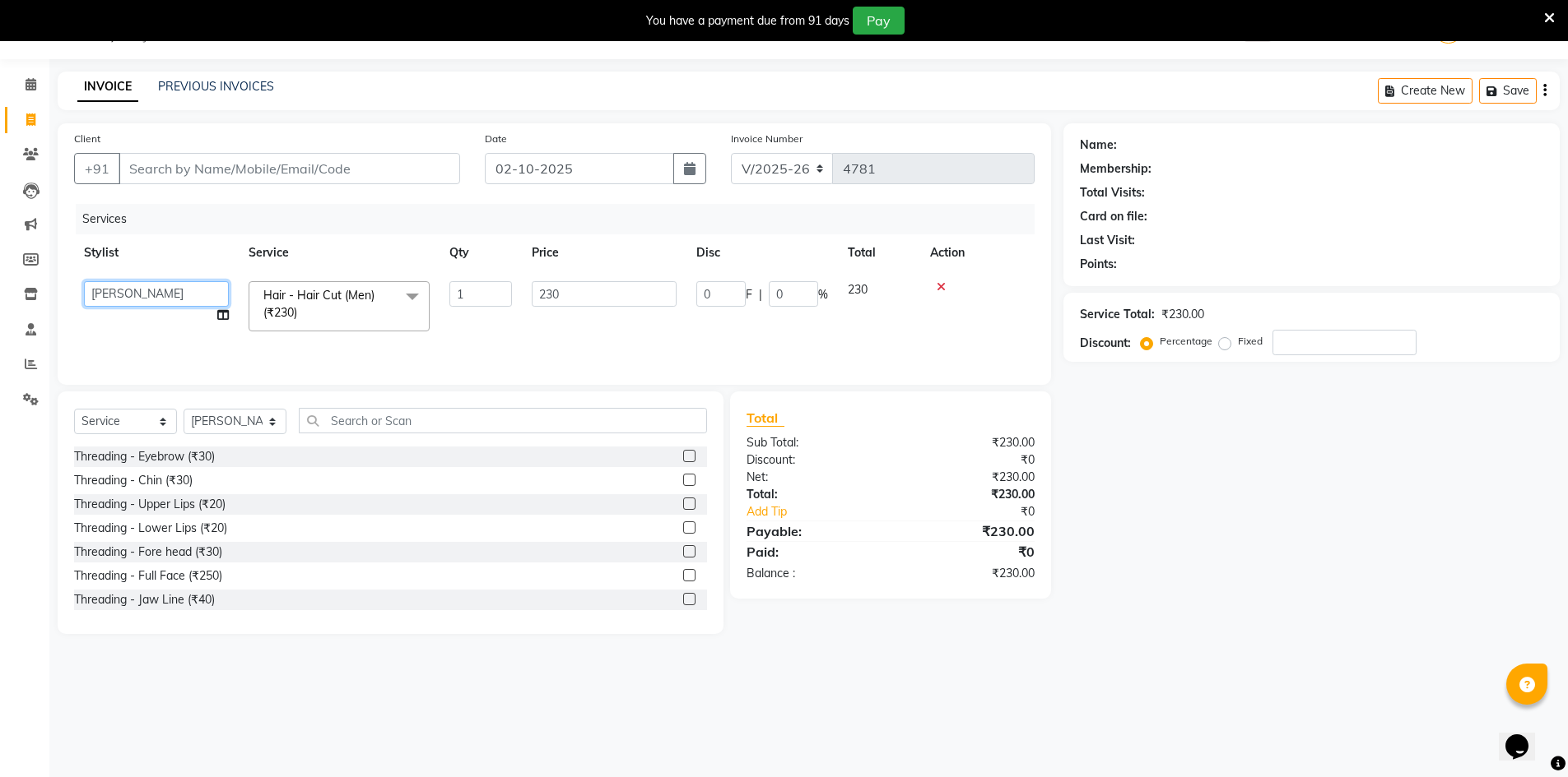
drag, startPoint x: 128, startPoint y: 288, endPoint x: 138, endPoint y: 297, distance: 13.5
click at [130, 292] on select "ADNAN ADVANCE ANJALI ANNU B-WAX JH Manager MEMBERSHIP MOHD. MOHIT JOSHI NAILS N…" at bounding box center [156, 293] width 145 height 25
select select "9206"
click at [424, 163] on input "Client" at bounding box center [289, 169] width 341 height 31
click at [337, 167] on input "Client" at bounding box center [289, 169] width 341 height 31
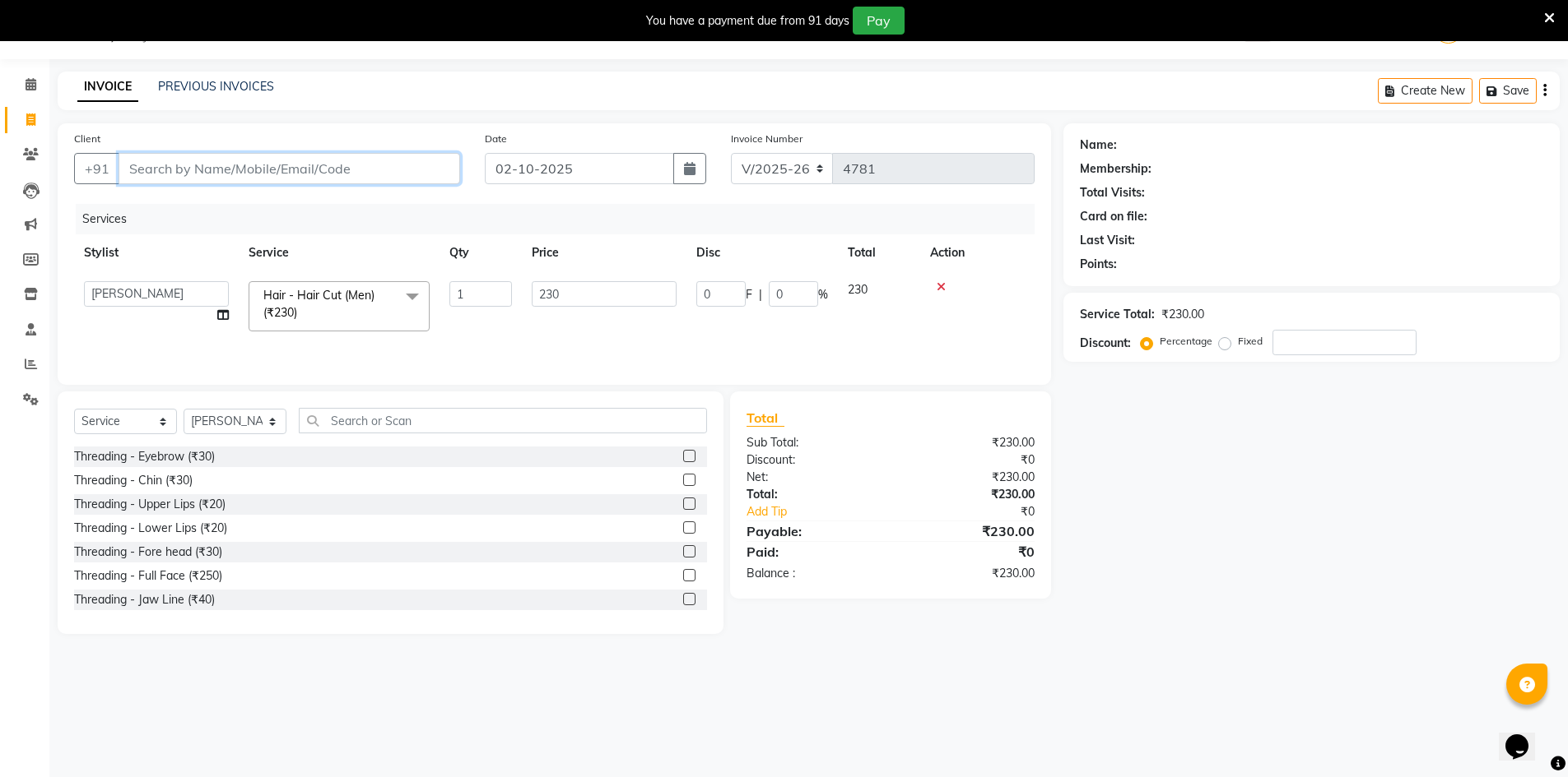
type input "8"
type input "0"
click at [282, 204] on button "ARSHAD 8840313 927" at bounding box center [211, 206] width 185 height 26
type input "8840313927"
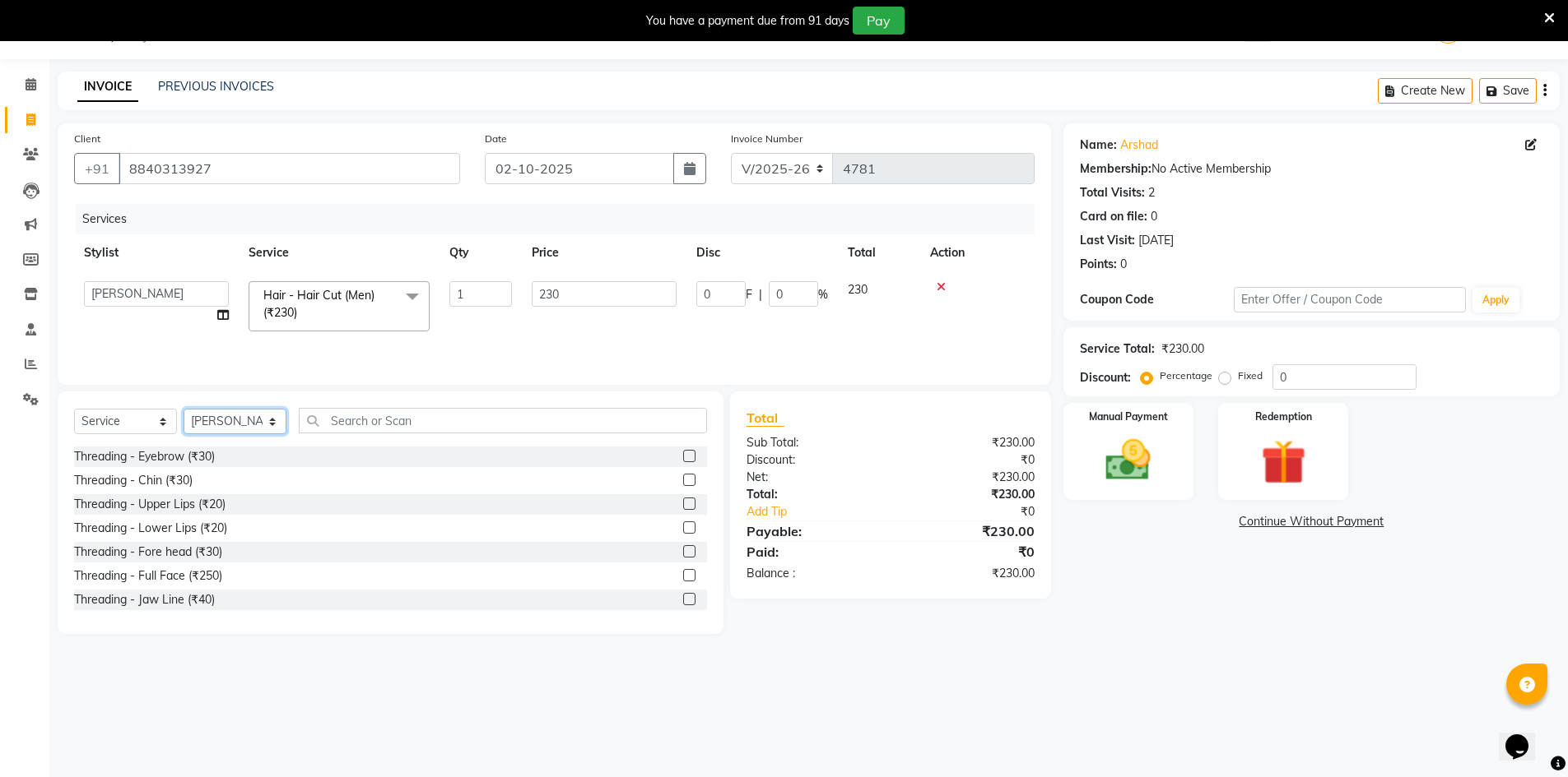
click at [235, 416] on select "Select Stylist ADNAN ADVANCE ANJALI ANNU B-WAX JH Manager MEMBERSHIP [PERSON_NA…" at bounding box center [235, 421] width 103 height 25
click at [245, 172] on input "8840313927" at bounding box center [289, 169] width 341 height 31
click at [508, 417] on input "text" at bounding box center [502, 420] width 408 height 25
click at [683, 454] on label at bounding box center [690, 456] width 12 height 12
click at [683, 454] on input "checkbox" at bounding box center [689, 457] width 10 height 10
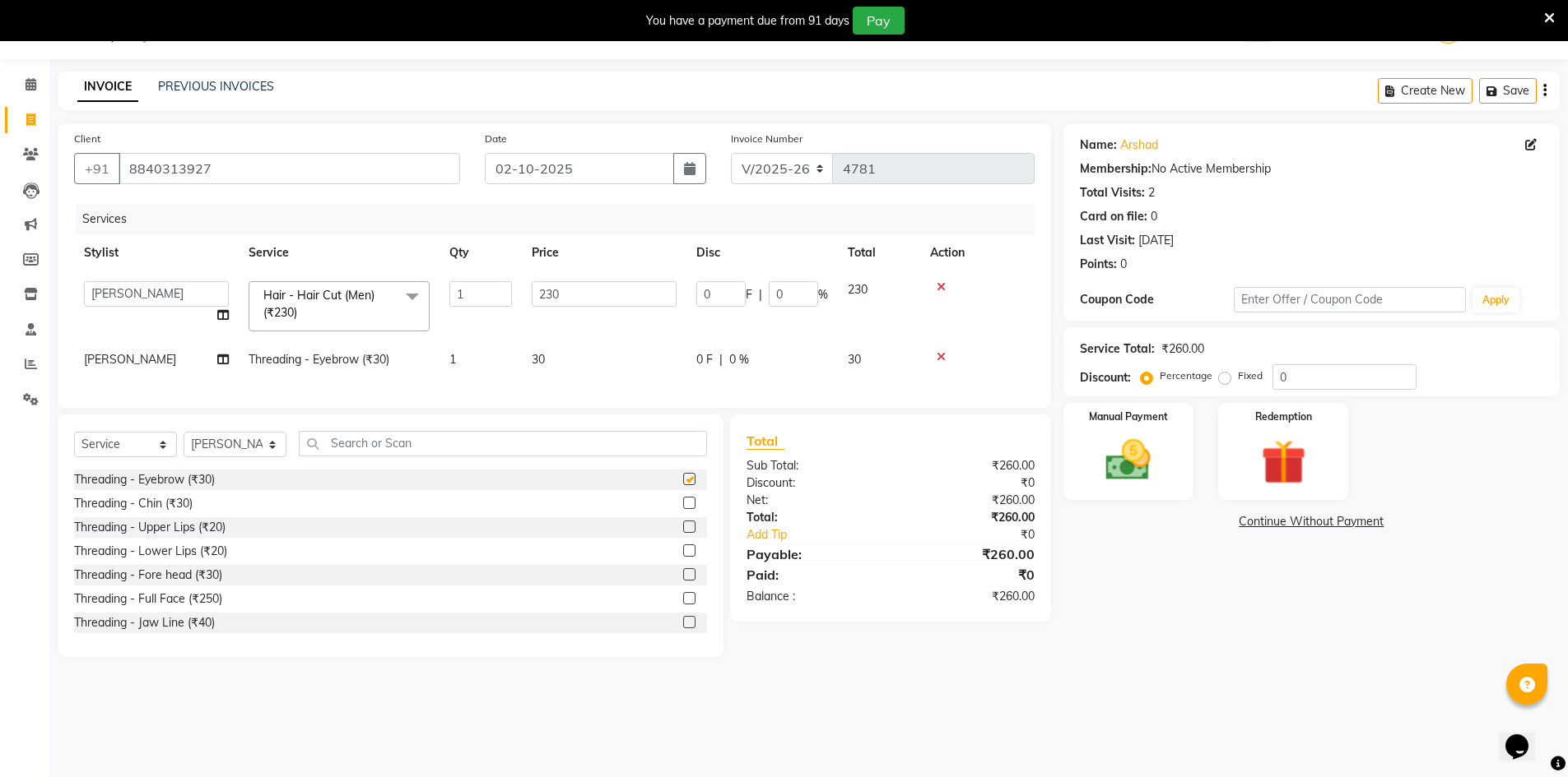
checkbox input "false"
click at [136, 365] on td "[PERSON_NAME]" at bounding box center [156, 359] width 165 height 37
select select "48593"
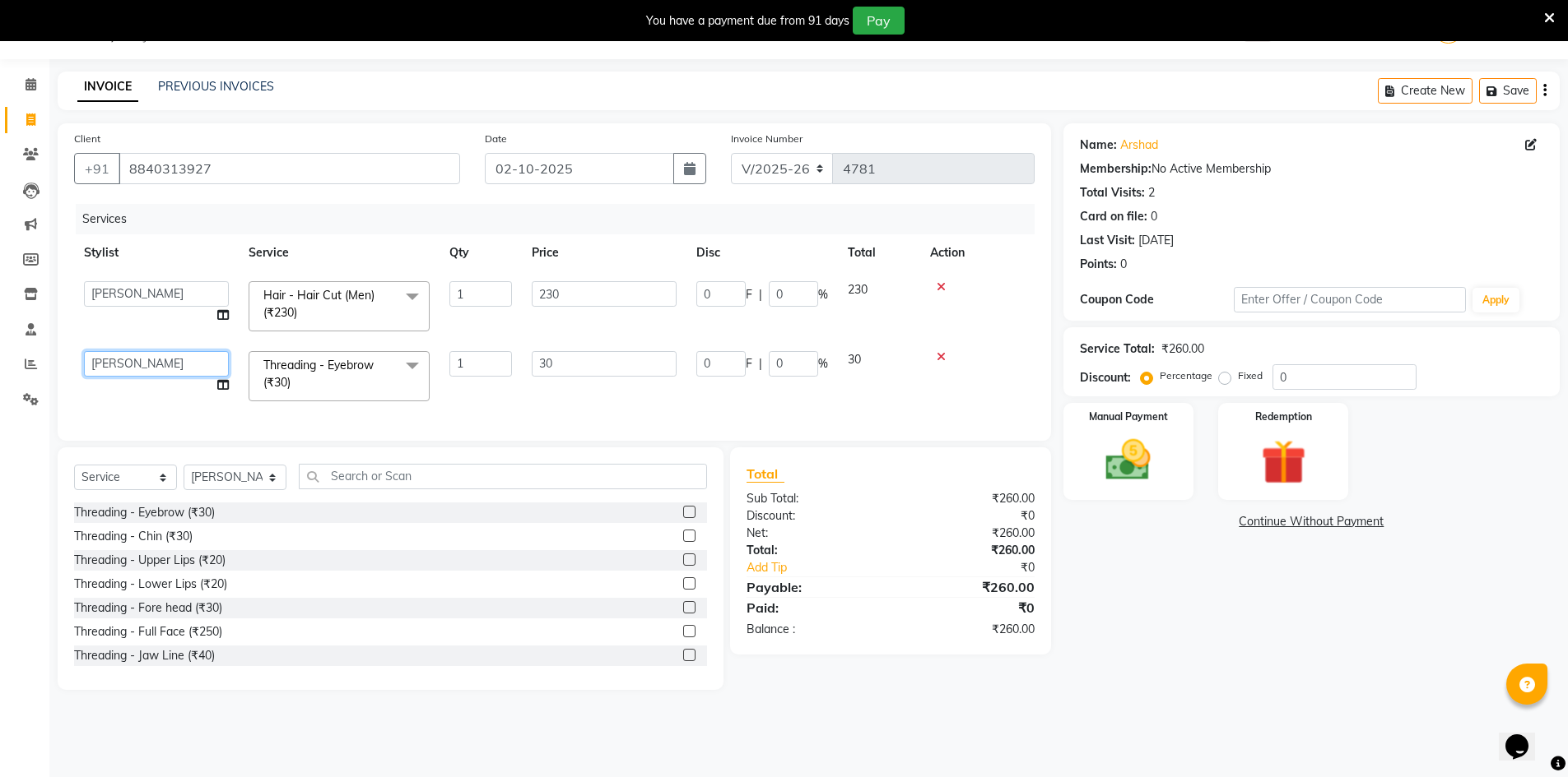
click at [134, 365] on select "ADNAN ADVANCE ANJALI ANNU B-WAX JH Manager MEMBERSHIP MOHD. MOHIT JOSHI NAILS N…" at bounding box center [156, 364] width 145 height 25
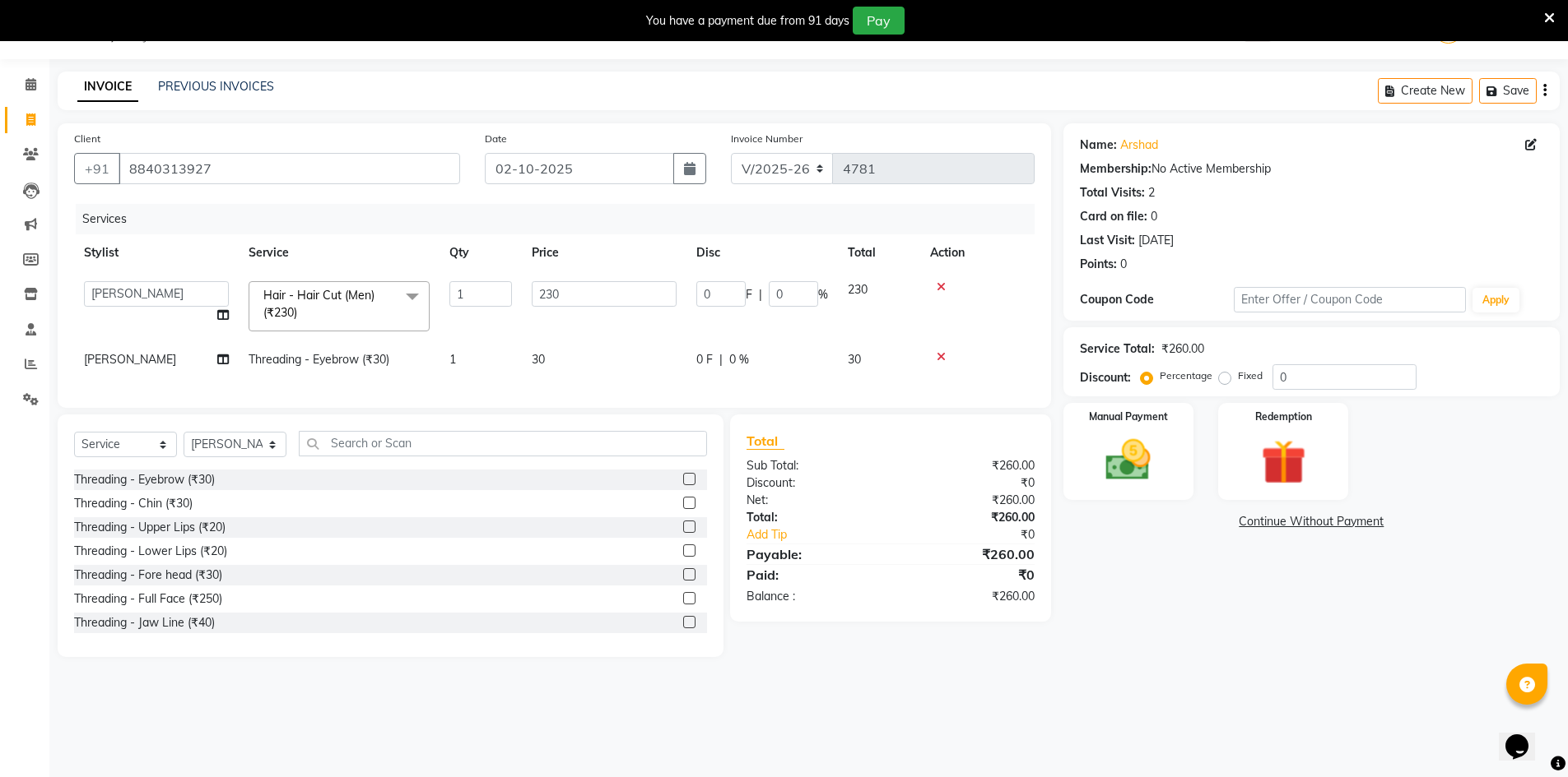
click at [163, 346] on td "[PERSON_NAME]" at bounding box center [156, 359] width 165 height 37
select select "48593"
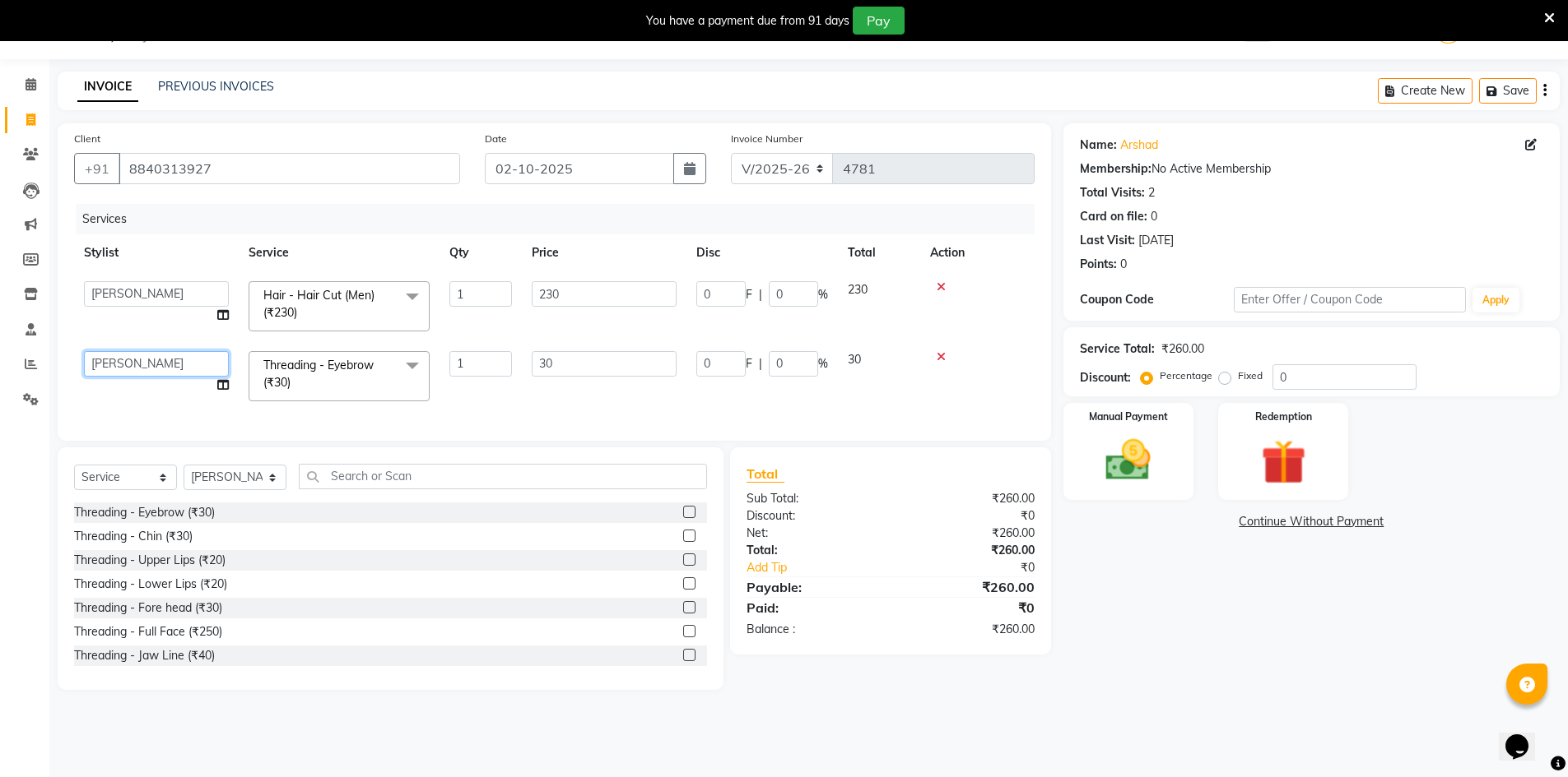
click at [148, 354] on select "ADNAN ADVANCE ANJALI ANNU B-WAX JH Manager MEMBERSHIP MOHD. MOHIT JOSHI NAILS N…" at bounding box center [156, 364] width 145 height 25
select select "9207"
click at [683, 566] on label at bounding box center [690, 559] width 12 height 12
click at [683, 566] on input "checkbox" at bounding box center [689, 560] width 10 height 10
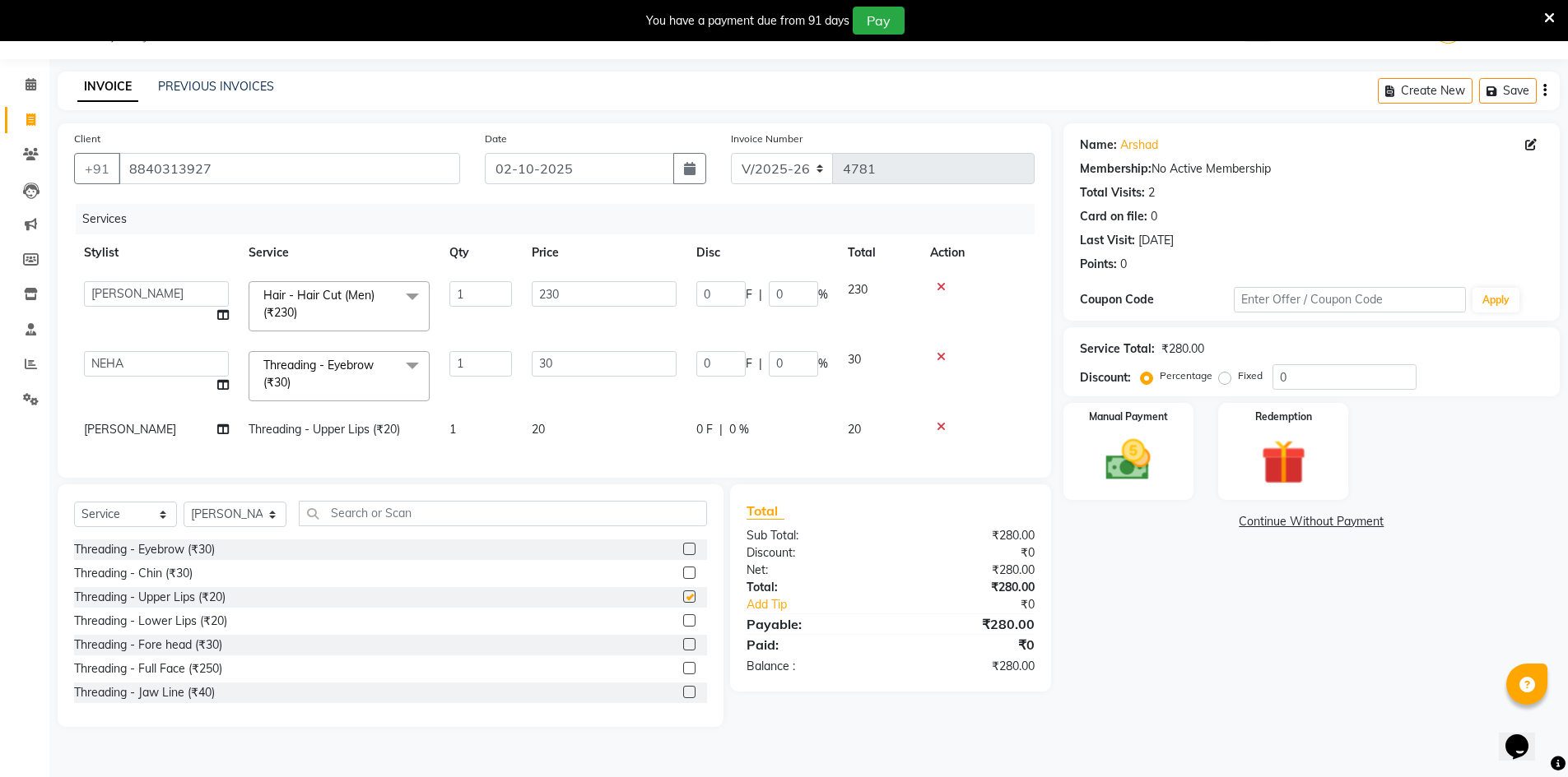
checkbox input "false"
click at [683, 651] on label at bounding box center [690, 645] width 12 height 12
click at [683, 651] on input "checkbox" at bounding box center [689, 646] width 10 height 10
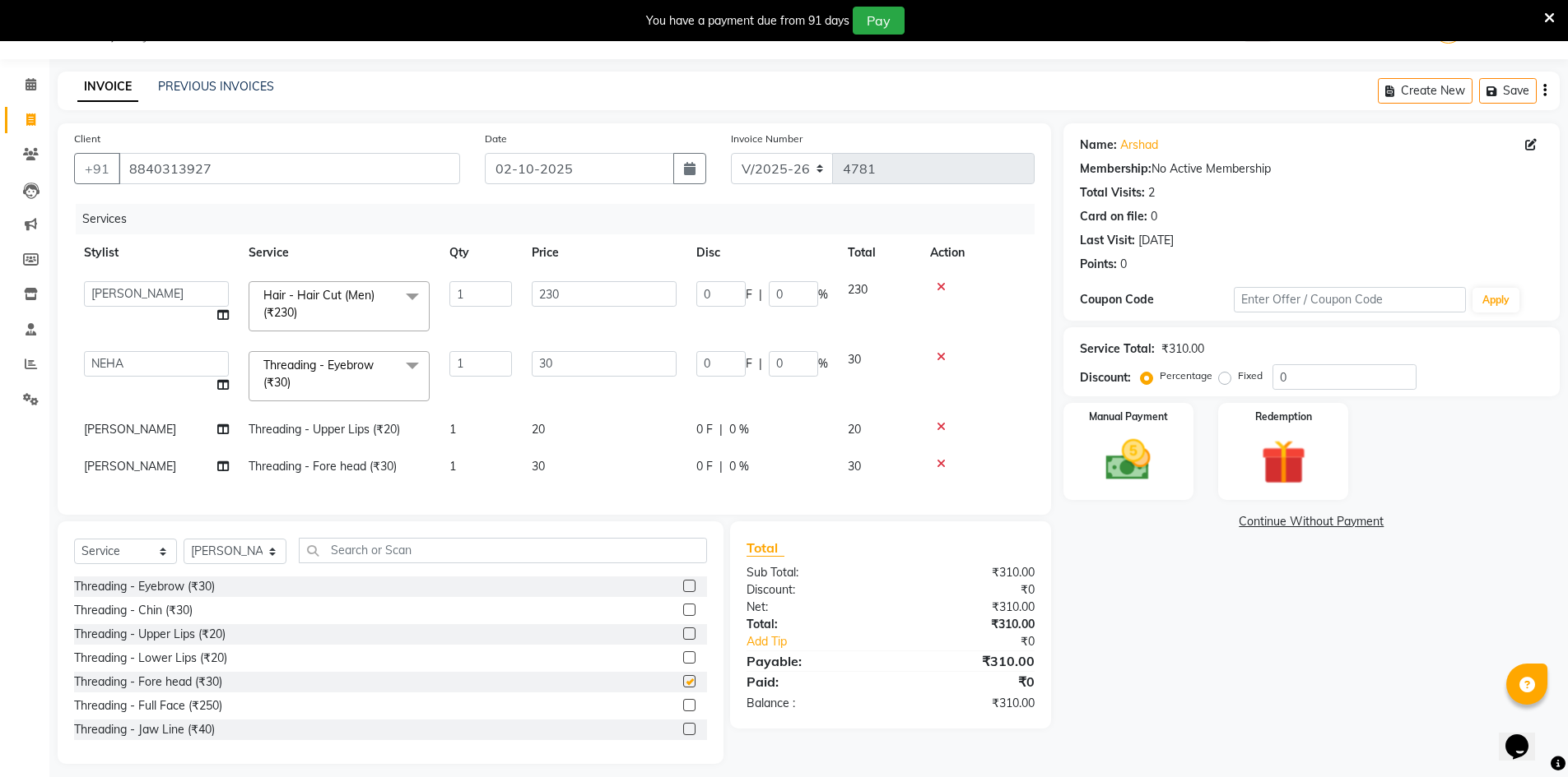
checkbox input "false"
click at [683, 664] on label at bounding box center [690, 658] width 12 height 12
click at [683, 664] on input "checkbox" at bounding box center [689, 659] width 10 height 10
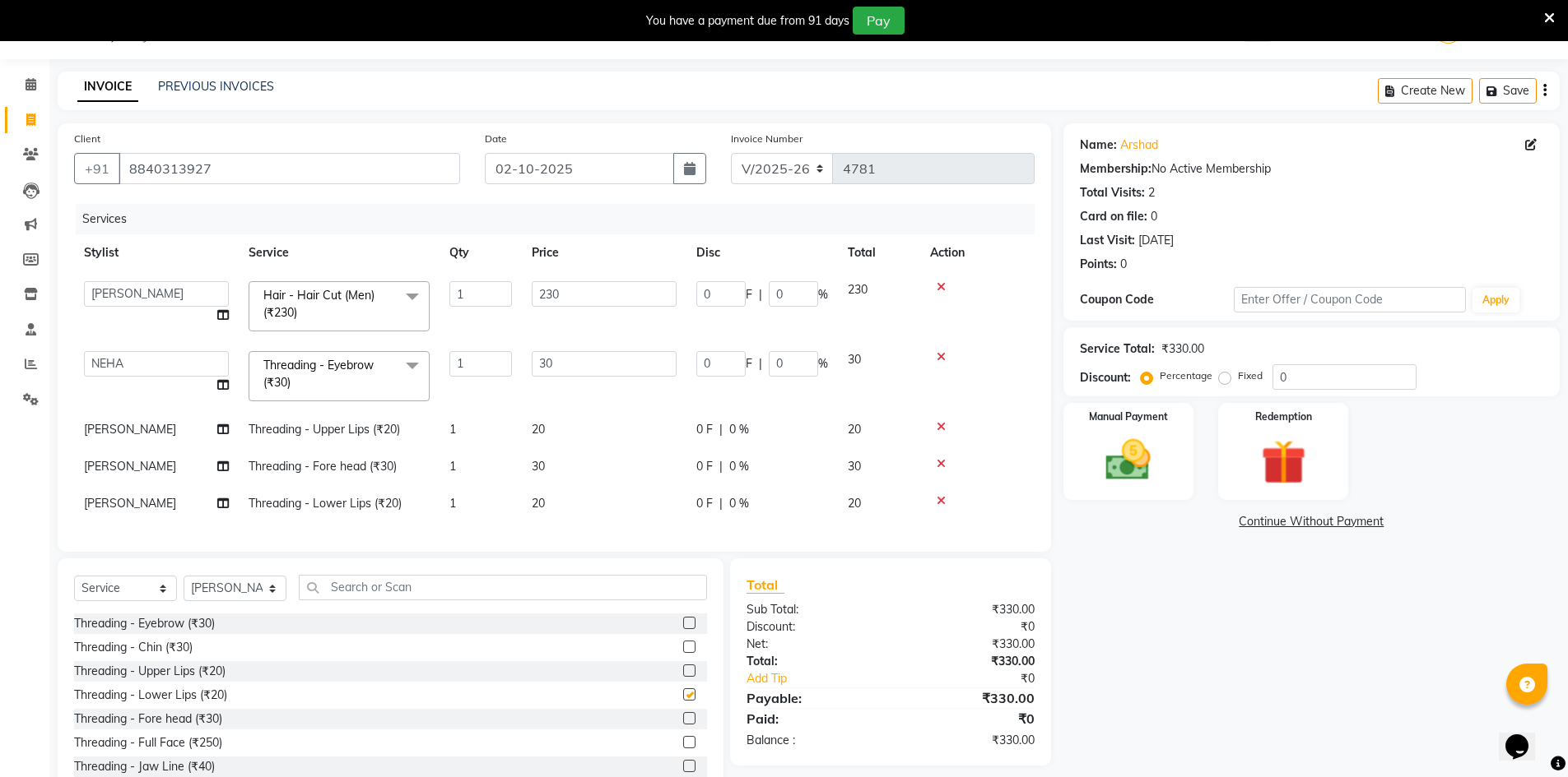
checkbox input "false"
click at [1113, 433] on img at bounding box center [1128, 459] width 76 height 53
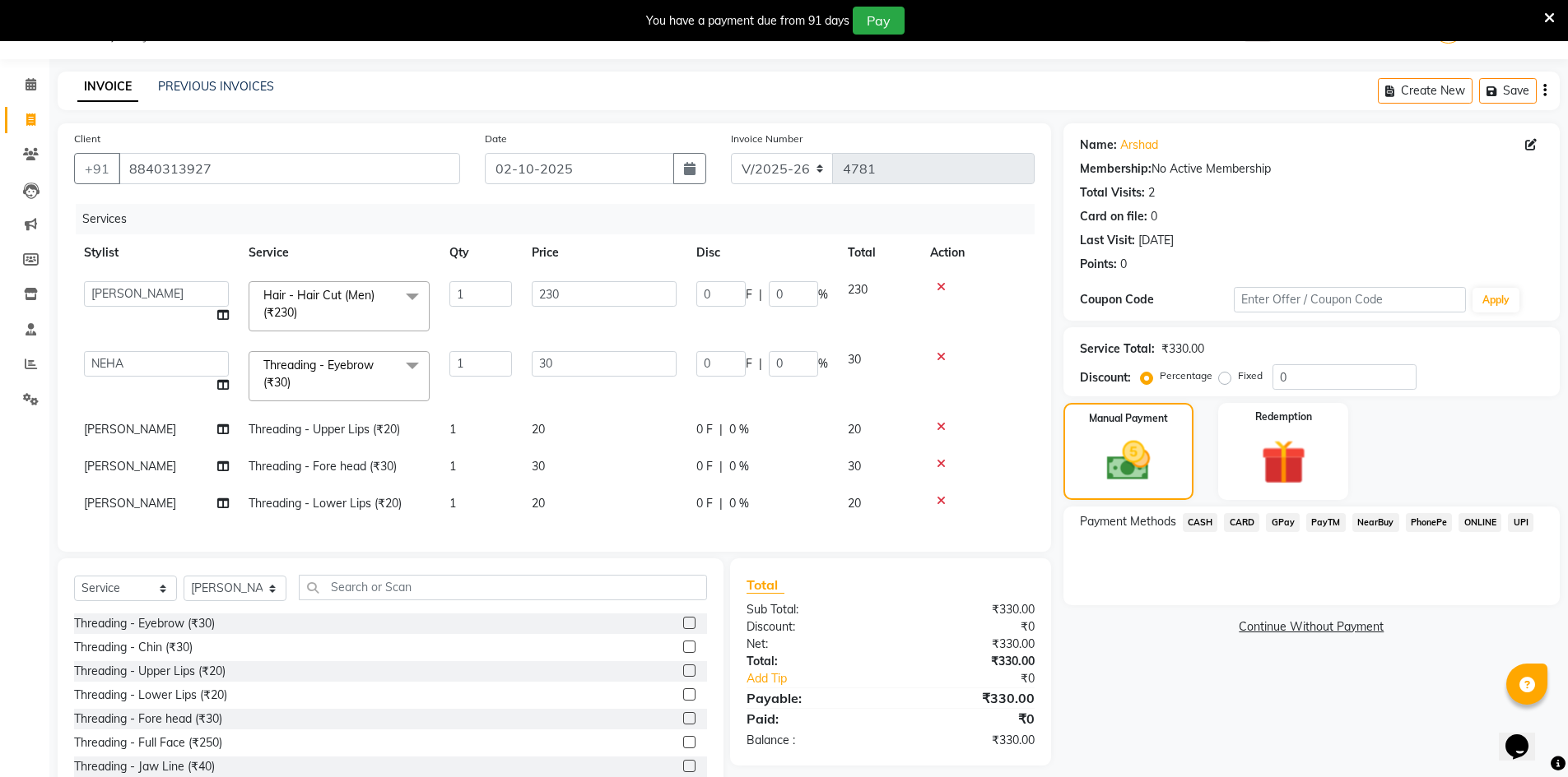
click at [1195, 526] on span "CASH" at bounding box center [1201, 523] width 36 height 19
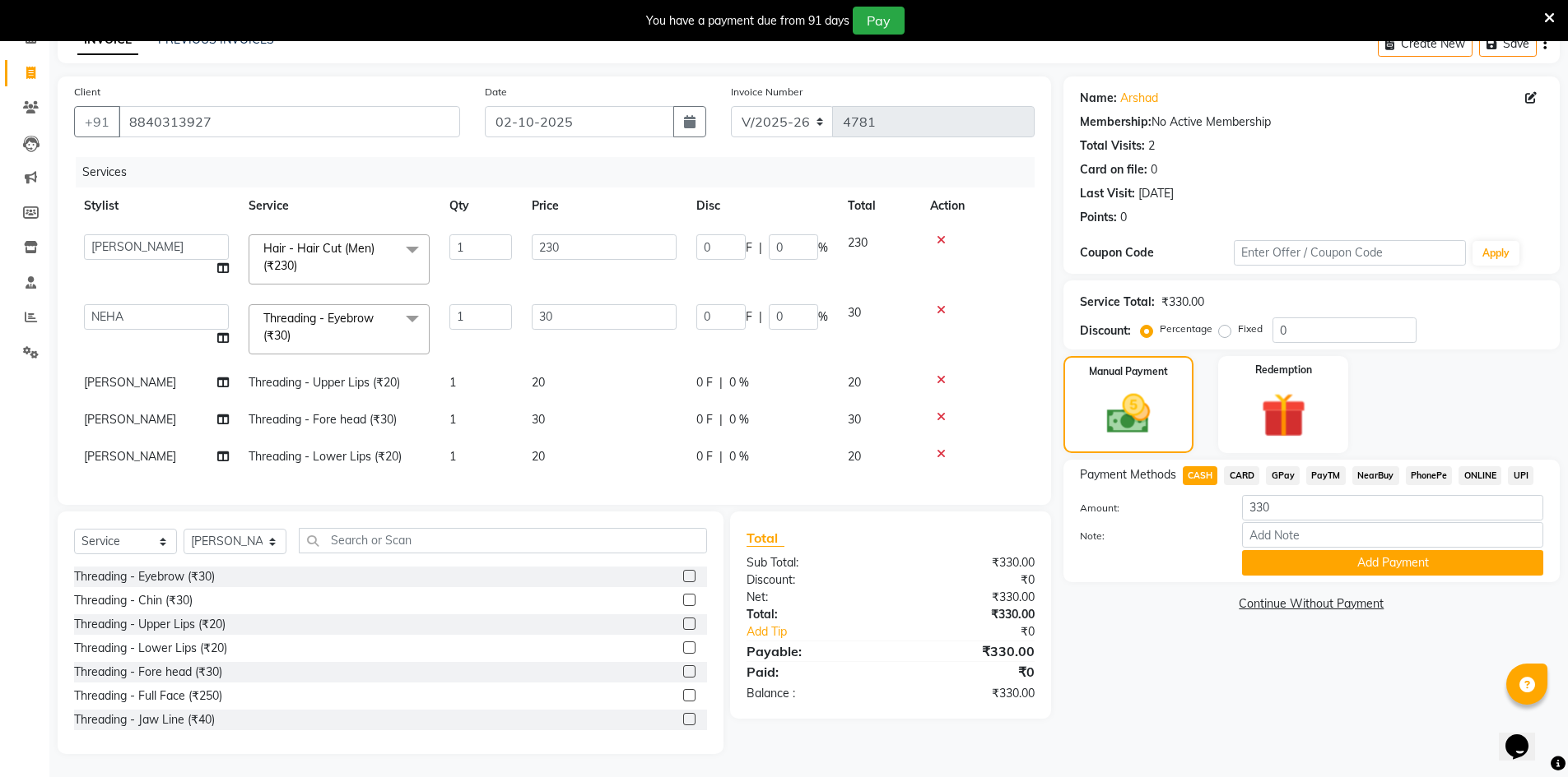
scroll to position [102, 0]
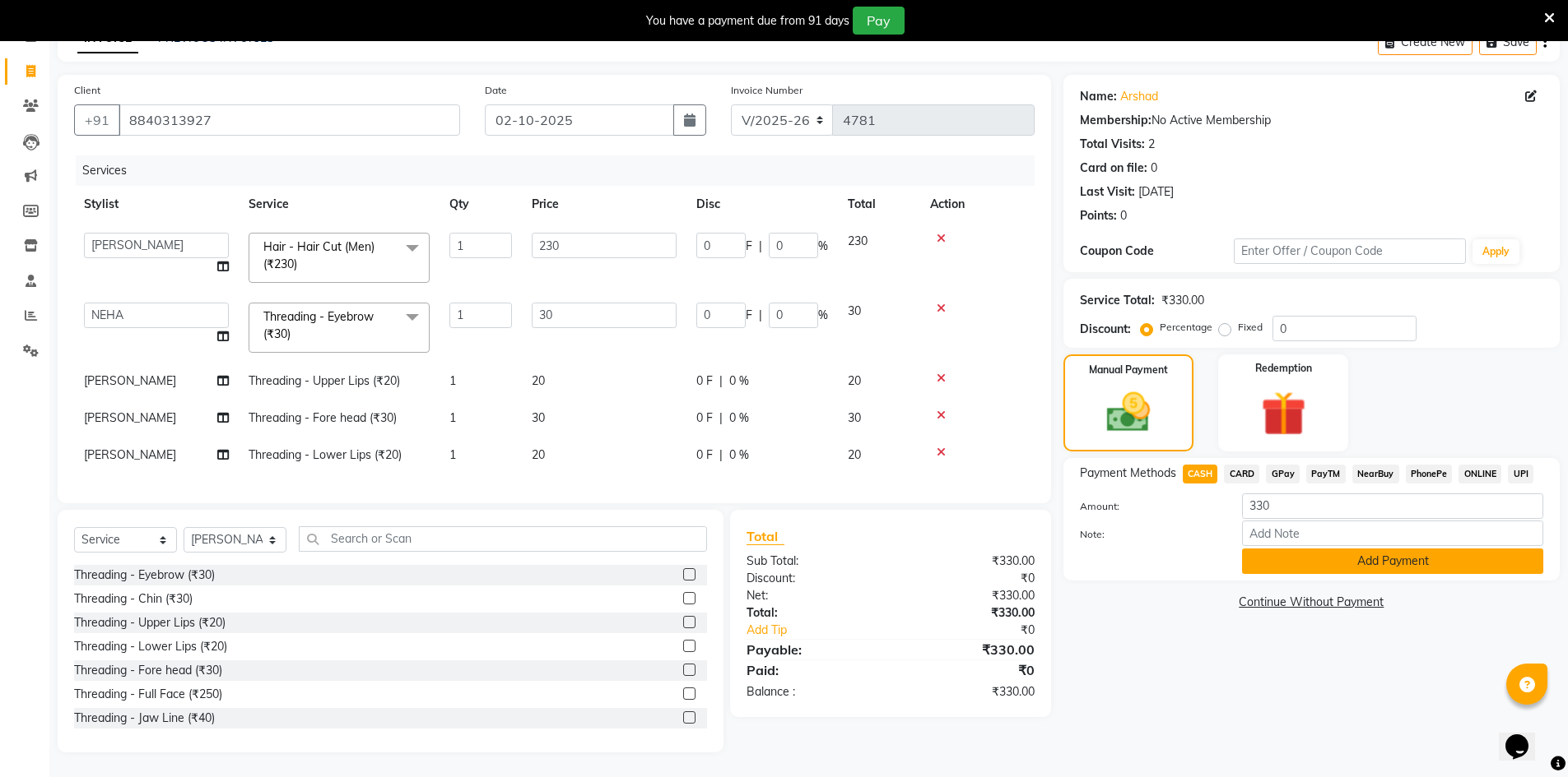
click at [1335, 549] on button "Add Payment" at bounding box center [1393, 561] width 301 height 25
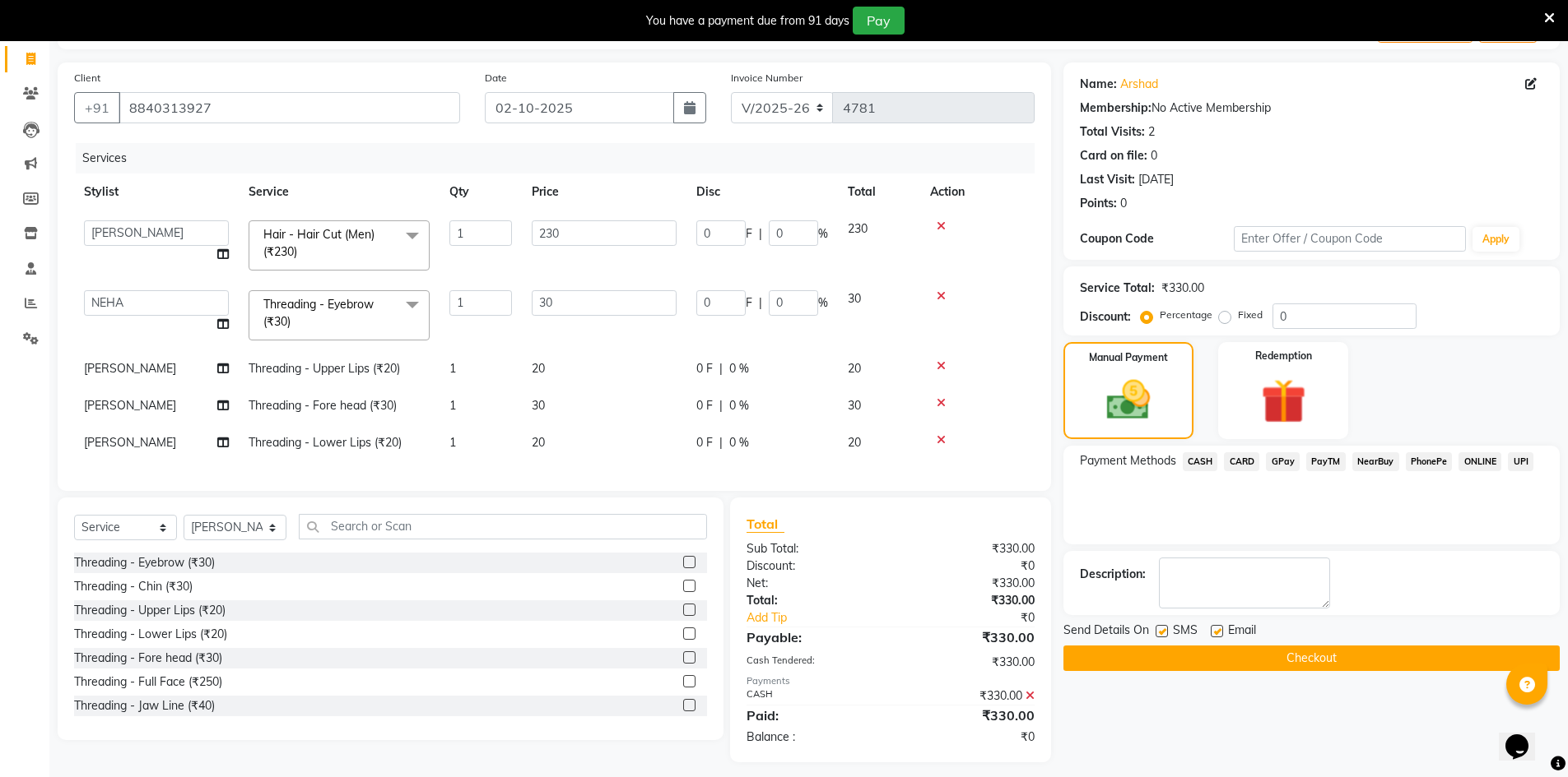
scroll to position [124, 0]
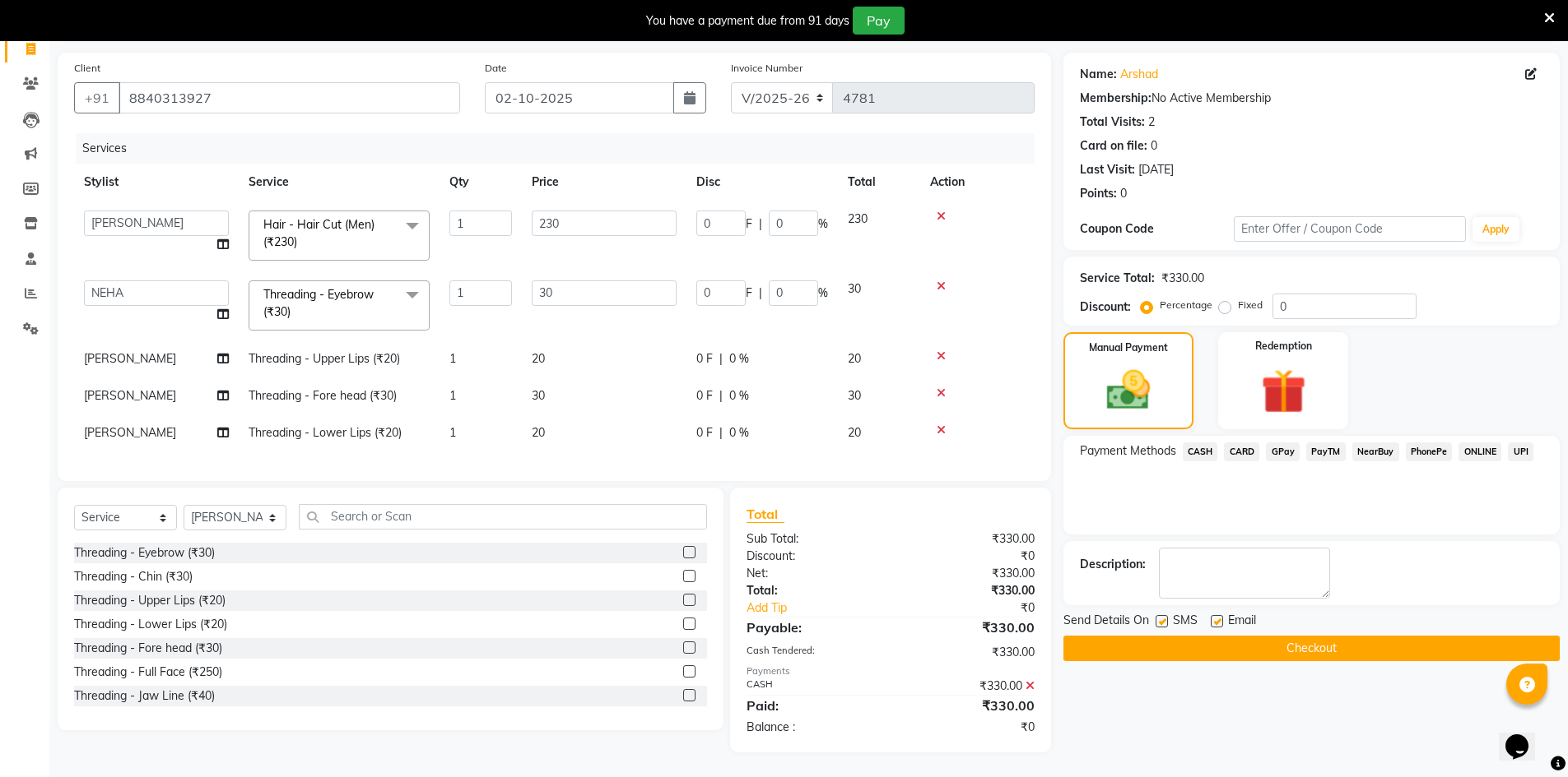
click at [1356, 636] on button "Checkout" at bounding box center [1311, 648] width 496 height 25
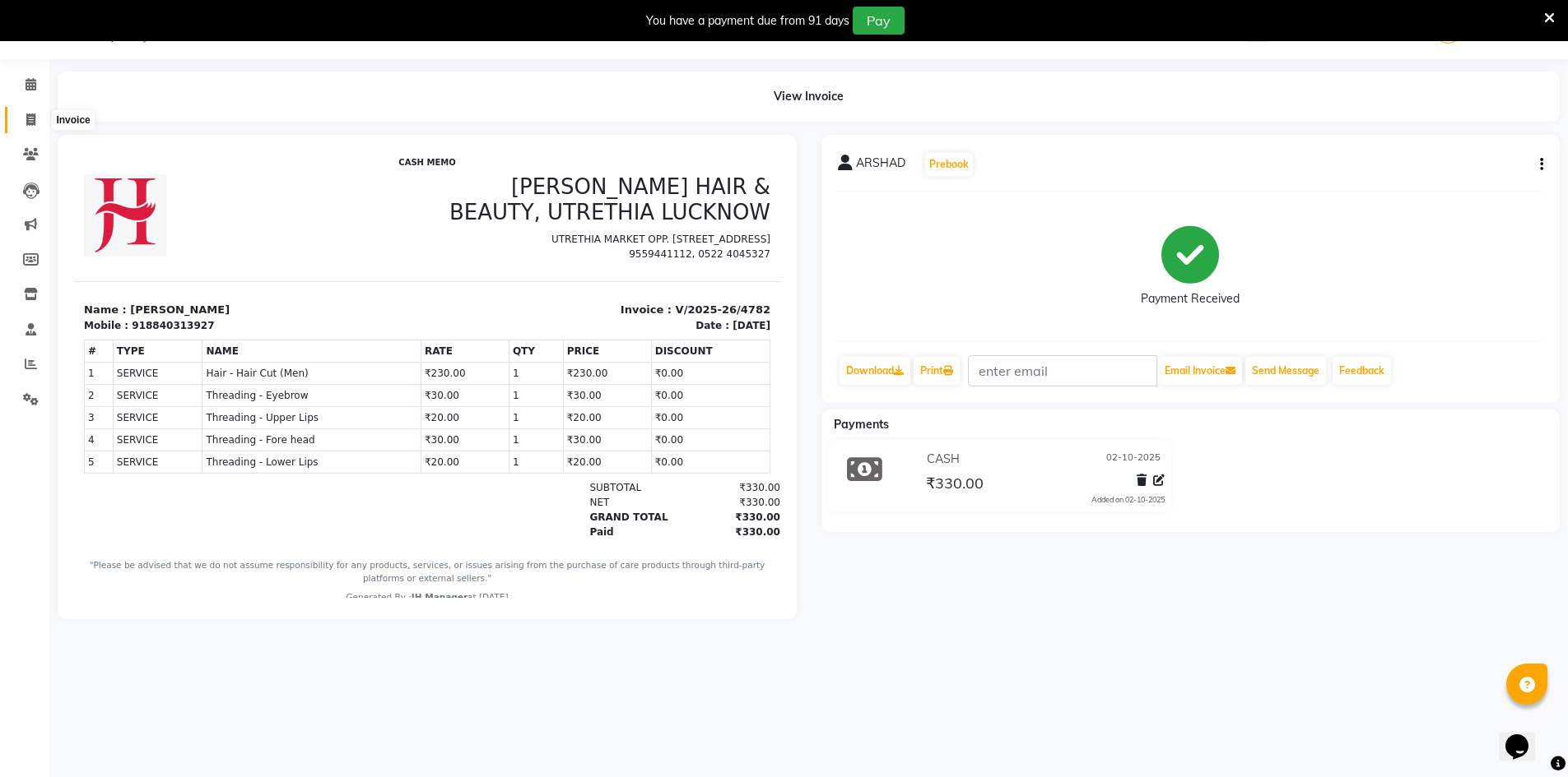
click at [24, 117] on span at bounding box center [30, 121] width 29 height 19
select select "service"
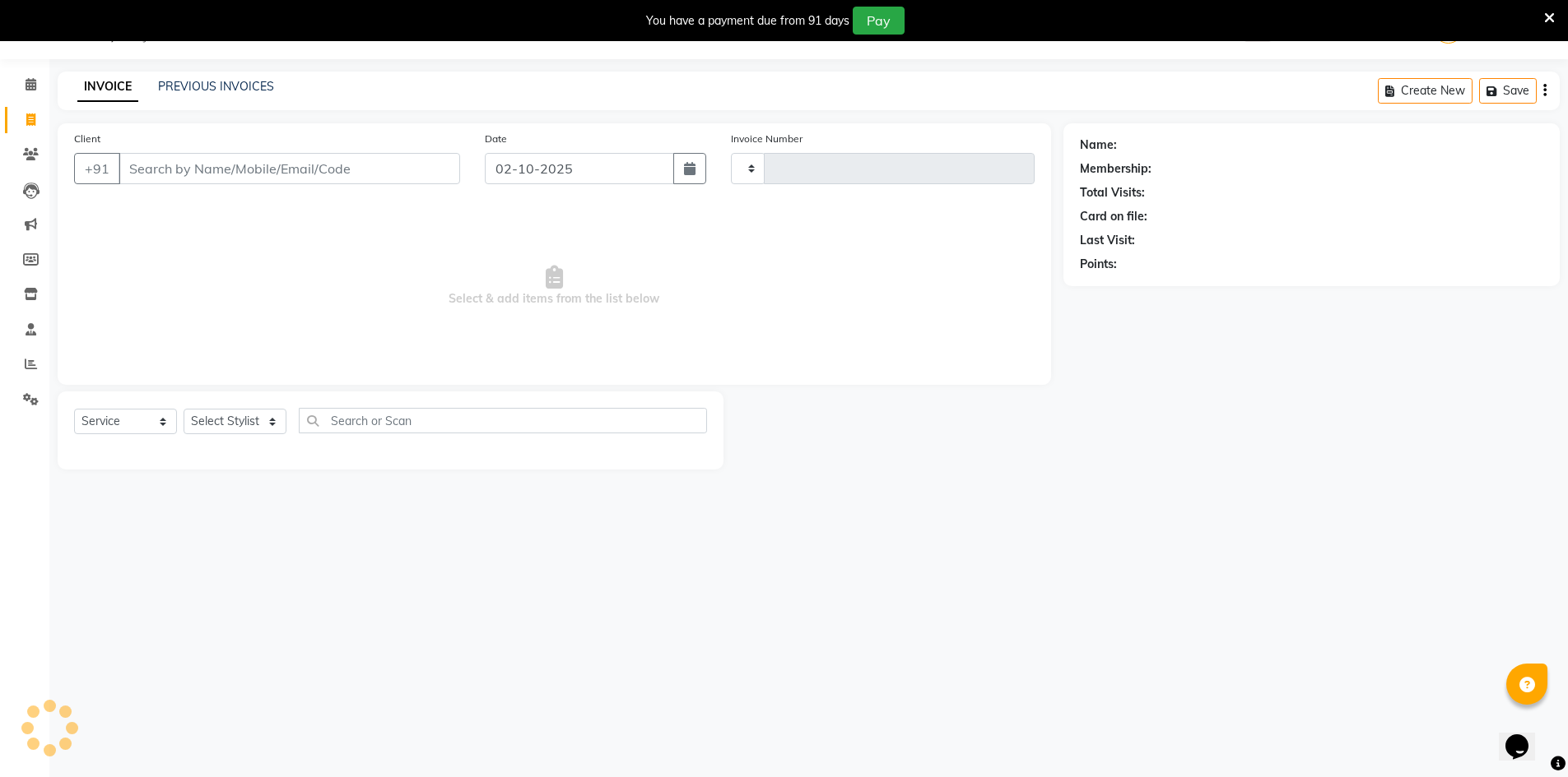
type input "4783"
select select "640"
click at [221, 406] on div "Select Service Product Membership Package Voucher Prepaid Gift Card Select Styl…" at bounding box center [390, 431] width 666 height 78
click at [228, 429] on select "Select Stylist" at bounding box center [235, 421] width 103 height 25
click at [184, 409] on select "Select Stylist ADNAN ADVANCE ANJALI ANNU B-WAX JH Manager MEMBERSHIP MOHD. MOHI…" at bounding box center [235, 421] width 103 height 25
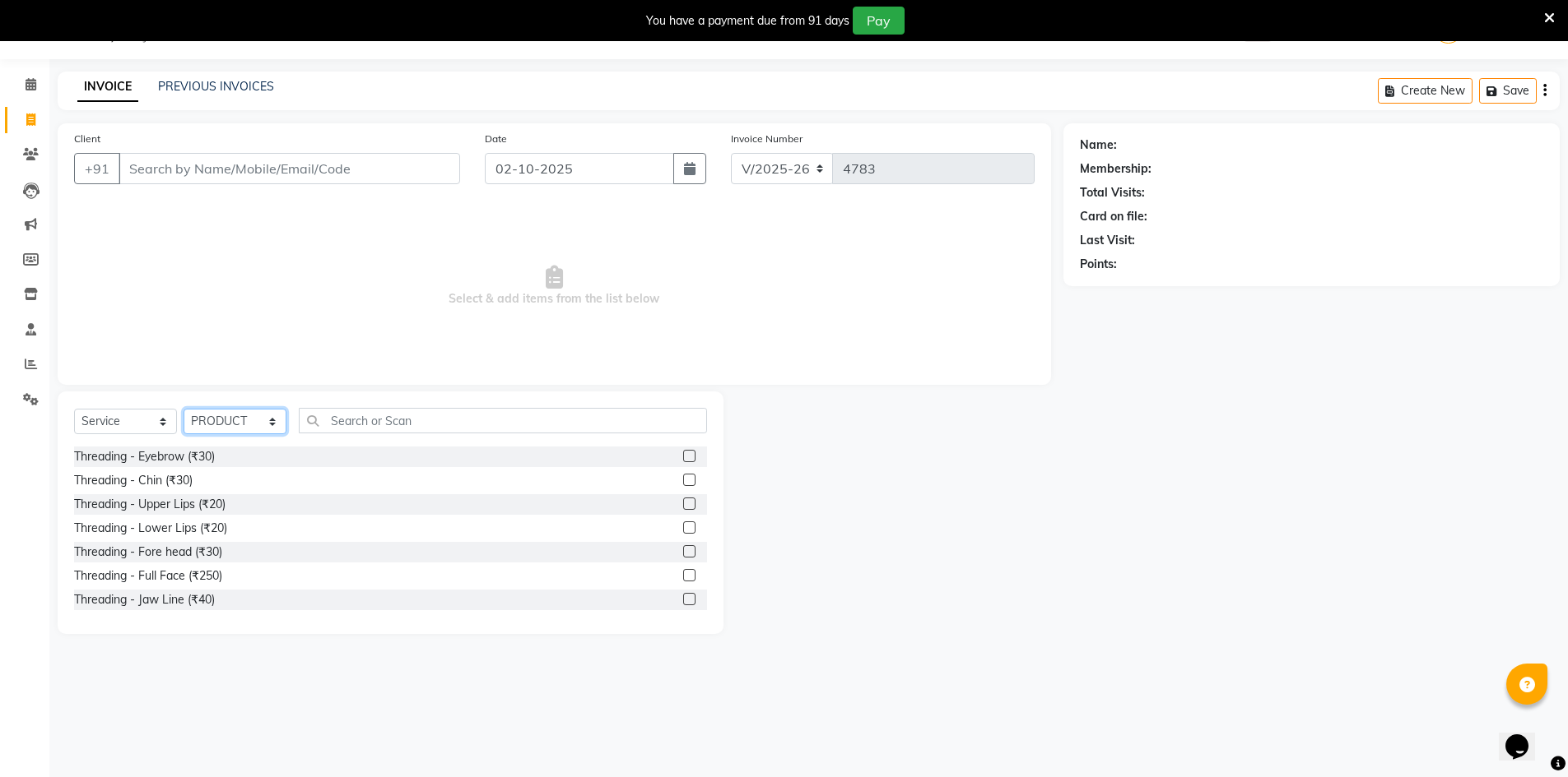
click at [232, 421] on select "Select Stylist ADNAN ADVANCE ANJALI ANNU B-WAX JH Manager MEMBERSHIP MOHD. MOHI…" at bounding box center [235, 421] width 103 height 25
select select "13395"
click at [184, 409] on select "Select Stylist ADNAN ADVANCE ANJALI ANNU B-WAX JH Manager MEMBERSHIP MOHD. MOHI…" at bounding box center [235, 421] width 103 height 25
click at [510, 421] on input "text" at bounding box center [502, 420] width 408 height 25
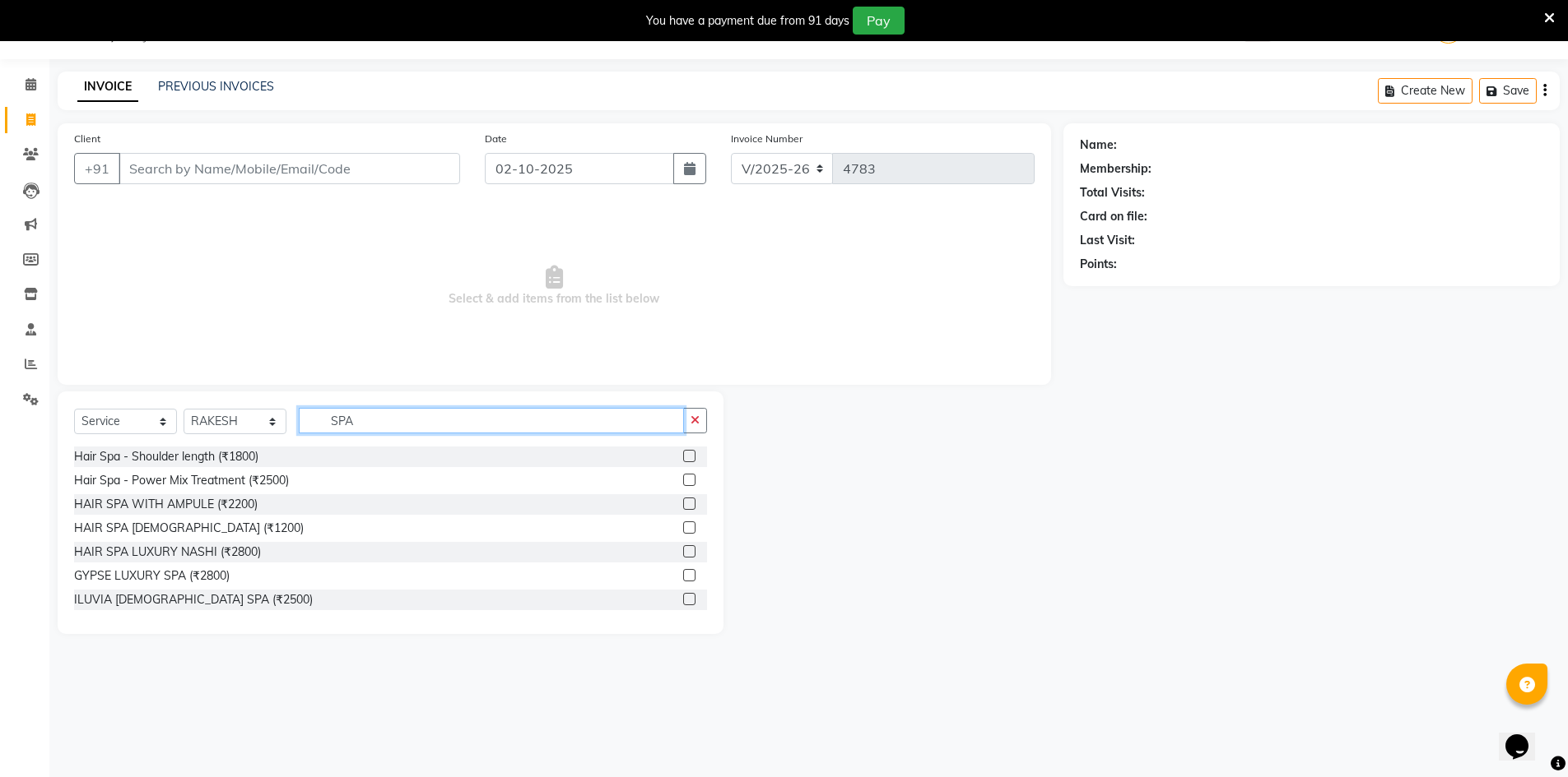
type input "SPA"
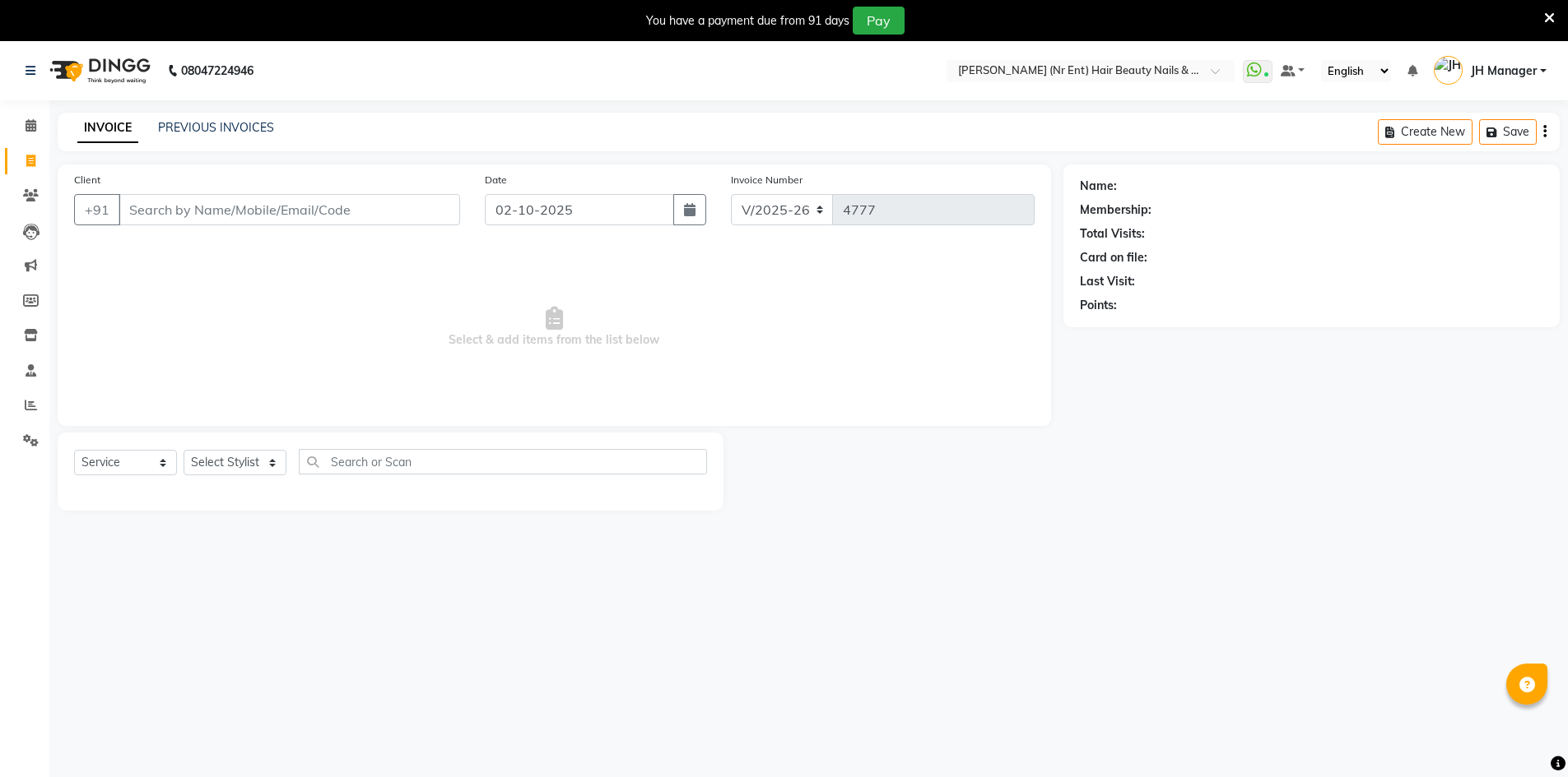
select select "640"
select select "service"
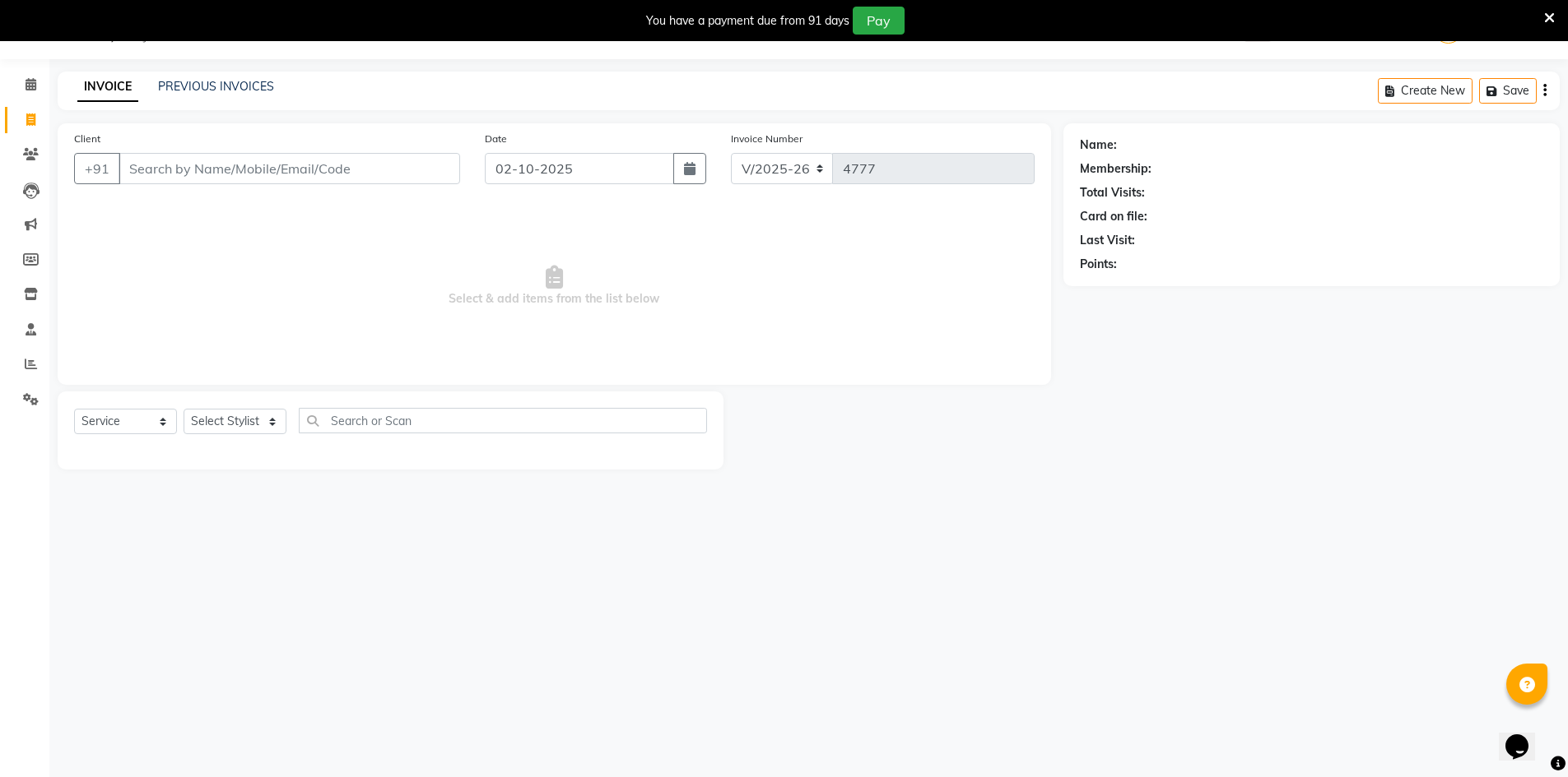
scroll to position [41, 0]
click at [234, 419] on select "Select Stylist ADNAN ADVANCE ANJALI ANNU B-WAX JH Manager MEMBERSHIP [PERSON_NA…" at bounding box center [235, 421] width 103 height 25
select select "32626"
click at [184, 409] on select "Select Stylist ADNAN ADVANCE ANJALI ANNU B-WAX JH Manager MEMBERSHIP [PERSON_NA…" at bounding box center [235, 421] width 103 height 25
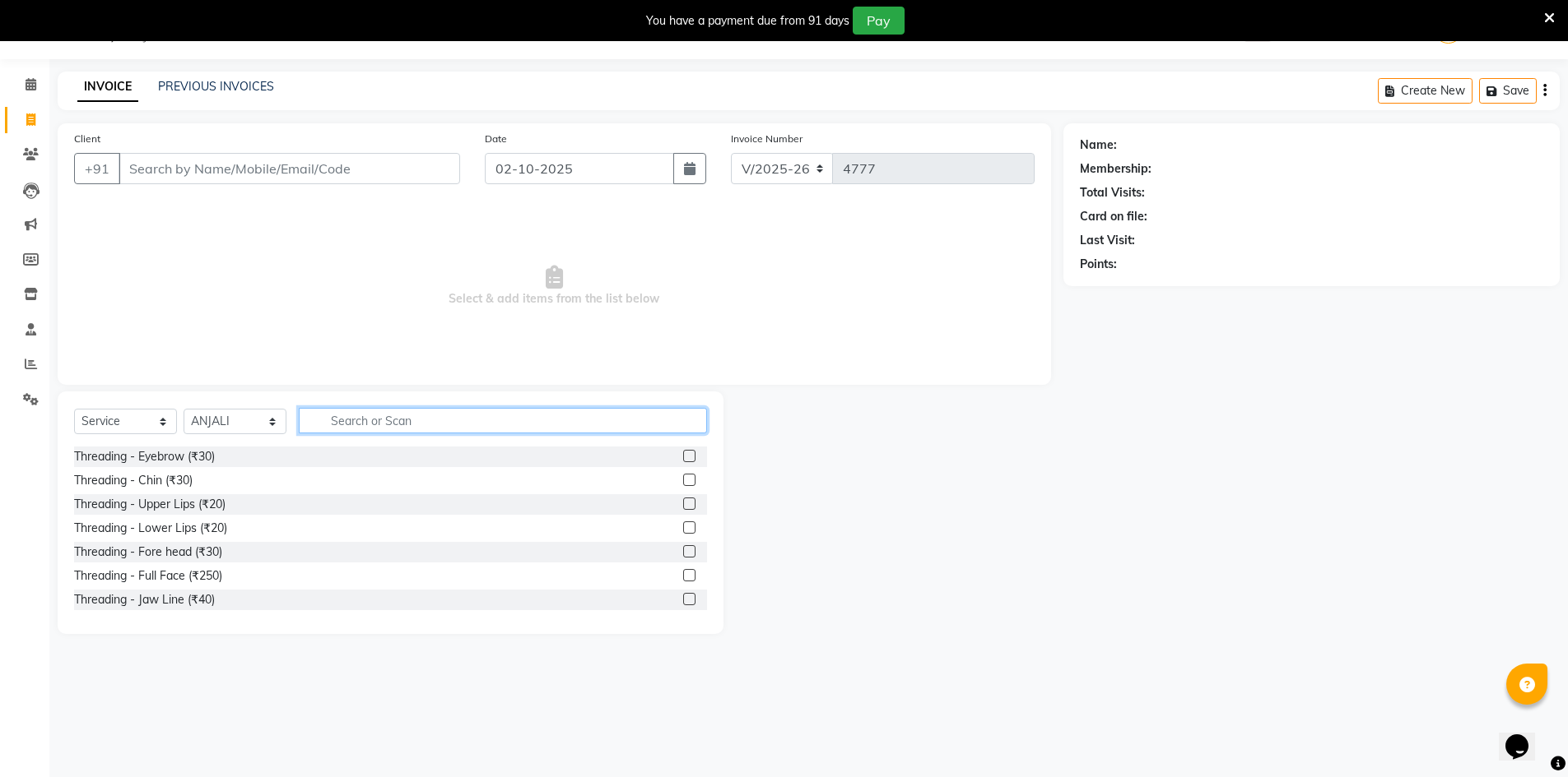
click at [692, 425] on input "text" at bounding box center [502, 420] width 408 height 25
type input "tan"
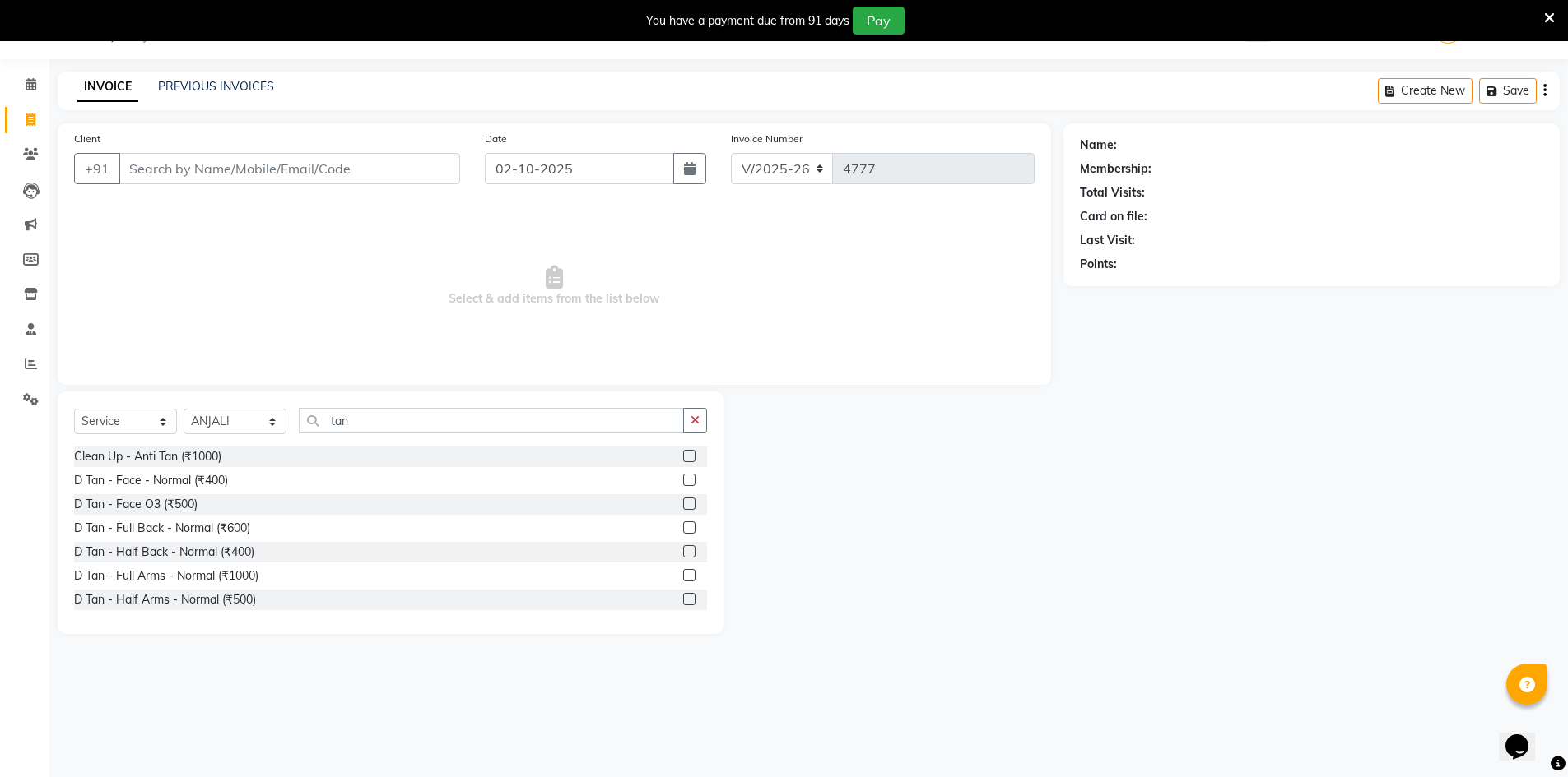
click at [683, 506] on label at bounding box center [690, 504] width 12 height 12
click at [683, 506] on input "checkbox" at bounding box center [689, 505] width 10 height 10
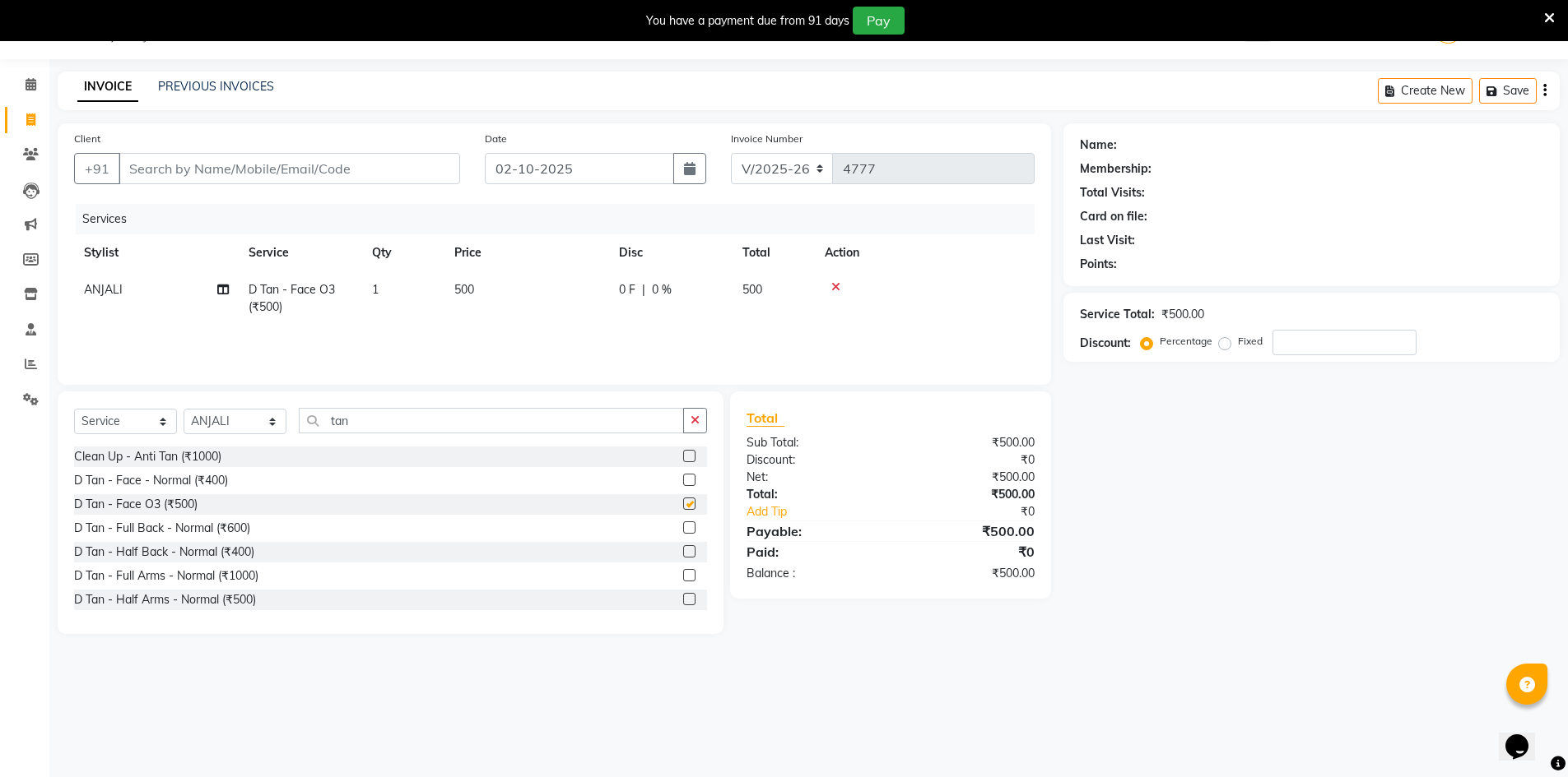
checkbox input "false"
click at [698, 414] on icon "button" at bounding box center [695, 419] width 9 height 11
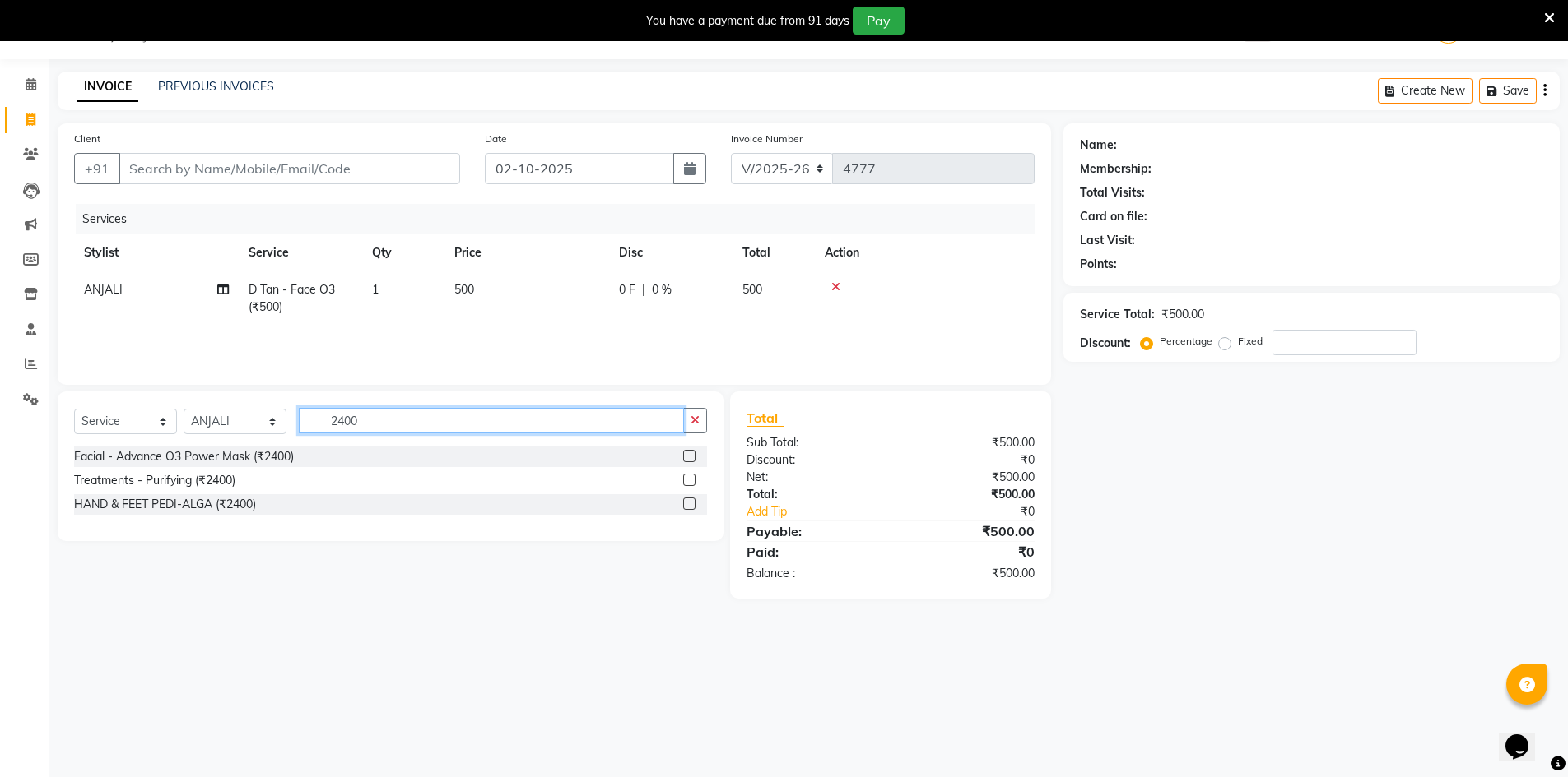
type input "2400"
click at [686, 456] on label at bounding box center [690, 456] width 12 height 12
click at [686, 456] on input "checkbox" at bounding box center [689, 457] width 10 height 10
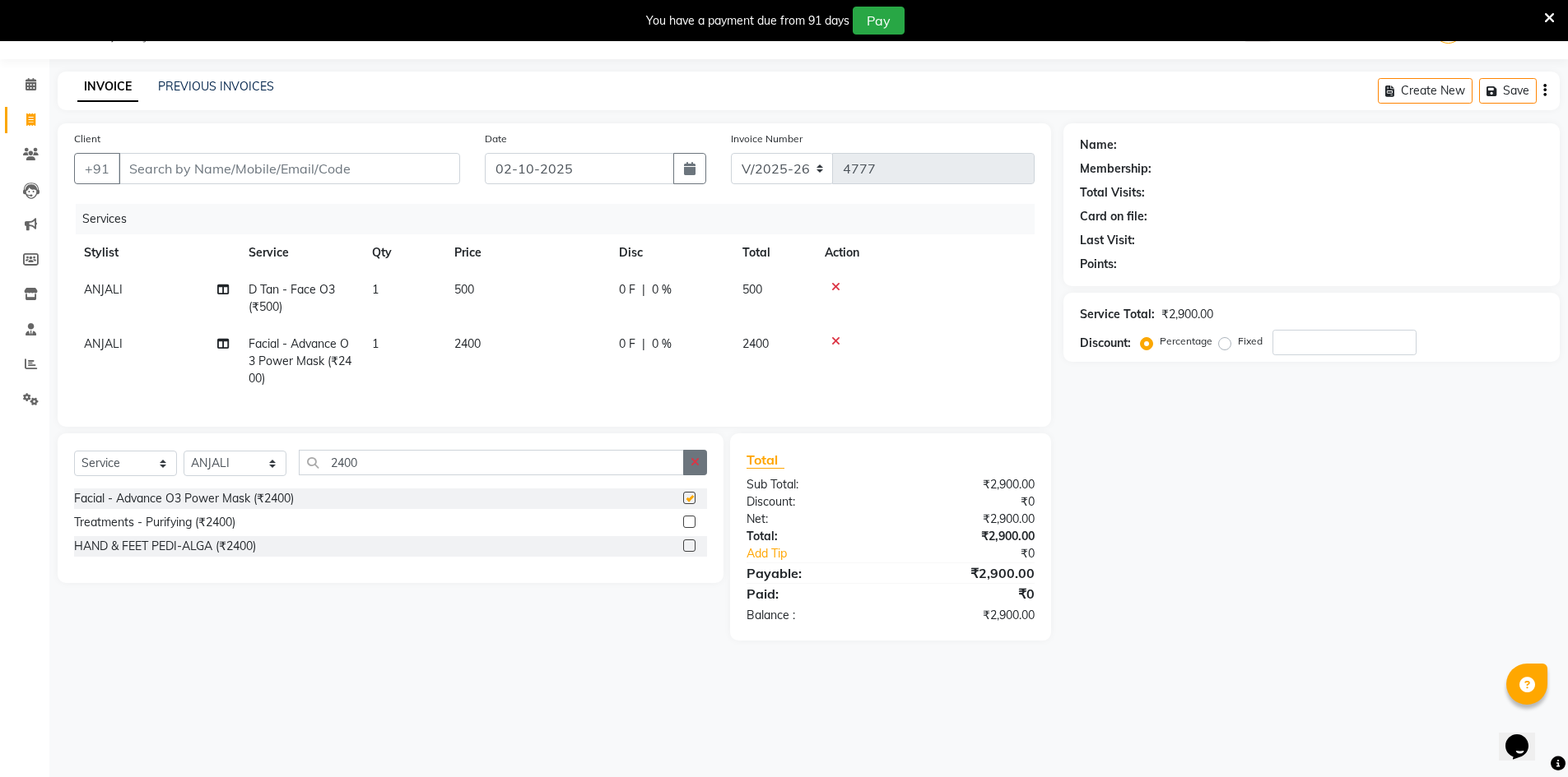
checkbox input "false"
click at [699, 468] on icon "button" at bounding box center [695, 462] width 9 height 11
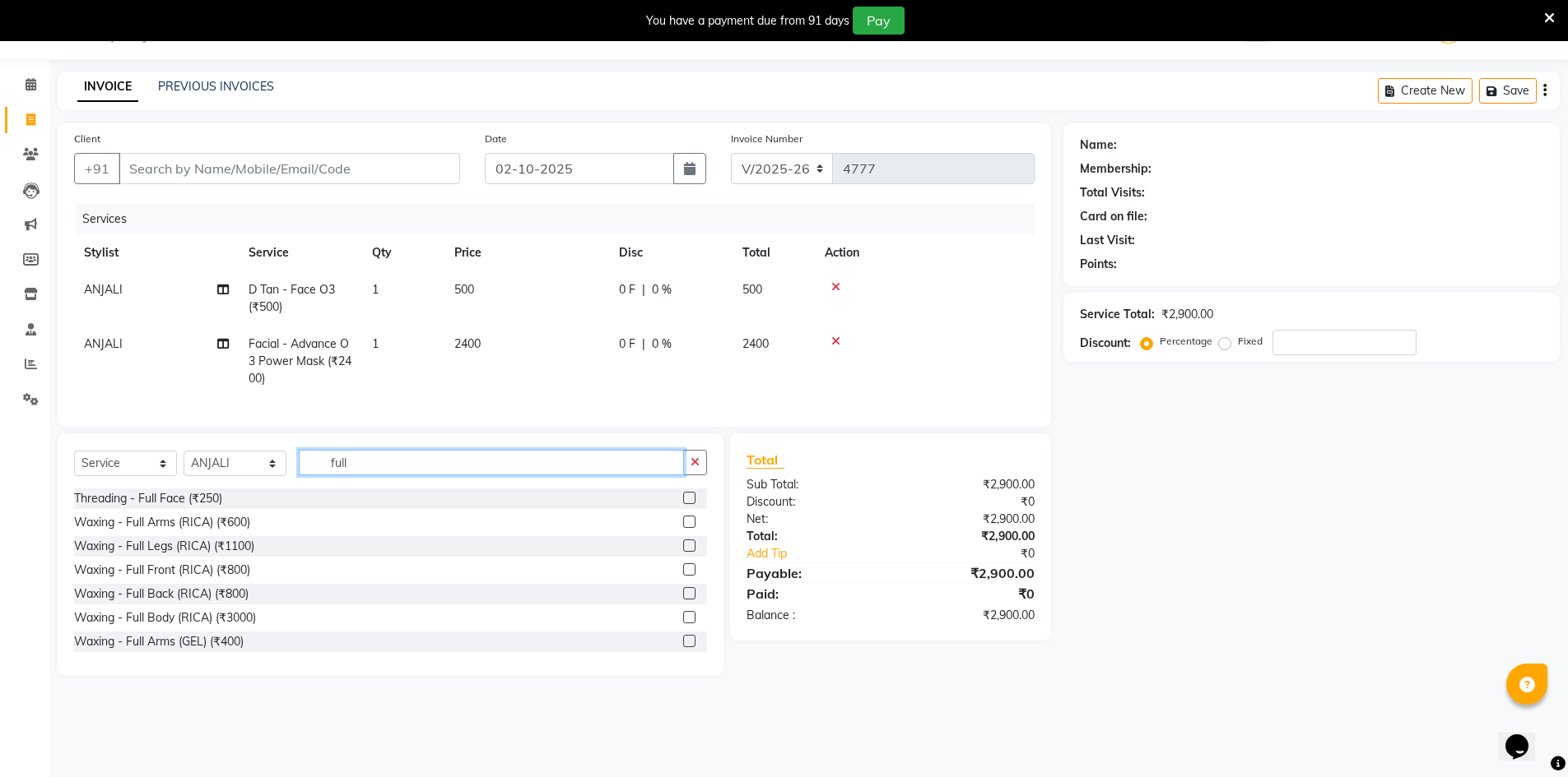
type input "full"
click at [683, 647] on label at bounding box center [690, 641] width 12 height 12
click at [683, 647] on input "checkbox" at bounding box center [689, 642] width 10 height 10
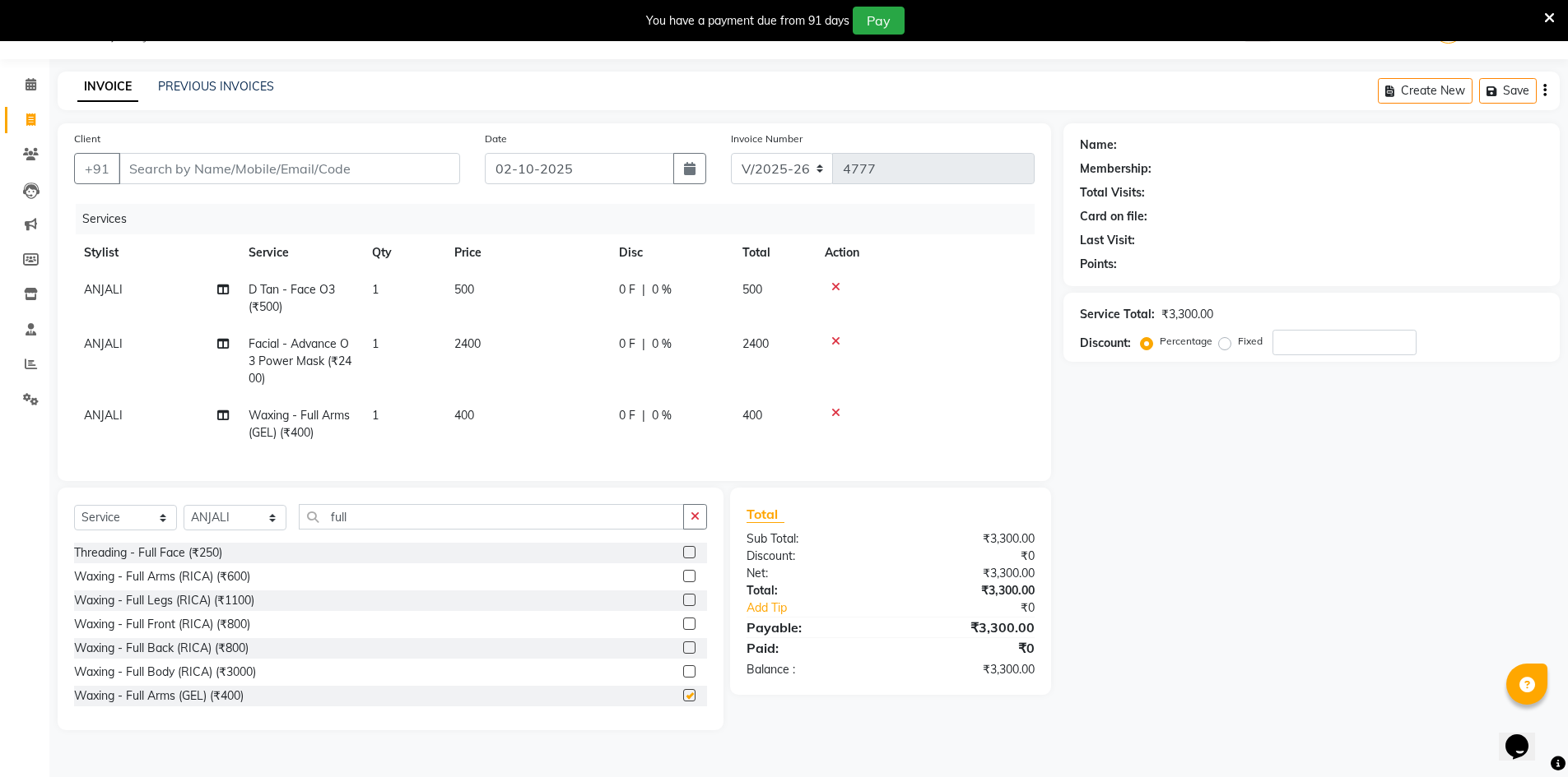
checkbox input "false"
click at [249, 529] on select "Select Stylist ADNAN ADVANCE ANJALI ANNU B-WAX JH Manager MEMBERSHIP [PERSON_NA…" at bounding box center [235, 517] width 103 height 25
select select "9207"
click at [184, 518] on select "Select Stylist ADNAN ADVANCE ANJALI ANNU B-WAX JH Manager MEMBERSHIP [PERSON_NA…" at bounding box center [235, 517] width 103 height 25
click at [687, 526] on button "button" at bounding box center [695, 517] width 24 height 25
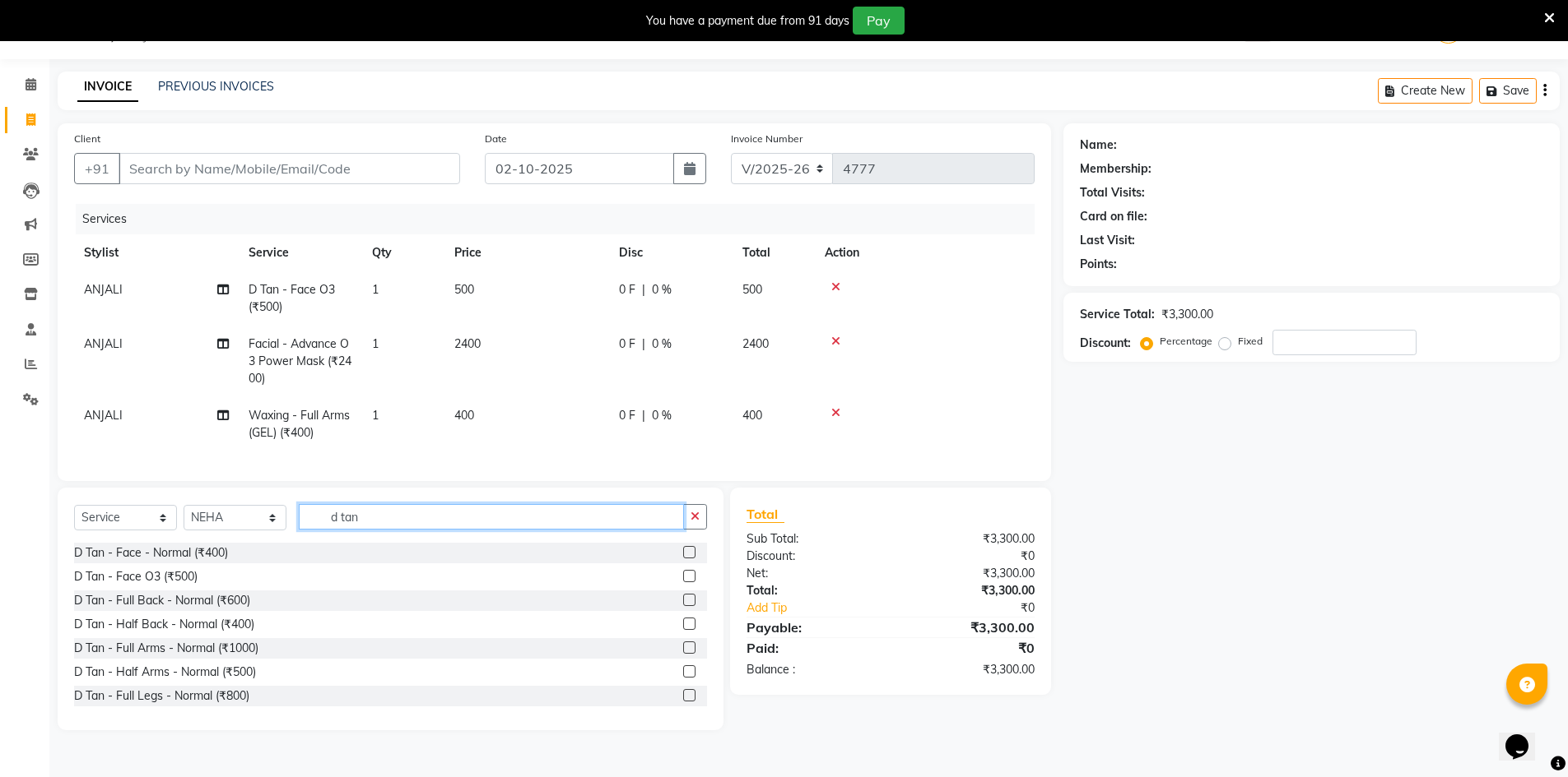
type input "d tan"
click at [683, 582] on label at bounding box center [690, 576] width 12 height 12
click at [683, 582] on input "checkbox" at bounding box center [689, 577] width 10 height 10
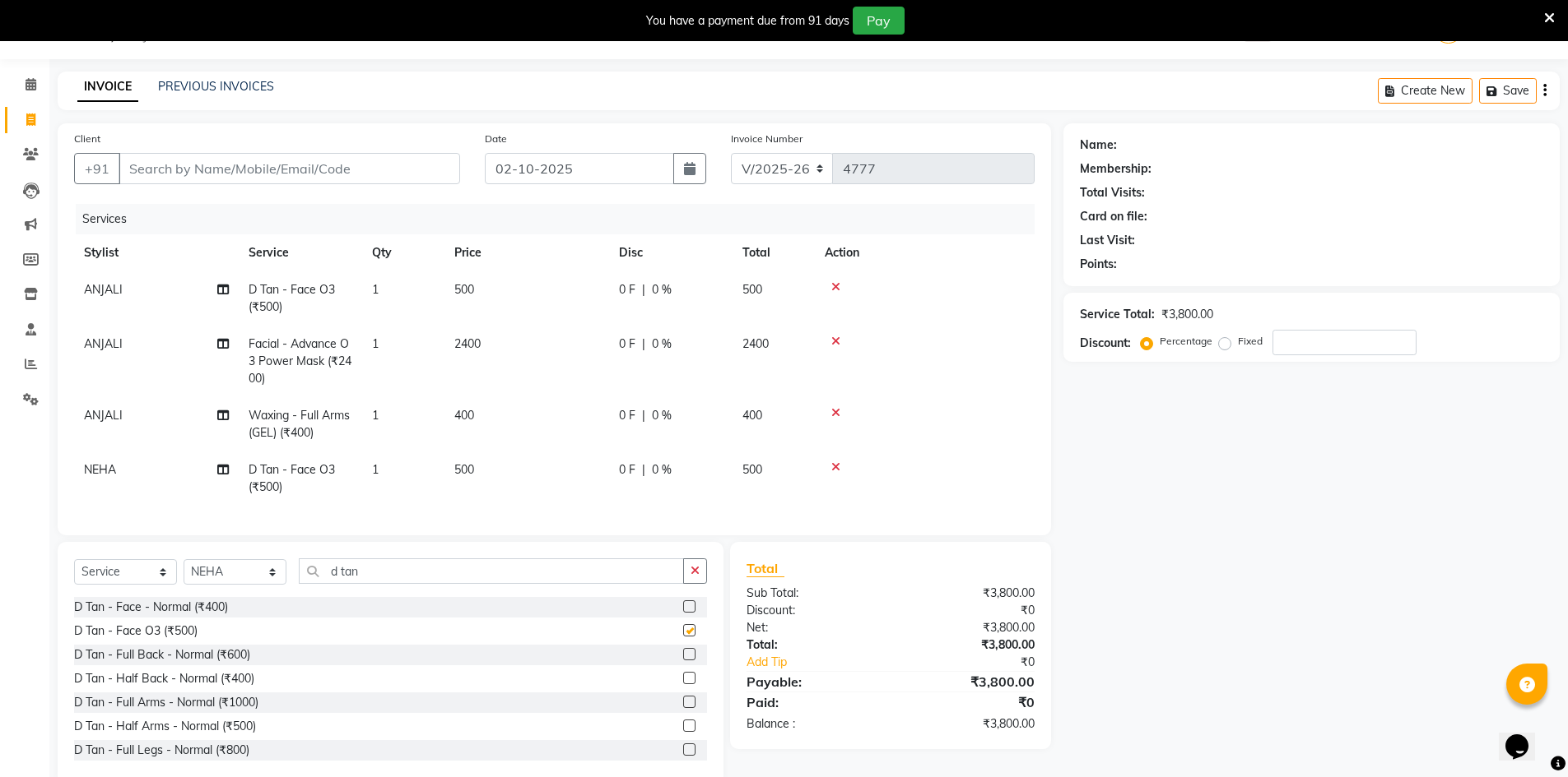
checkbox input "false"
drag, startPoint x: 700, startPoint y: 586, endPoint x: 629, endPoint y: 559, distance: 76.0
click at [699, 577] on icon "button" at bounding box center [695, 571] width 9 height 11
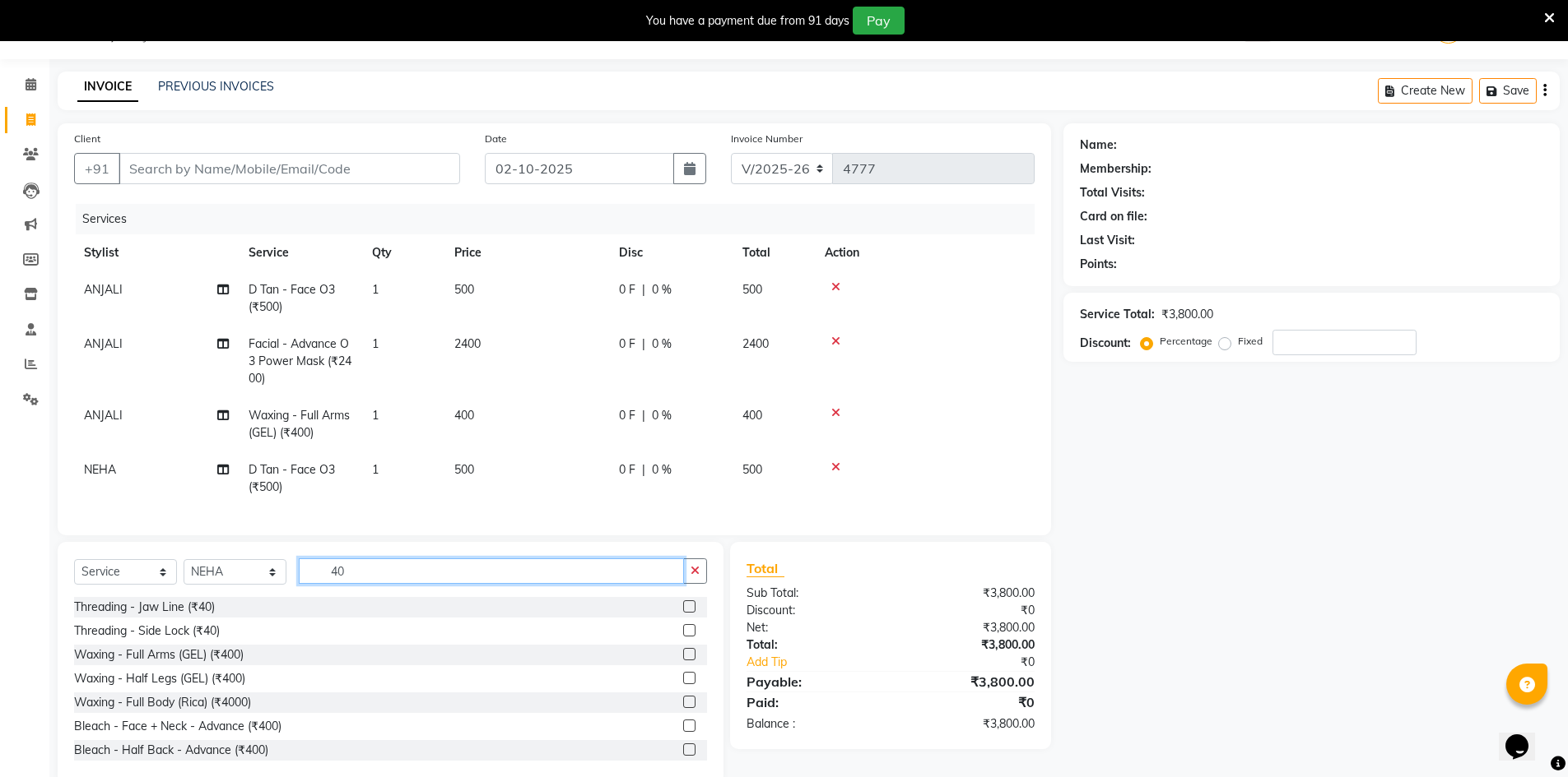
type input "4"
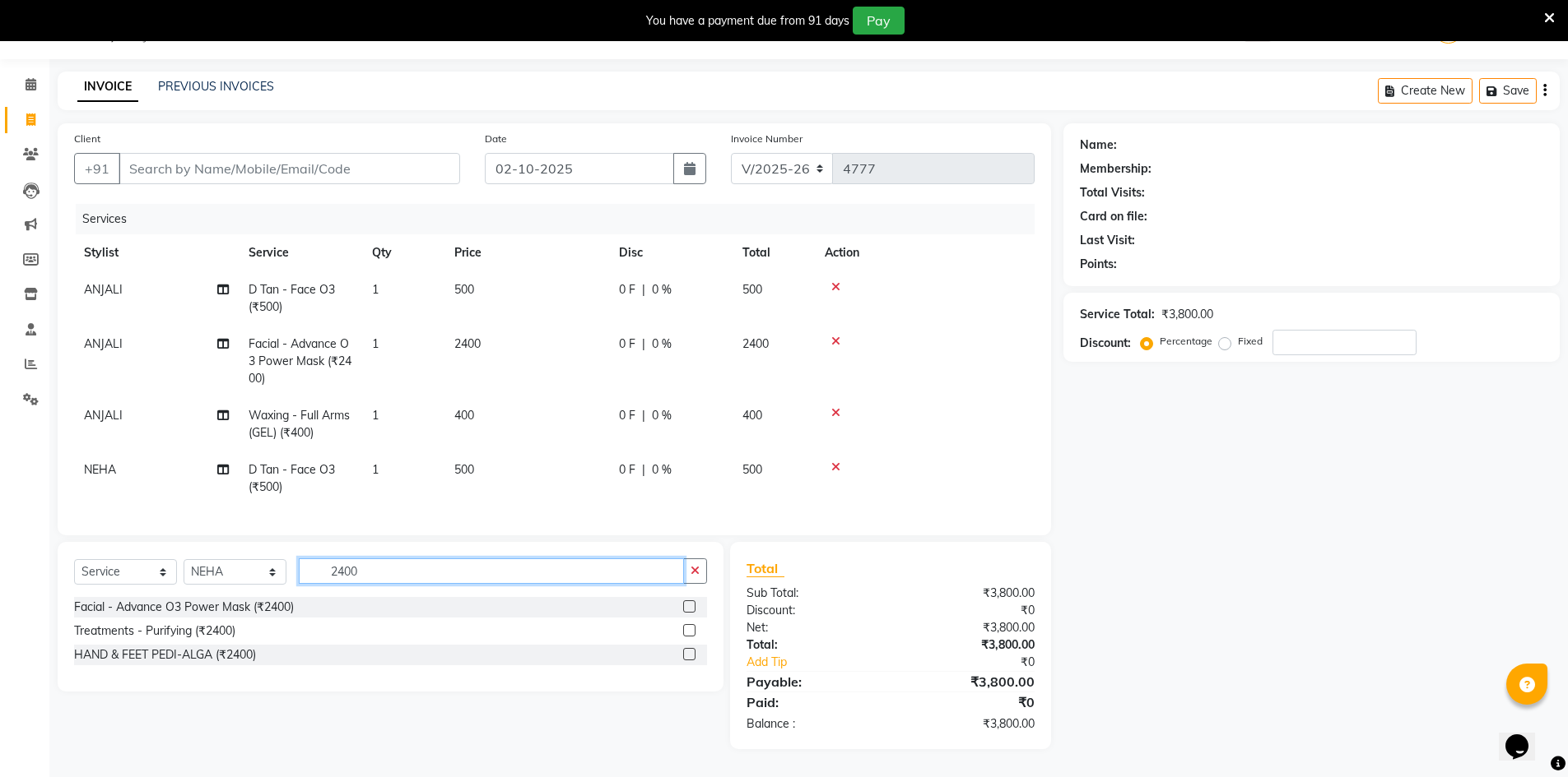
type input "2400"
click at [690, 613] on label at bounding box center [690, 606] width 12 height 12
click at [690, 613] on input "checkbox" at bounding box center [689, 607] width 10 height 10
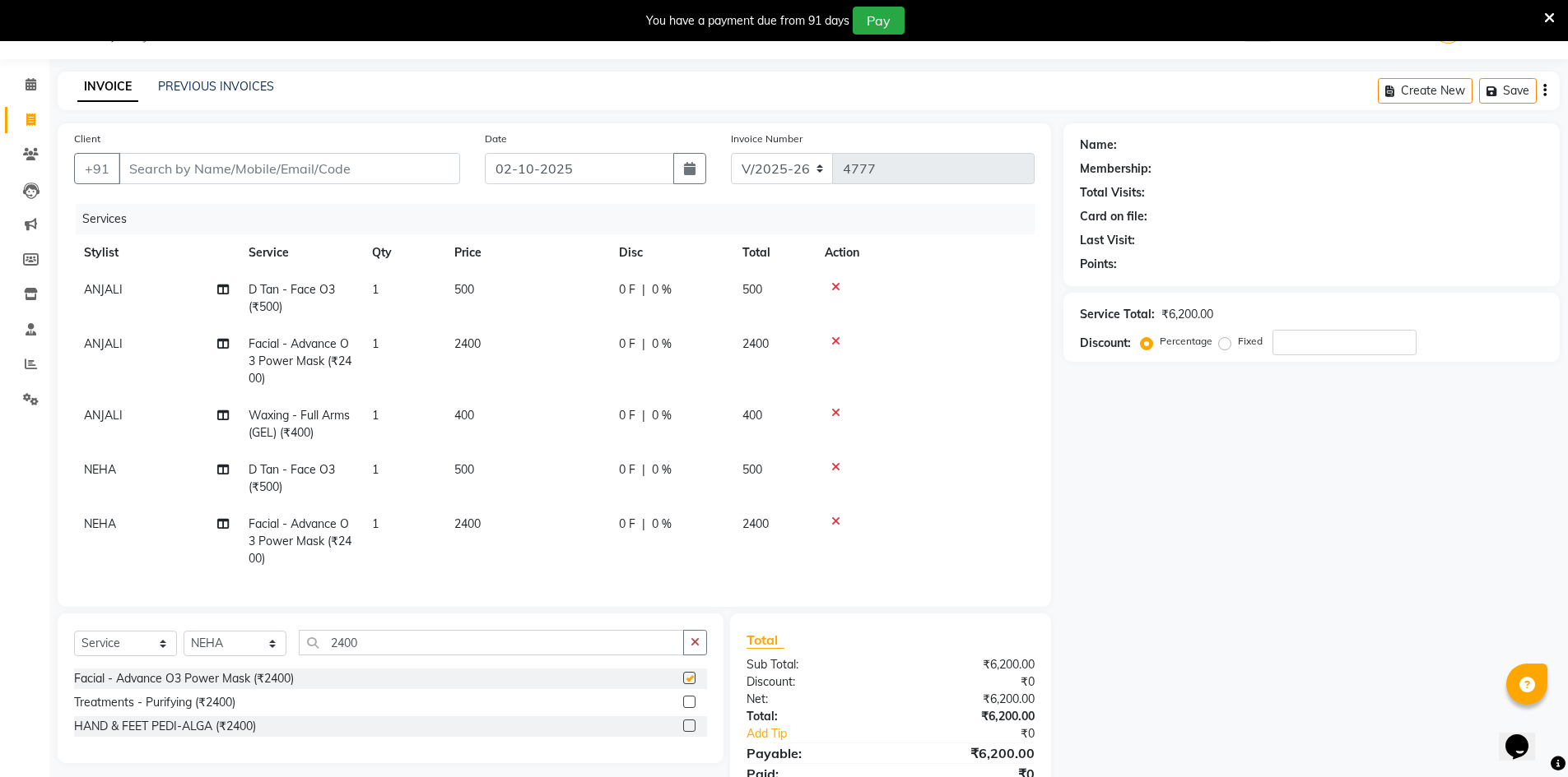
checkbox input "false"
drag, startPoint x: 380, startPoint y: 646, endPoint x: 314, endPoint y: 647, distance: 66.0
click at [314, 647] on input "2400" at bounding box center [491, 642] width 385 height 25
click at [1027, 603] on div "Client +91 Date [DATE] Invoice Number V/2025 V/[PHONE_NUMBER] Services Stylist …" at bounding box center [554, 365] width 993 height 484
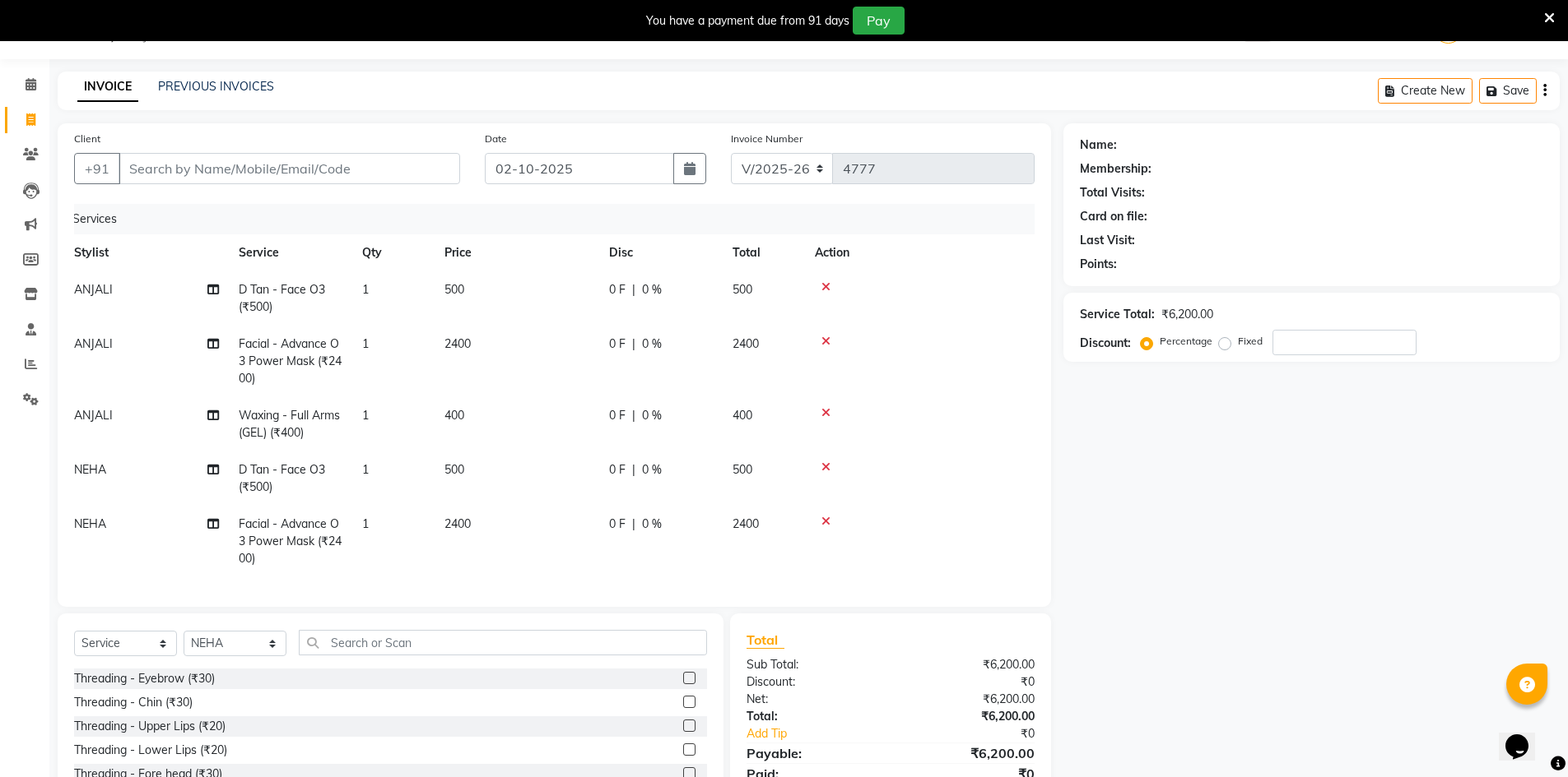
scroll to position [0, 12]
click at [207, 176] on input "Client" at bounding box center [289, 169] width 341 height 31
type input "9"
type input "0"
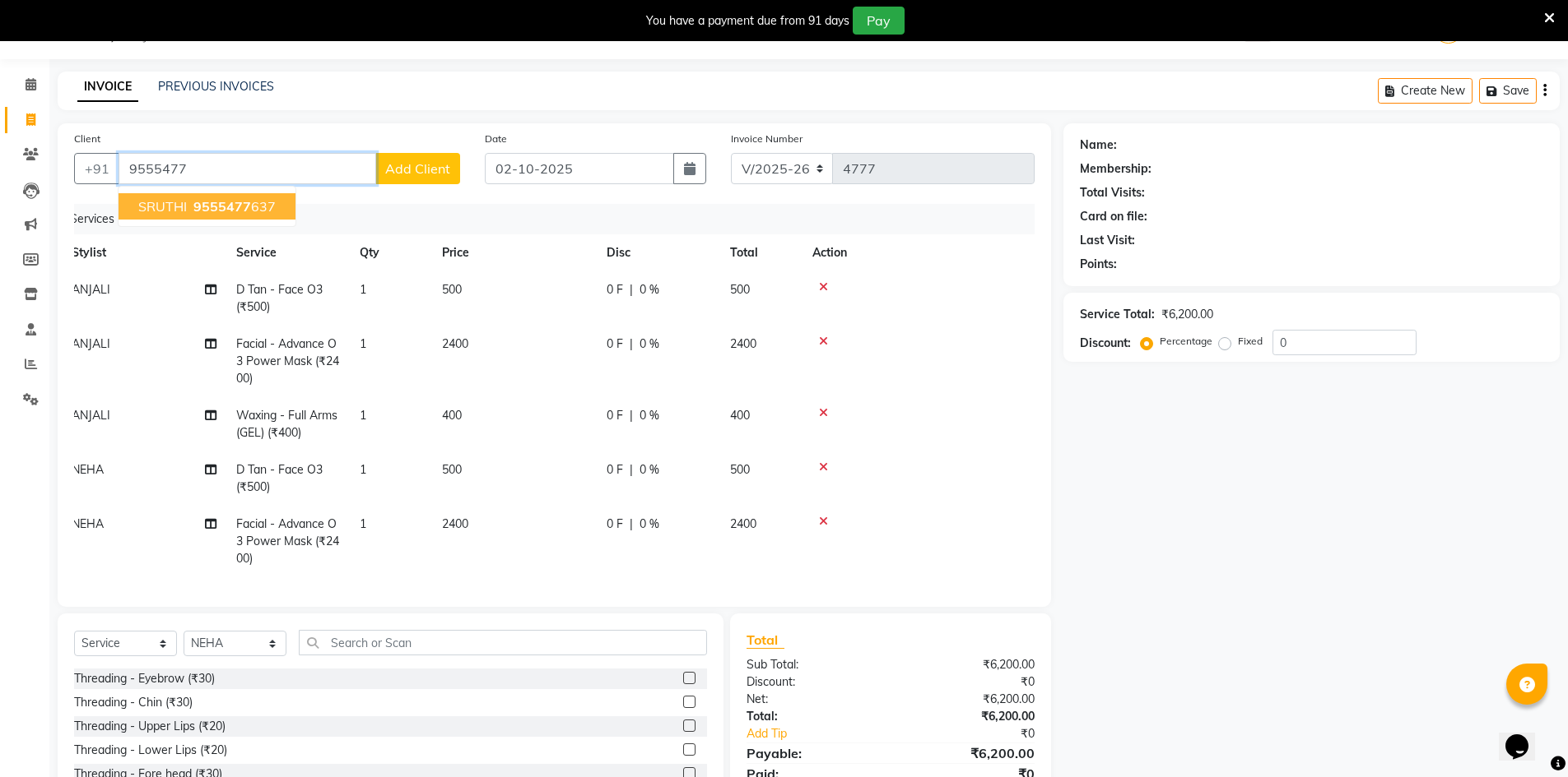
click at [206, 204] on span "9555477" at bounding box center [222, 206] width 57 height 17
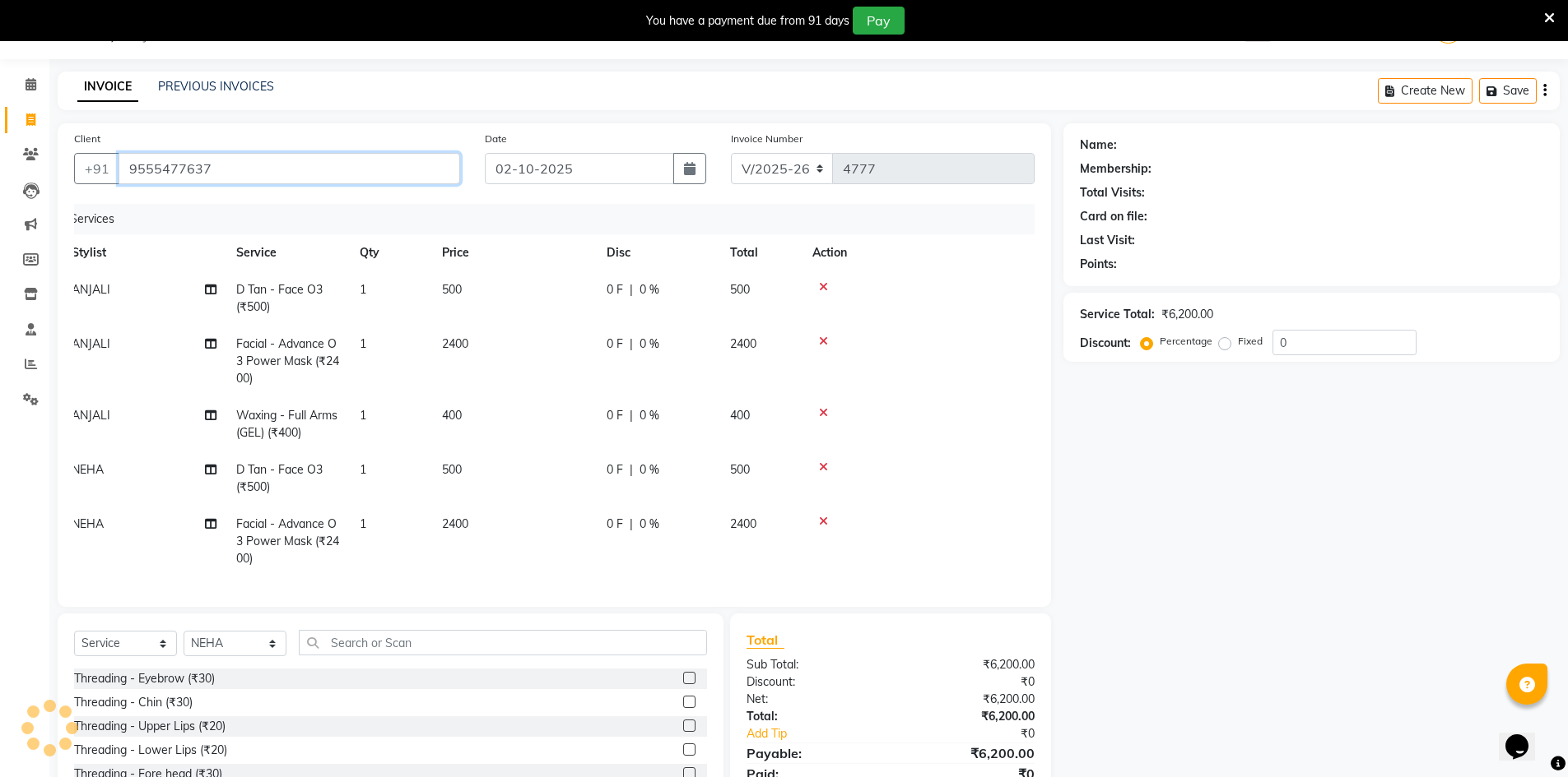
type input "9555477637"
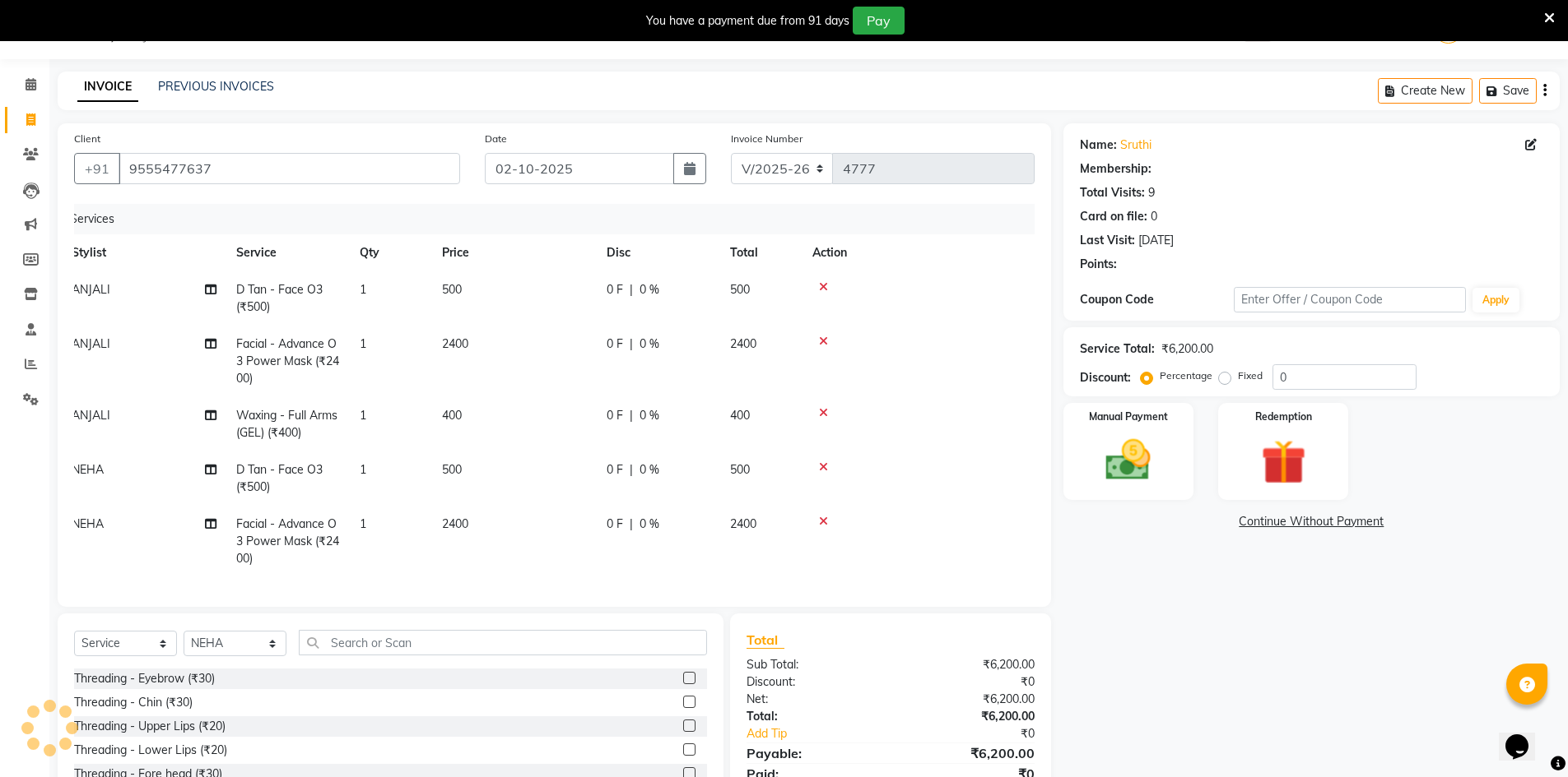
select select "1: Object"
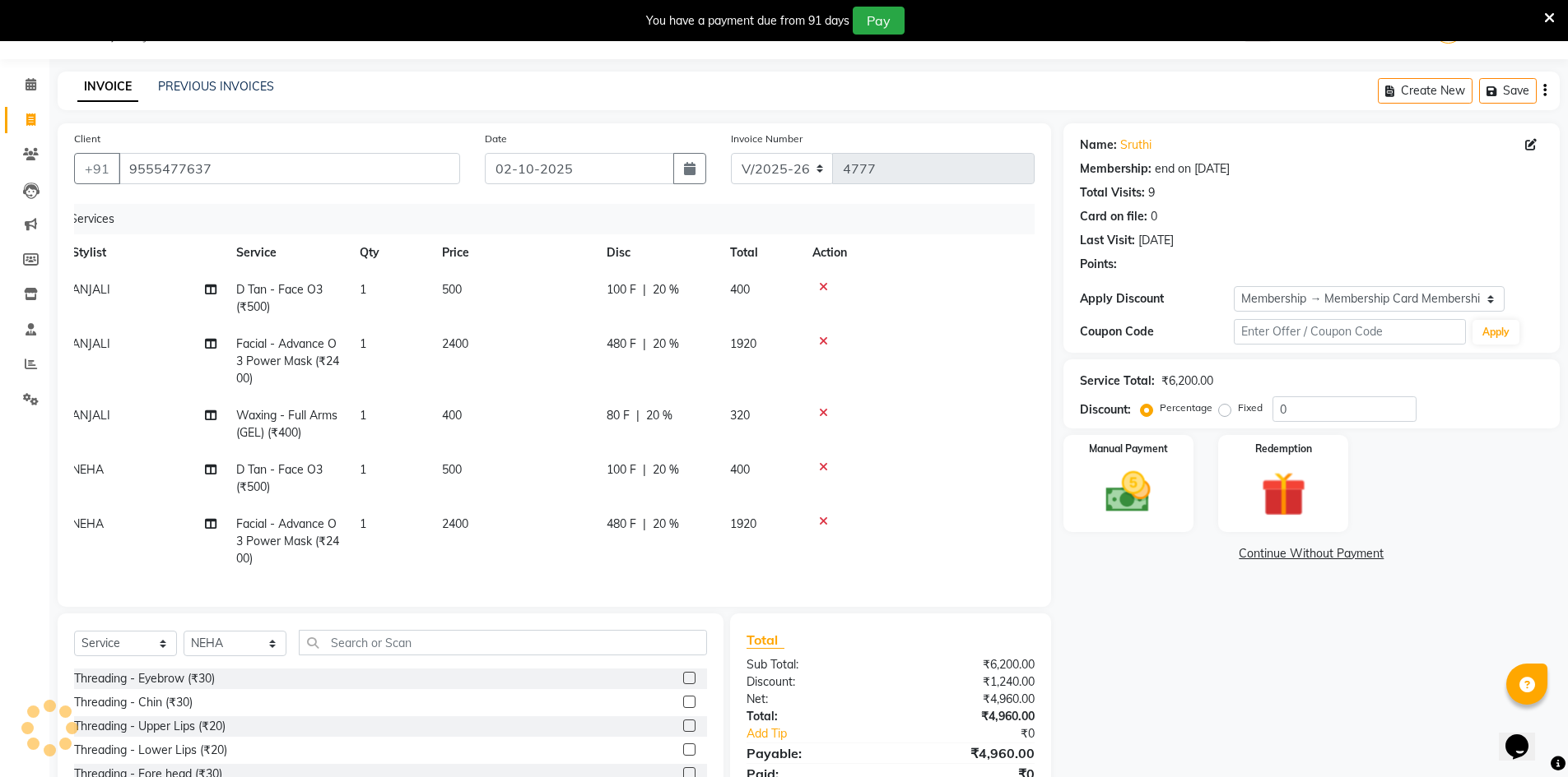
type input "20"
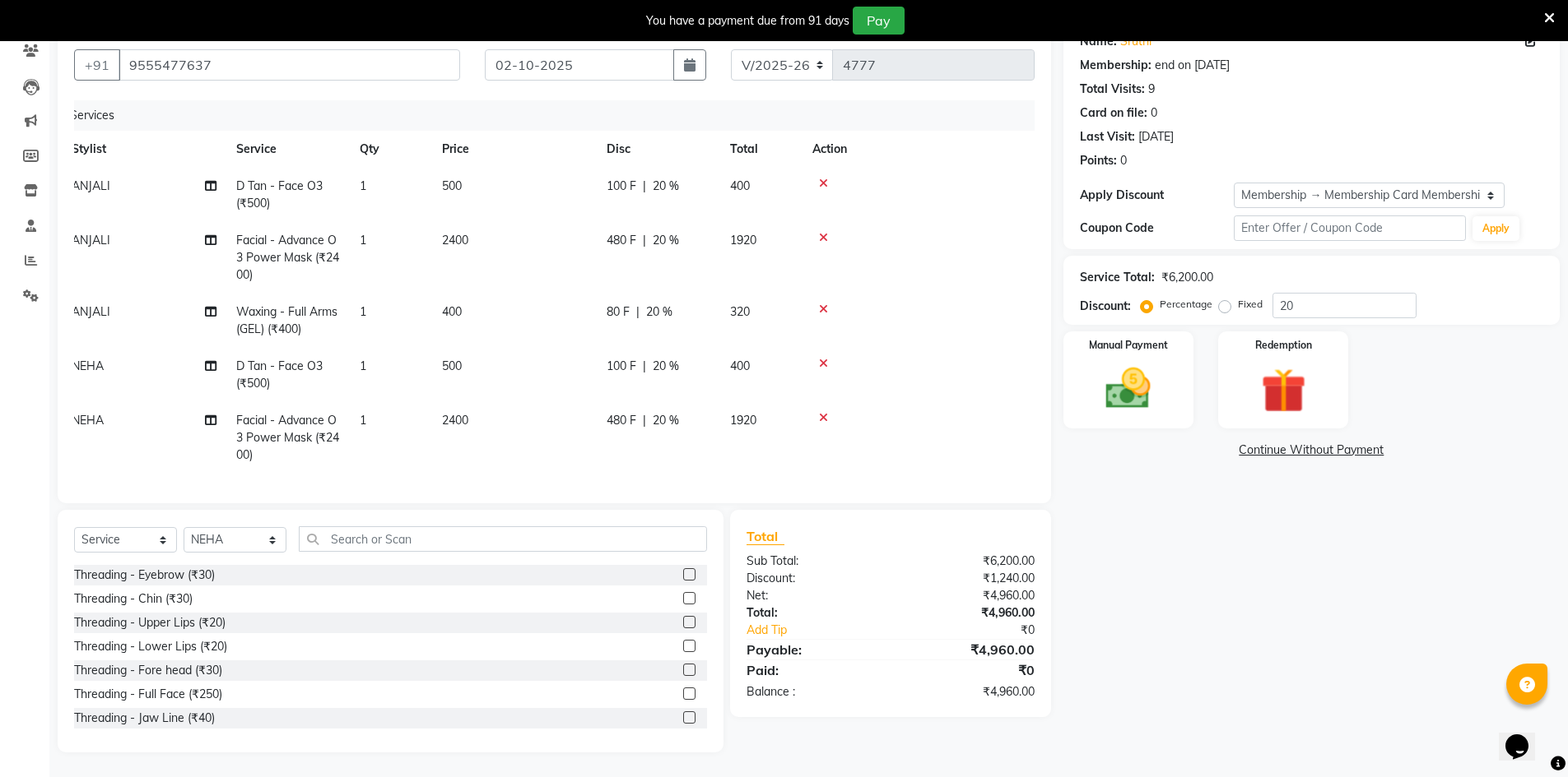
scroll to position [147, 0]
click at [1137, 390] on img at bounding box center [1128, 388] width 76 height 53
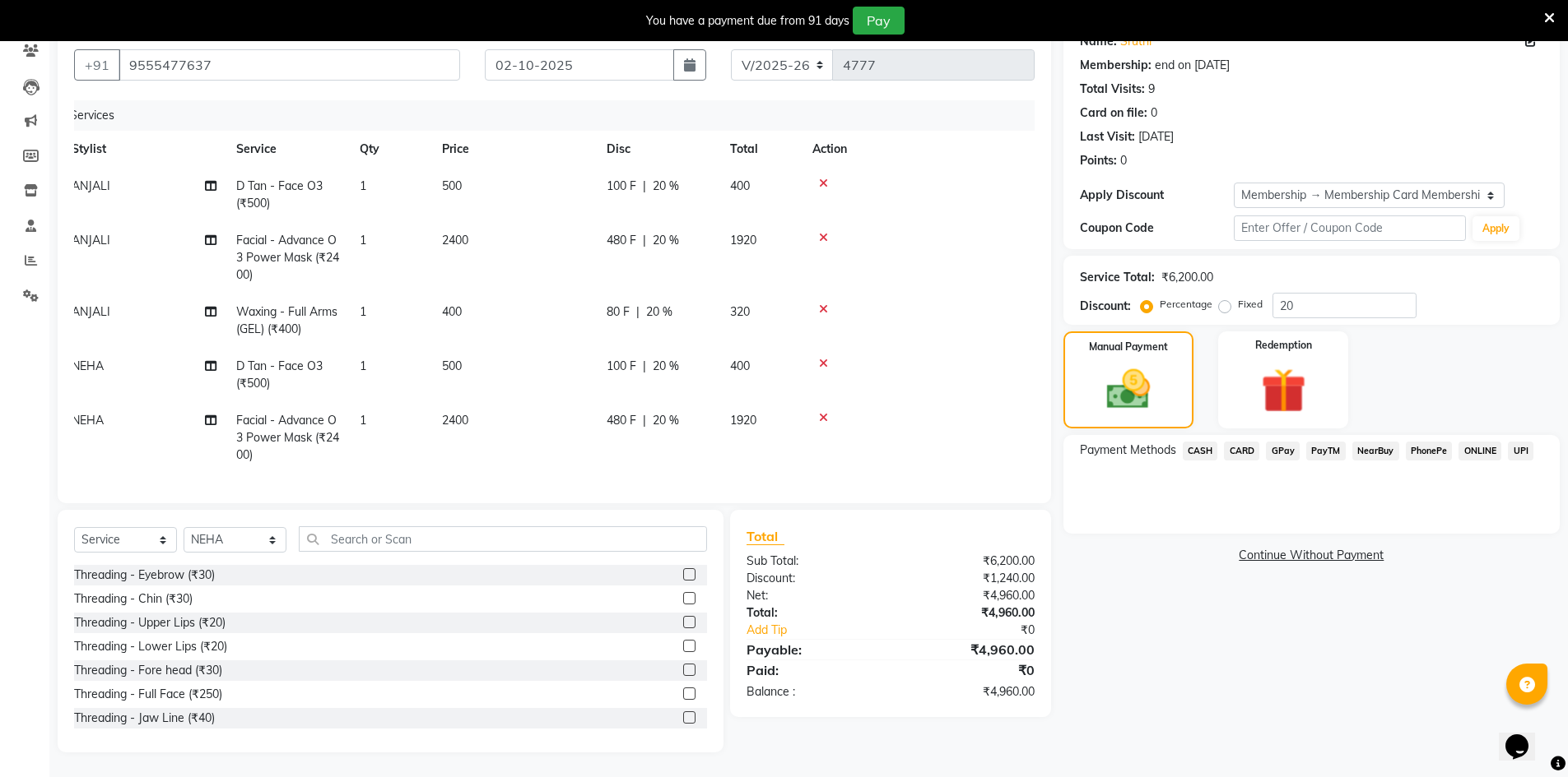
click at [1243, 448] on span "CARD" at bounding box center [1242, 452] width 36 height 19
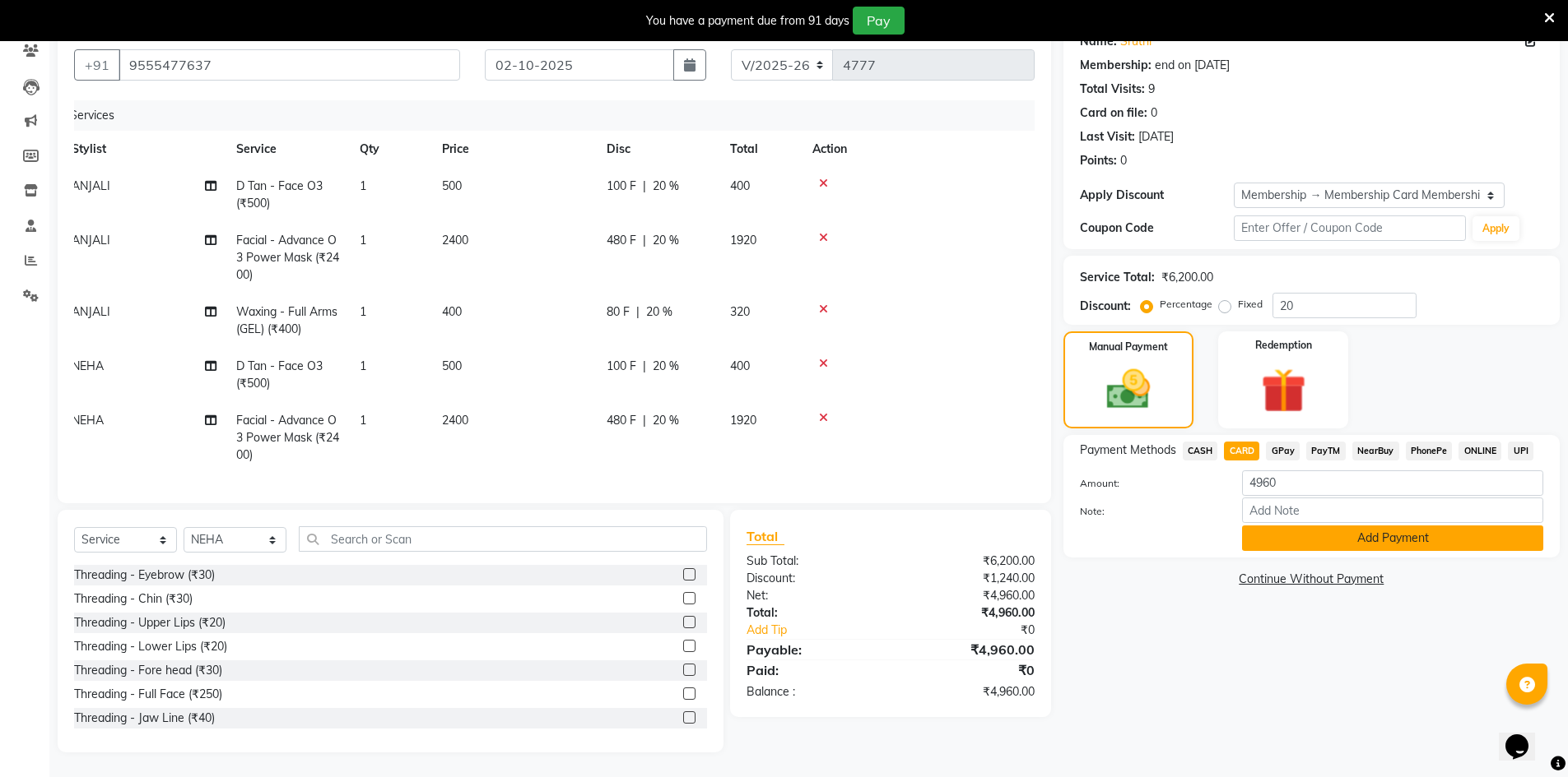
click at [1357, 544] on button "Add Payment" at bounding box center [1393, 538] width 301 height 25
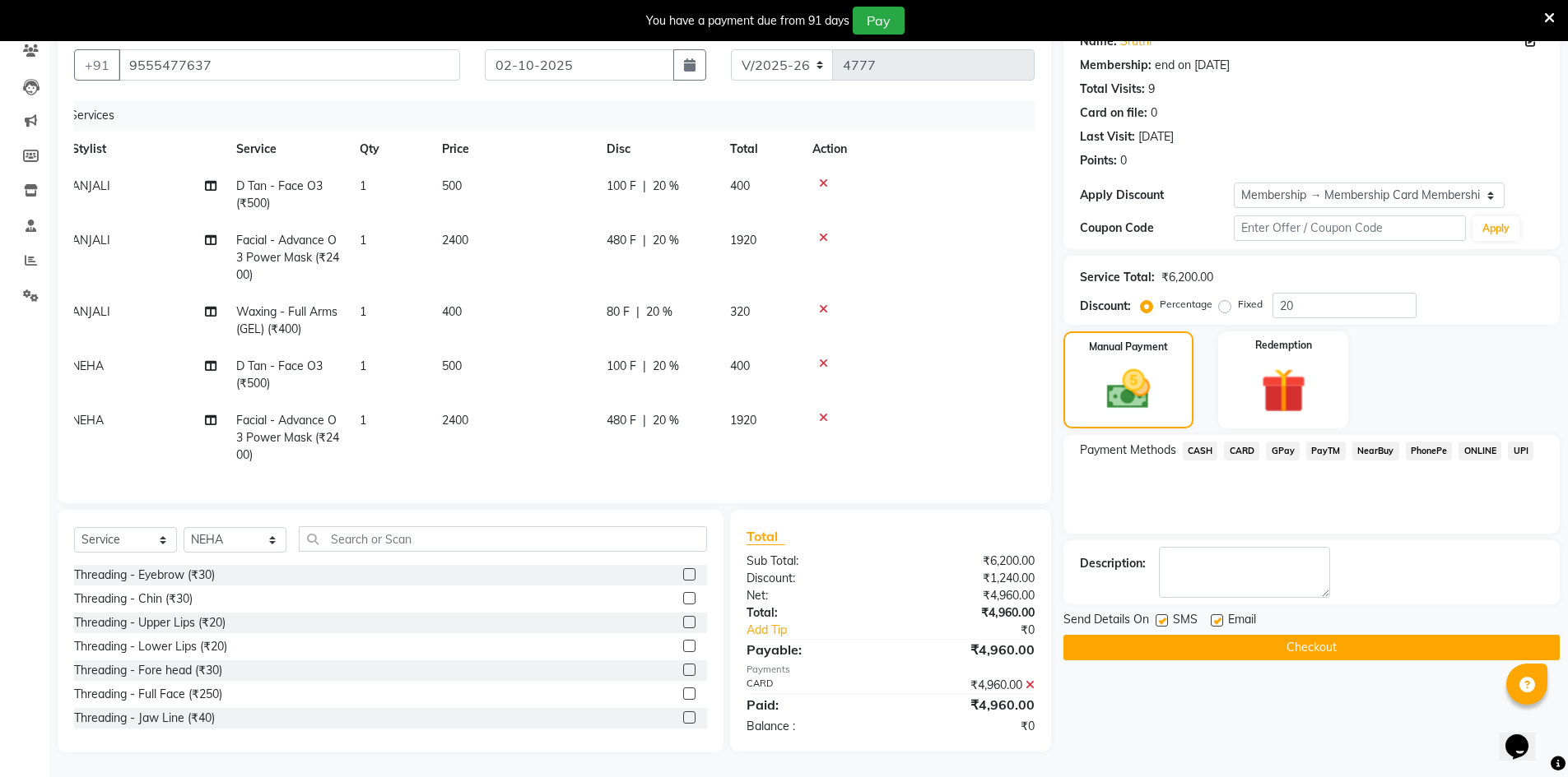
click at [1349, 635] on button "Checkout" at bounding box center [1311, 647] width 496 height 25
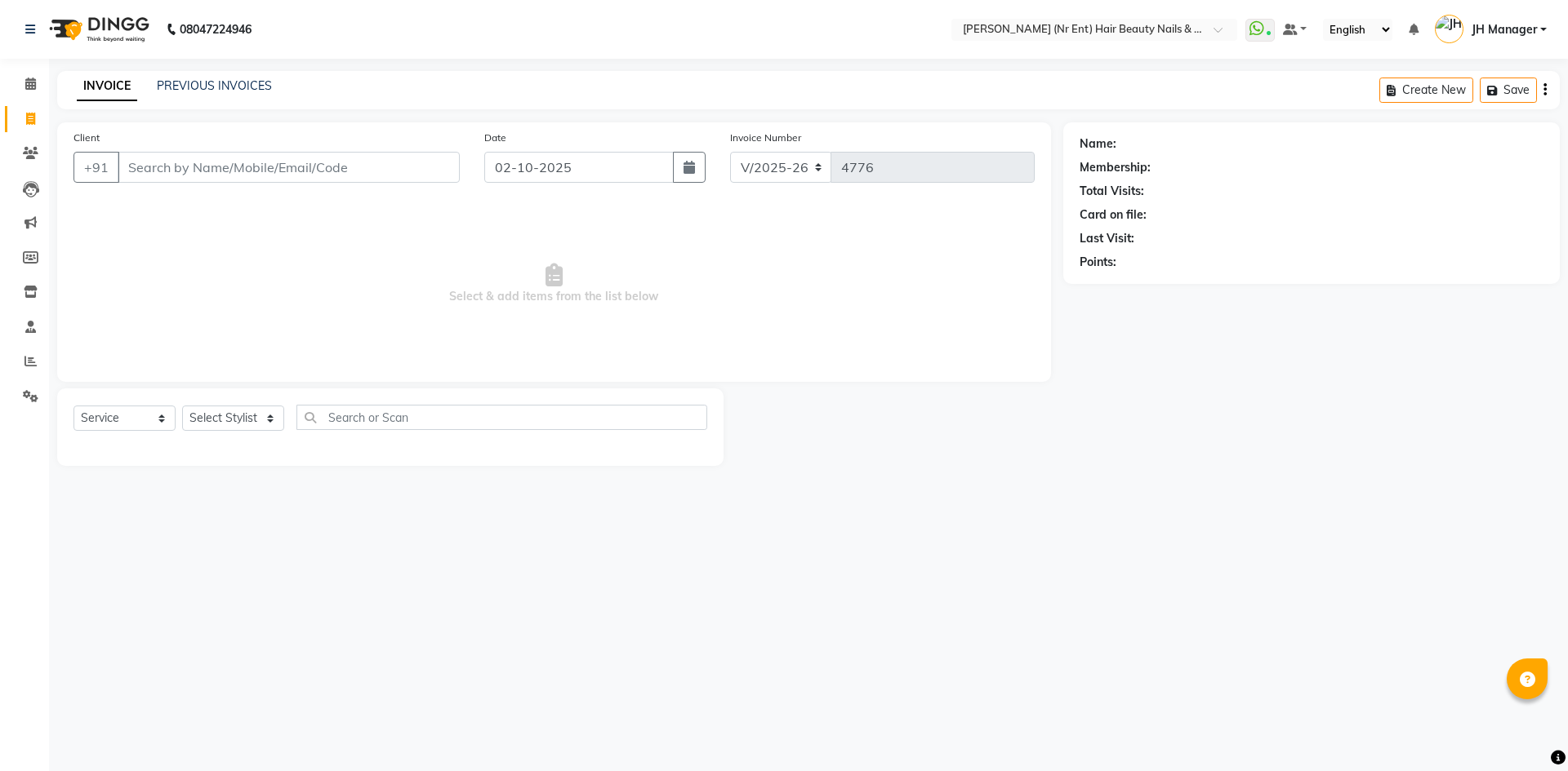
select select "640"
select select "service"
click at [235, 85] on link "PREVIOUS INVOICES" at bounding box center [214, 85] width 115 height 15
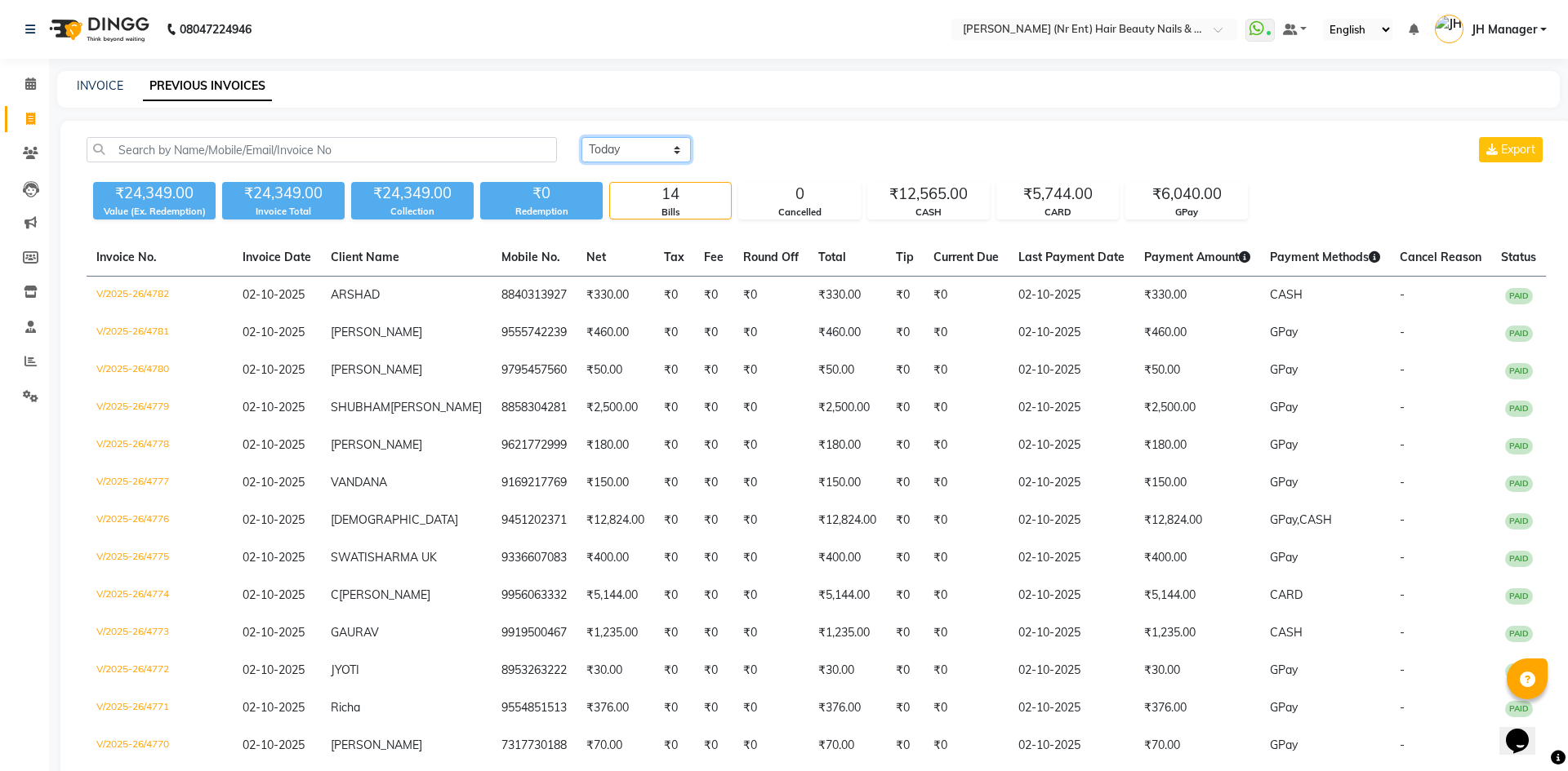
drag, startPoint x: 651, startPoint y: 147, endPoint x: 651, endPoint y: 157, distance: 10.0
click at [651, 147] on select "[DATE] [DATE] Custom Range" at bounding box center [636, 149] width 110 height 25
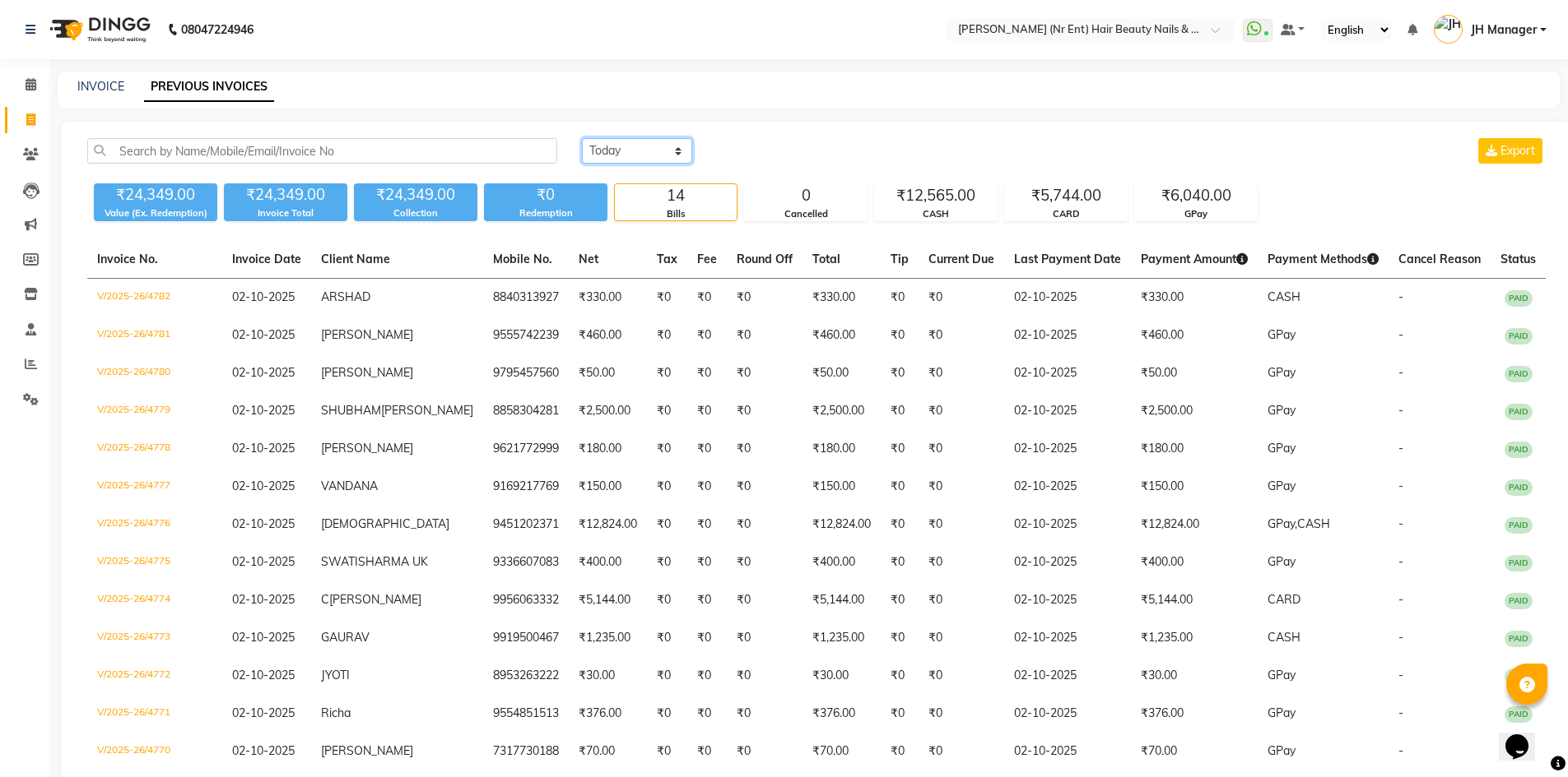
click at [582, 138] on select "[DATE] [DATE] Custom Range" at bounding box center [636, 151] width 111 height 25
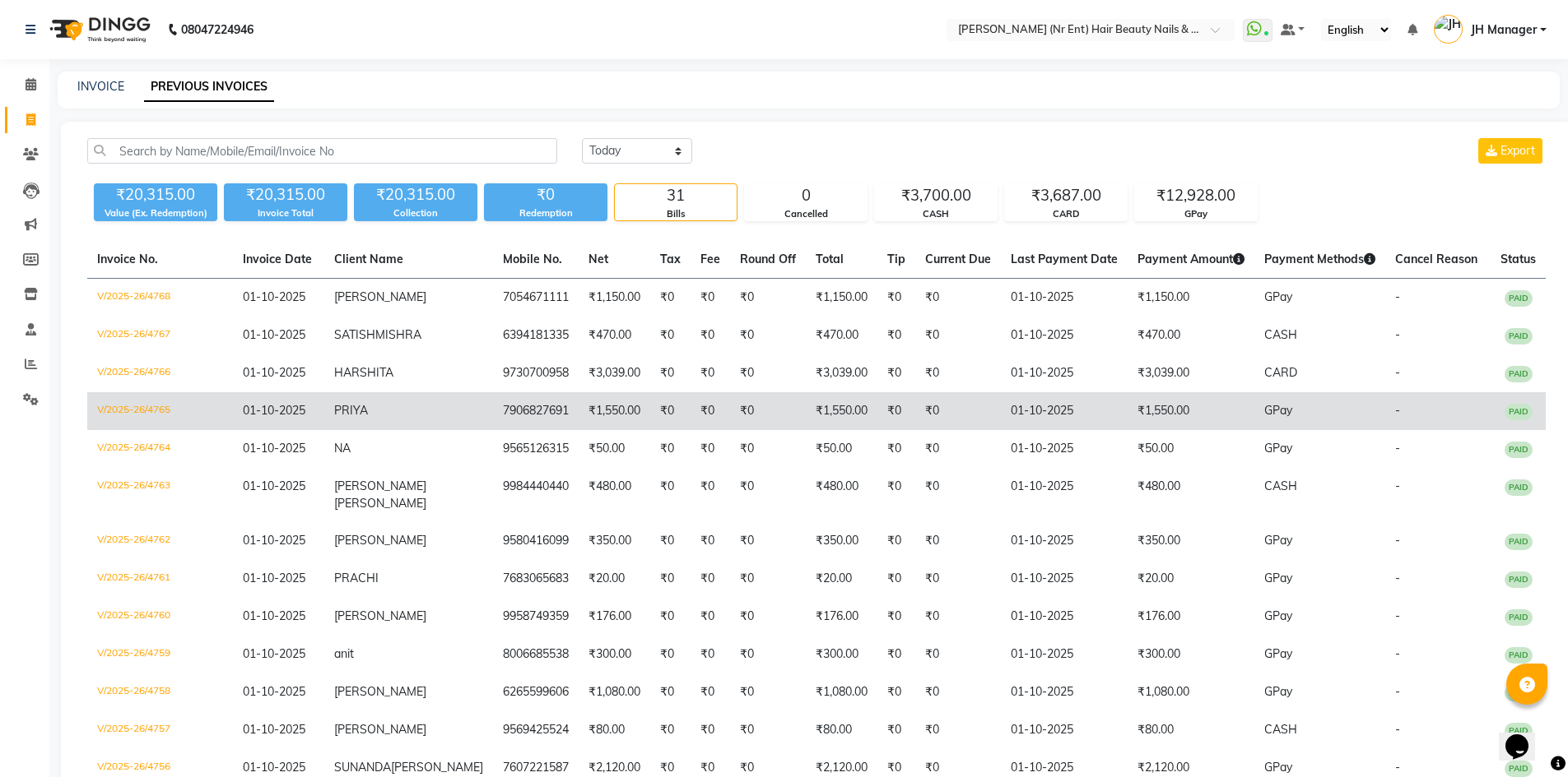
click at [516, 425] on td "7906827691" at bounding box center [535, 411] width 85 height 37
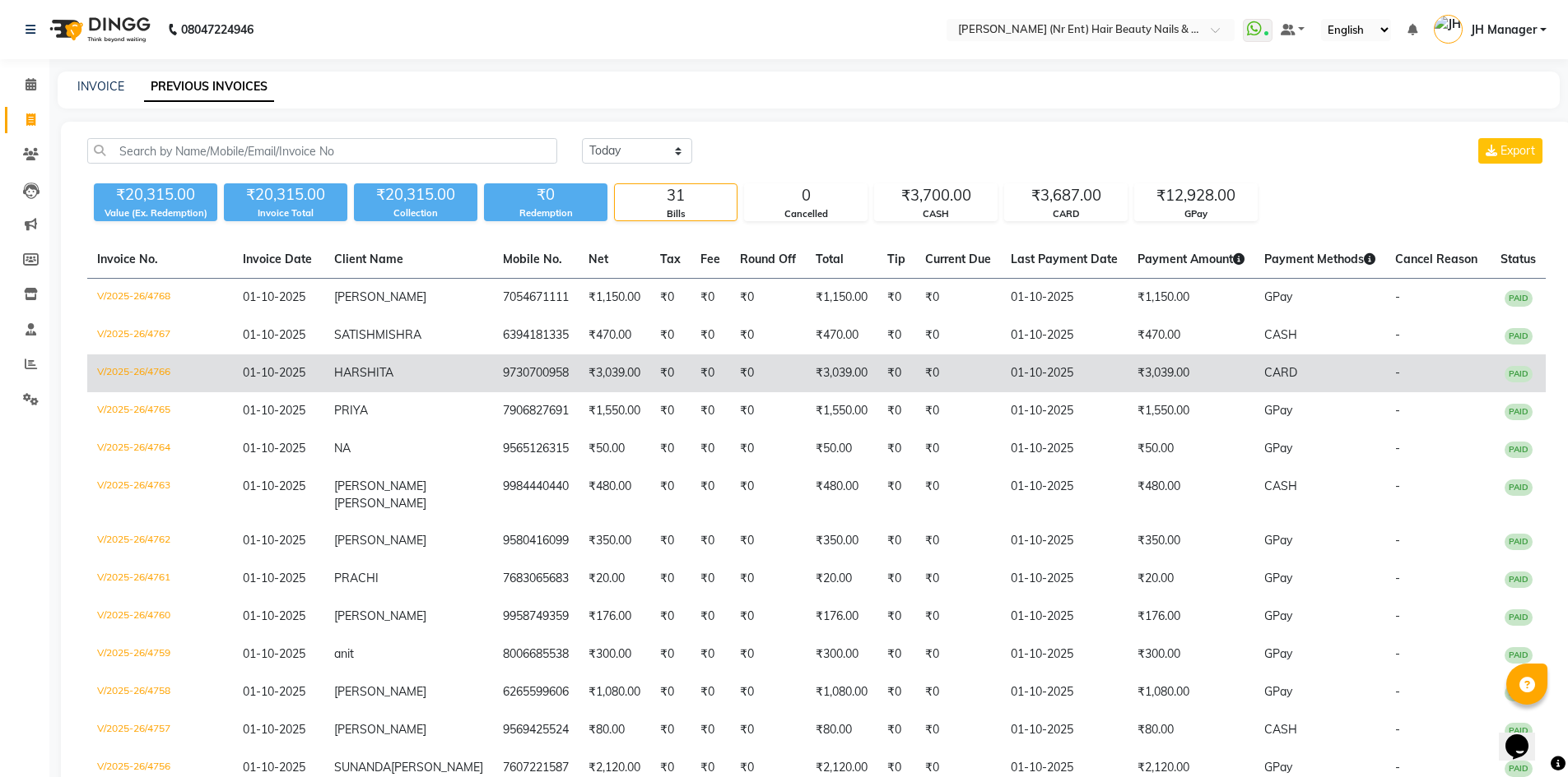
click at [493, 392] on td "9730700958" at bounding box center [535, 372] width 85 height 37
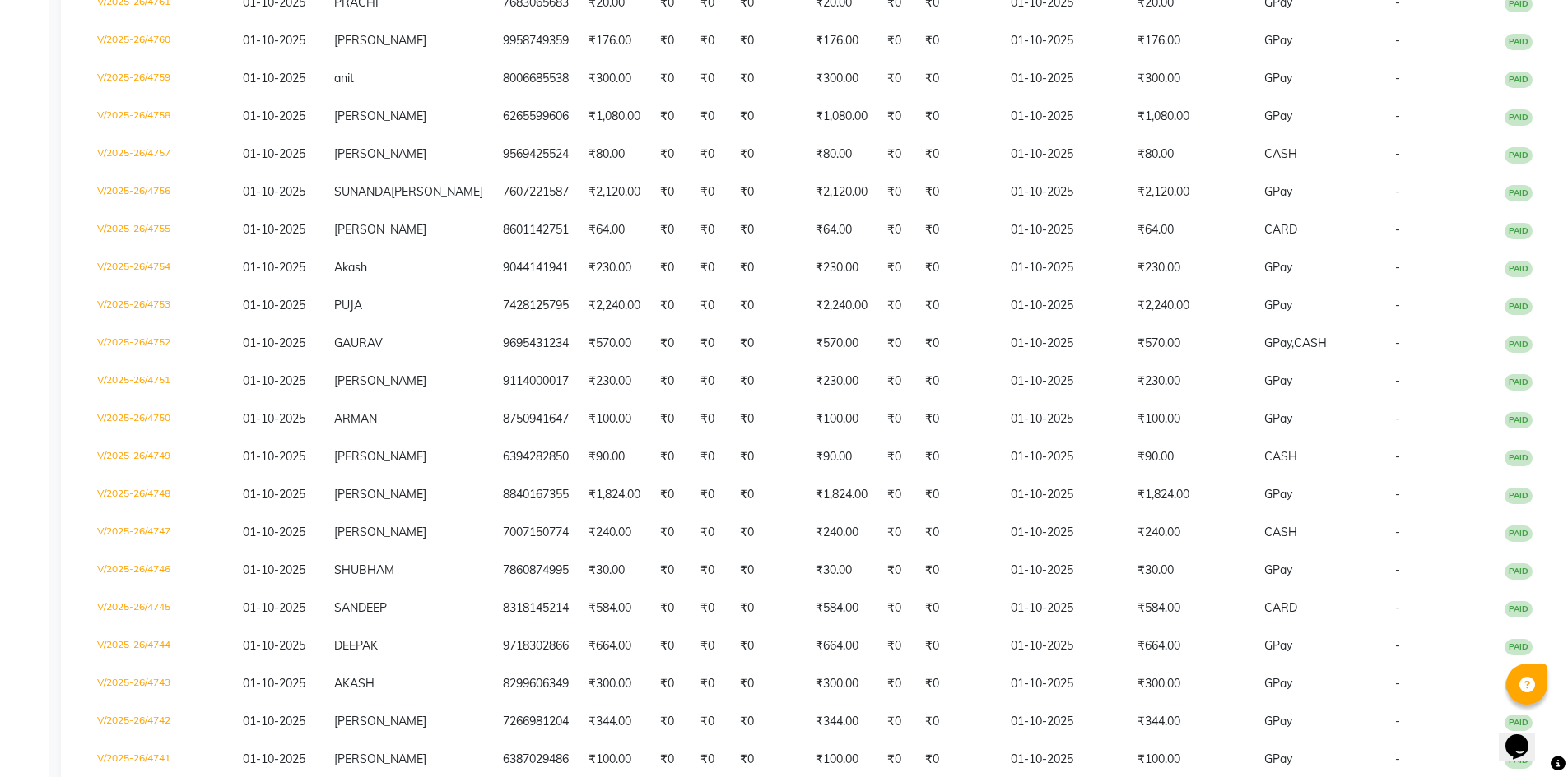
scroll to position [580, 0]
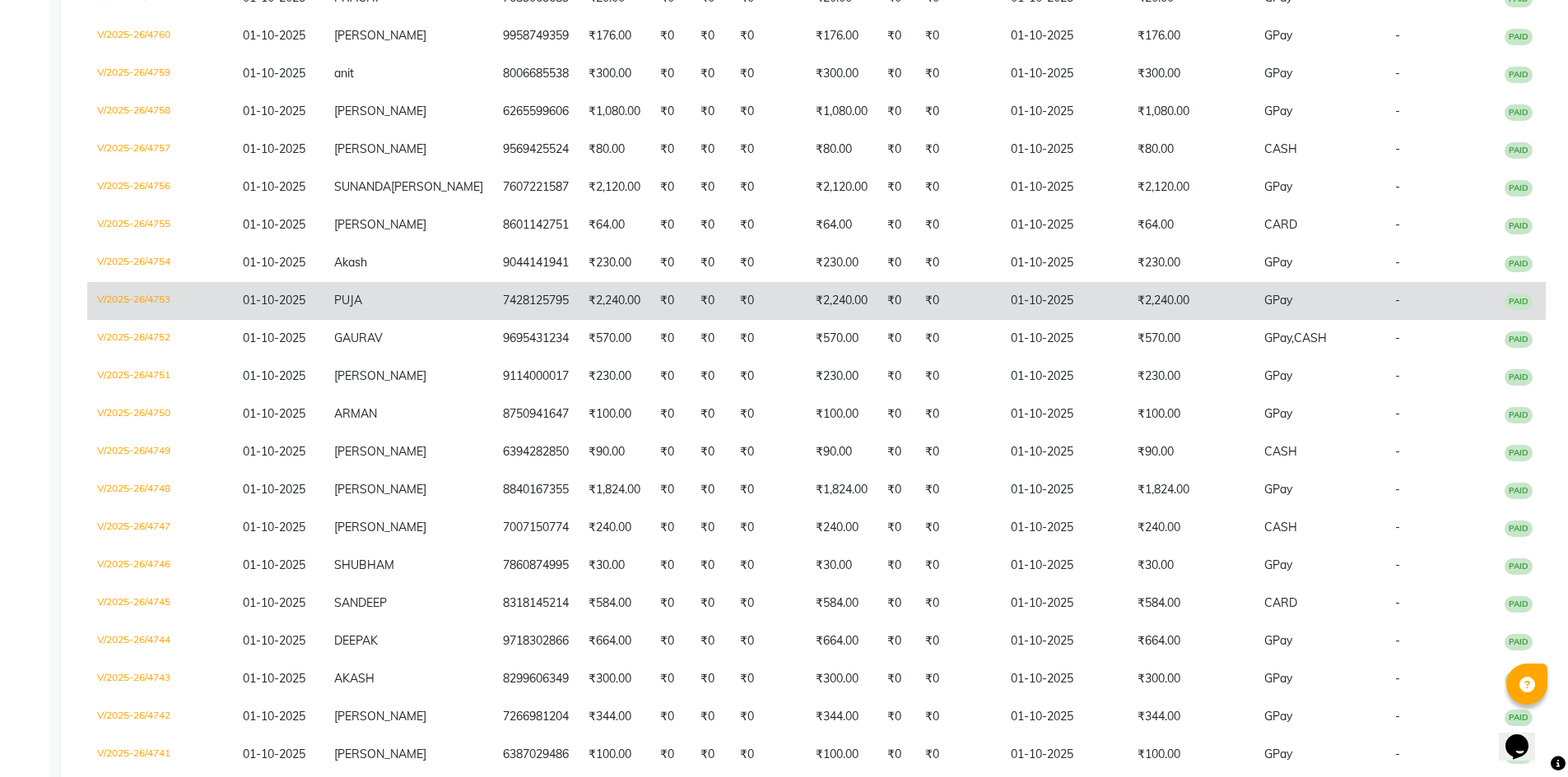
click at [515, 320] on td "7428125795" at bounding box center [535, 300] width 85 height 37
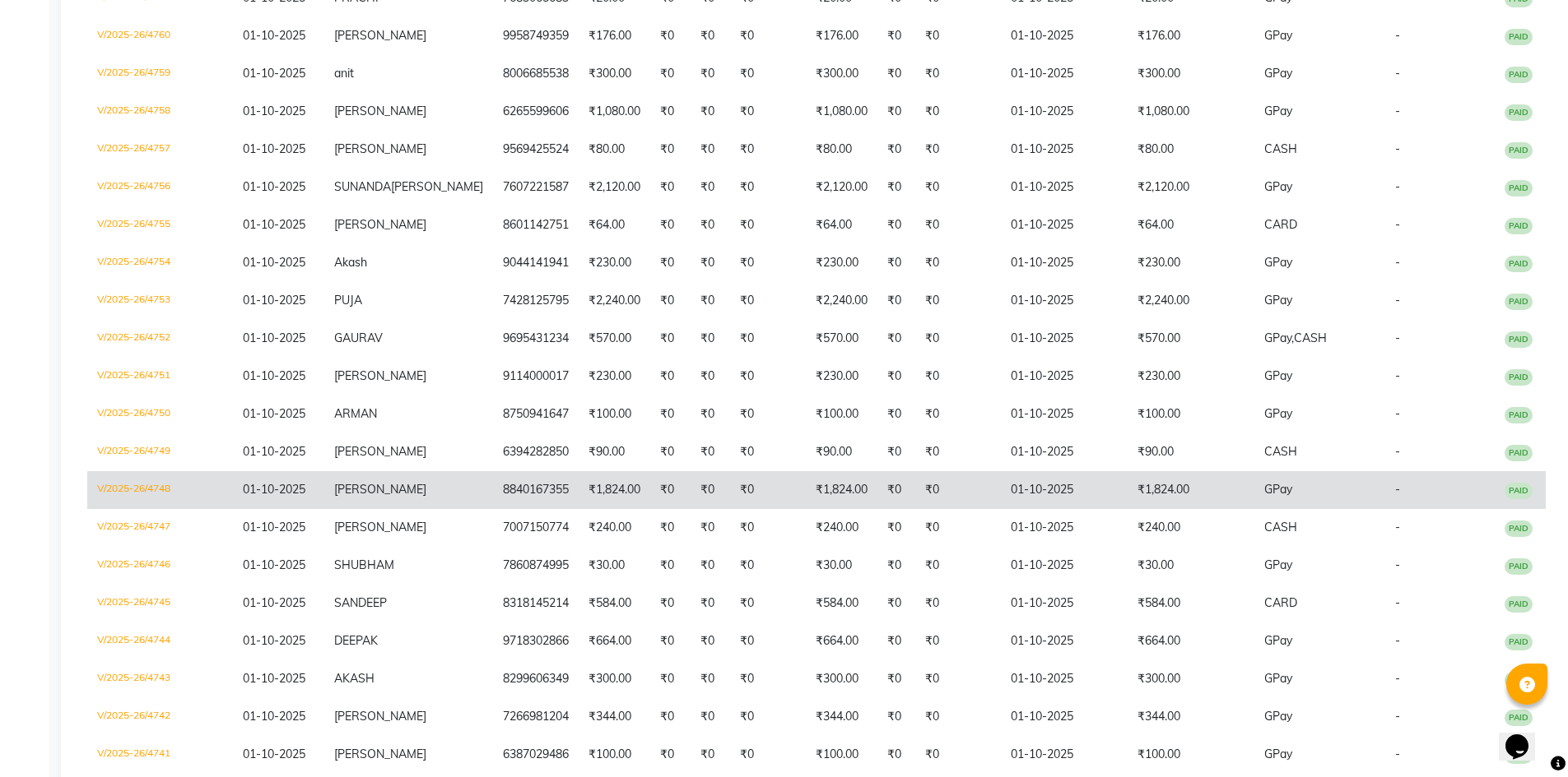
click at [499, 509] on td "8840167355" at bounding box center [535, 490] width 85 height 37
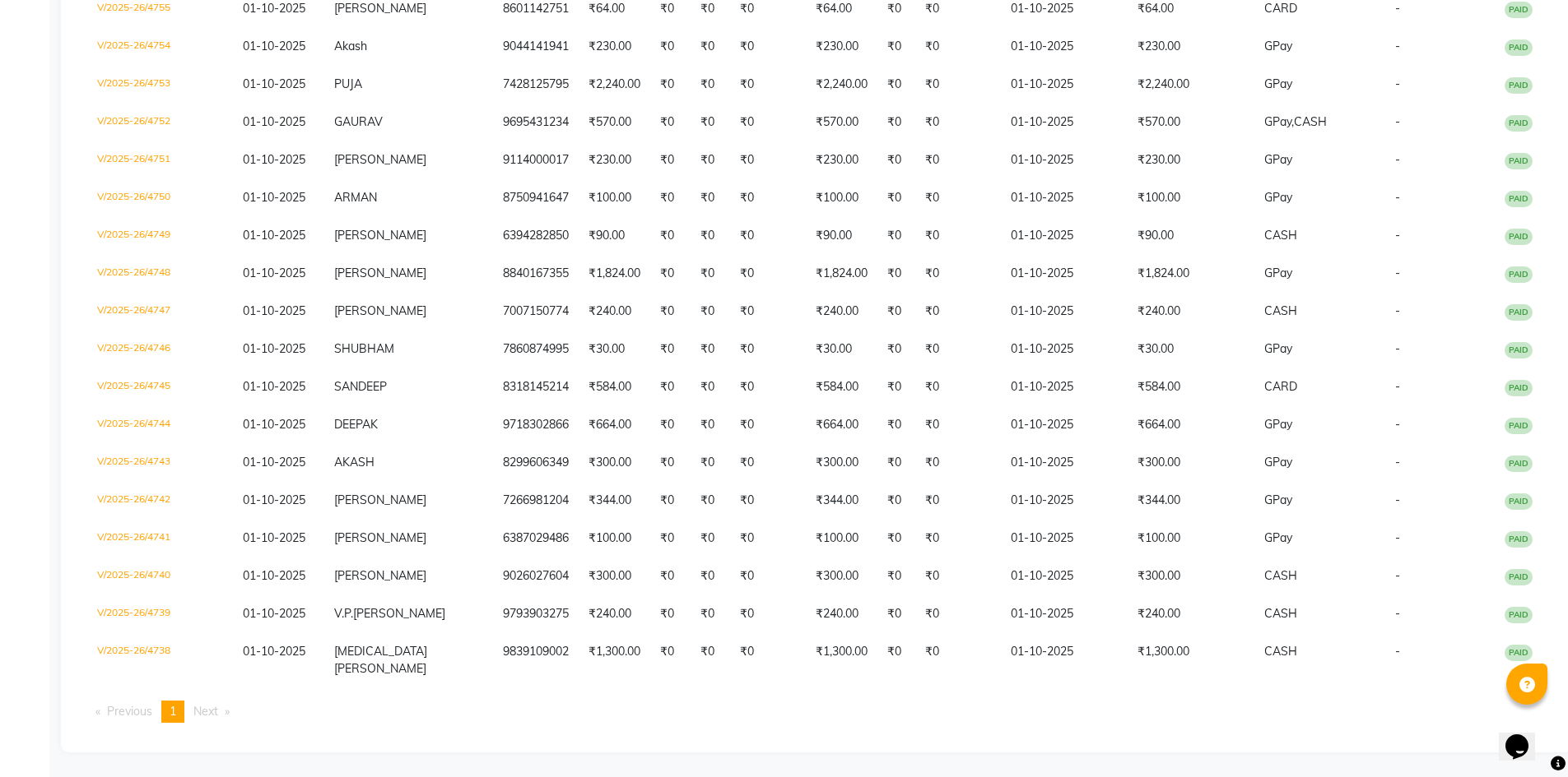
scroll to position [814, 0]
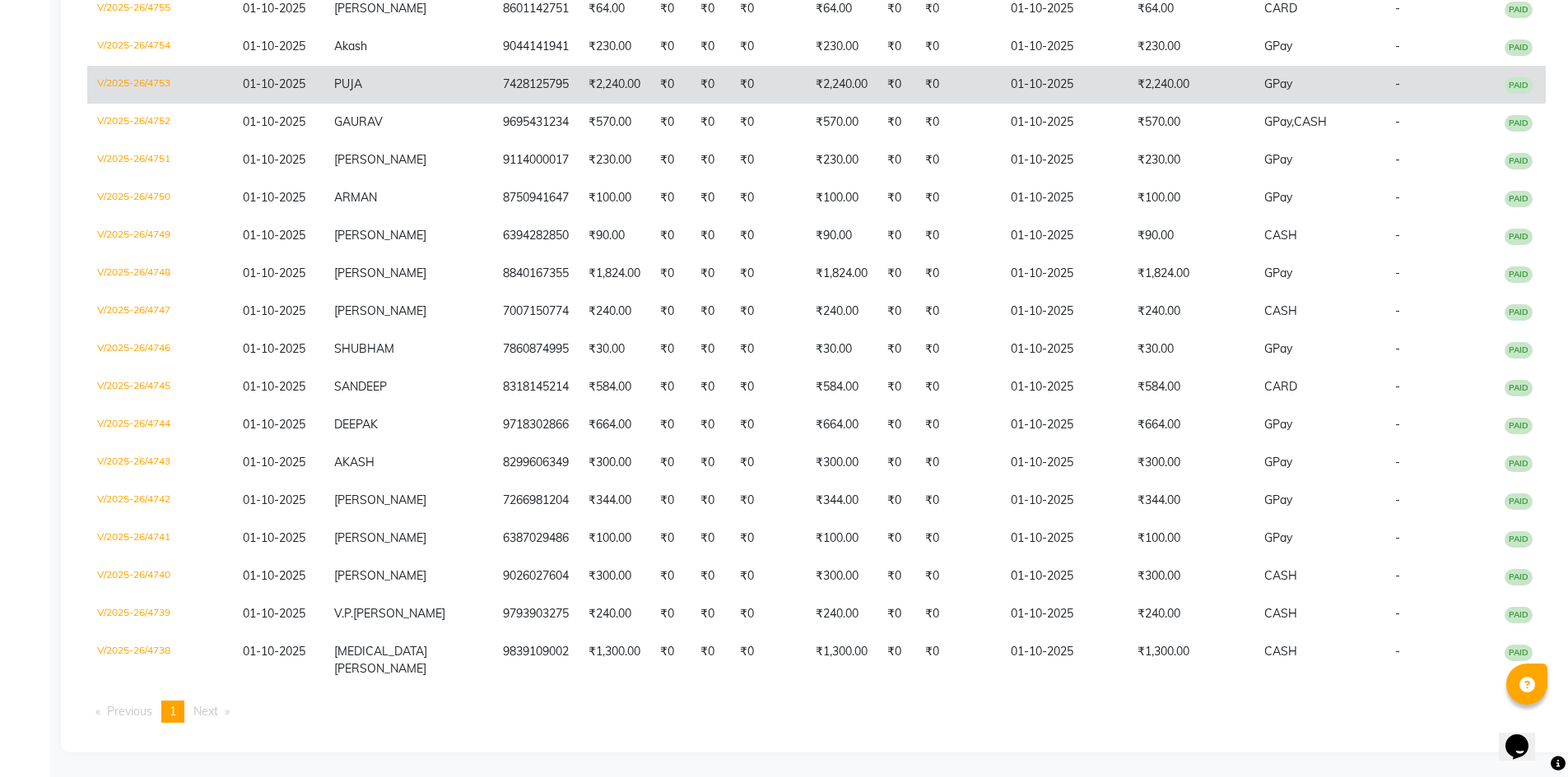
click at [504, 98] on td "7428125795" at bounding box center [535, 84] width 85 height 37
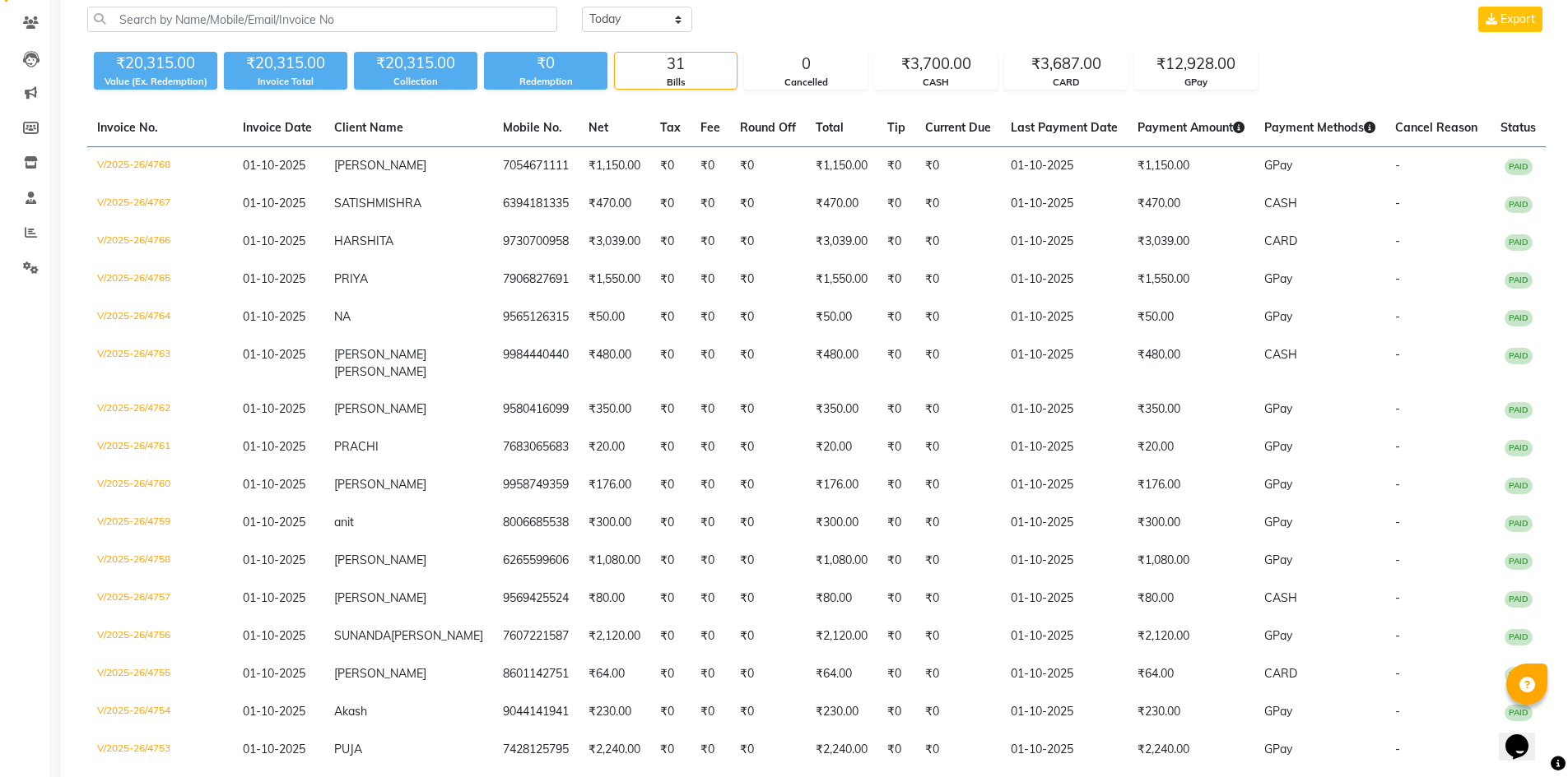
scroll to position [129, 0]
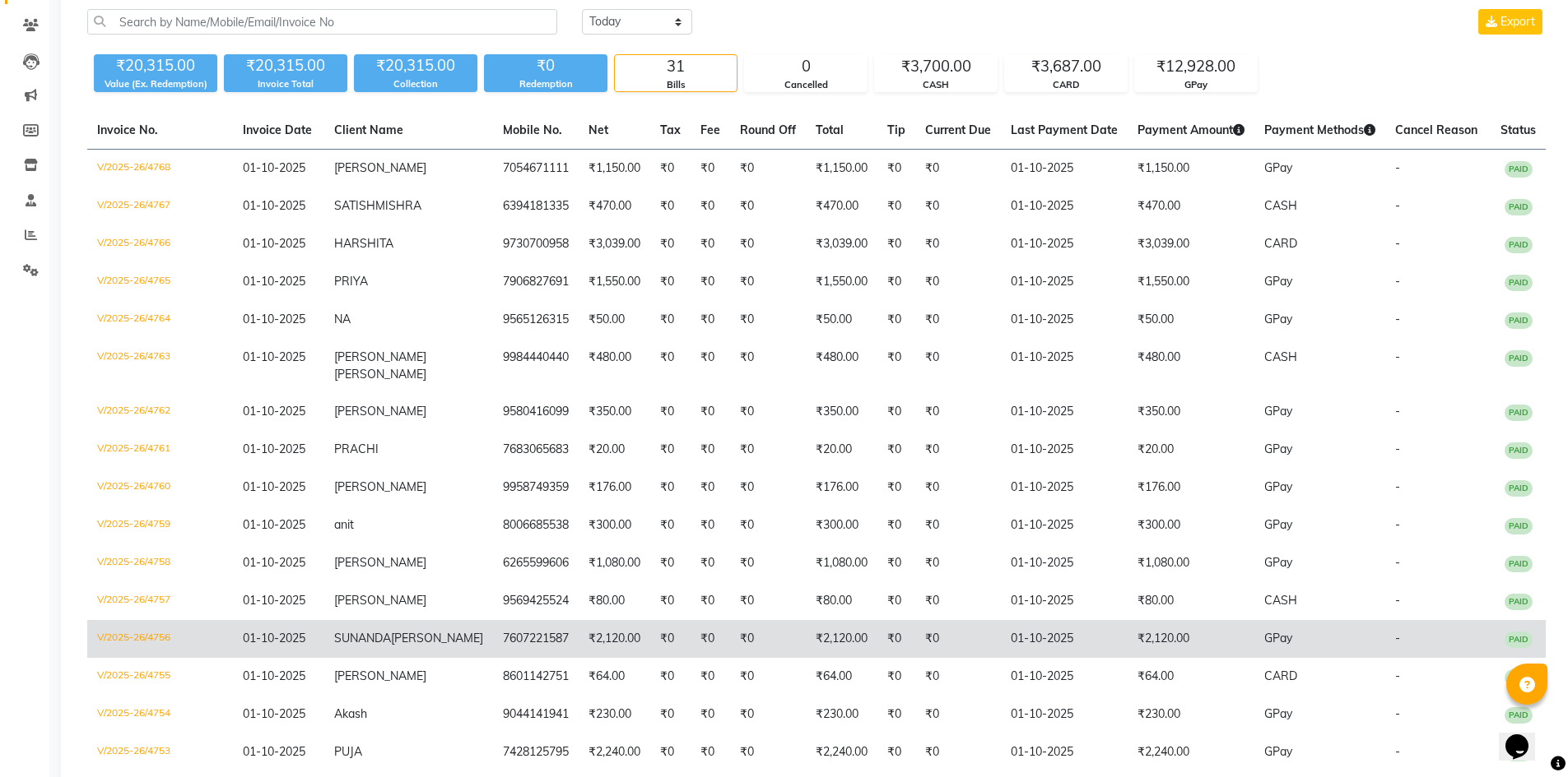
click at [505, 647] on td "7607221587" at bounding box center [535, 639] width 85 height 37
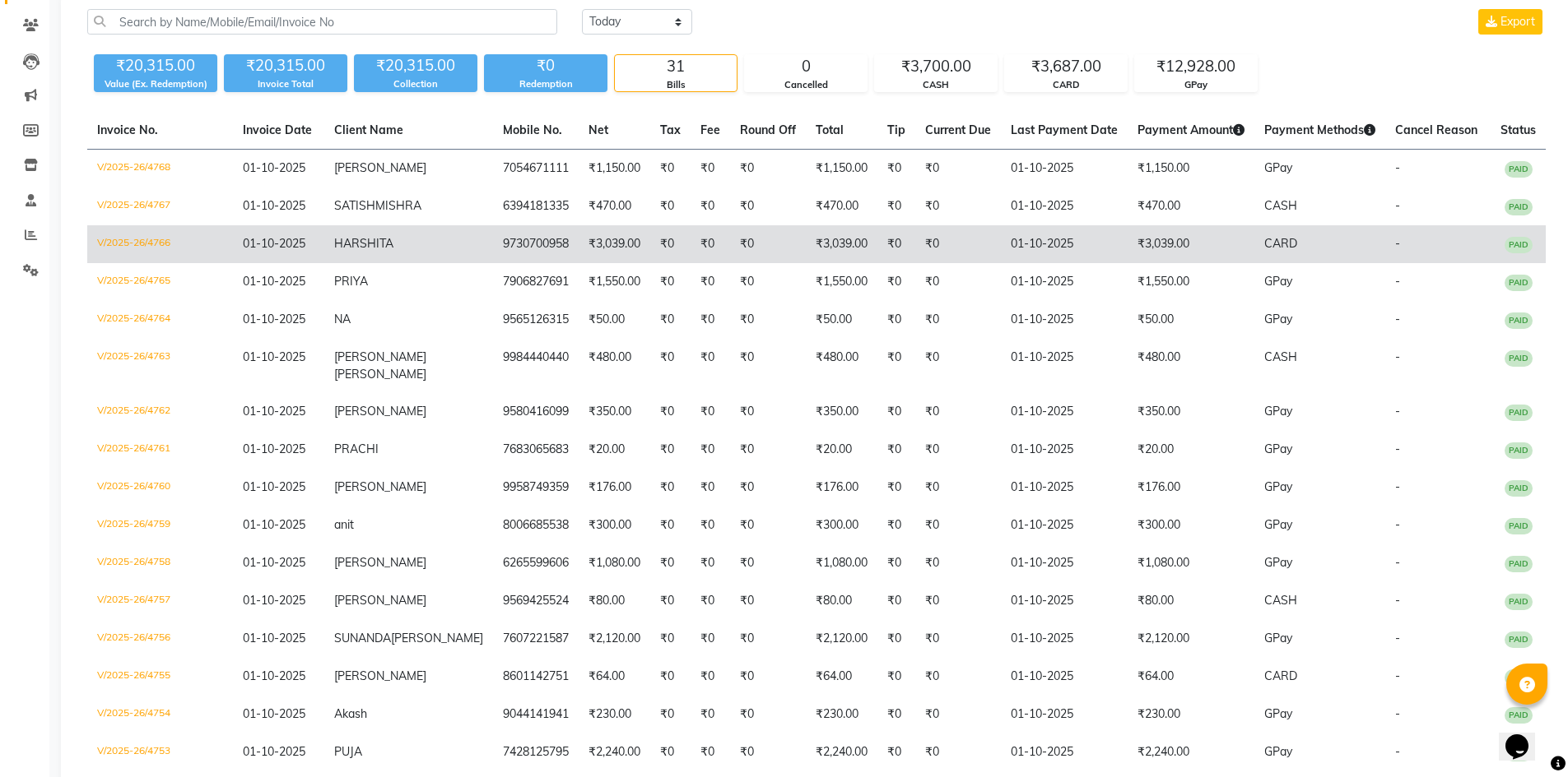
click at [514, 262] on td "9730700958" at bounding box center [535, 244] width 85 height 37
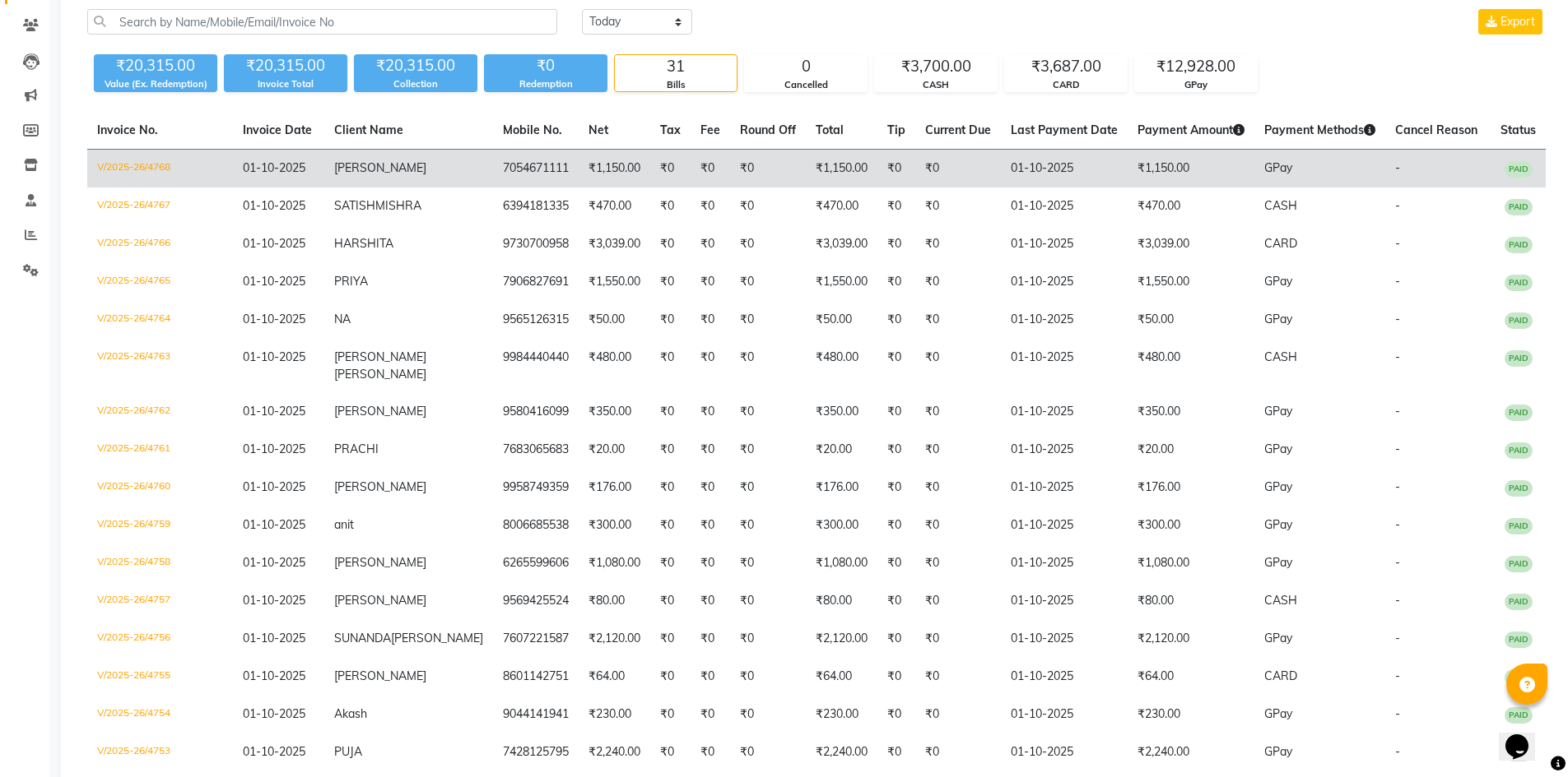
click at [504, 166] on td "7054671111" at bounding box center [535, 169] width 85 height 38
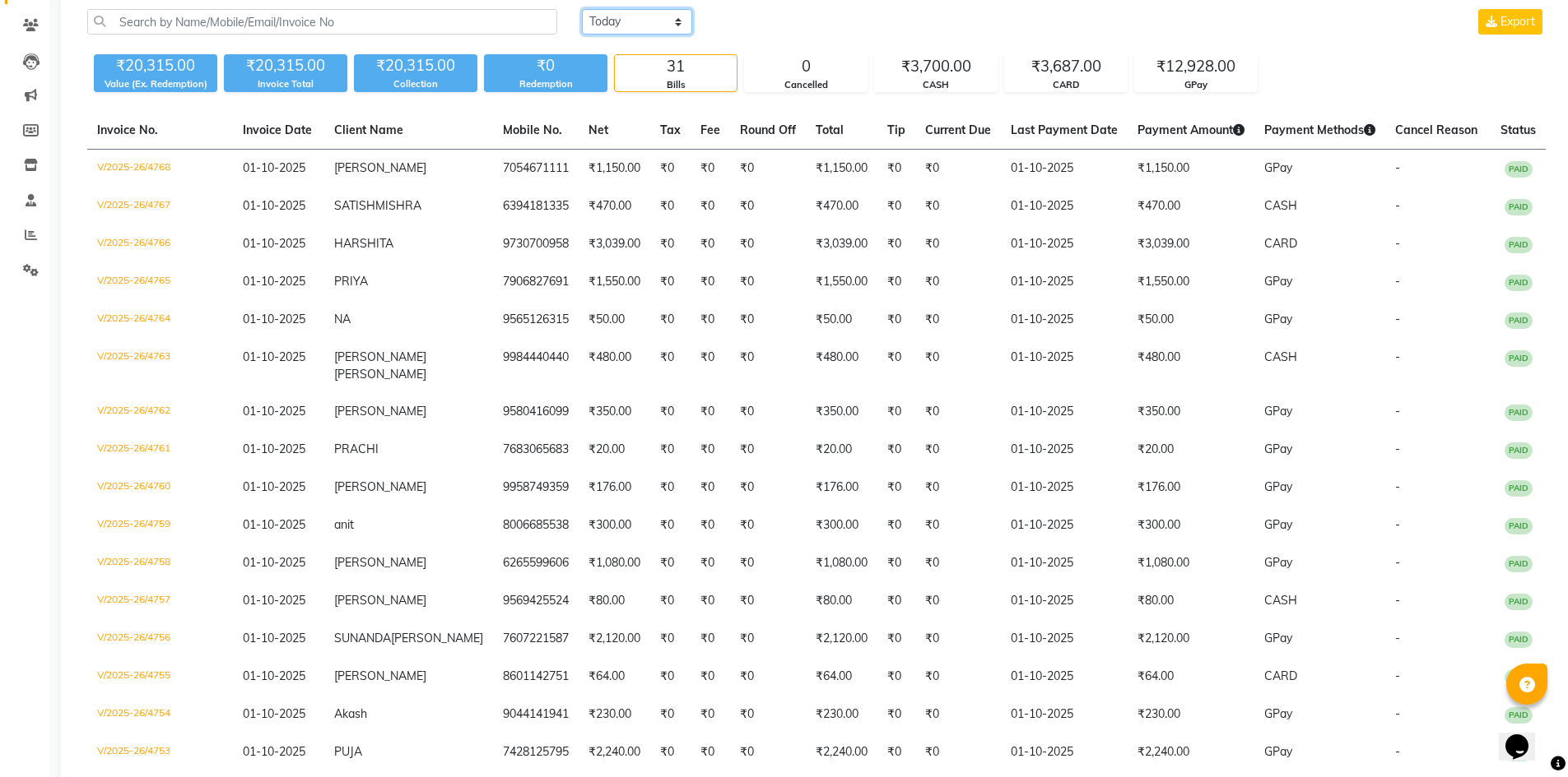
click at [620, 23] on select "Today Yesterday Custom Range" at bounding box center [636, 21] width 111 height 25
select select "today"
click at [582, 9] on select "Today Yesterday Custom Range" at bounding box center [636, 21] width 111 height 25
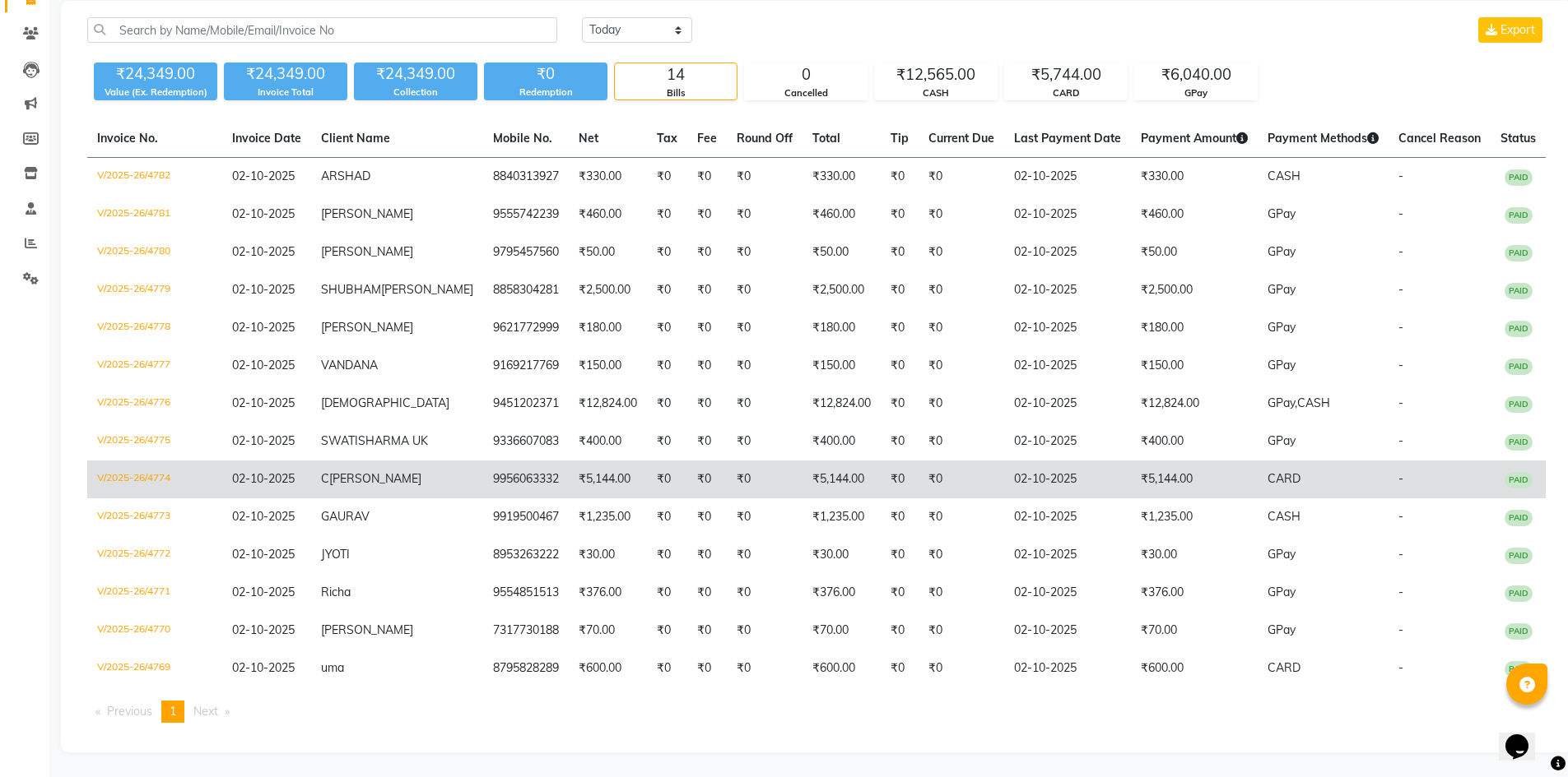
click at [499, 499] on td "9956063332" at bounding box center [526, 479] width 85 height 37
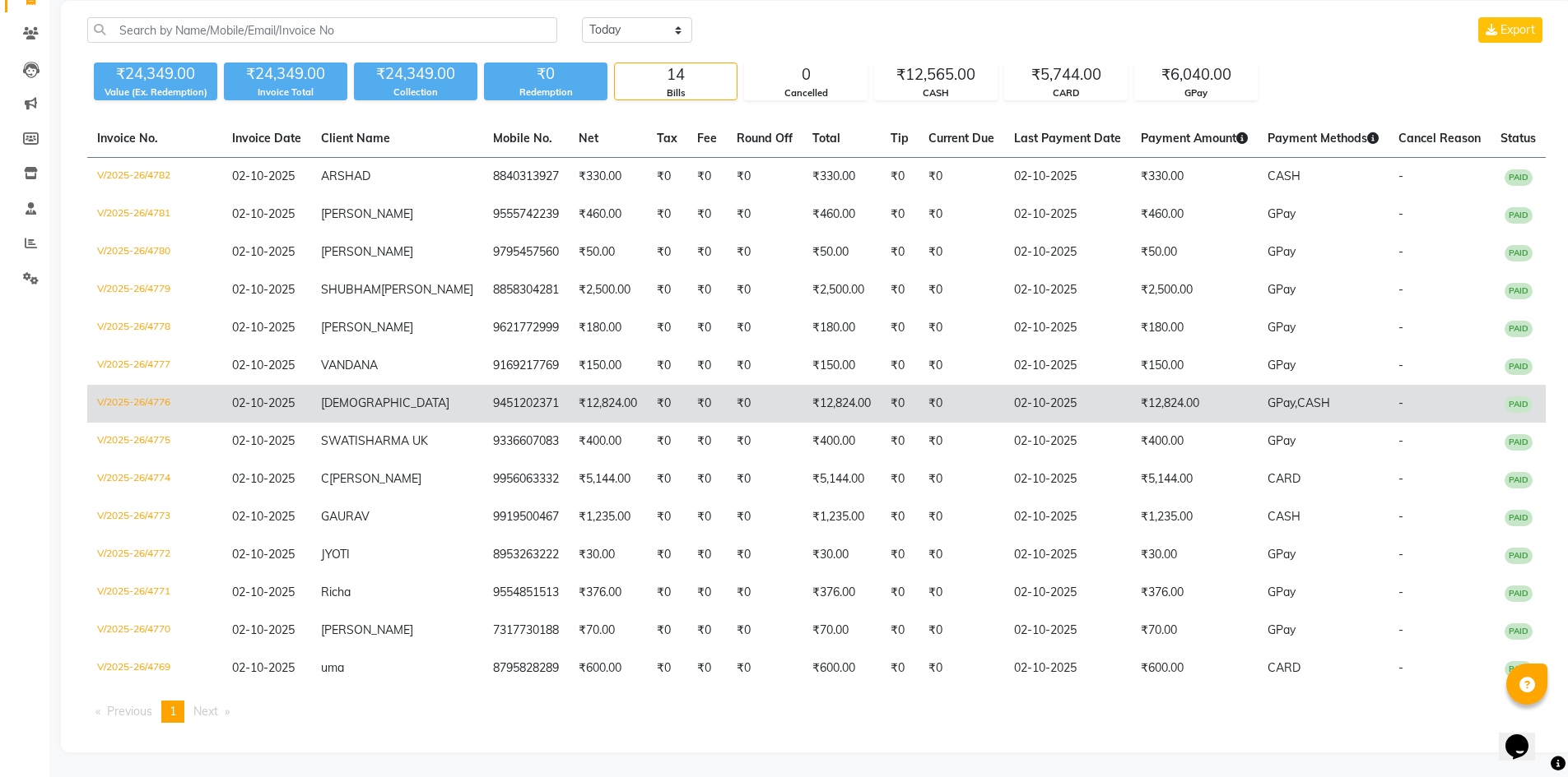
click at [483, 411] on td "9451202371" at bounding box center [526, 403] width 85 height 37
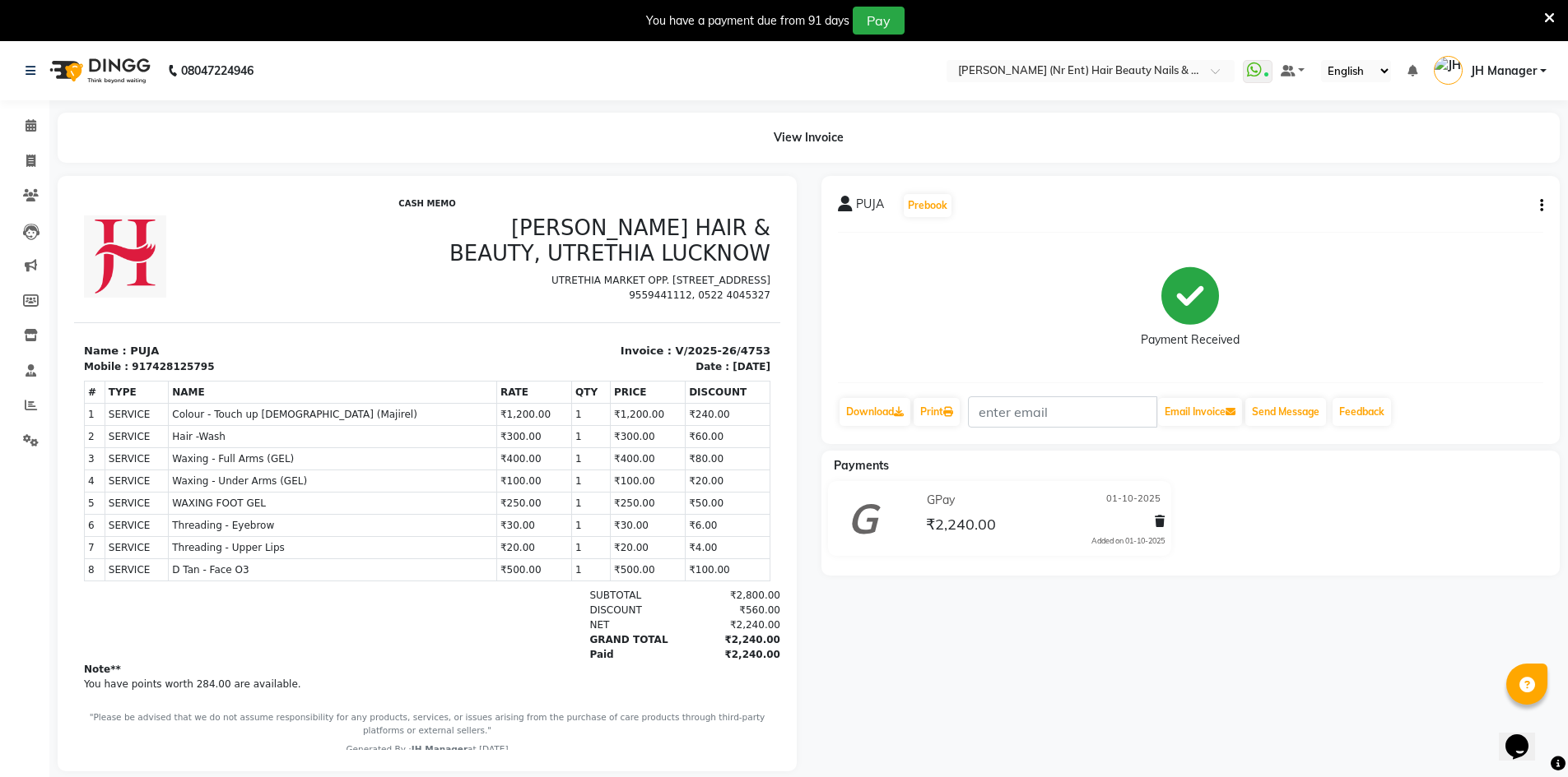
click at [146, 363] on div "917428125795" at bounding box center [172, 366] width 83 height 15
copy div "917428125795"
click at [124, 354] on p "Name : PUJA" at bounding box center [250, 351] width 333 height 17
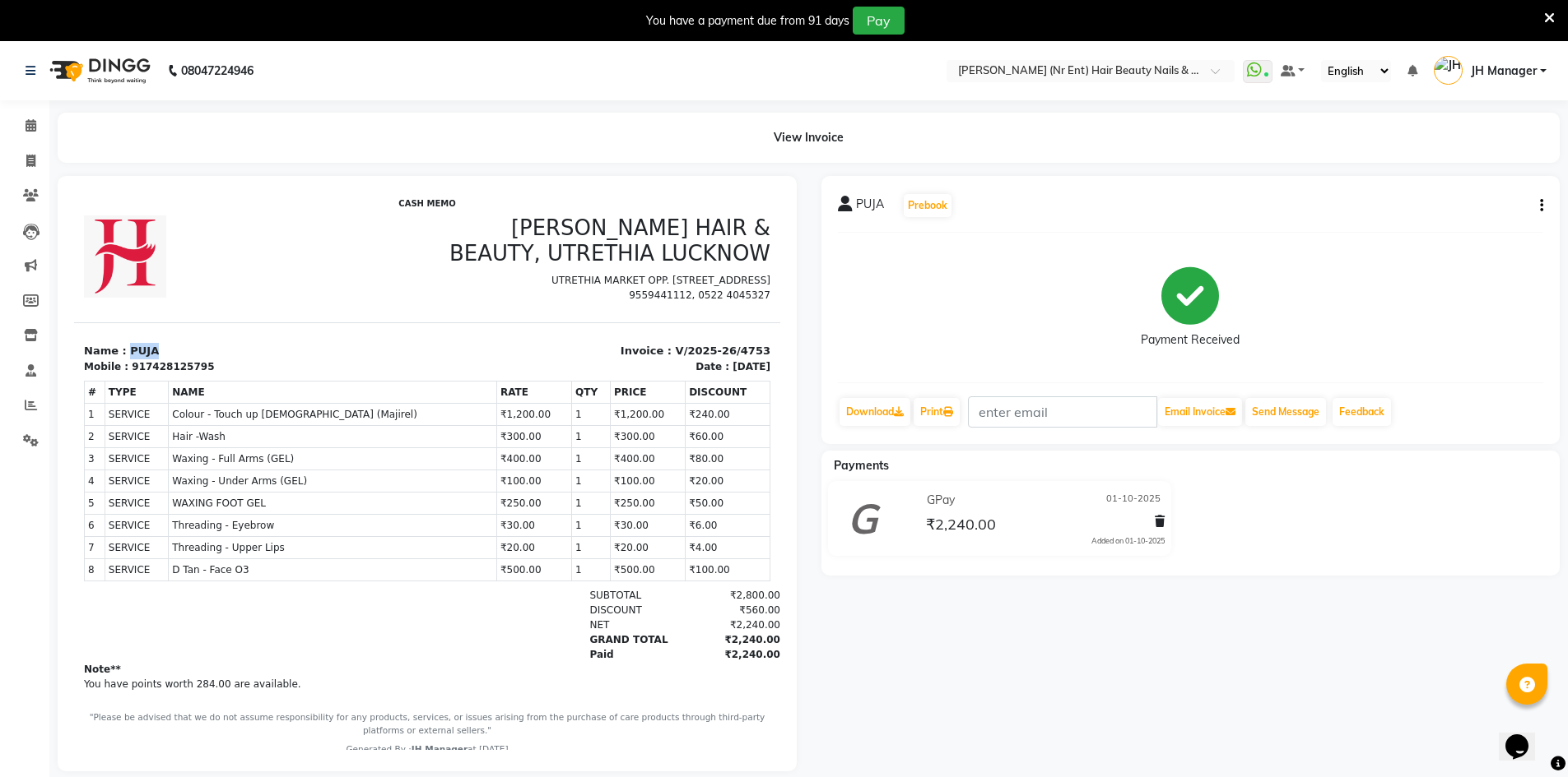
copy p "PUJA"
click at [397, 321] on div "CASH MEMO JAWED HABIB HAIR & BEAUTY, UTRETHIA LUCKNOW UTRETHIA MARKET OPP. DENT…" at bounding box center [427, 478] width 706 height 558
click at [1541, 206] on icon "button" at bounding box center [1542, 205] width 3 height 1
click at [1486, 207] on div "Edit Item Staff" at bounding box center [1460, 206] width 113 height 21
select select
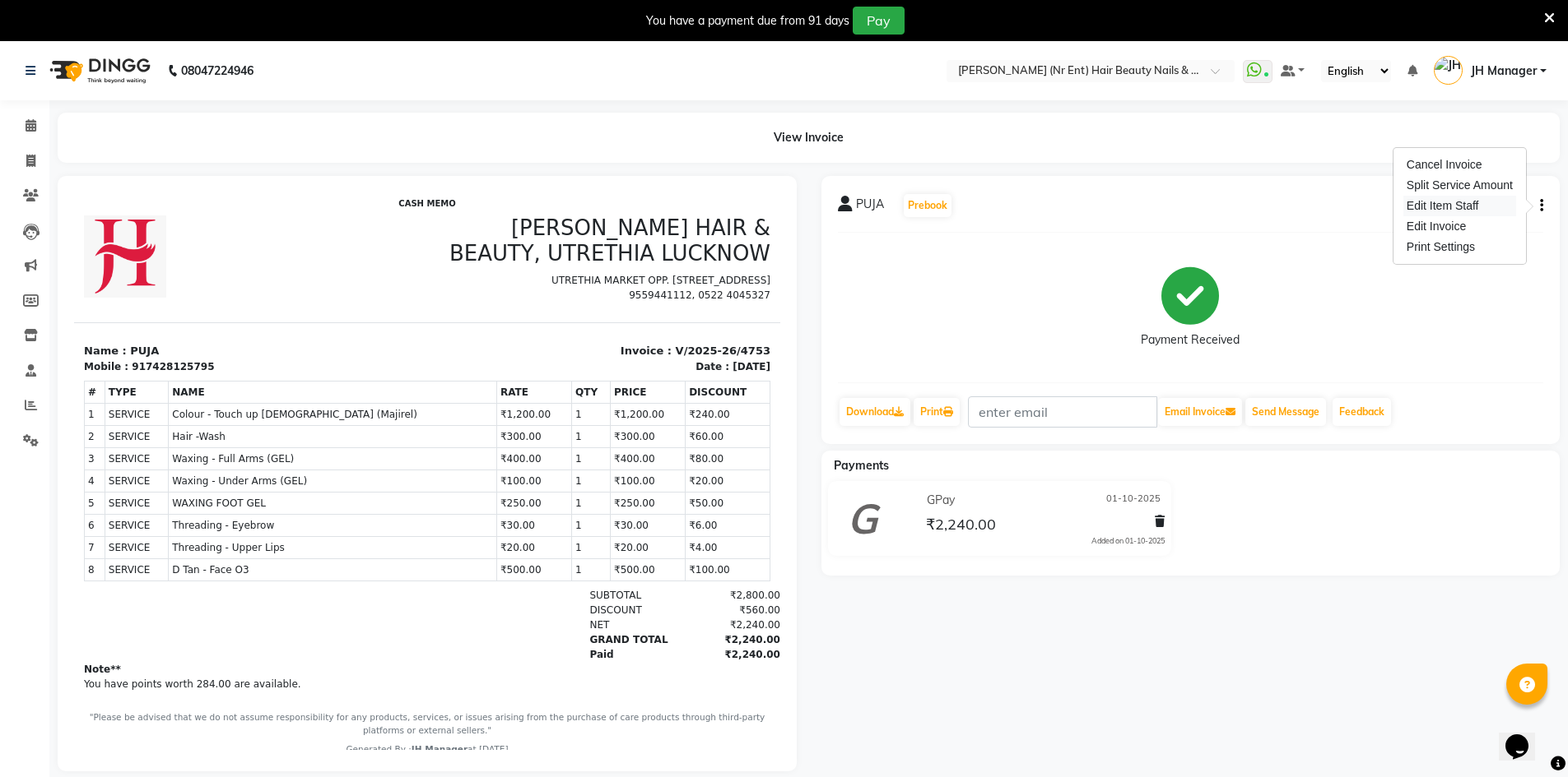
select select
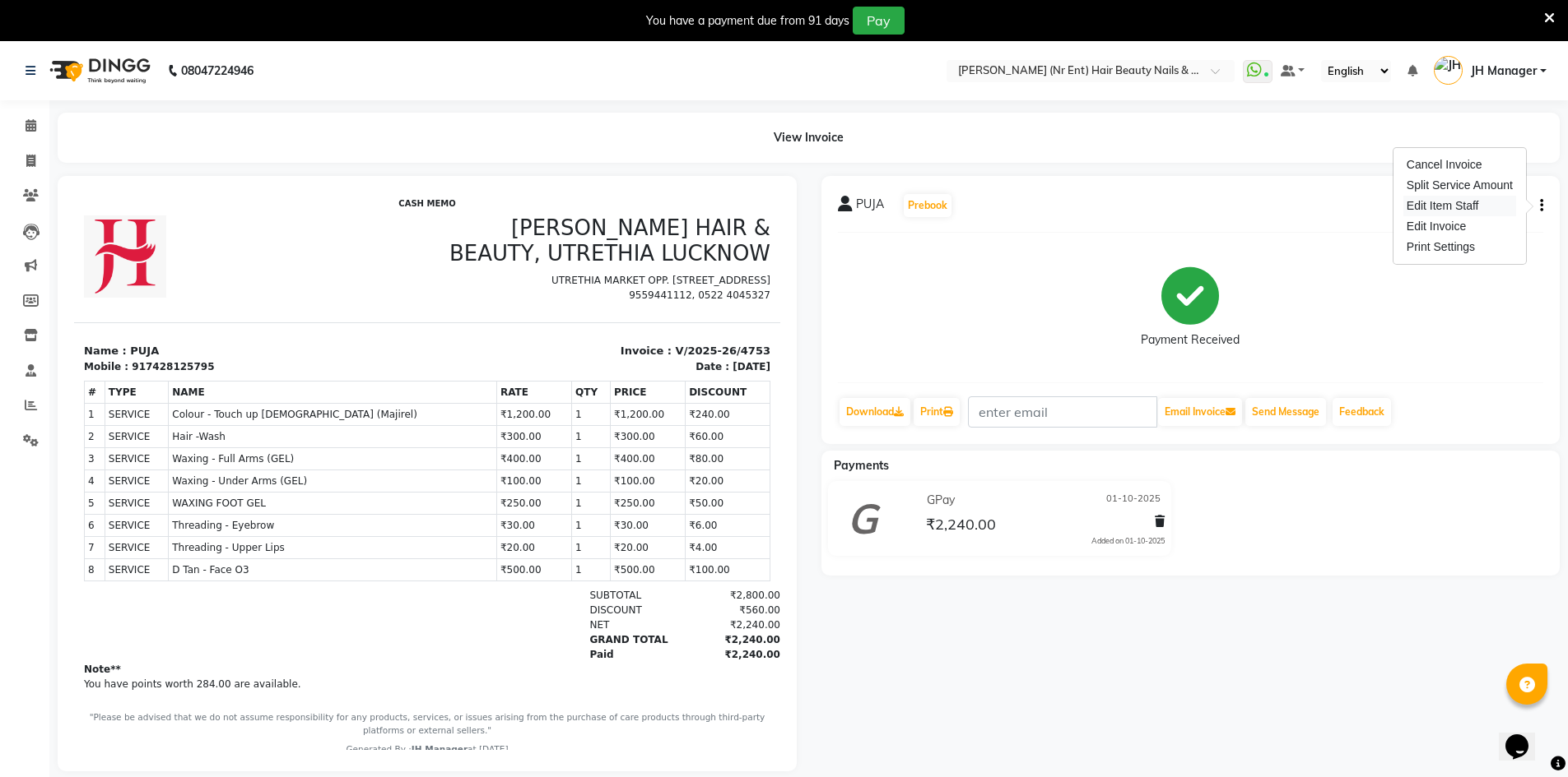
select select
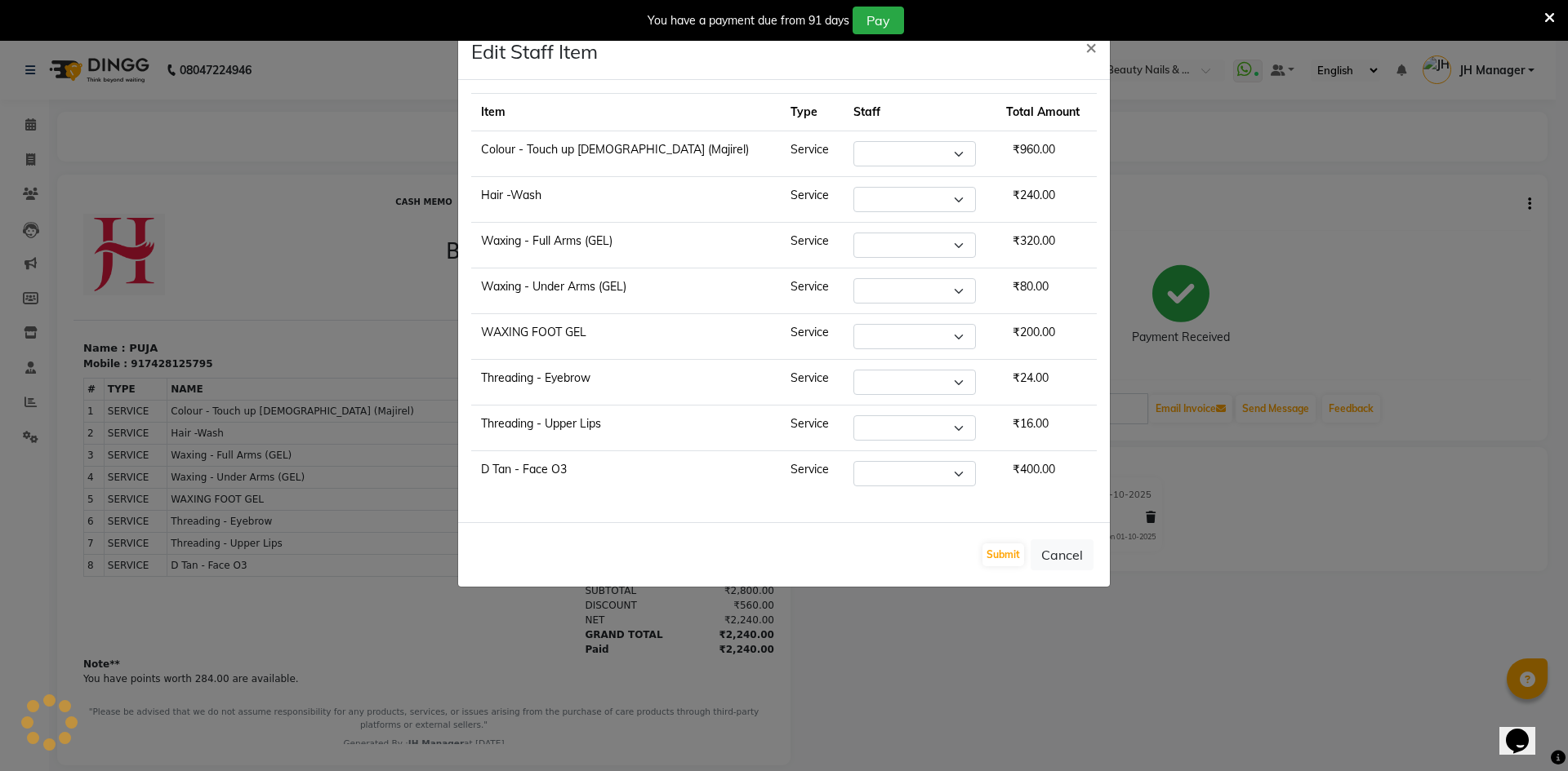
select select "11666"
select select "79427"
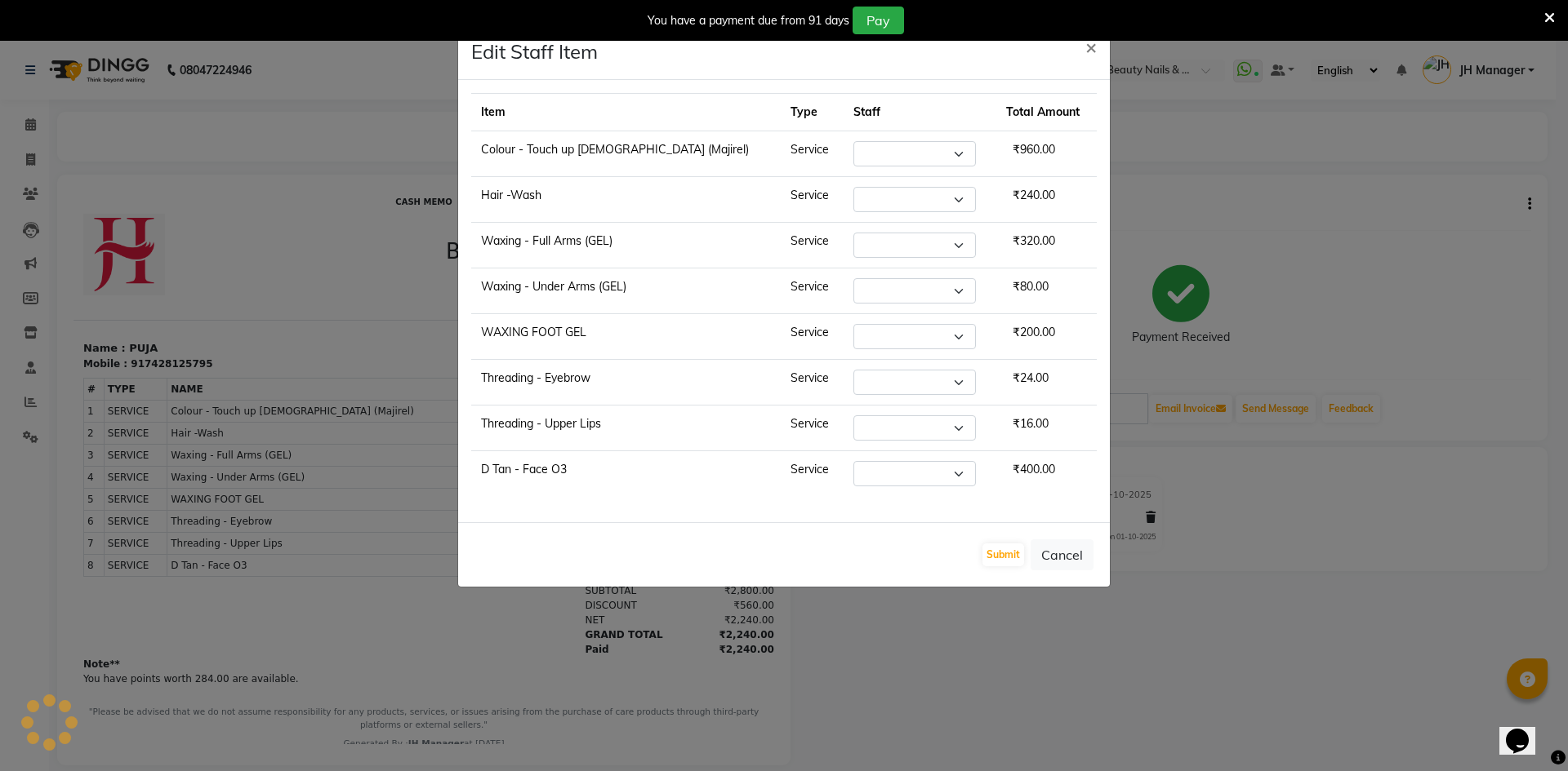
select select "32626"
select select "79427"
click at [1053, 554] on button "Cancel" at bounding box center [1062, 555] width 63 height 31
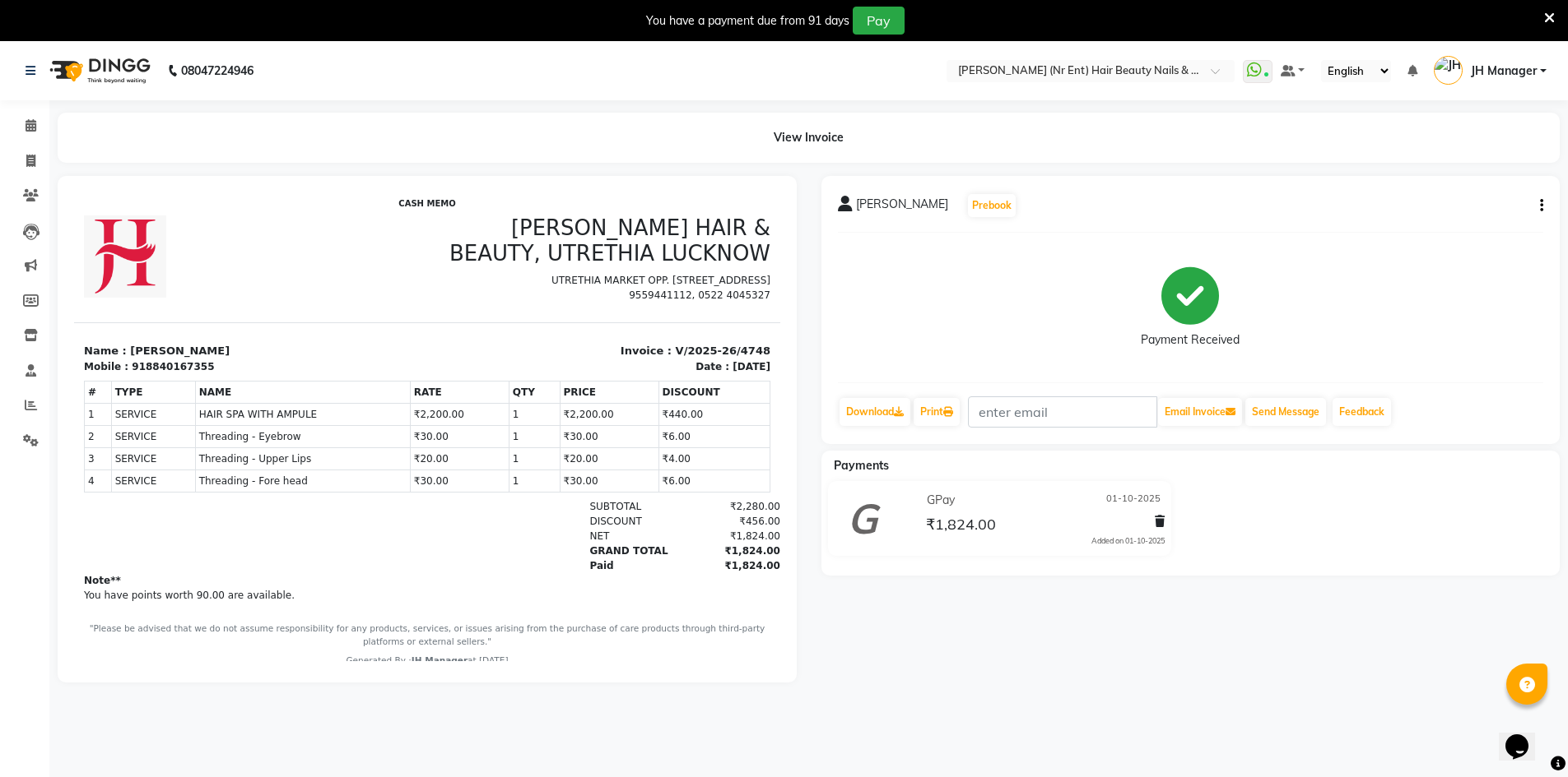
click at [154, 363] on div "918840167355" at bounding box center [172, 366] width 83 height 15
click at [153, 364] on div "918840167355" at bounding box center [172, 366] width 83 height 15
copy div "918840167355"
click at [1543, 205] on icon "button" at bounding box center [1542, 205] width 3 height 1
click at [1474, 208] on div "Edit Item Staff" at bounding box center [1460, 206] width 113 height 21
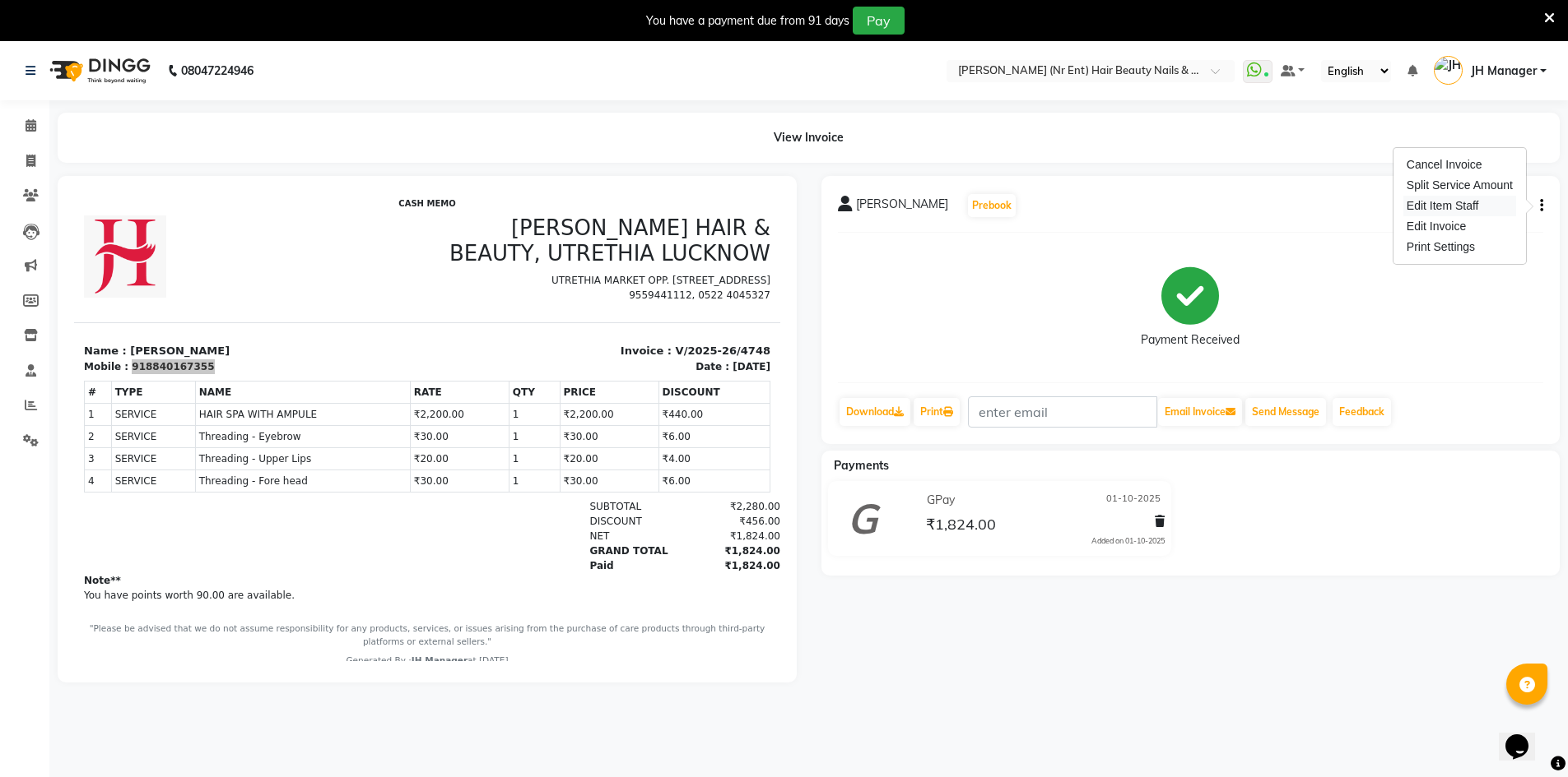
select select
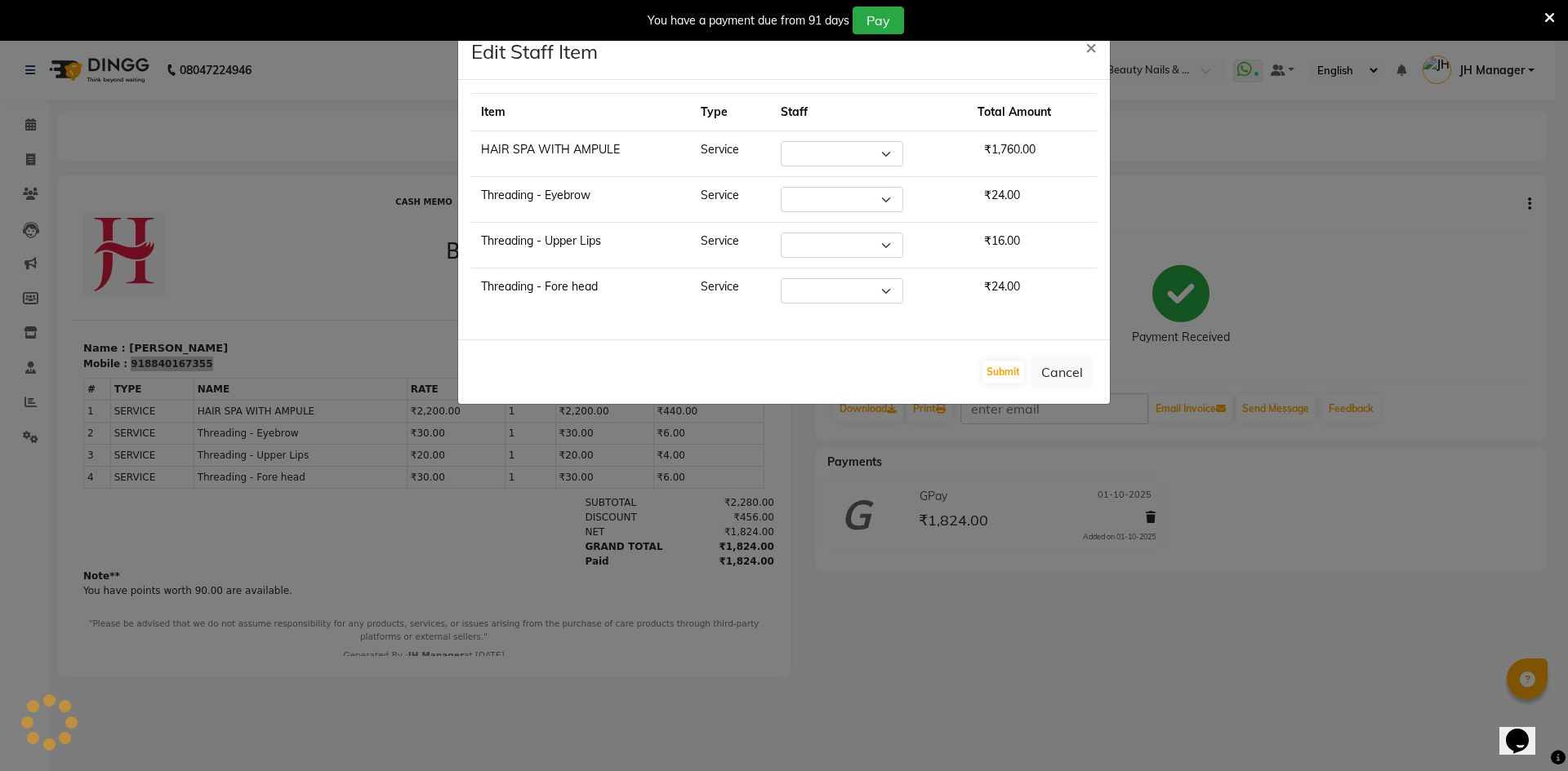
select select "9210"
select select "79427"
click at [1068, 378] on button "Cancel" at bounding box center [1062, 372] width 63 height 31
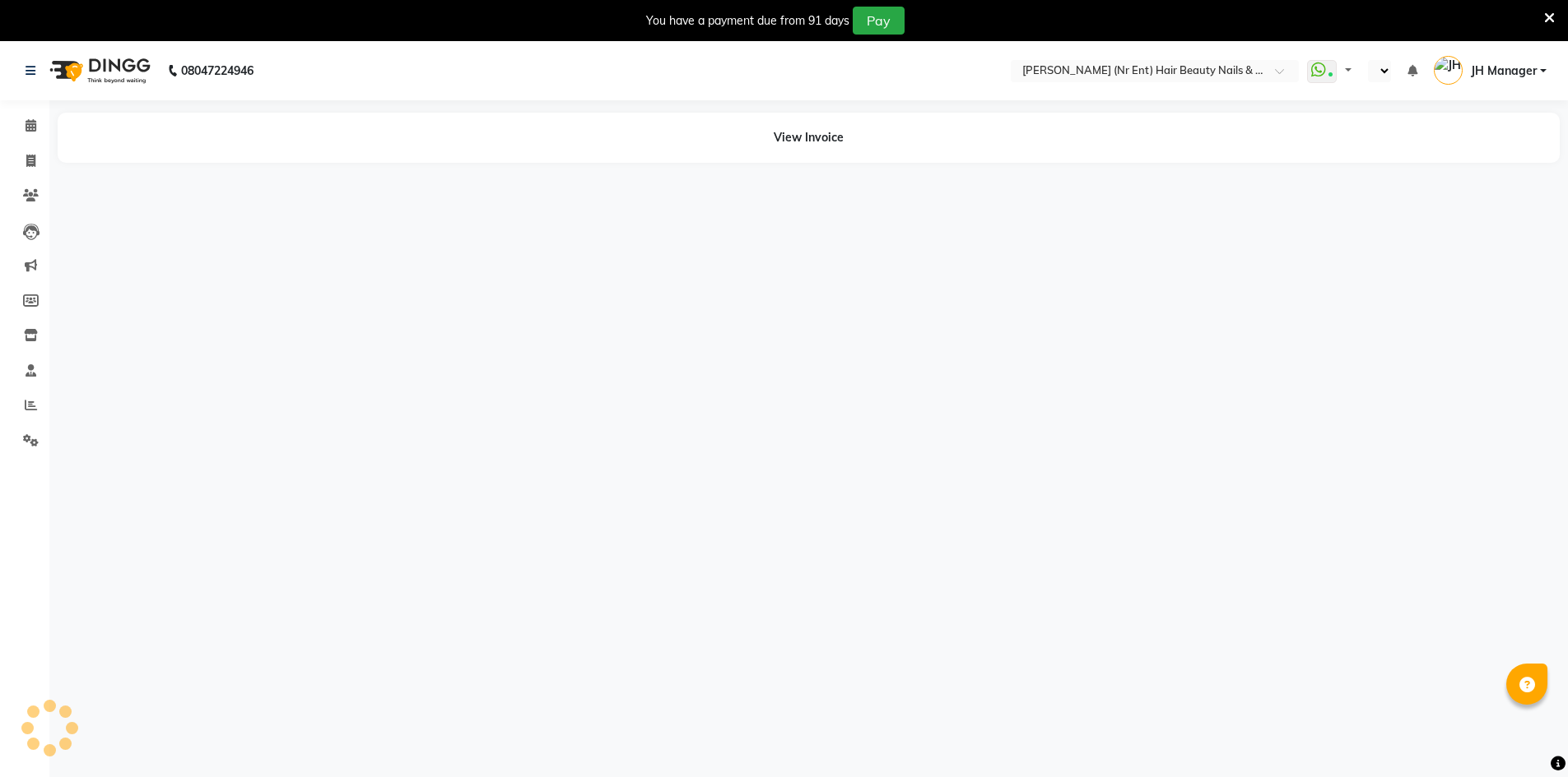
select select "en"
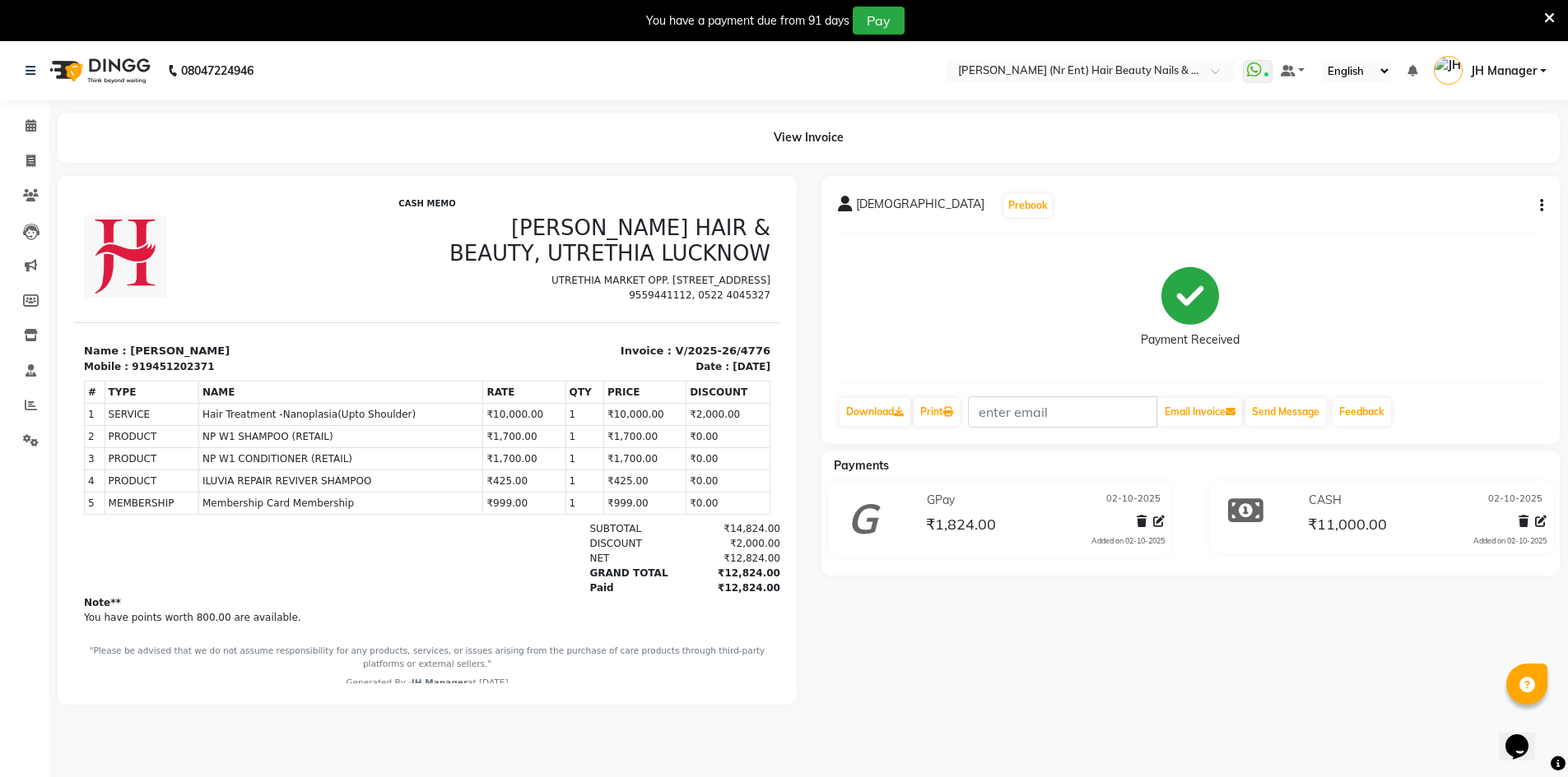
click at [179, 363] on div "919451202371" at bounding box center [172, 366] width 83 height 15
copy div "919451202371"
click at [1540, 205] on icon "button" at bounding box center [1542, 205] width 3 height 1
click at [1494, 204] on div "Edit Item Staff" at bounding box center [1460, 206] width 113 height 21
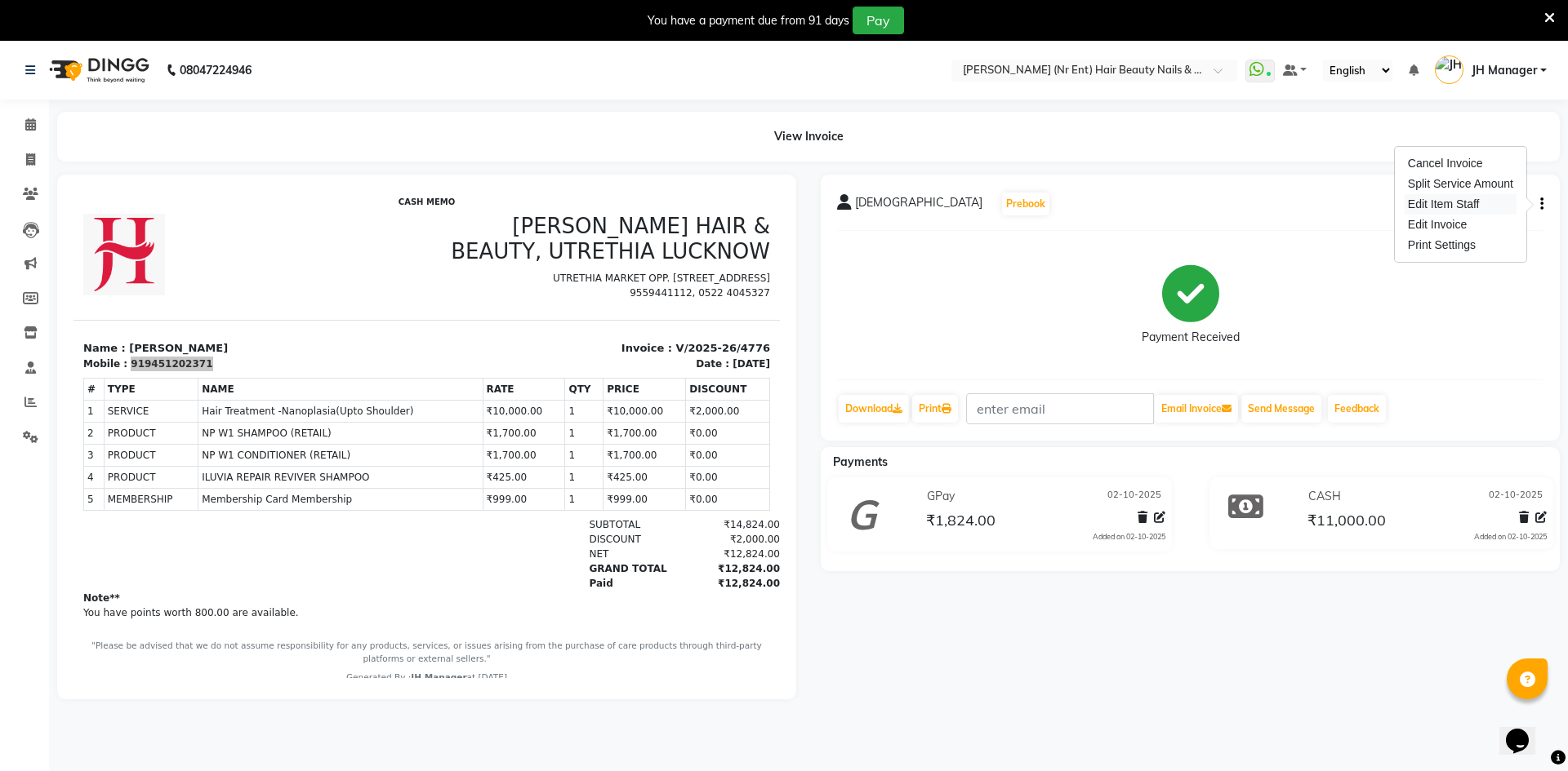
select select "11666"
select select "10581"
select select "9213"
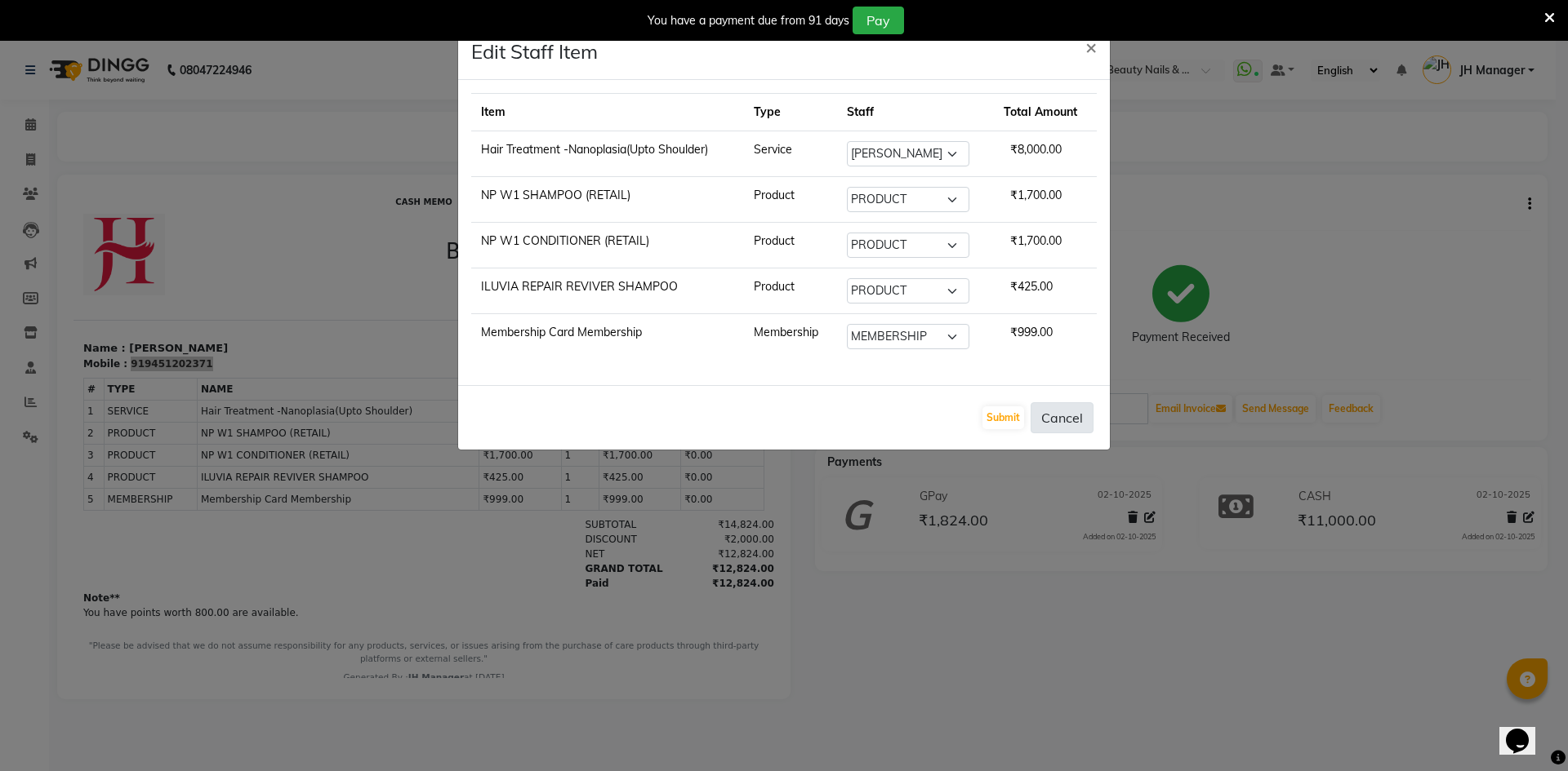
click at [1085, 422] on button "Cancel" at bounding box center [1062, 418] width 63 height 31
